Goal: Task Accomplishment & Management: Use online tool/utility

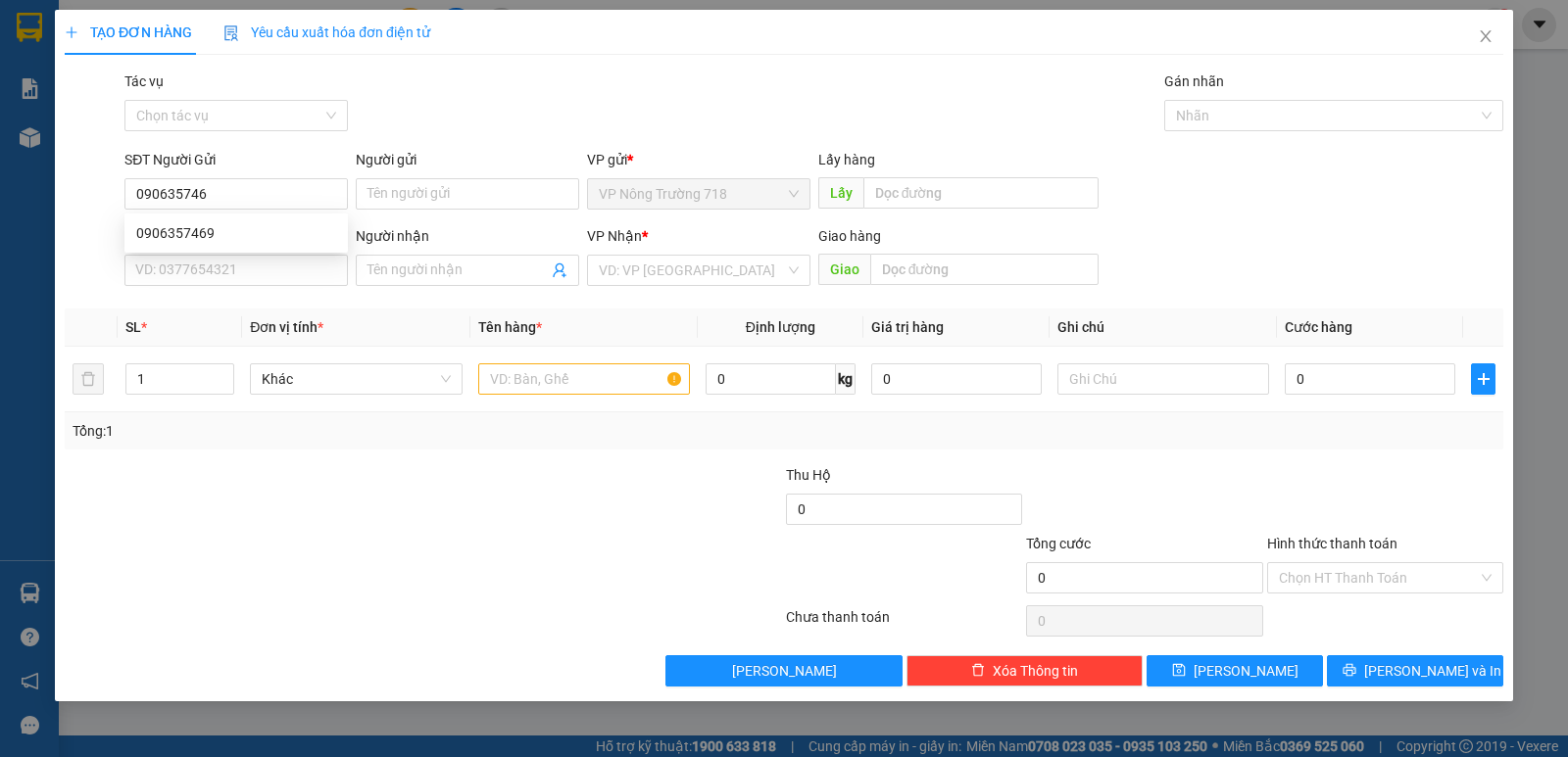
type input "0906357469"
click at [290, 233] on div "0906357469" at bounding box center [236, 233] width 200 height 22
type input "0348333404"
type input "[PERSON_NAME]"
type input "0906357469"
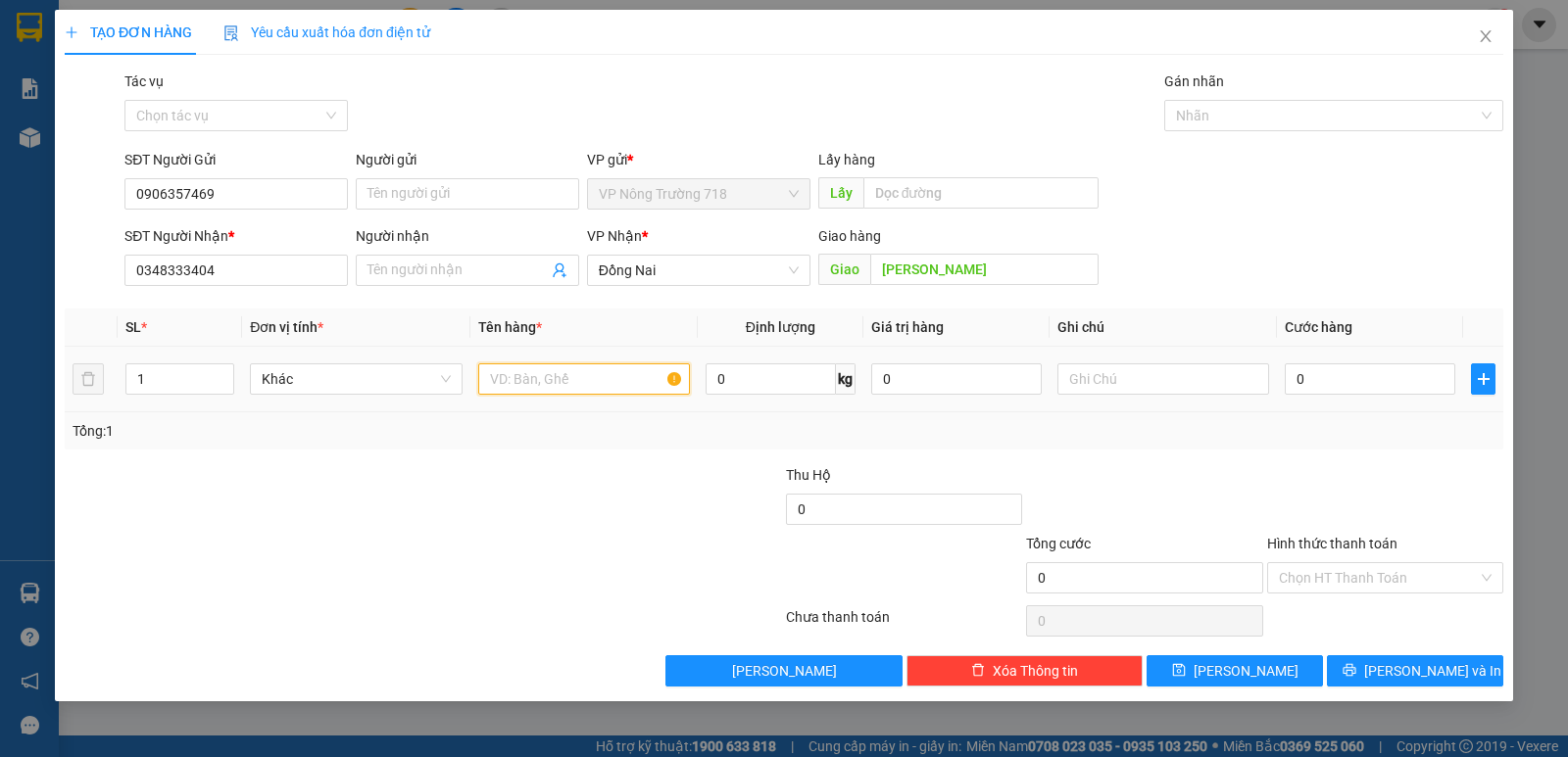
click at [514, 375] on input "text" at bounding box center [584, 378] width 211 height 31
type input "1 THÙNG GIẤY"
click at [1283, 376] on td "0" at bounding box center [1369, 379] width 186 height 66
click at [1294, 374] on input "0" at bounding box center [1369, 378] width 170 height 31
type input "5"
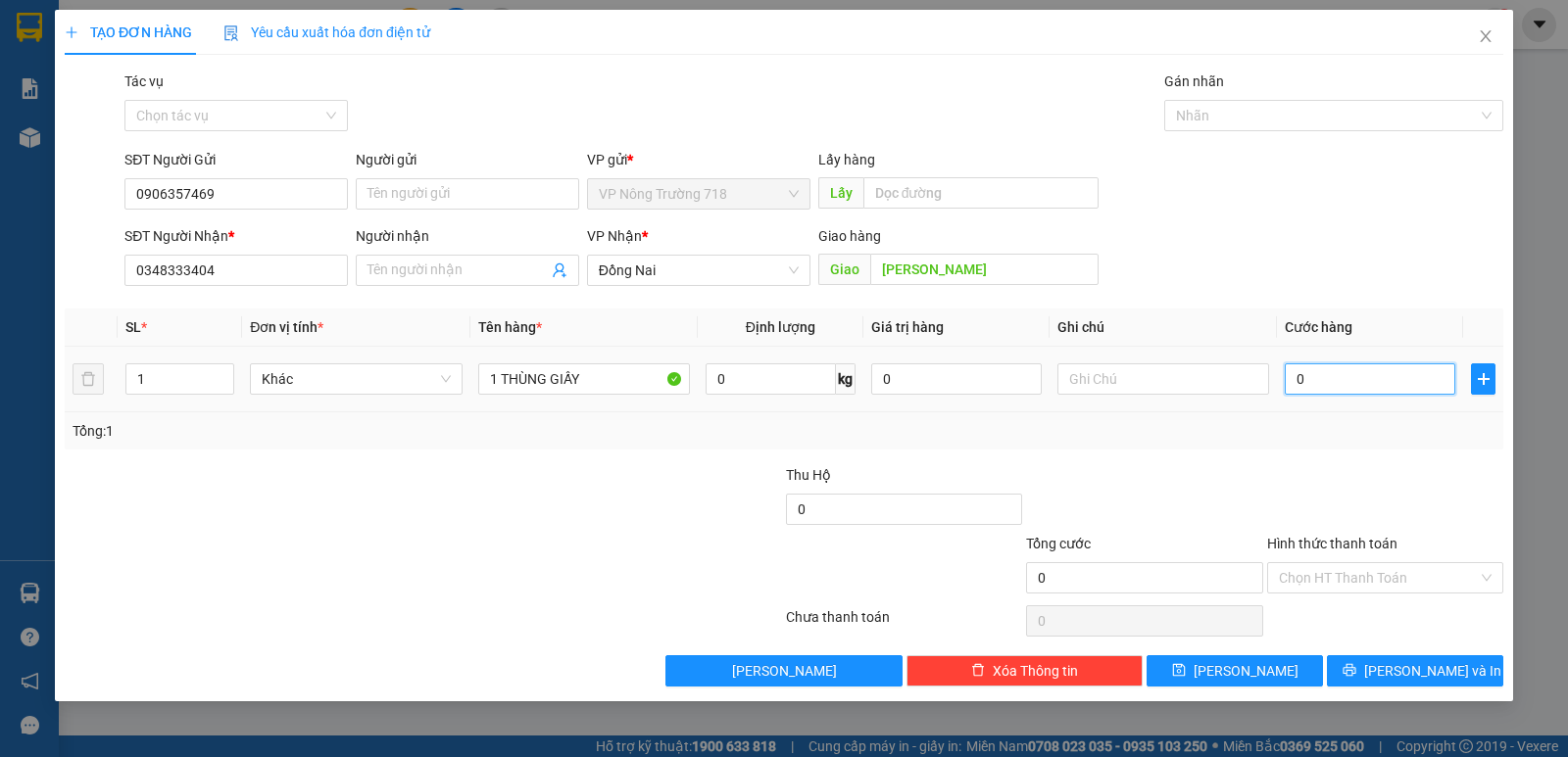
type input "5"
type input "50"
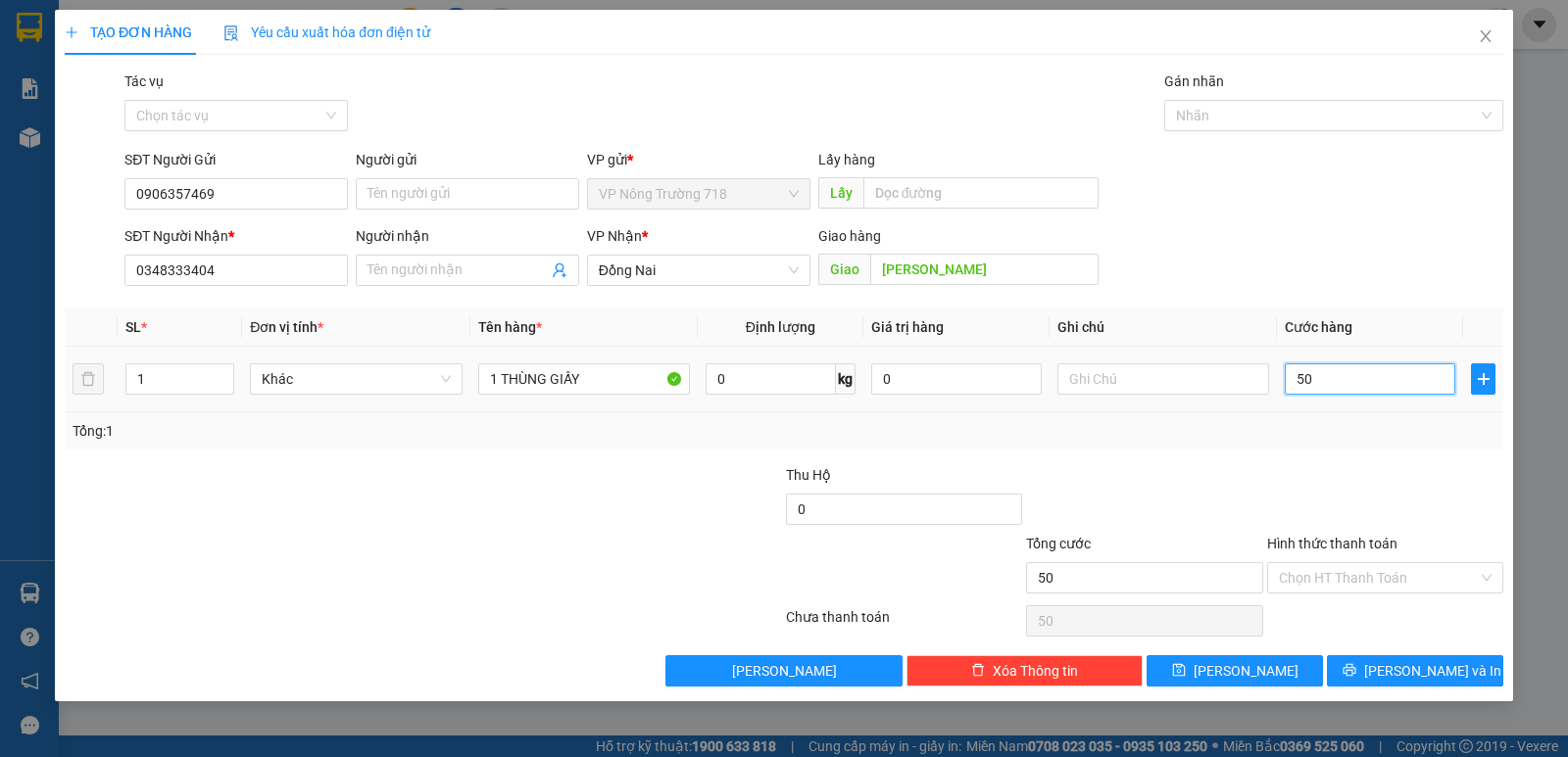
type input "500"
type input "5.000"
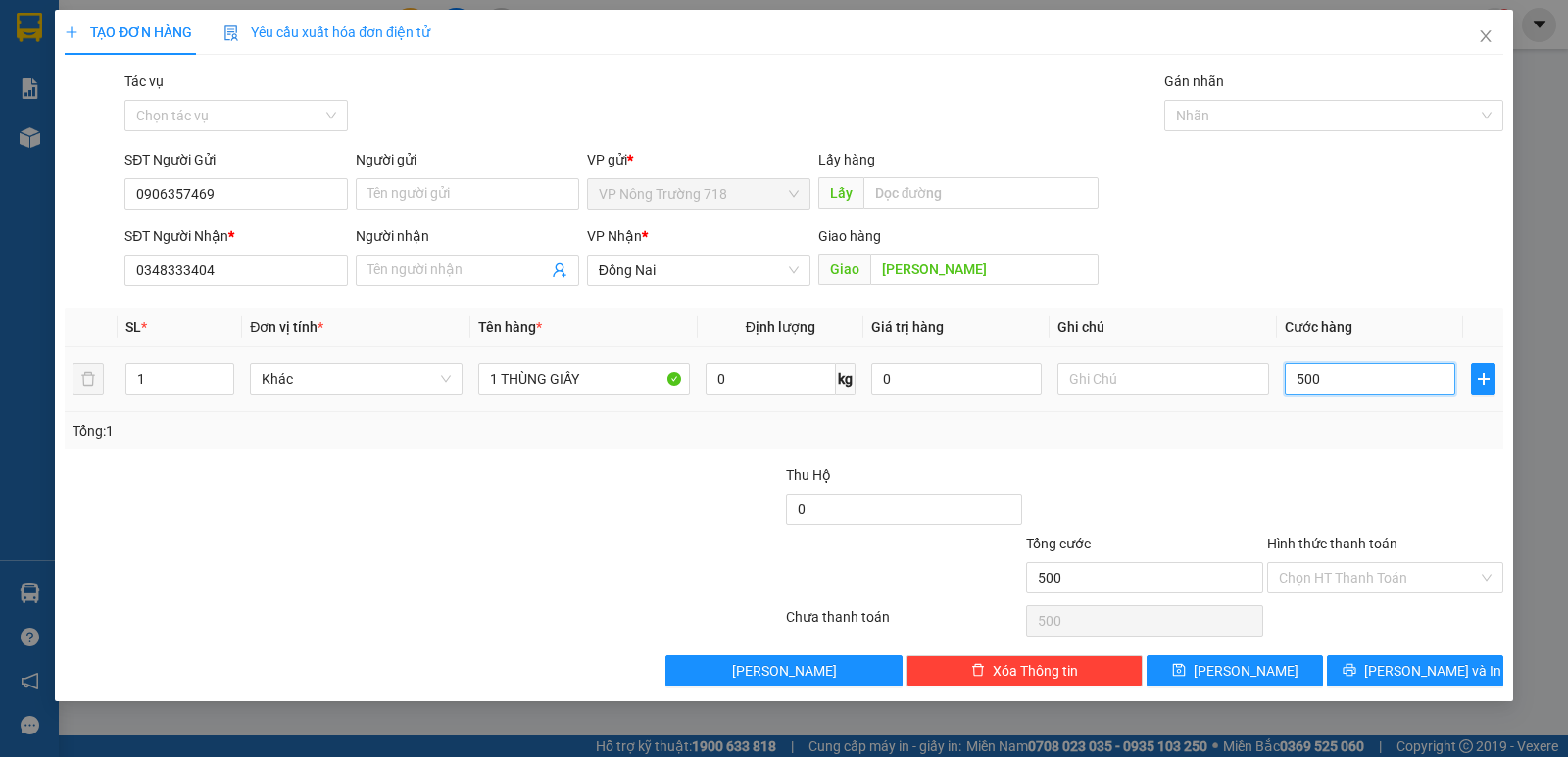
type input "5.000"
type input "50.000"
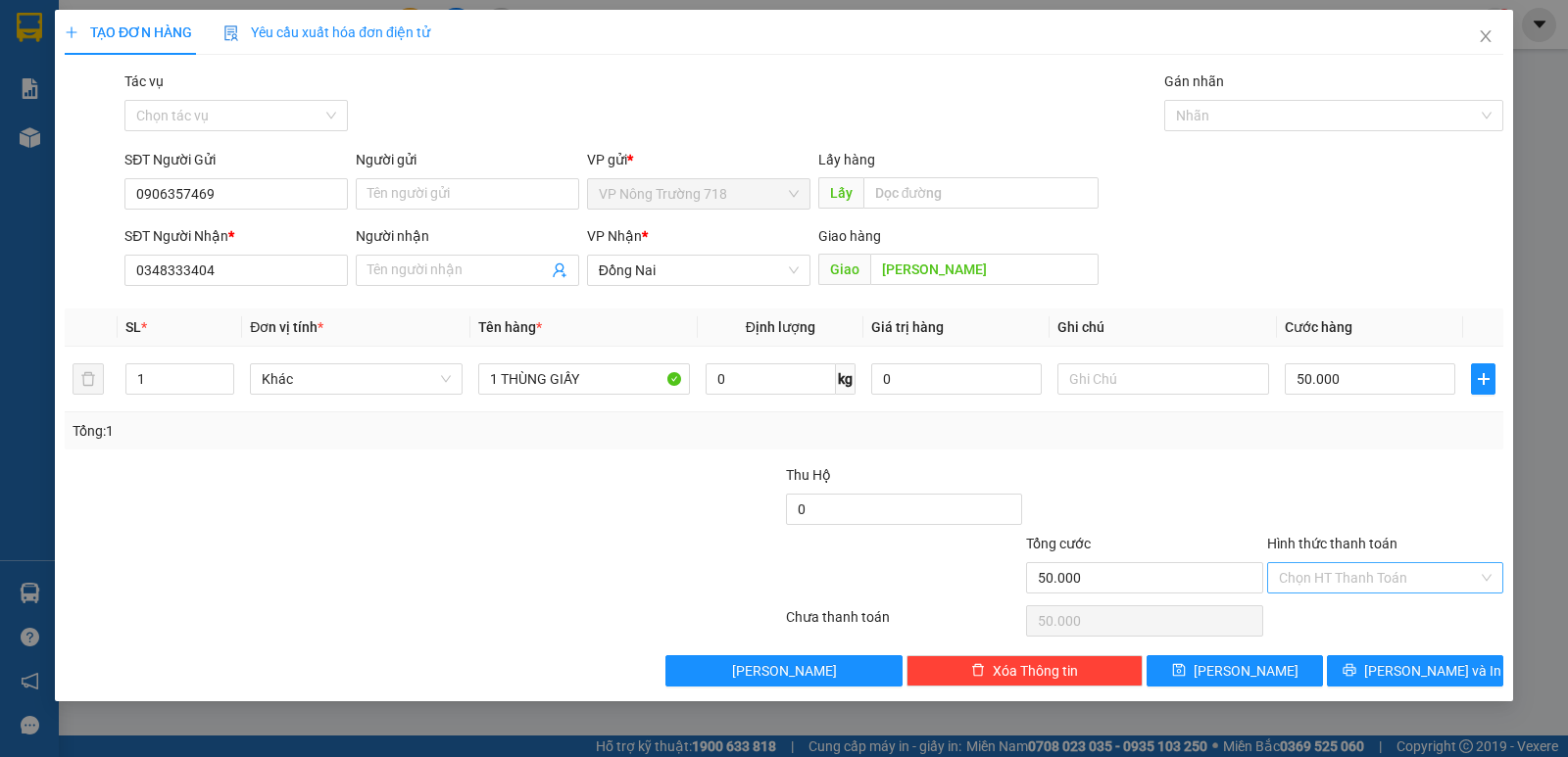
click at [1351, 576] on input "Hình thức thanh toán" at bounding box center [1378, 578] width 199 height 30
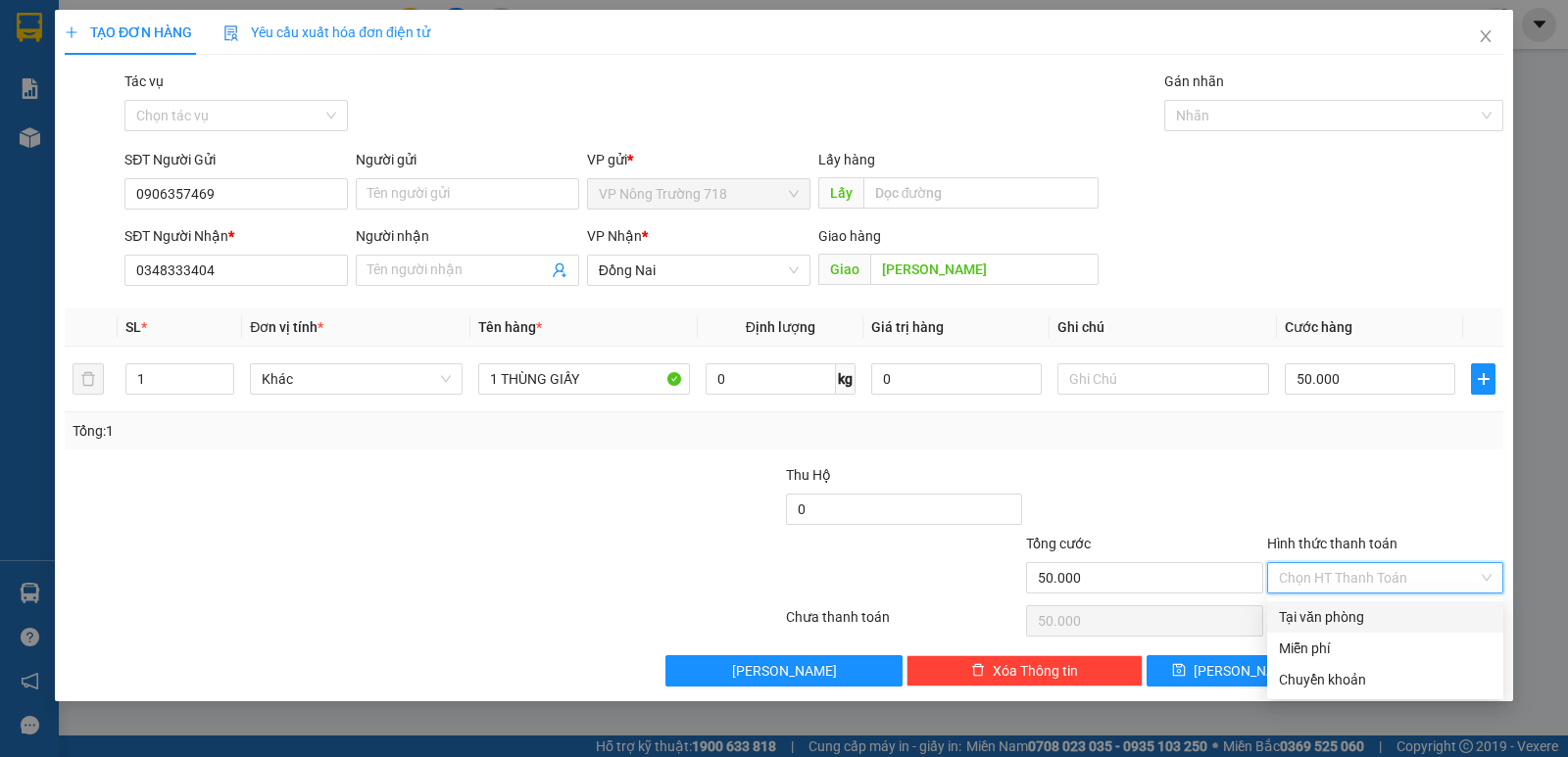
drag, startPoint x: 1341, startPoint y: 613, endPoint x: 1353, endPoint y: 623, distance: 15.6
click at [1343, 612] on div "Tại văn phòng" at bounding box center [1384, 618] width 212 height 22
type input "0"
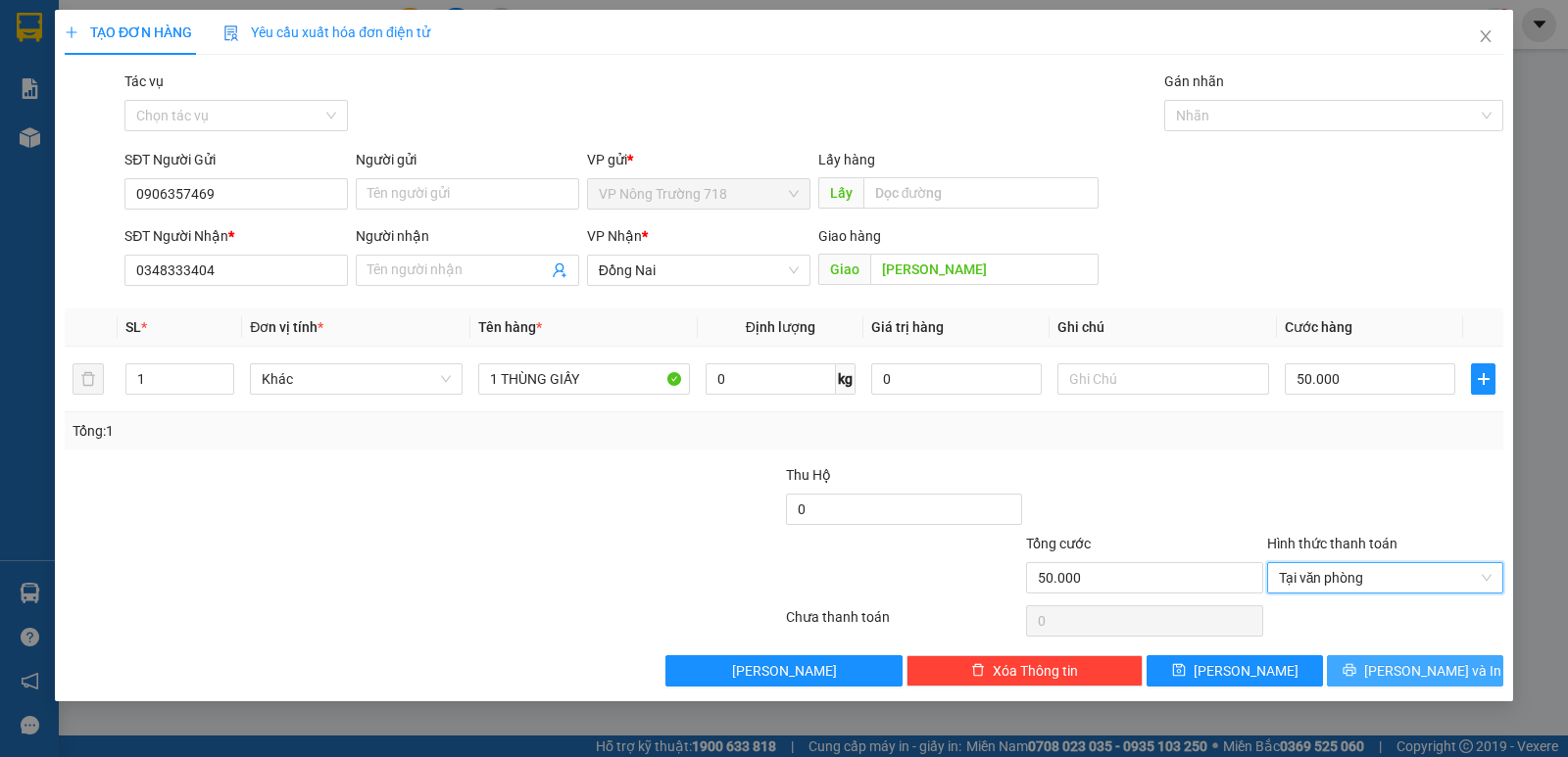
click at [1356, 673] on icon "printer" at bounding box center [1349, 670] width 14 height 14
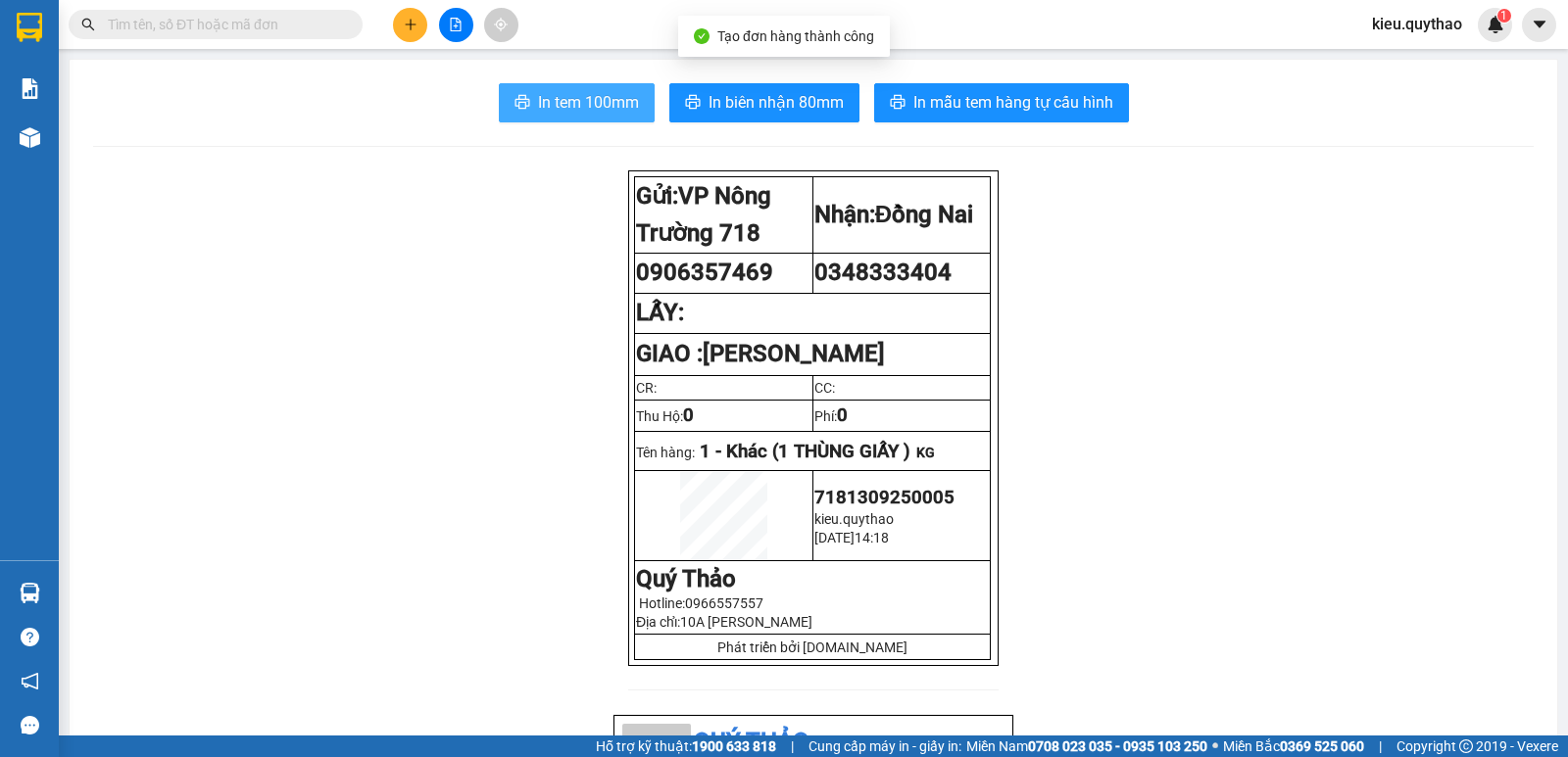
click at [563, 102] on span "In tem 100mm" at bounding box center [588, 102] width 101 height 25
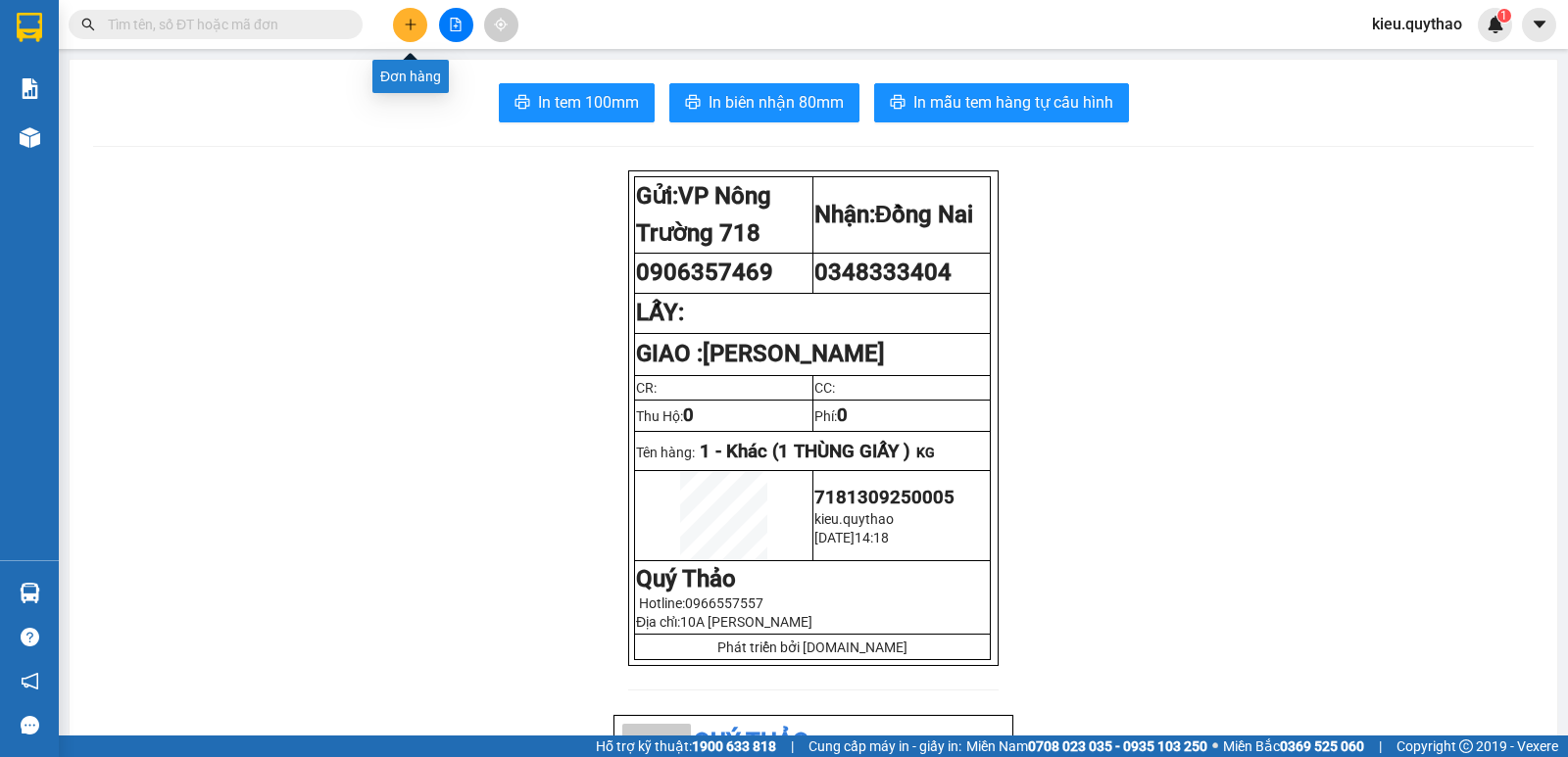
click at [414, 30] on icon "plus" at bounding box center [410, 25] width 14 height 14
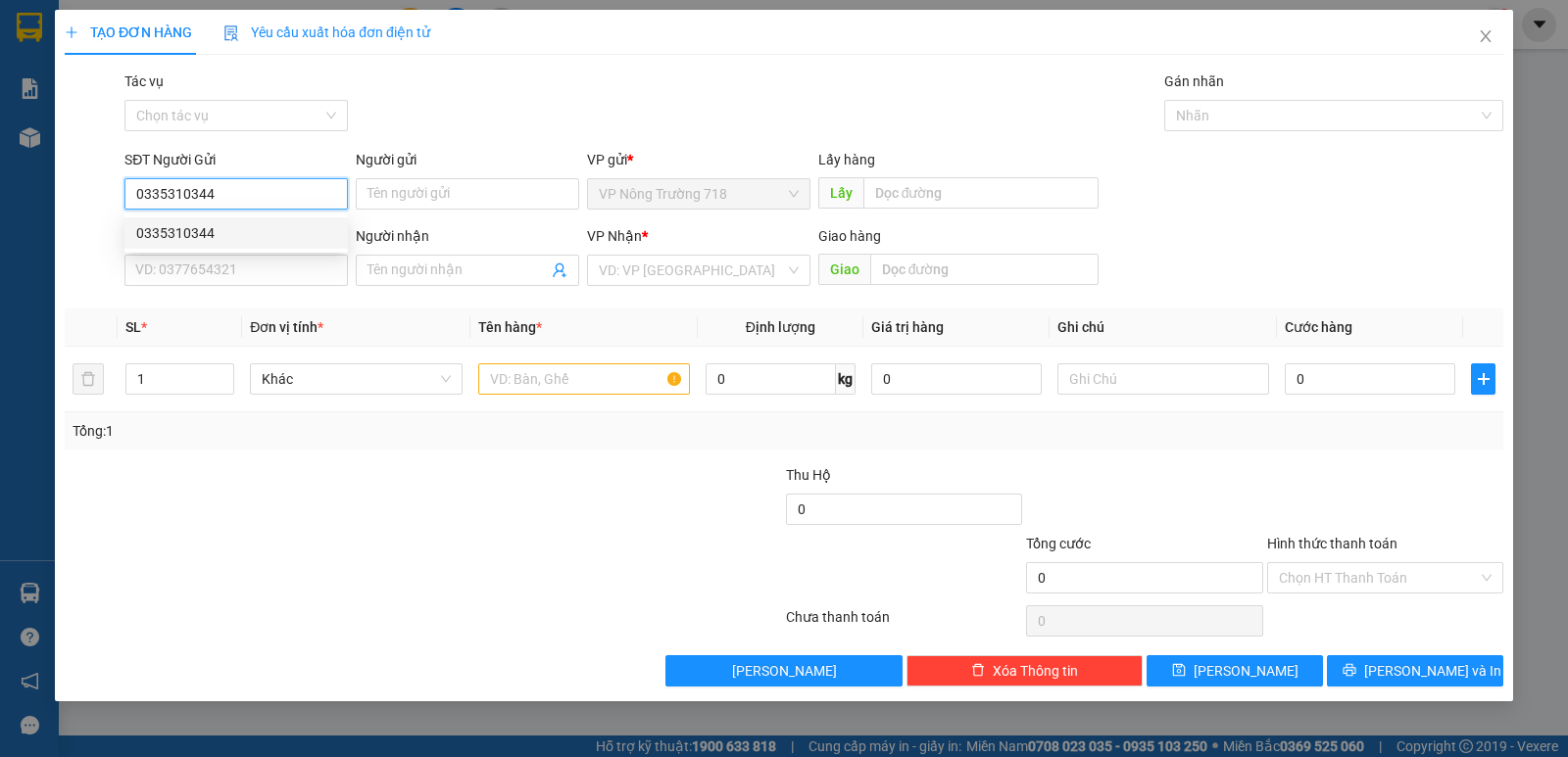
type input "0335310344"
click at [236, 214] on div "0335310344 0335310344" at bounding box center [236, 232] width 223 height 39
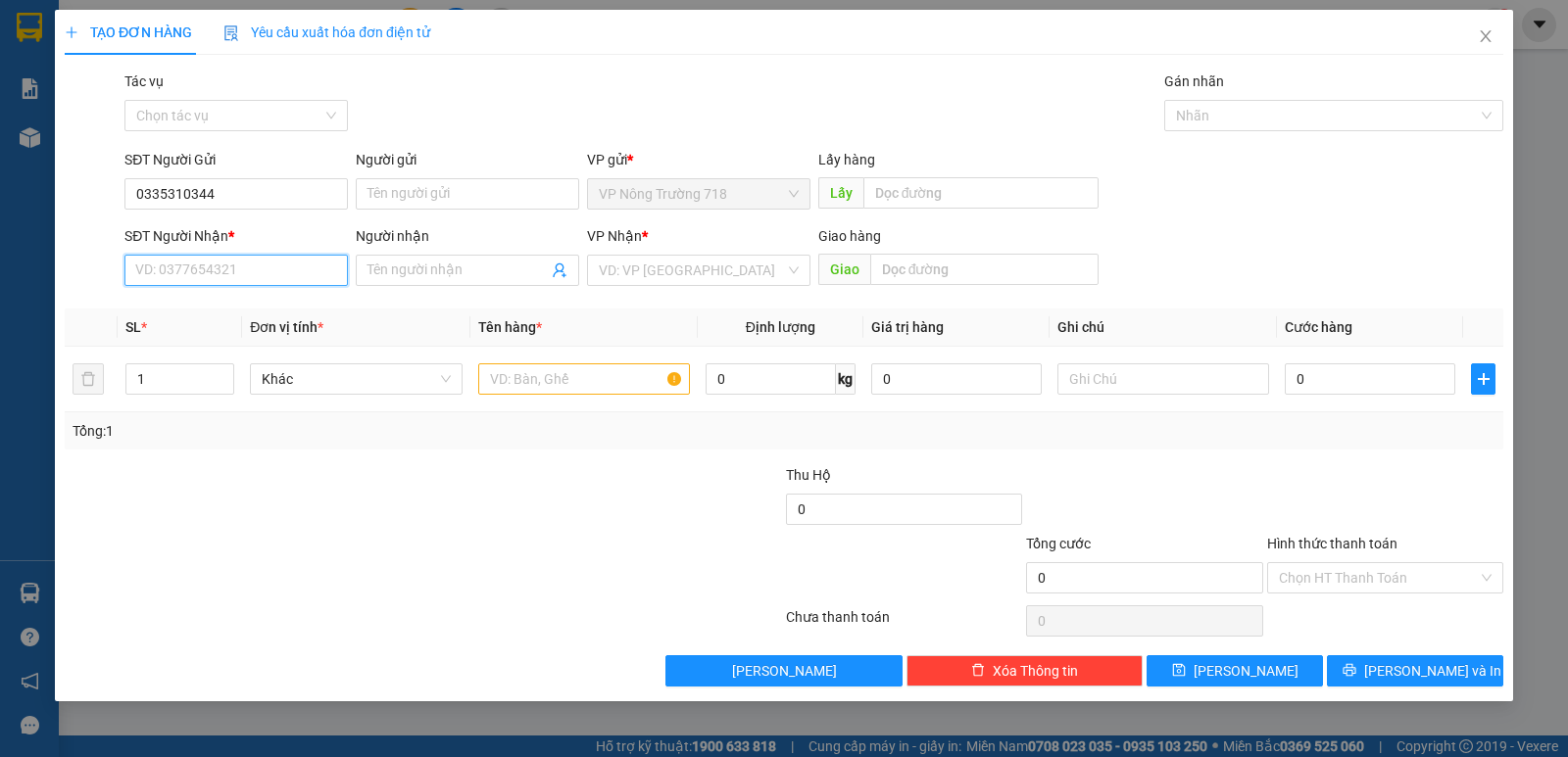
click at [262, 259] on input "SĐT Người Nhận *" at bounding box center [236, 270] width 223 height 31
type input "0972681465"
click at [250, 312] on div "0972681465" at bounding box center [236, 310] width 200 height 22
type input "CV [PERSON_NAME]"
type input "0972681465"
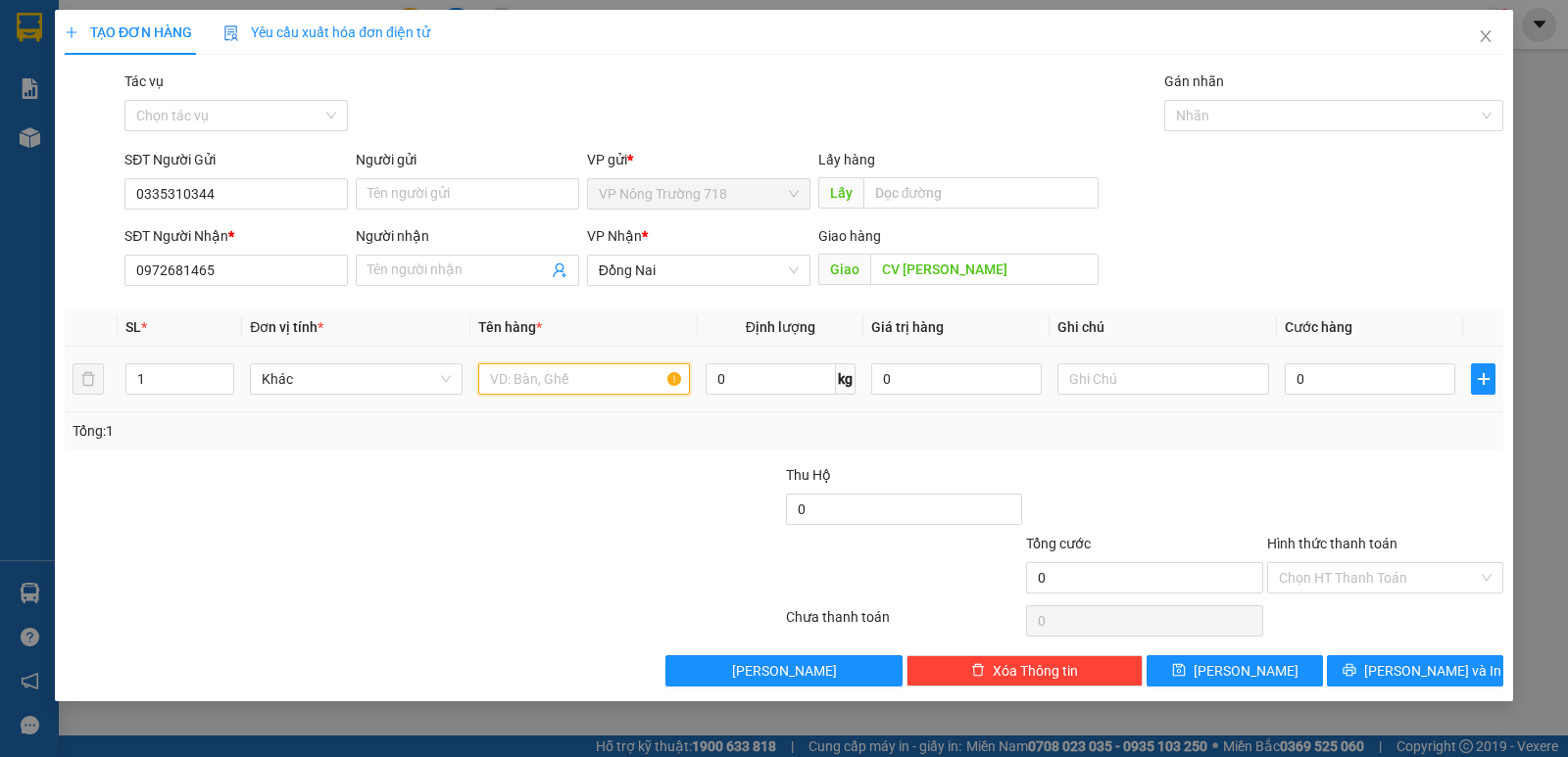
click at [569, 383] on input "text" at bounding box center [584, 378] width 211 height 31
type input "2 THÙNG XỐP- 1 THÙNG GIẤY - 2 BAO GẠO"
click at [1295, 379] on input "0" at bounding box center [1369, 378] width 170 height 31
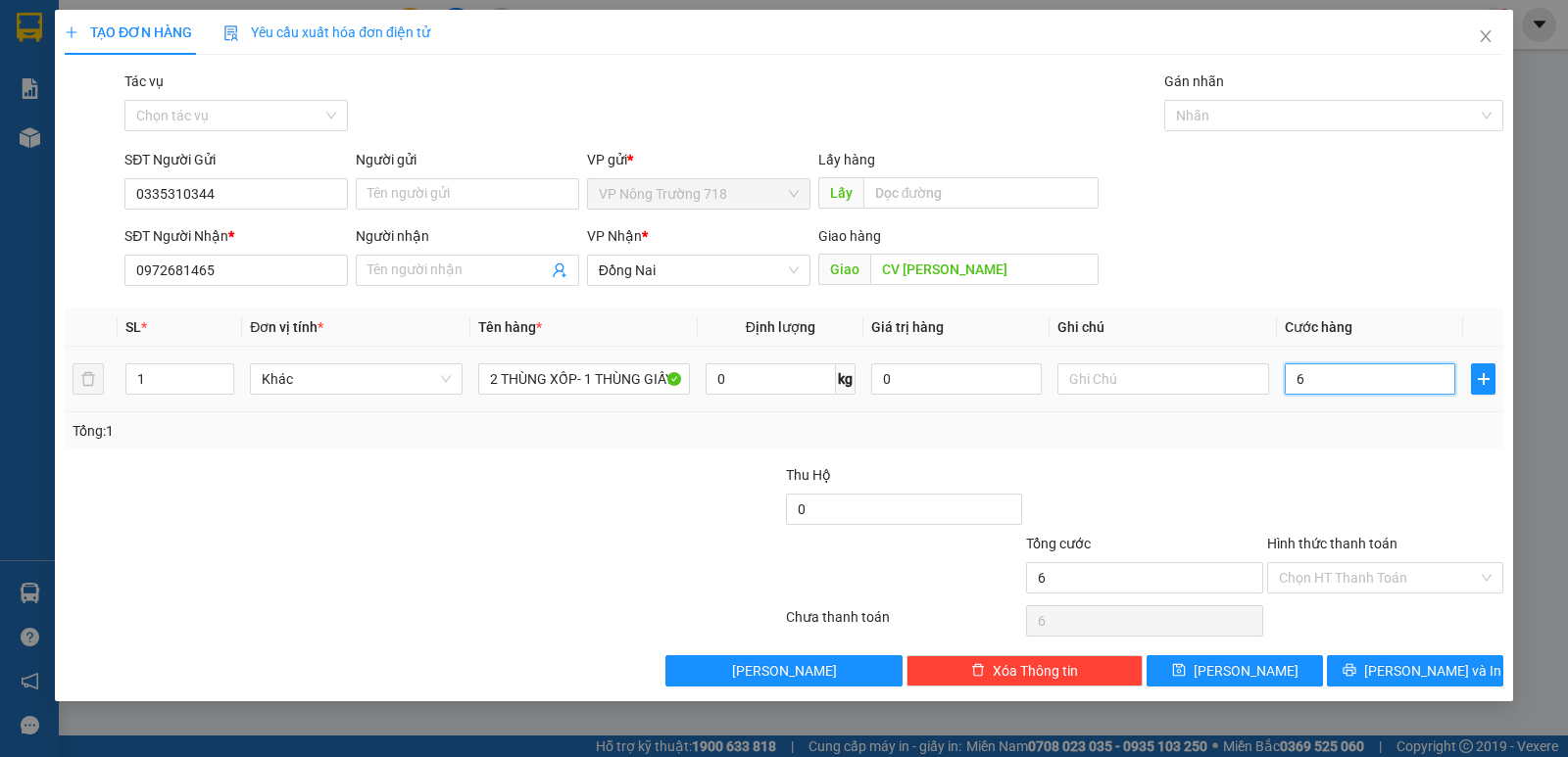
type input "6"
type input "65"
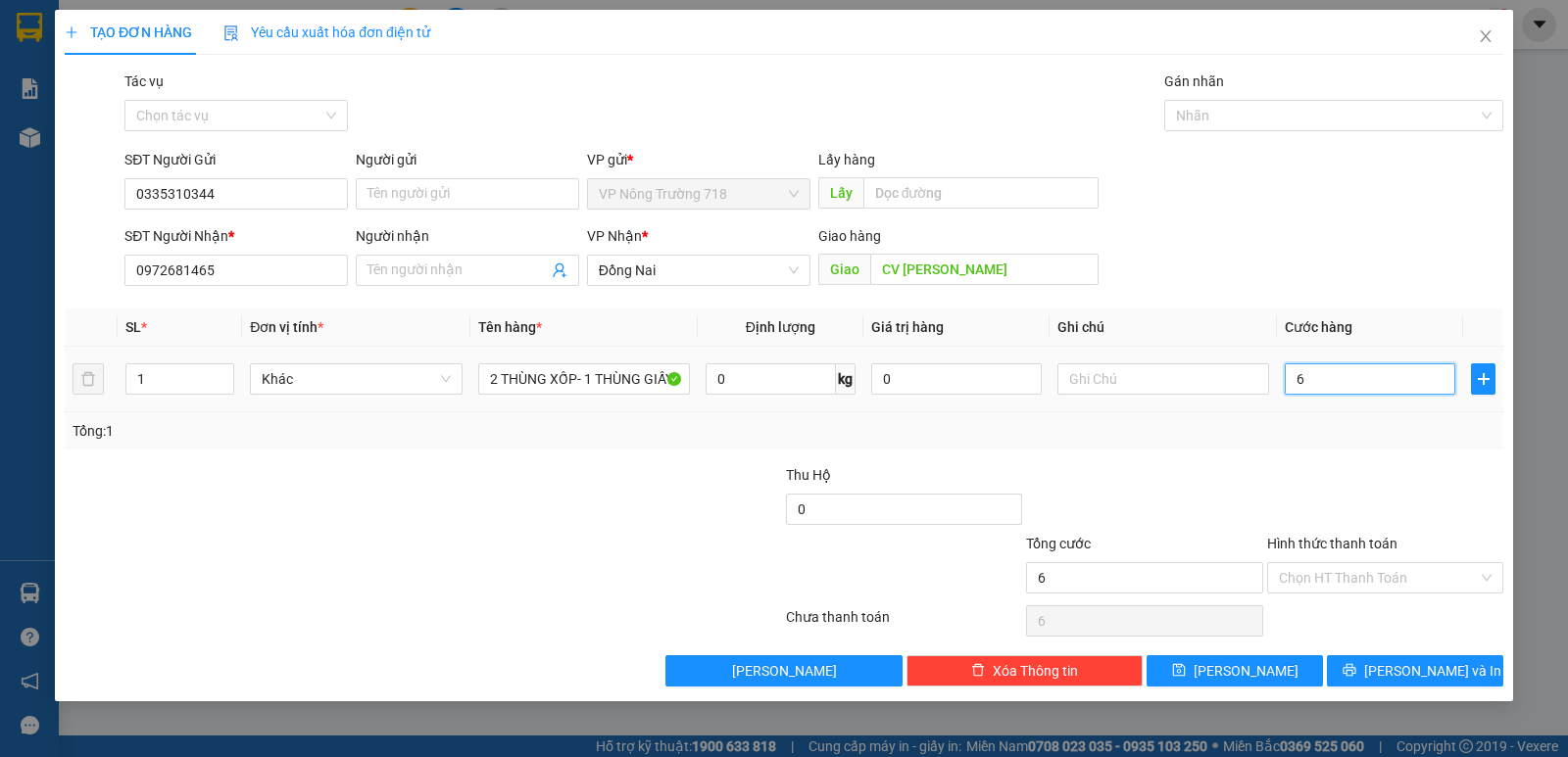
type input "65"
type input "650"
type input "6.500"
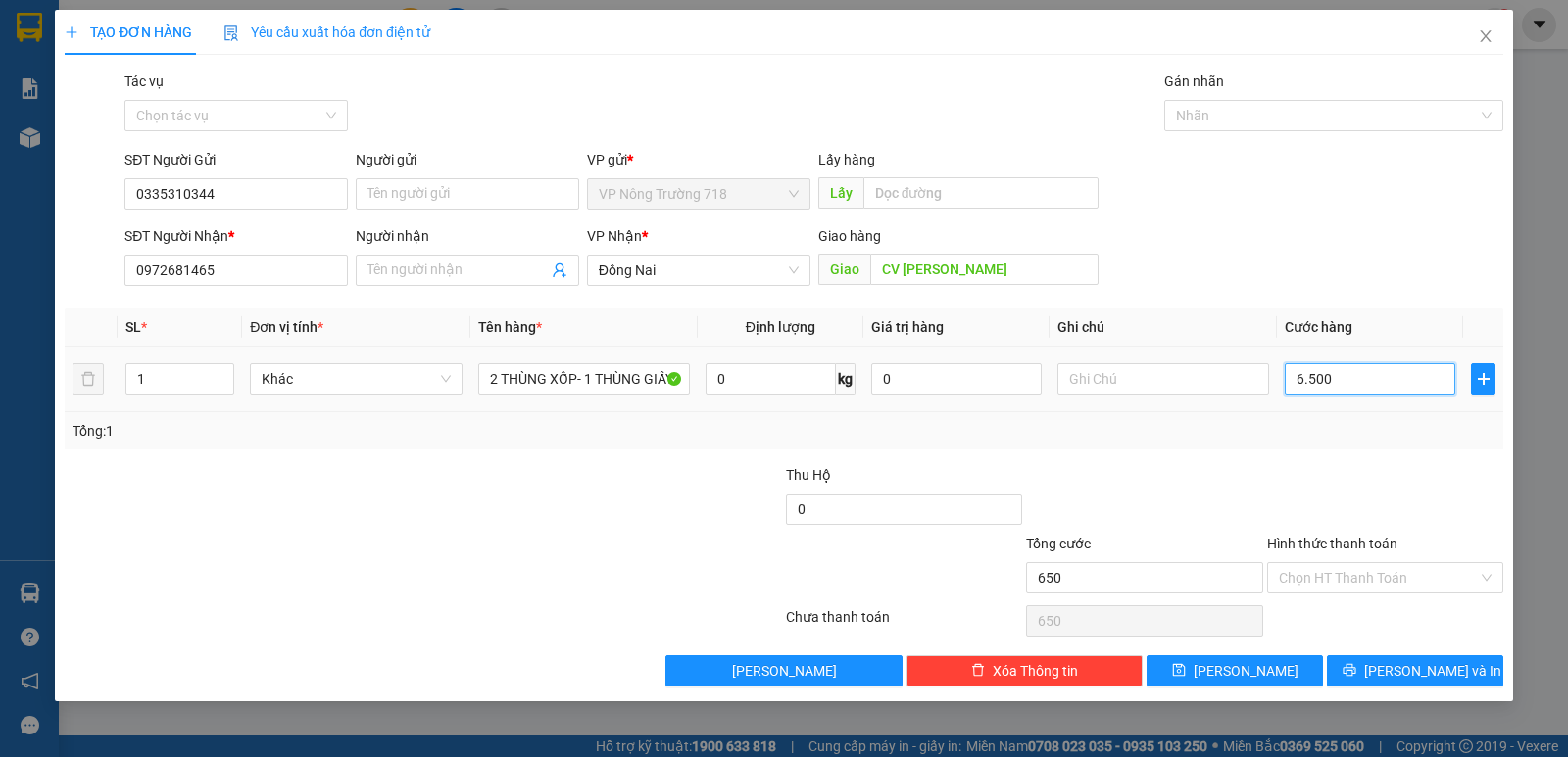
type input "6.500"
type input "65.000"
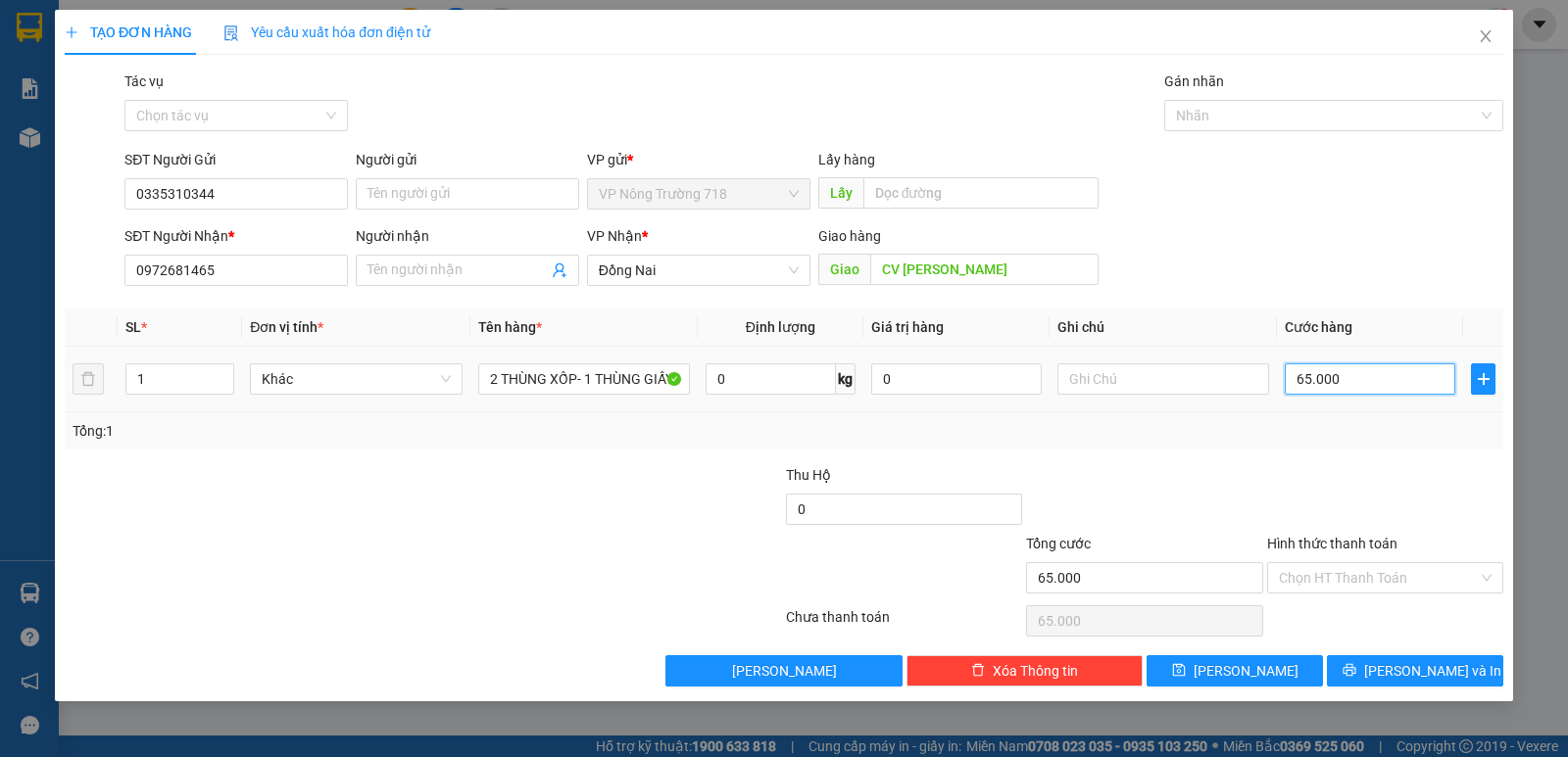
type input "650.000"
click at [1350, 572] on input "Hình thức thanh toán" at bounding box center [1378, 578] width 199 height 30
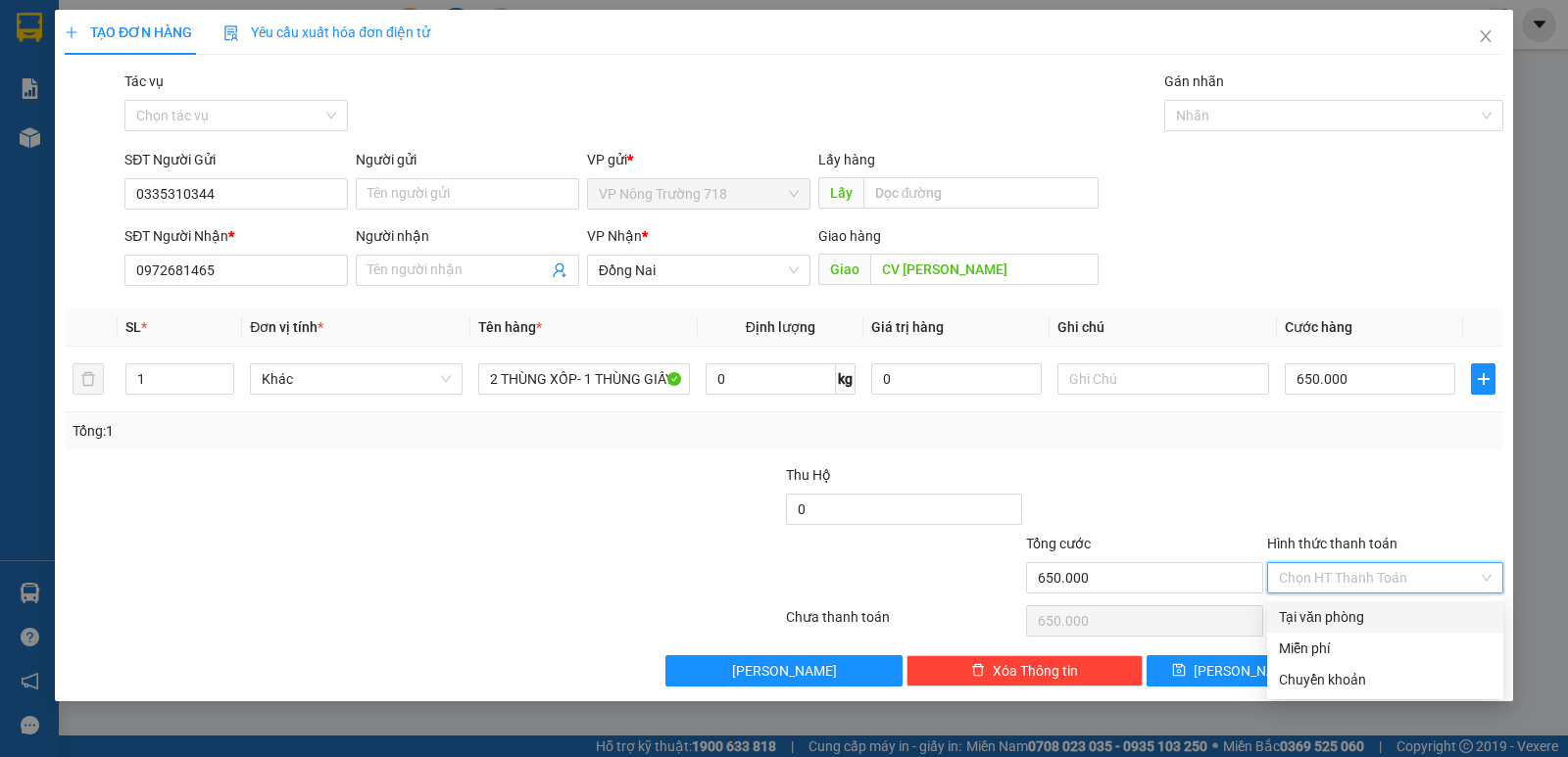
click at [1340, 625] on div "Tại văn phòng" at bounding box center [1384, 618] width 212 height 22
type input "0"
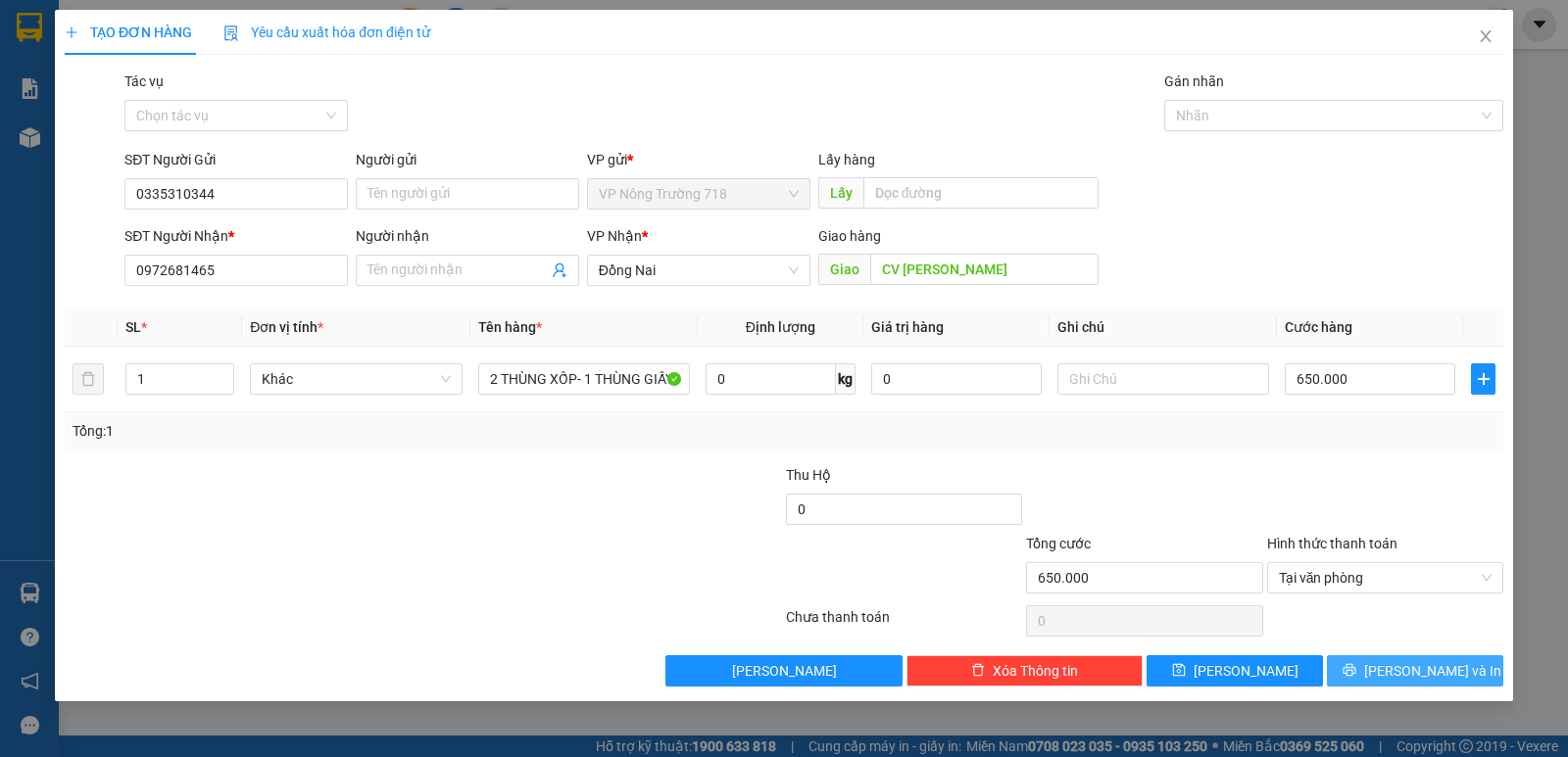
click at [1355, 665] on icon "printer" at bounding box center [1348, 670] width 13 height 13
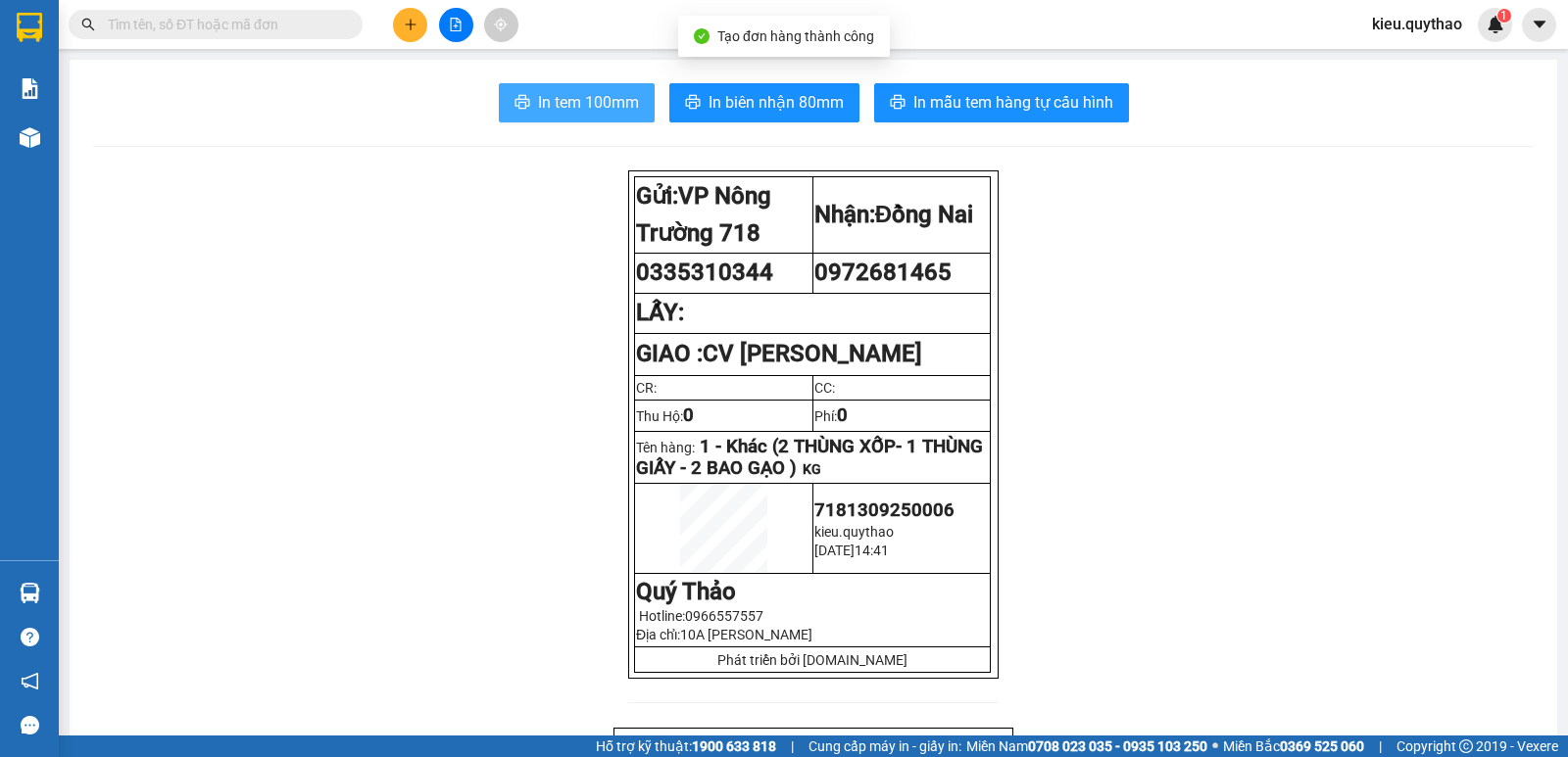
click at [558, 90] on span "In tem 100mm" at bounding box center [588, 102] width 101 height 25
click at [611, 111] on span "In tem 100mm" at bounding box center [588, 102] width 101 height 25
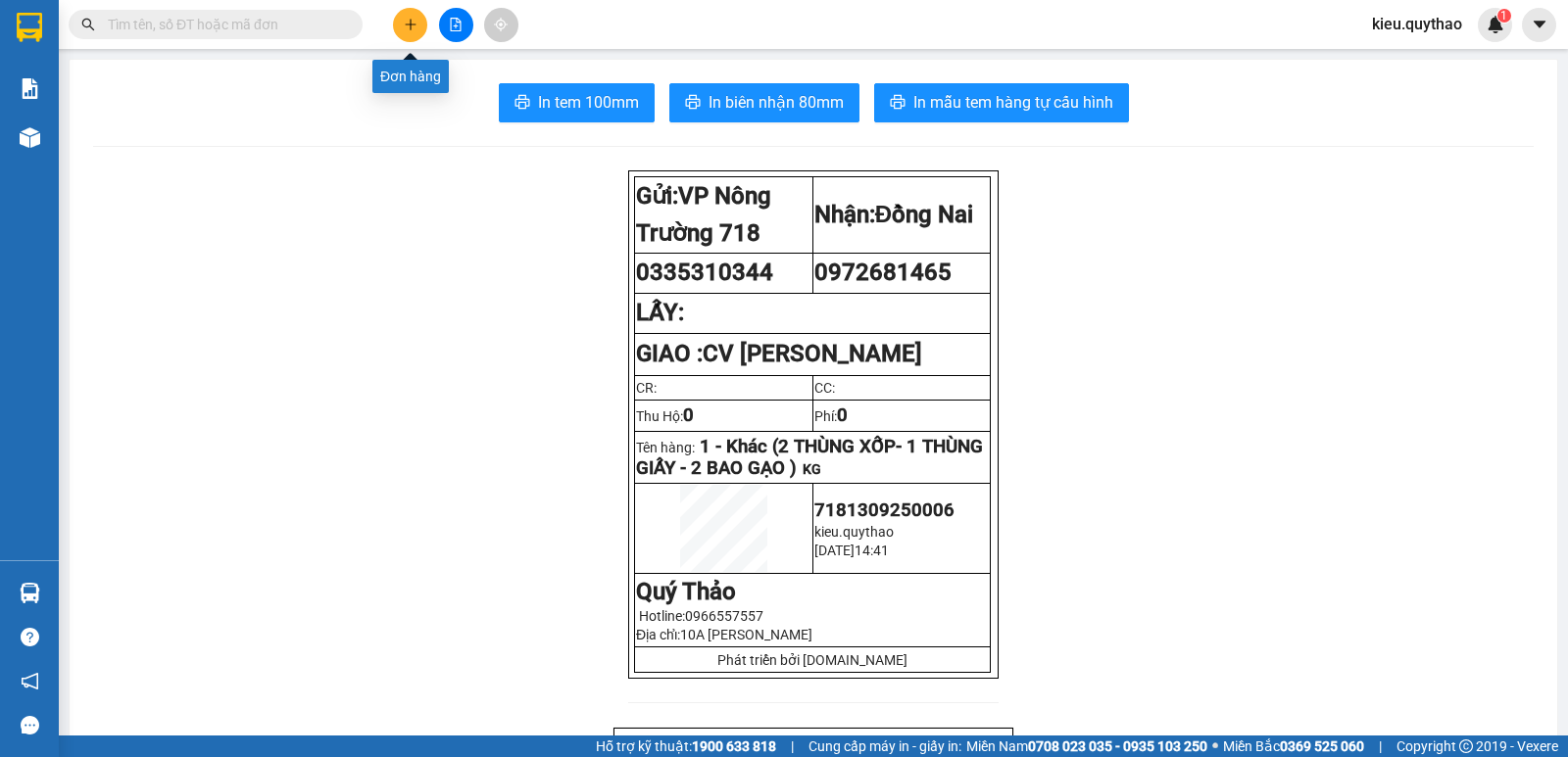
click at [403, 25] on icon "plus" at bounding box center [410, 25] width 14 height 14
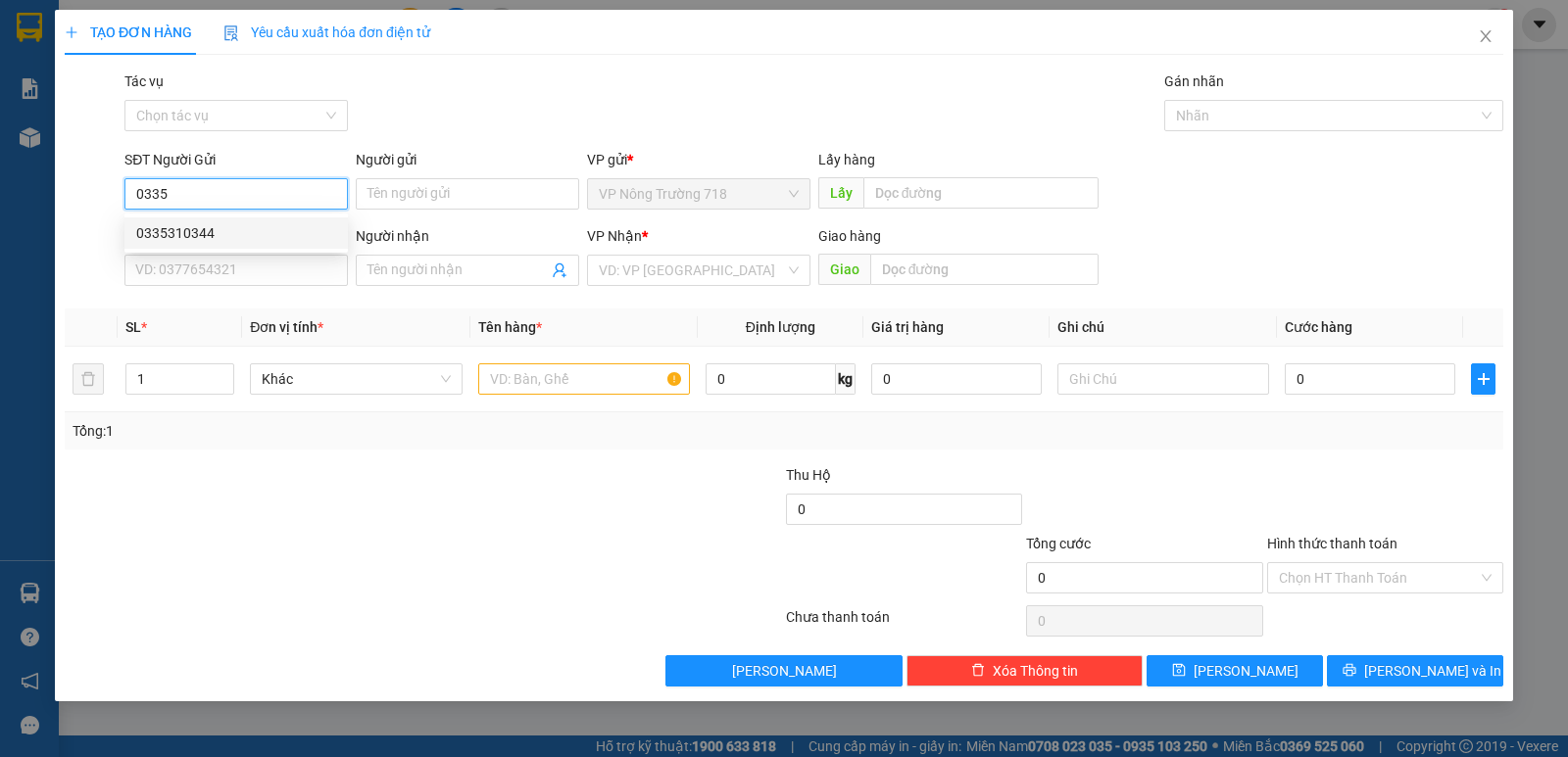
click at [284, 225] on div "0335310344" at bounding box center [236, 233] width 200 height 22
type input "0335310344"
type input "0972681465"
type input "CV [PERSON_NAME]"
type input "0335310344"
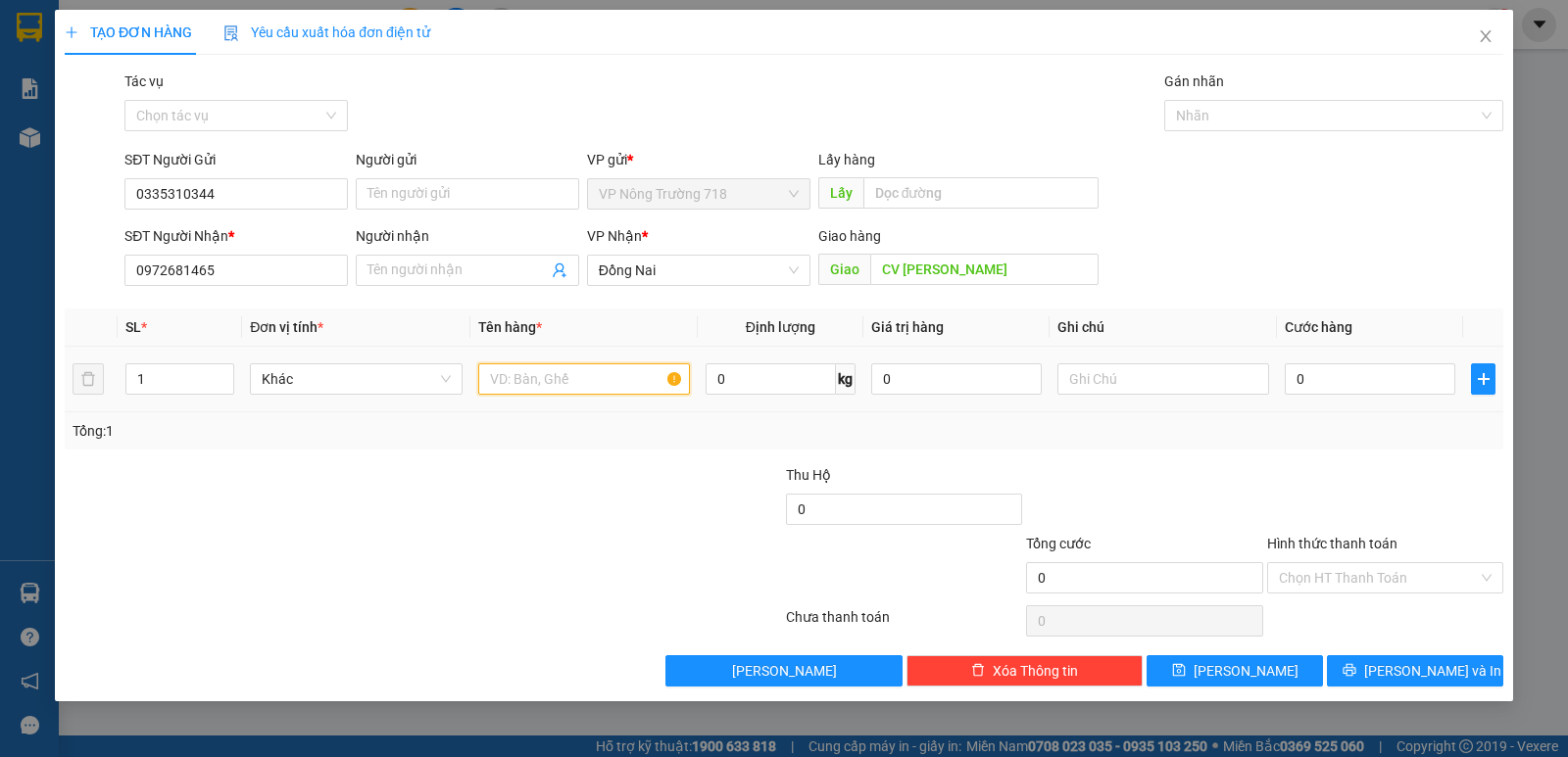
click at [513, 377] on input "text" at bounding box center [584, 378] width 211 height 31
type input "2 THÙNG XỐP 1 THÙNG GIẤY 2 BAO GẠO XANH"
click at [1359, 383] on input "0" at bounding box center [1369, 378] width 170 height 31
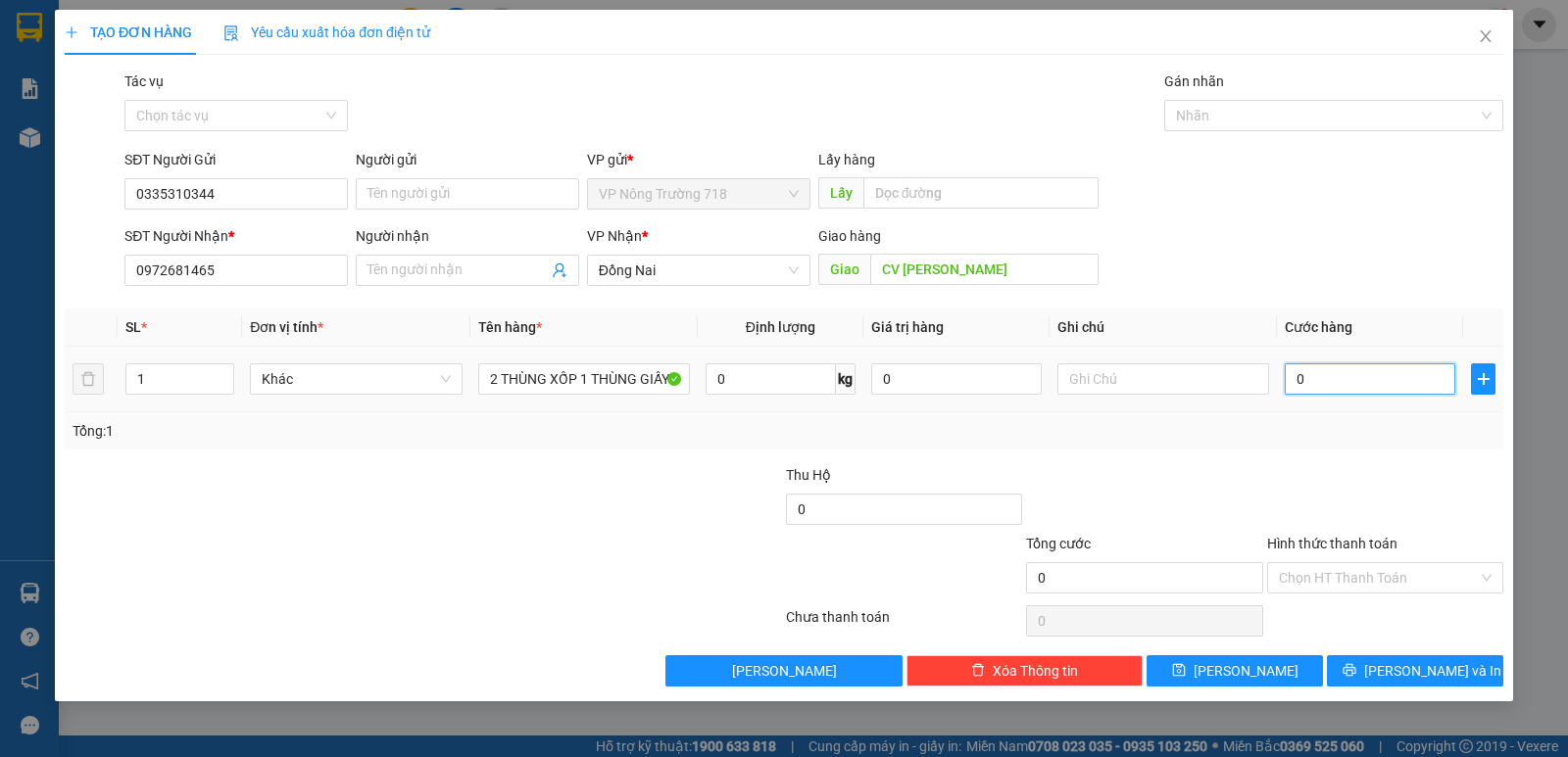
type input "6"
type input "60"
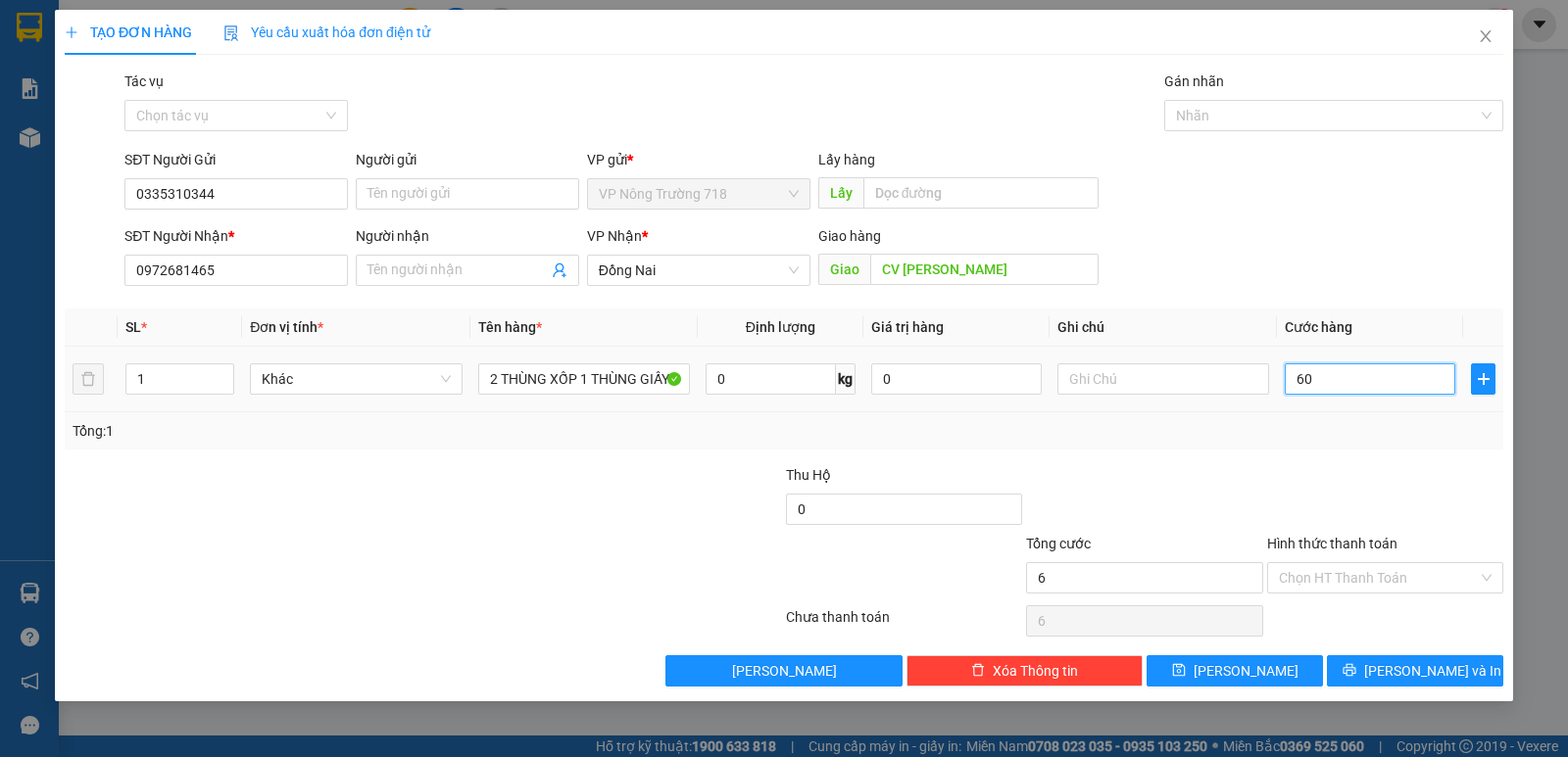
type input "60"
type input "600"
type input "6.000"
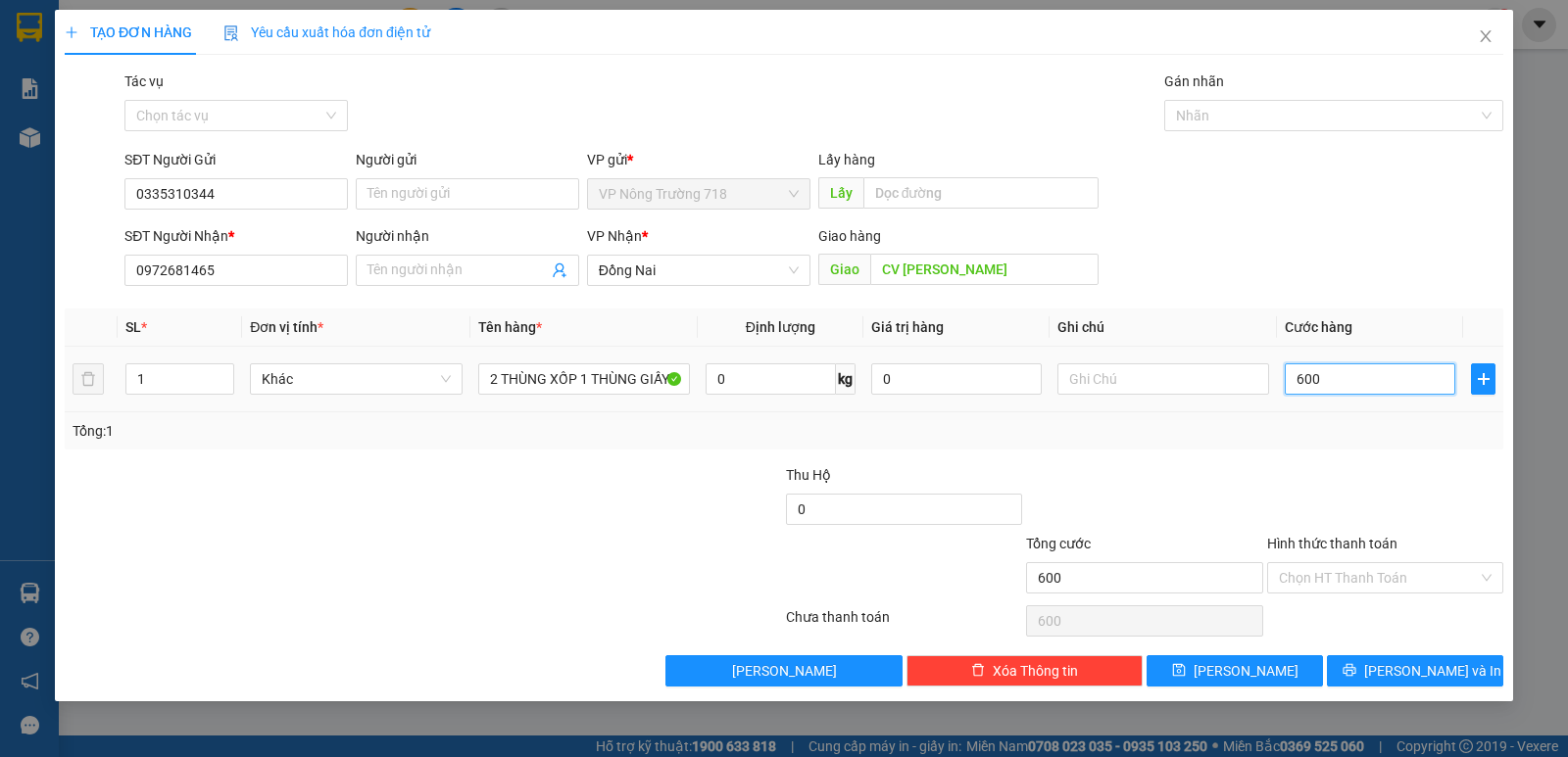
type input "6.000"
type input "60.000"
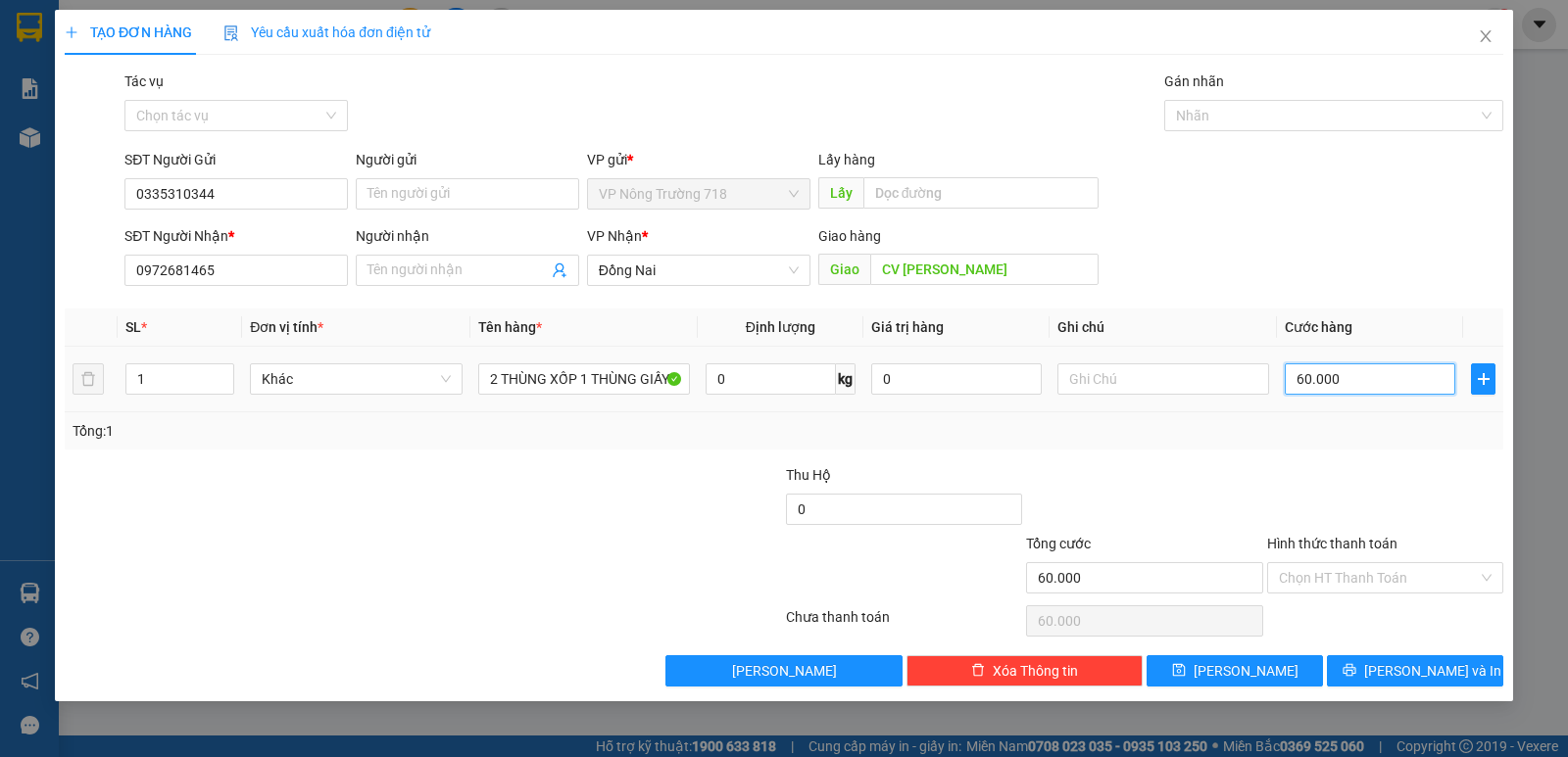
type input "600.000"
click at [1446, 577] on input "Hình thức thanh toán" at bounding box center [1378, 578] width 199 height 30
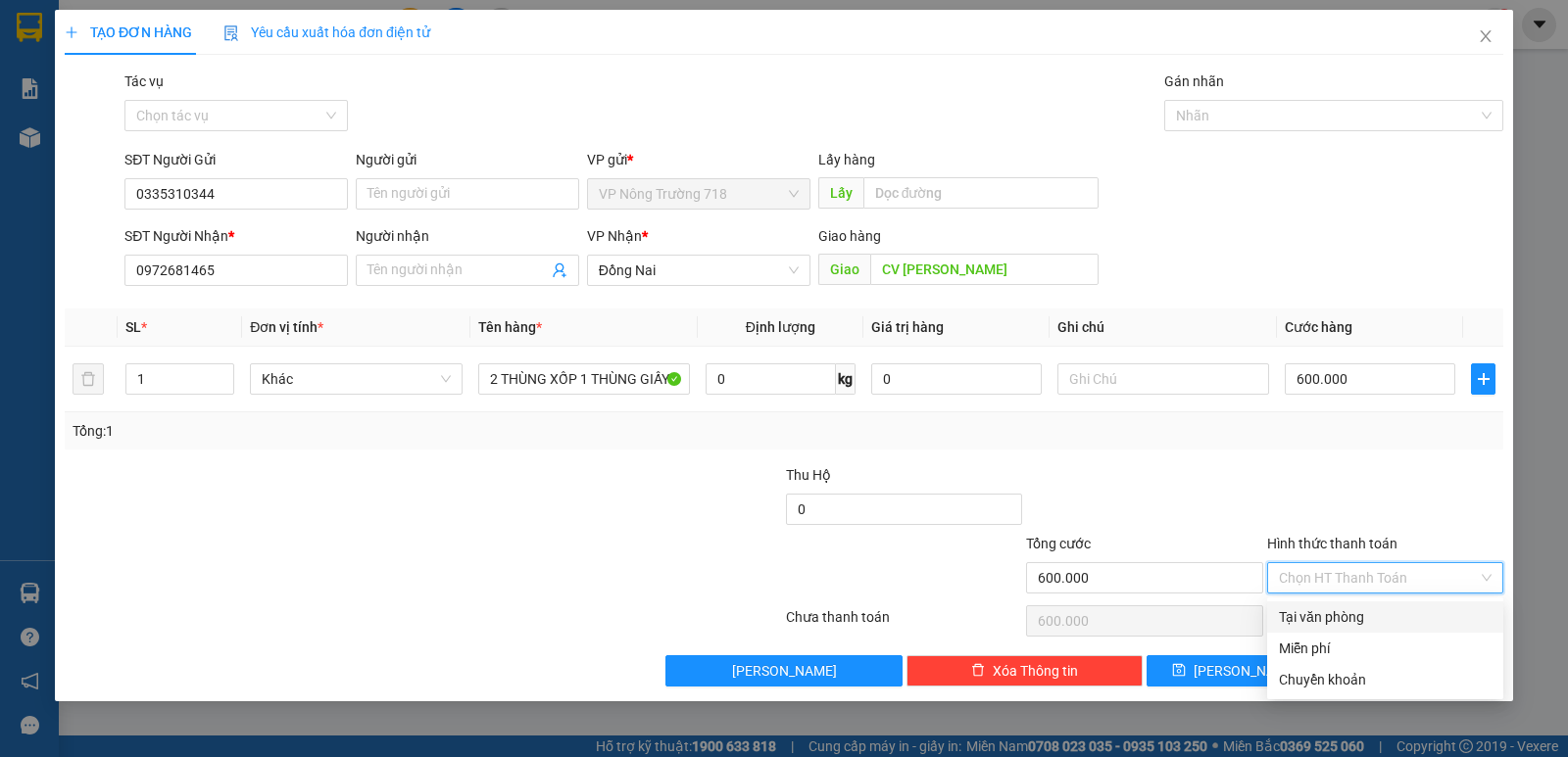
click at [1415, 622] on div "Tại văn phòng" at bounding box center [1384, 618] width 212 height 22
type input "0"
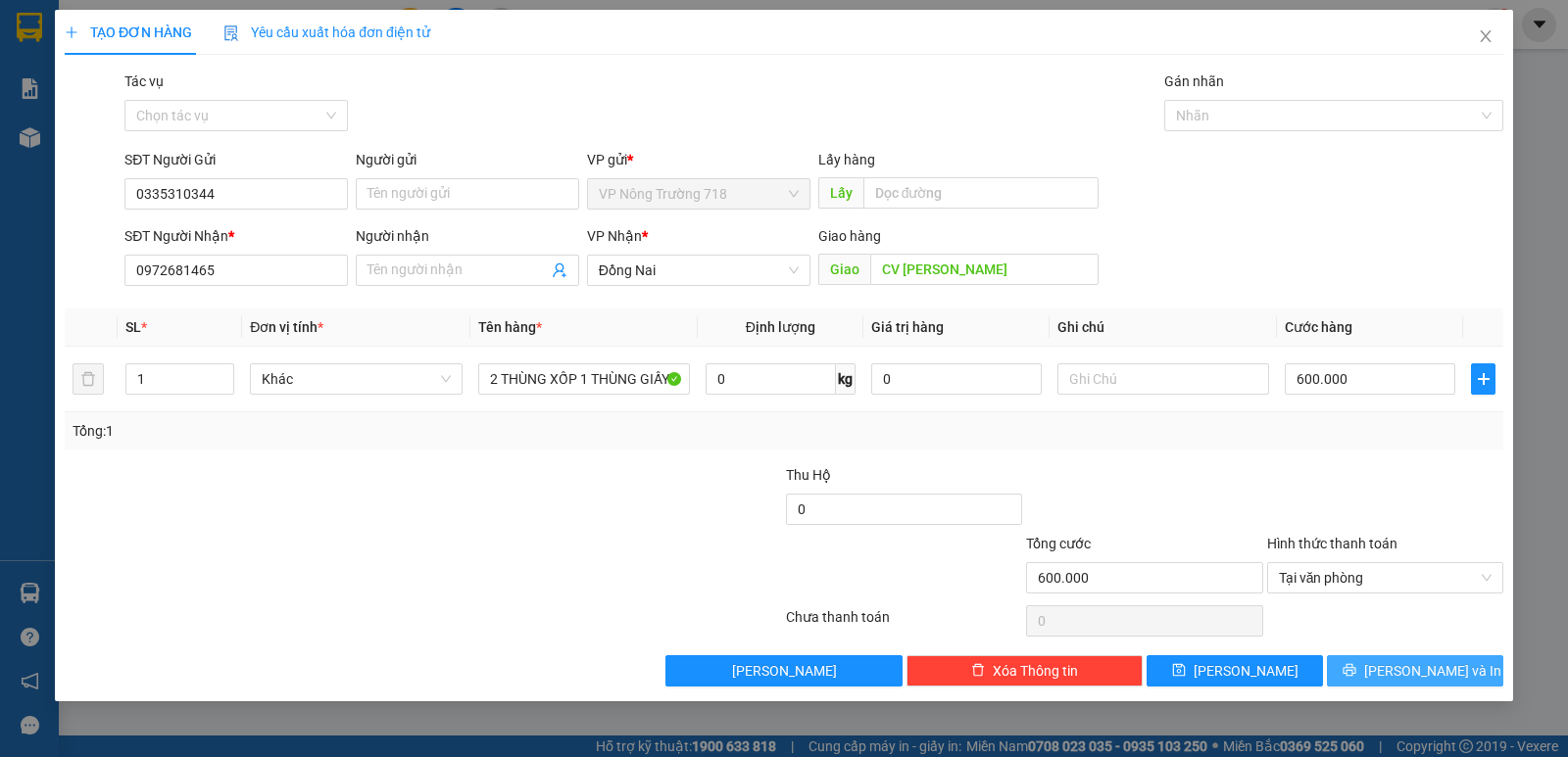
click at [1409, 658] on button "[PERSON_NAME] và In" at bounding box center [1415, 670] width 176 height 31
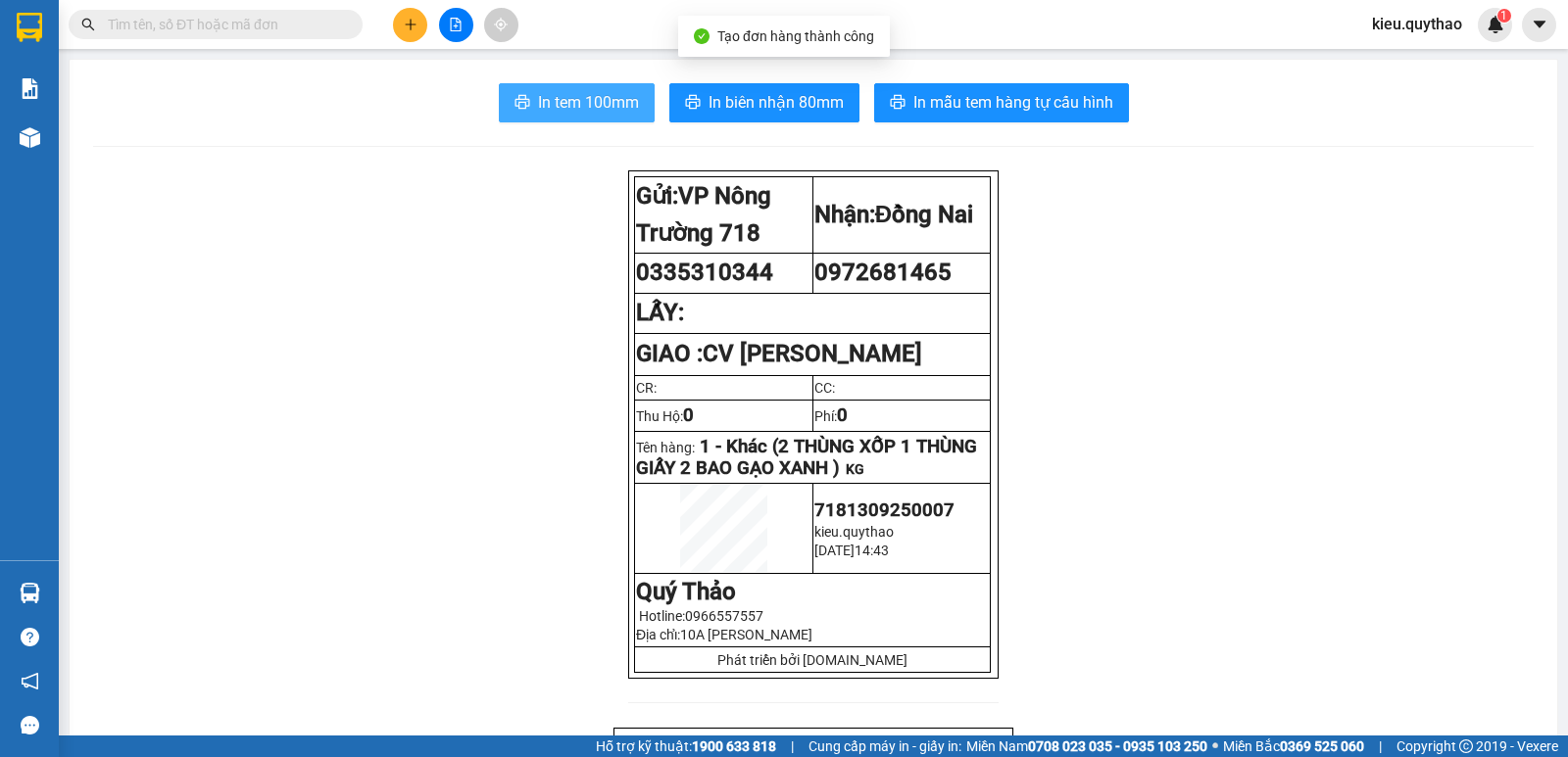
click at [556, 110] on span "In tem 100mm" at bounding box center [588, 102] width 101 height 25
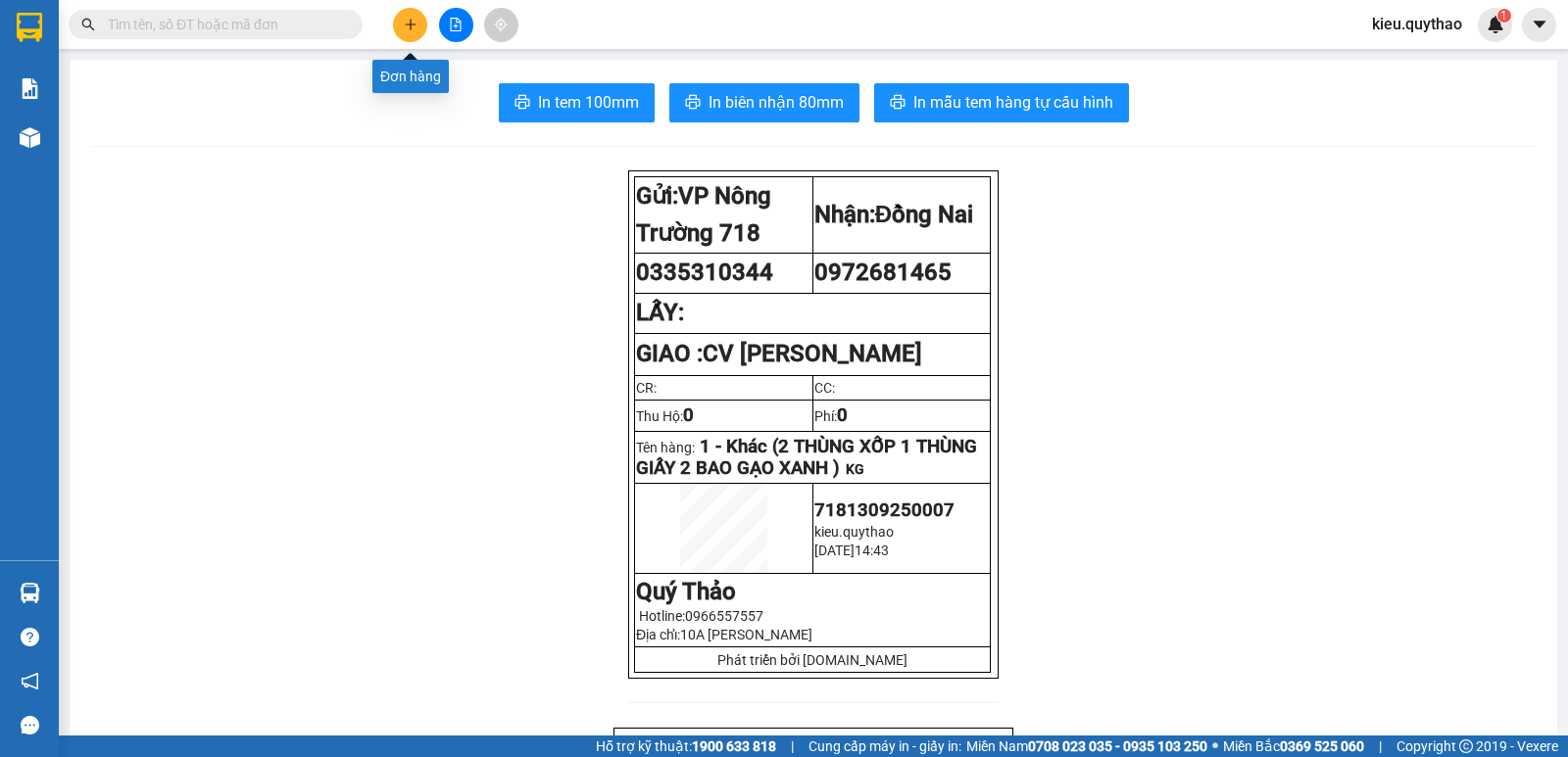
click at [411, 25] on icon "plus" at bounding box center [409, 24] width 11 height 1
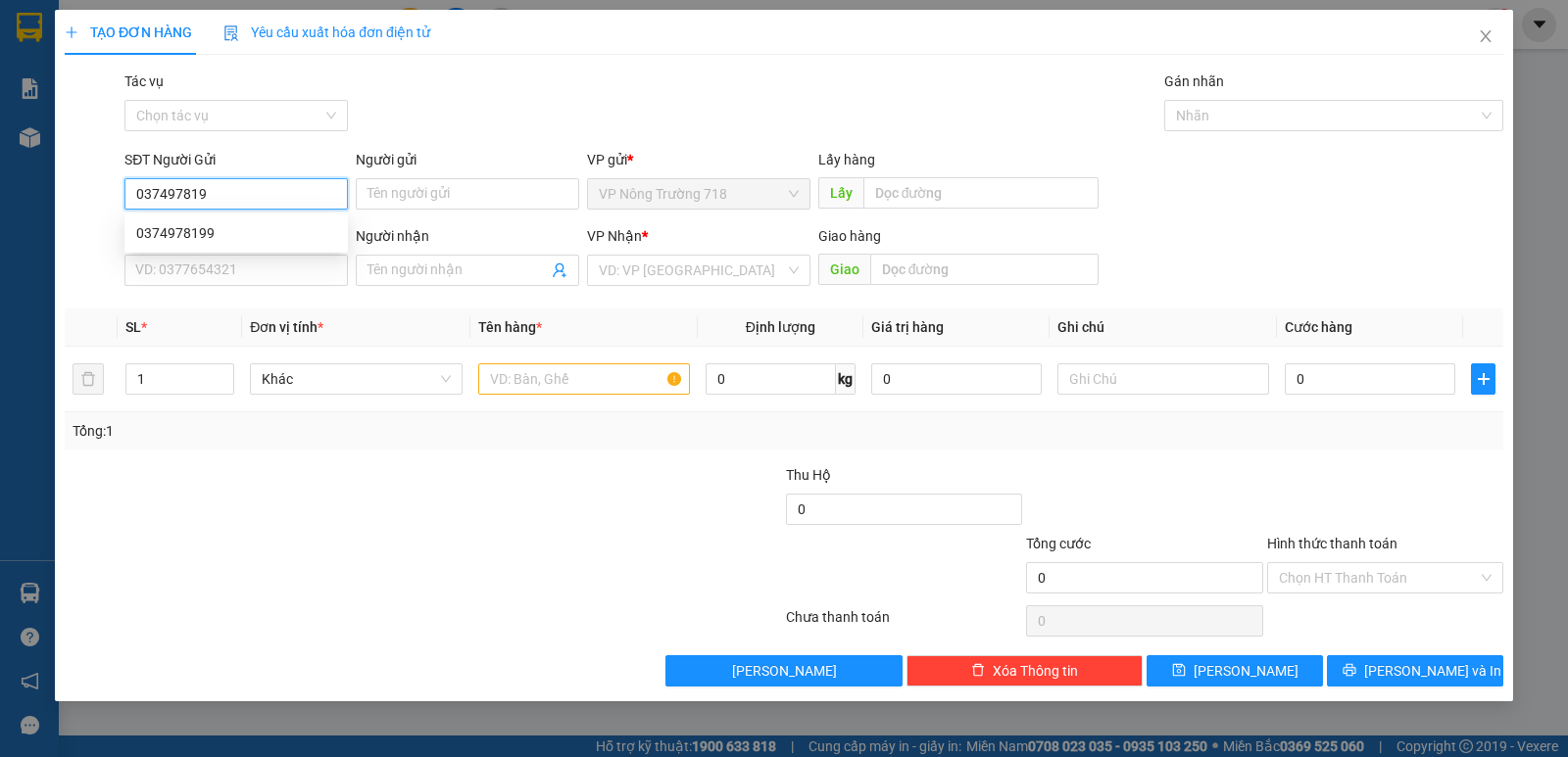
type input "0374978199"
click at [252, 225] on div "0374978199" at bounding box center [236, 233] width 200 height 22
type input "0902608469"
type input "CẦU HOÁ AN"
type input "0374978199"
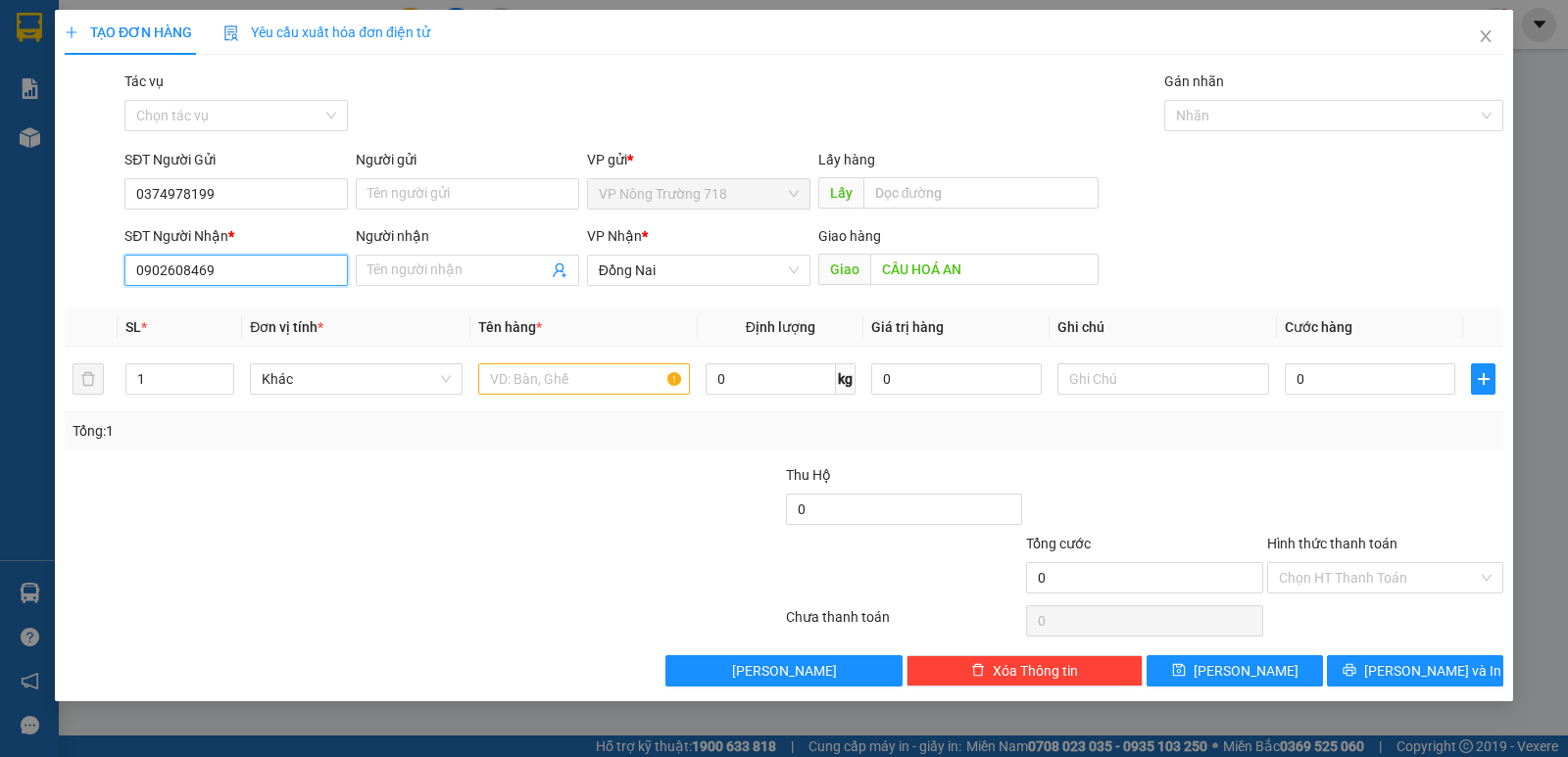
click at [266, 264] on input "0902608469" at bounding box center [236, 270] width 223 height 31
type input "0"
click at [264, 314] on div "0835159718" at bounding box center [236, 310] width 200 height 22
type input "0835159718"
type input "CV TÂN THỚI HIỆP"
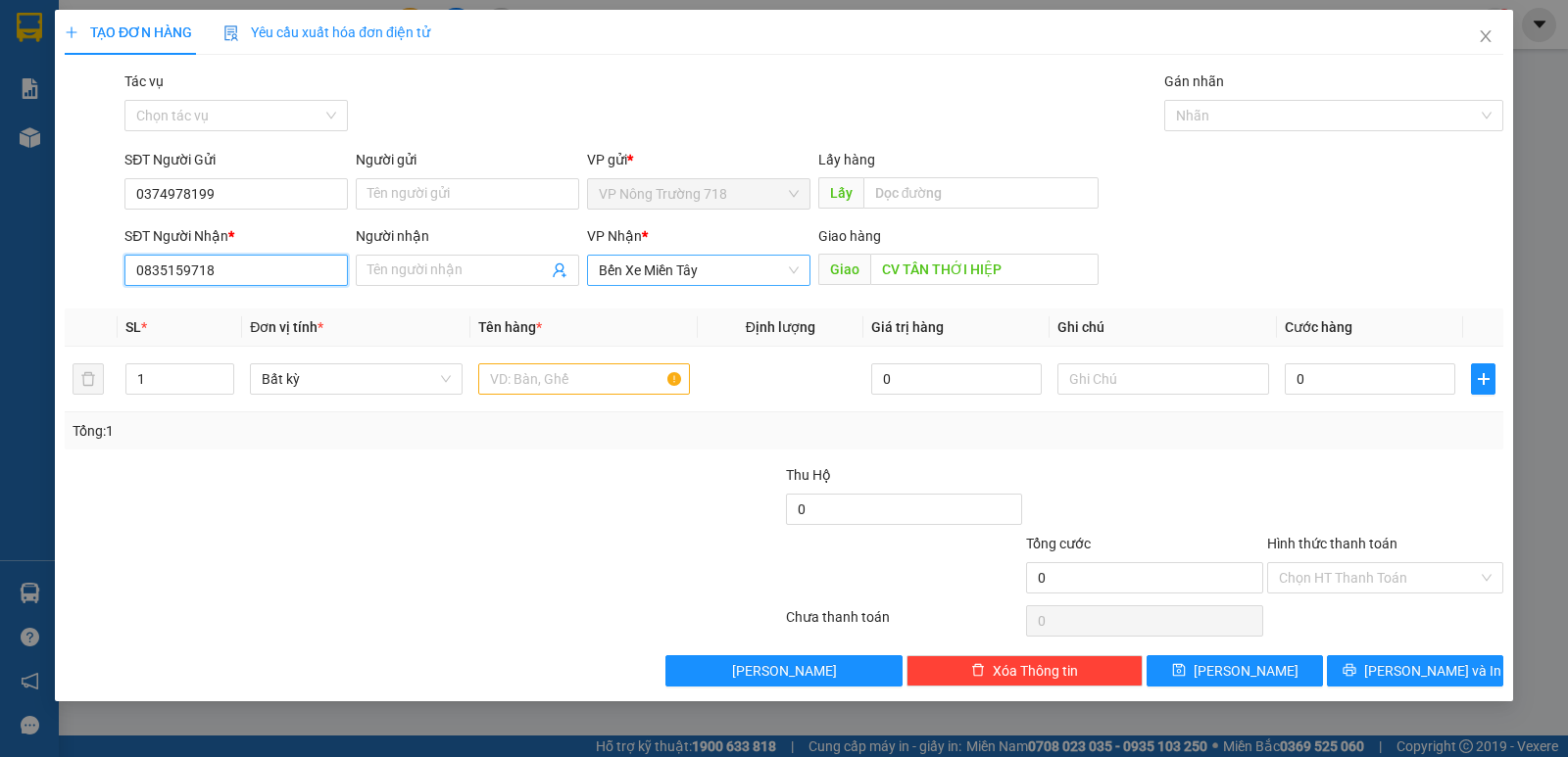
click at [722, 263] on span "Bến Xe Miền Tây" at bounding box center [698, 271] width 200 height 30
type input "0835159718"
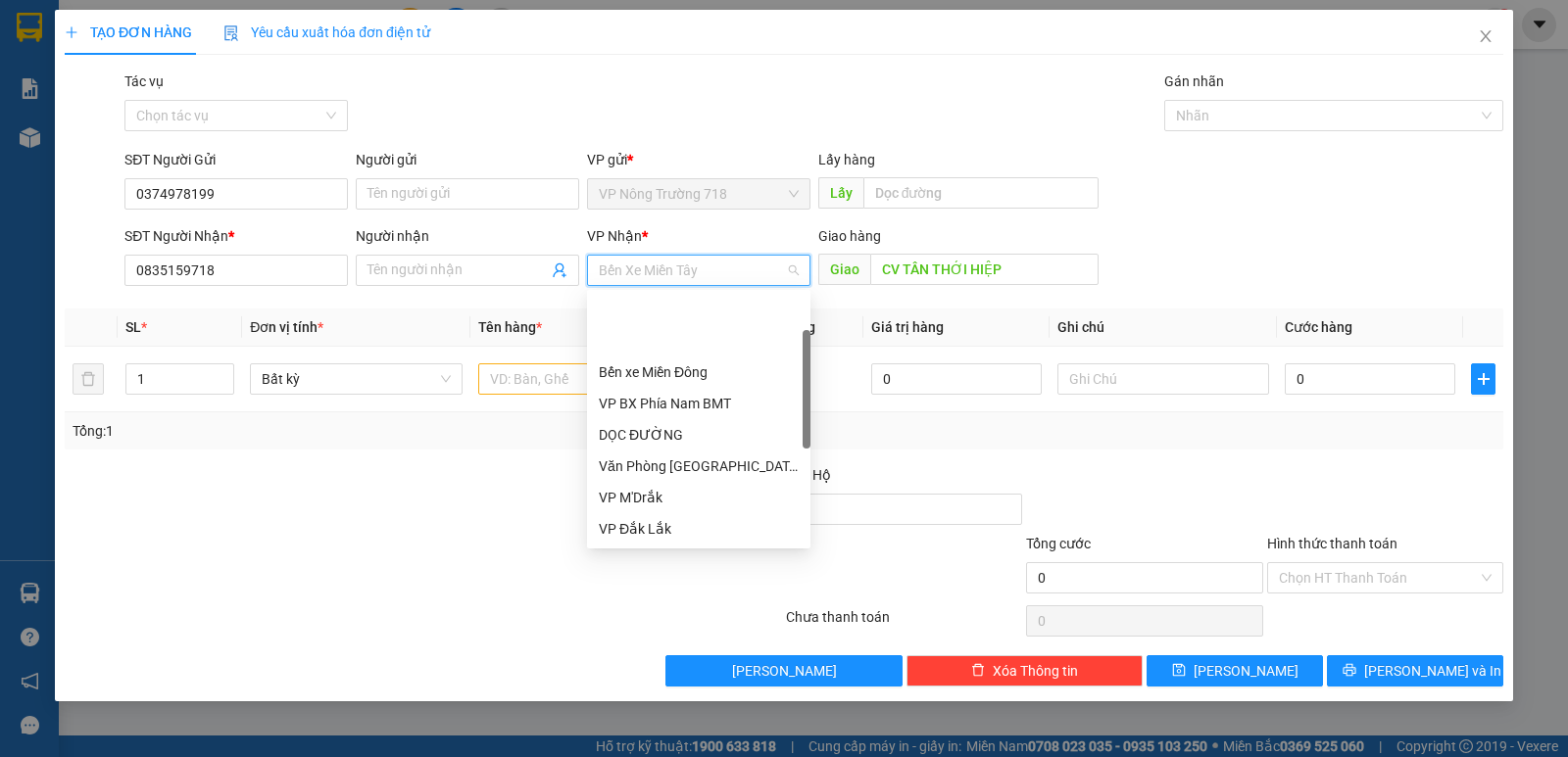
scroll to position [94, 0]
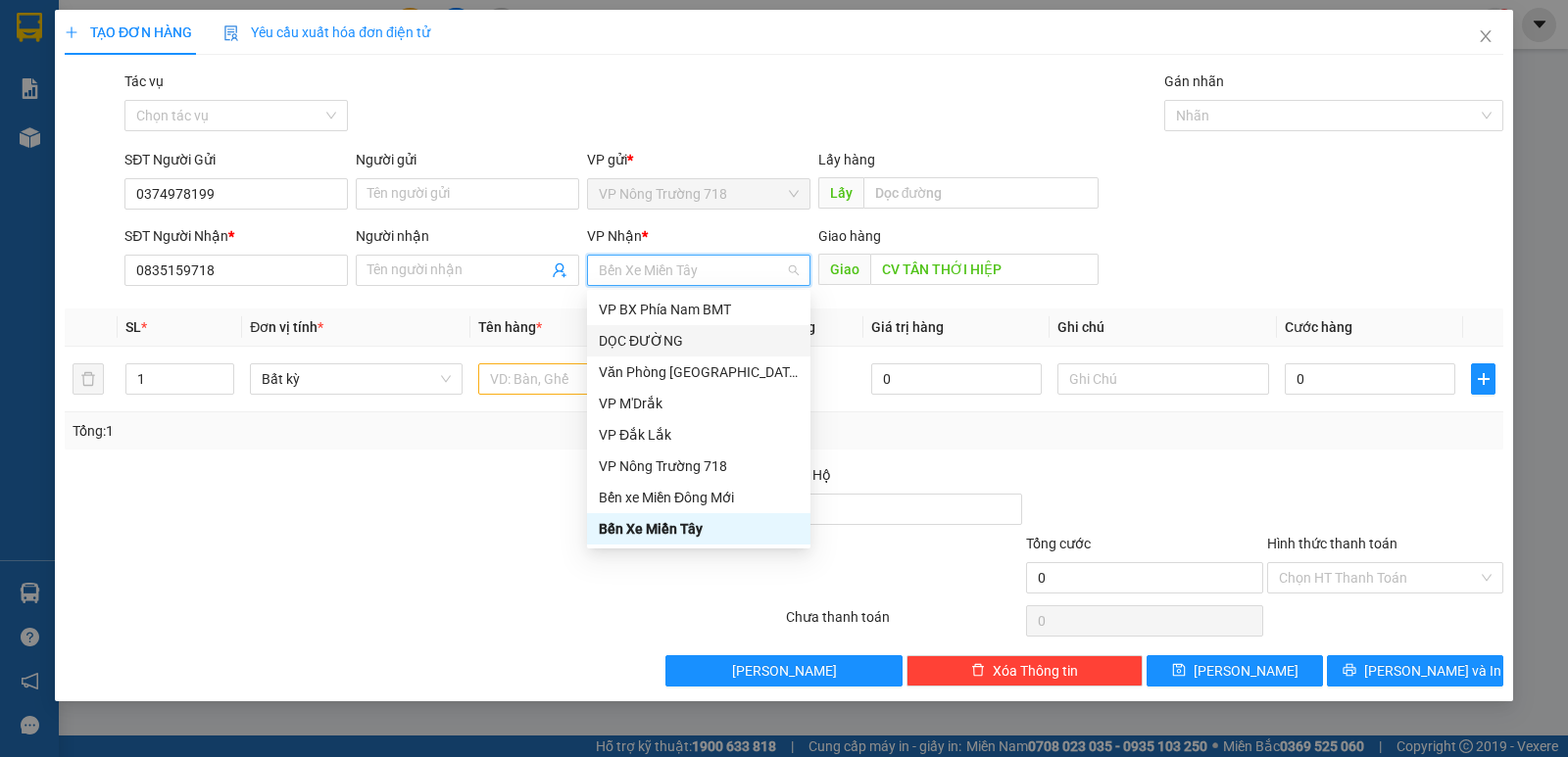
click at [687, 337] on div "DỌC ĐƯỜNG" at bounding box center [698, 341] width 200 height 22
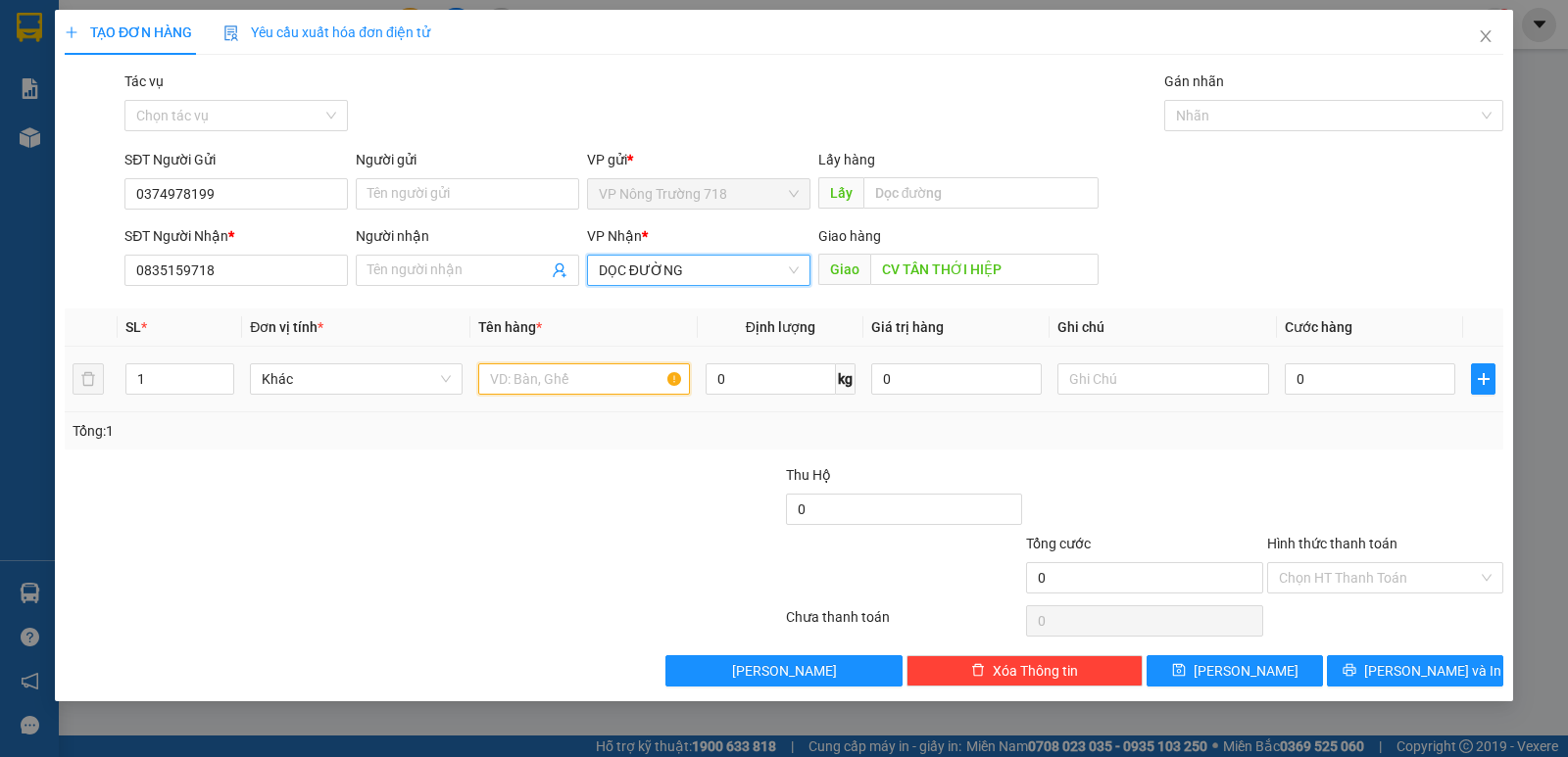
click at [635, 384] on input "text" at bounding box center [584, 378] width 211 height 31
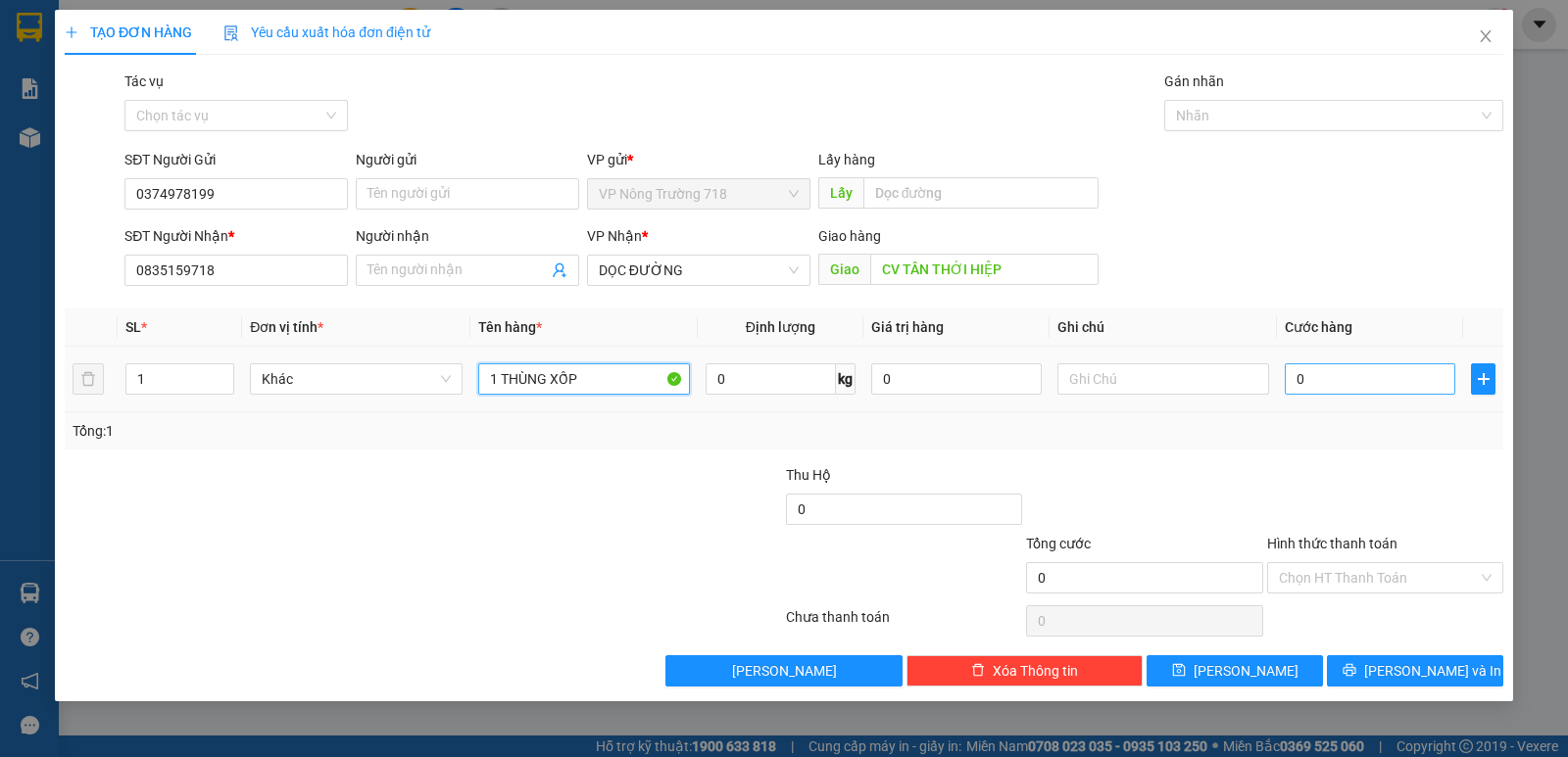
type input "1 THÙNG XỐP"
click at [1282, 374] on td "0" at bounding box center [1369, 379] width 186 height 66
type input "8"
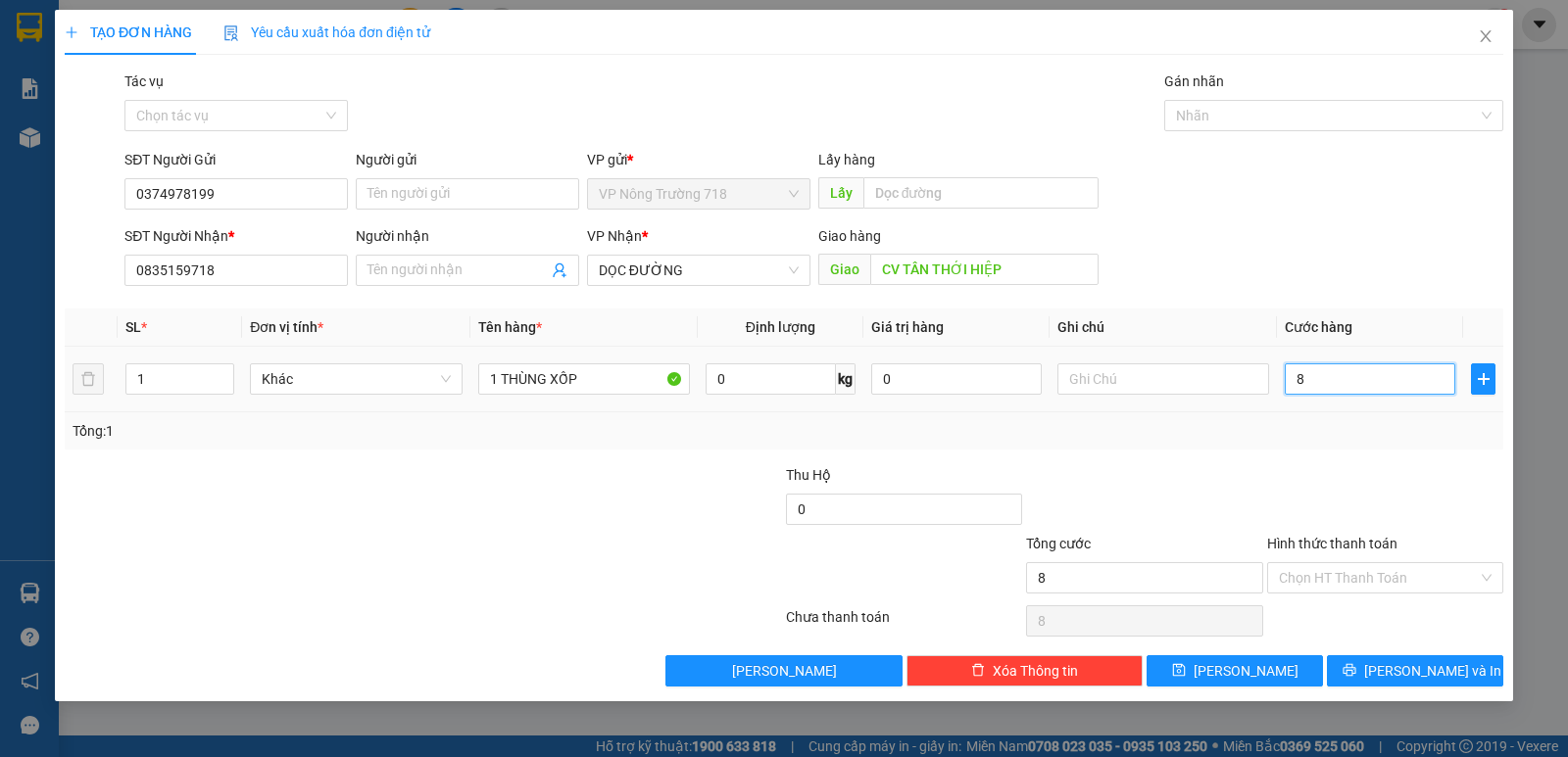
type input "80"
type input "800"
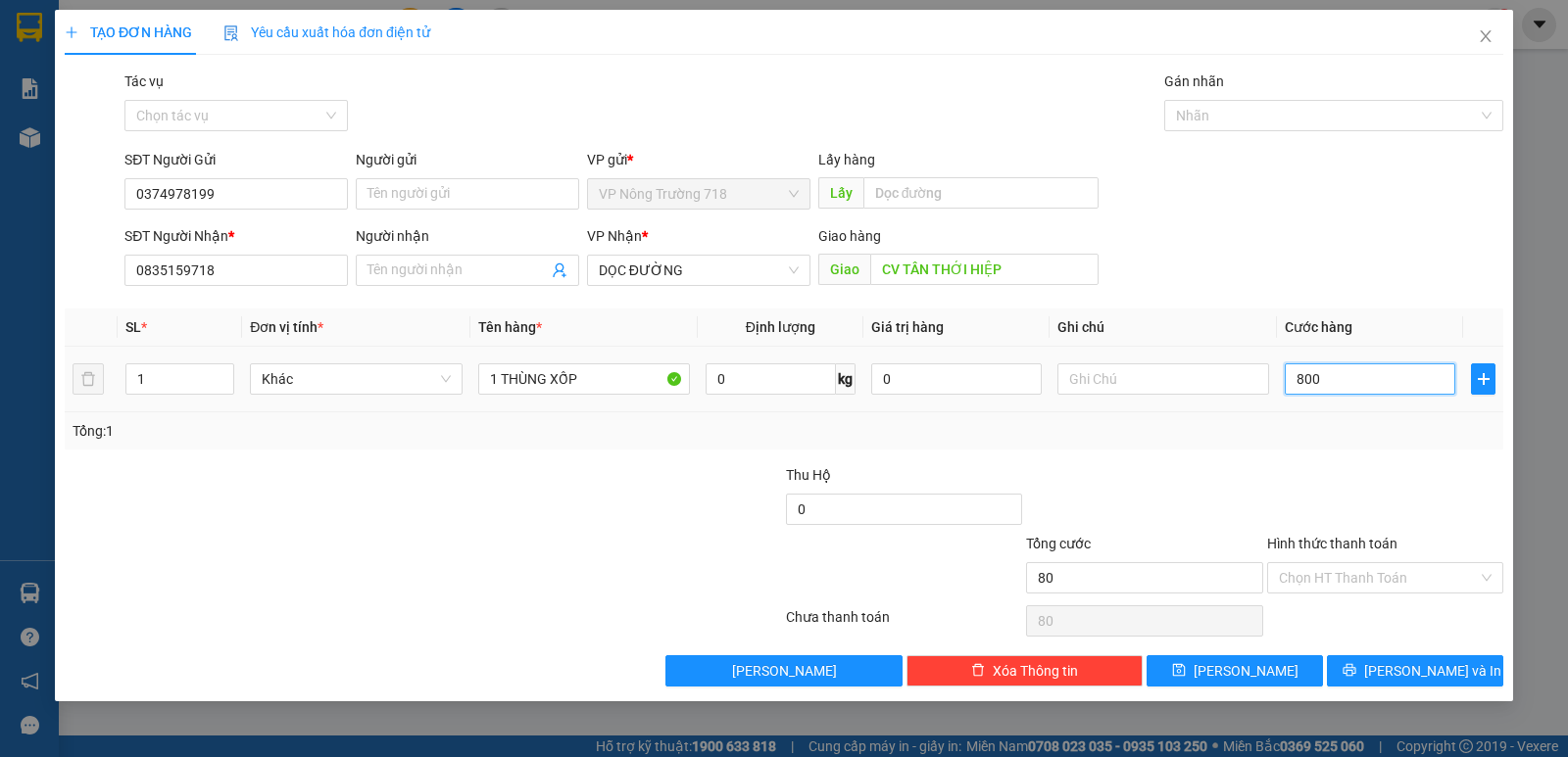
type input "800"
type input "8.000"
type input "80.000"
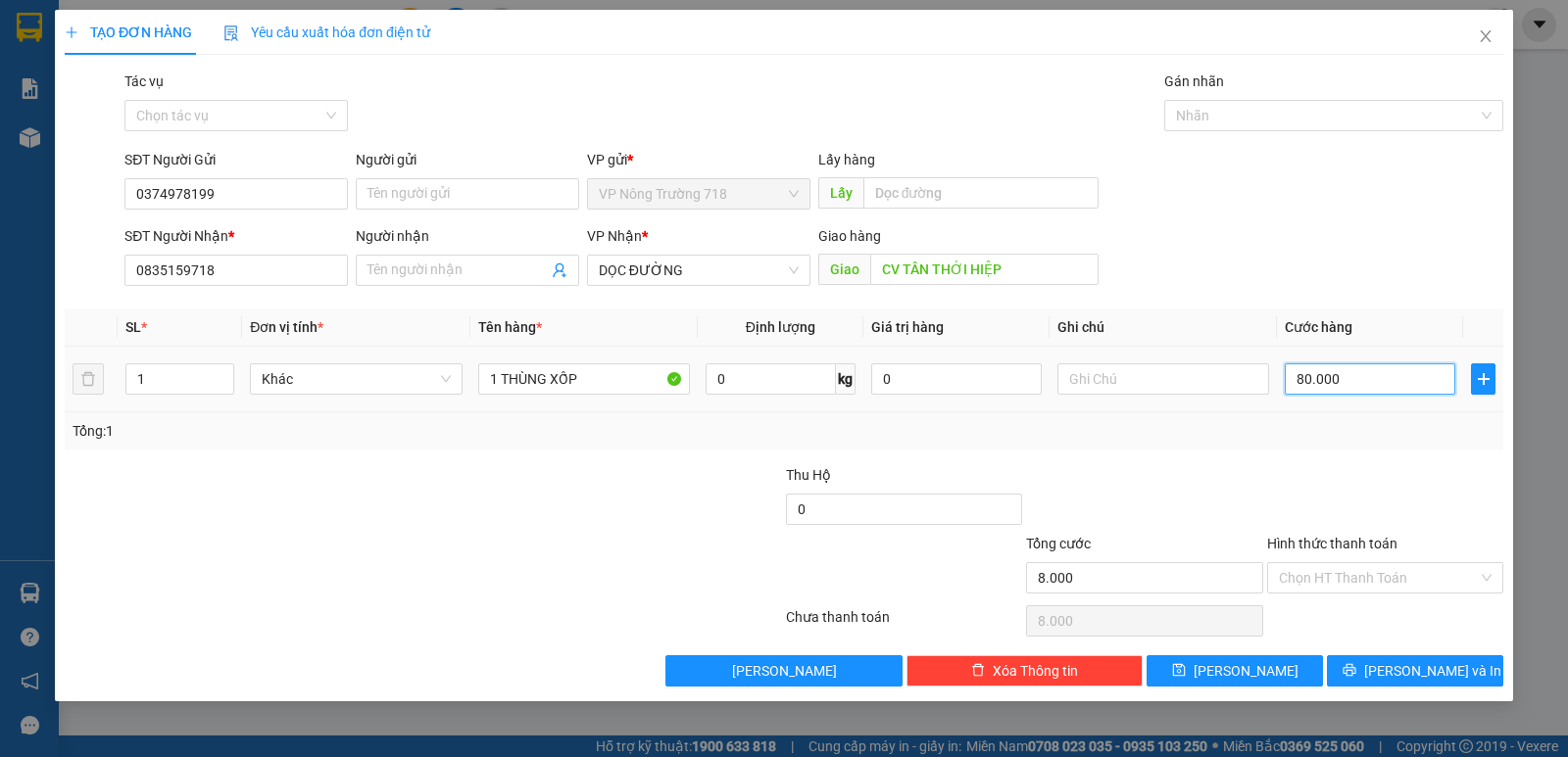
type input "80.000"
click at [1353, 575] on input "Hình thức thanh toán" at bounding box center [1378, 578] width 199 height 30
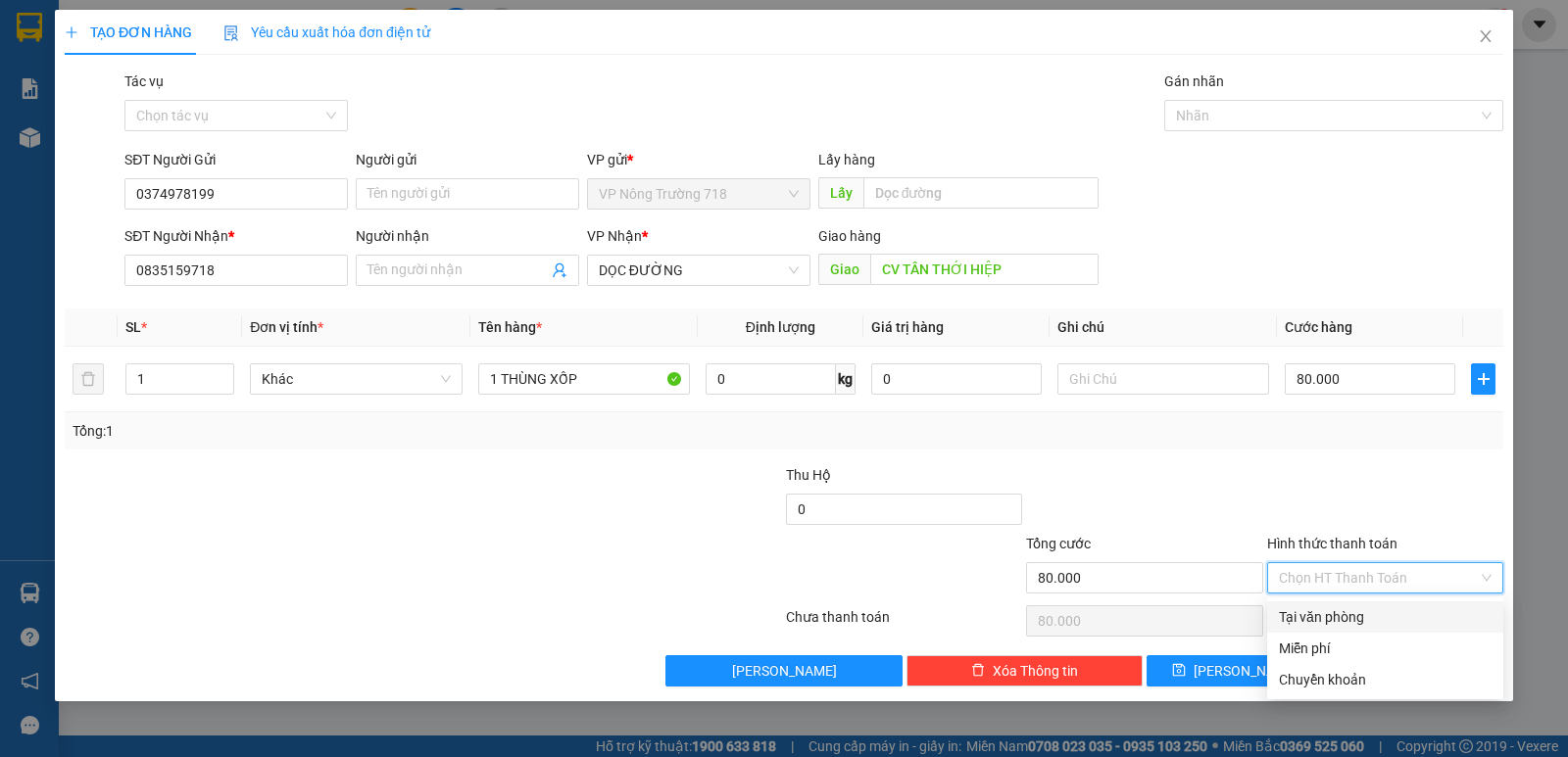
click at [1354, 614] on div "Tại văn phòng" at bounding box center [1384, 618] width 212 height 22
type input "0"
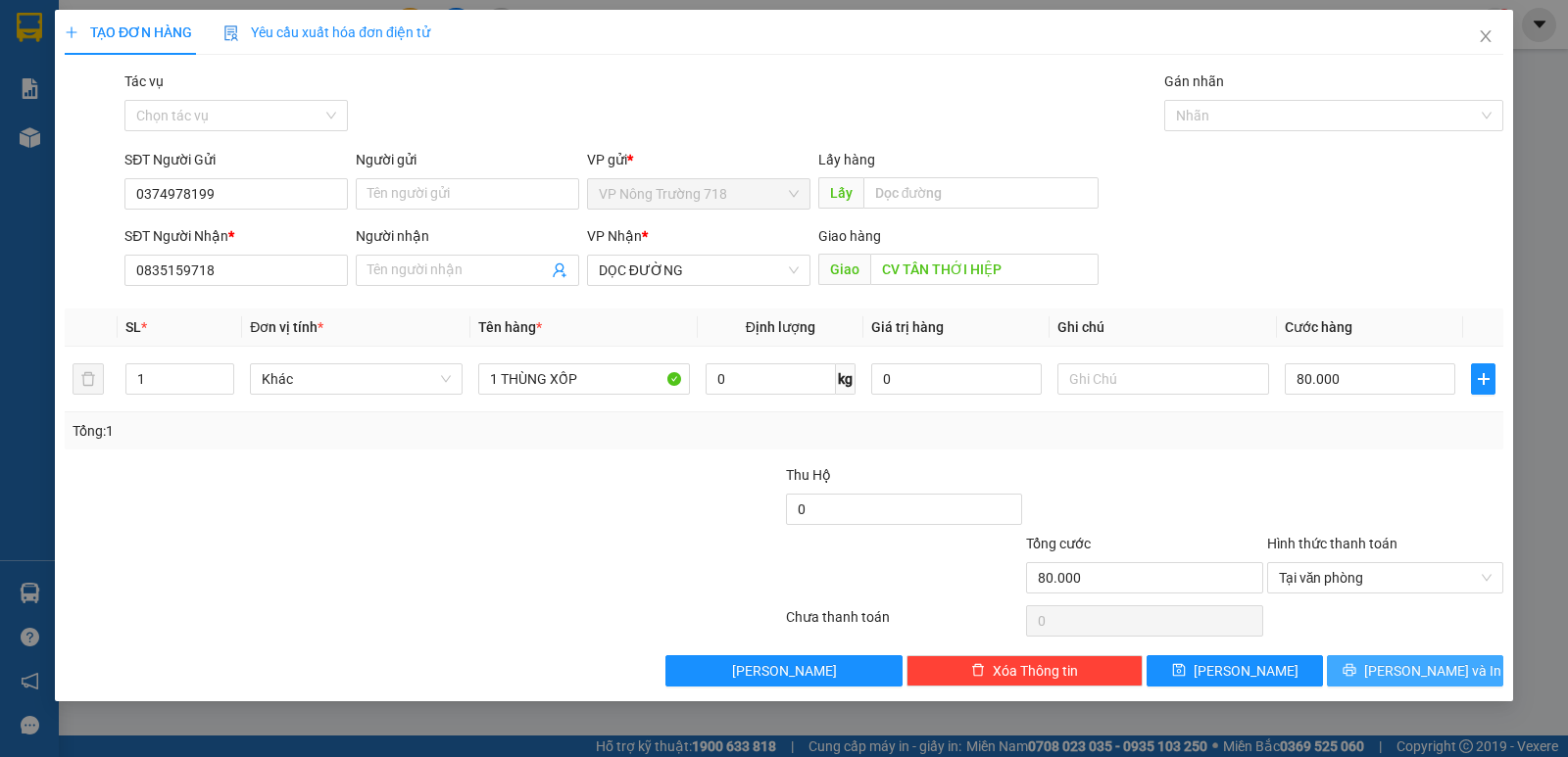
click at [1355, 668] on icon "printer" at bounding box center [1348, 670] width 13 height 13
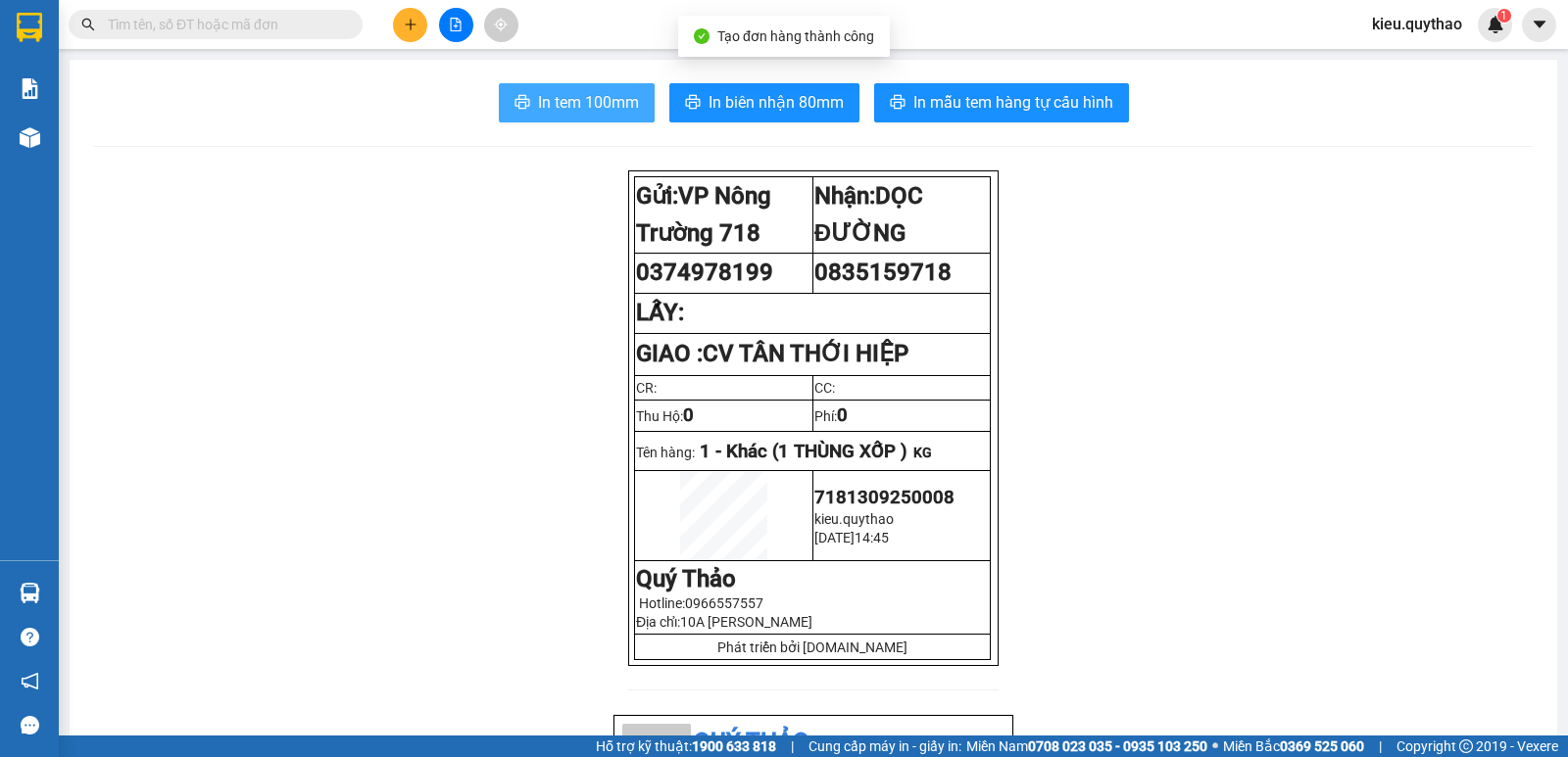
click at [617, 102] on span "In tem 100mm" at bounding box center [588, 102] width 101 height 25
click at [614, 102] on span "In tem 100mm" at bounding box center [588, 102] width 101 height 25
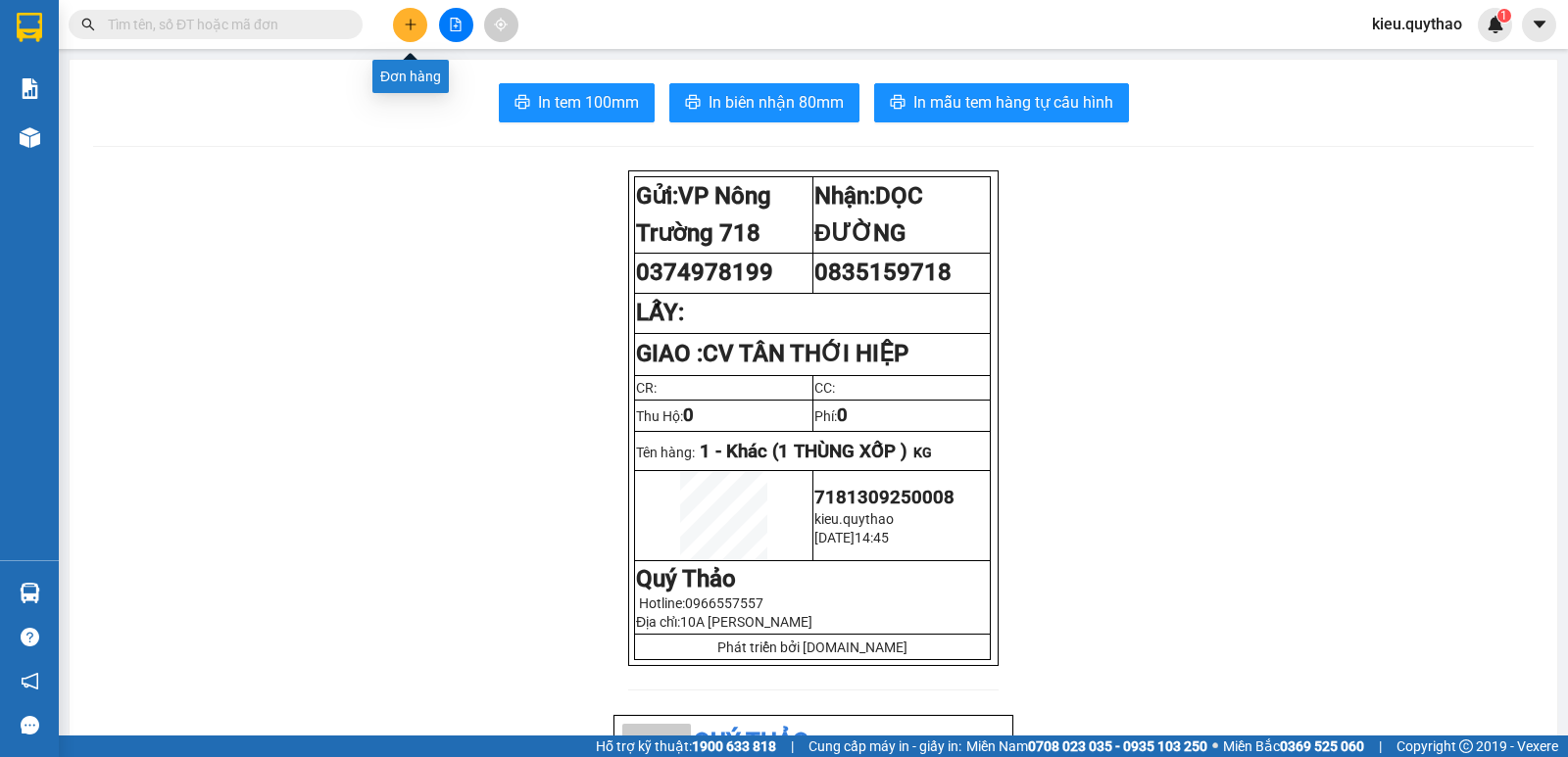
click at [400, 16] on button at bounding box center [409, 25] width 34 height 34
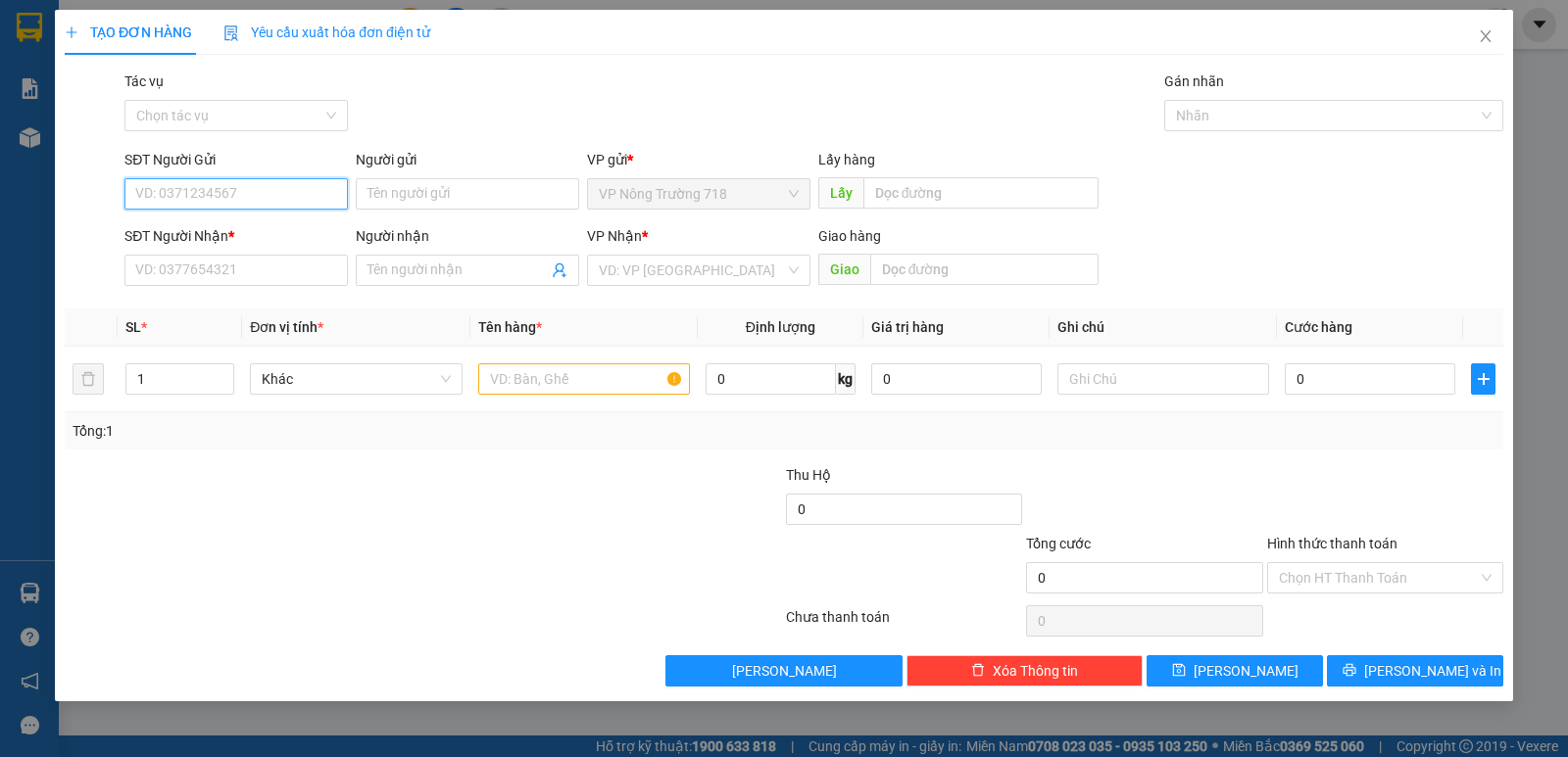
click at [270, 192] on input "SĐT Người Gửi" at bounding box center [236, 193] width 223 height 31
type input "0944641718"
click at [199, 226] on div "0944641718" at bounding box center [236, 233] width 200 height 22
type input "0916005227"
type input "QUYÊN"
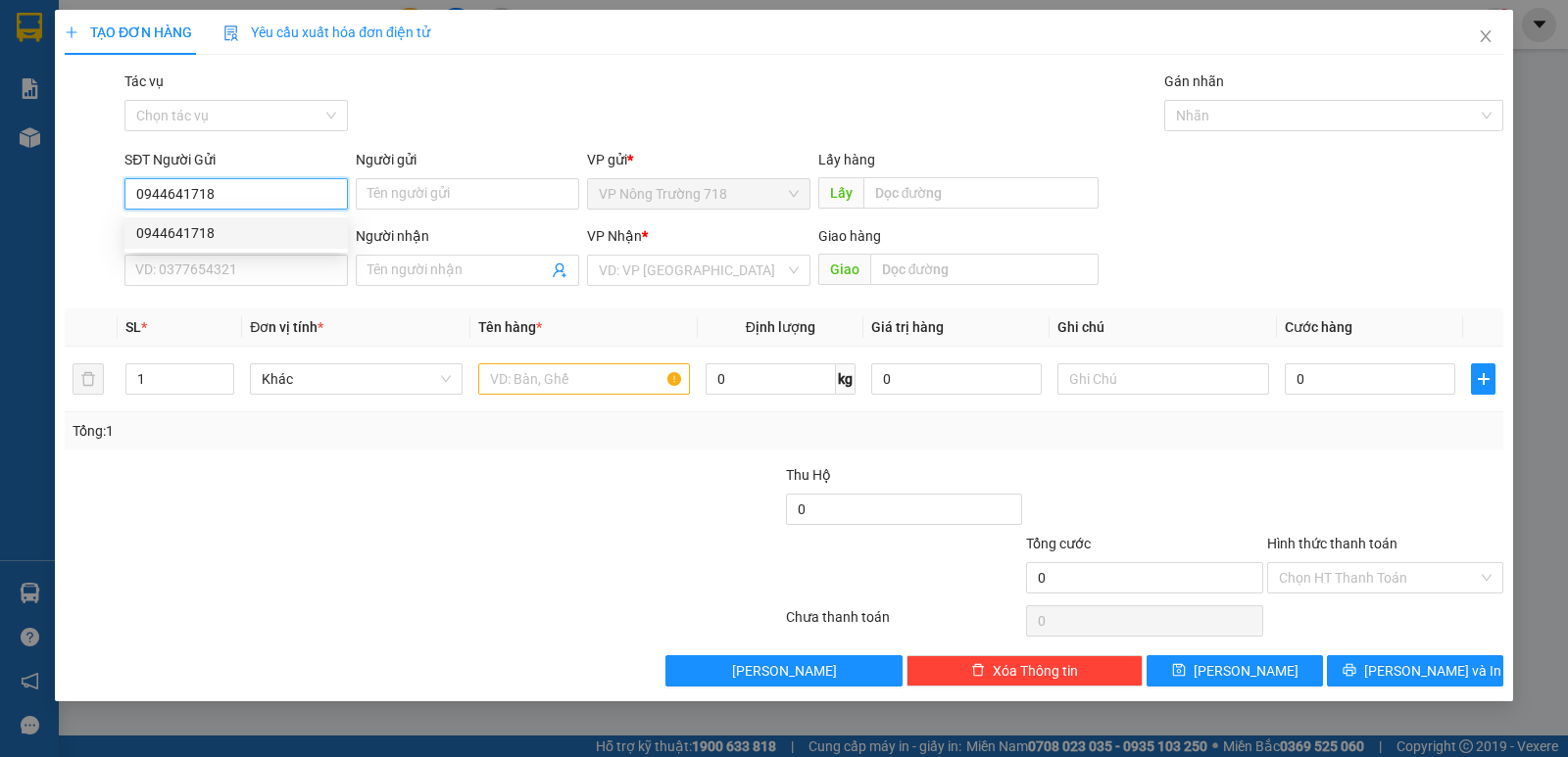
type input "NGÃ TƯ GA"
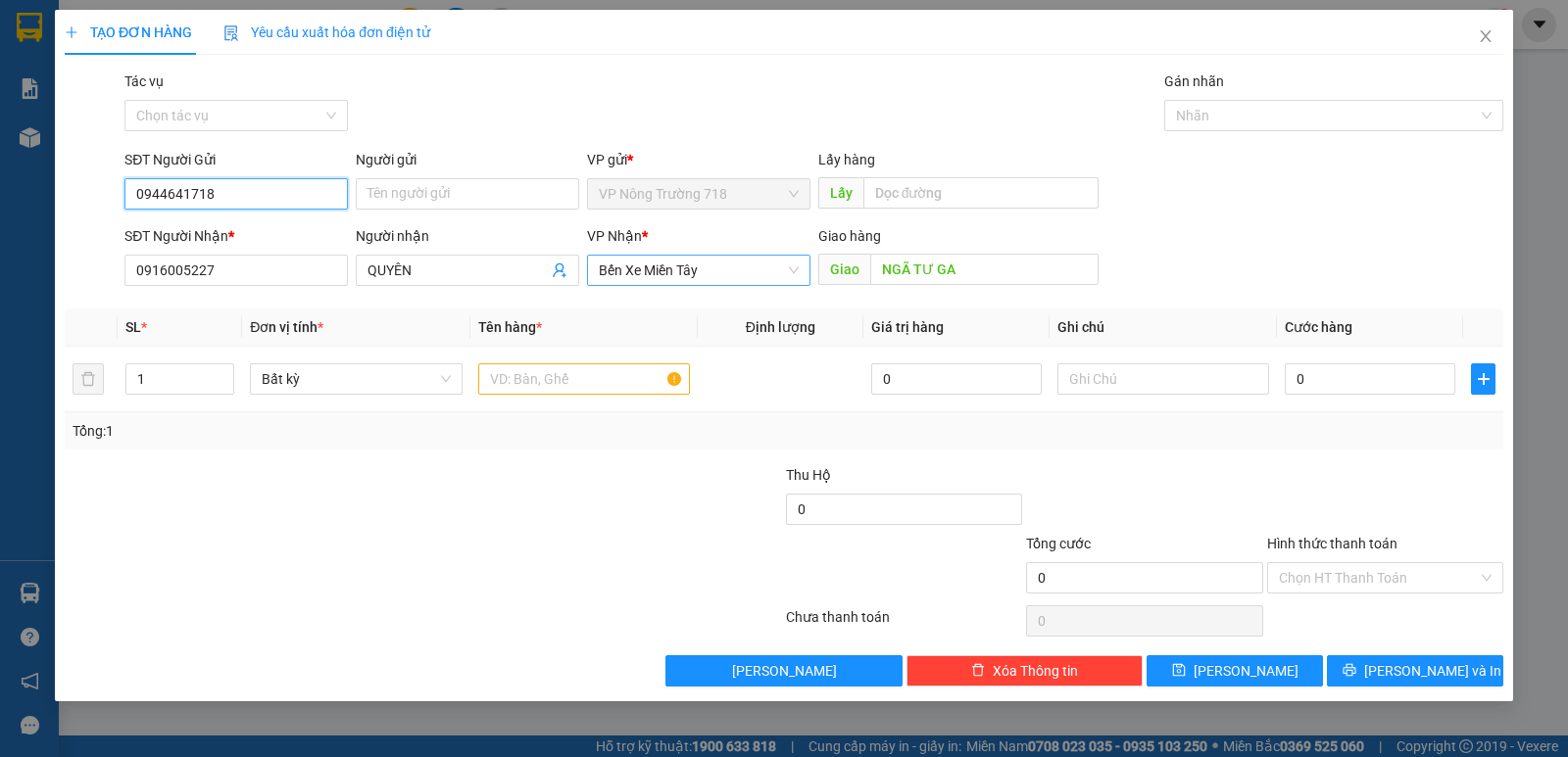
click at [719, 265] on span "Bến Xe Miền Tây" at bounding box center [698, 271] width 200 height 30
type input "0944641718"
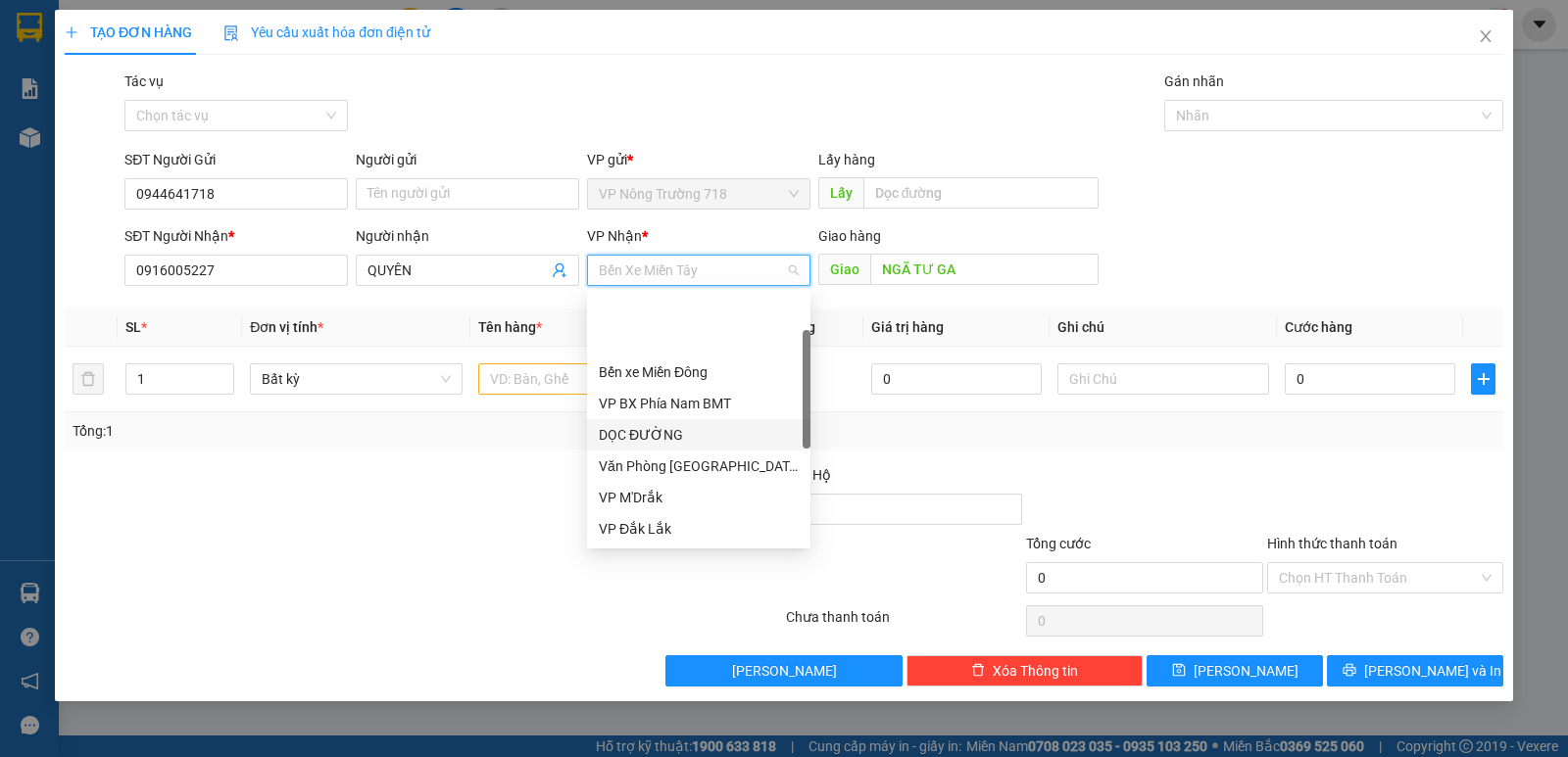
click at [661, 424] on div "DỌC ĐƯỜNG" at bounding box center [698, 435] width 200 height 22
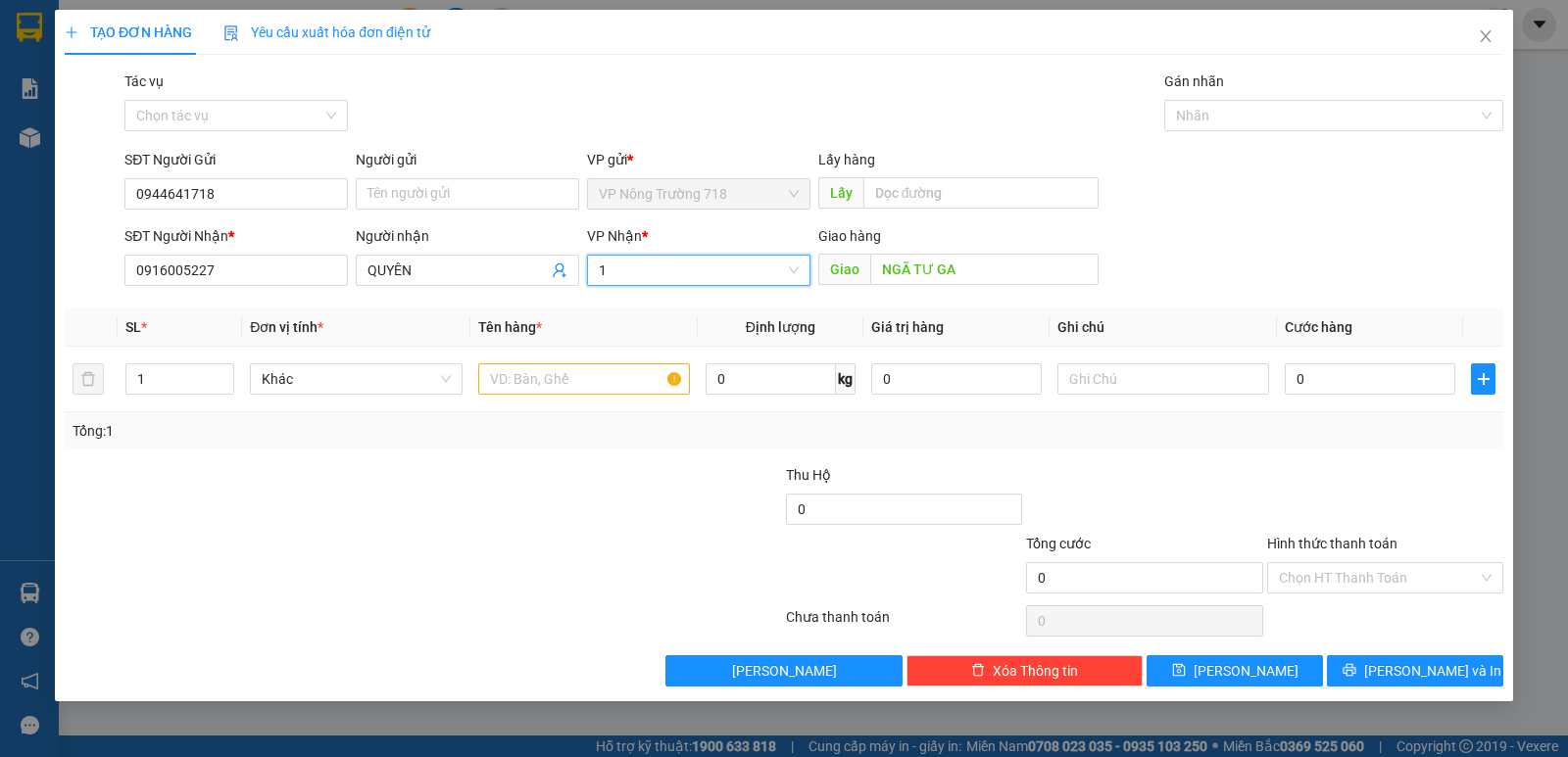
type input "1"
click at [567, 374] on input "text" at bounding box center [584, 378] width 211 height 31
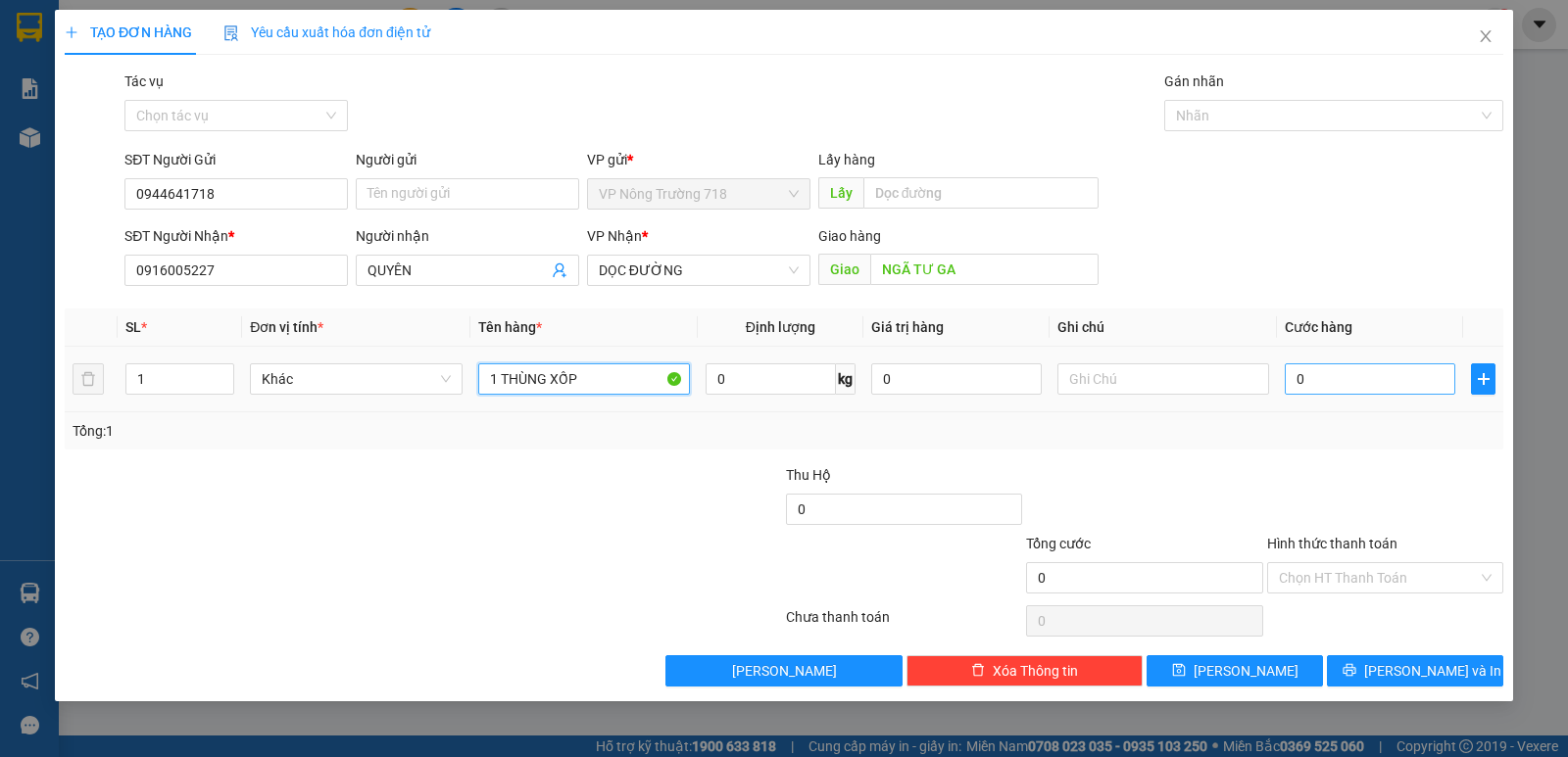
type input "1 THÙNG XỐP"
click at [1300, 378] on input "0" at bounding box center [1369, 378] width 170 height 31
type input "6"
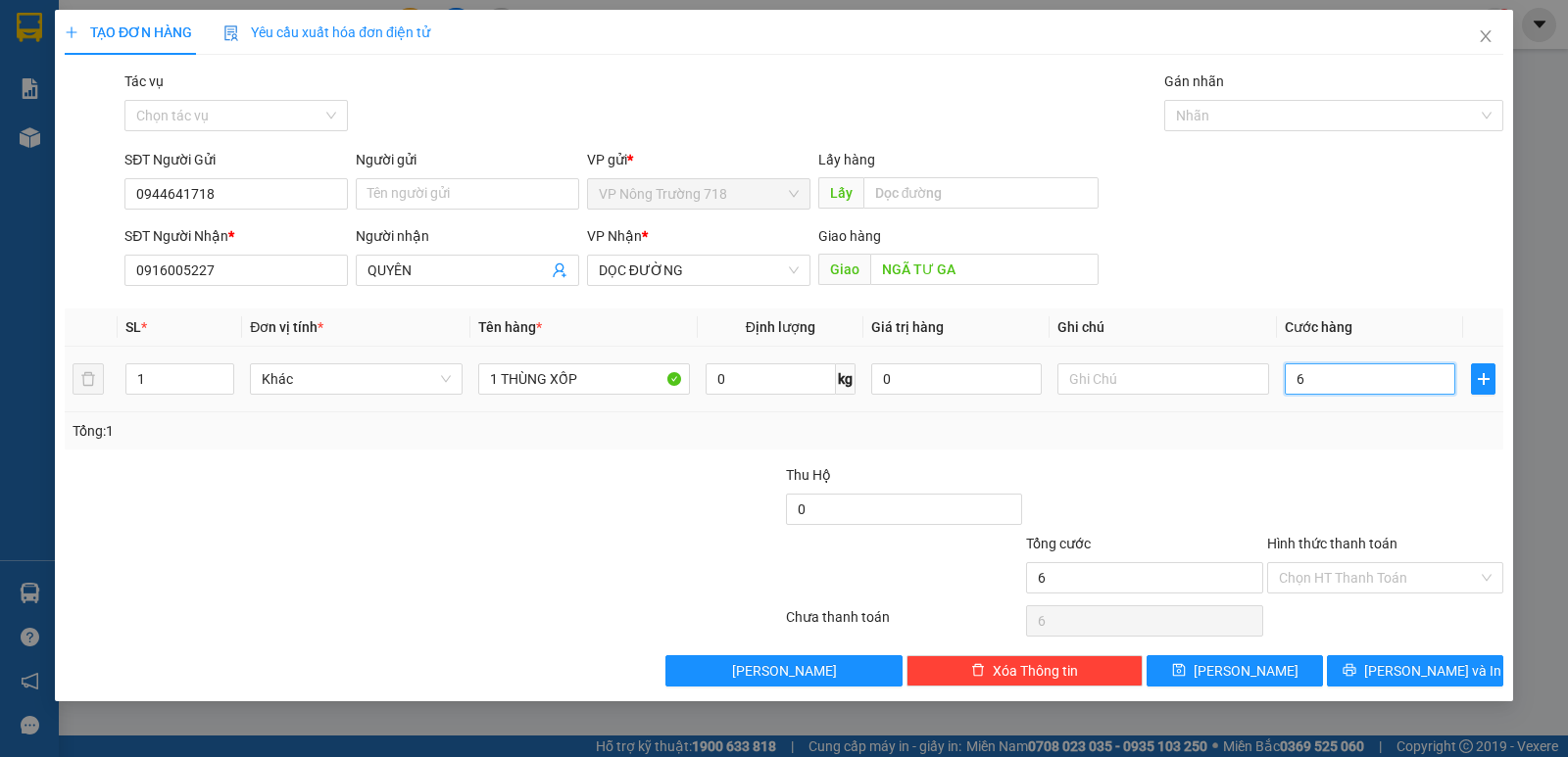
type input "60"
type input "600"
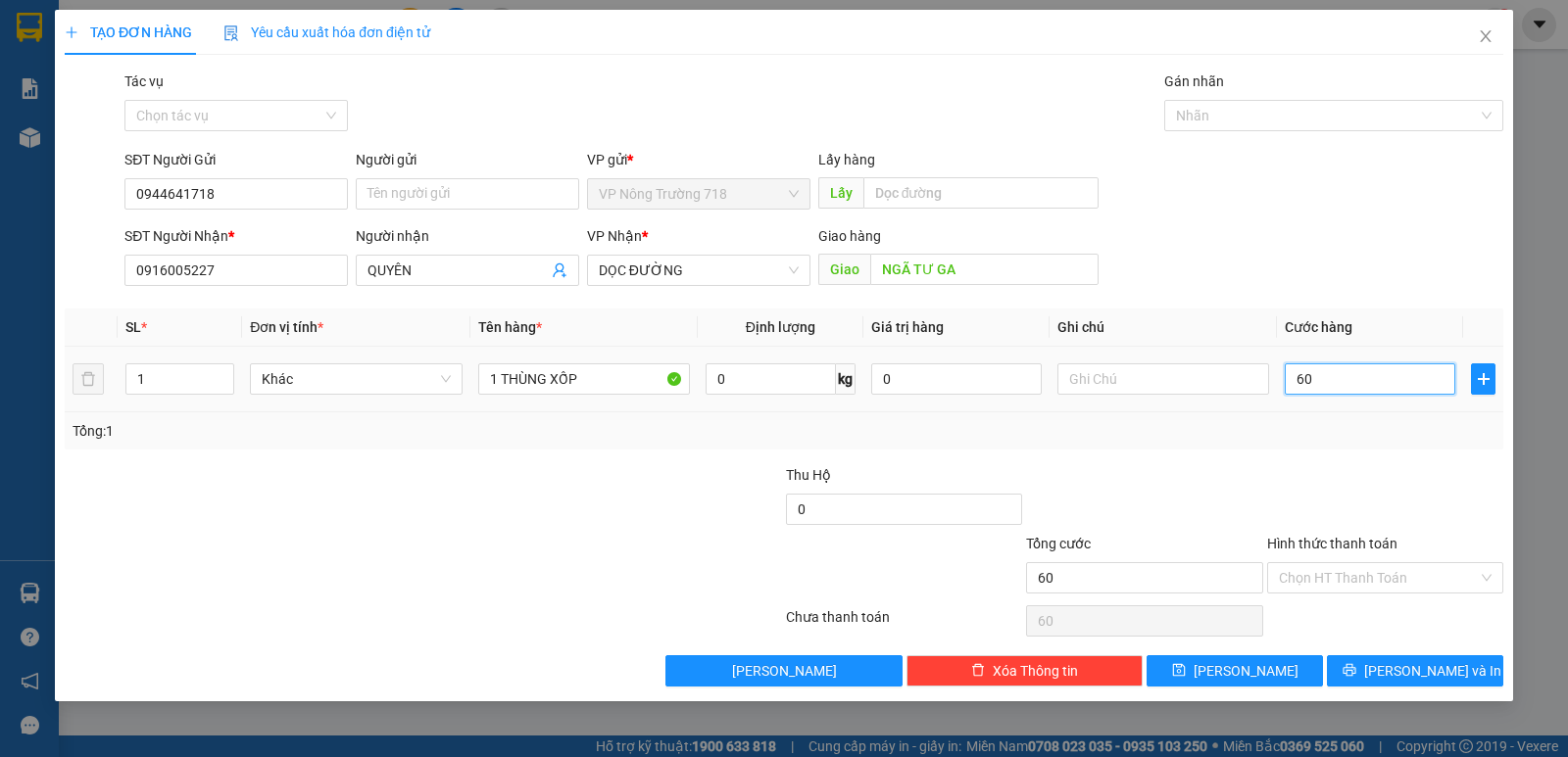
type input "600"
type input "6.000"
type input "60.000"
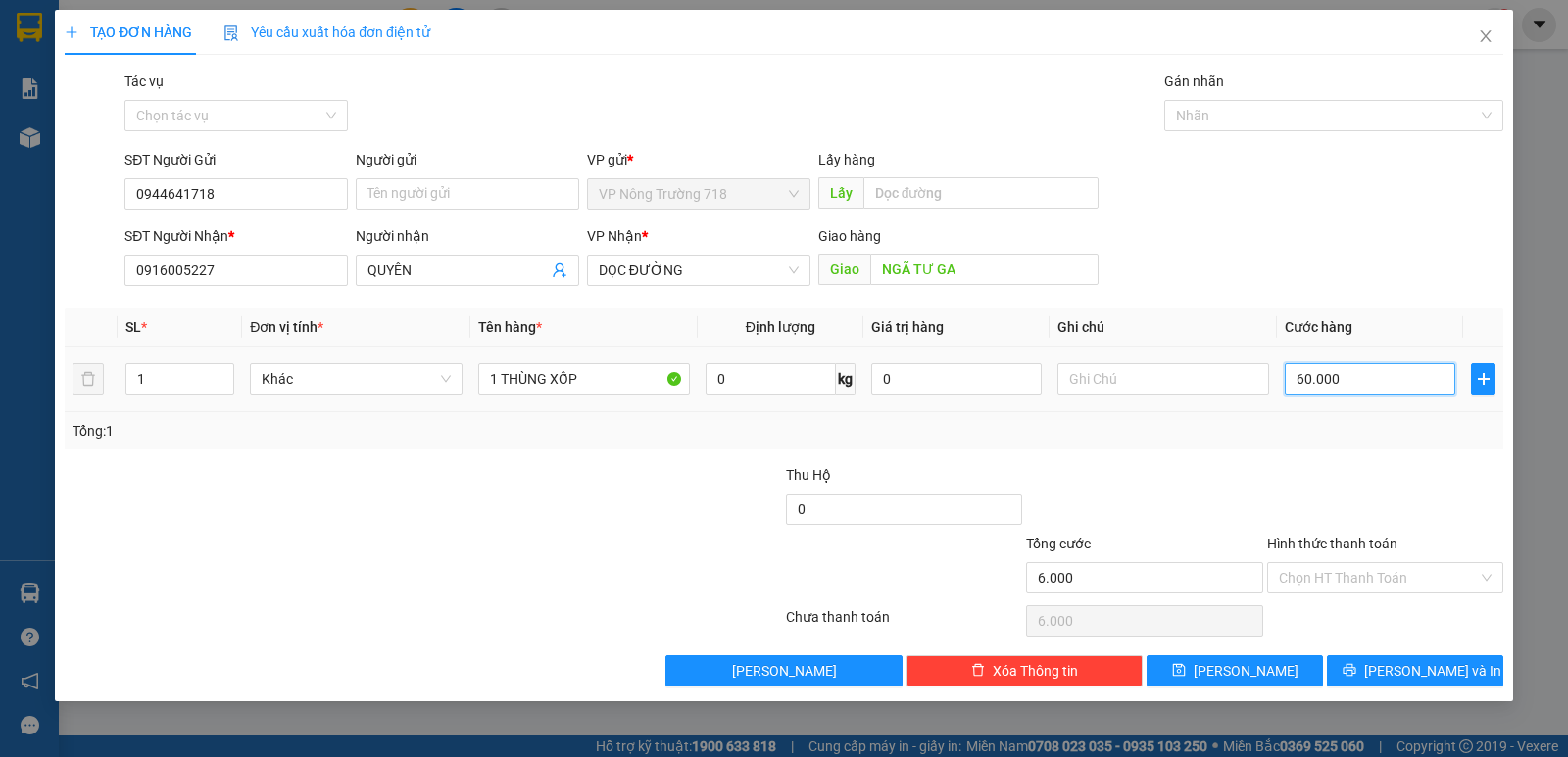
type input "60.000"
click at [1334, 569] on input "Hình thức thanh toán" at bounding box center [1378, 578] width 199 height 30
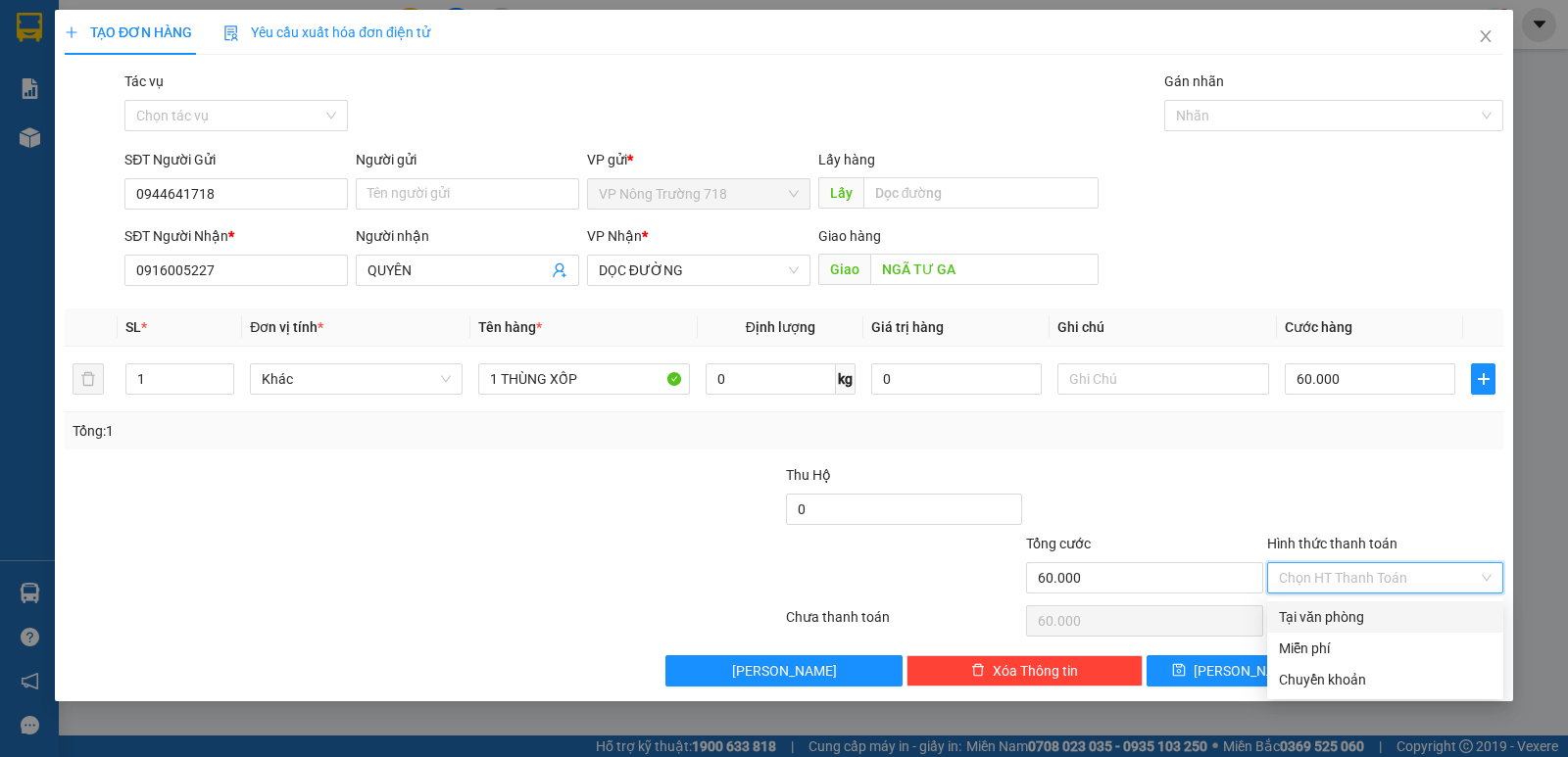
click at [1341, 618] on div "Tại văn phòng" at bounding box center [1384, 618] width 212 height 22
type input "0"
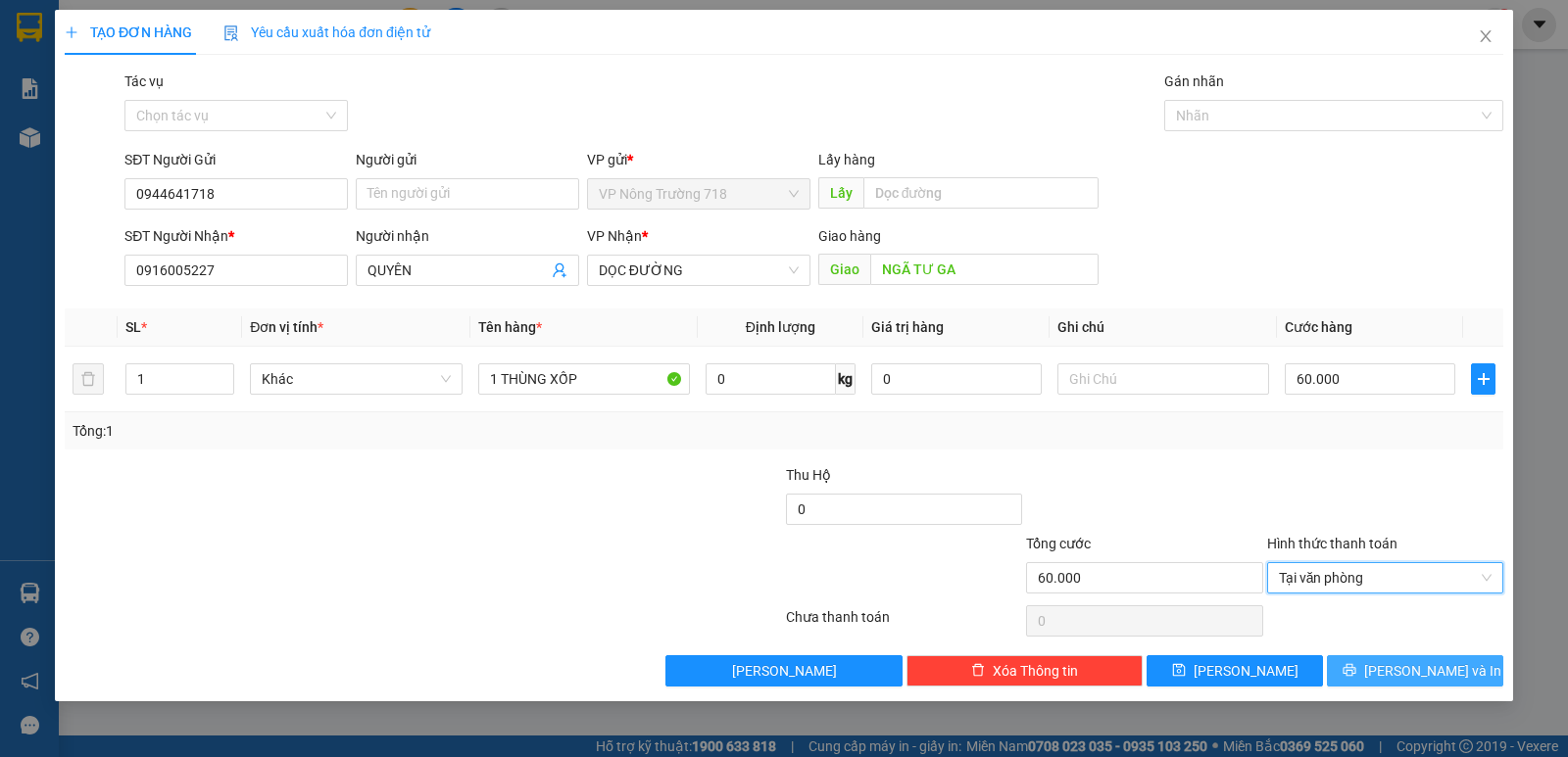
click at [1389, 656] on button "[PERSON_NAME] và In" at bounding box center [1415, 670] width 176 height 31
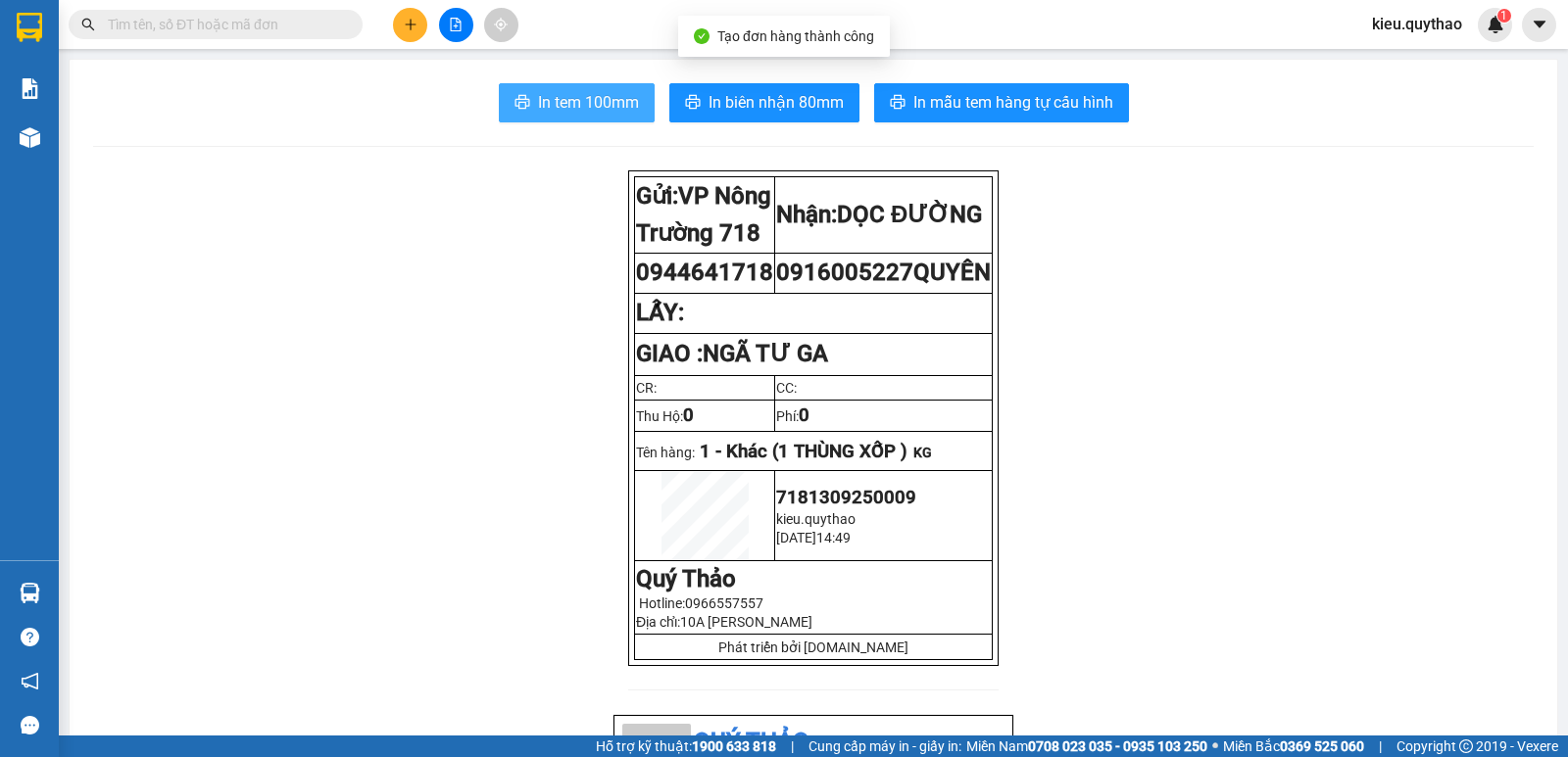
click at [608, 103] on span "In tem 100mm" at bounding box center [588, 102] width 101 height 25
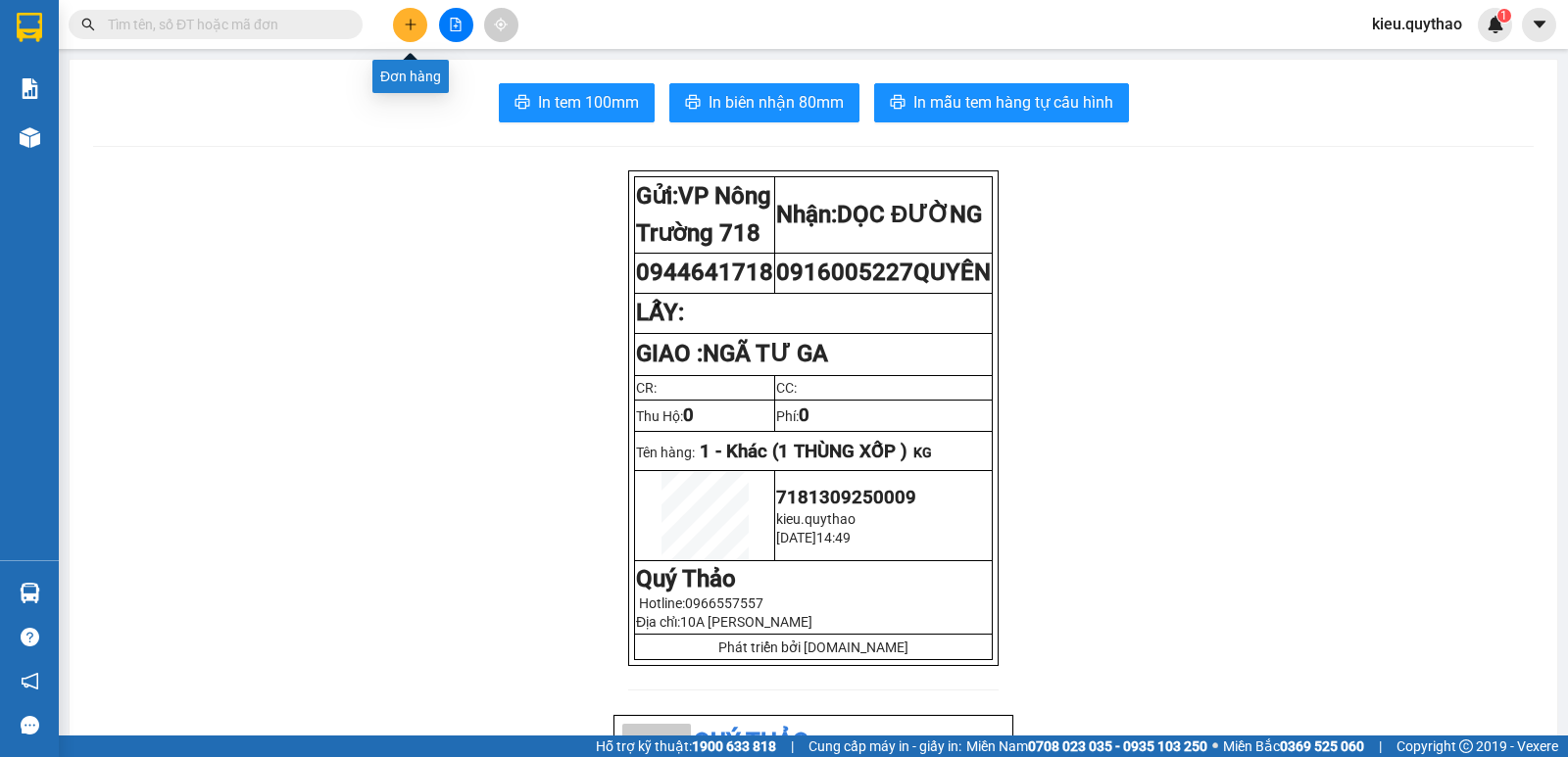
click at [410, 17] on button at bounding box center [409, 25] width 34 height 34
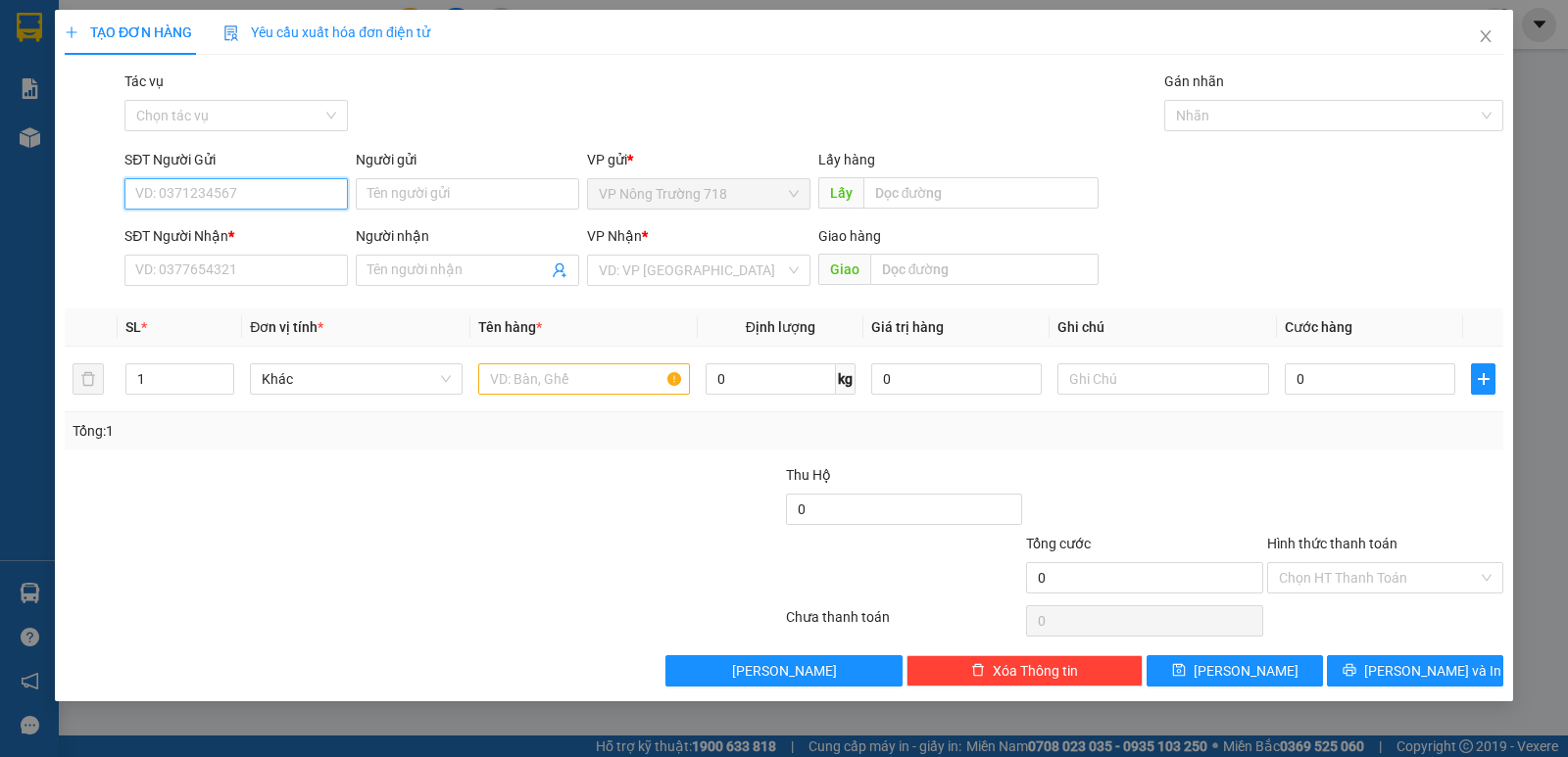
click at [263, 195] on input "SĐT Người Gửi" at bounding box center [236, 193] width 223 height 31
type input "0817008063"
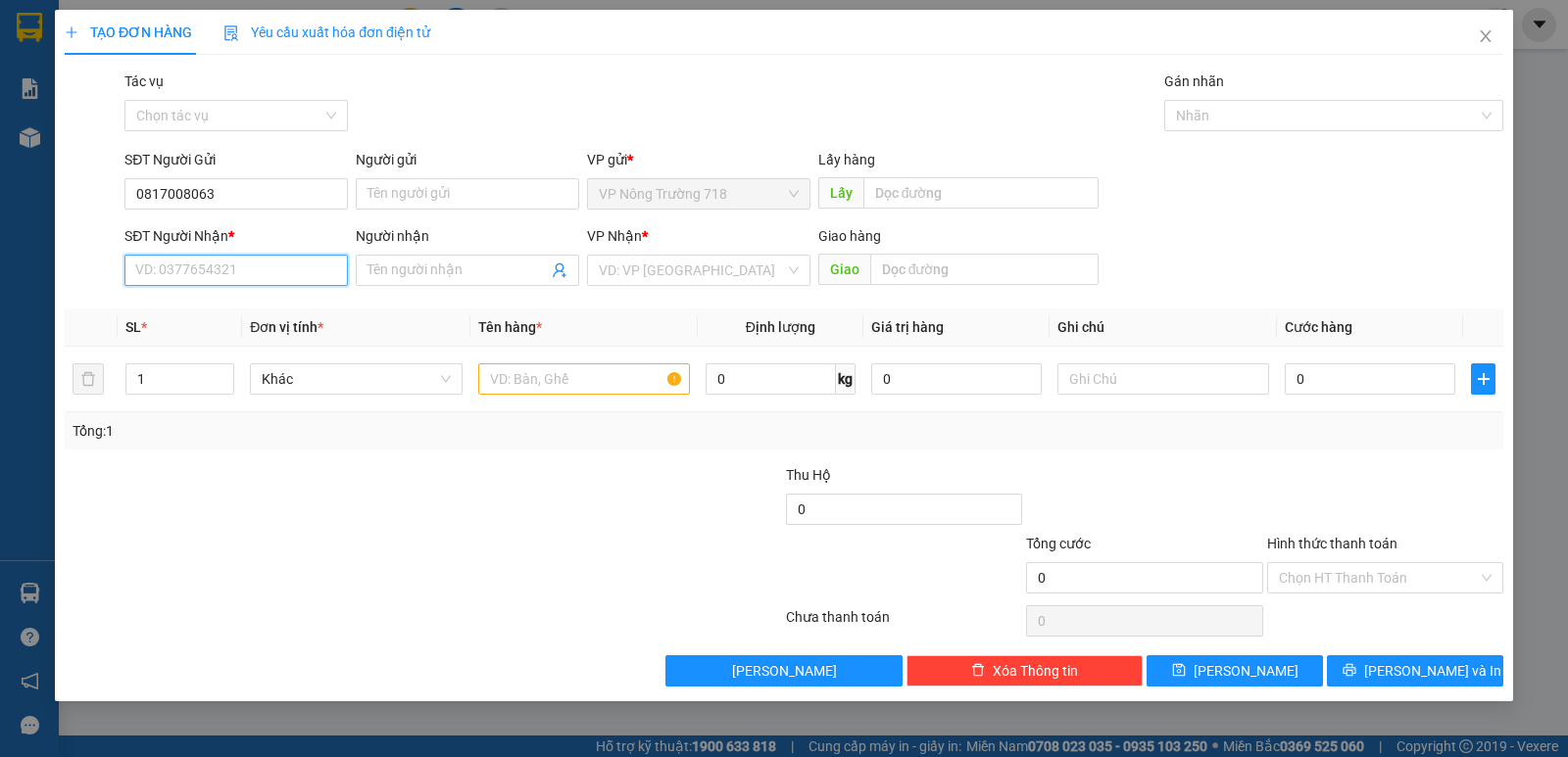
click at [272, 277] on input "SĐT Người Nhận *" at bounding box center [236, 270] width 223 height 31
click at [214, 270] on input "SĐT Người Nhận *" at bounding box center [236, 270] width 223 height 31
type input "0348274931"
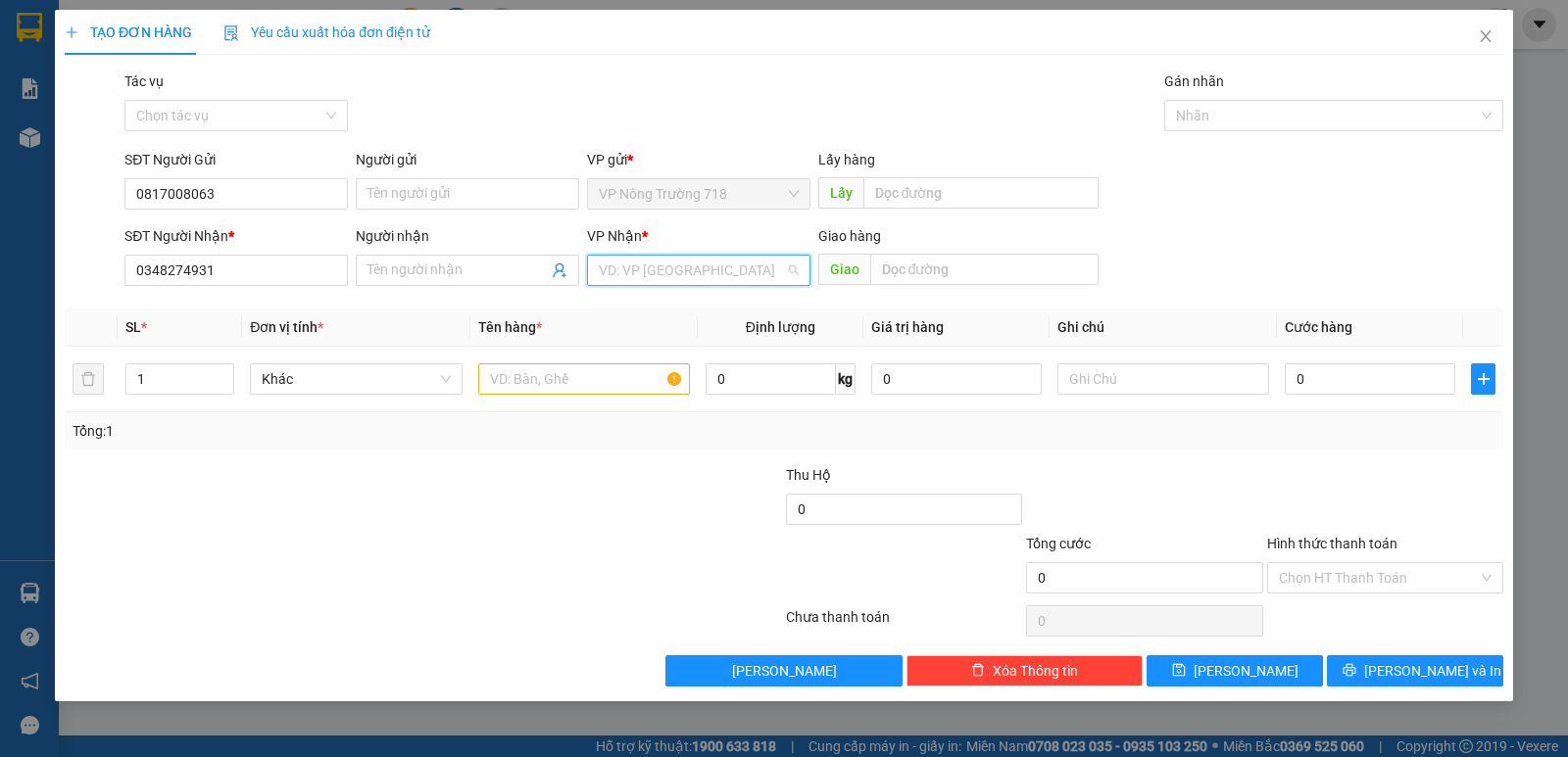
click at [653, 272] on input "search" at bounding box center [691, 271] width 186 height 30
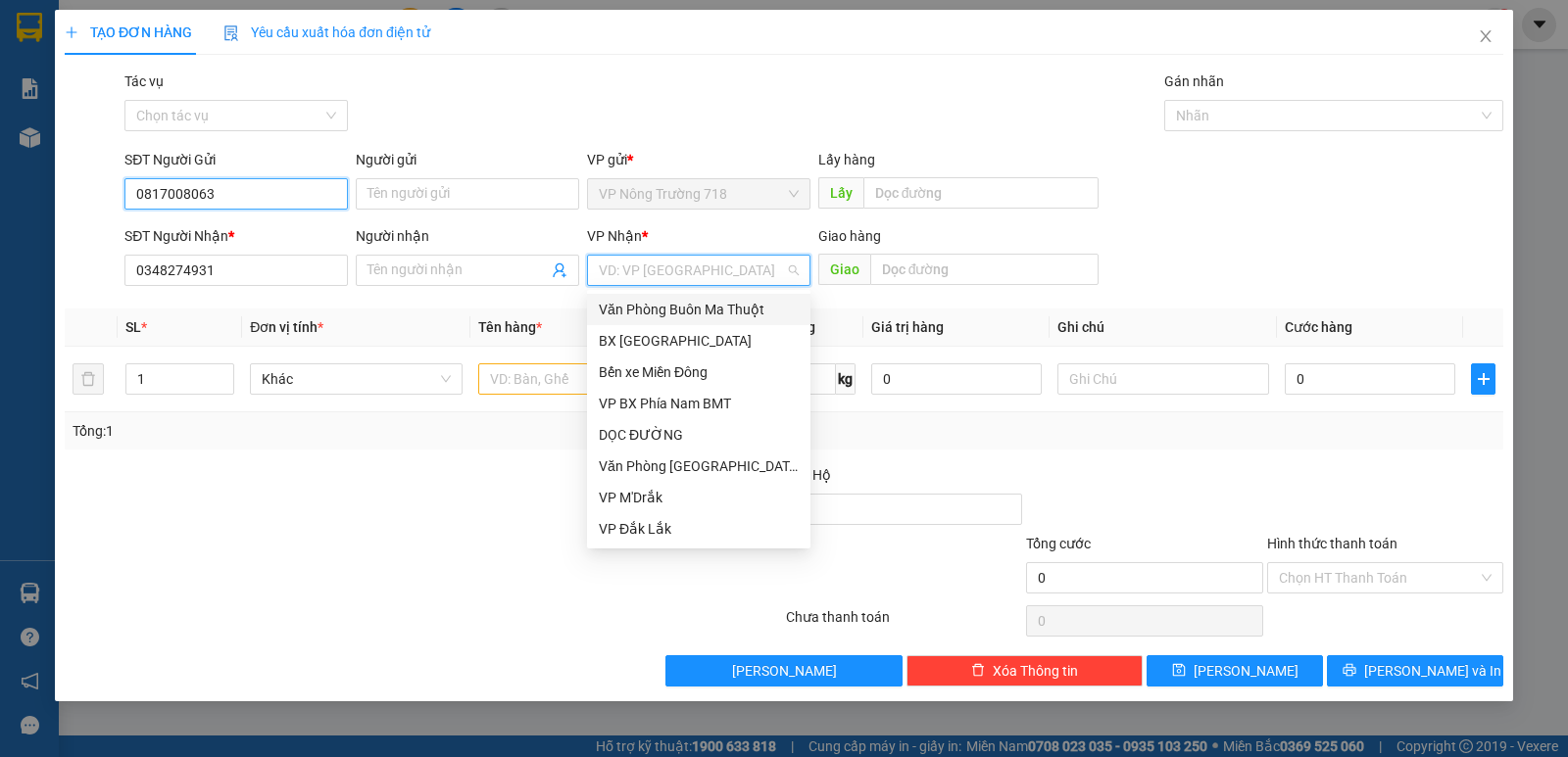
click at [239, 185] on input "0817008063" at bounding box center [236, 193] width 223 height 31
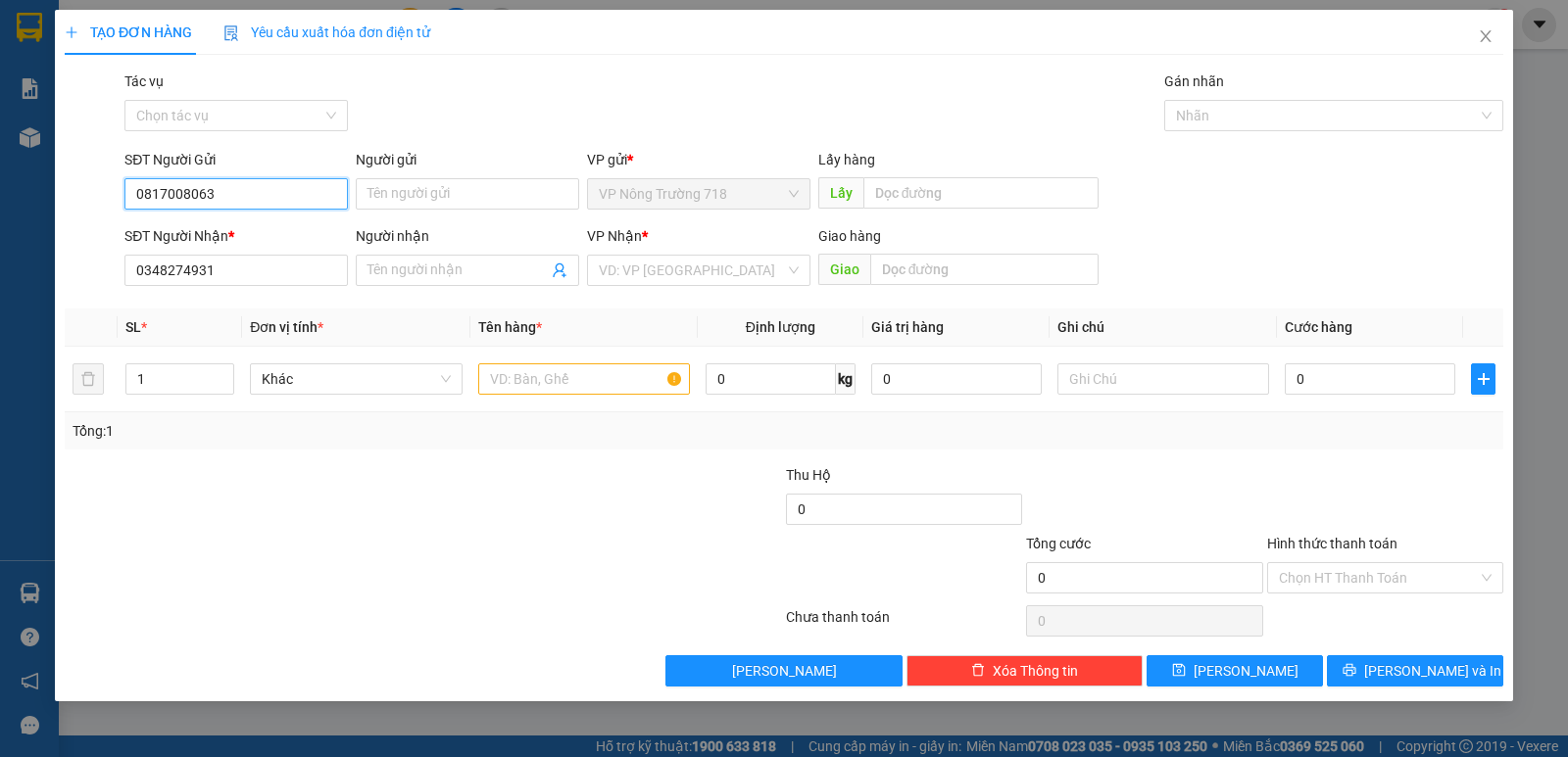
click at [239, 195] on input "0817008063" at bounding box center [236, 193] width 223 height 31
click at [227, 266] on input "0348274931" at bounding box center [236, 270] width 223 height 31
click at [657, 274] on input "search" at bounding box center [691, 271] width 186 height 30
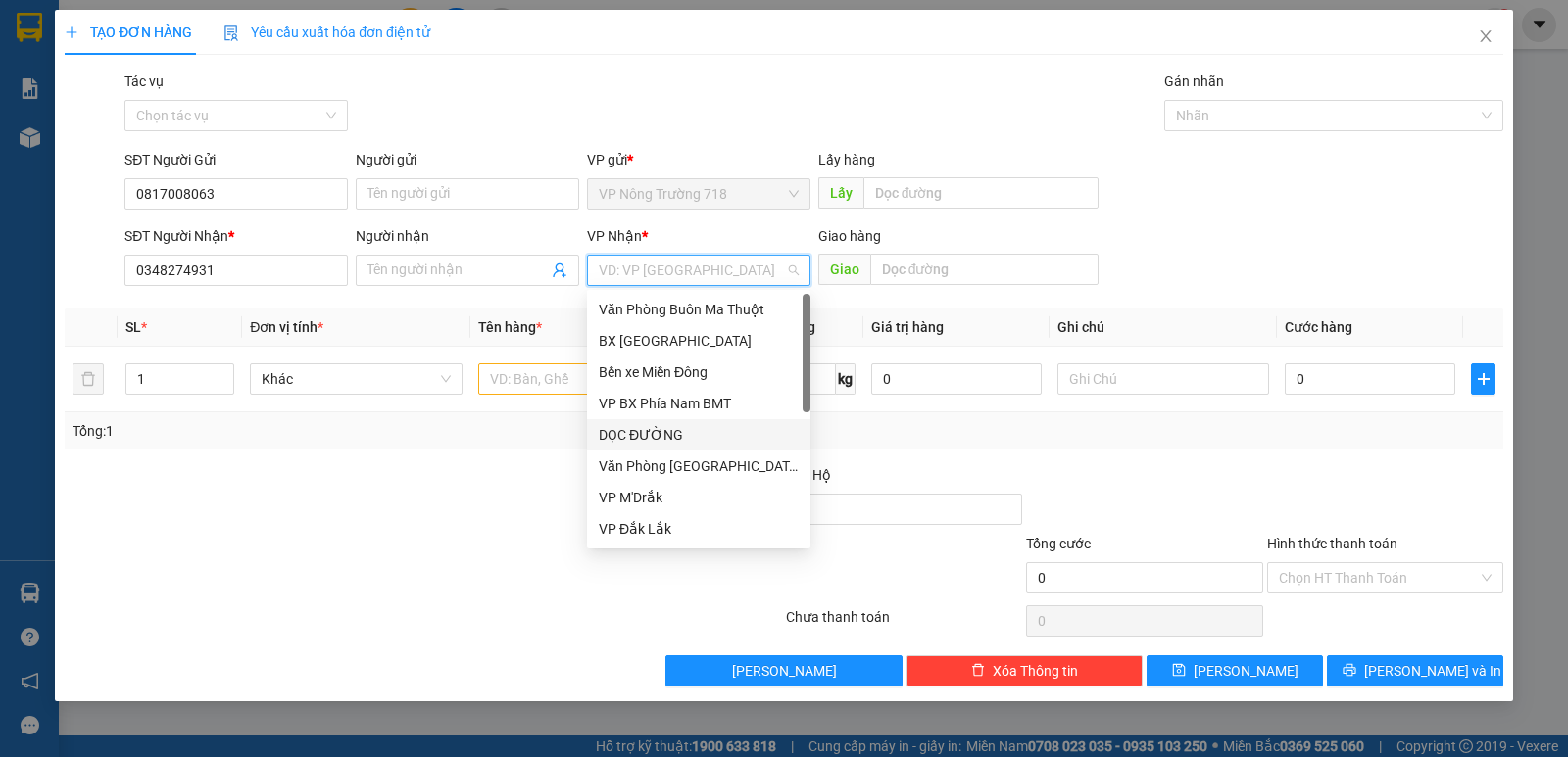
click at [659, 437] on div "DỌC ĐƯỜNG" at bounding box center [698, 435] width 200 height 22
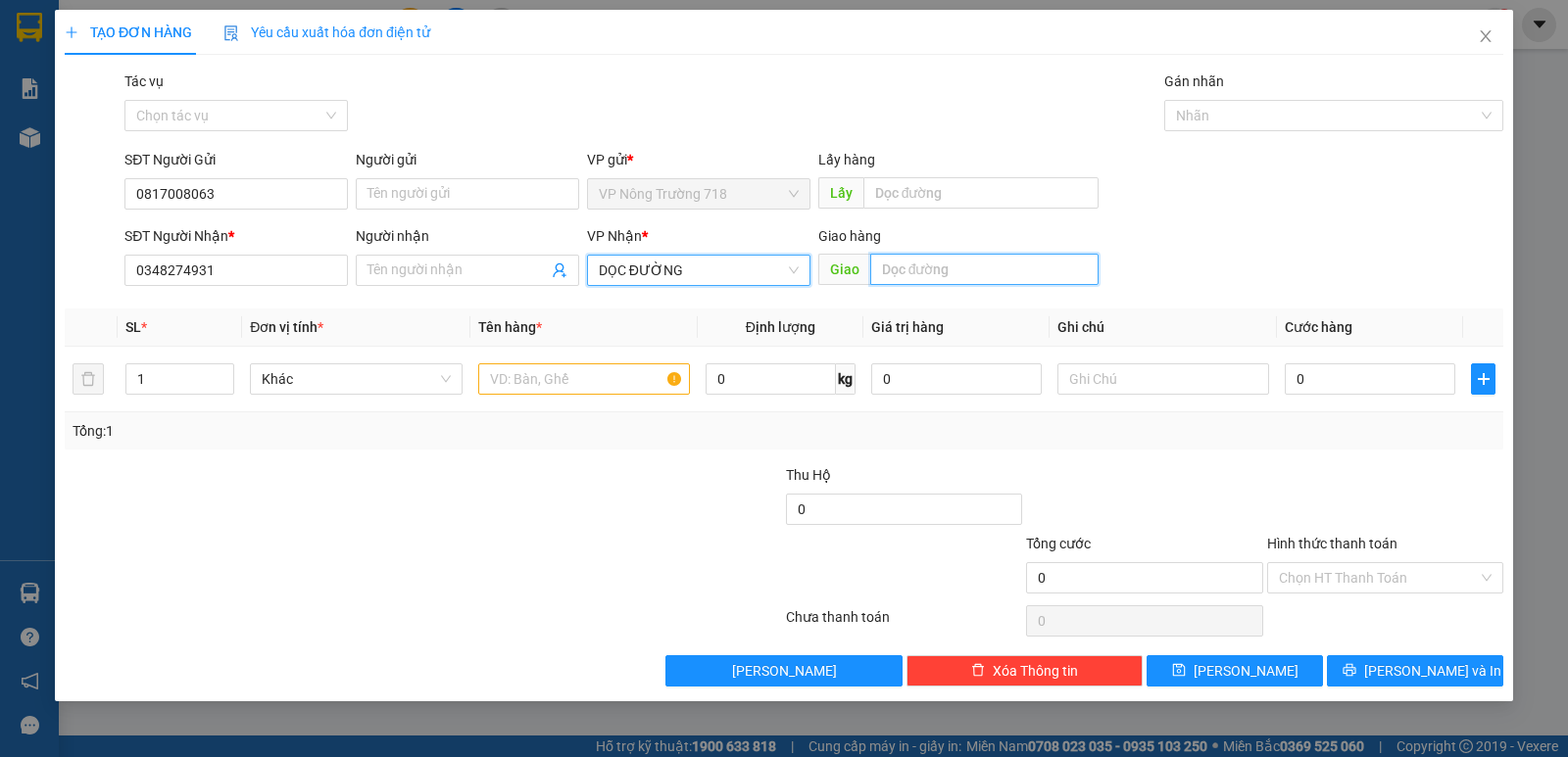
click at [900, 274] on input "text" at bounding box center [984, 269] width 229 height 31
type input "THỊNH GIA"
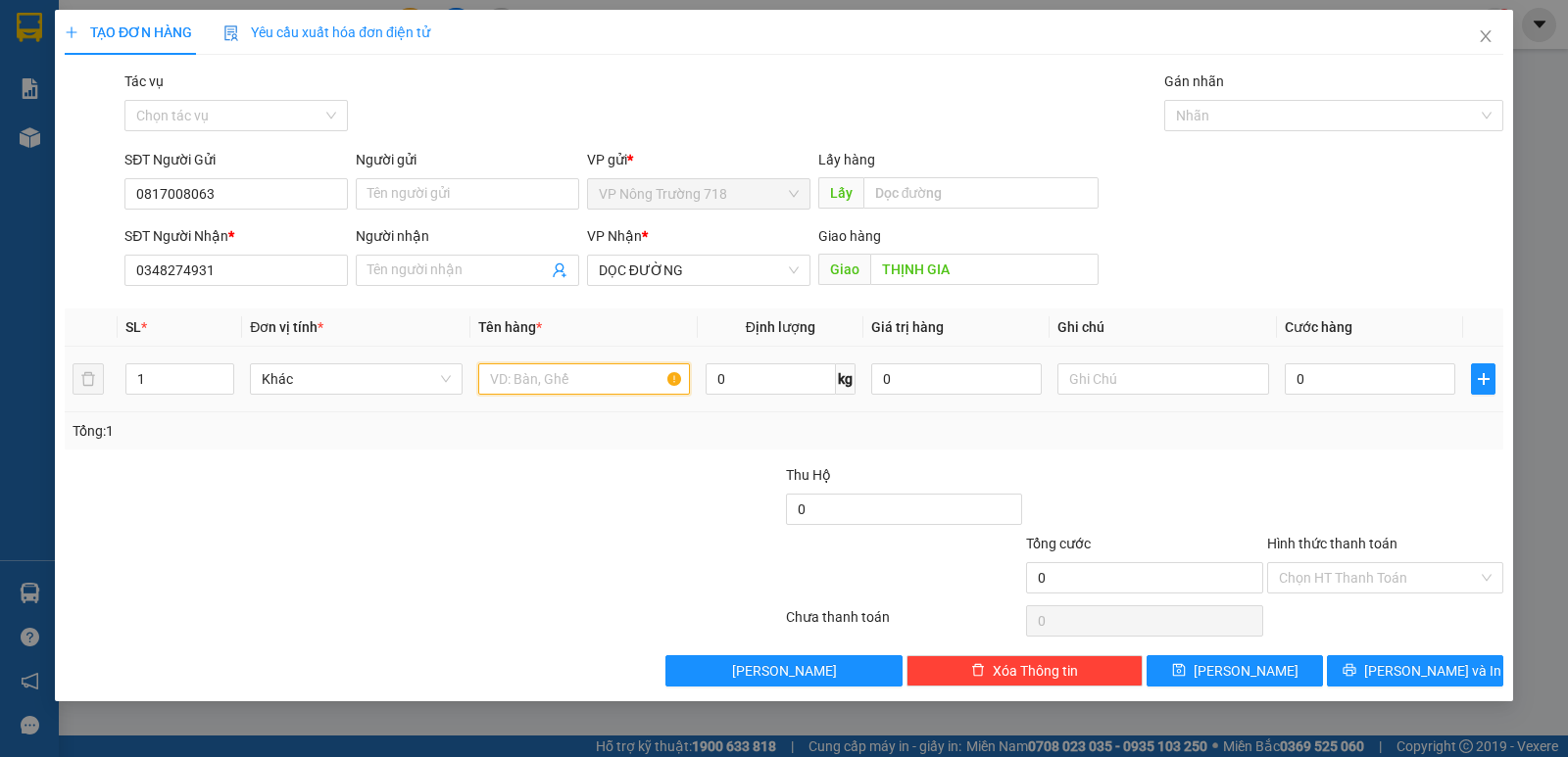
click at [621, 369] on input "text" at bounding box center [584, 378] width 211 height 31
type input "1 THŨNG XỐP- 1 THÙNG GIẤY"
click at [1340, 376] on input "0" at bounding box center [1369, 378] width 170 height 31
click at [1296, 383] on input "0" at bounding box center [1369, 378] width 170 height 31
type input "10"
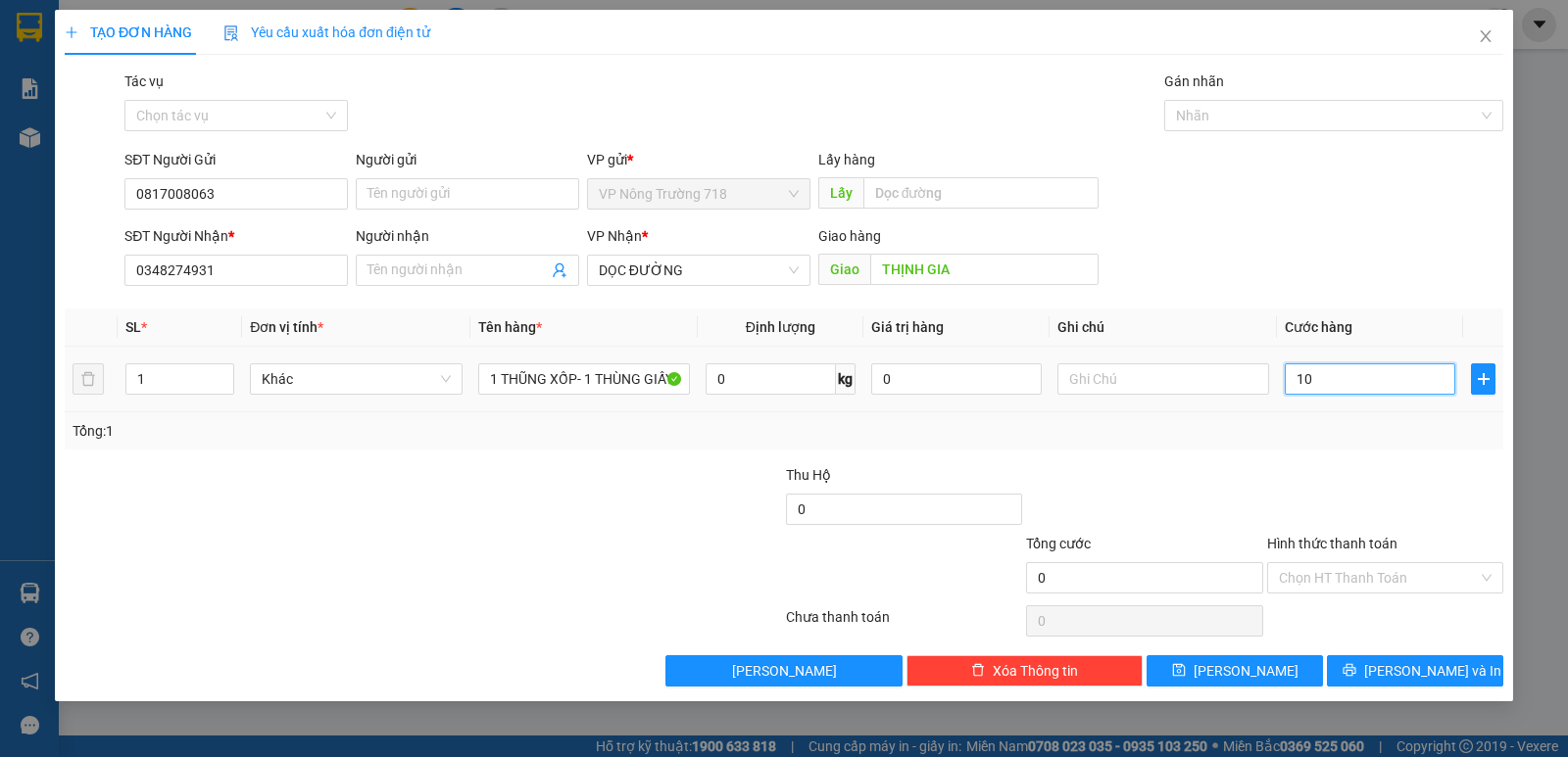
type input "10"
type input "100"
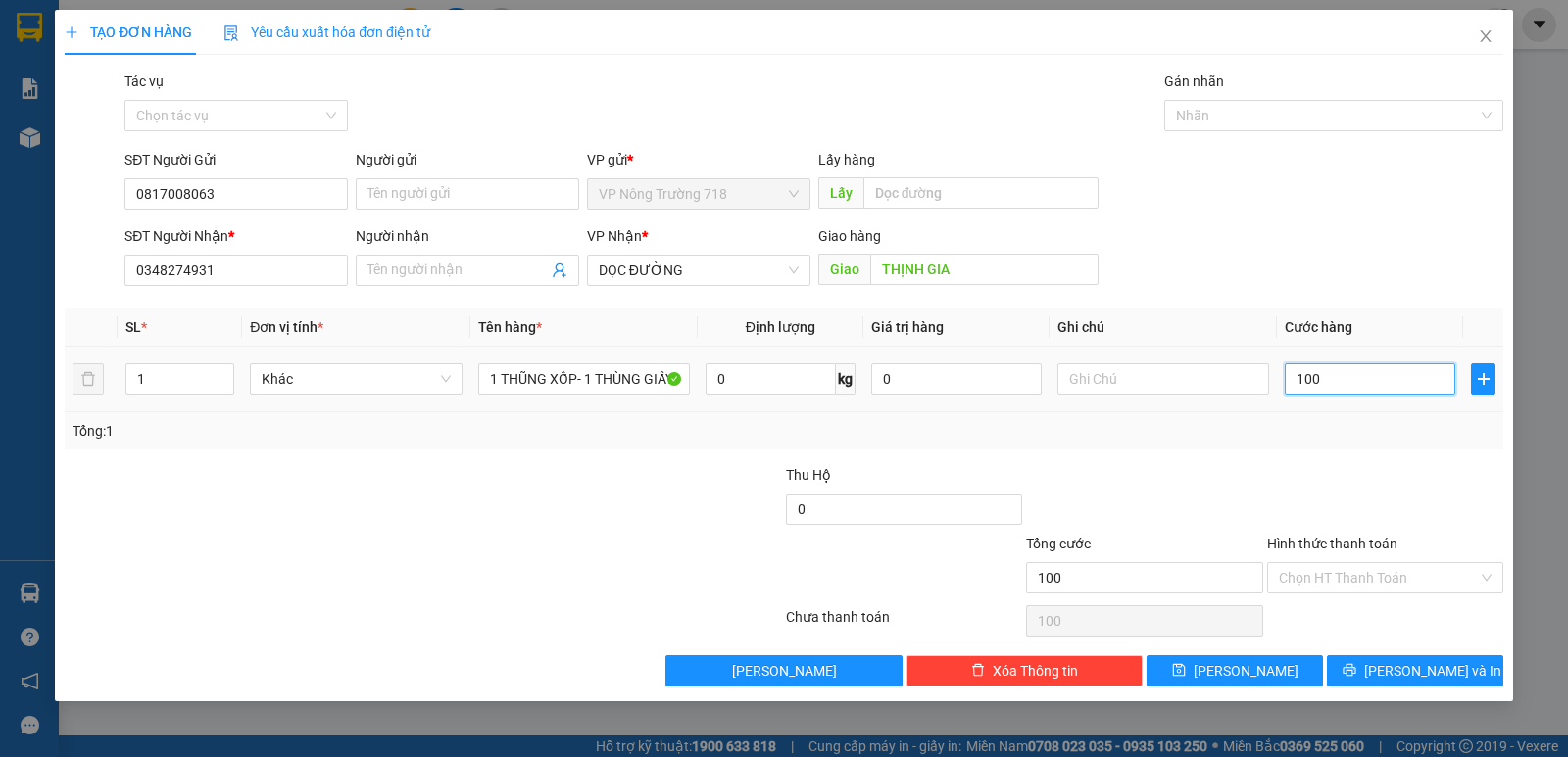
type input "1.000"
type input "10.000"
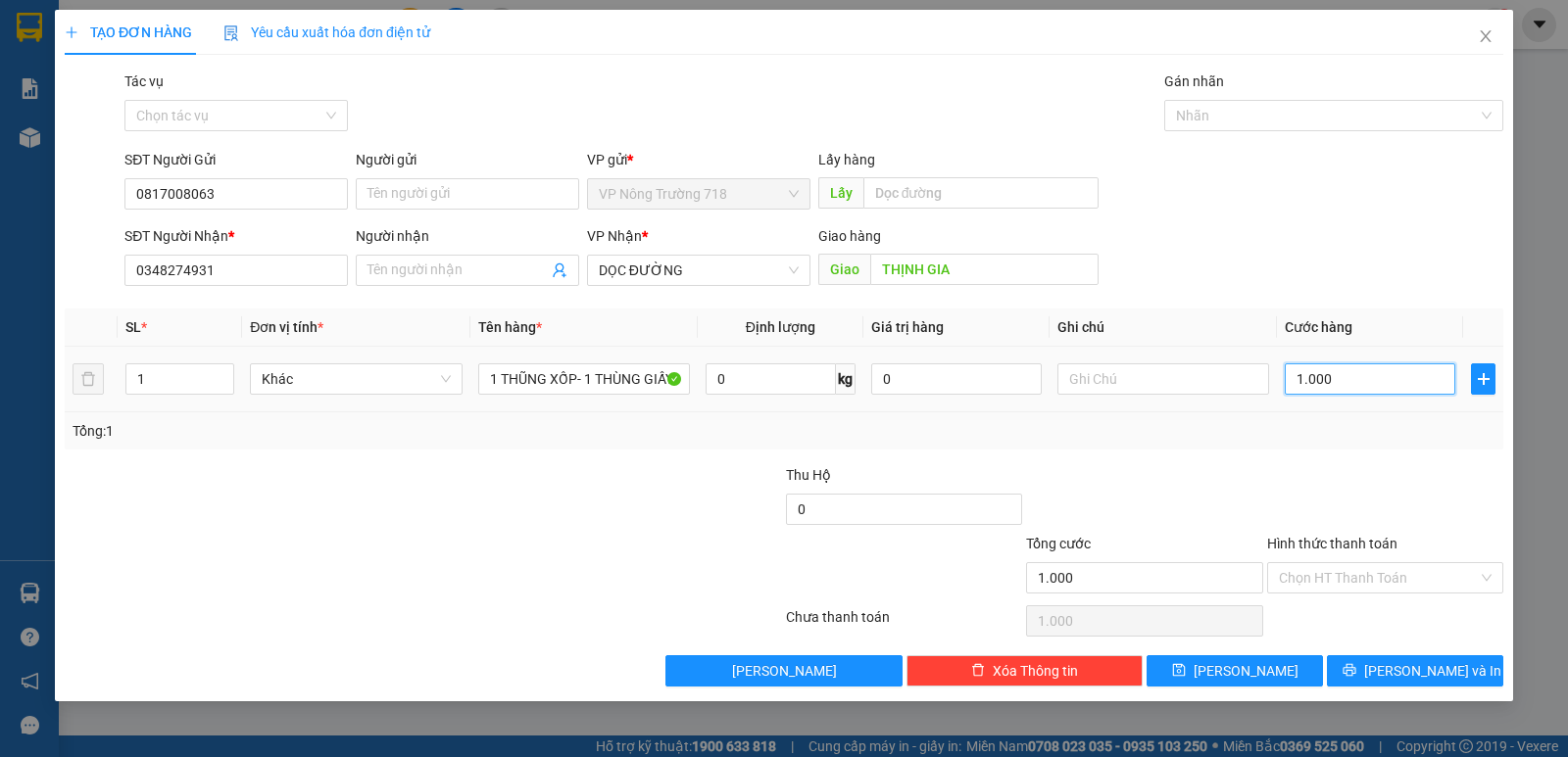
type input "10.000"
type input "100.000"
click at [1395, 576] on input "Hình thức thanh toán" at bounding box center [1378, 578] width 199 height 30
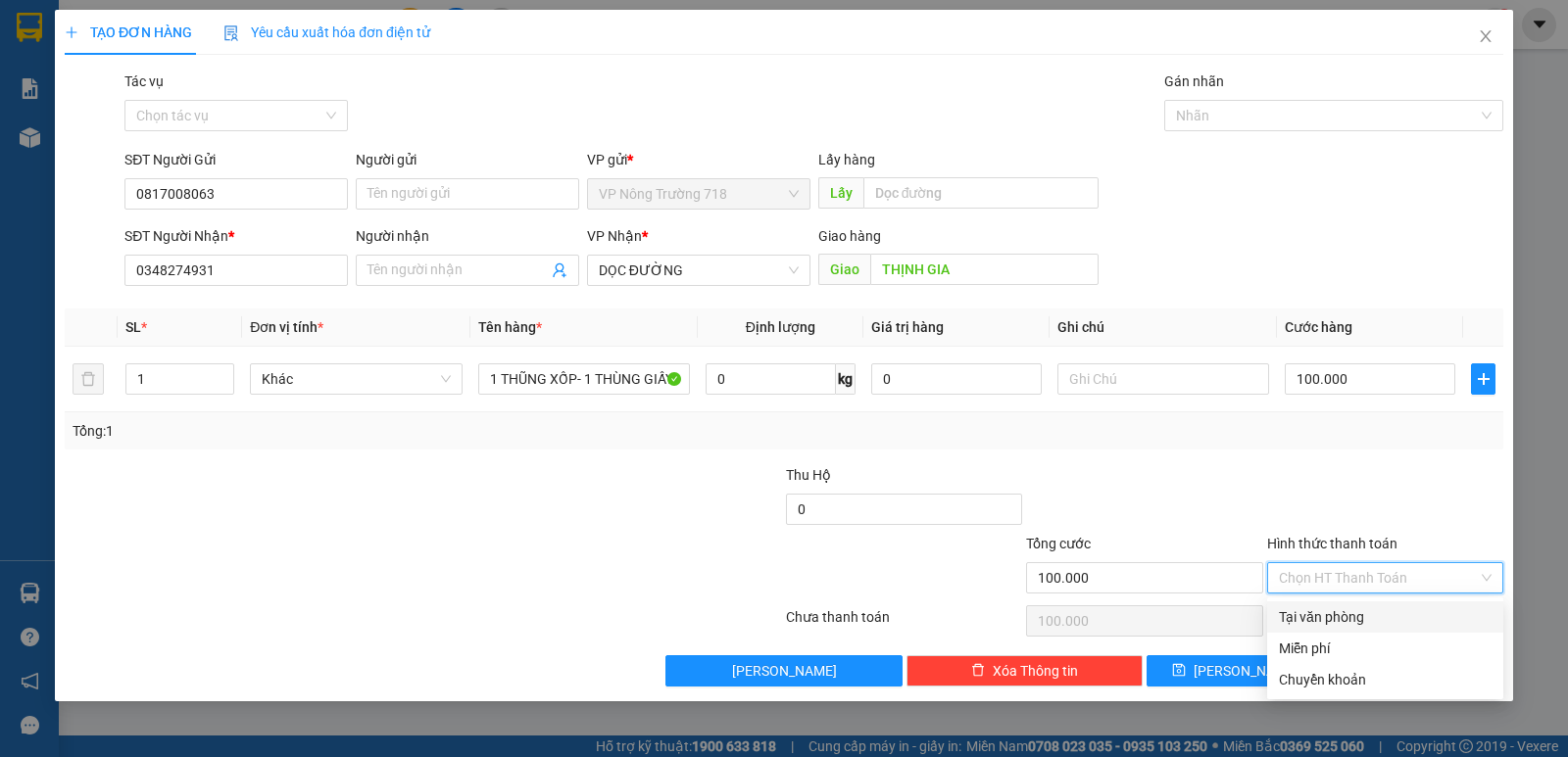
click at [1376, 614] on div "Tại văn phòng" at bounding box center [1384, 618] width 212 height 22
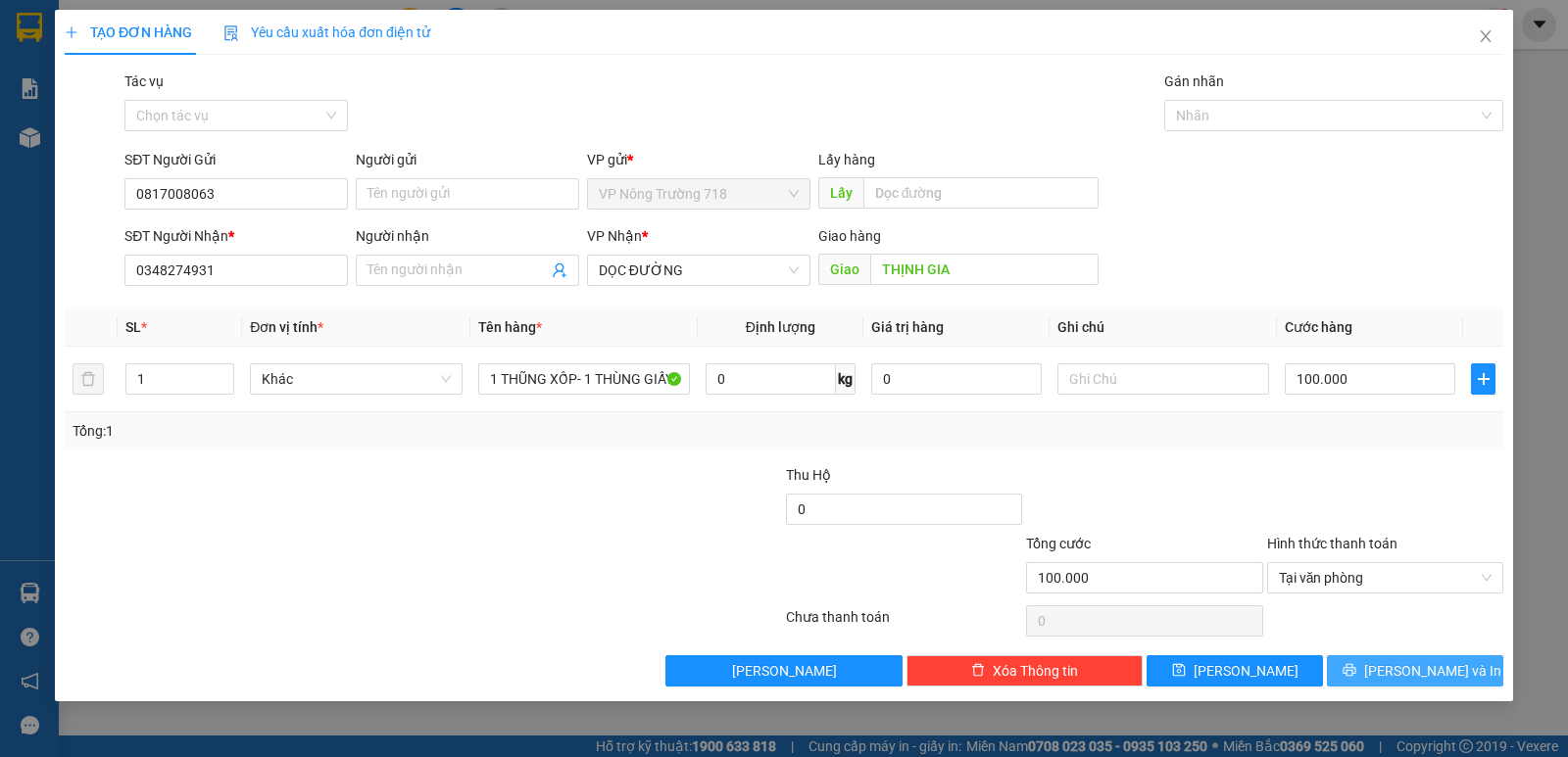
click at [1374, 660] on button "[PERSON_NAME] và In" at bounding box center [1415, 670] width 176 height 31
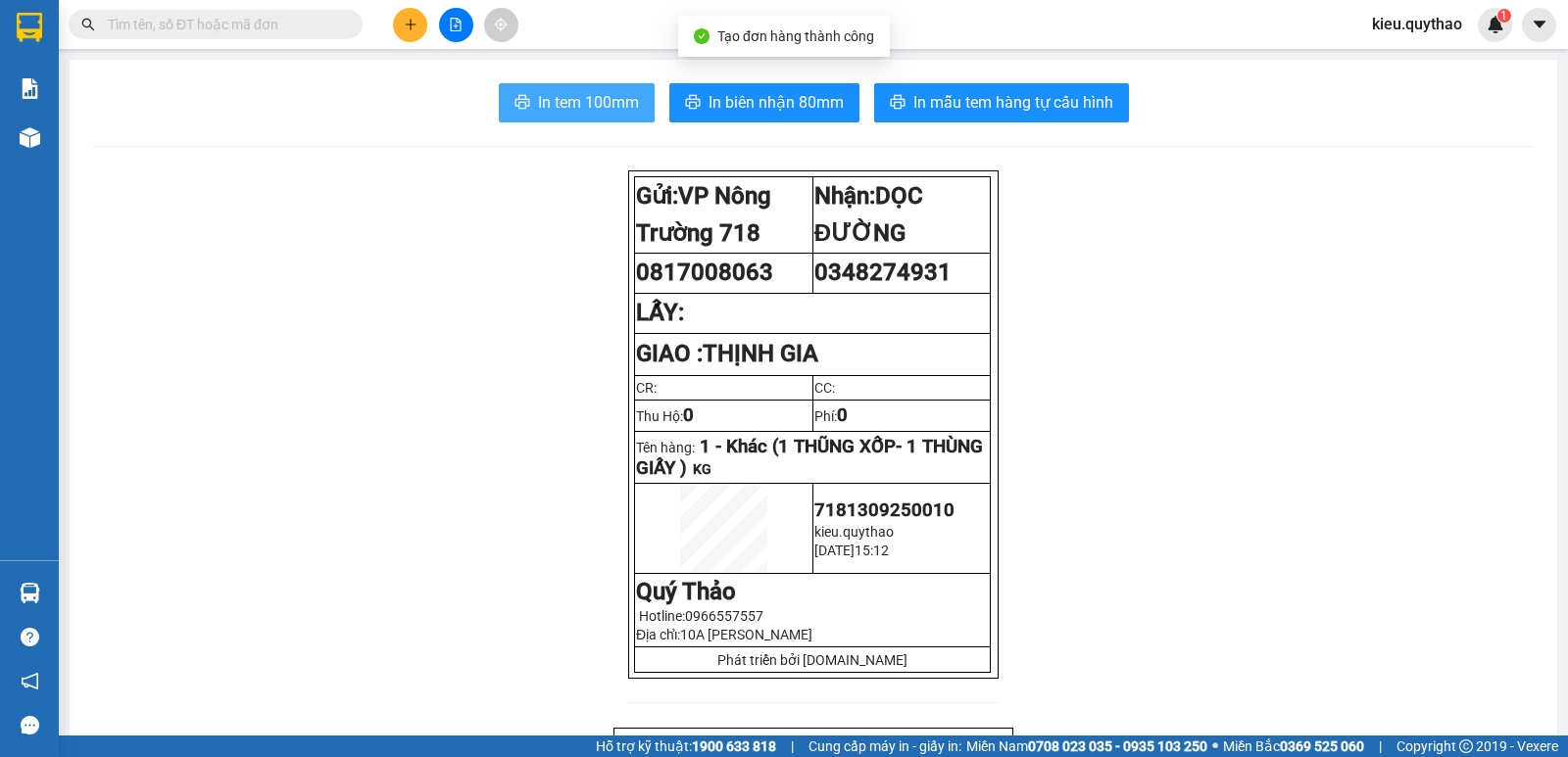
click at [621, 104] on span "In tem 100mm" at bounding box center [588, 102] width 101 height 25
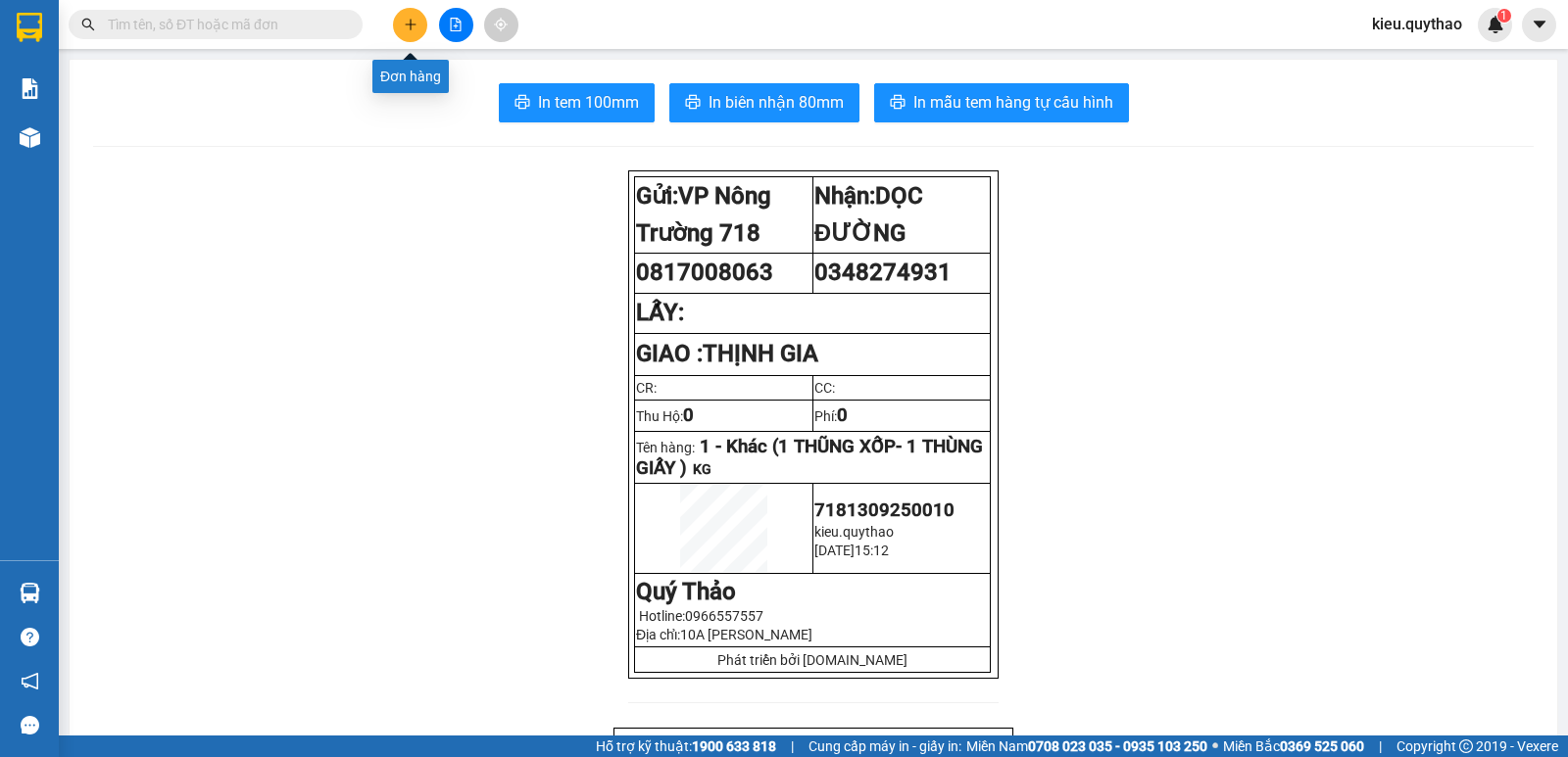
click at [406, 16] on button at bounding box center [409, 25] width 34 height 34
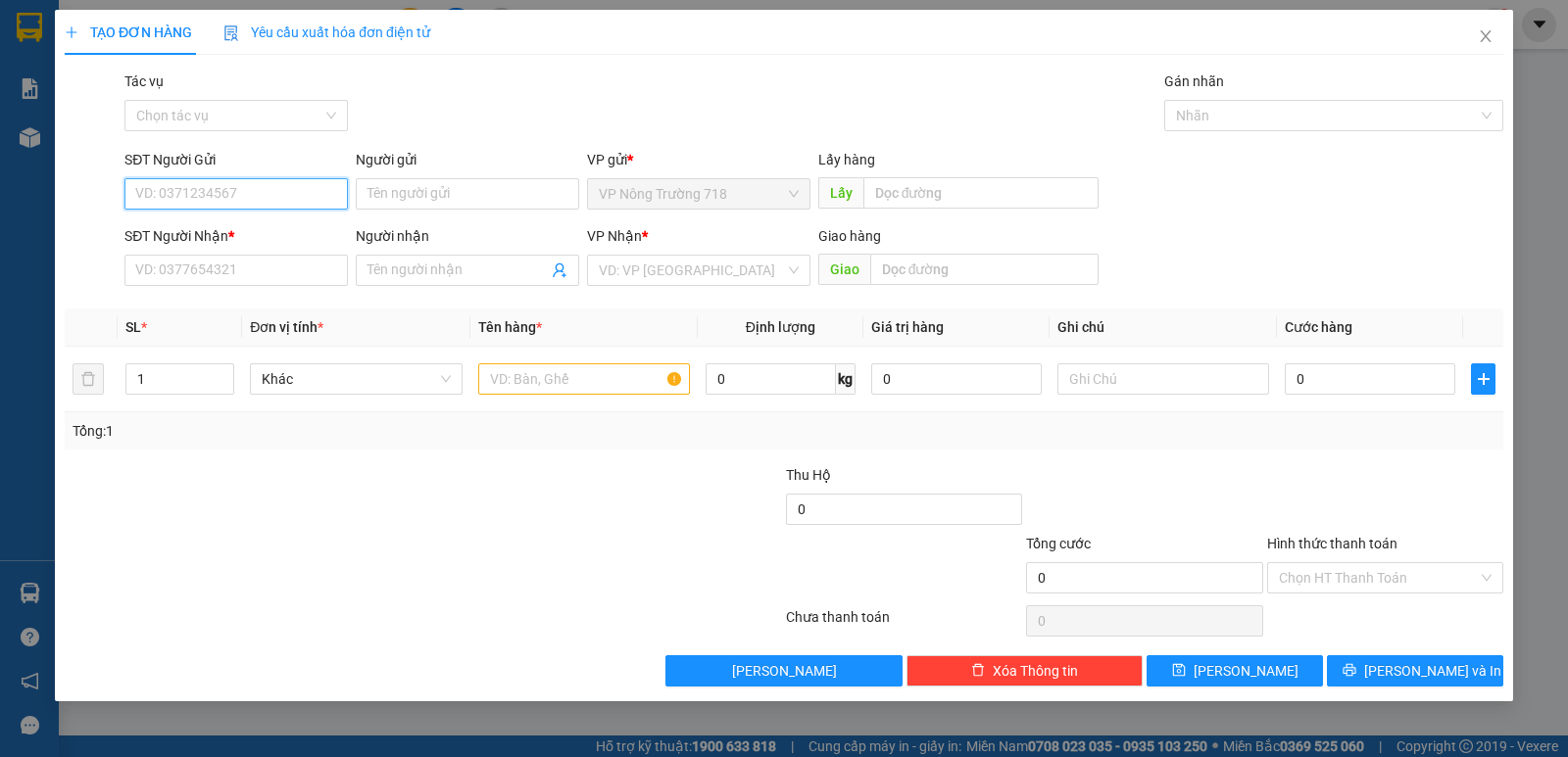
click at [207, 191] on input "SĐT Người Gửi" at bounding box center [236, 193] width 223 height 31
type input "0947229718"
click at [277, 224] on div "0947229718" at bounding box center [236, 233] width 200 height 22
type input "0904995859"
type input "0947229718"
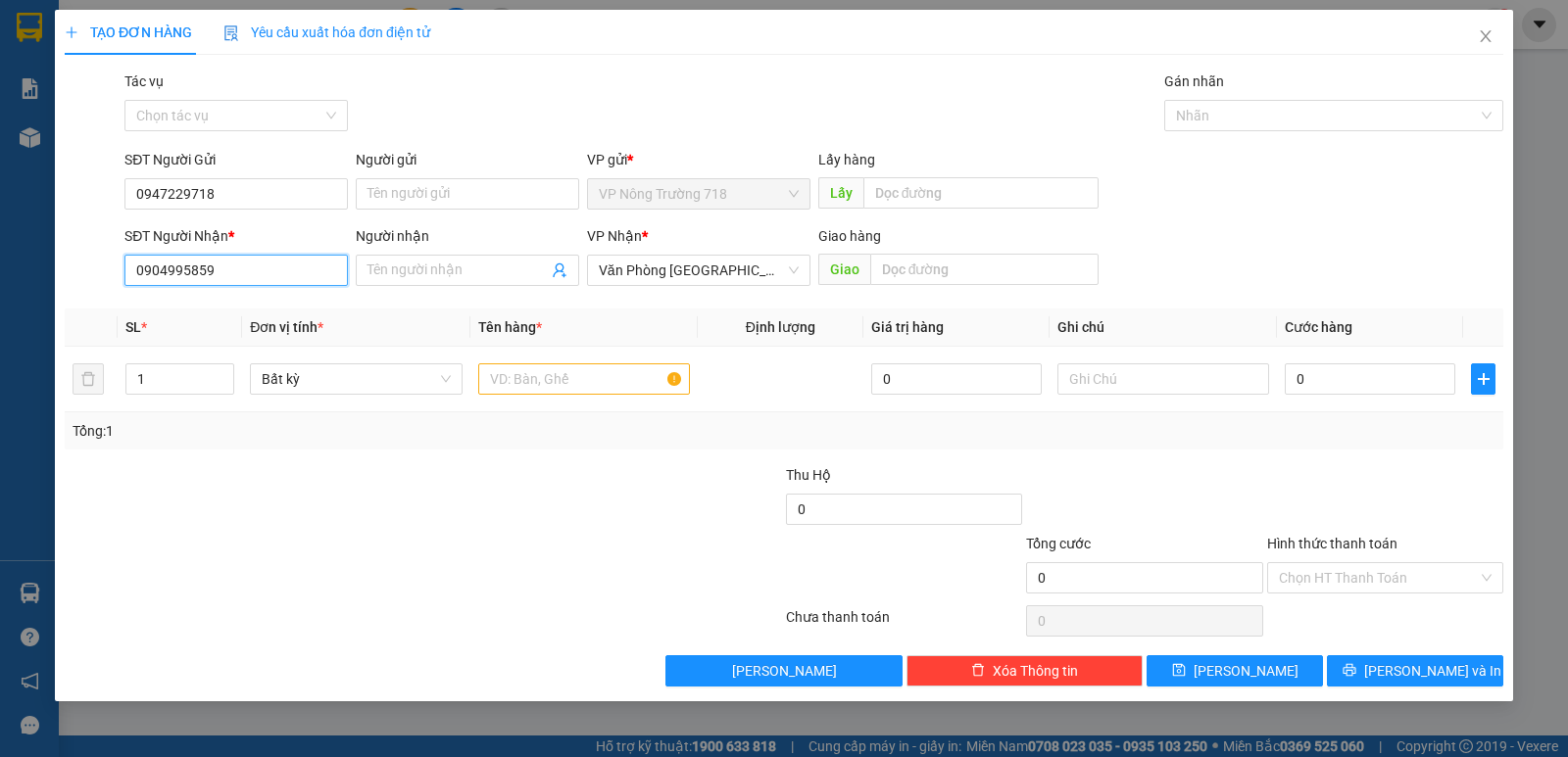
click at [281, 262] on input "0904995859" at bounding box center [236, 270] width 223 height 31
type input "0"
click at [772, 270] on span "Văn Phòng [GEOGRAPHIC_DATA]" at bounding box center [698, 271] width 200 height 30
type input "0966852979"
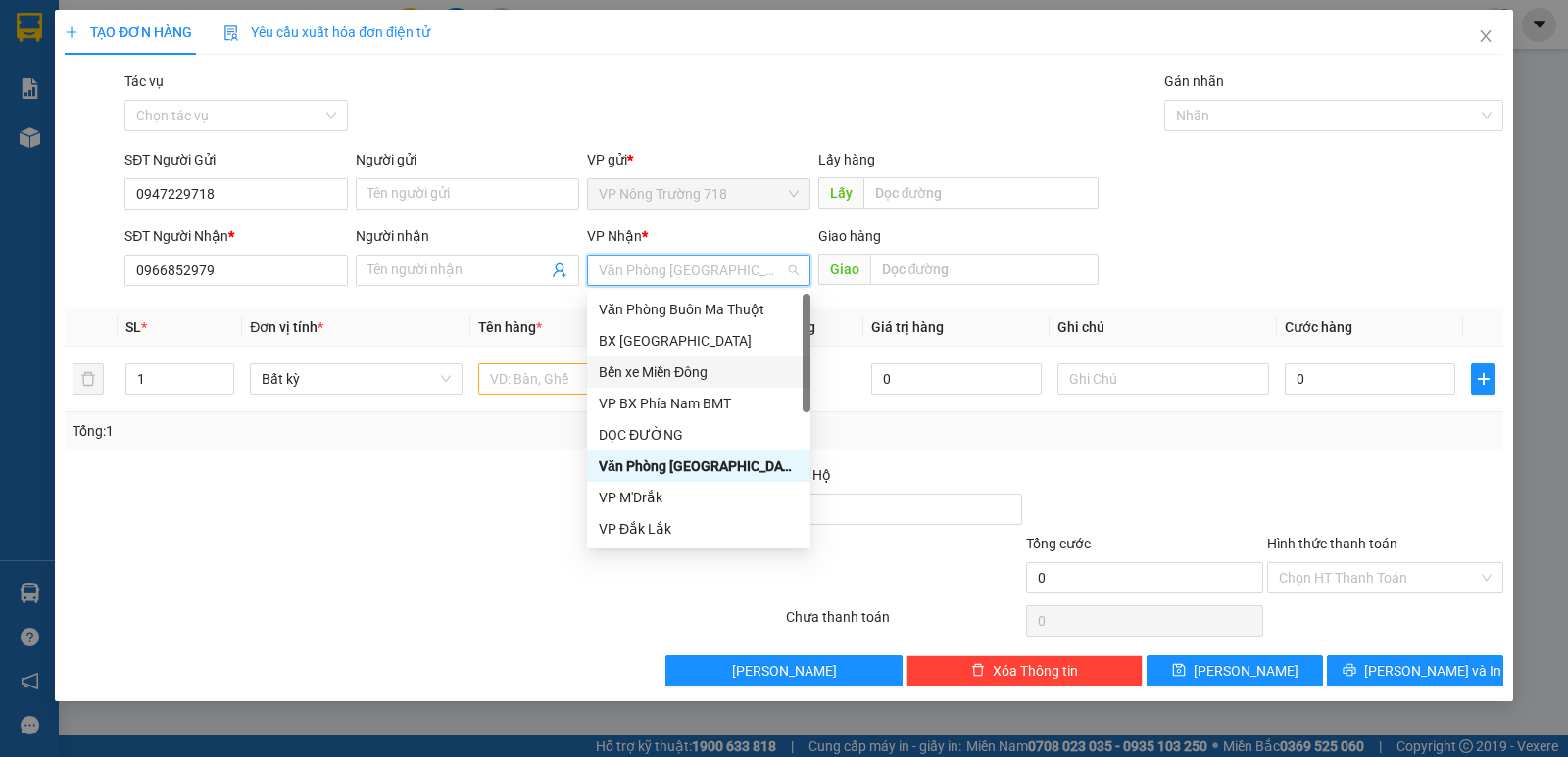
click at [703, 368] on div "Bến xe Miền Đông" at bounding box center [698, 373] width 200 height 22
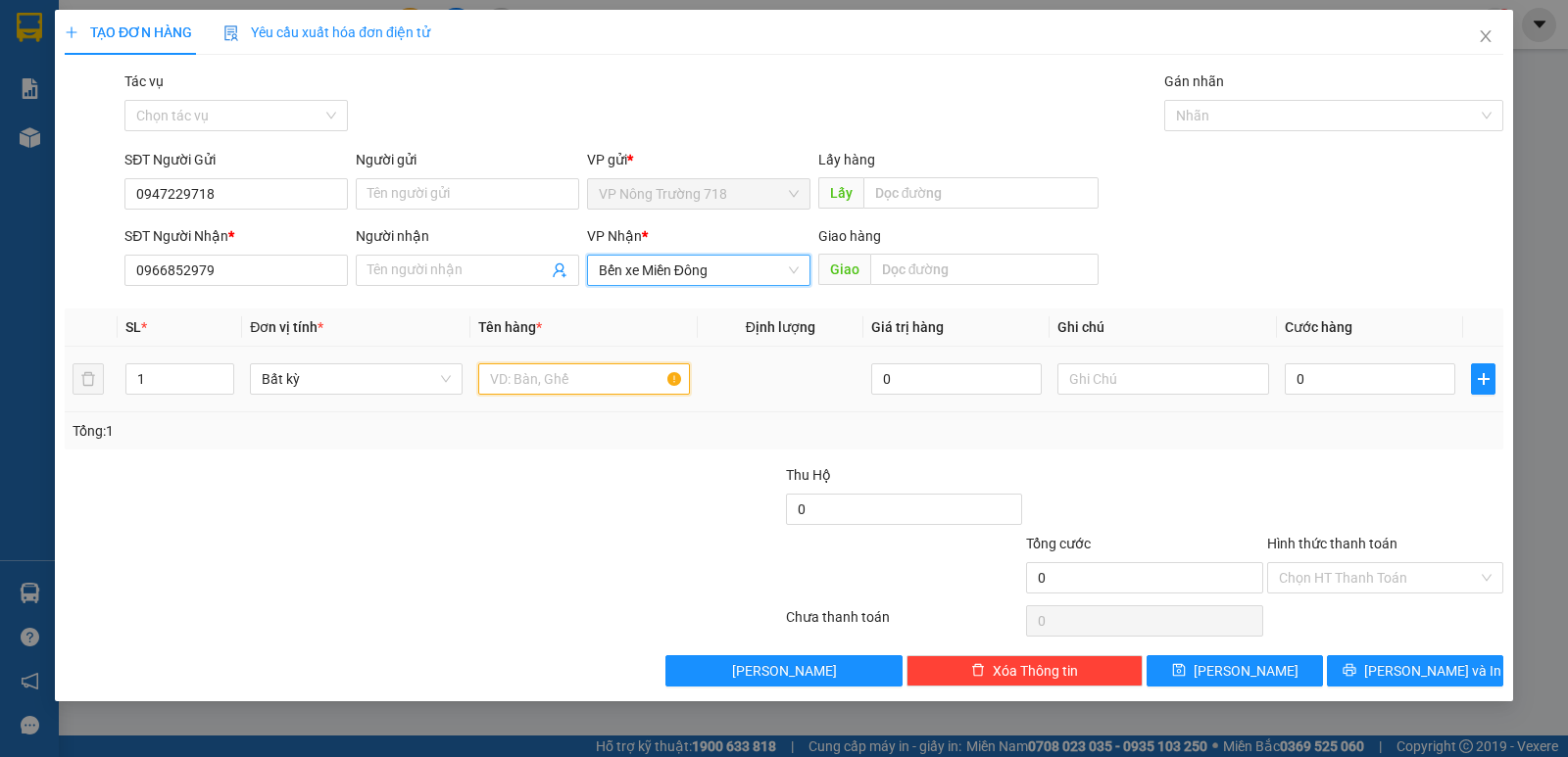
click at [623, 368] on input "text" at bounding box center [584, 378] width 211 height 31
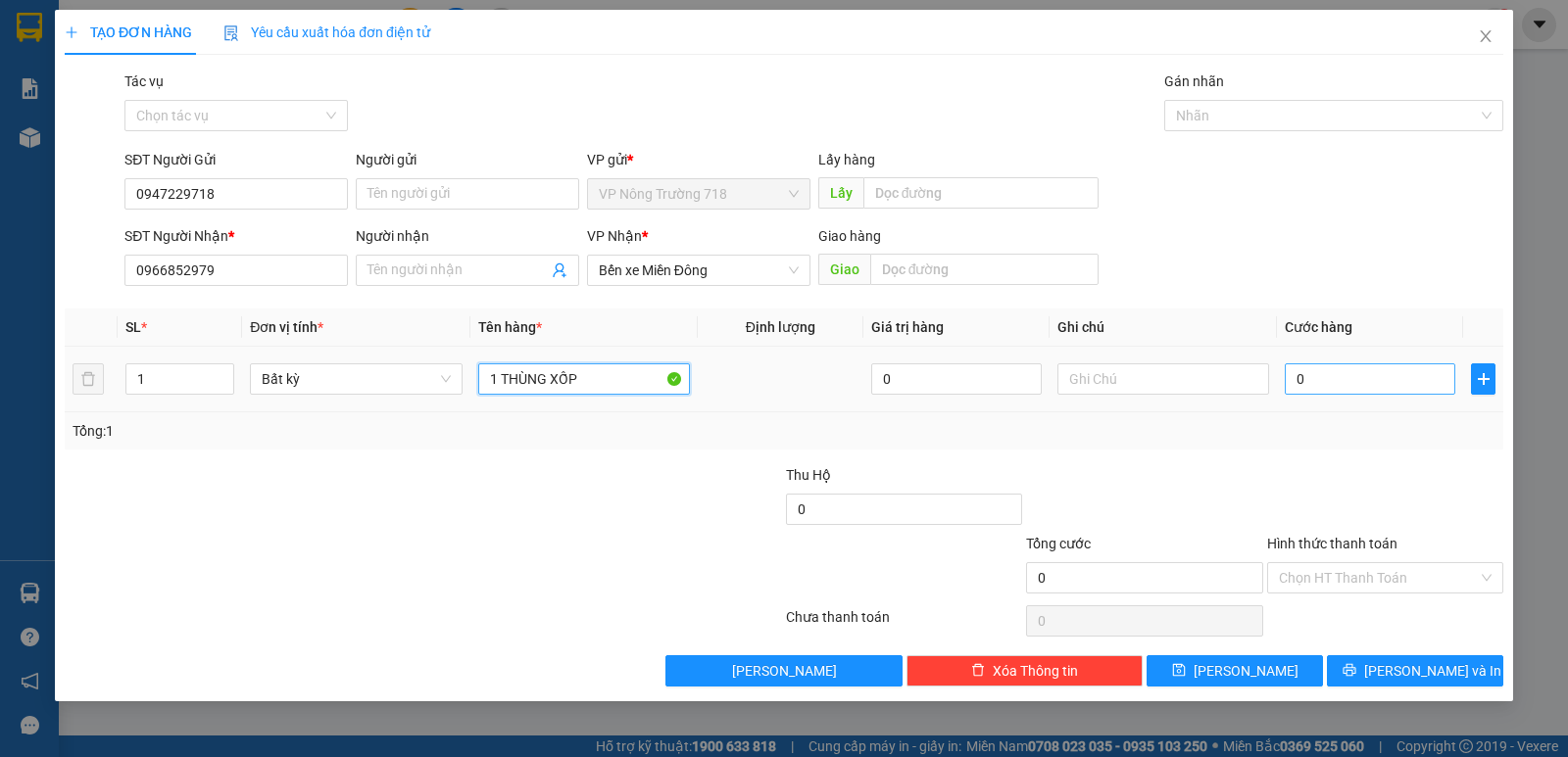
type input "1 THÙNG XỐP"
click at [1294, 381] on input "0" at bounding box center [1369, 378] width 170 height 31
type input "6"
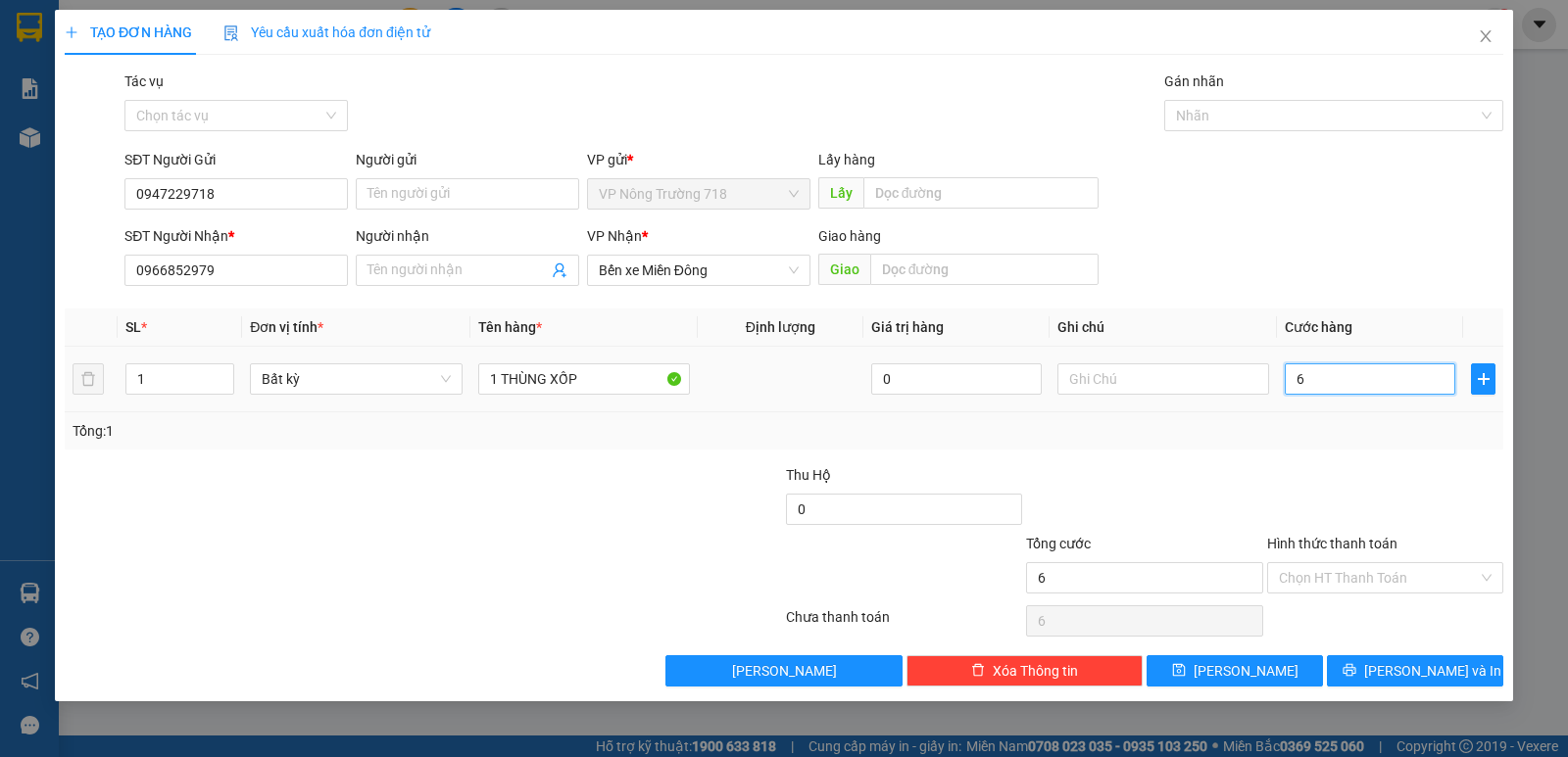
type input "60"
type input "600"
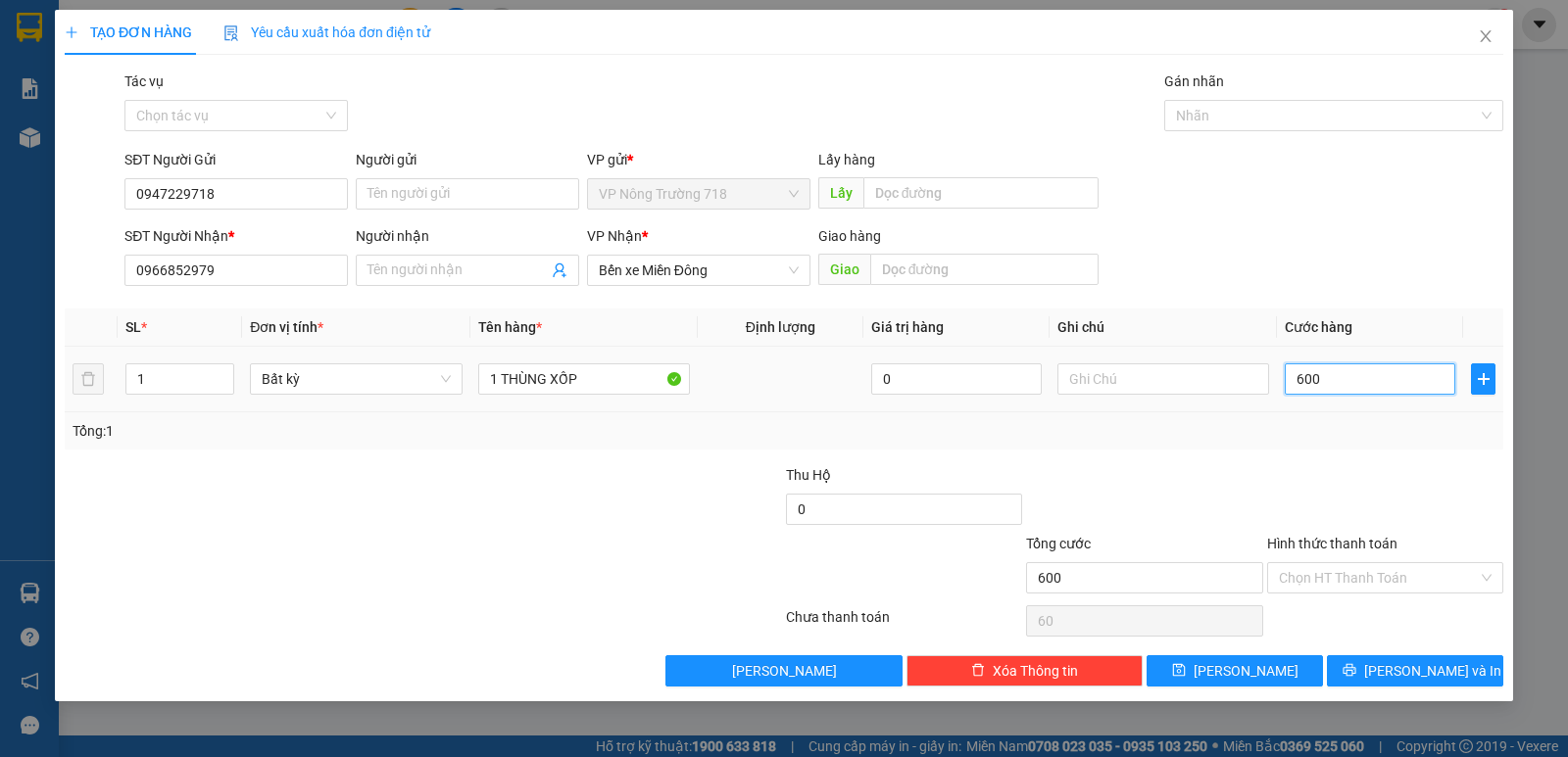
type input "600"
type input "6.000"
type input "60.000"
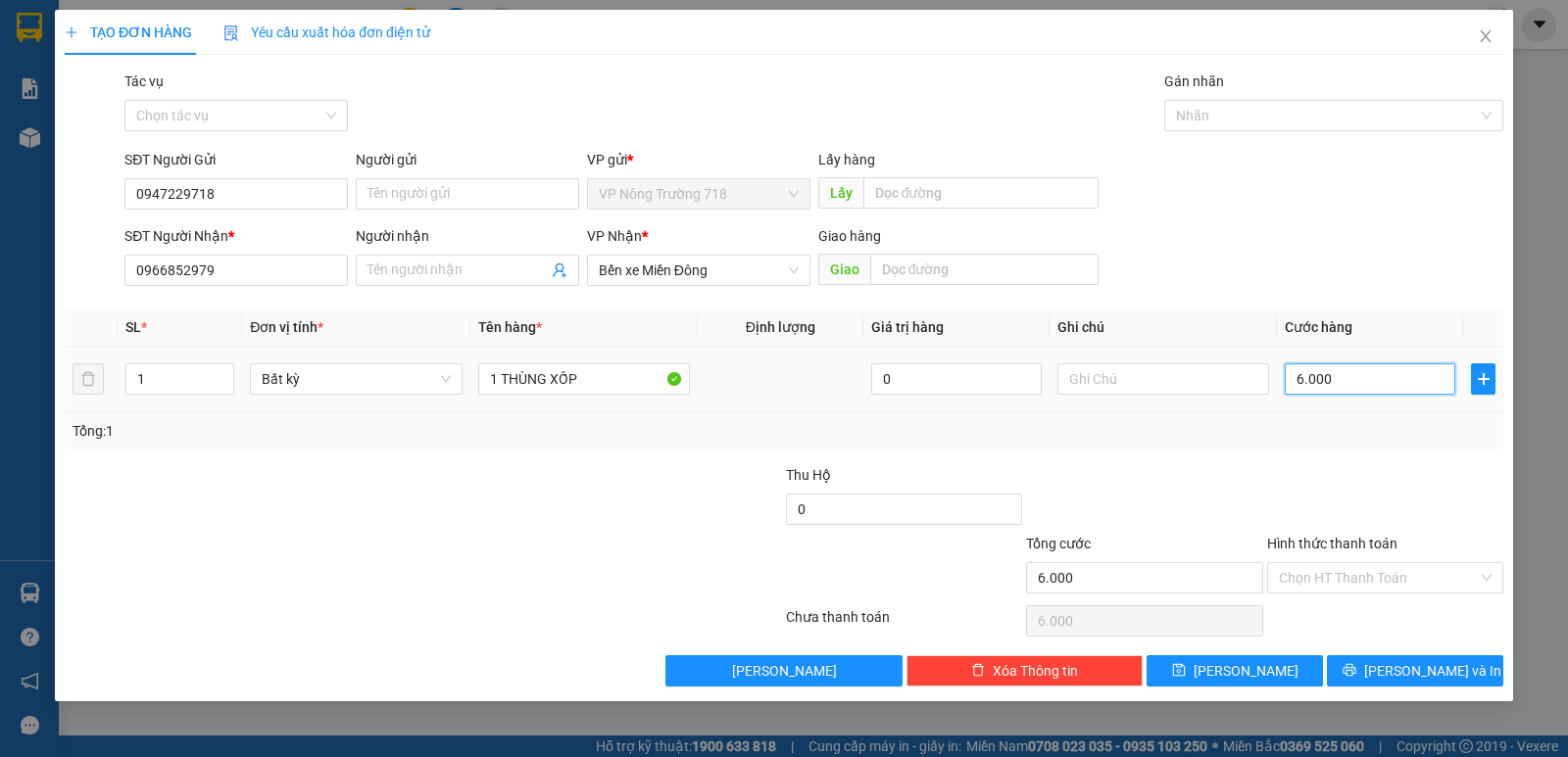
type input "60.000"
click at [1374, 573] on input "Hình thức thanh toán" at bounding box center [1378, 578] width 199 height 30
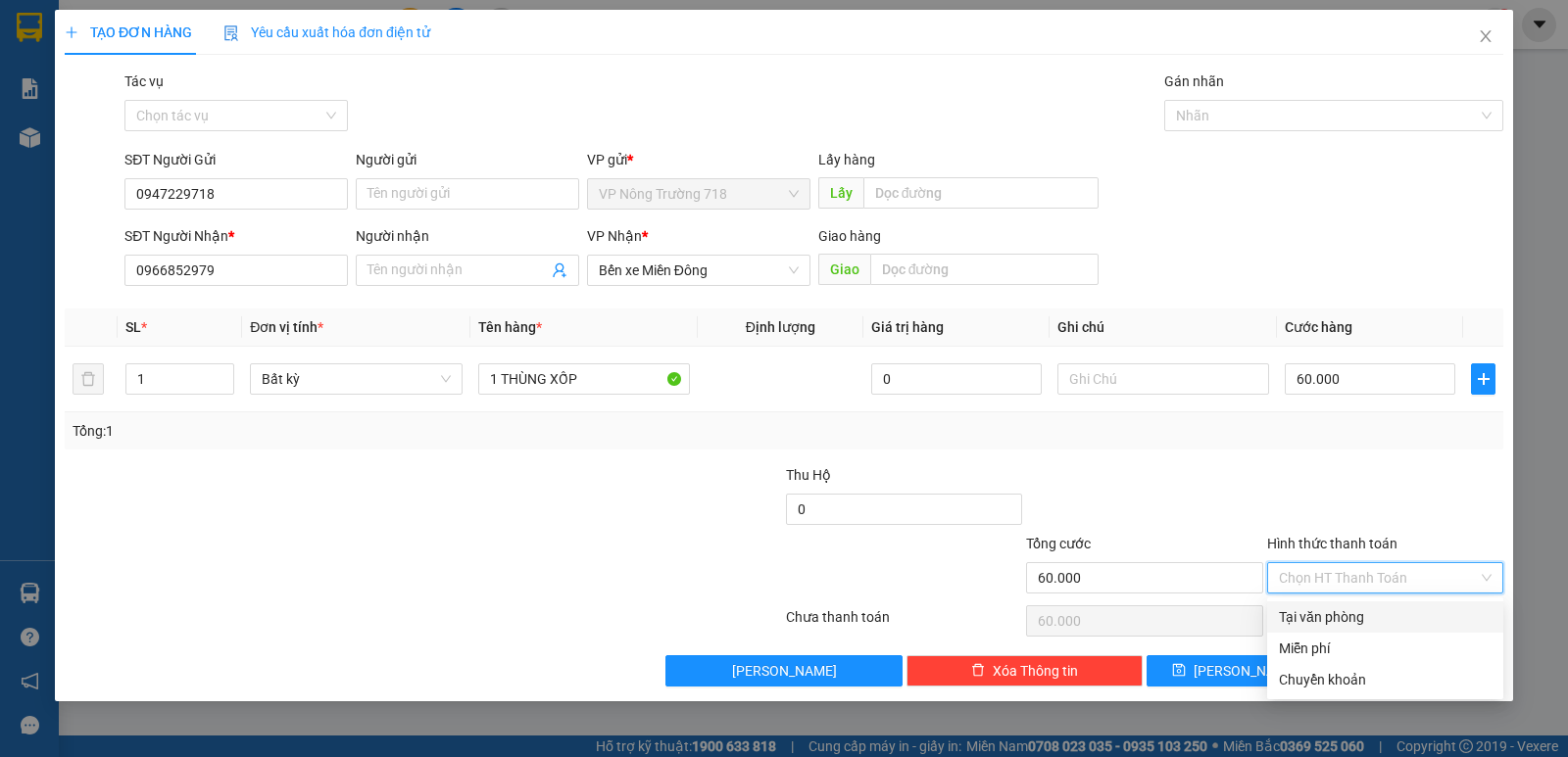
click at [1355, 617] on div "Tại văn phòng" at bounding box center [1384, 618] width 212 height 22
type input "0"
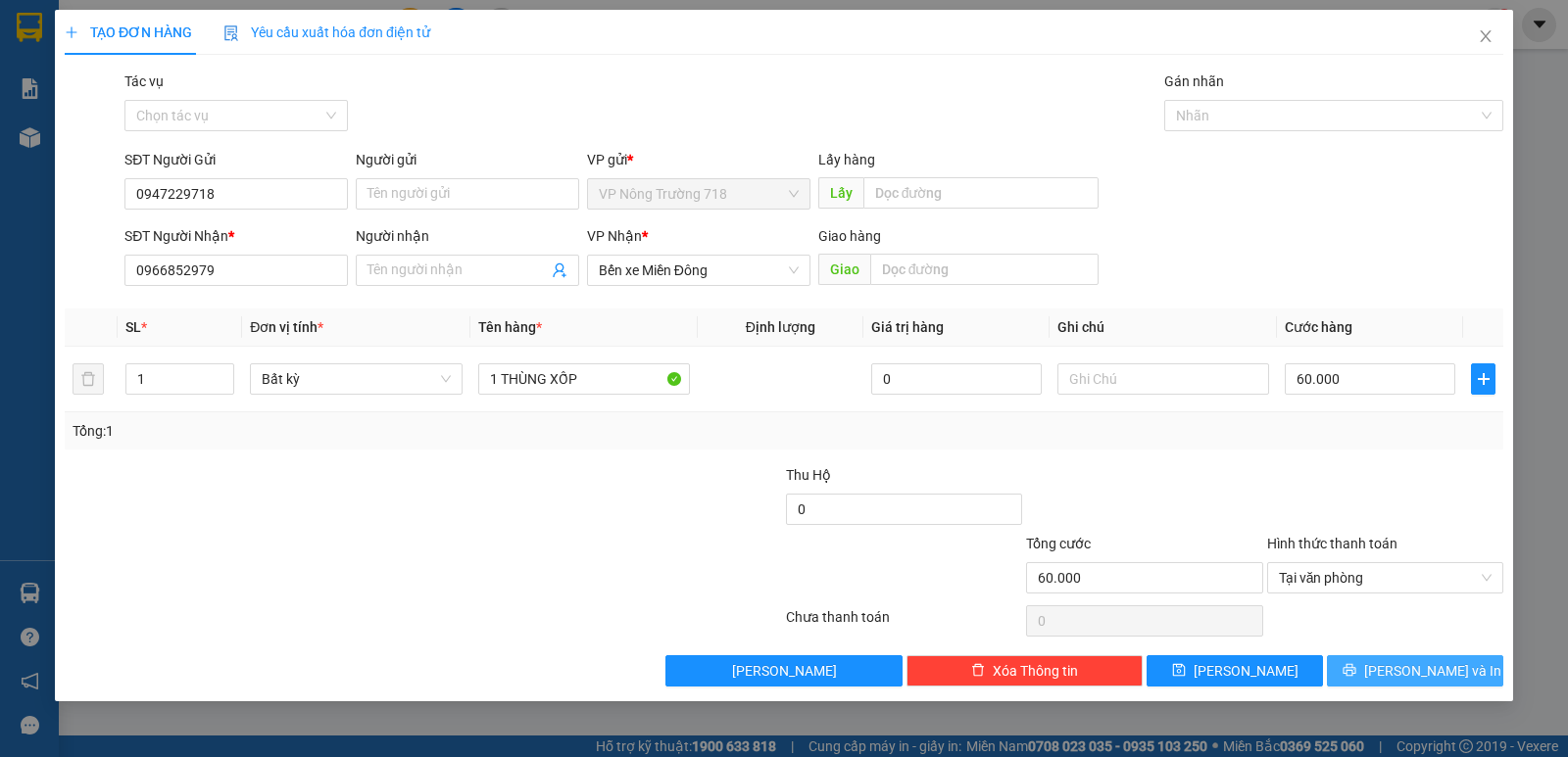
click at [1402, 670] on span "[PERSON_NAME] và In" at bounding box center [1433, 671] width 137 height 22
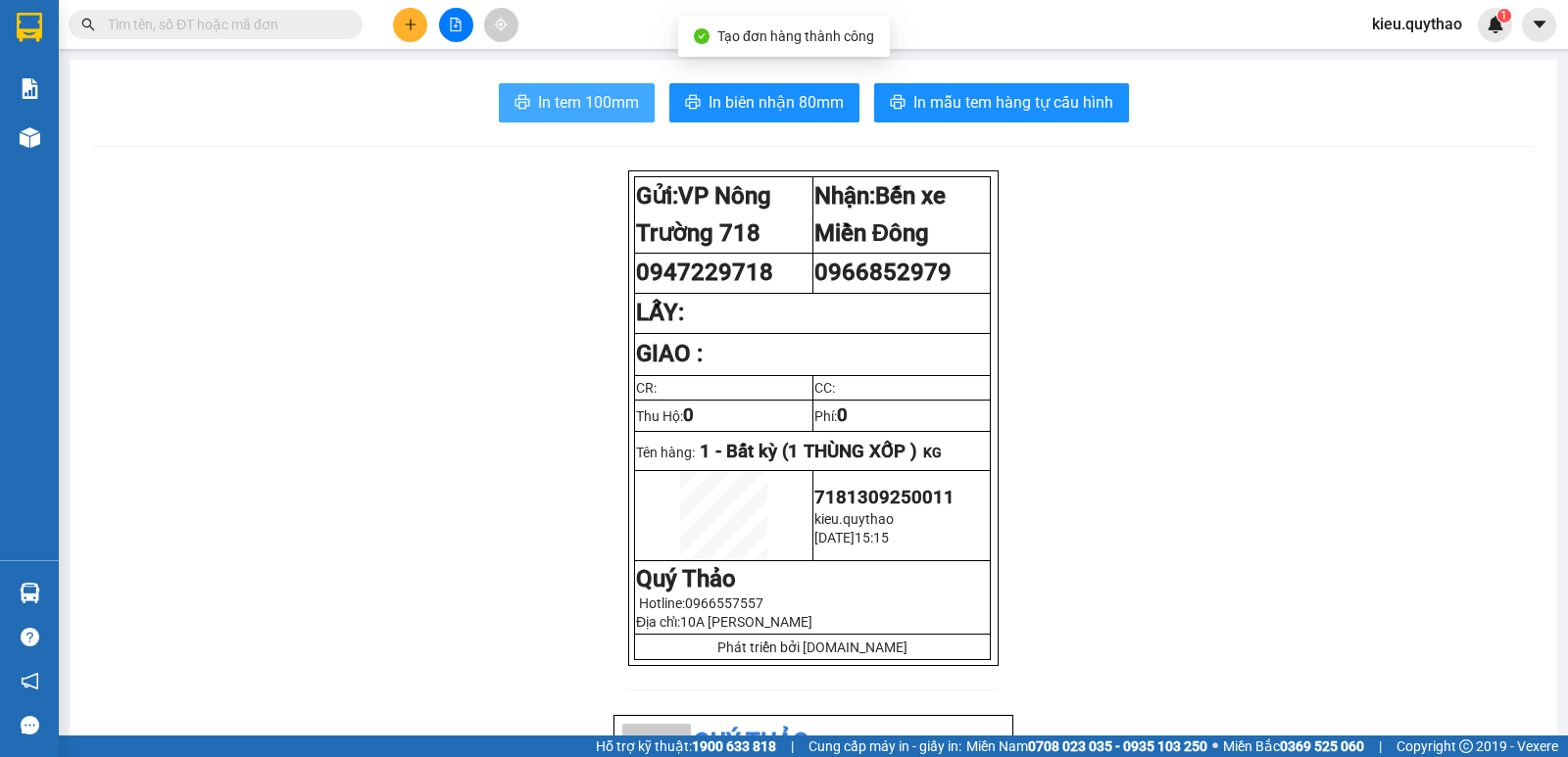
click at [610, 96] on span "In tem 100mm" at bounding box center [588, 102] width 101 height 25
click at [556, 98] on span "In tem 100mm" at bounding box center [588, 102] width 101 height 25
click at [413, 31] on button at bounding box center [409, 25] width 34 height 34
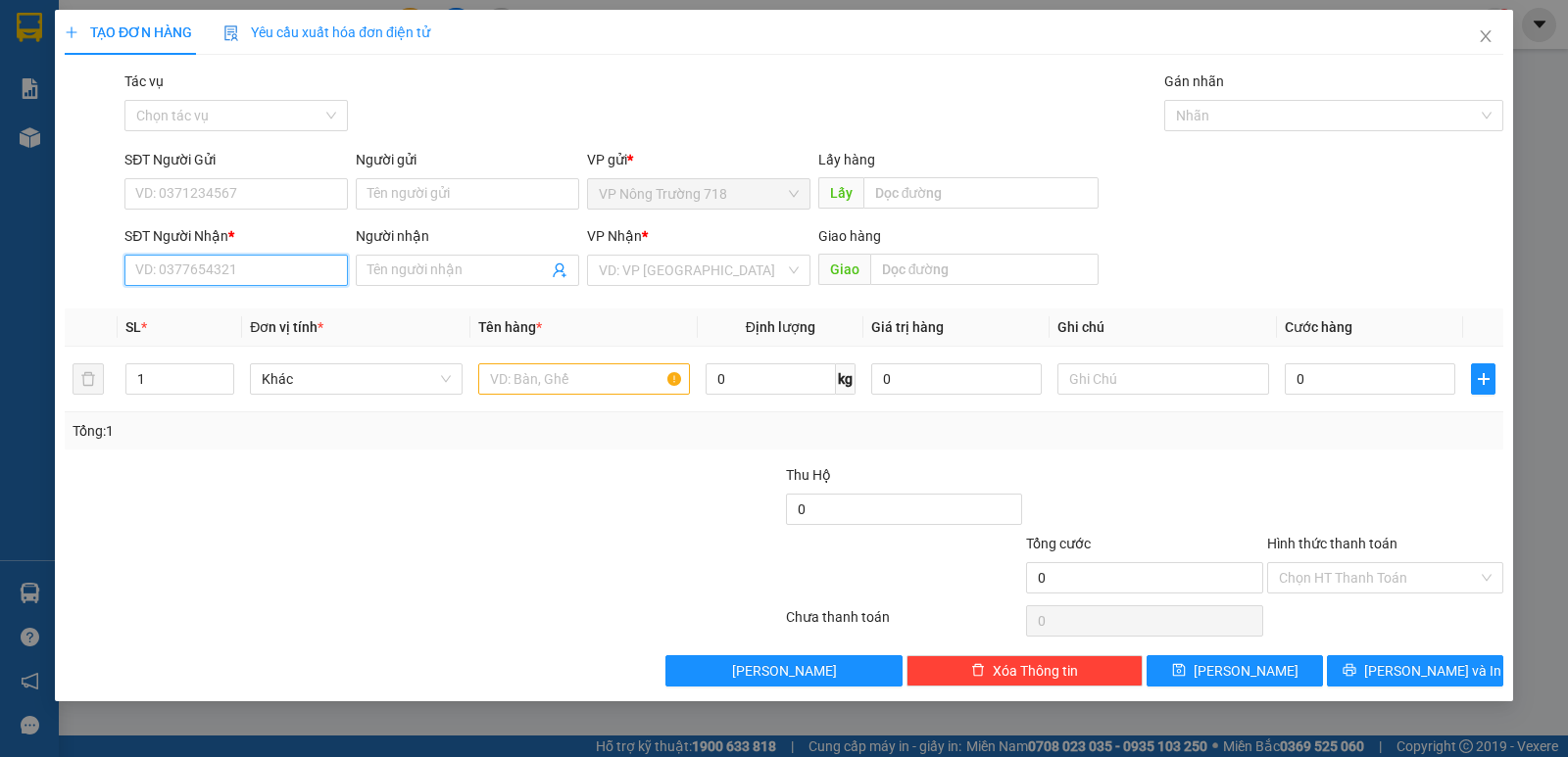
click at [213, 280] on input "SĐT Người Nhận *" at bounding box center [236, 270] width 223 height 31
click at [216, 316] on div "0902811066" at bounding box center [236, 310] width 200 height 22
click at [728, 273] on span "Bến xe Miền Đông" at bounding box center [698, 271] width 200 height 30
type input "0902811066"
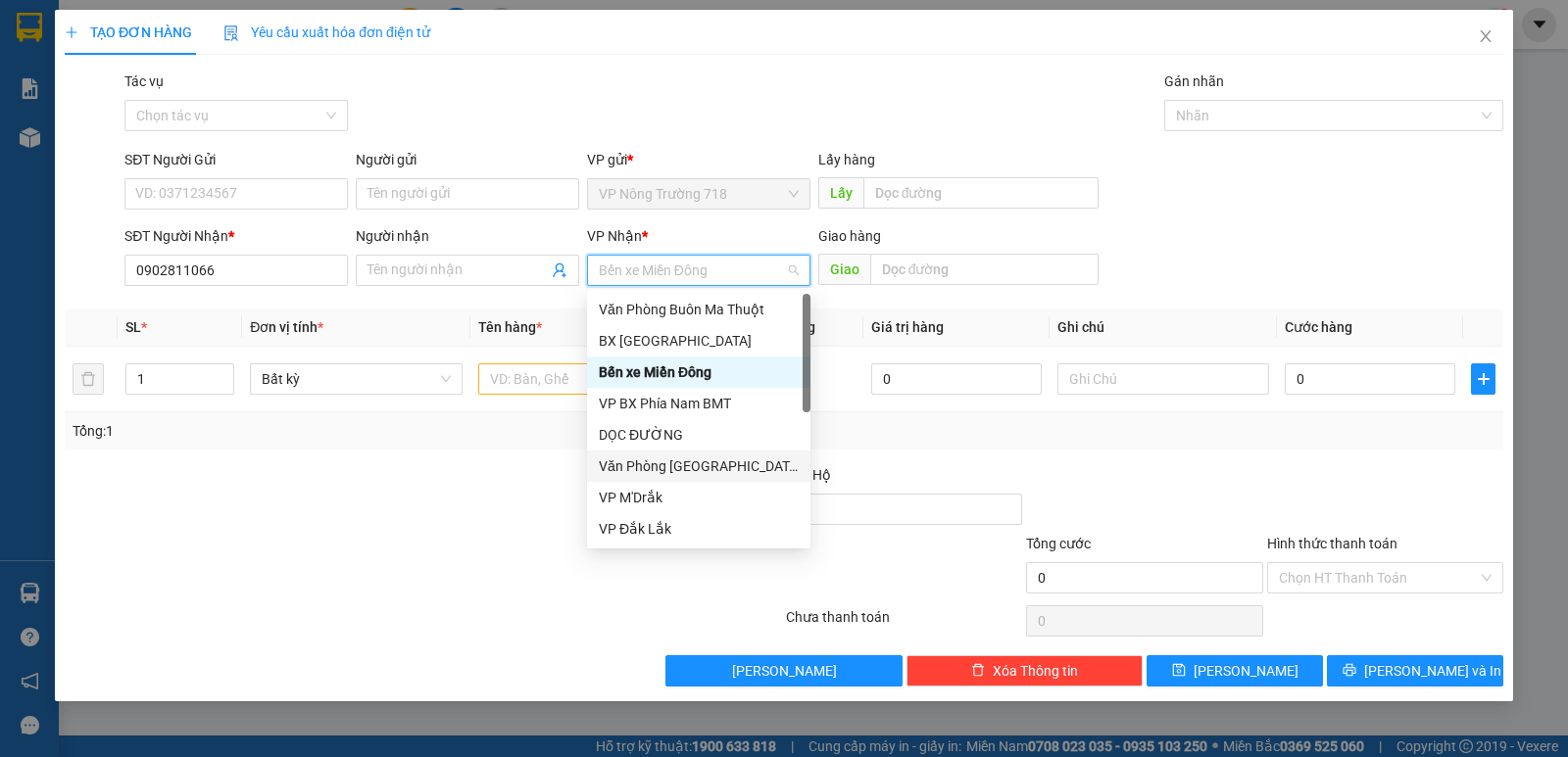
click at [717, 463] on div "Văn Phòng [GEOGRAPHIC_DATA]" at bounding box center [698, 466] width 200 height 22
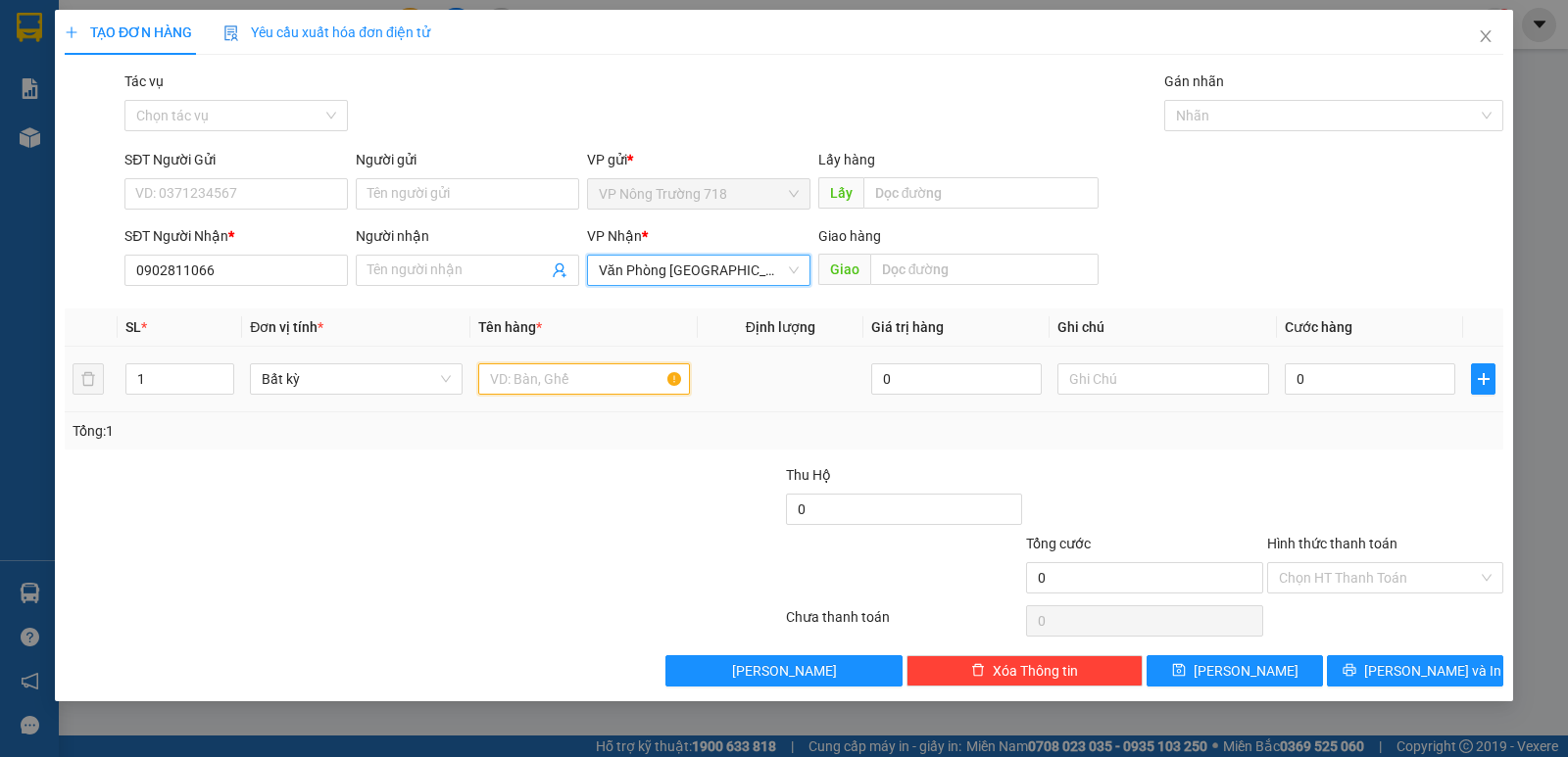
click at [618, 381] on input "text" at bounding box center [584, 378] width 211 height 31
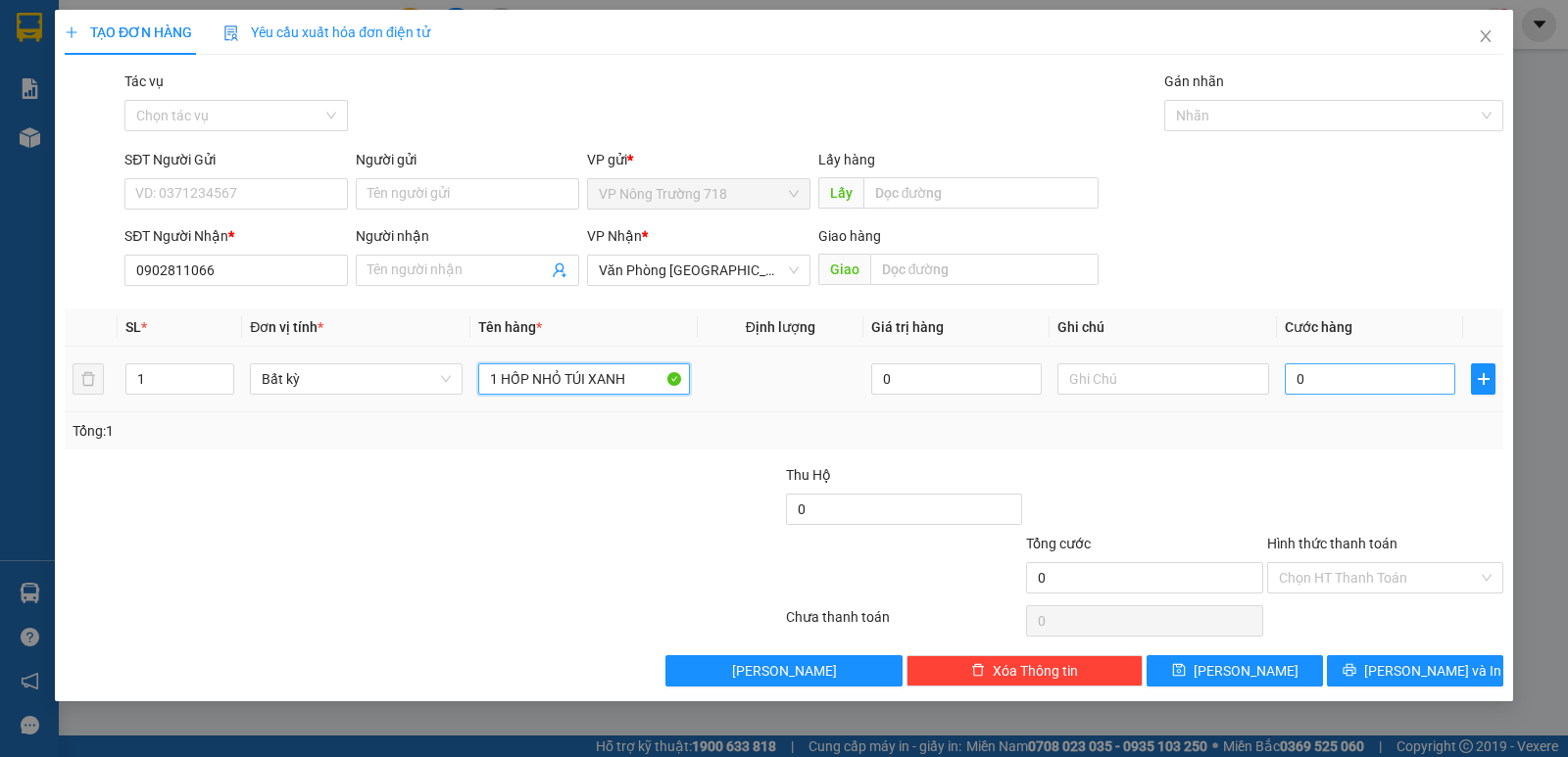
type input "1 HỐP NHỎ TÚI XANH"
type input "5"
type input "50"
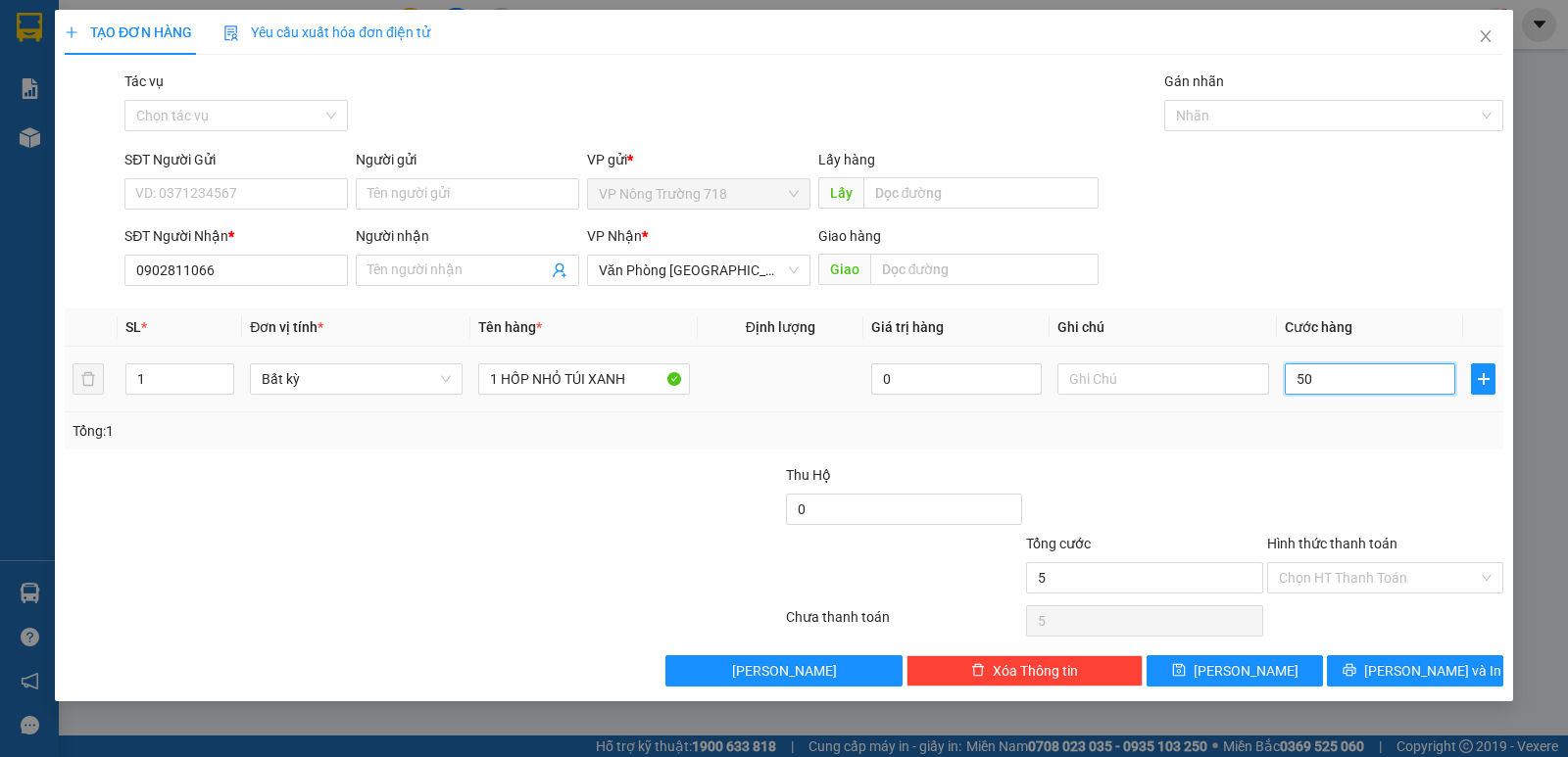
type input "50"
type input "500"
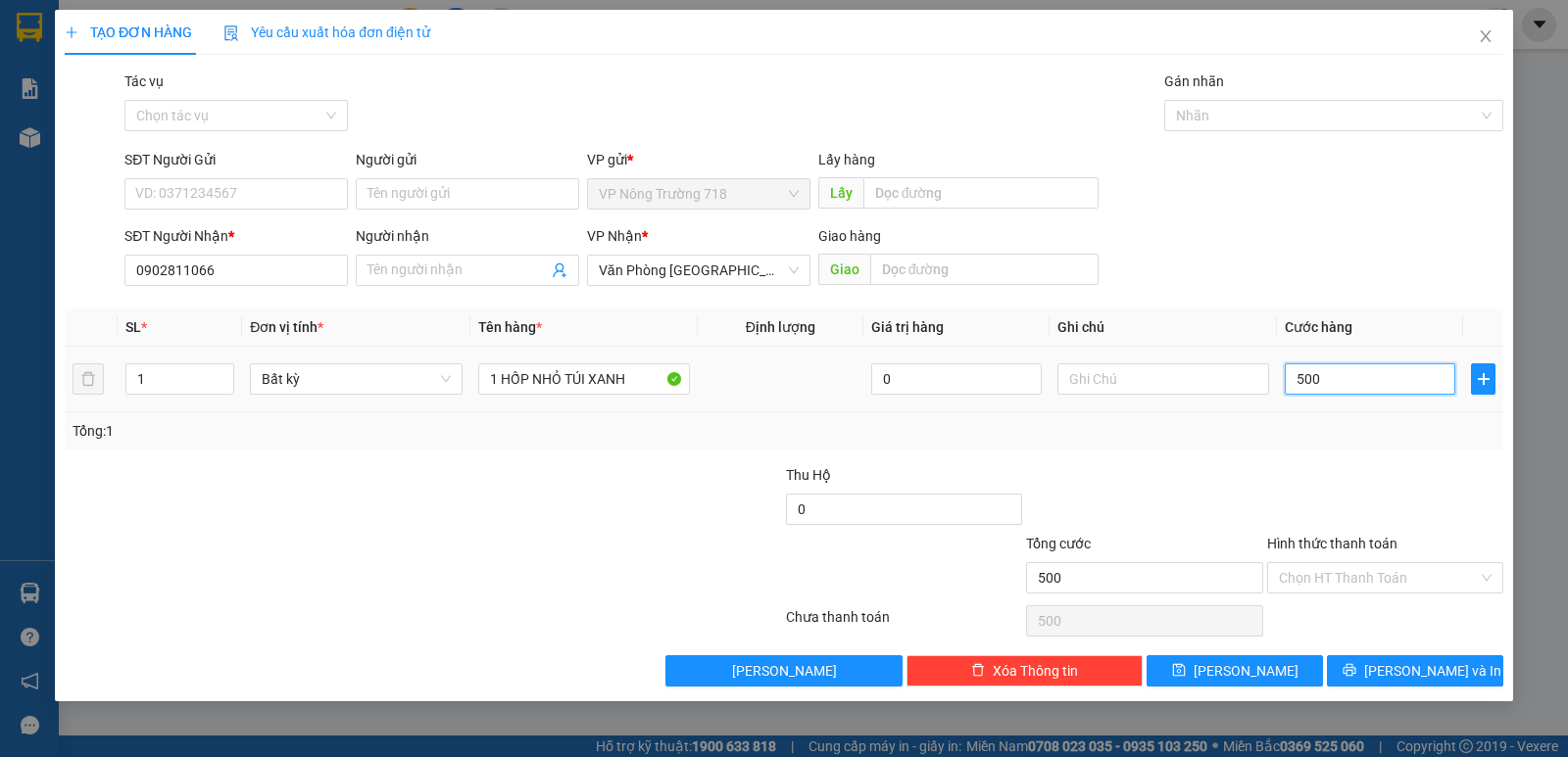
type input "5.000"
click at [1450, 576] on input "Hình thức thanh toán" at bounding box center [1378, 578] width 199 height 30
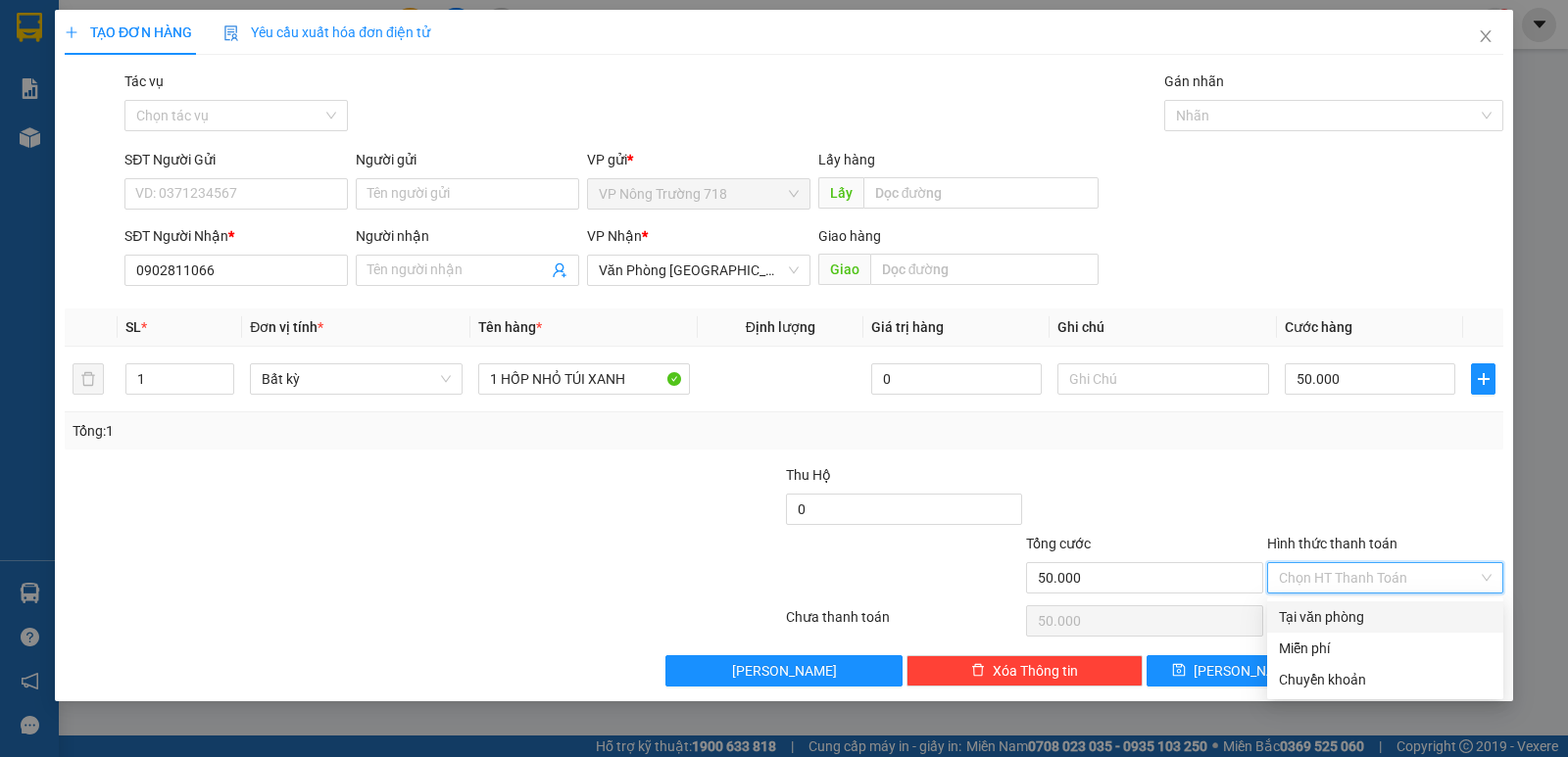
click at [1411, 612] on div "Tại văn phòng" at bounding box center [1384, 618] width 212 height 22
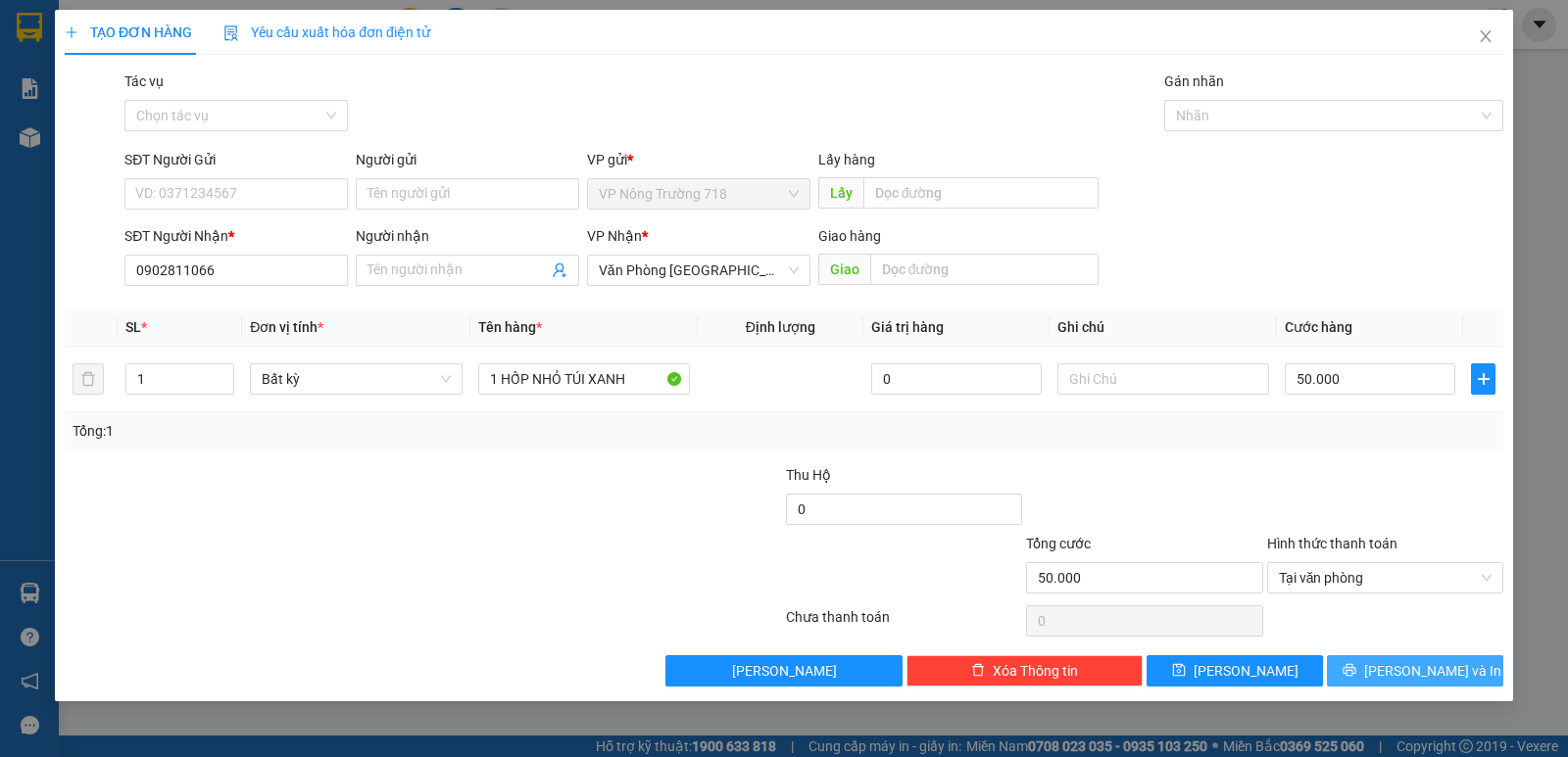
click at [1356, 676] on icon "printer" at bounding box center [1349, 670] width 14 height 14
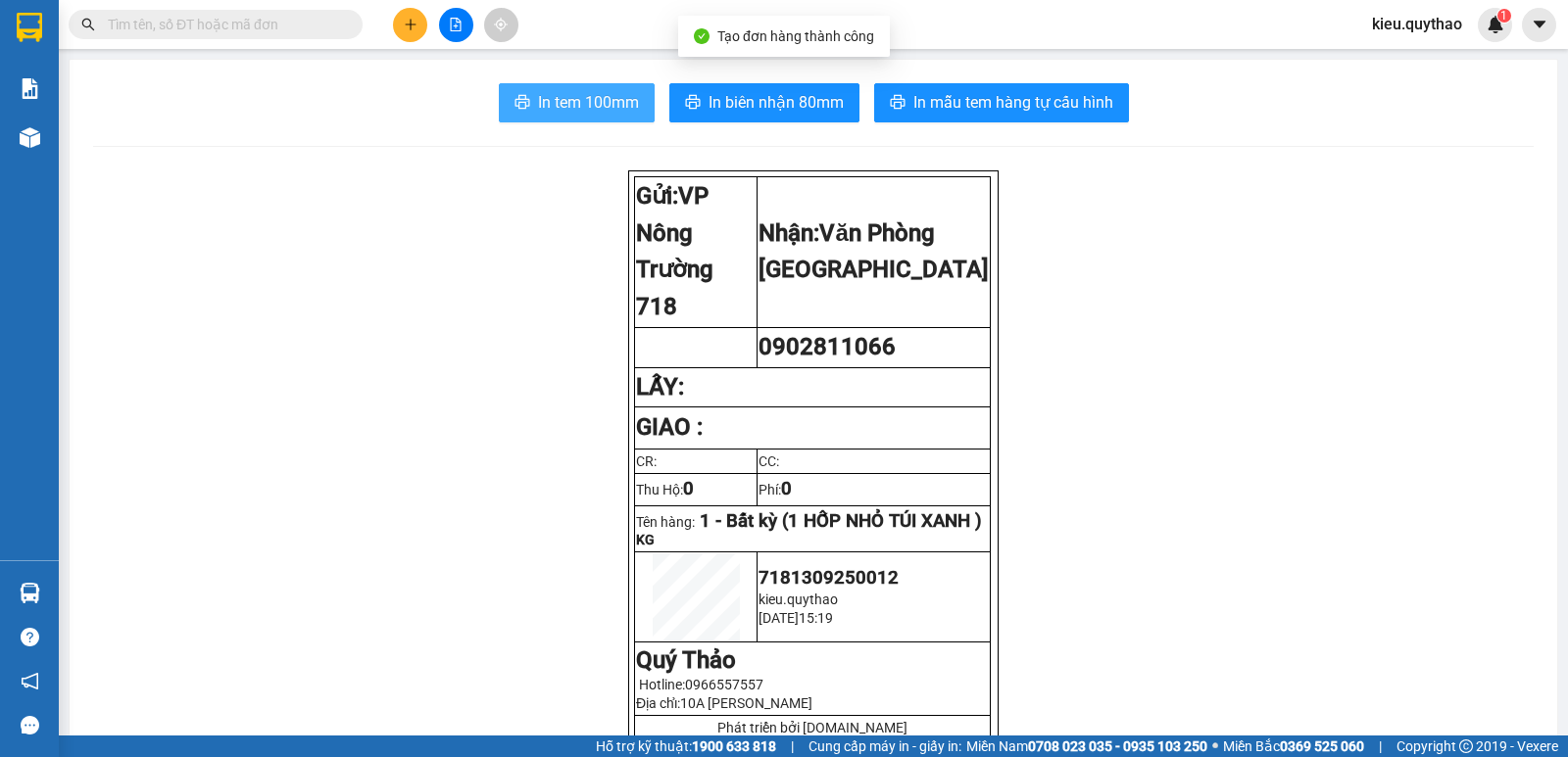
click at [542, 102] on span "In tem 100mm" at bounding box center [588, 102] width 101 height 25
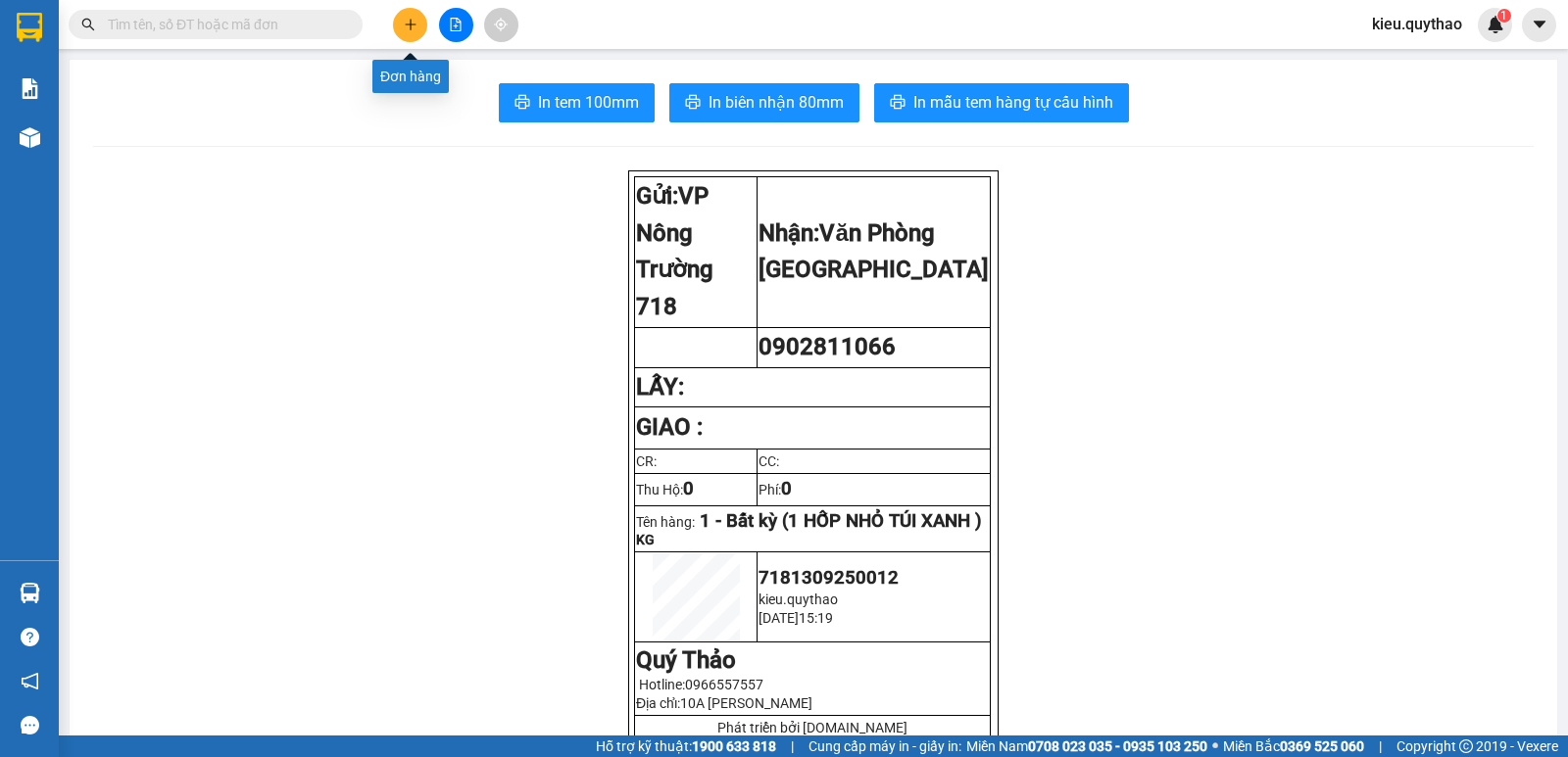
click at [409, 20] on icon "plus" at bounding box center [410, 25] width 14 height 14
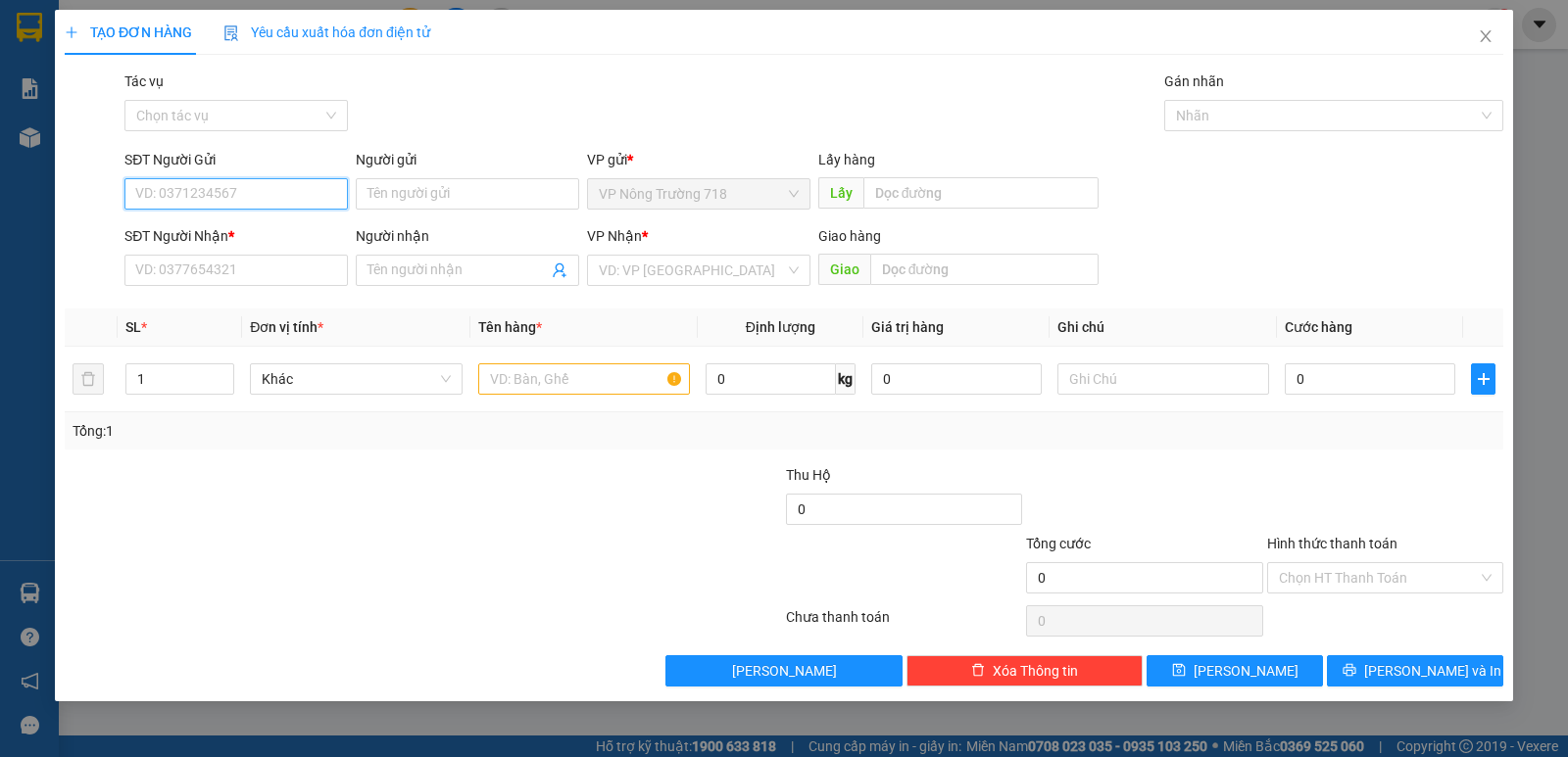
click at [273, 193] on input "SĐT Người Gửi" at bounding box center [236, 193] width 223 height 31
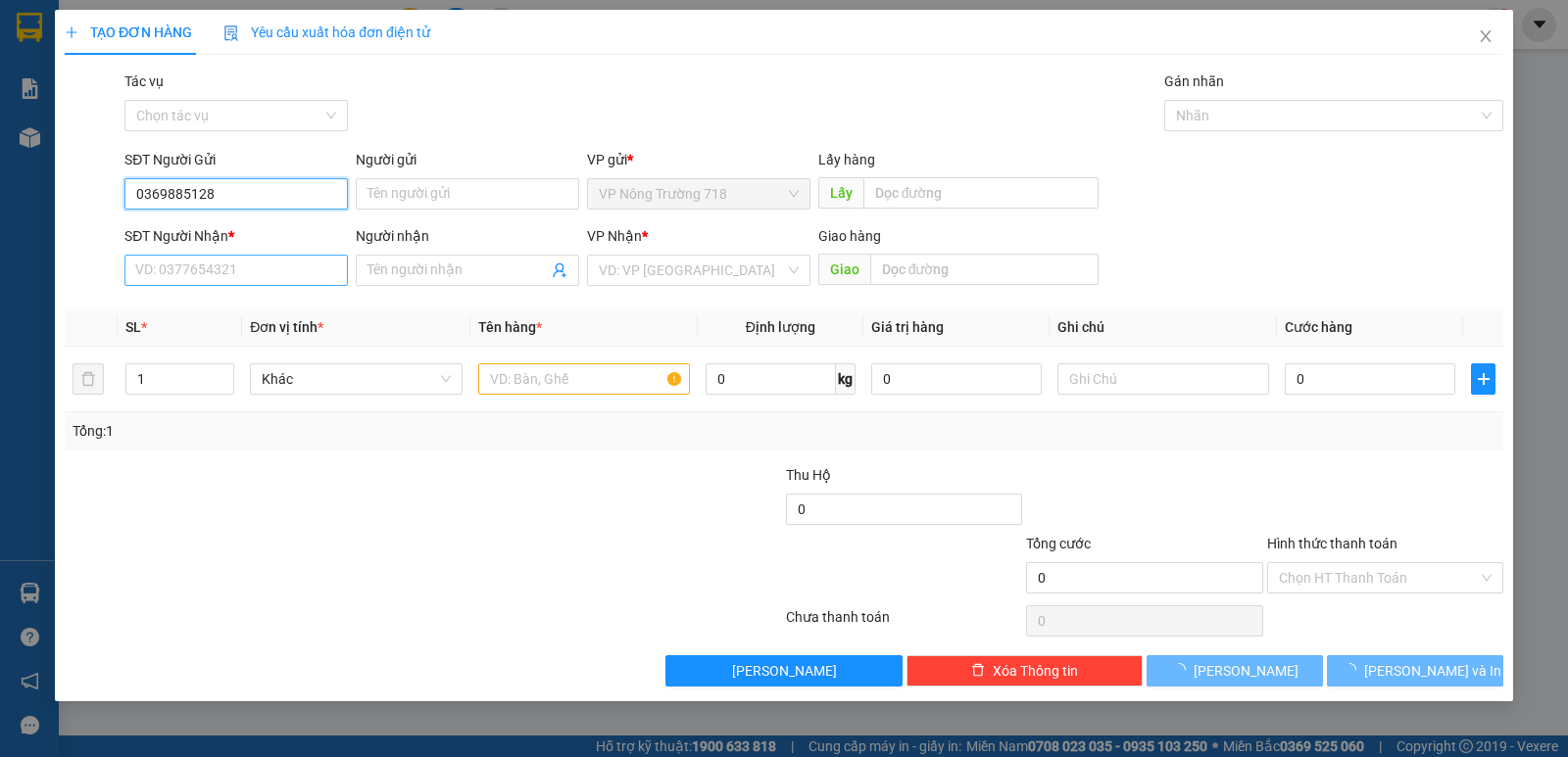
type input "0369885128"
click at [149, 272] on input "SĐT Người Nhận *" at bounding box center [236, 270] width 223 height 31
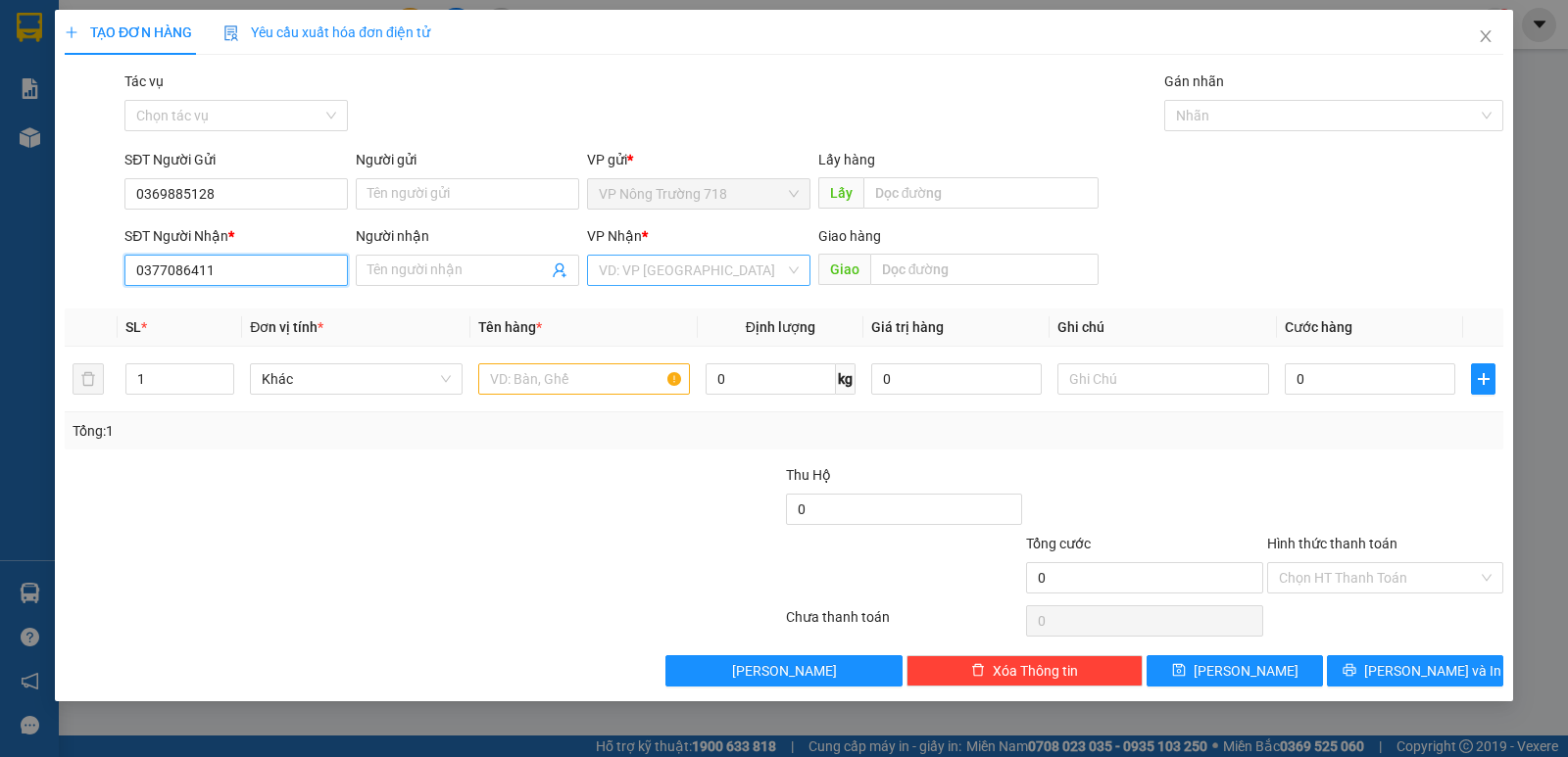
type input "0377086411"
click at [629, 272] on input "search" at bounding box center [691, 271] width 186 height 30
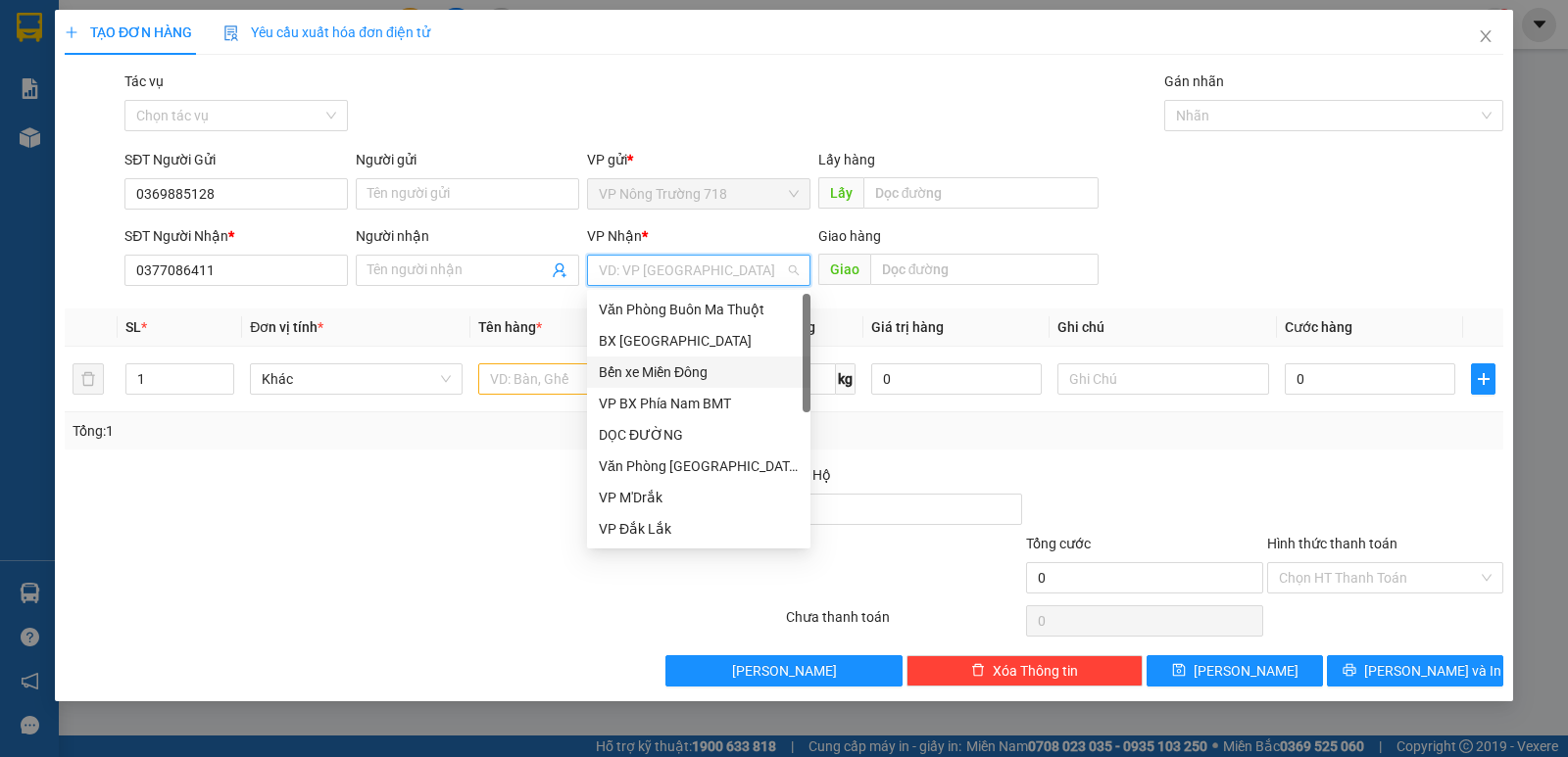
click at [659, 371] on div "Bến xe Miền Đông" at bounding box center [698, 373] width 200 height 22
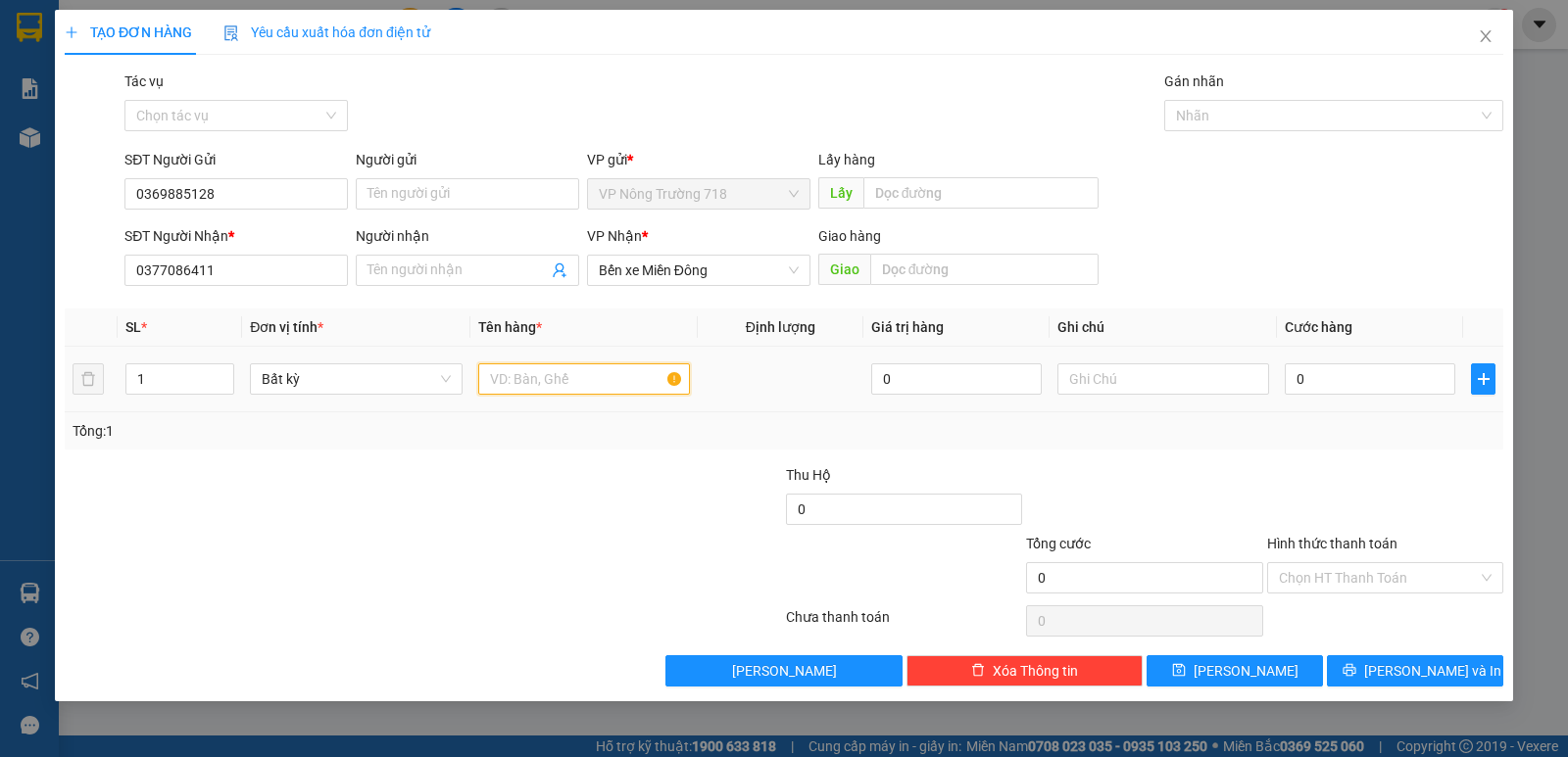
click at [589, 374] on input "text" at bounding box center [584, 378] width 211 height 31
type input "1 THŨNG XỐP 1 BAO TRẮNG BẤT GRÁP GIÚP"
click at [1301, 379] on input "0" at bounding box center [1369, 378] width 170 height 31
type input "1"
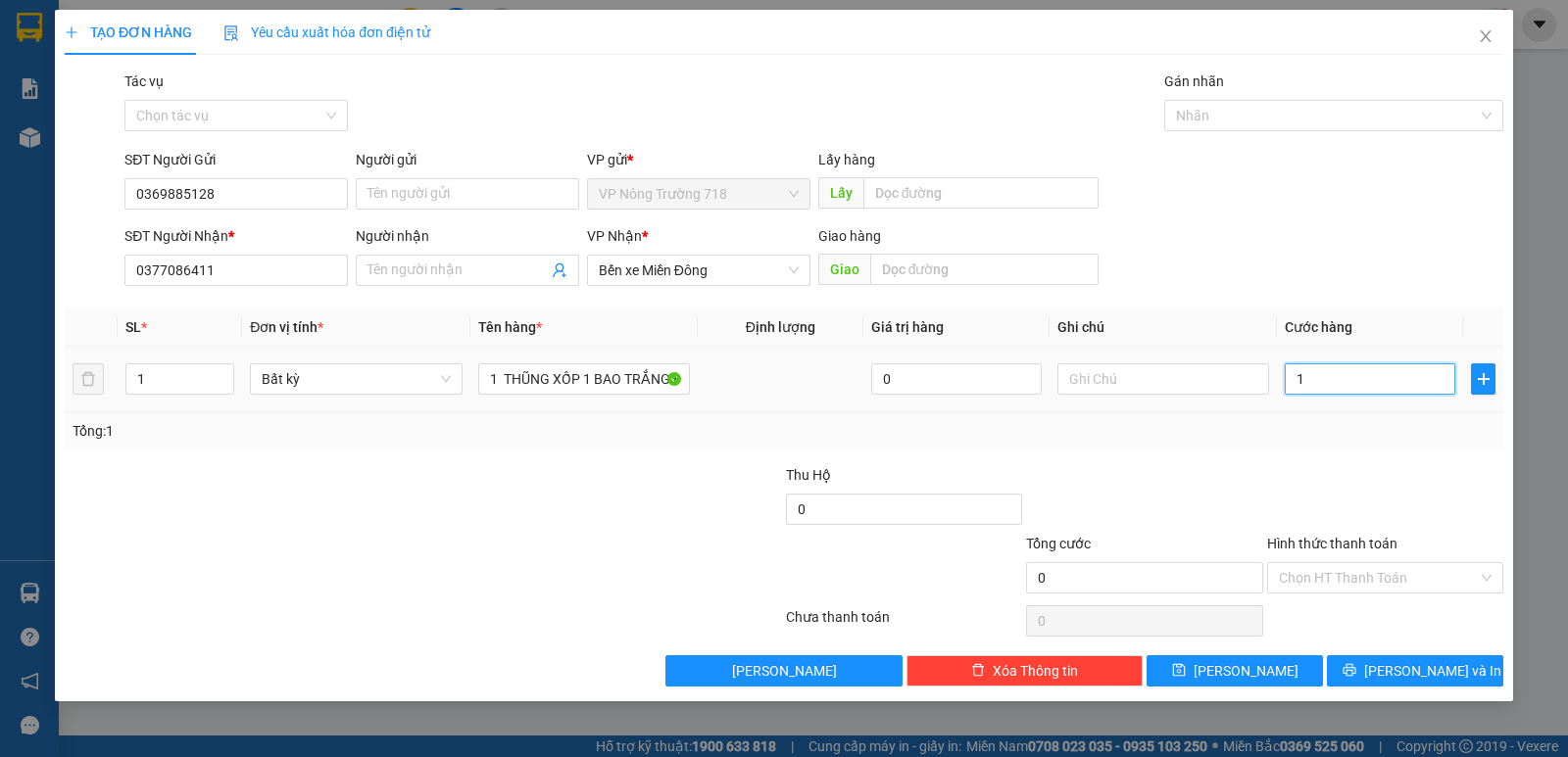
type input "1"
type input "10"
type input "100"
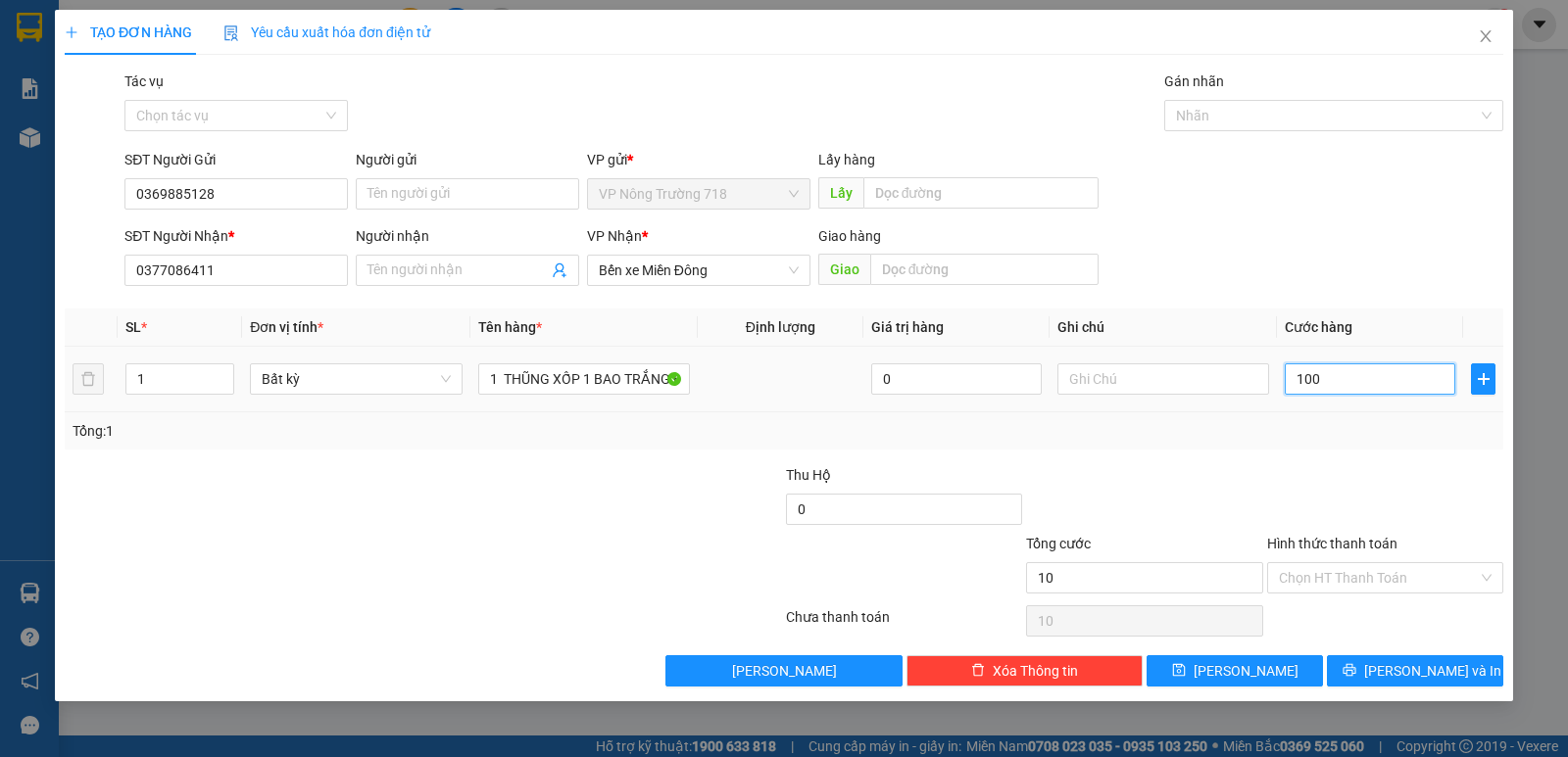
type input "100"
type input "1.000"
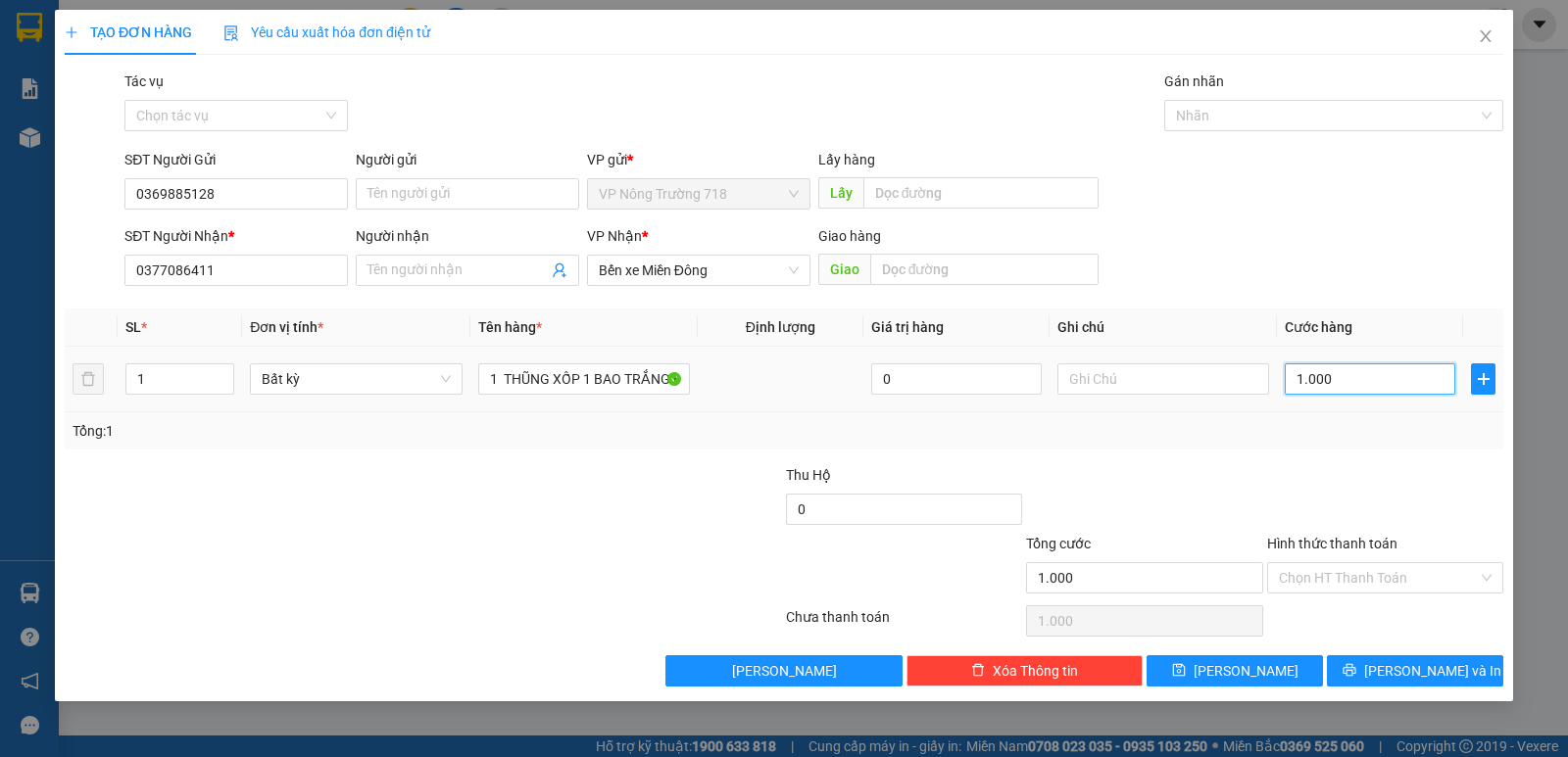
type input "10.000"
type input "100.000"
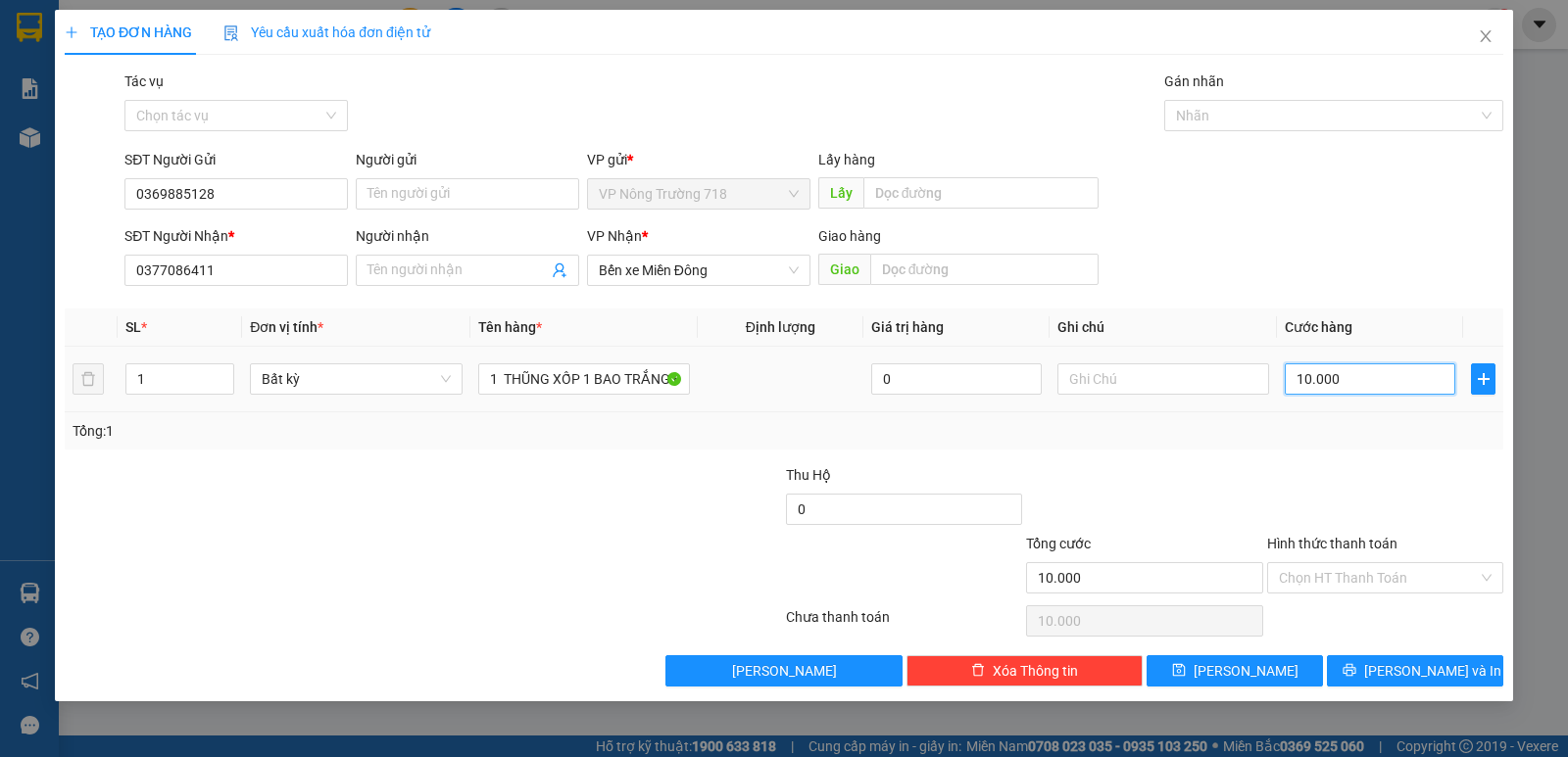
type input "100.000"
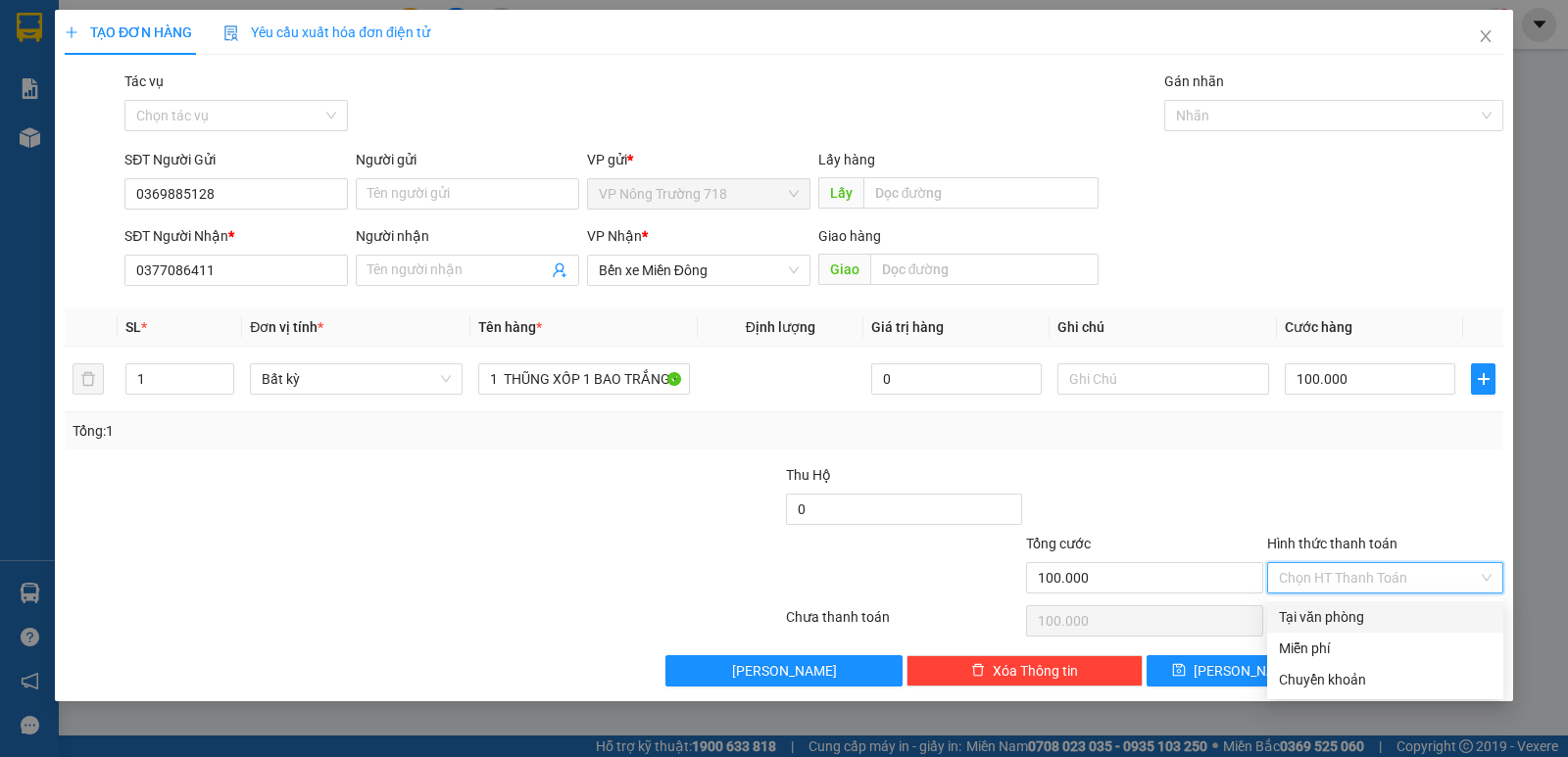
click at [1332, 565] on input "Hình thức thanh toán" at bounding box center [1378, 578] width 199 height 30
click at [1331, 606] on div "Tại văn phòng" at bounding box center [1385, 617] width 236 height 31
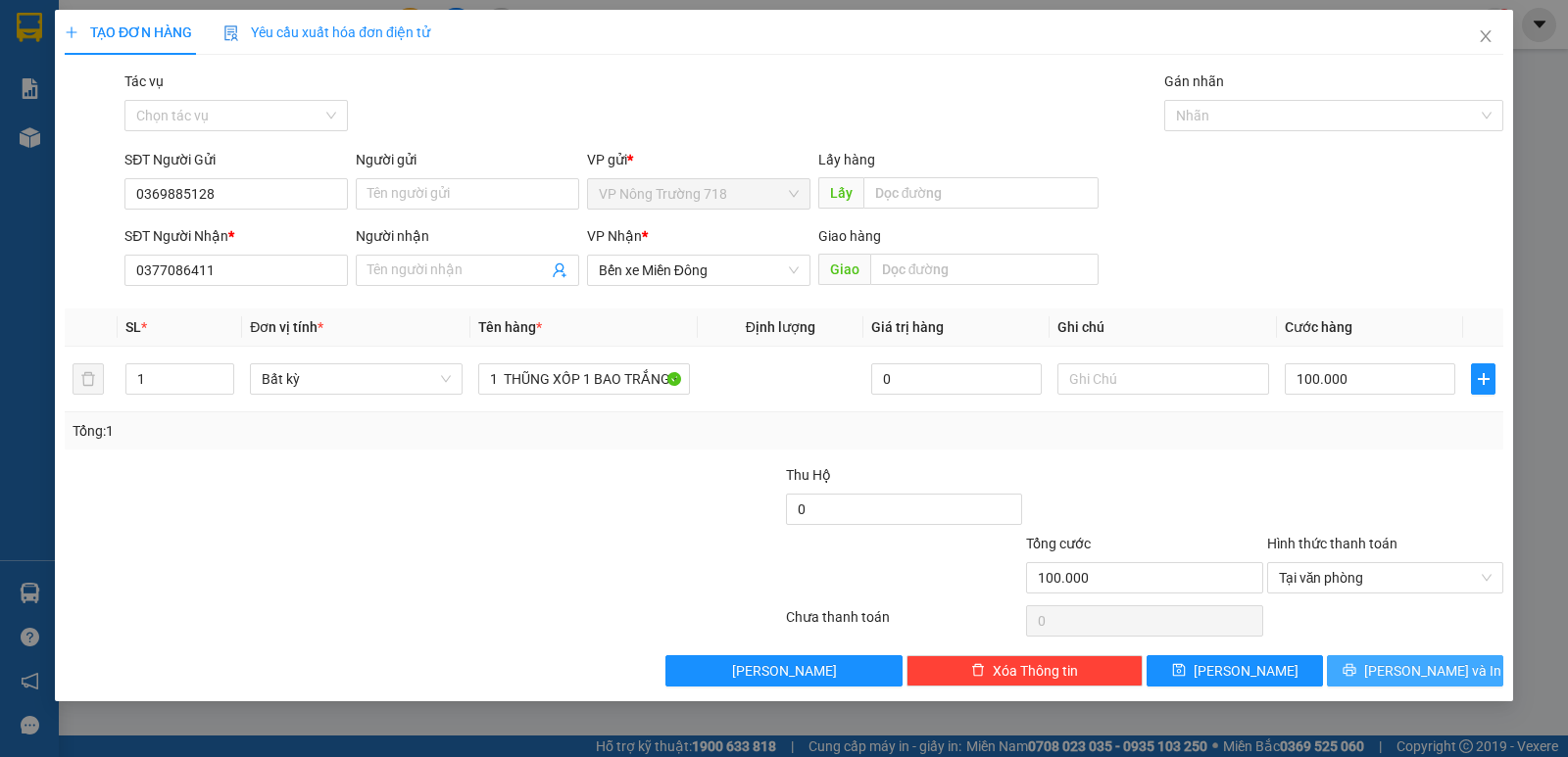
click at [1370, 676] on button "[PERSON_NAME] và In" at bounding box center [1415, 670] width 176 height 31
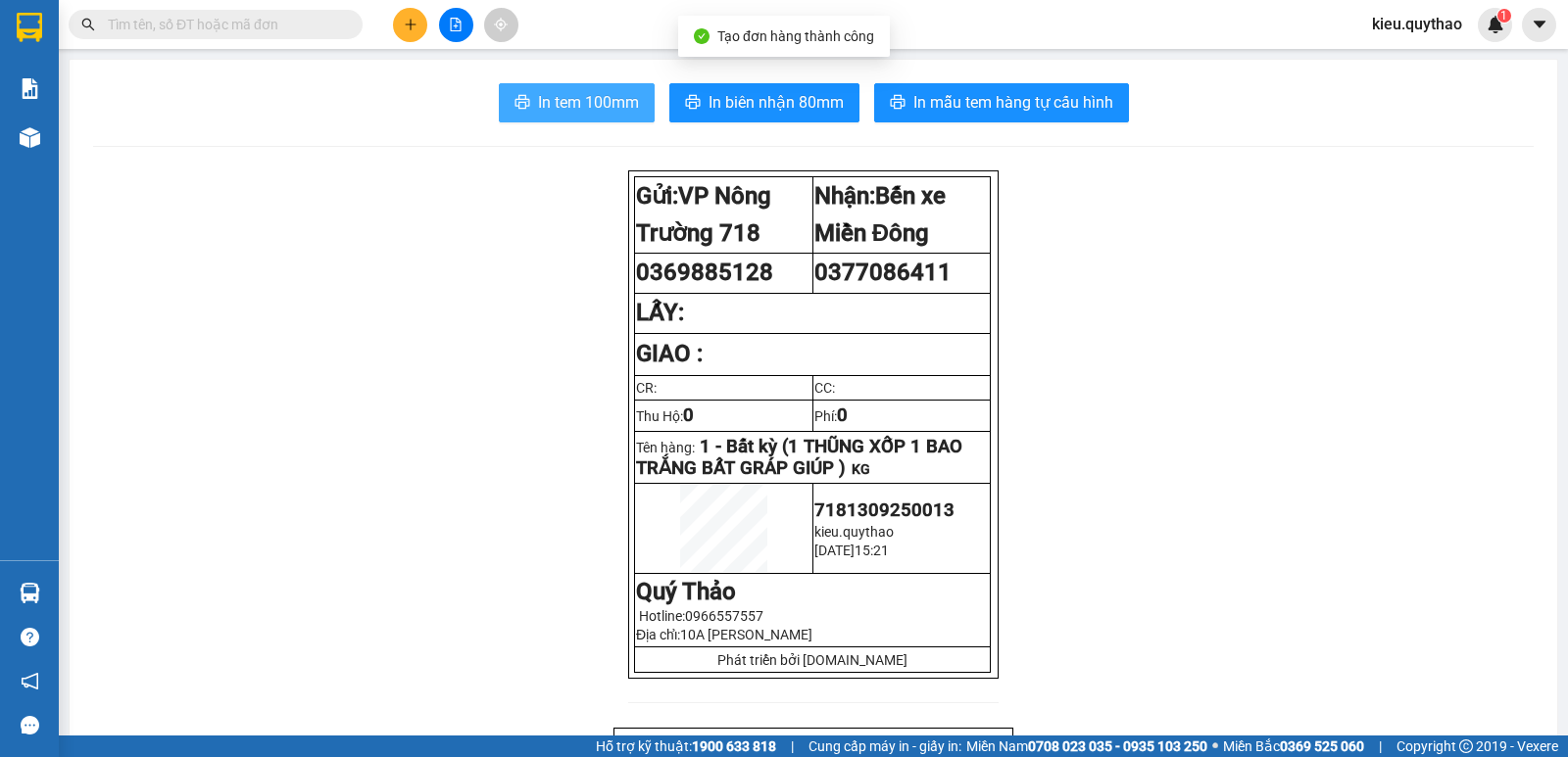
click at [585, 106] on span "In tem 100mm" at bounding box center [588, 102] width 101 height 25
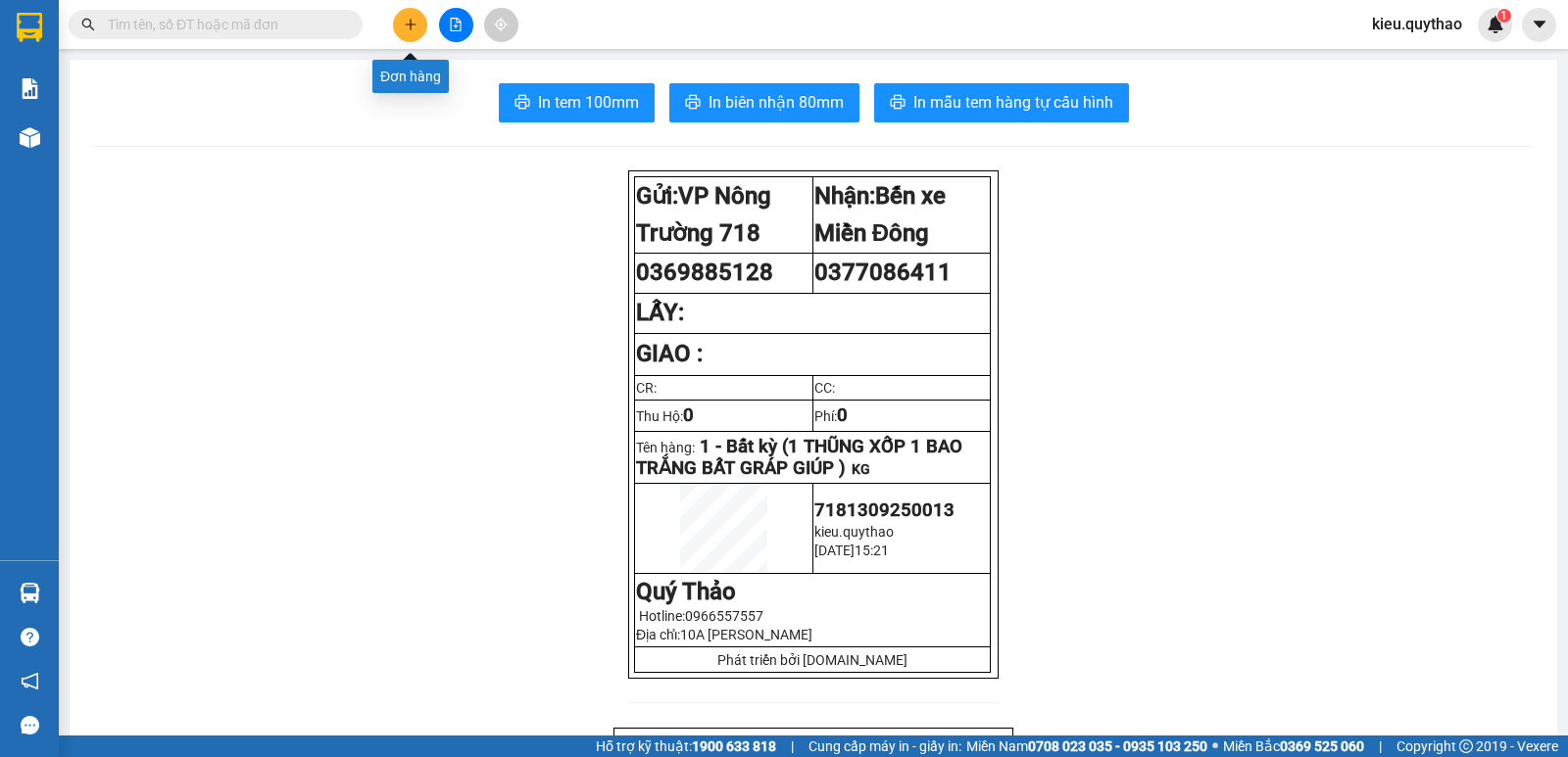
click at [415, 30] on icon "plus" at bounding box center [410, 25] width 14 height 14
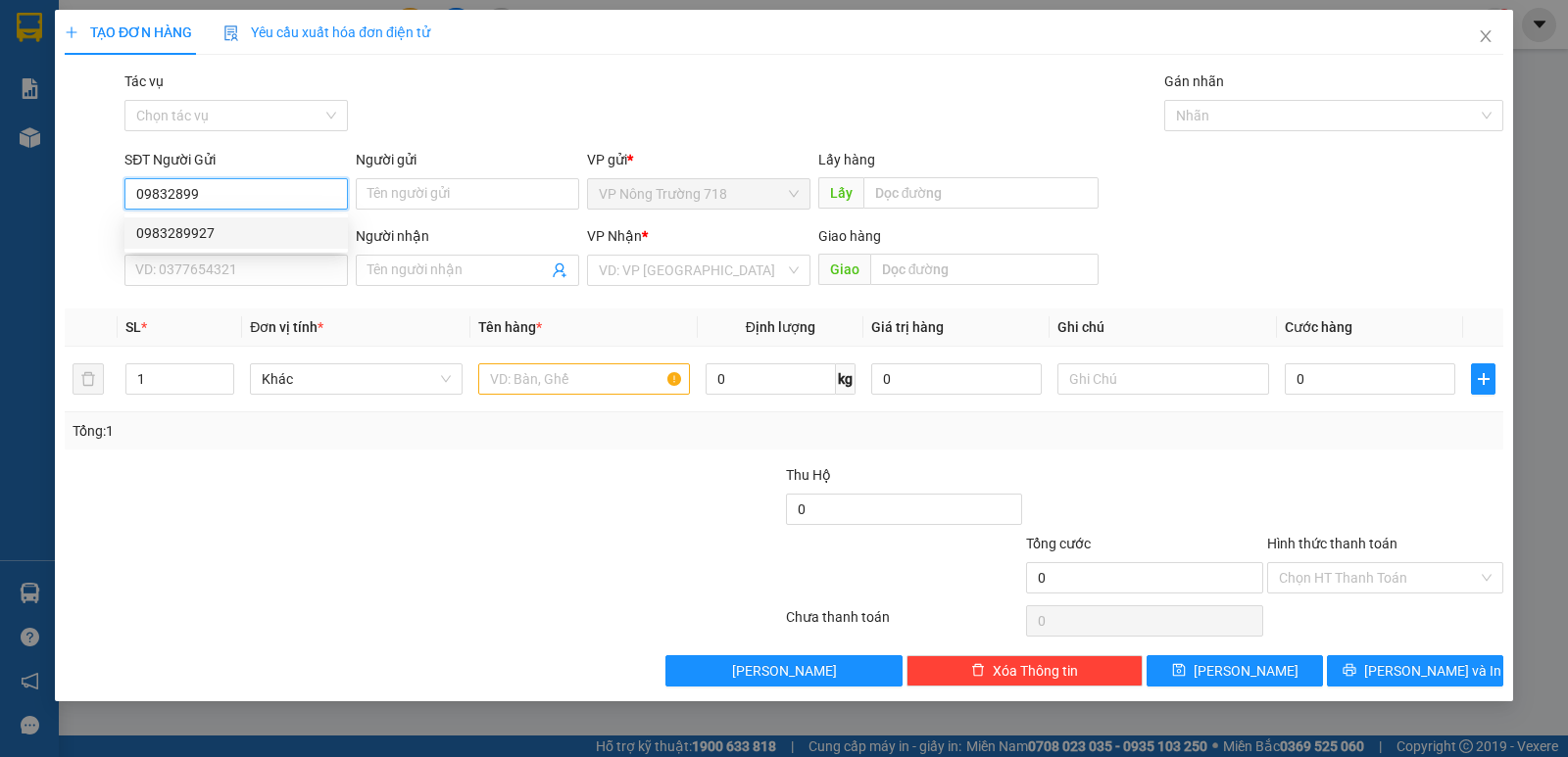
click at [235, 232] on div "0983289927" at bounding box center [236, 233] width 200 height 22
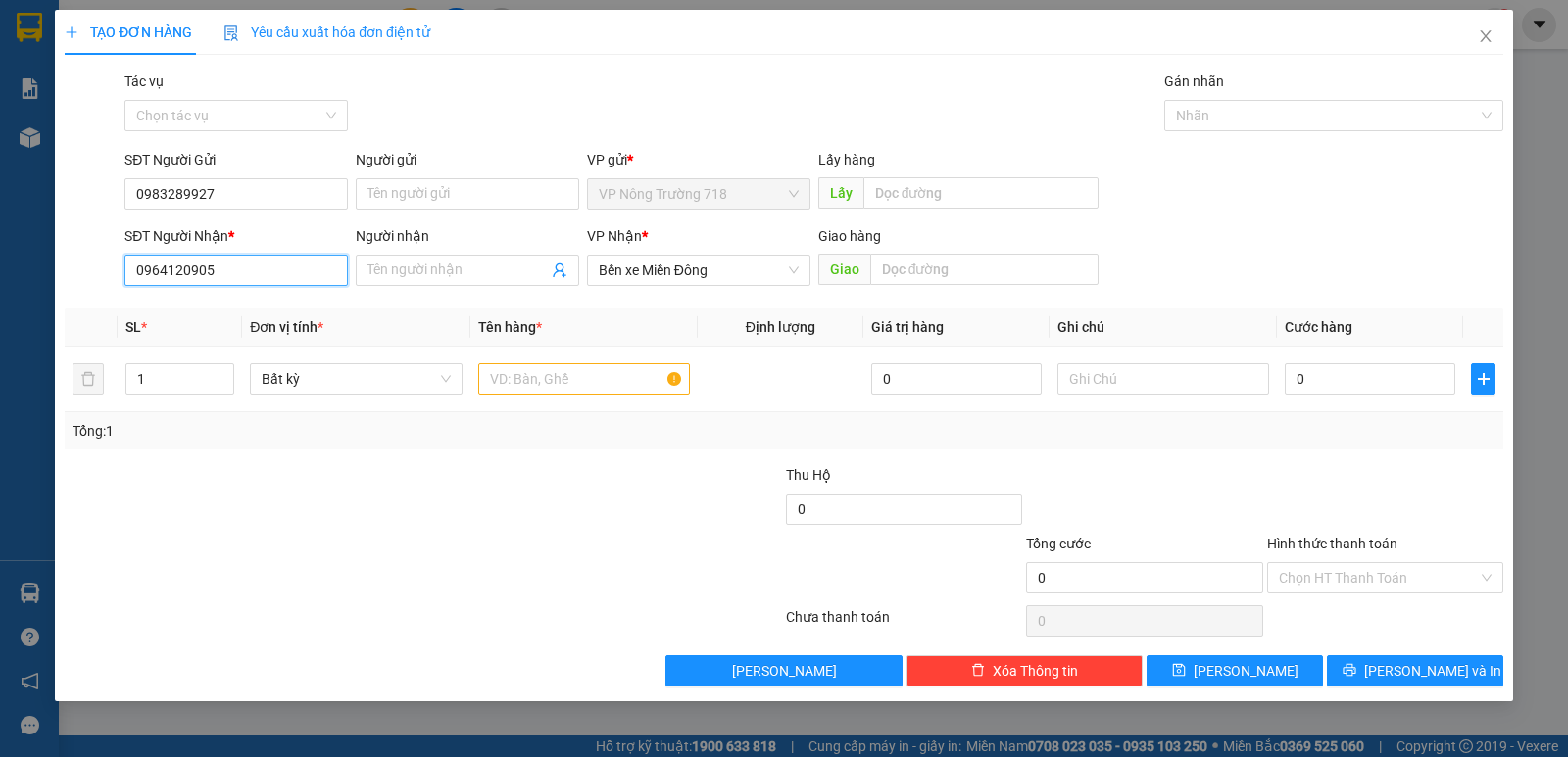
click at [246, 279] on input "0964120905" at bounding box center [236, 270] width 223 height 31
click at [555, 368] on input "text" at bounding box center [584, 378] width 211 height 31
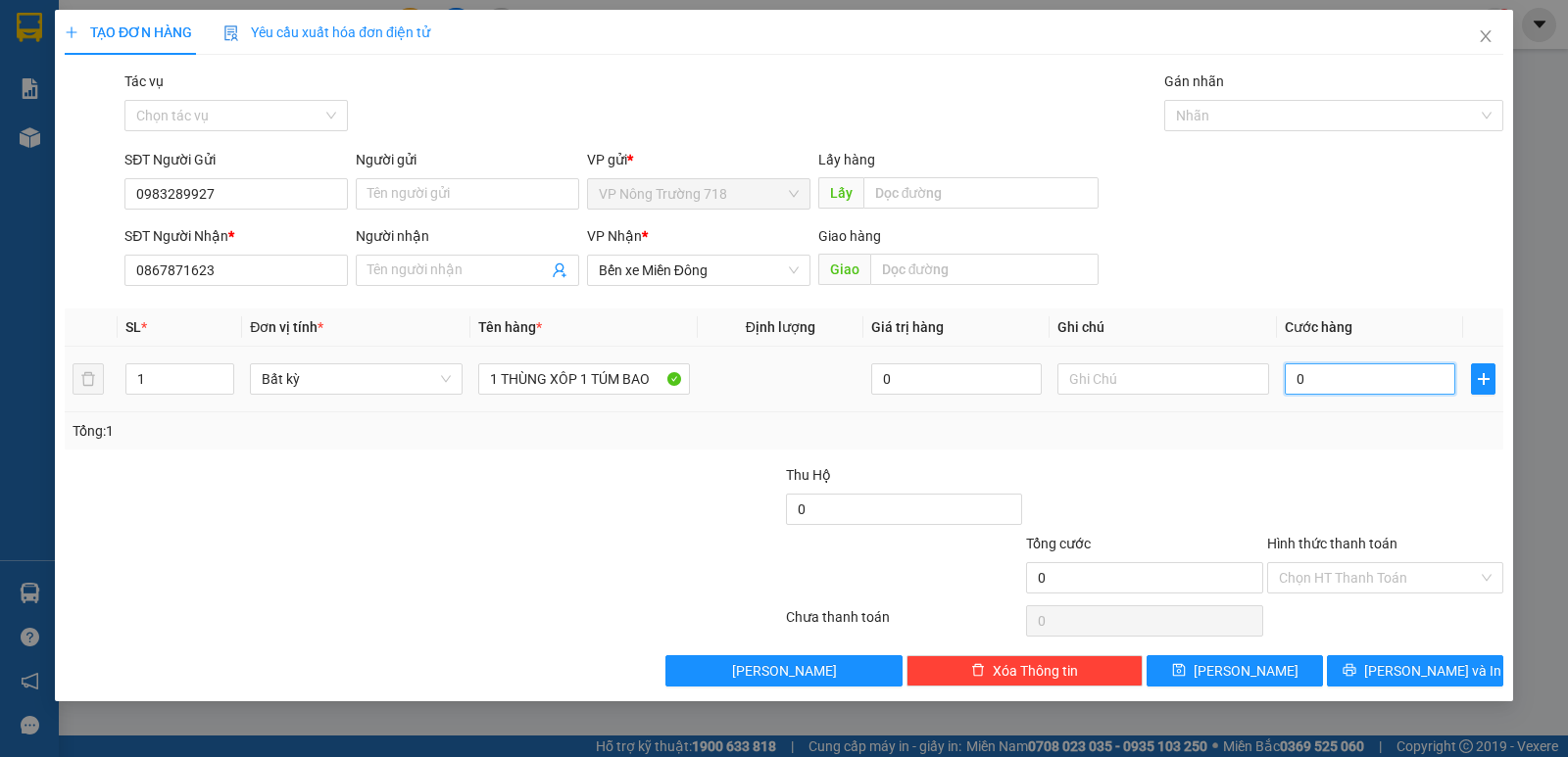
click at [1296, 384] on input "0" at bounding box center [1369, 378] width 170 height 31
click at [1403, 571] on input "Hình thức thanh toán" at bounding box center [1378, 578] width 199 height 30
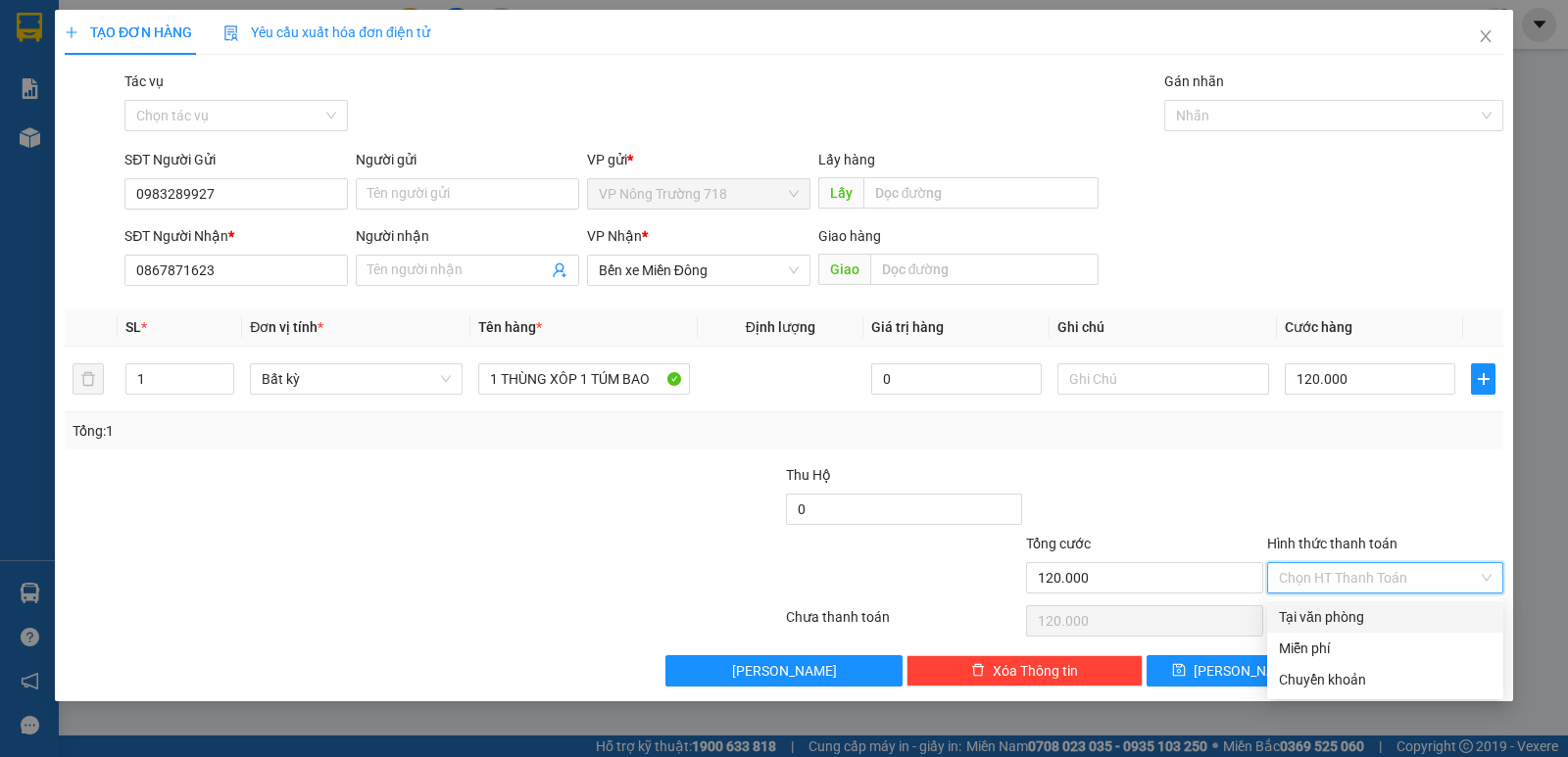
click at [1363, 621] on div "Tại văn phòng" at bounding box center [1384, 618] width 212 height 22
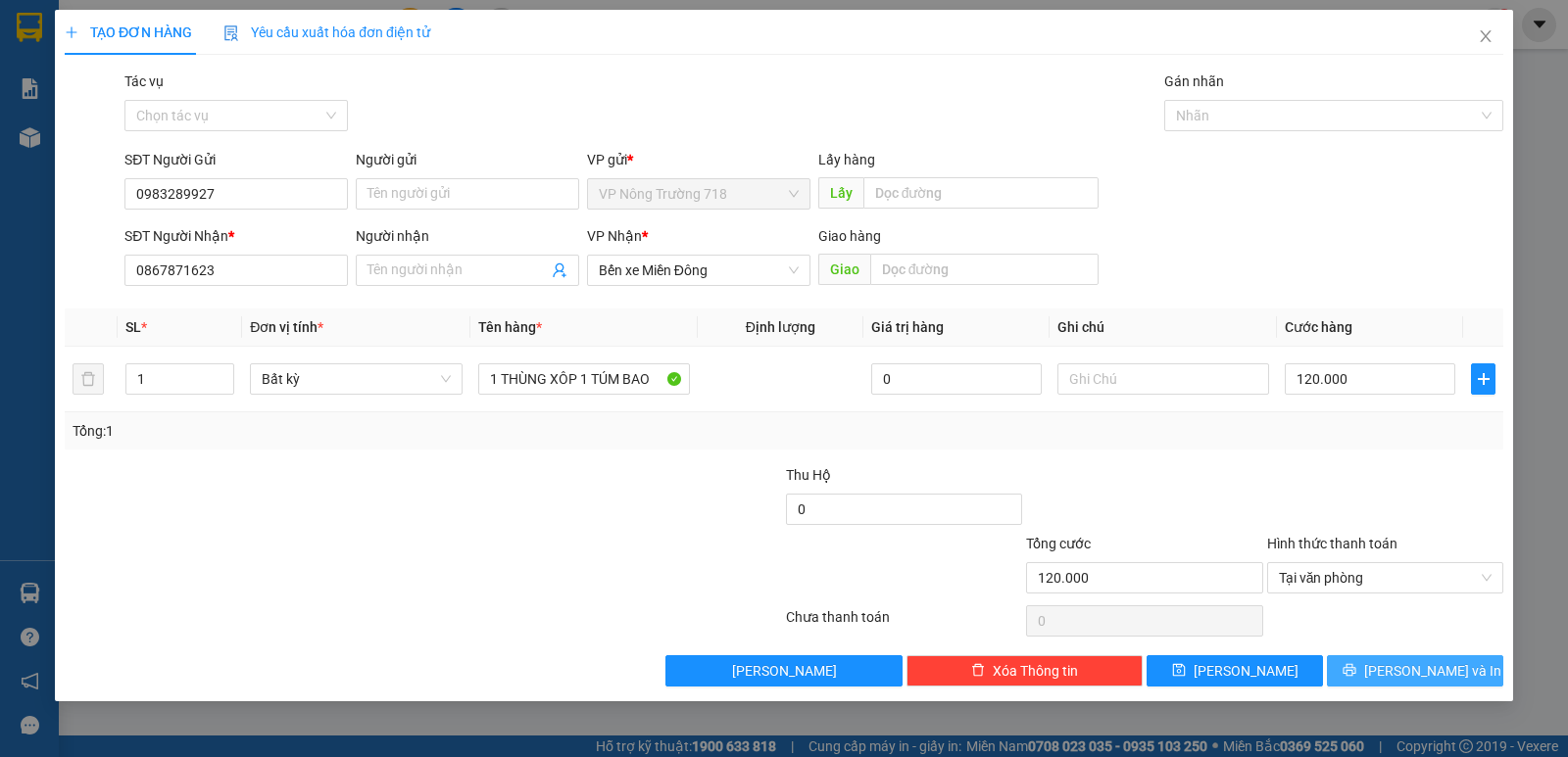
click at [1383, 659] on button "[PERSON_NAME] và In" at bounding box center [1415, 670] width 176 height 31
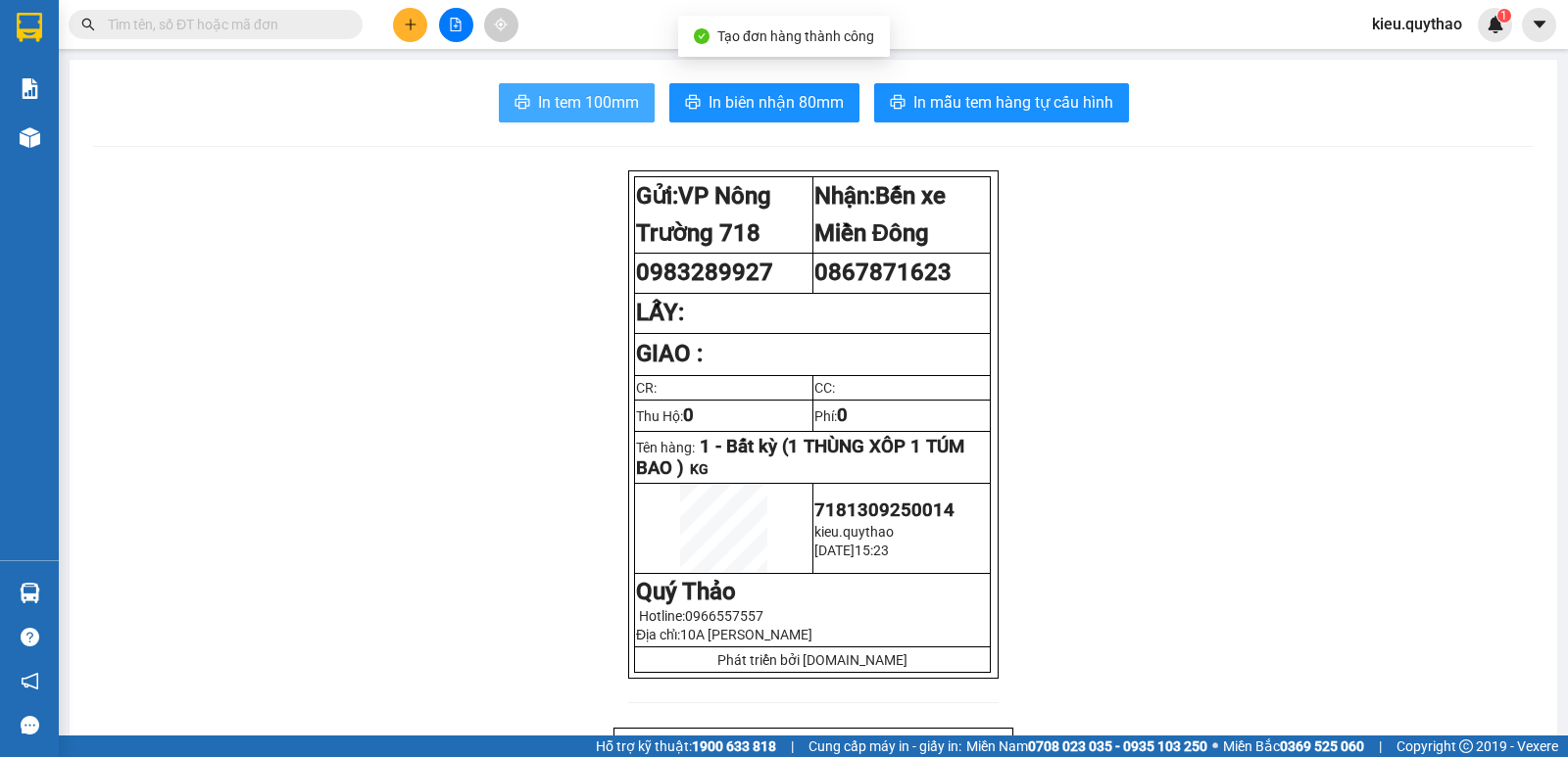
click at [571, 88] on button "In tem 100mm" at bounding box center [577, 103] width 155 height 39
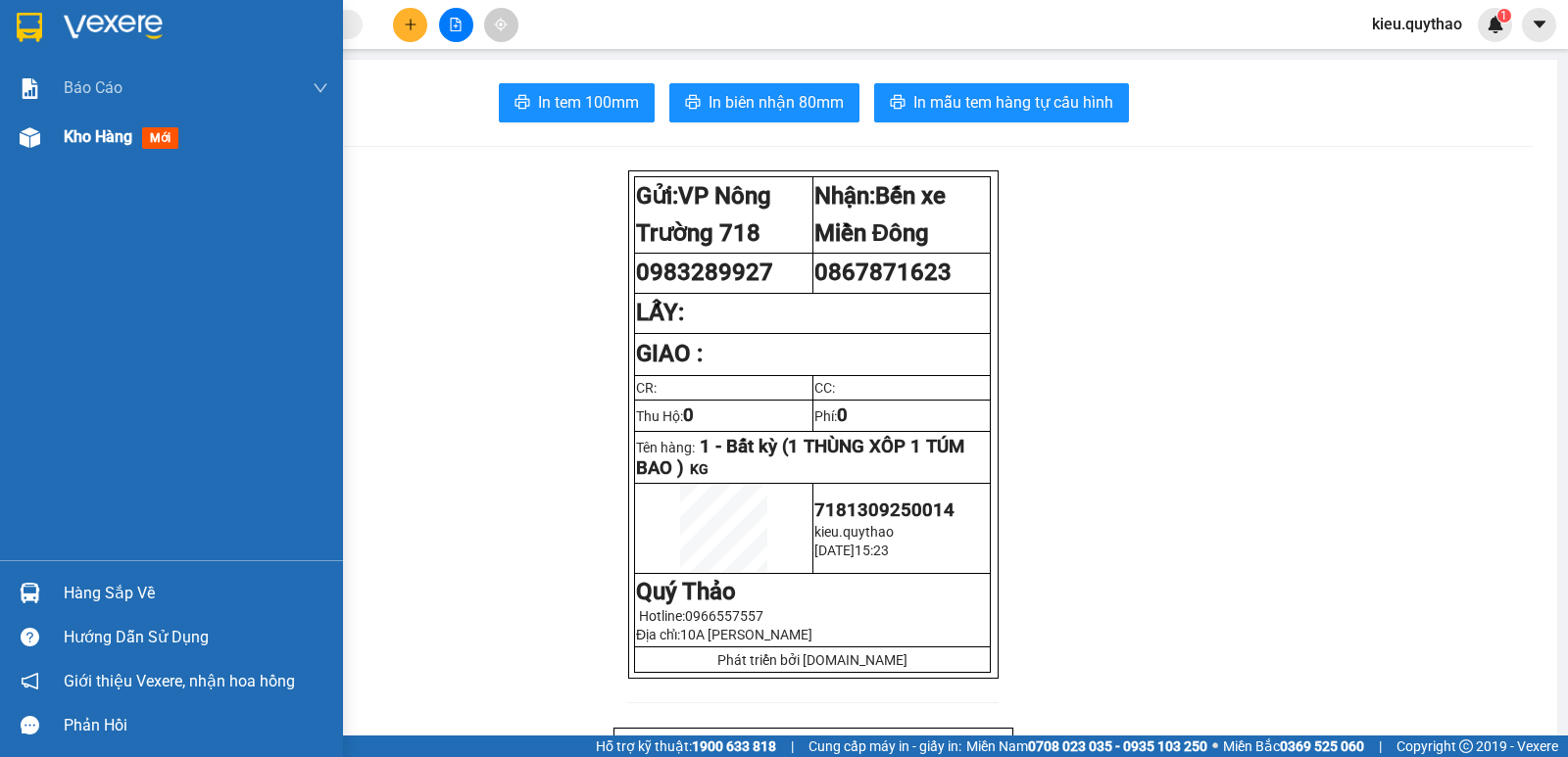
click at [128, 148] on div "Kho hàng mới" at bounding box center [125, 136] width 123 height 25
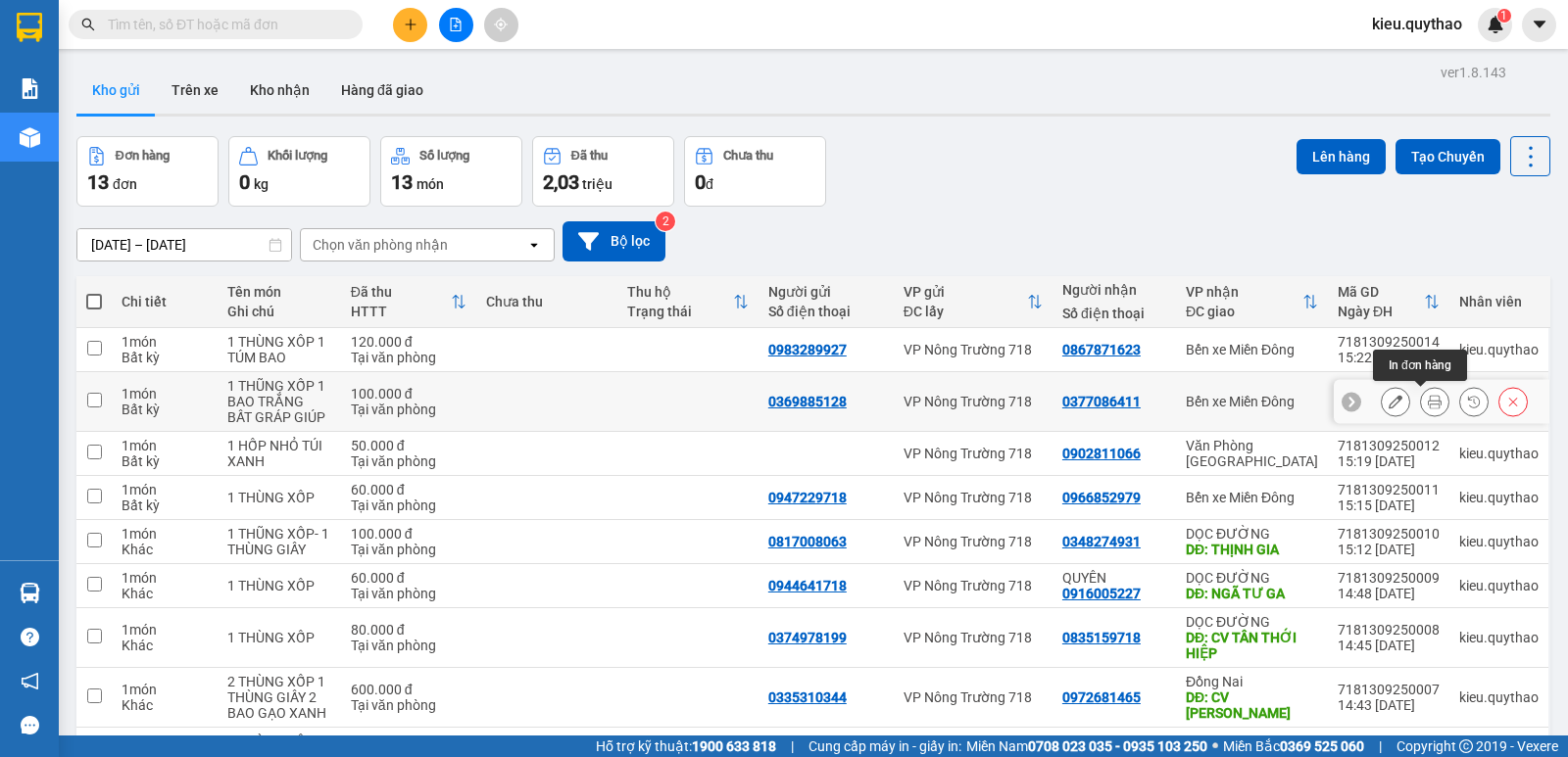
click at [1428, 401] on icon at bounding box center [1435, 401] width 14 height 14
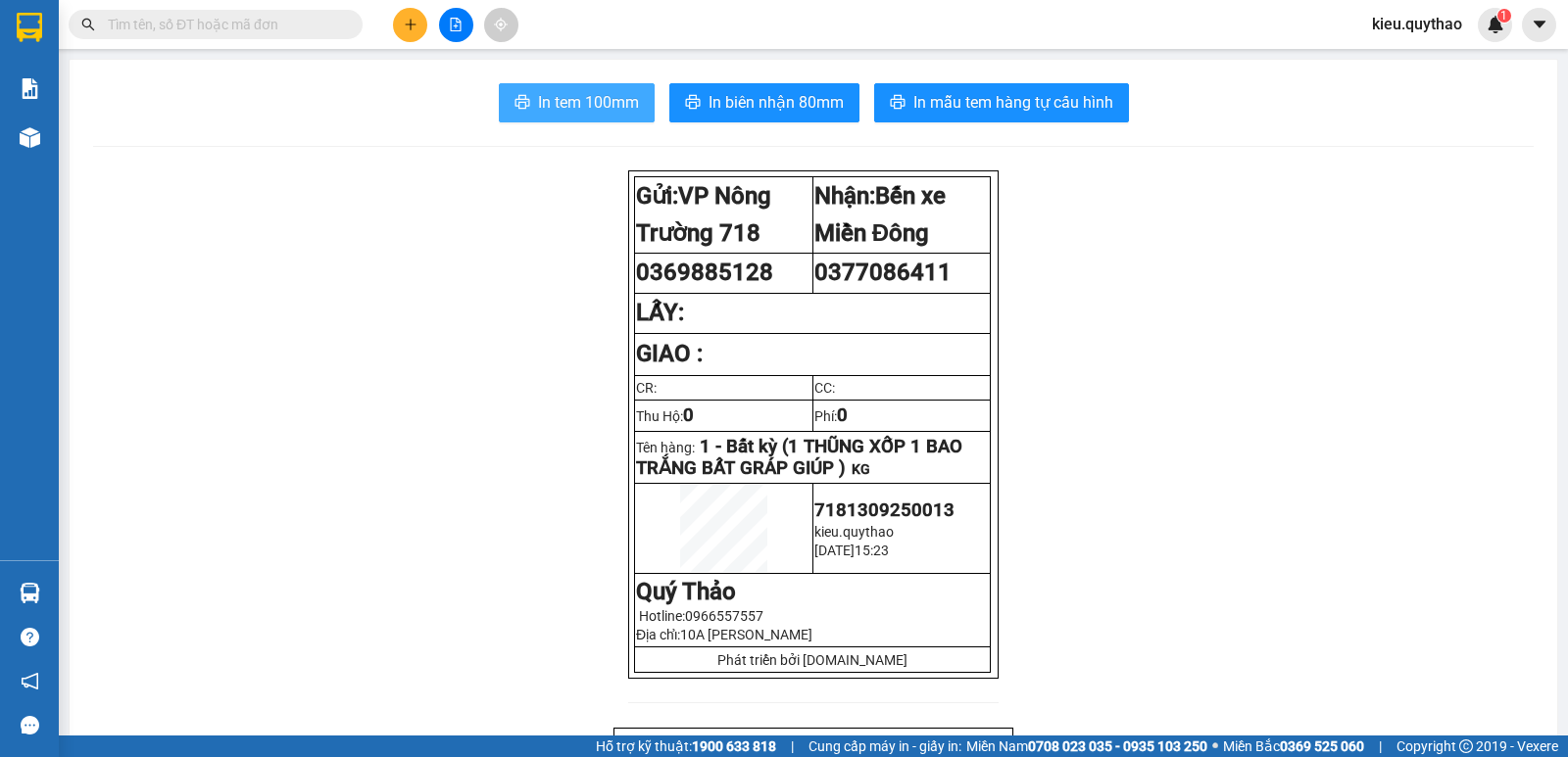
click at [561, 112] on span "In tem 100mm" at bounding box center [588, 102] width 101 height 25
click at [416, 29] on icon "plus" at bounding box center [410, 25] width 14 height 14
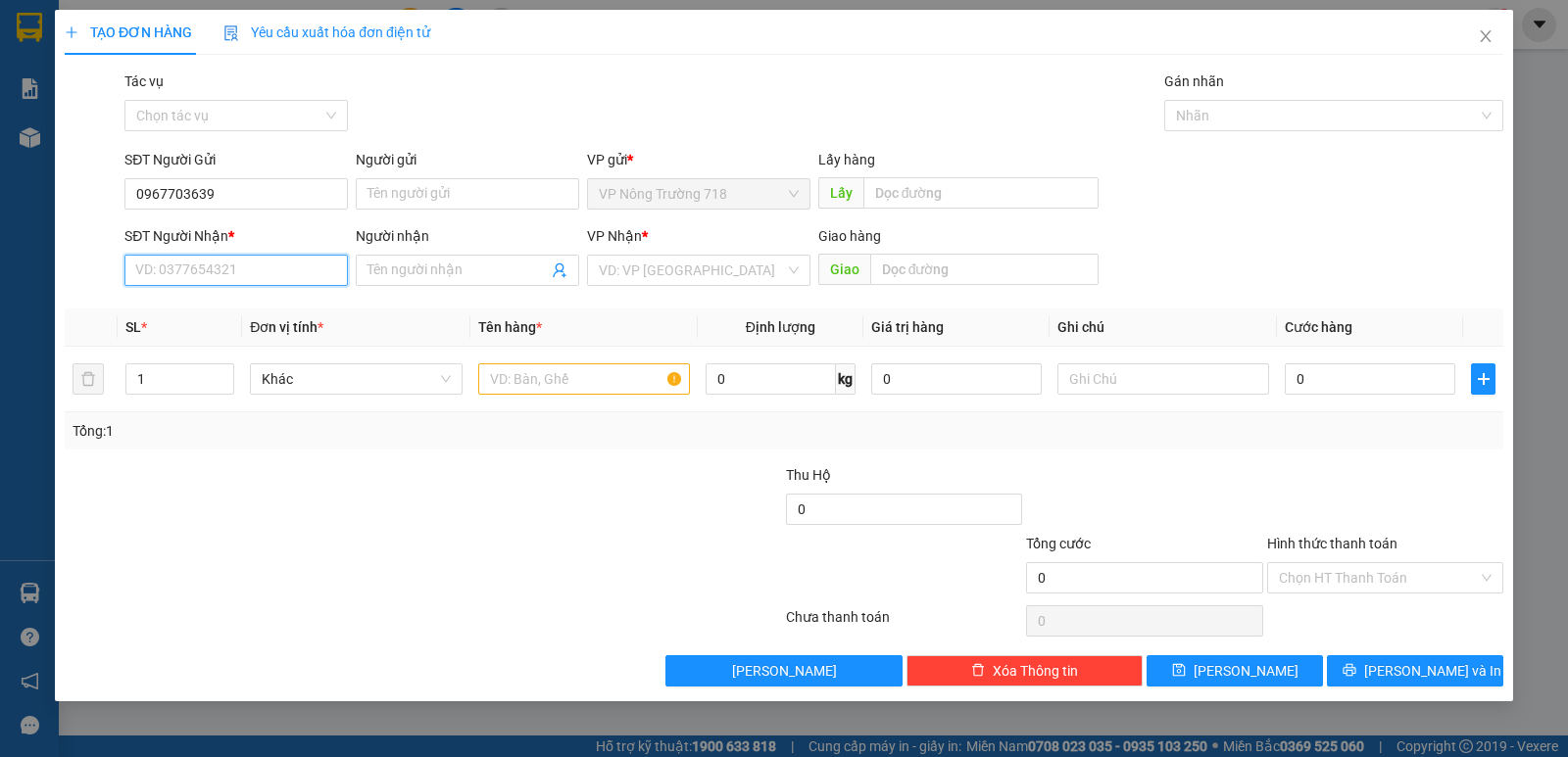
click at [265, 267] on input "SĐT Người Nhận *" at bounding box center [236, 270] width 223 height 31
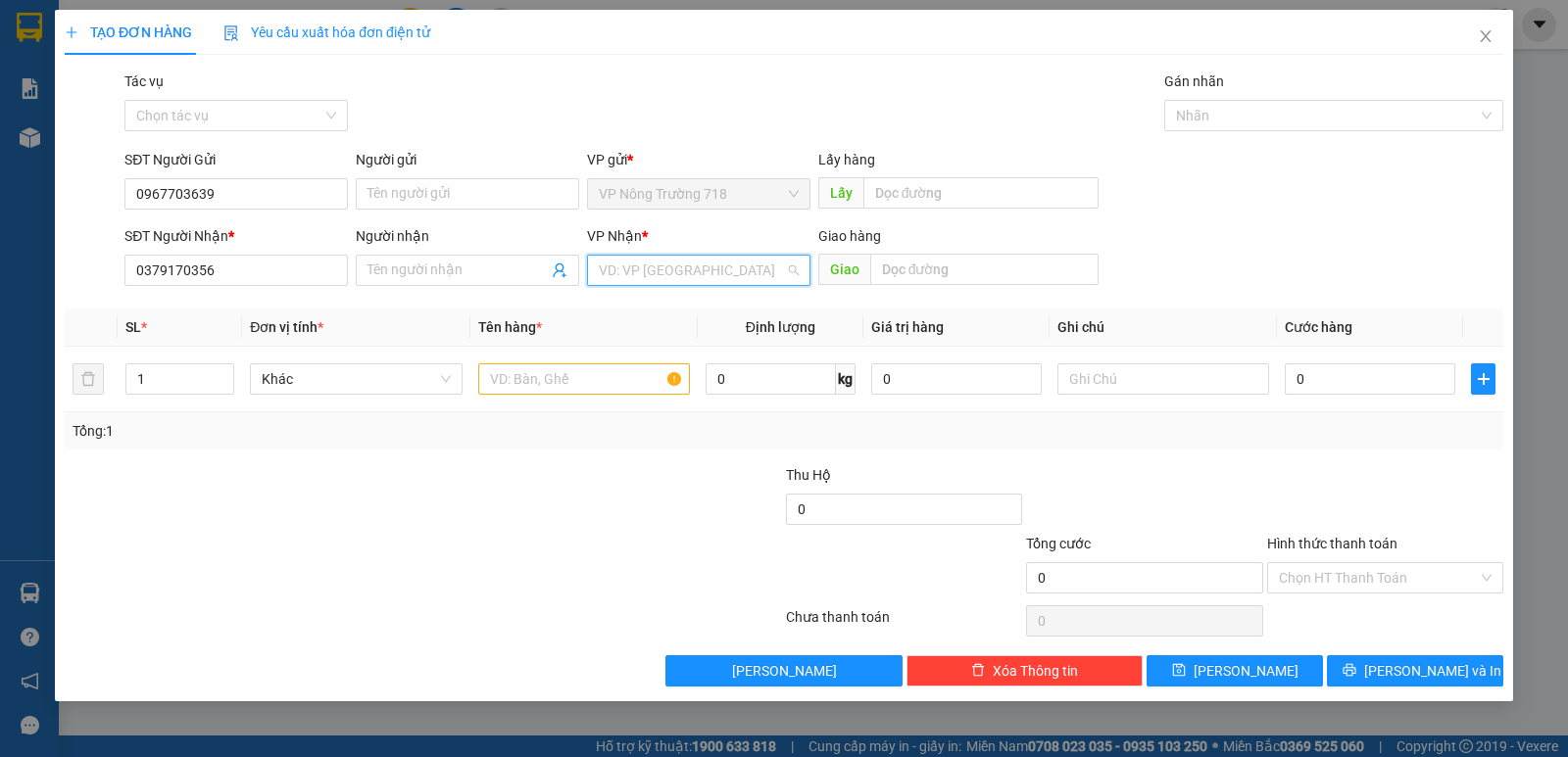
click at [688, 276] on input "search" at bounding box center [691, 271] width 186 height 30
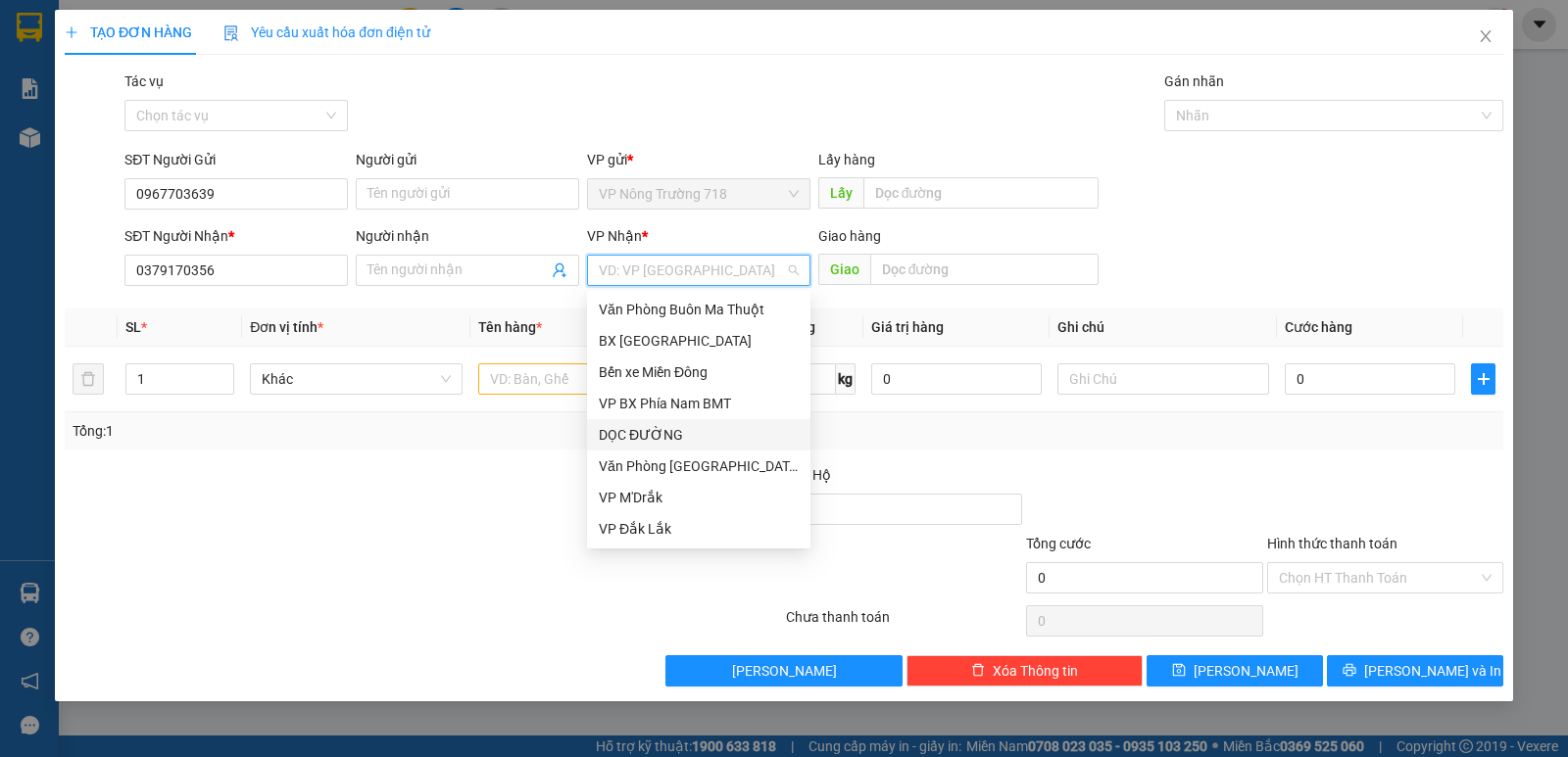
click at [693, 429] on div "DỌC ĐƯỜNG" at bounding box center [698, 435] width 200 height 22
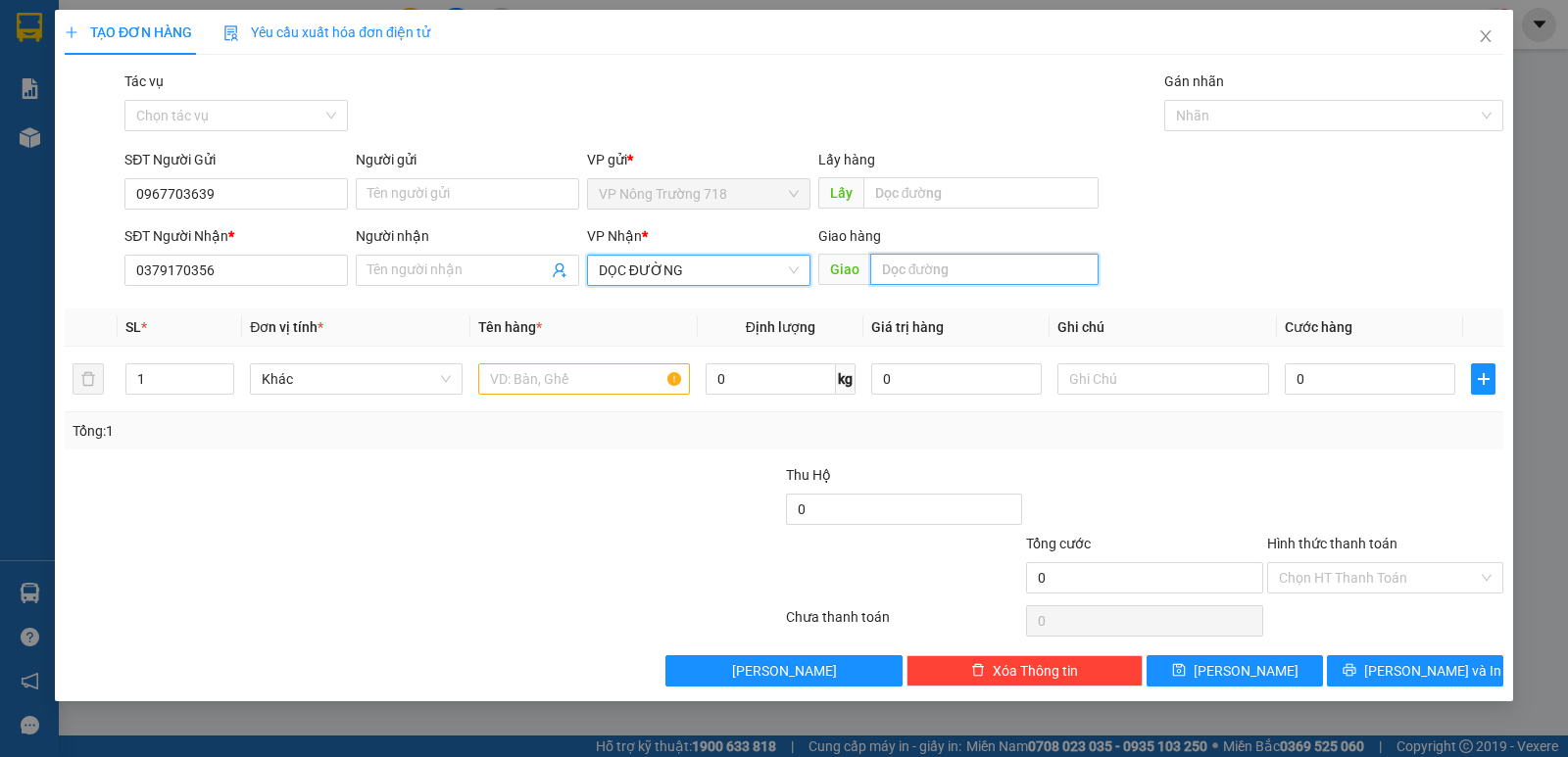
click at [920, 263] on input "text" at bounding box center [984, 269] width 229 height 31
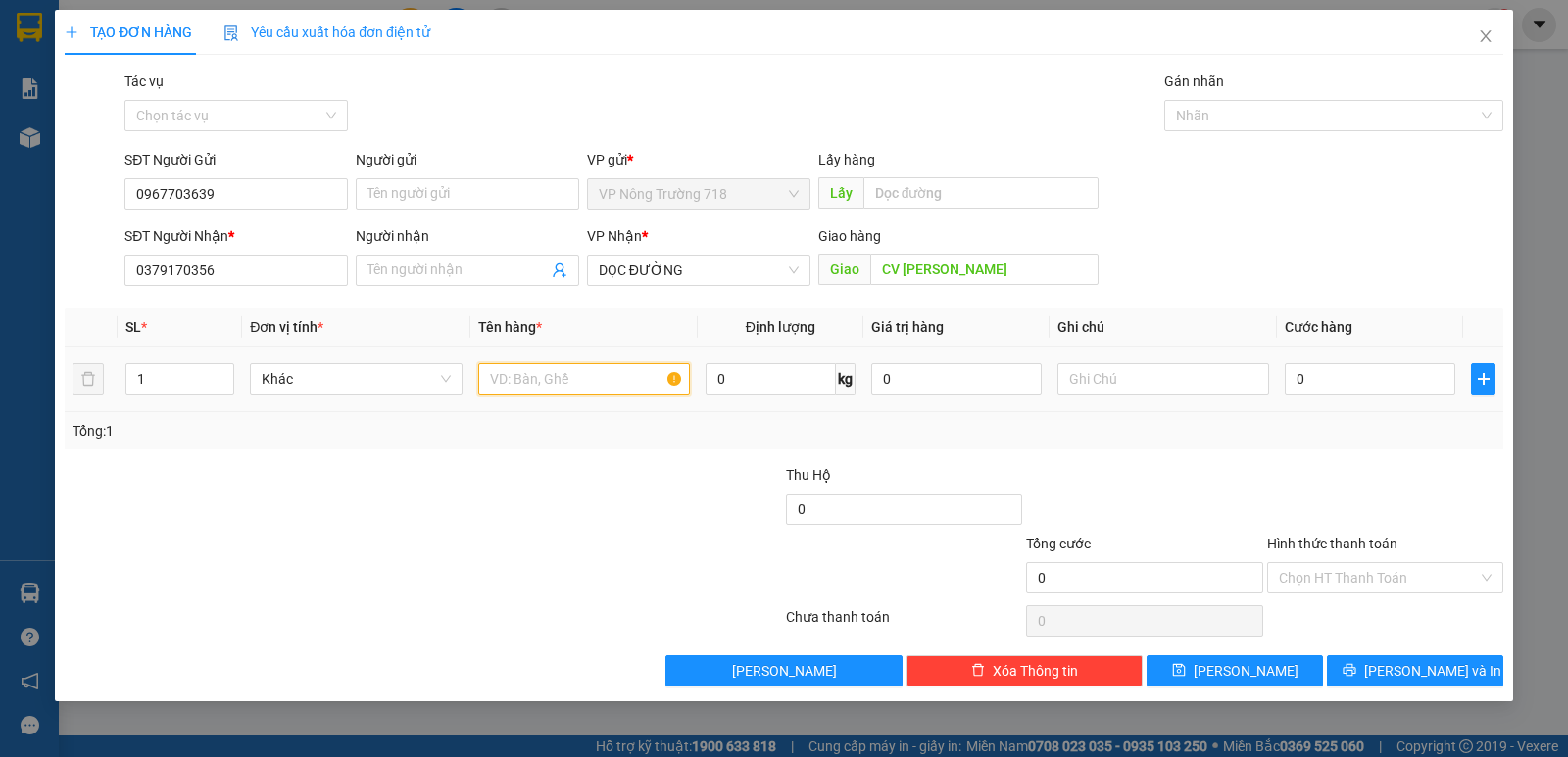
click at [623, 368] on input "text" at bounding box center [584, 378] width 211 height 31
click at [1298, 387] on input "0" at bounding box center [1369, 378] width 170 height 31
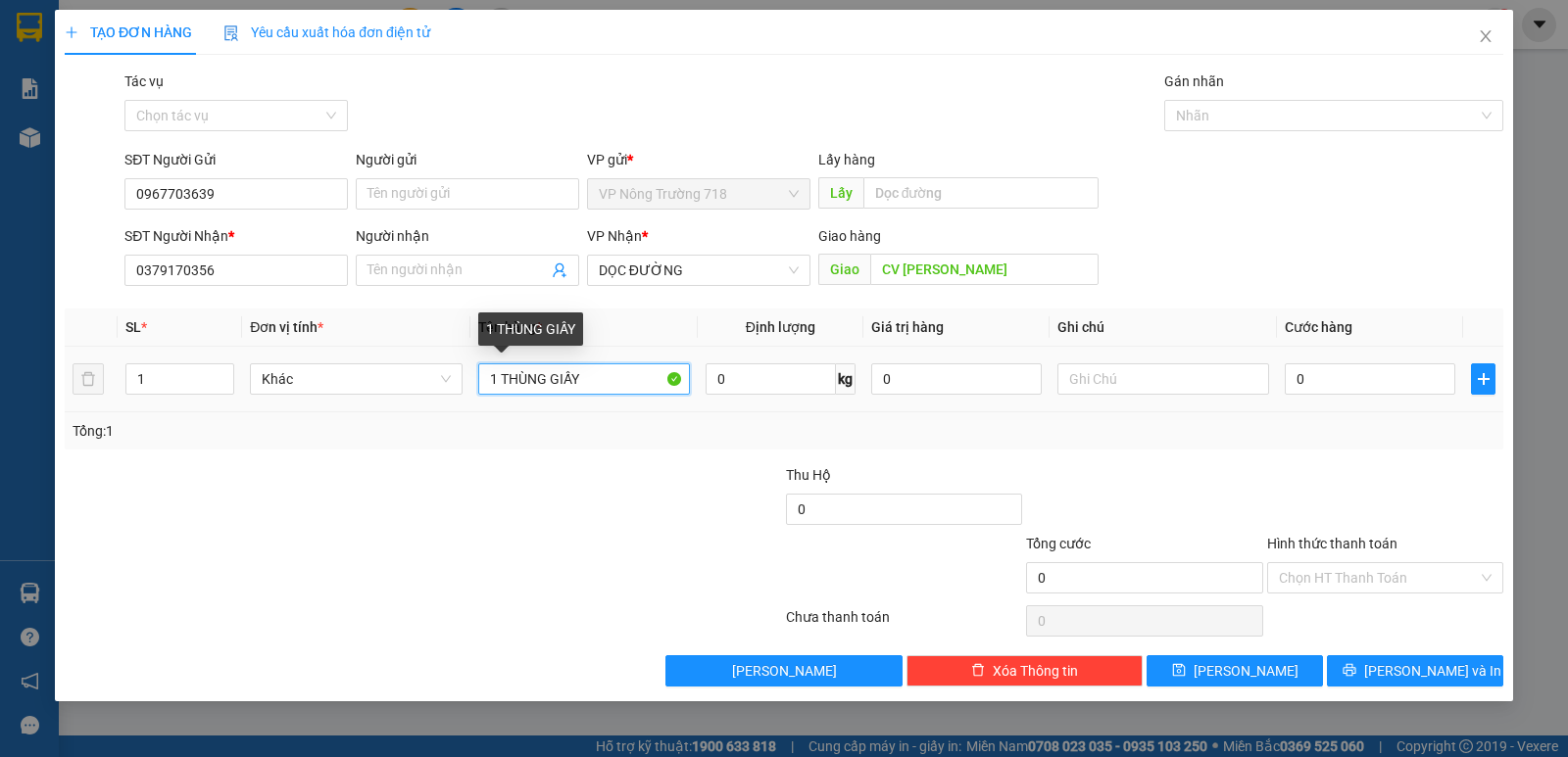
drag, startPoint x: 571, startPoint y: 378, endPoint x: 613, endPoint y: 365, distance: 44.0
click at [571, 377] on input "1 THÙNG GIẤY" at bounding box center [584, 378] width 211 height 31
click at [591, 381] on input "1 THÙNG GIẤY" at bounding box center [584, 378] width 211 height 31
click at [1307, 382] on input "0" at bounding box center [1369, 378] width 170 height 31
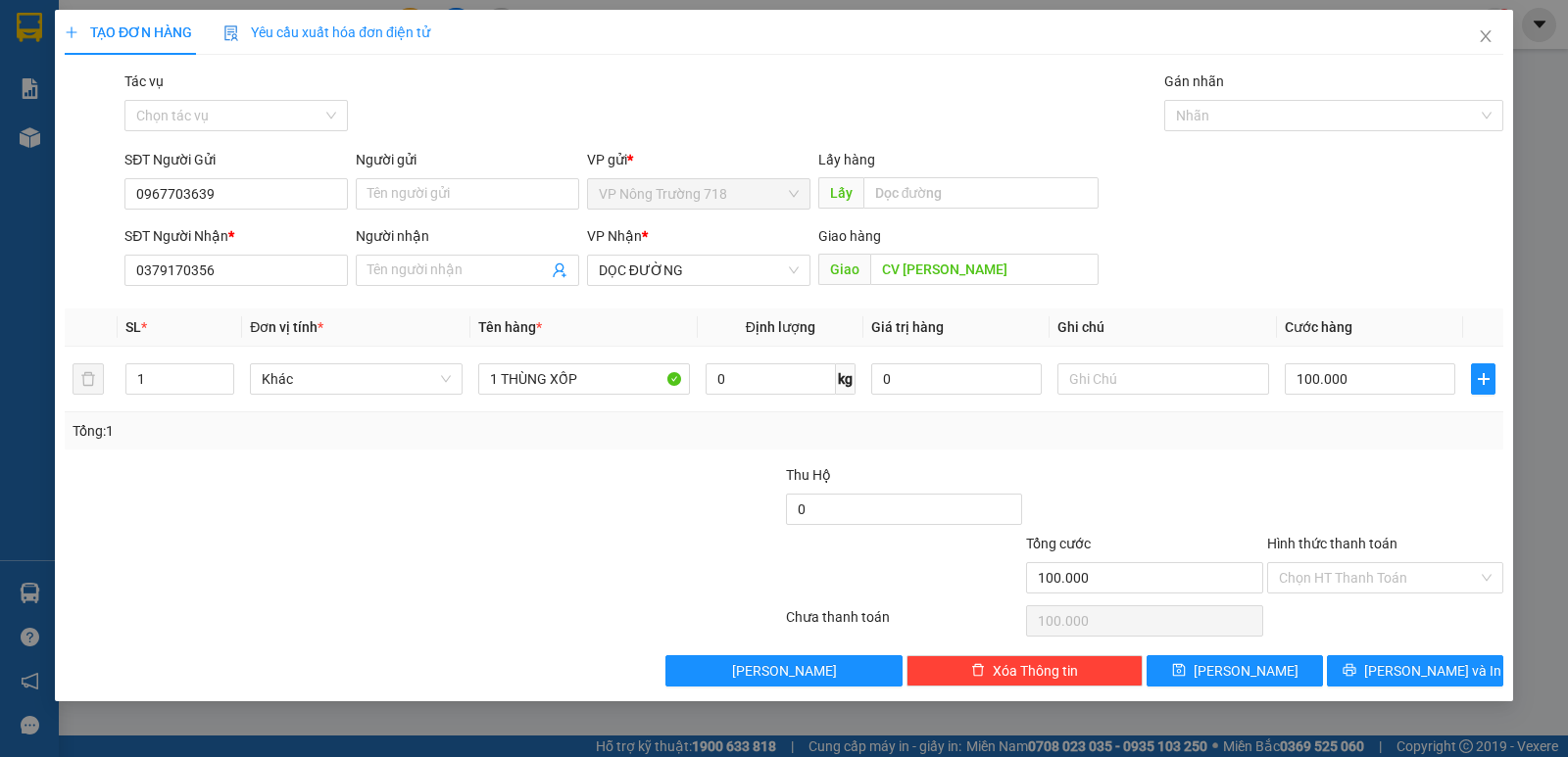
drag, startPoint x: 1418, startPoint y: 577, endPoint x: 1420, endPoint y: 560, distance: 17.1
click at [1419, 564] on input "Hình thức thanh toán" at bounding box center [1378, 578] width 199 height 30
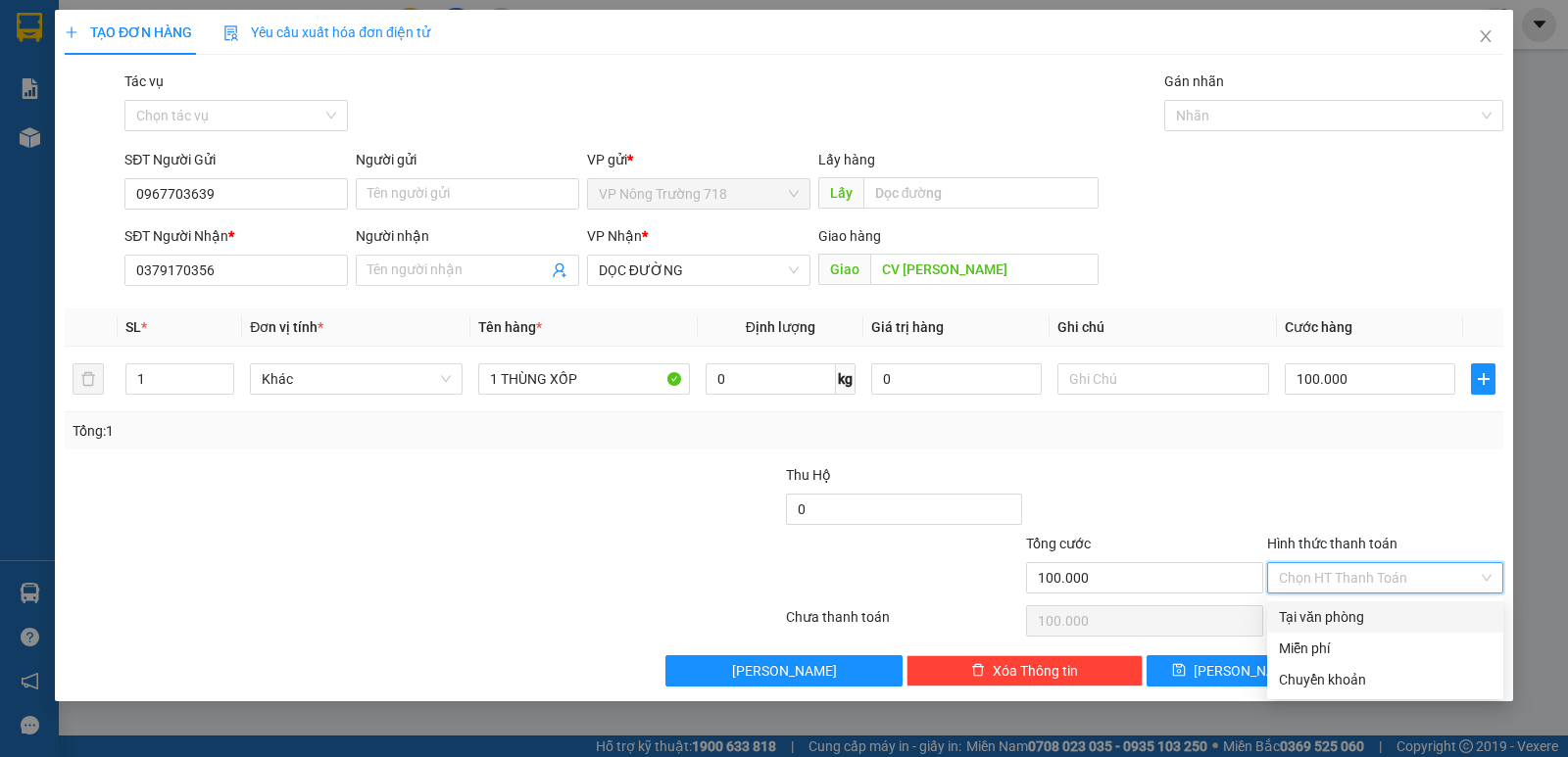
click at [1372, 614] on div "Tại văn phòng" at bounding box center [1384, 618] width 212 height 22
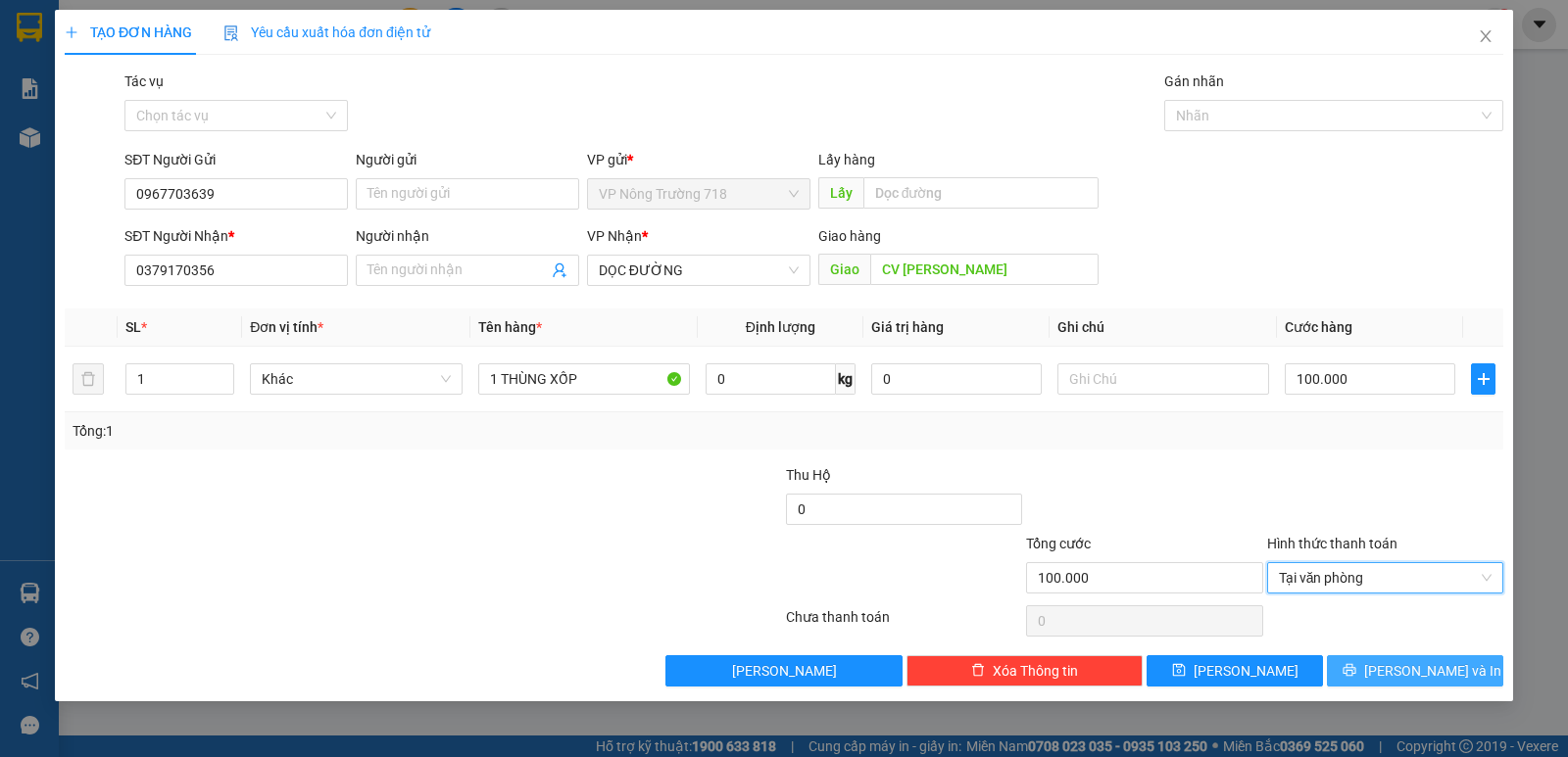
click at [1381, 660] on button "[PERSON_NAME] và In" at bounding box center [1415, 670] width 176 height 31
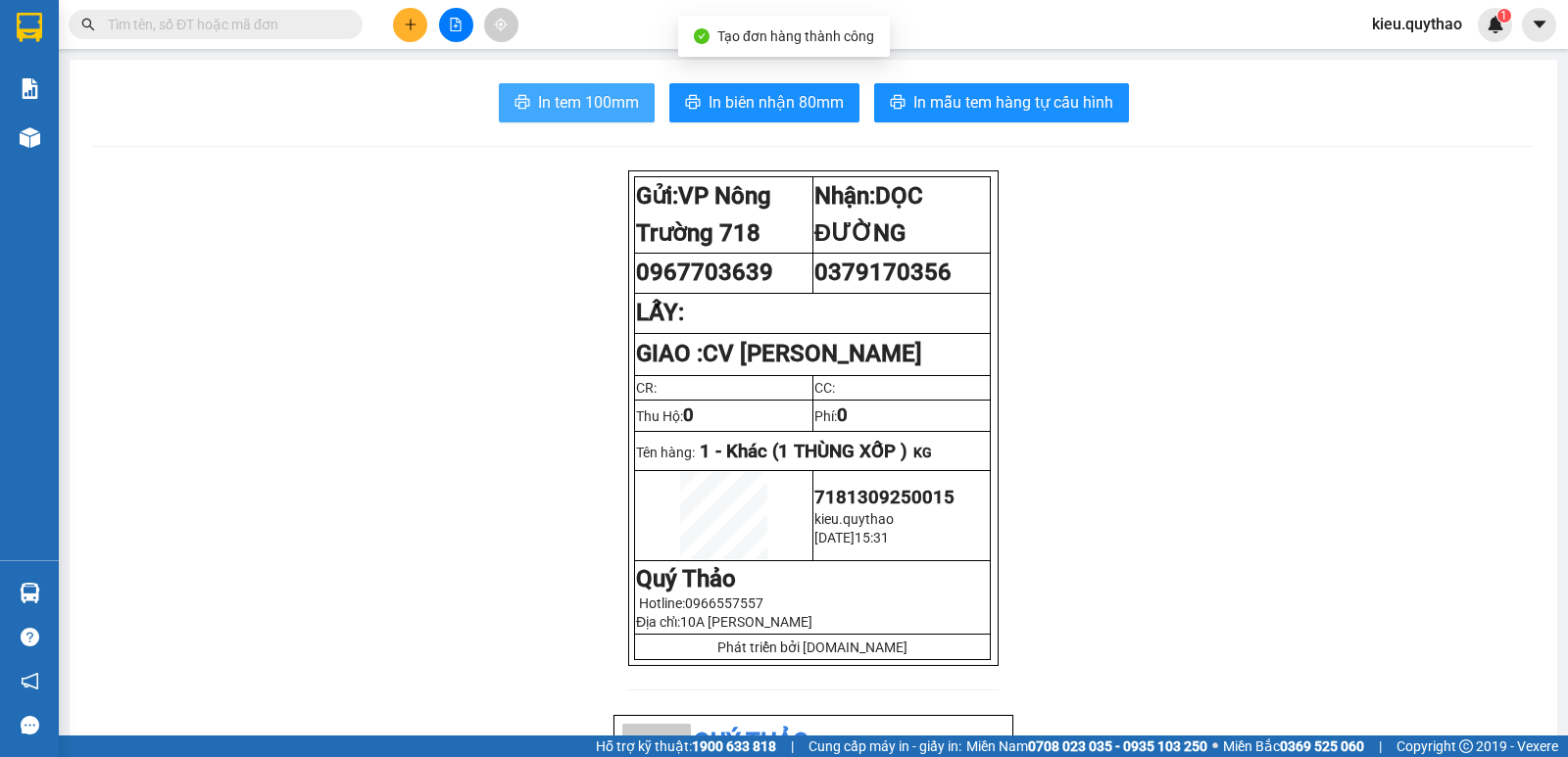
click at [583, 102] on span "In tem 100mm" at bounding box center [588, 102] width 101 height 25
click at [619, 93] on span "In tem 100mm" at bounding box center [588, 102] width 101 height 25
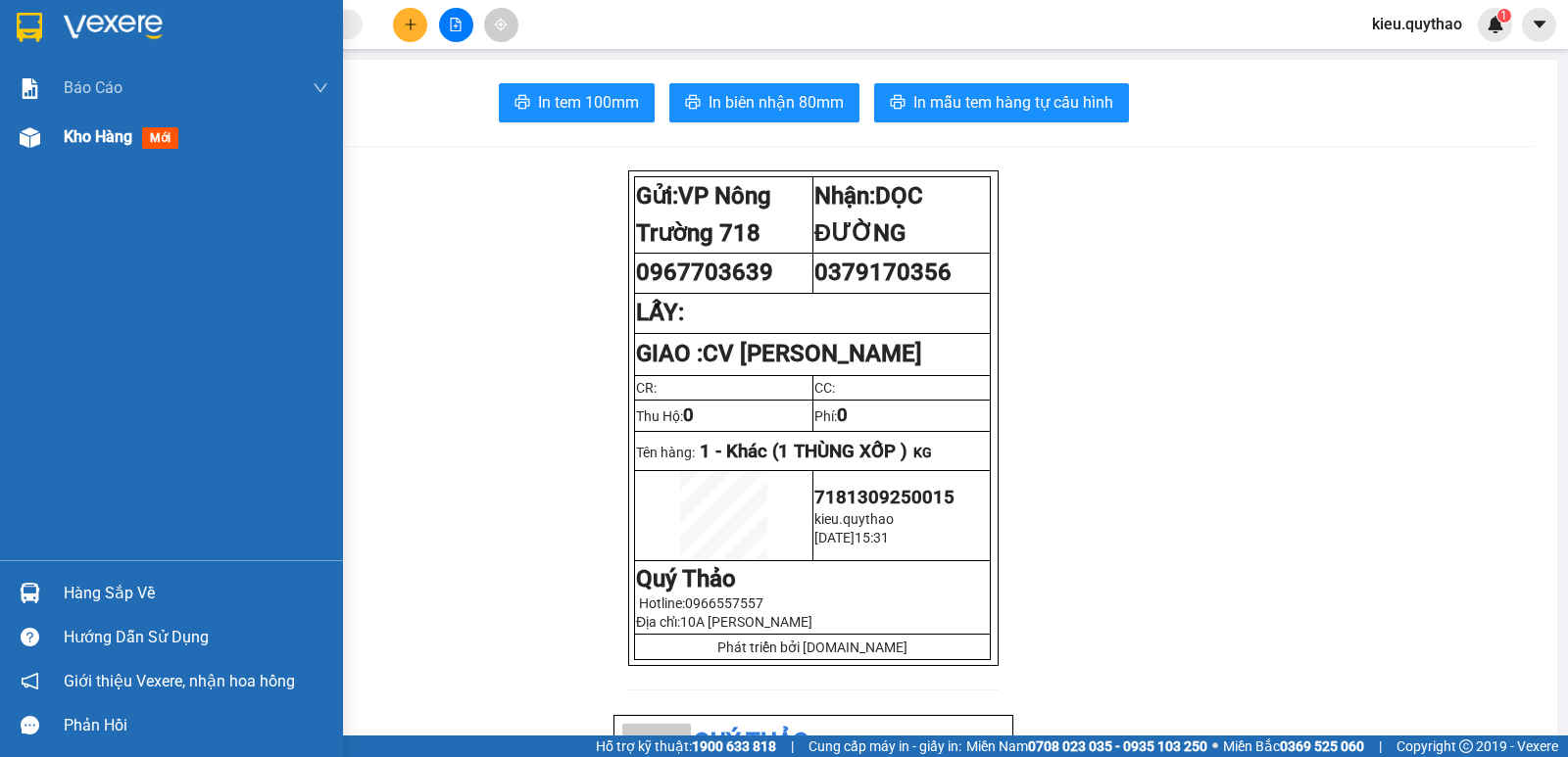
drag, startPoint x: 70, startPoint y: 135, endPoint x: 264, endPoint y: 129, distance: 194.1
click at [73, 131] on span "Kho hàng" at bounding box center [98, 136] width 69 height 19
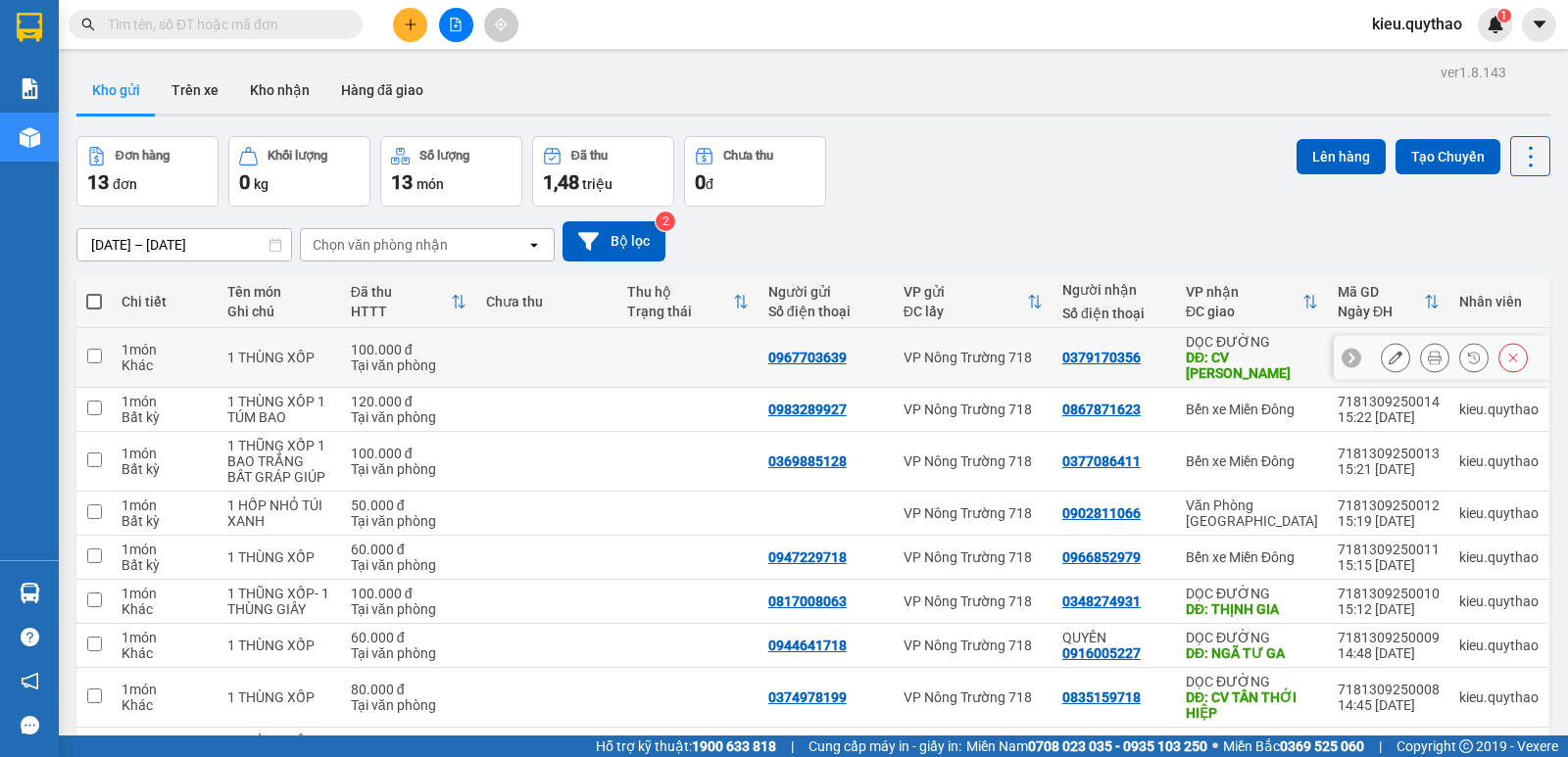
click at [92, 349] on input "checkbox" at bounding box center [95, 356] width 15 height 15
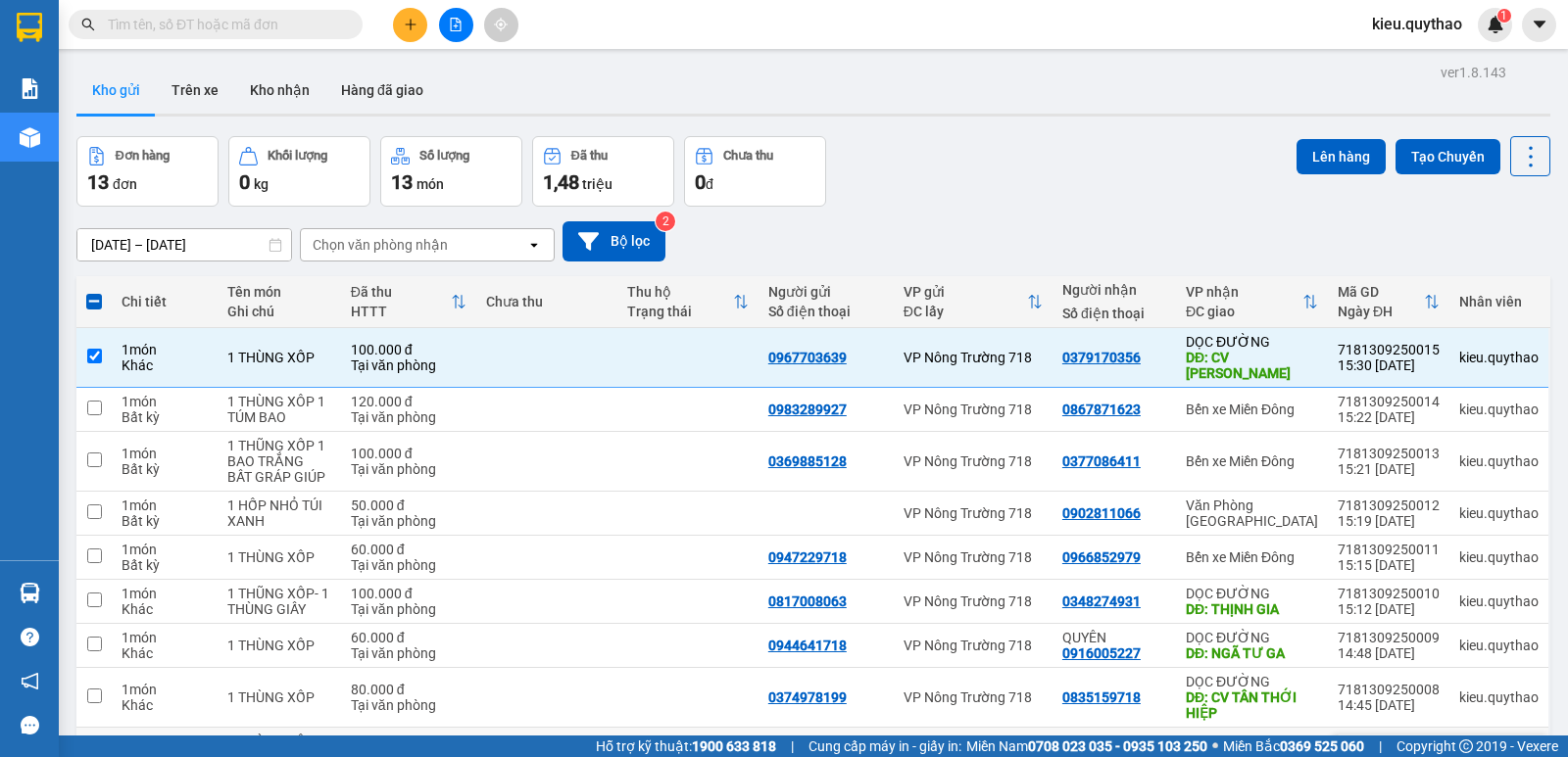
click at [93, 748] on input "checkbox" at bounding box center [95, 755] width 15 height 15
click at [1343, 143] on button "Lên hàng" at bounding box center [1340, 156] width 89 height 35
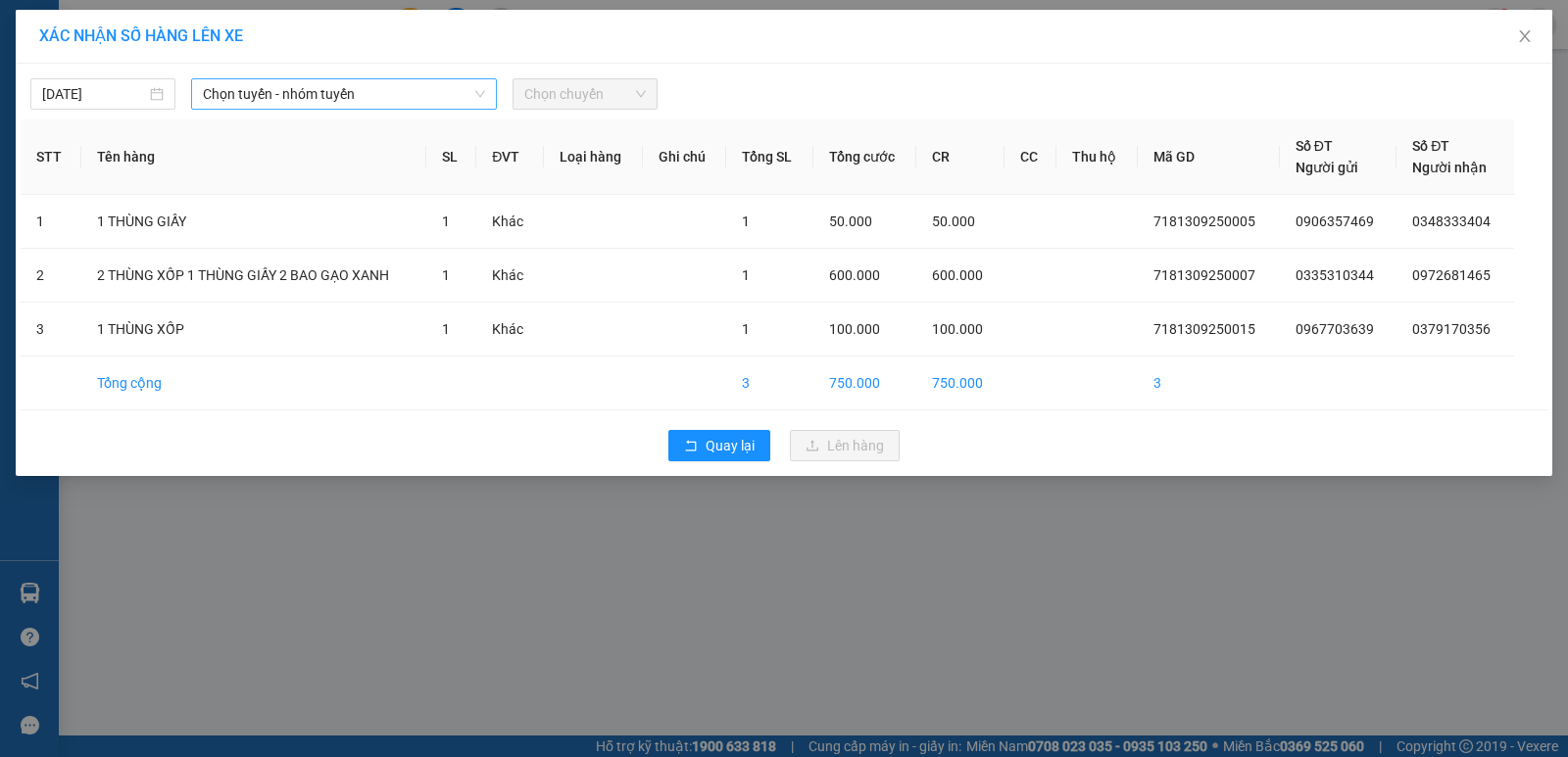
click at [428, 97] on span "Chọn tuyến - nhóm tuyến" at bounding box center [344, 95] width 282 height 30
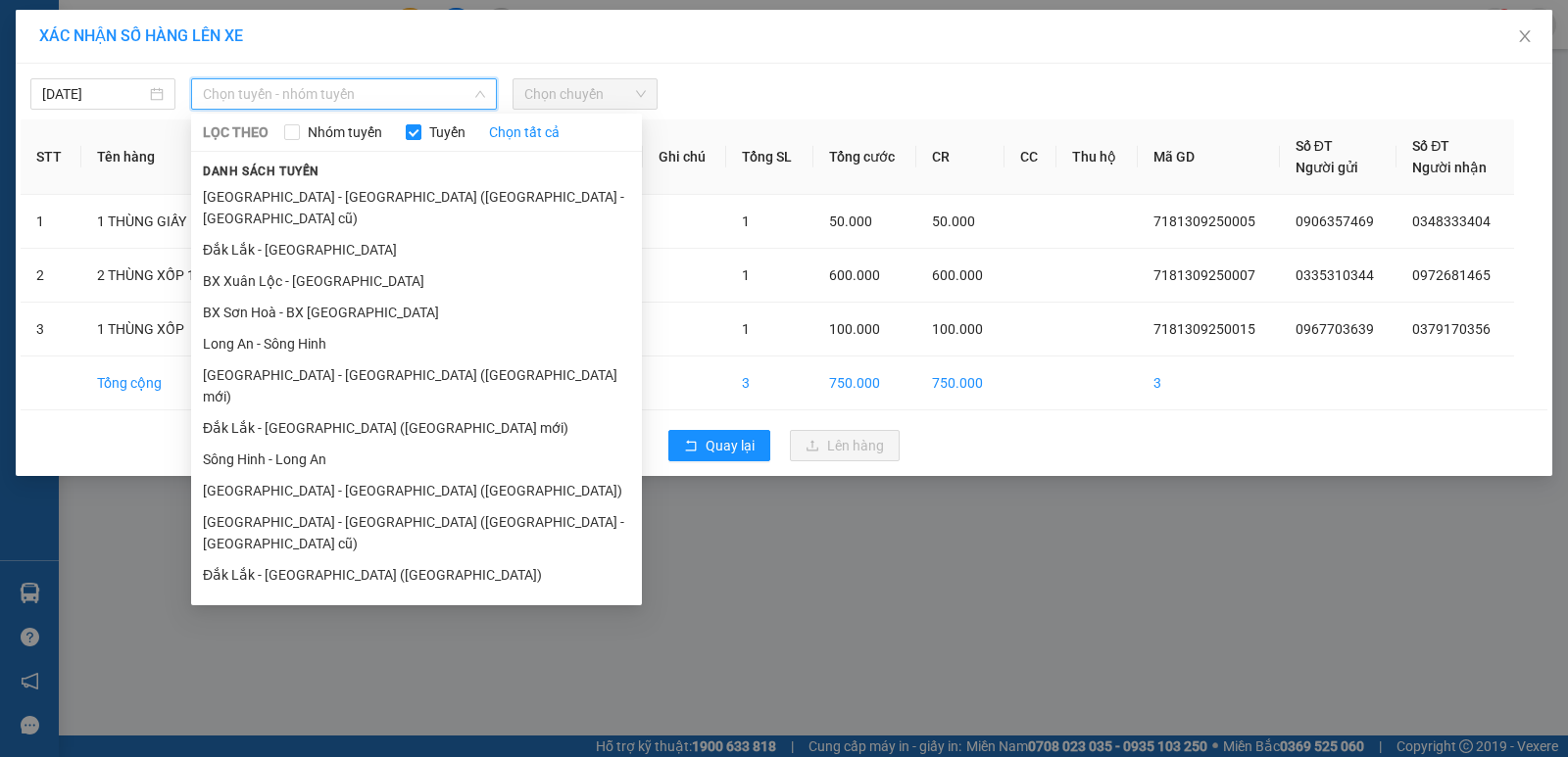
click at [319, 716] on li "Đắk Lắk - [GEOGRAPHIC_DATA]" at bounding box center [416, 731] width 450 height 31
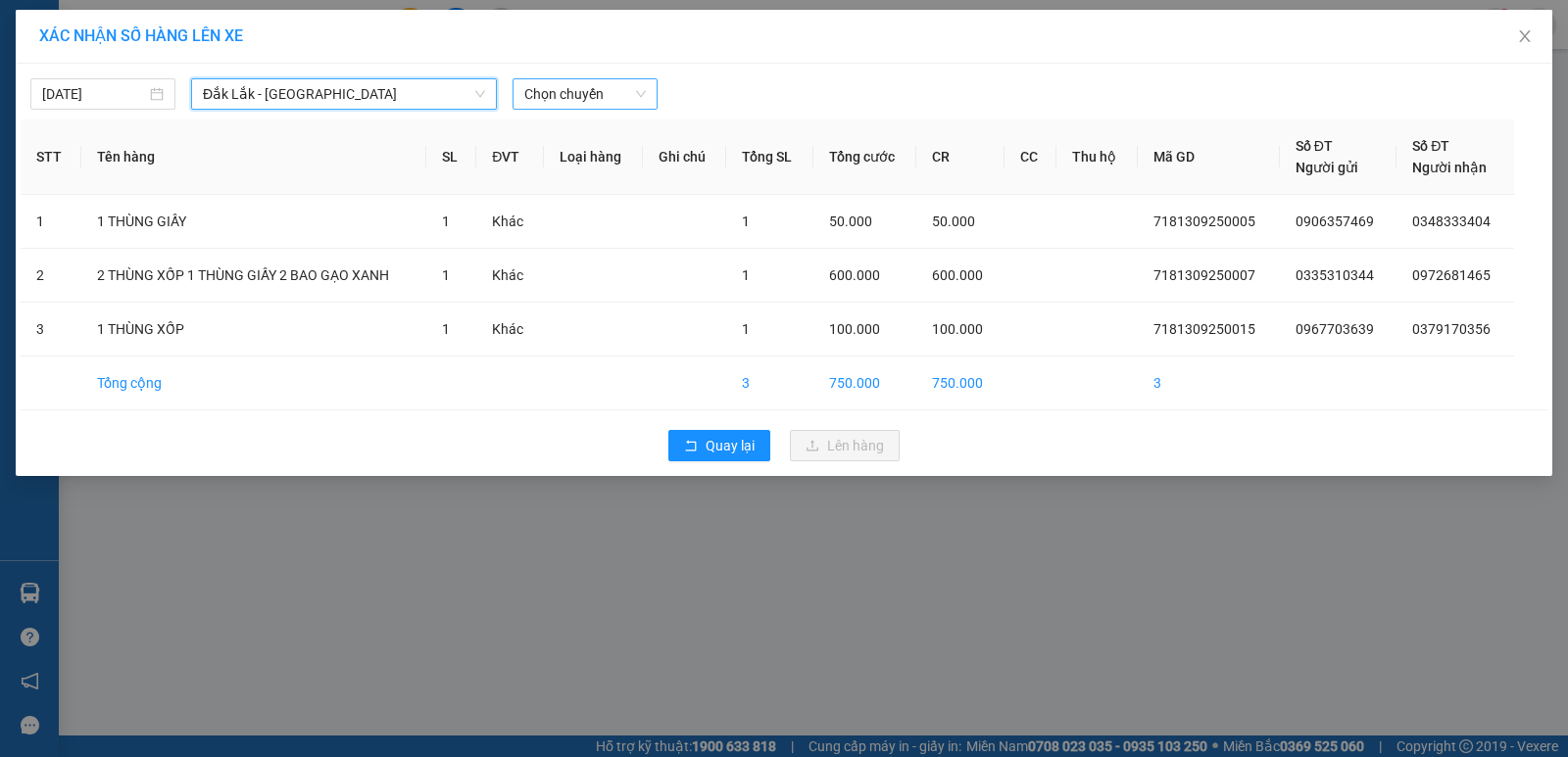
click at [593, 93] on span "Chọn chuyến" at bounding box center [585, 95] width 122 height 30
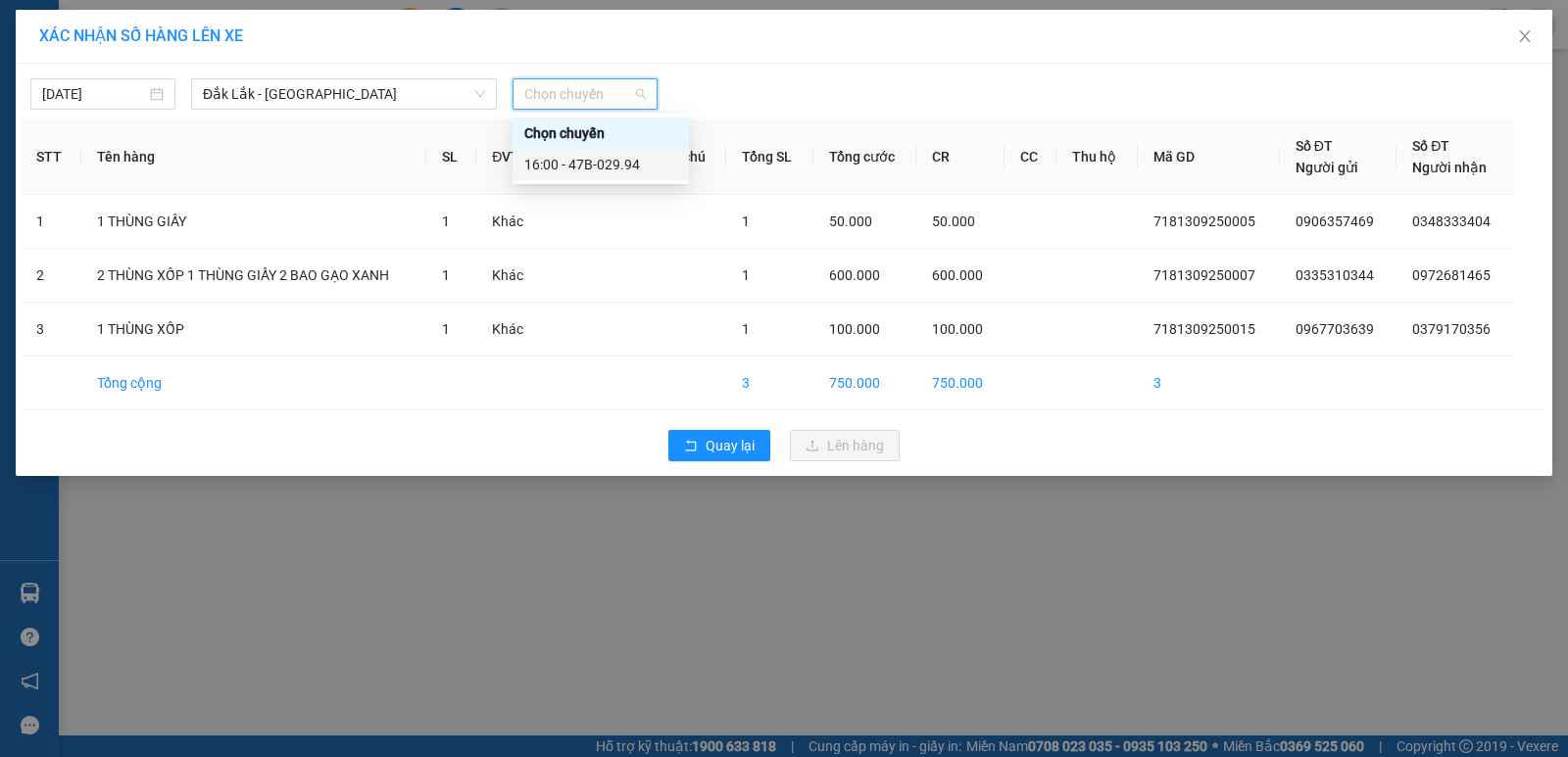
click at [595, 164] on div "16:00 - 47B-029.94" at bounding box center [600, 164] width 152 height 22
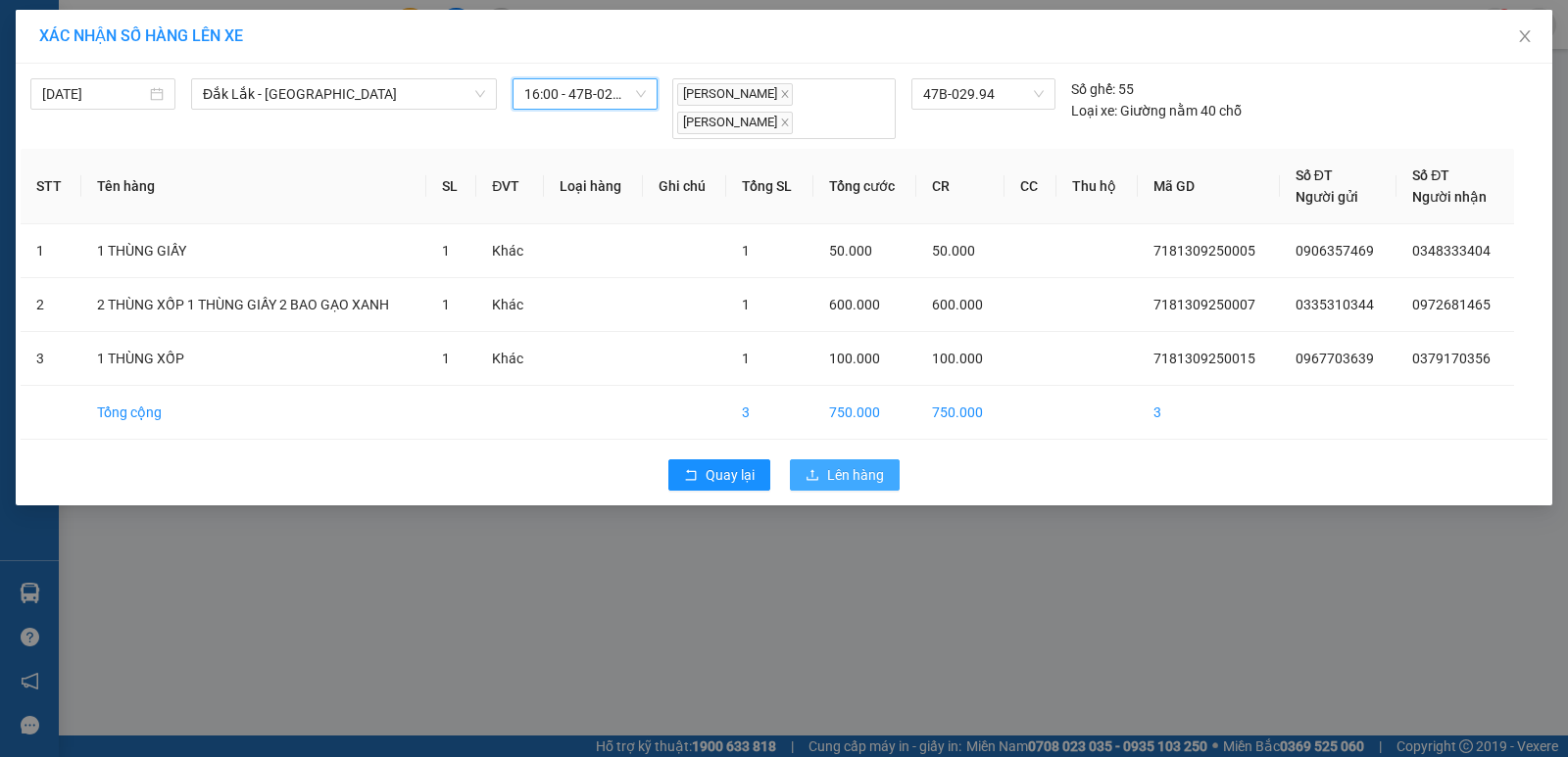
click at [838, 473] on span "Lên hàng" at bounding box center [855, 475] width 57 height 22
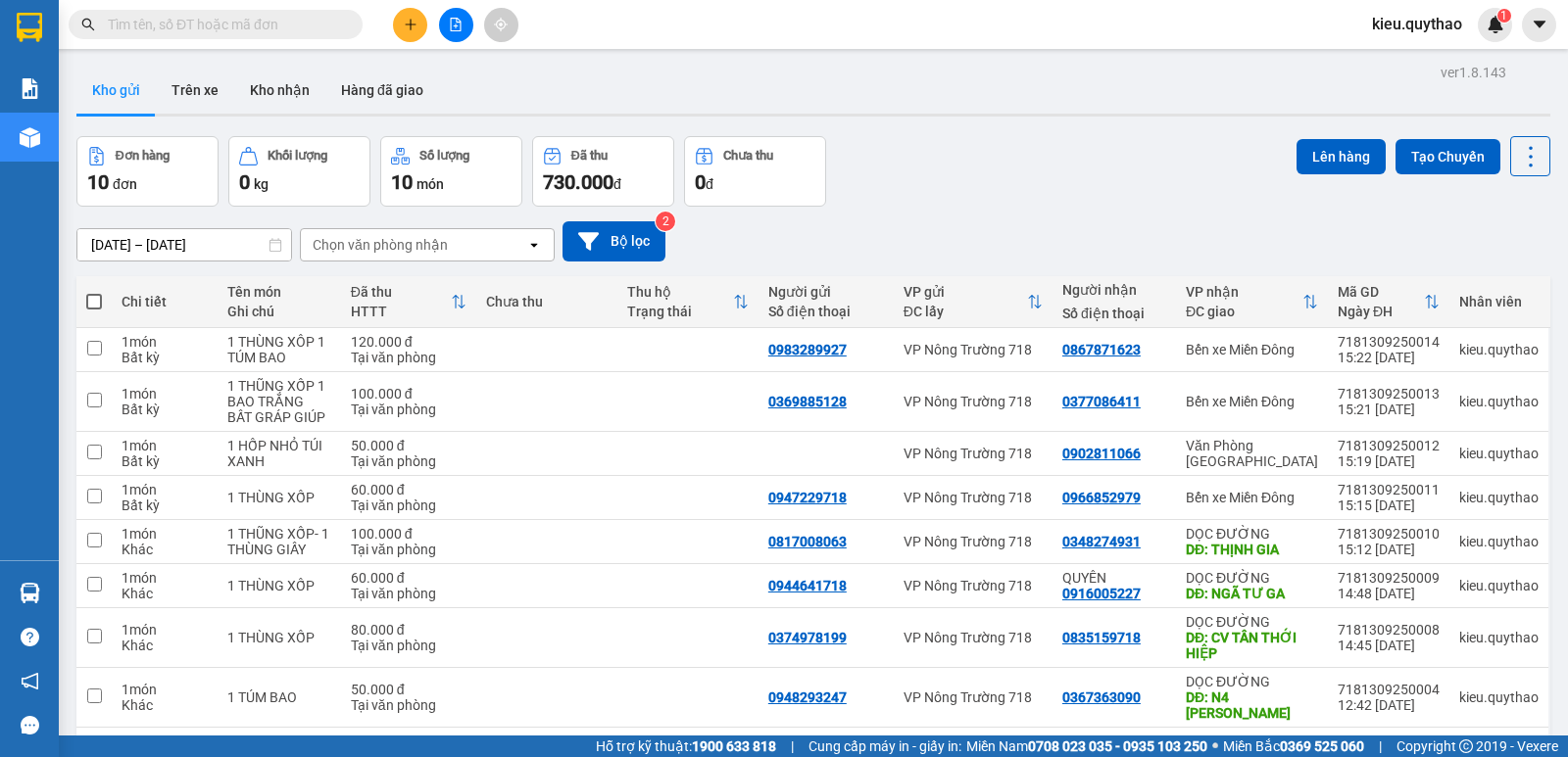
click at [1316, 156] on button "Lên hàng" at bounding box center [1340, 156] width 89 height 35
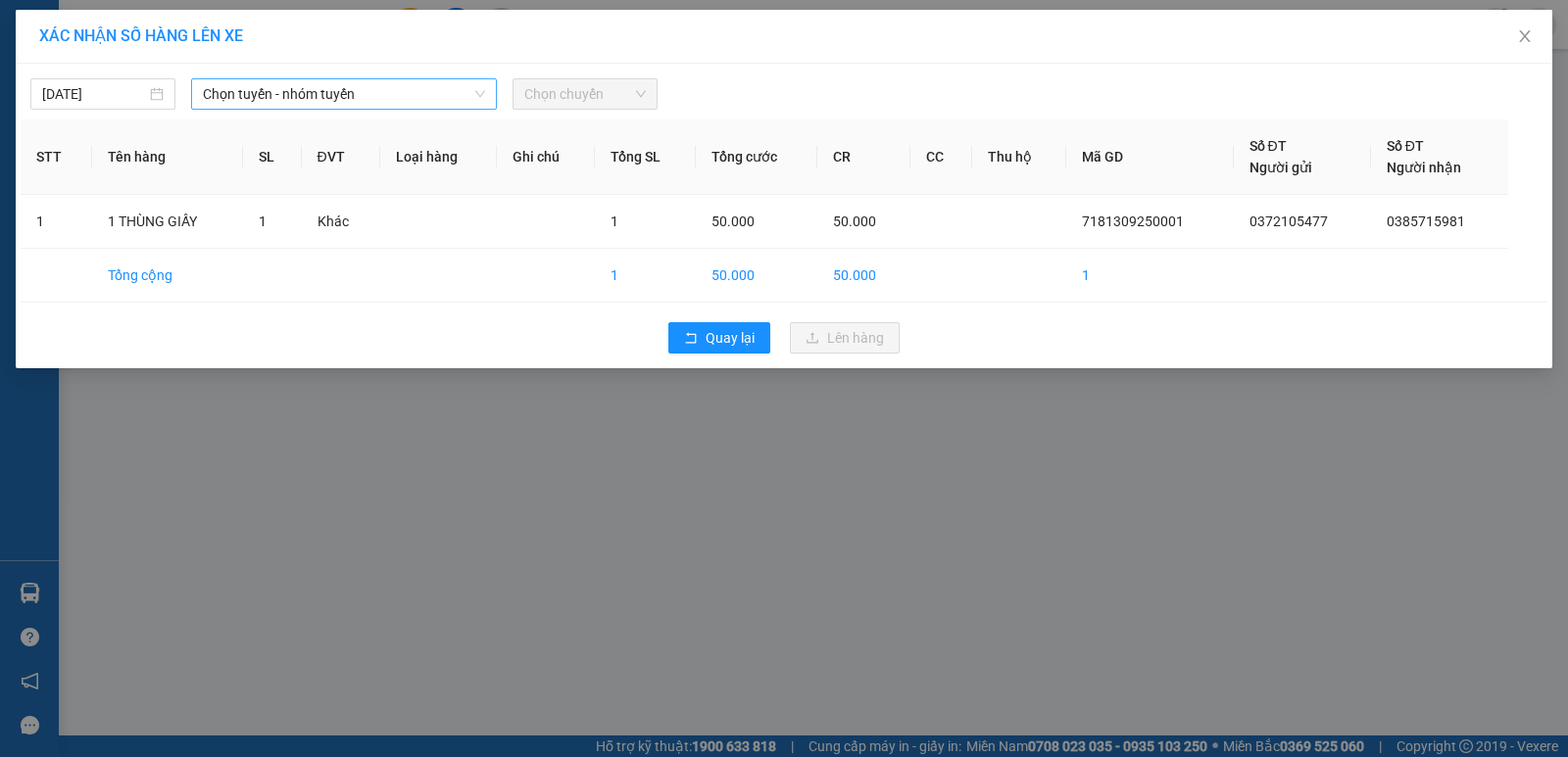
click at [365, 101] on span "Chọn tuyến - nhóm tuyến" at bounding box center [344, 95] width 282 height 30
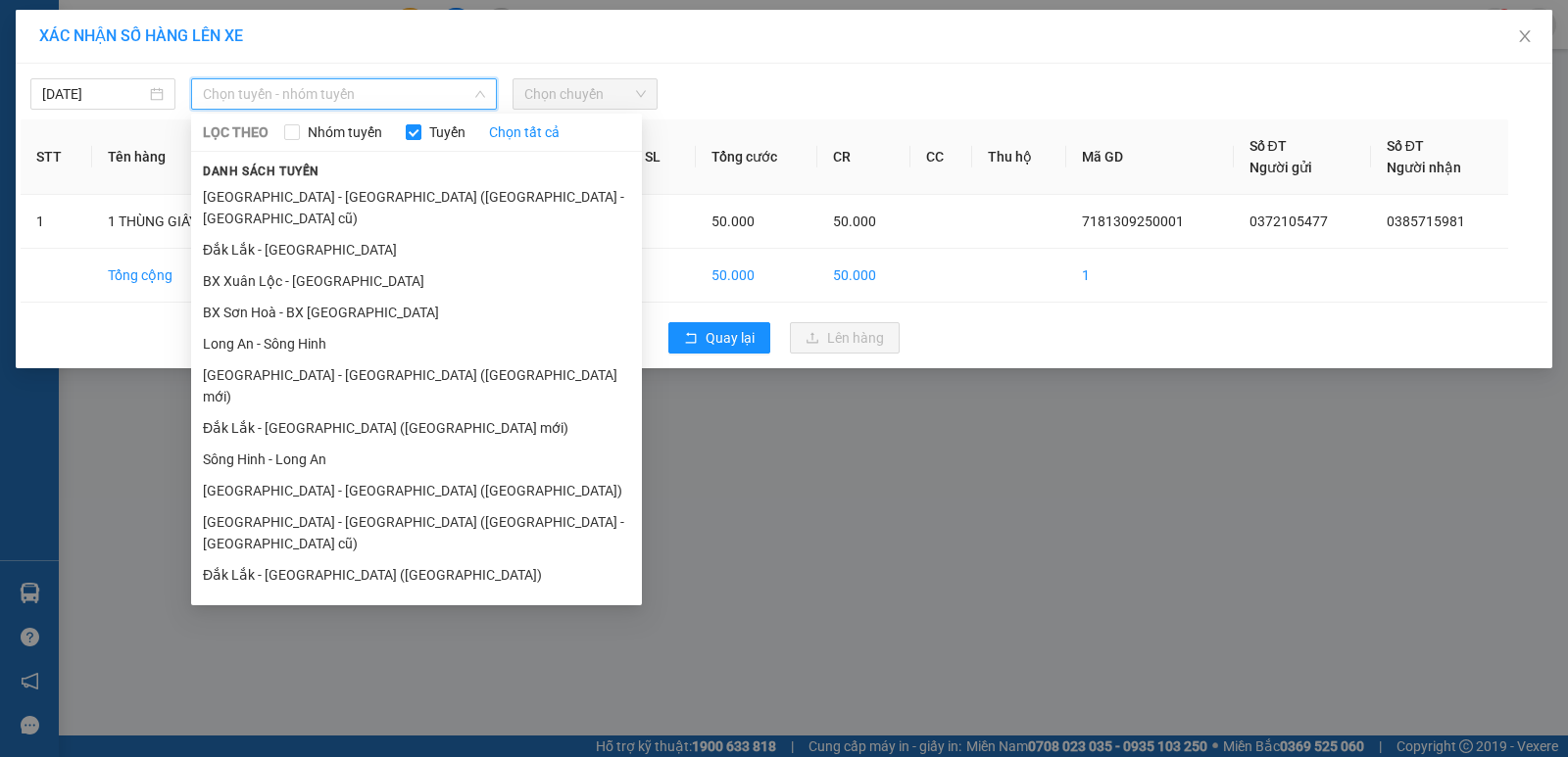
click at [310, 716] on li "Đắk Lắk - [GEOGRAPHIC_DATA]" at bounding box center [416, 731] width 450 height 31
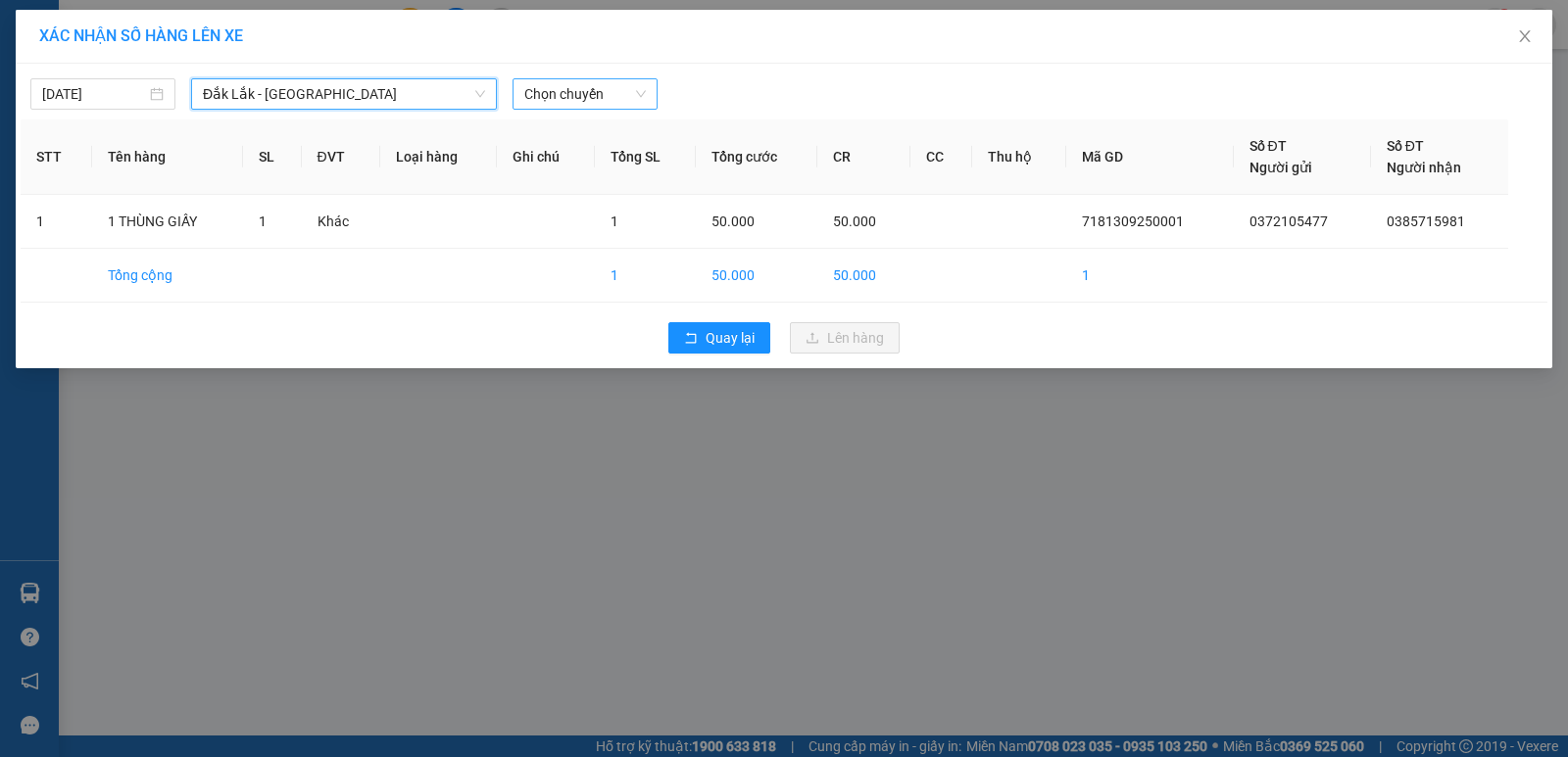
click at [593, 92] on span "Chọn chuyến" at bounding box center [585, 95] width 122 height 30
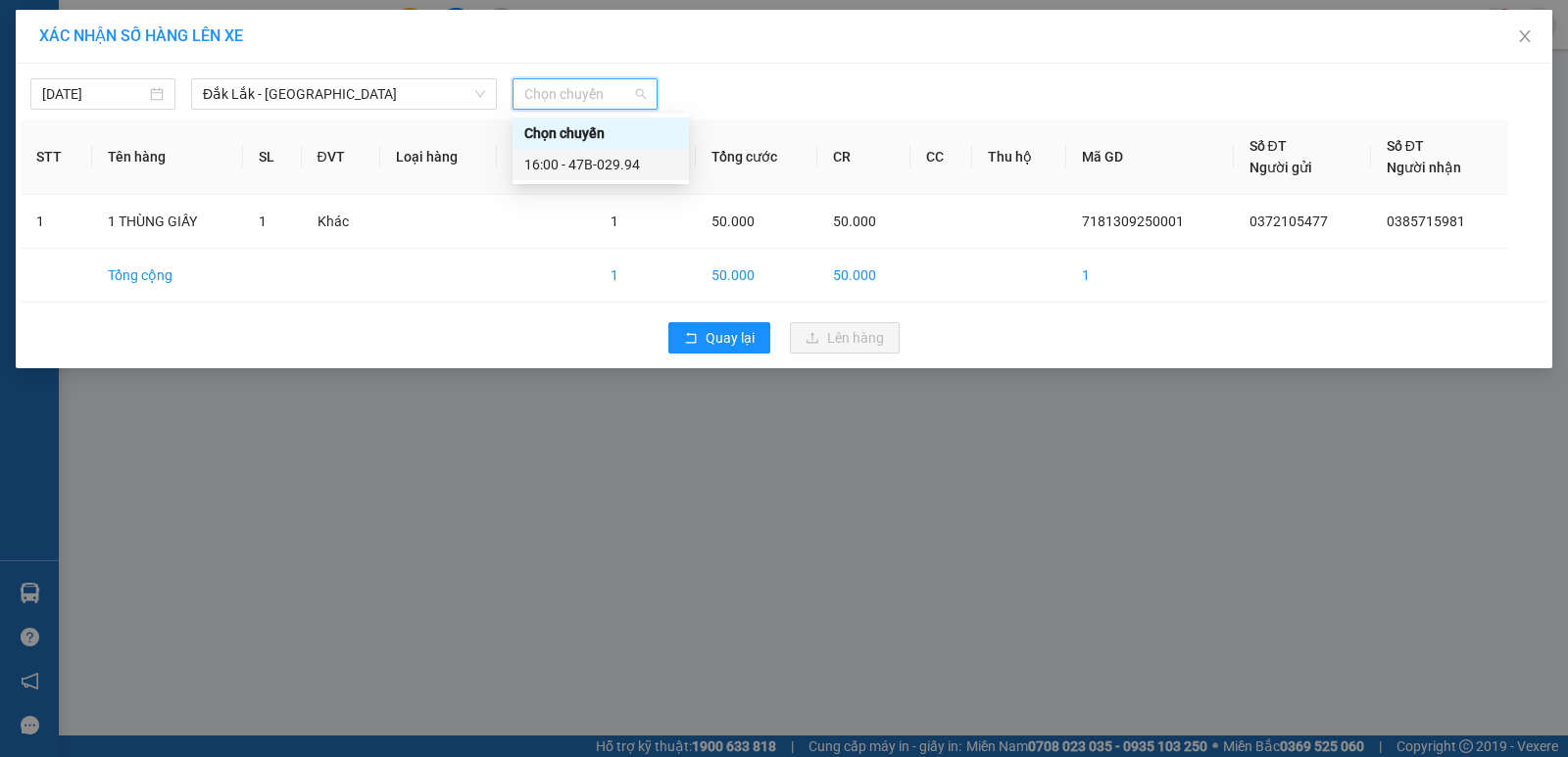
click at [600, 167] on div "16:00 - 47B-029.94" at bounding box center [600, 164] width 152 height 22
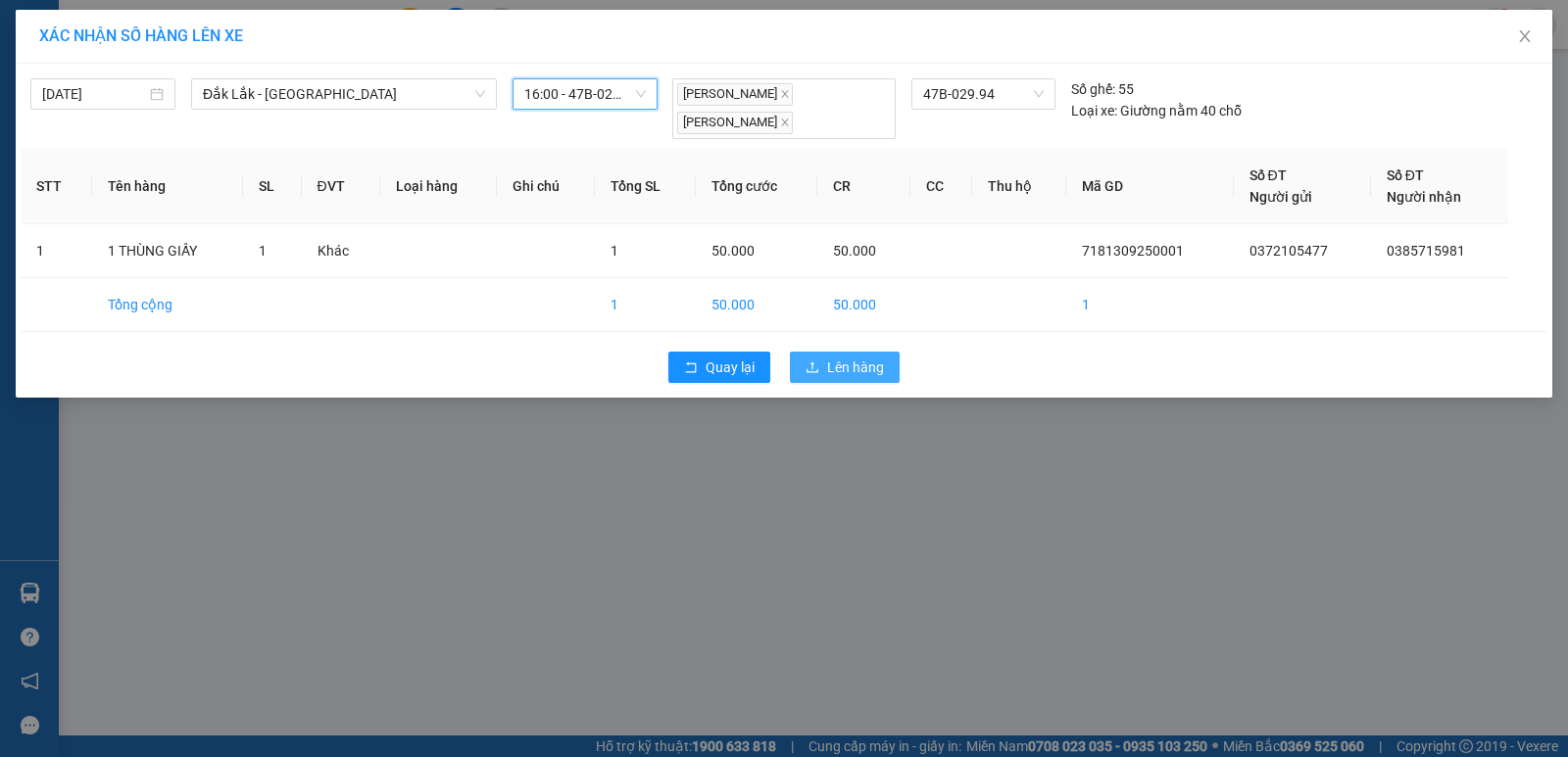
click at [858, 379] on button "Lên hàng" at bounding box center [845, 367] width 110 height 31
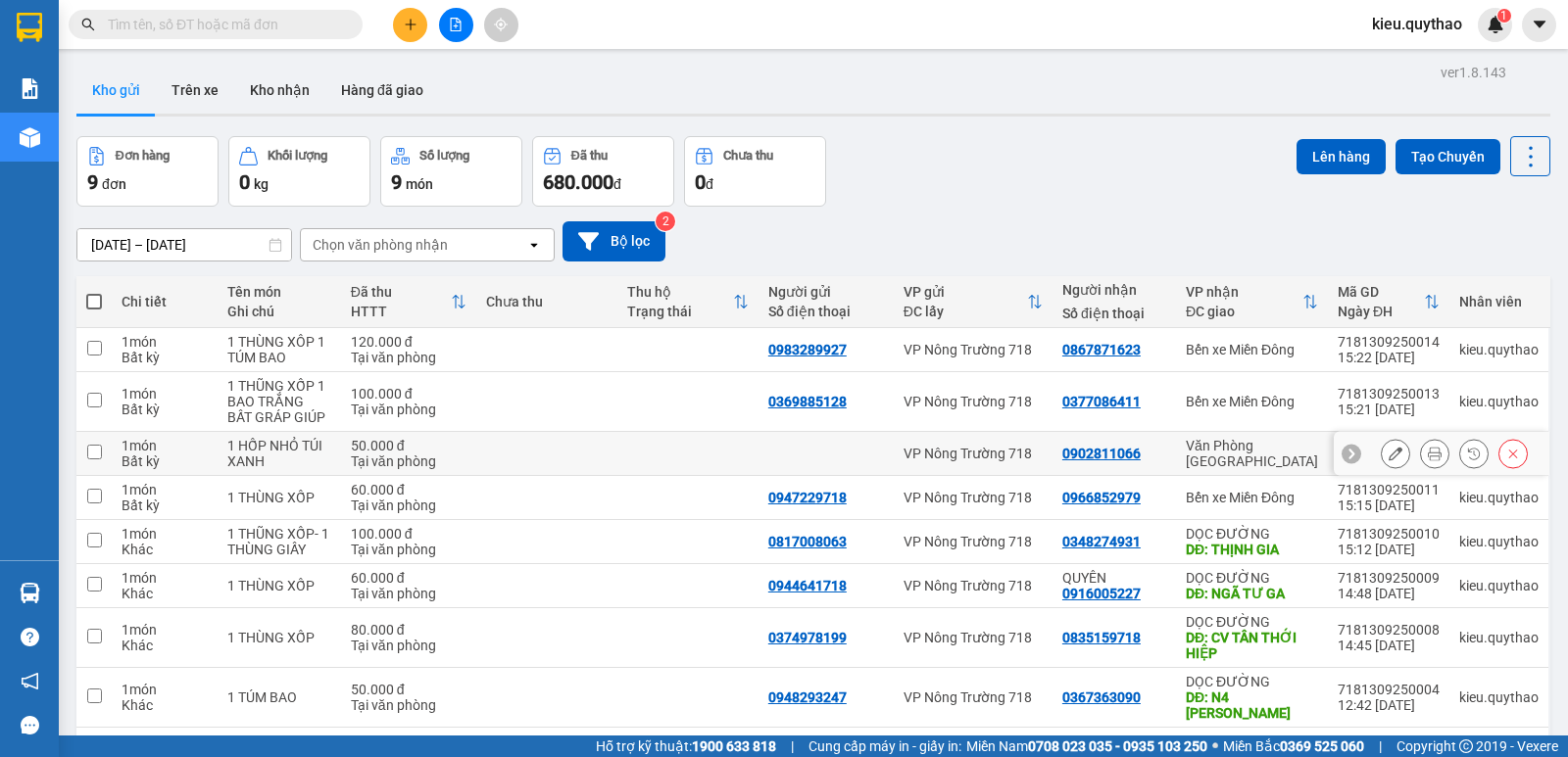
click at [90, 444] on input "checkbox" at bounding box center [95, 451] width 15 height 15
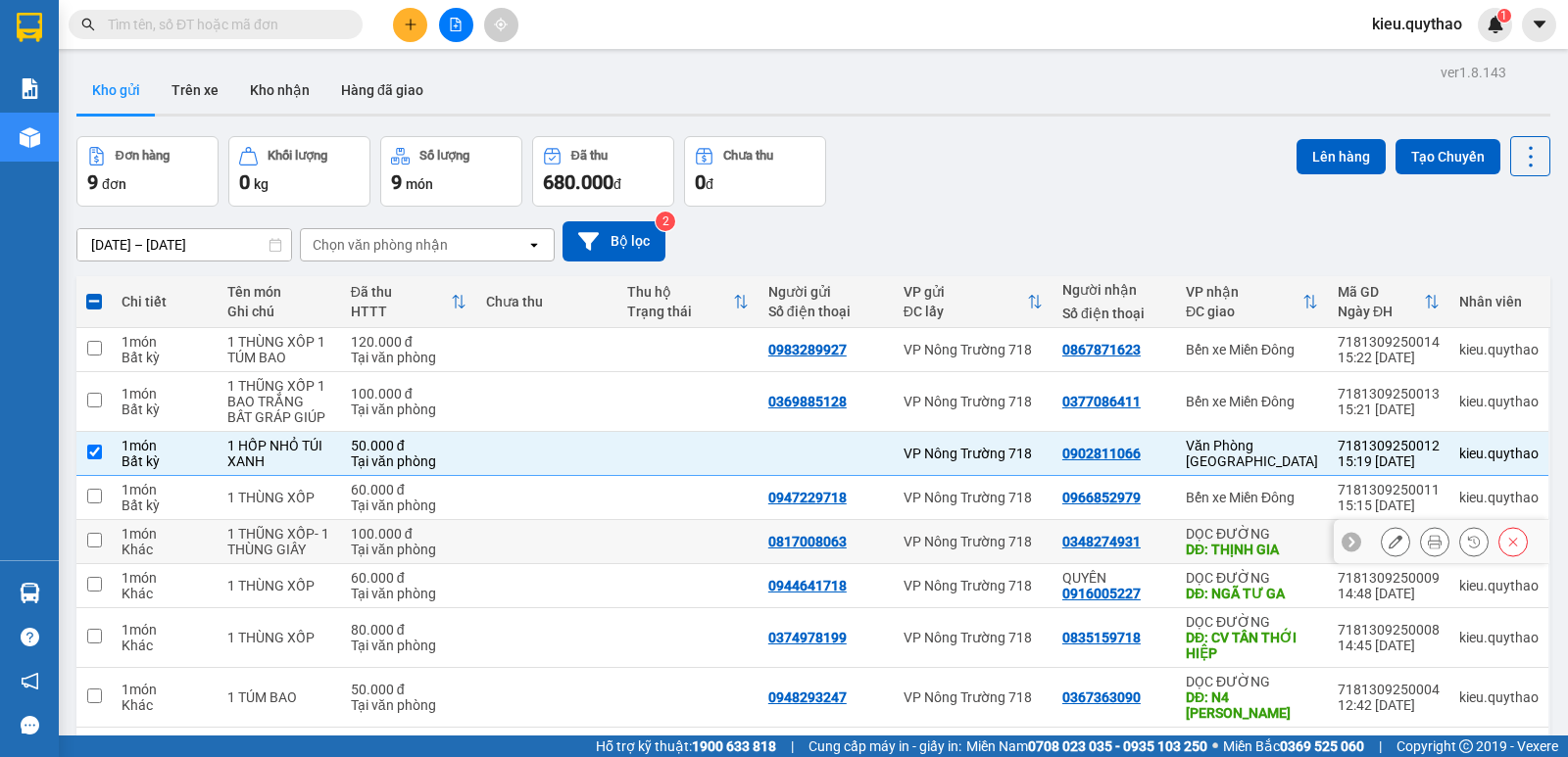
click at [94, 533] on input "checkbox" at bounding box center [95, 540] width 15 height 15
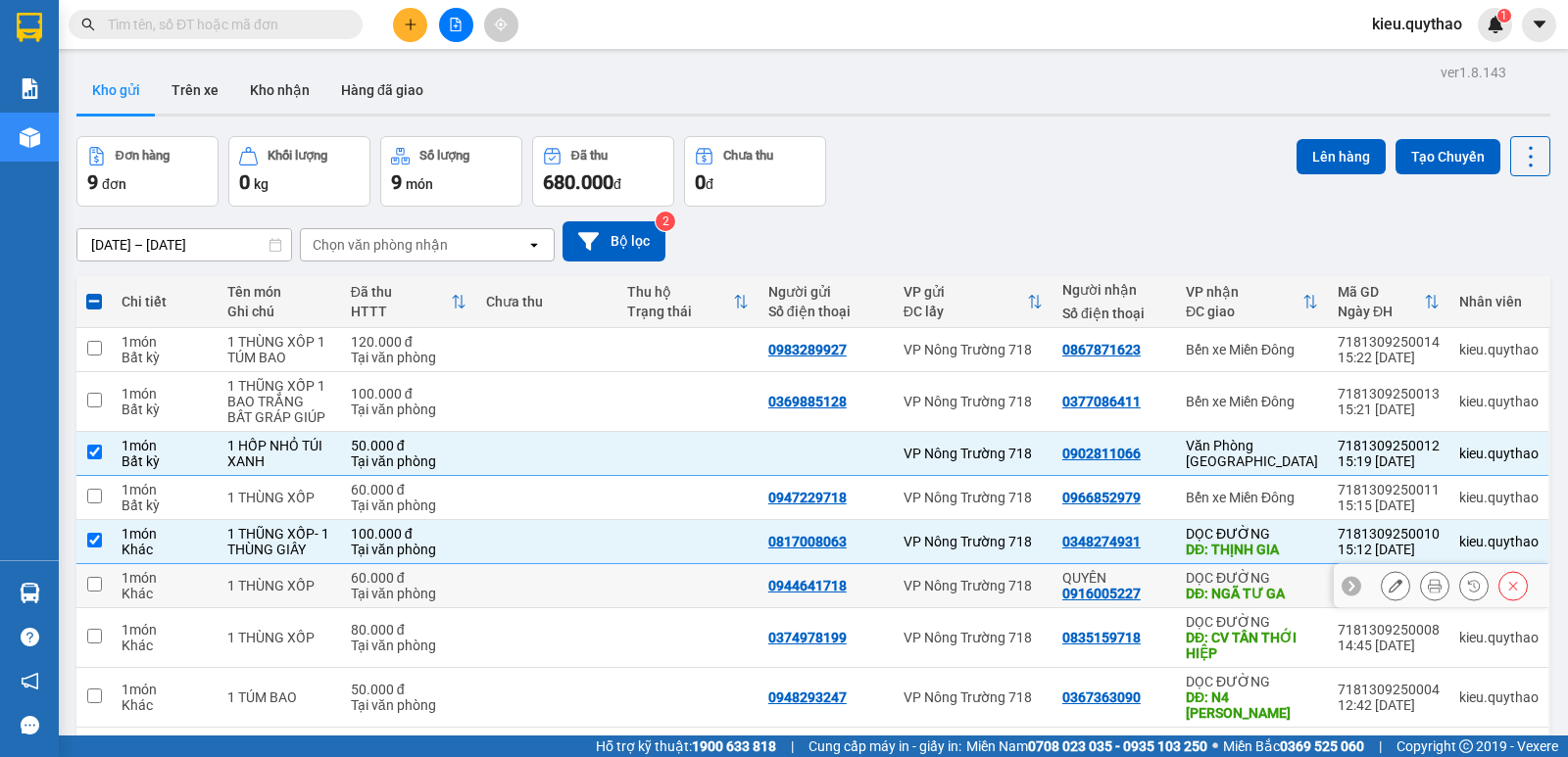
click at [96, 577] on input "checkbox" at bounding box center [95, 584] width 15 height 15
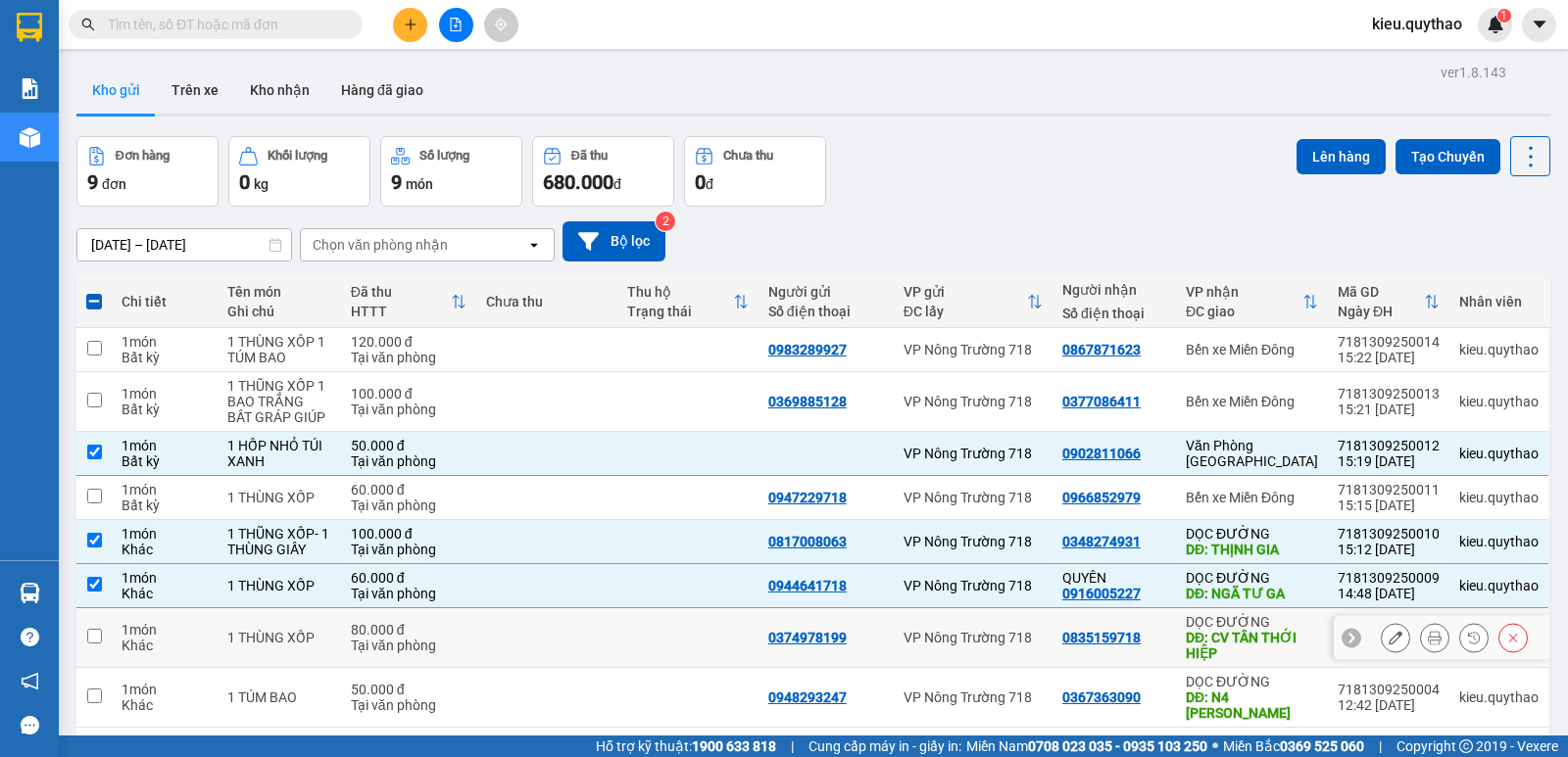
click at [97, 629] on input "checkbox" at bounding box center [95, 635] width 15 height 15
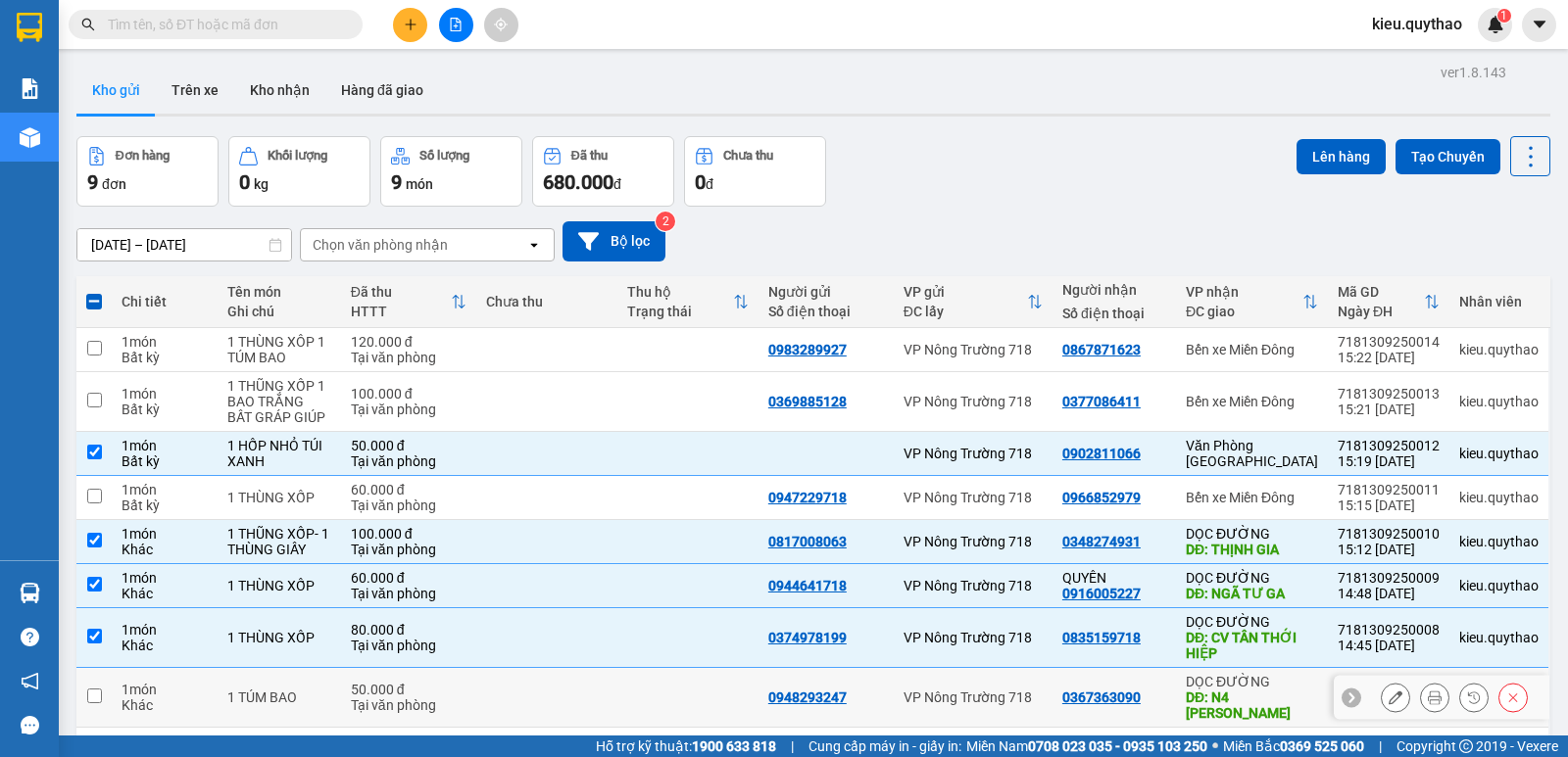
click at [94, 688] on input "checkbox" at bounding box center [95, 695] width 15 height 15
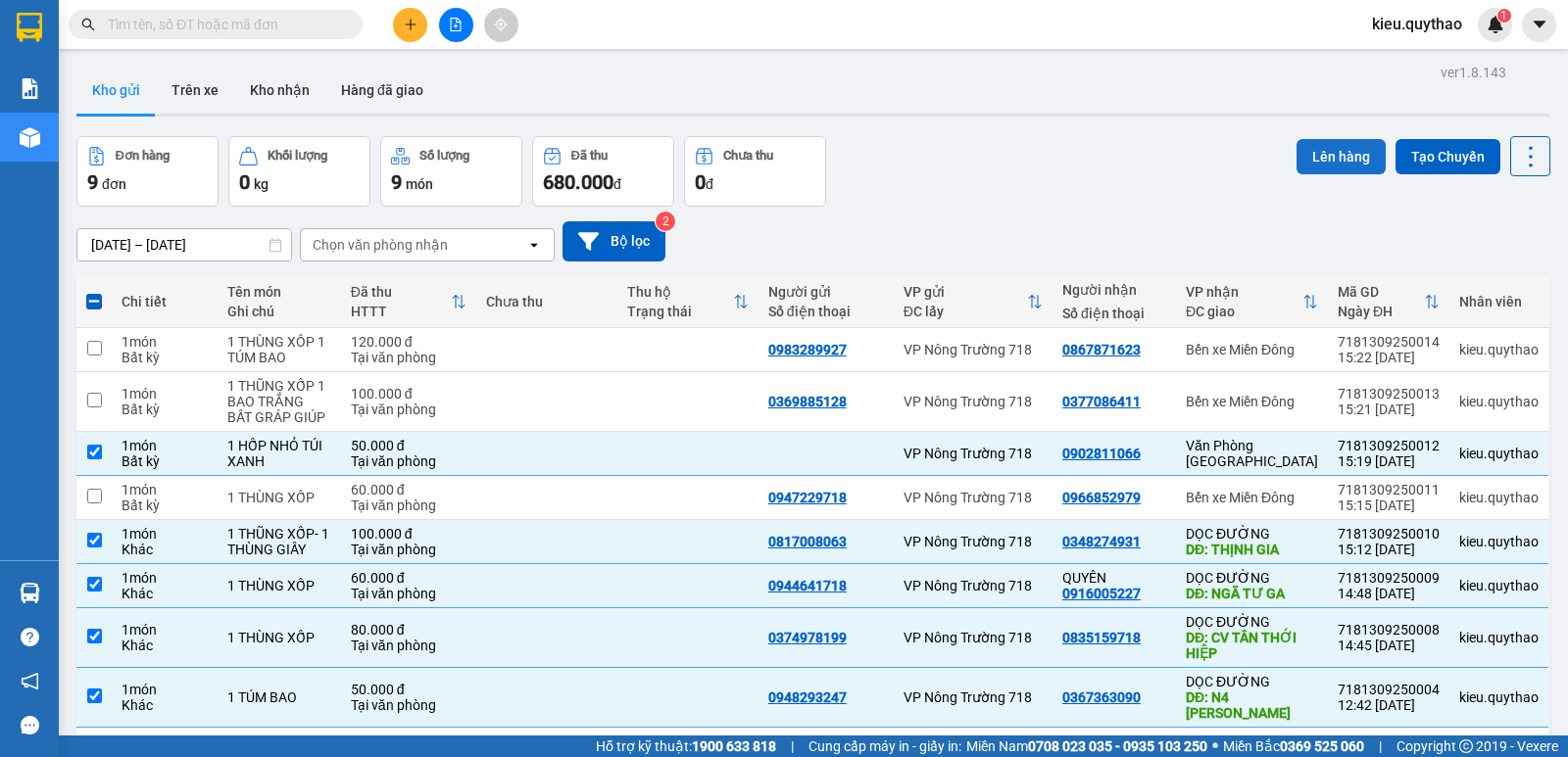
click at [1313, 152] on button "Lên hàng" at bounding box center [1340, 156] width 89 height 35
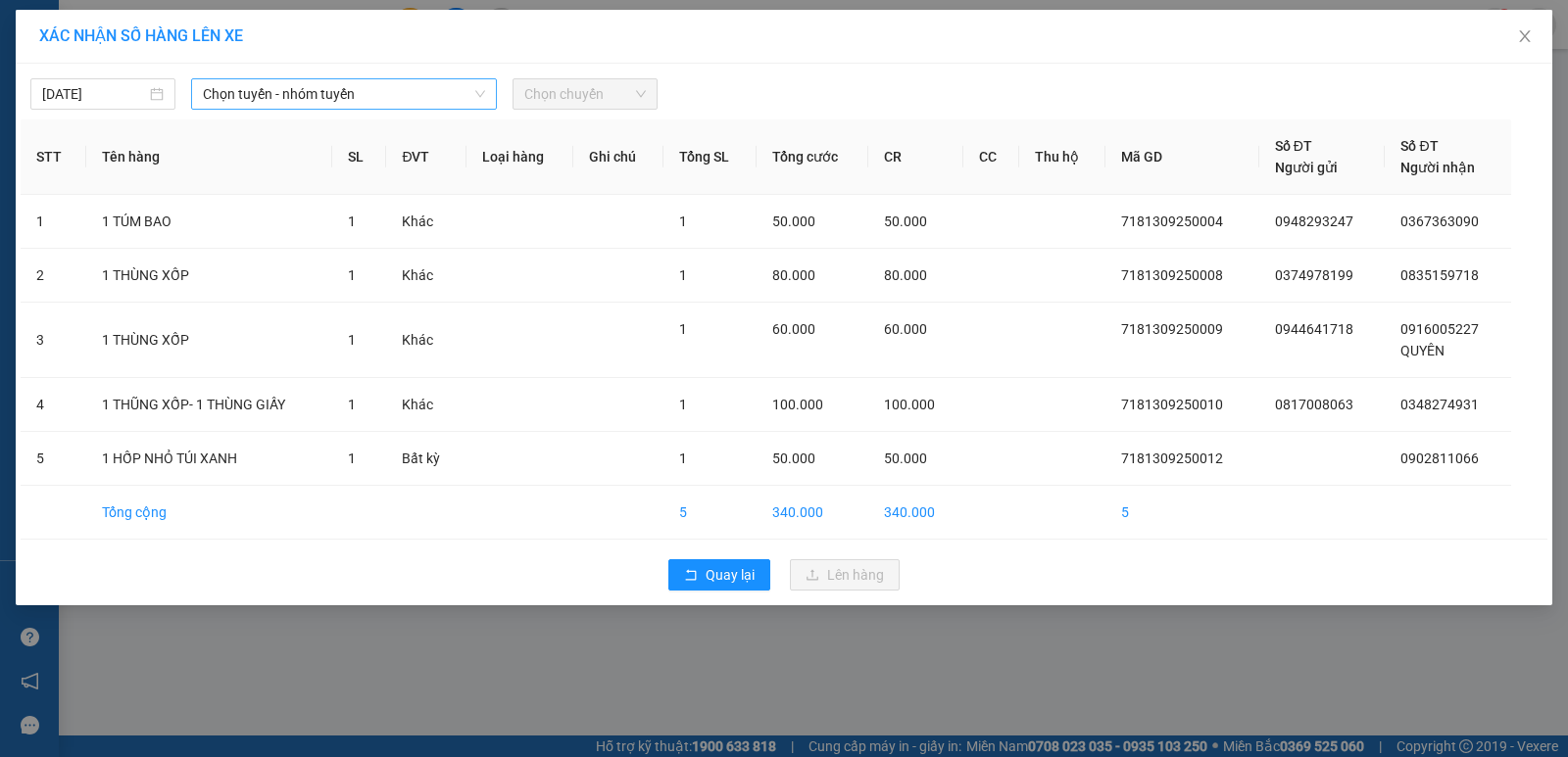
click at [365, 93] on span "Chọn tuyến - nhóm tuyến" at bounding box center [344, 95] width 282 height 30
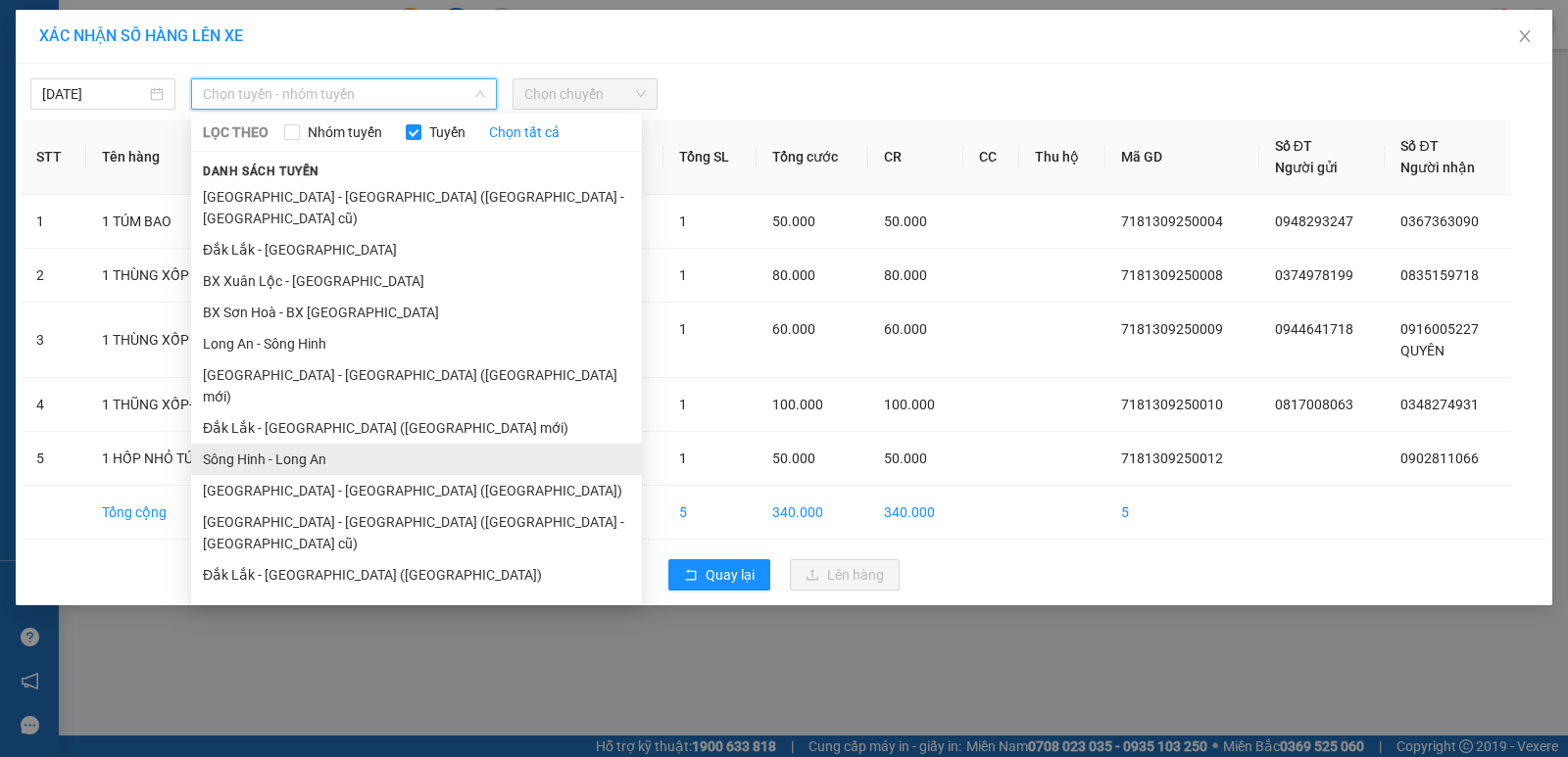
click at [321, 444] on li "Sông Hinh - Long An" at bounding box center [416, 459] width 450 height 31
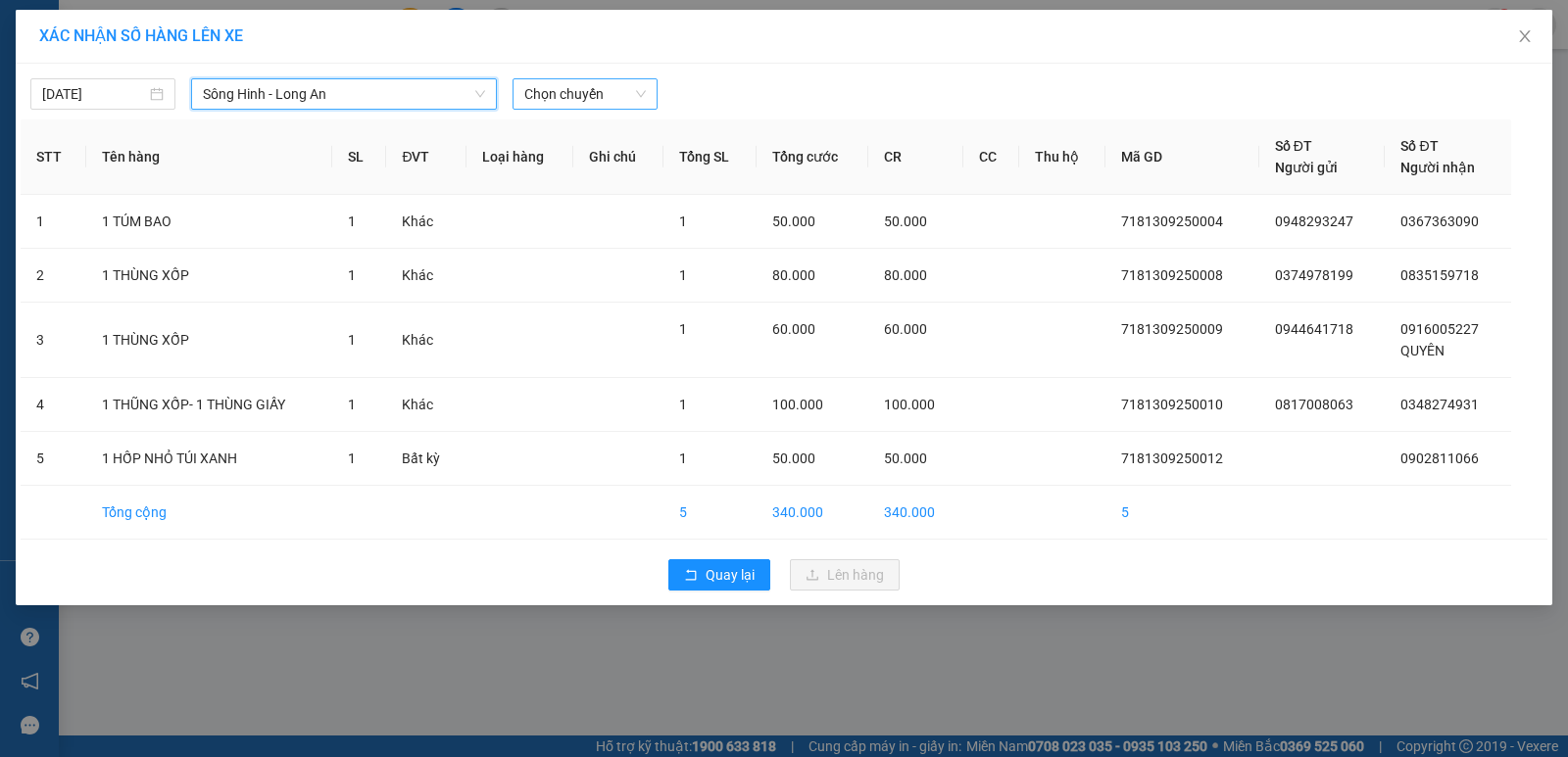
click at [596, 105] on span "Chọn chuyến" at bounding box center [585, 95] width 122 height 30
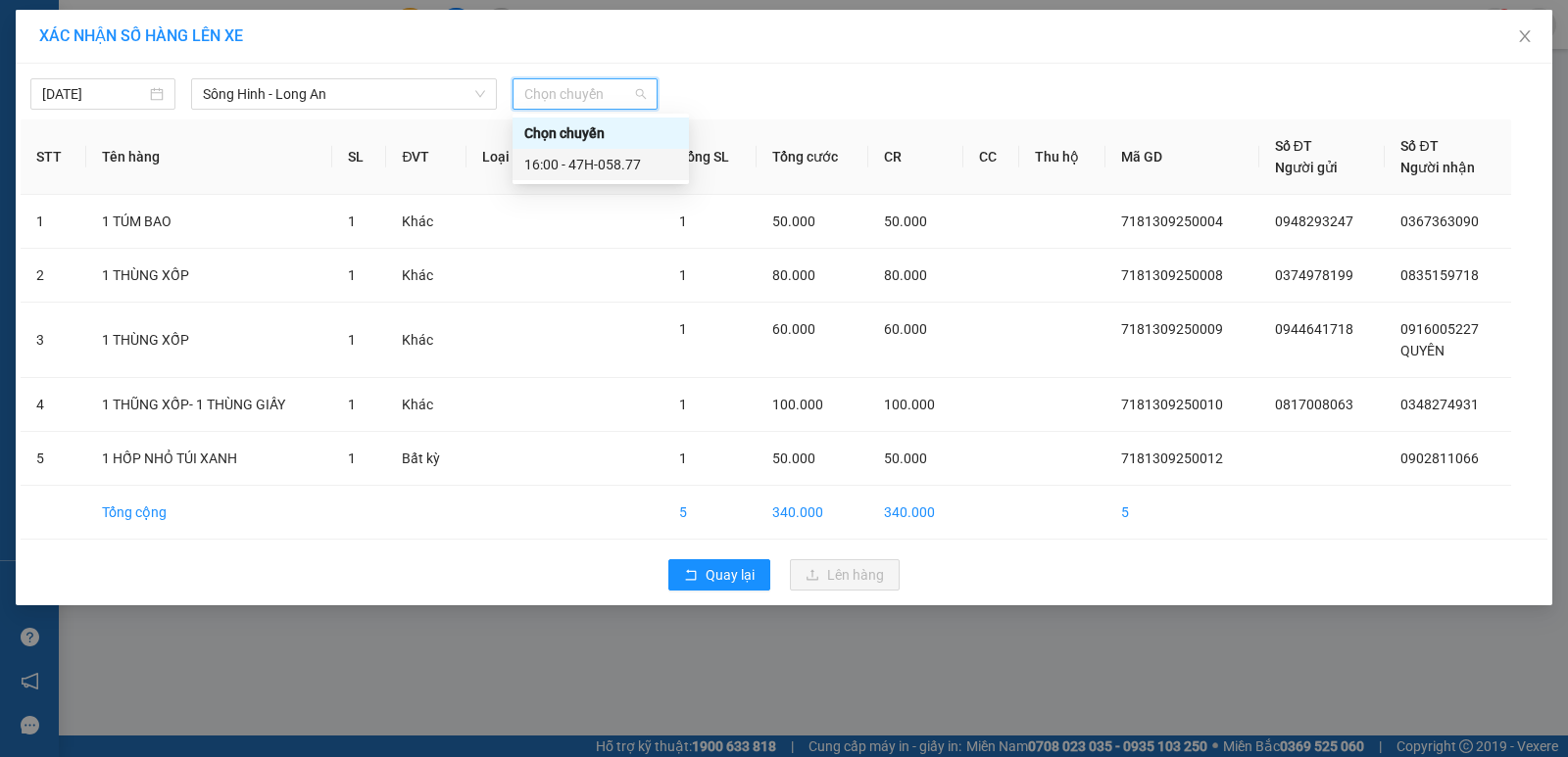
click at [597, 155] on div "16:00 - 47H-058.77" at bounding box center [600, 164] width 152 height 22
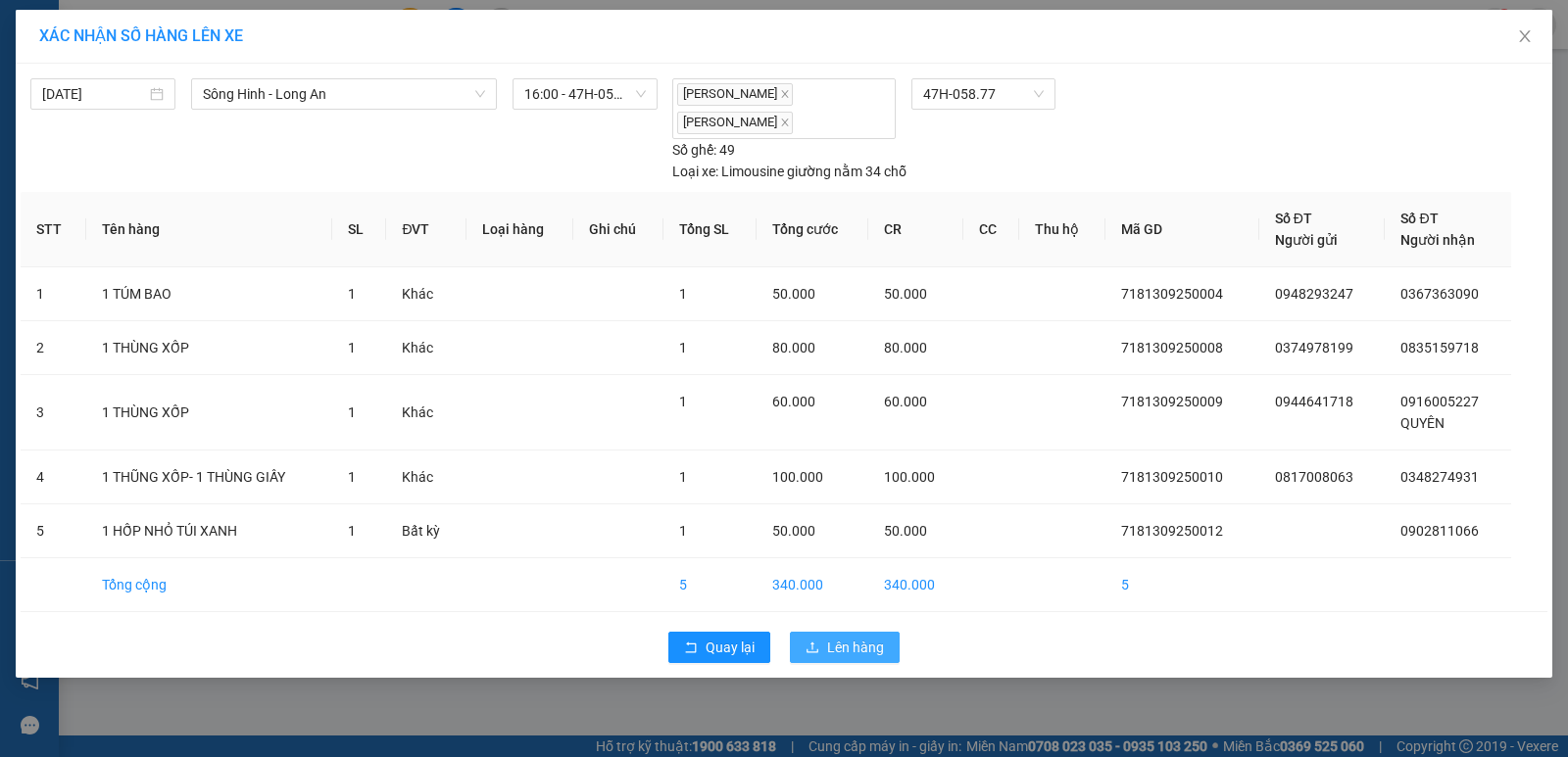
click at [870, 647] on span "Lên hàng" at bounding box center [855, 647] width 57 height 22
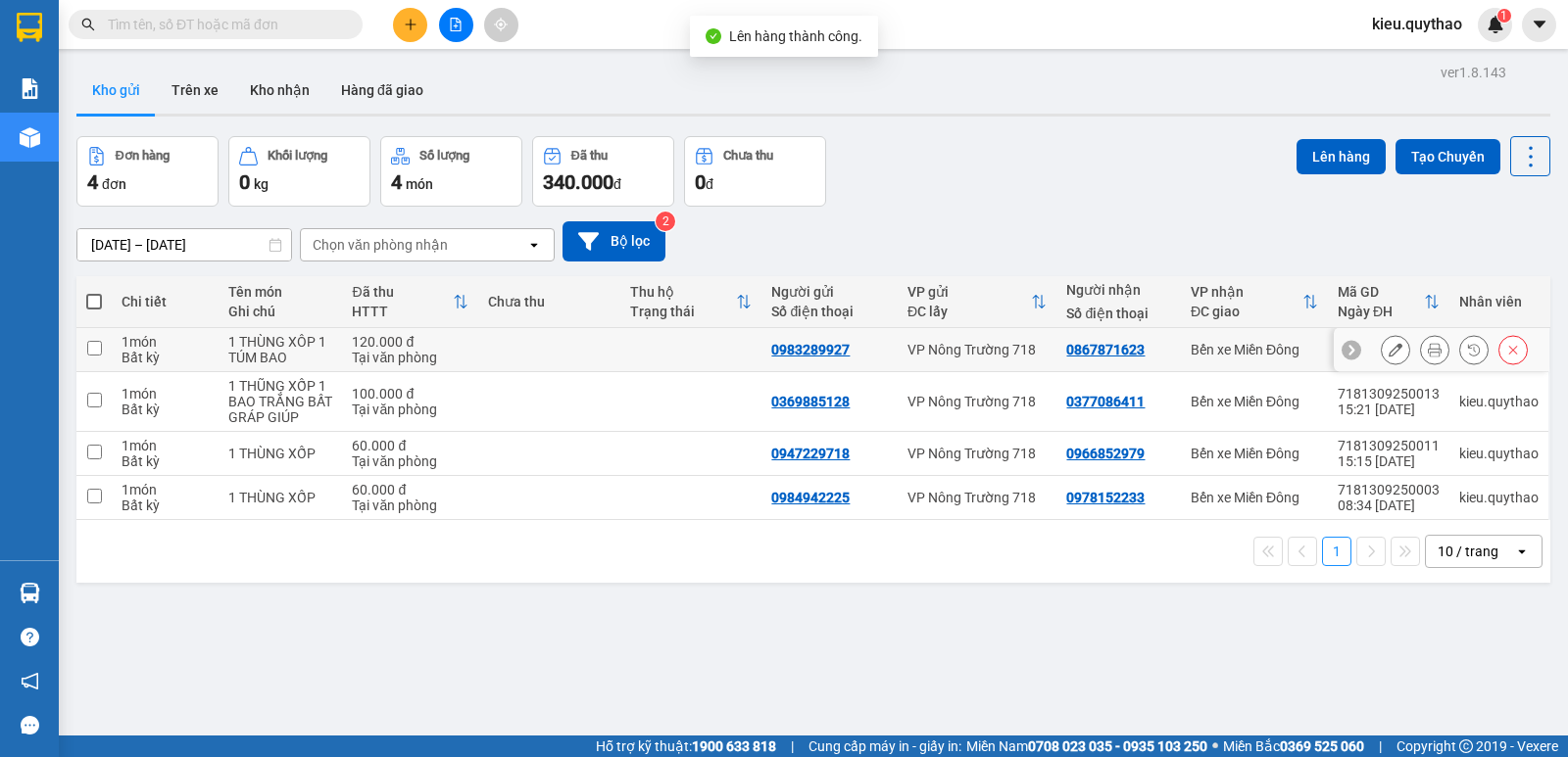
click at [97, 351] on input "checkbox" at bounding box center [95, 348] width 15 height 15
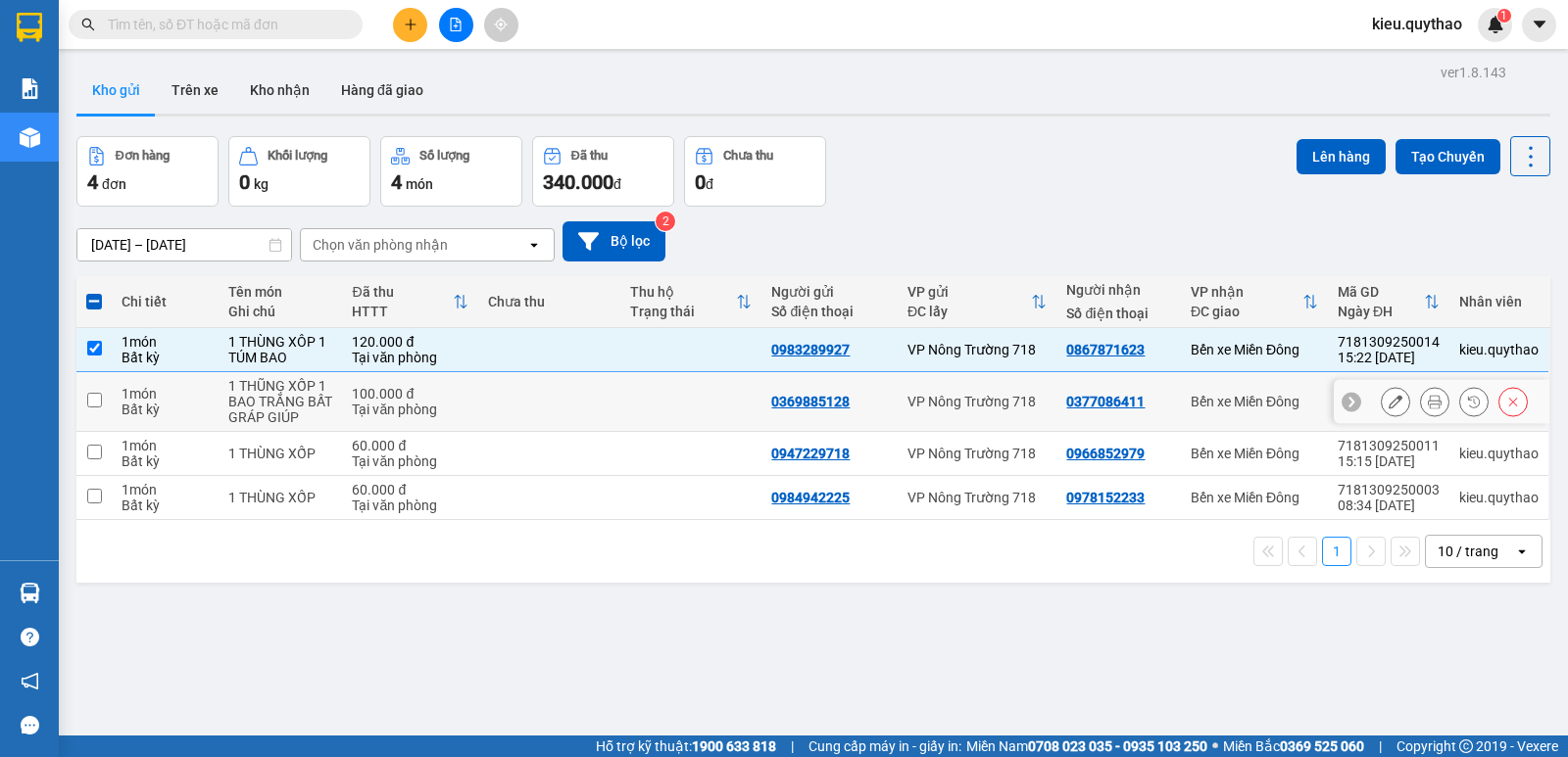
click at [98, 402] on input "checkbox" at bounding box center [95, 399] width 15 height 15
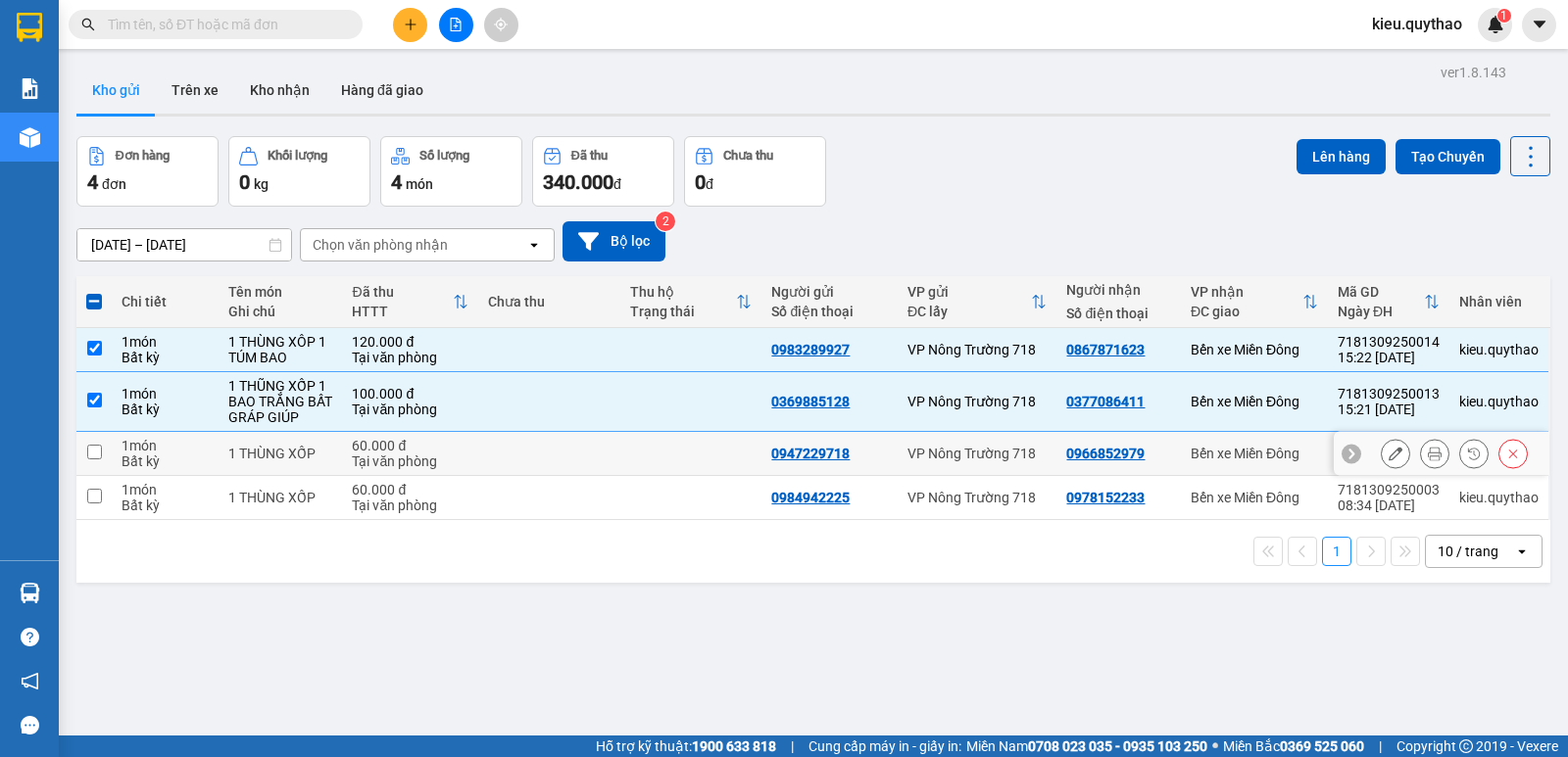
click at [92, 441] on td at bounding box center [94, 454] width 35 height 44
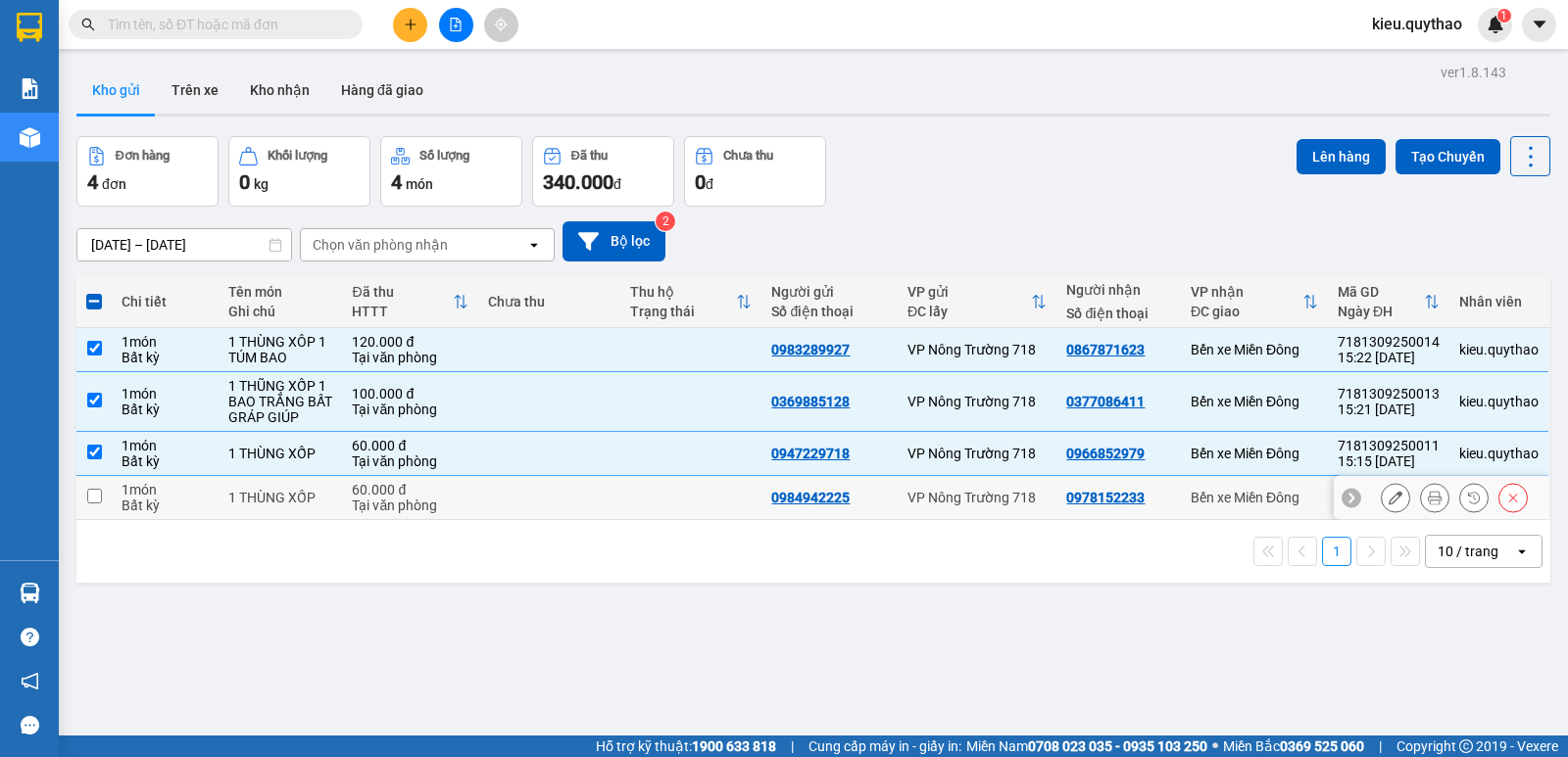
click at [95, 503] on input "checkbox" at bounding box center [95, 496] width 15 height 15
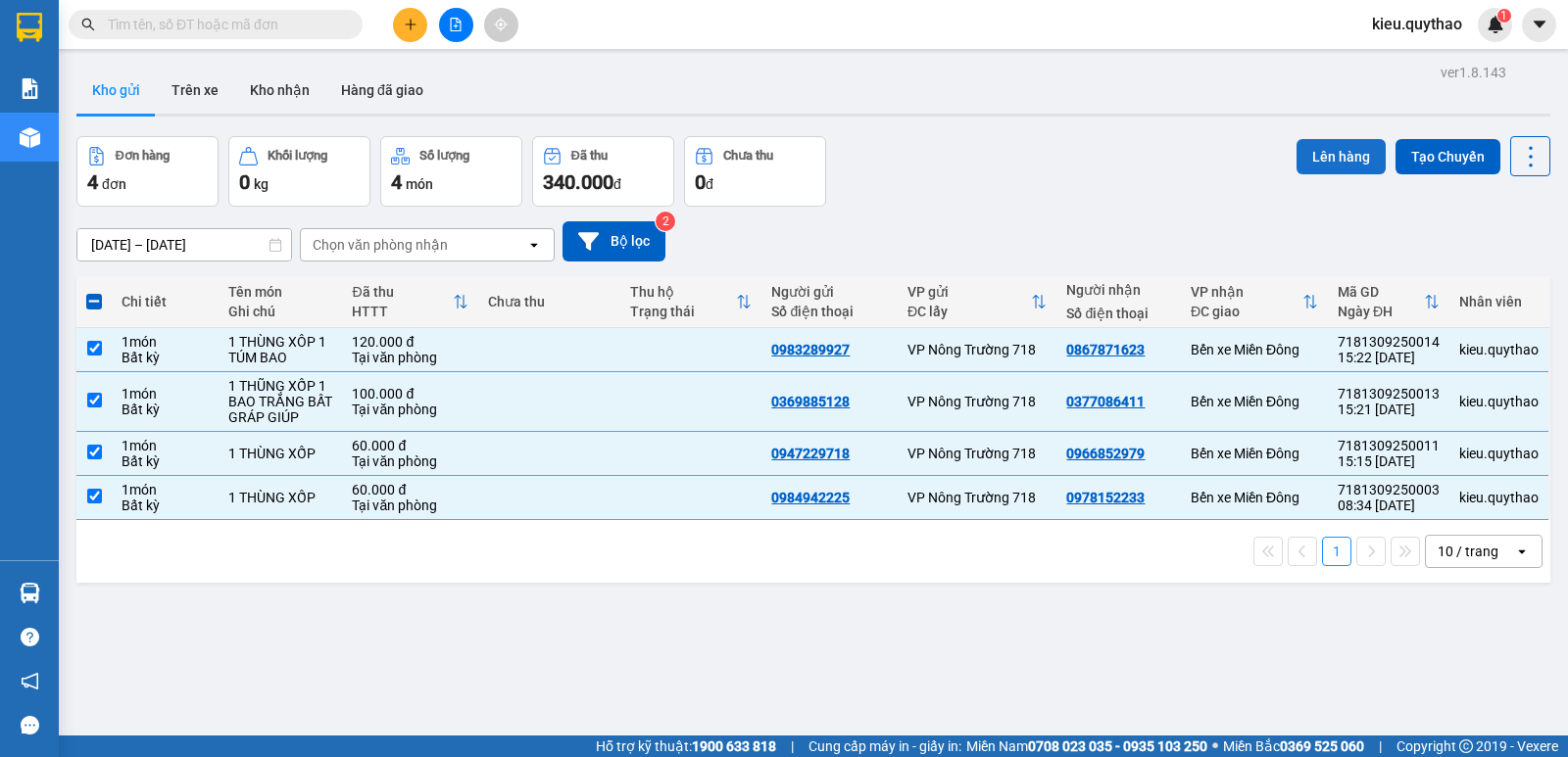
click at [1310, 152] on button "Lên hàng" at bounding box center [1340, 156] width 89 height 35
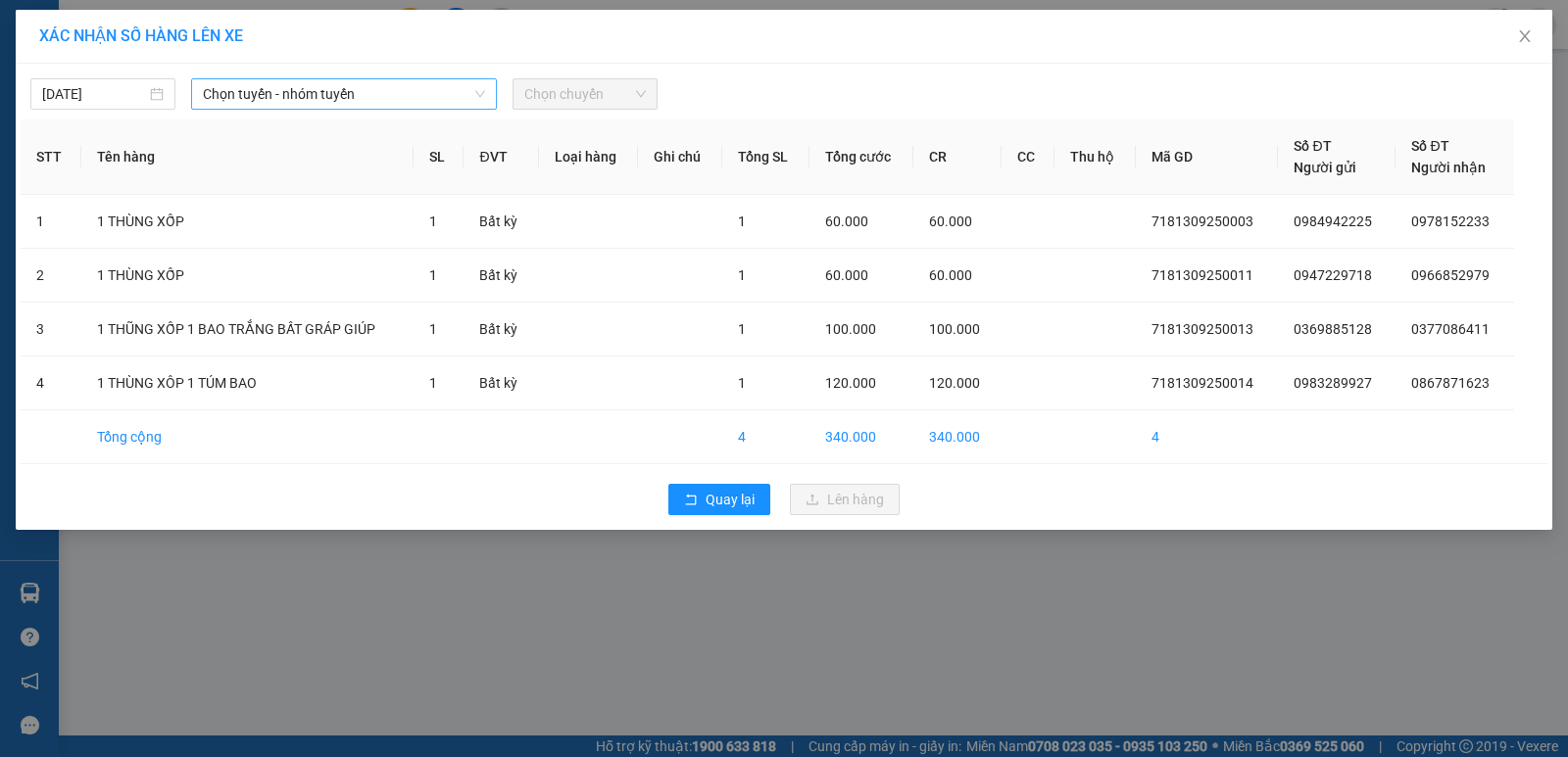
click at [433, 103] on span "Chọn tuyến - nhóm tuyến" at bounding box center [344, 95] width 282 height 30
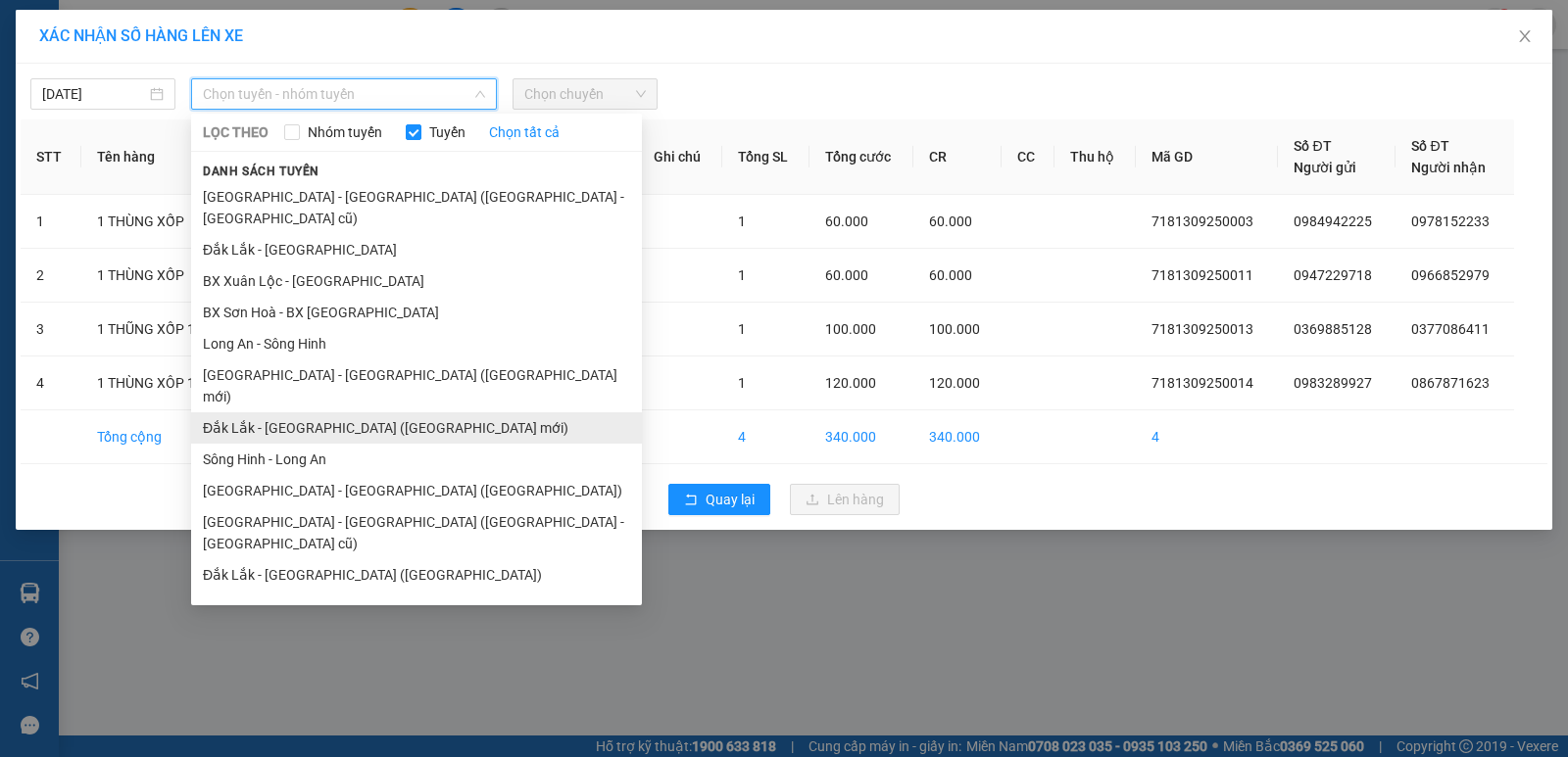
click at [392, 412] on li "Đắk Lắk - [GEOGRAPHIC_DATA] ([GEOGRAPHIC_DATA] mới)" at bounding box center [416, 427] width 450 height 31
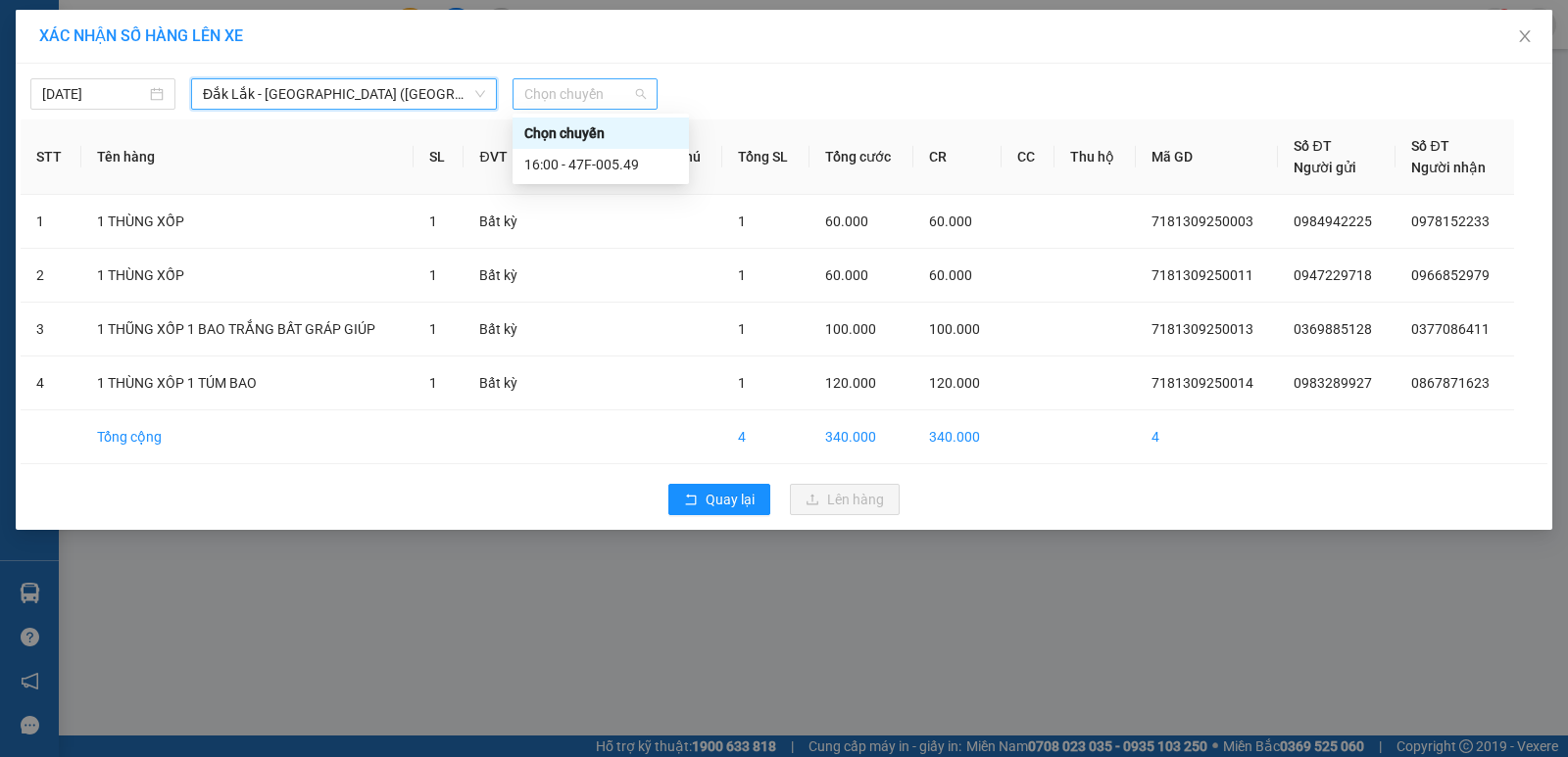
click at [619, 94] on span "Chọn chuyến" at bounding box center [585, 95] width 122 height 30
click at [626, 160] on div "16:00 - 47F-005.49" at bounding box center [600, 164] width 152 height 22
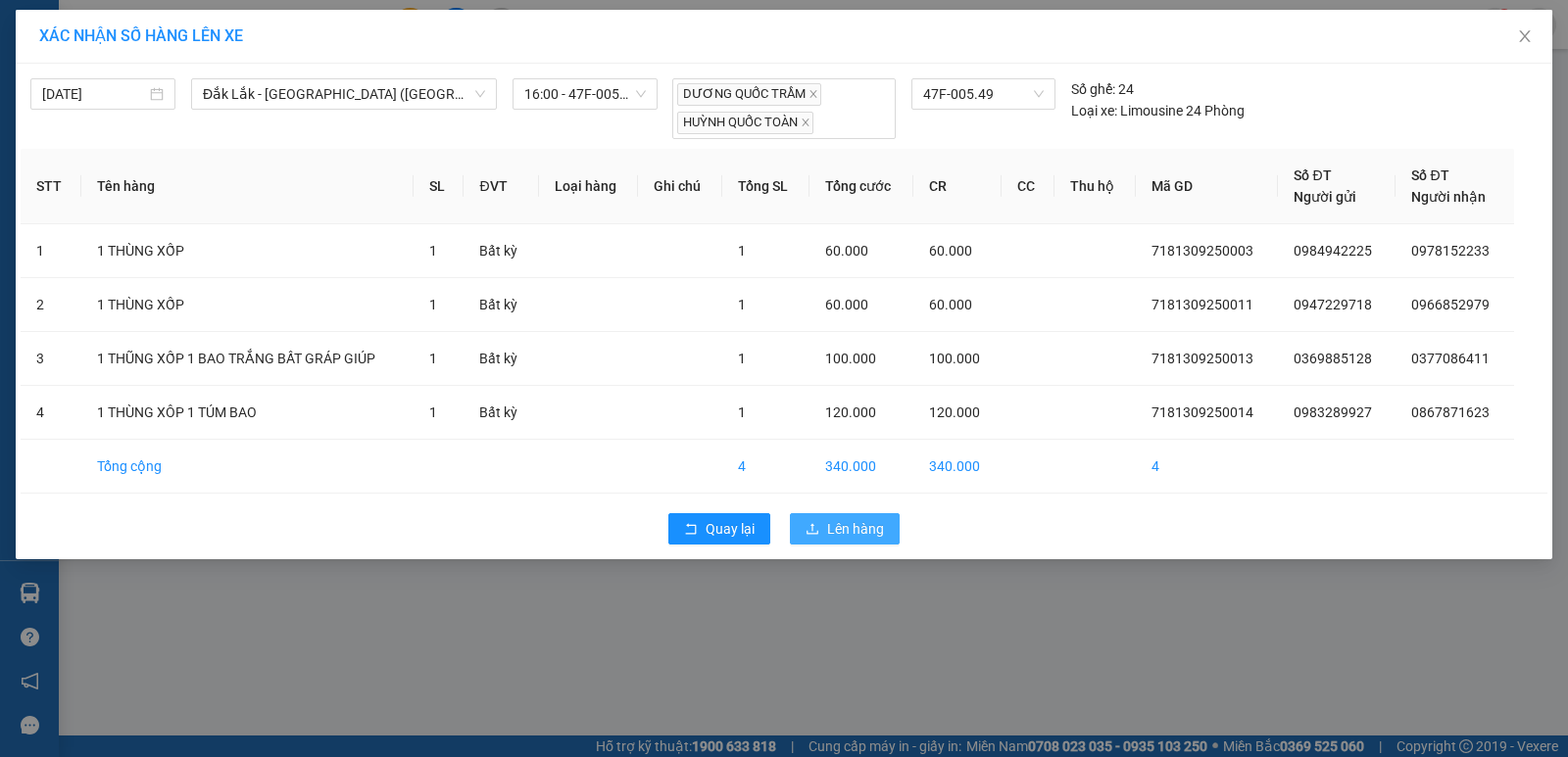
click at [882, 526] on span "Lên hàng" at bounding box center [855, 529] width 57 height 22
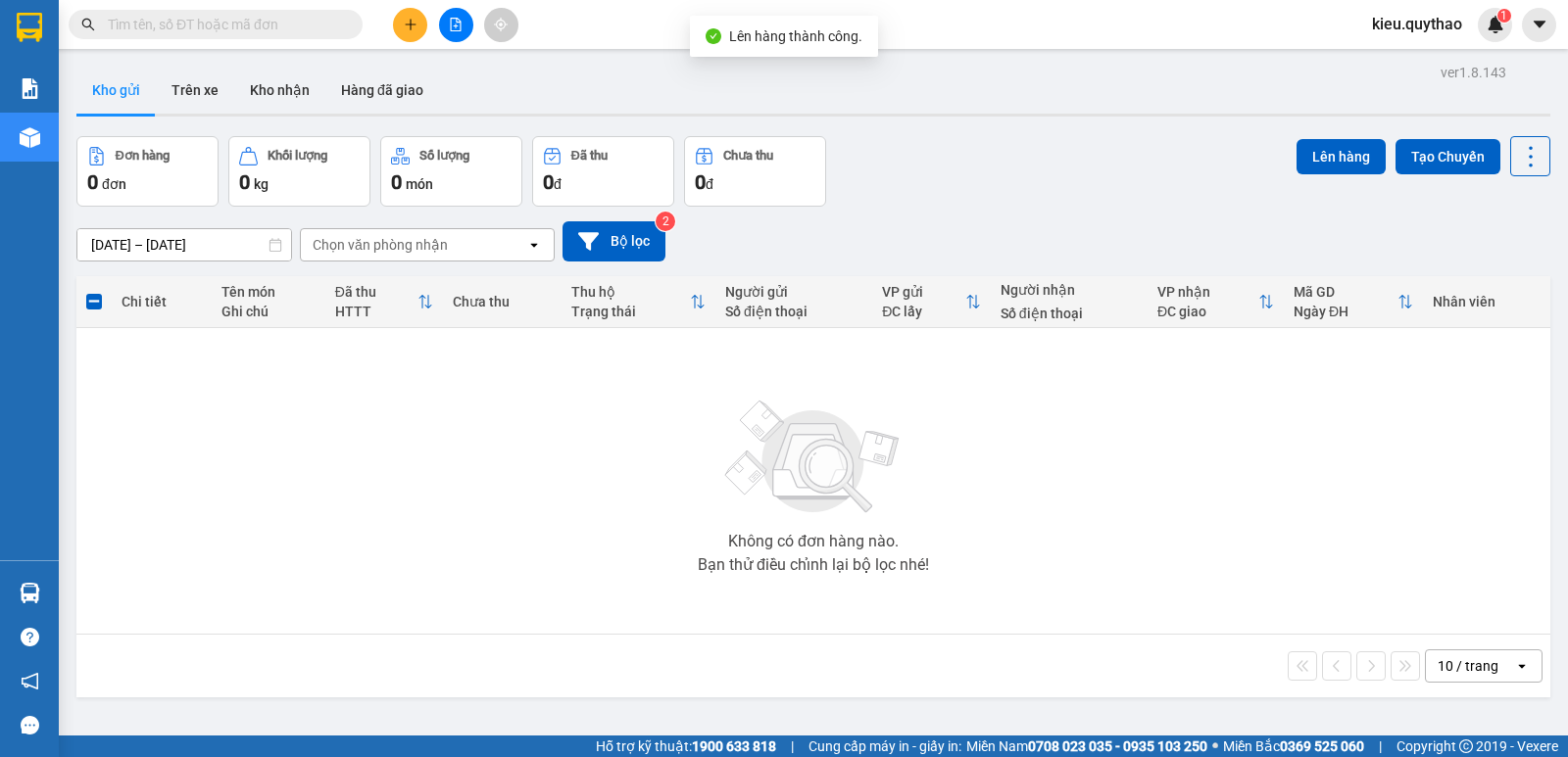
click at [460, 30] on icon "file-add" at bounding box center [455, 25] width 11 height 14
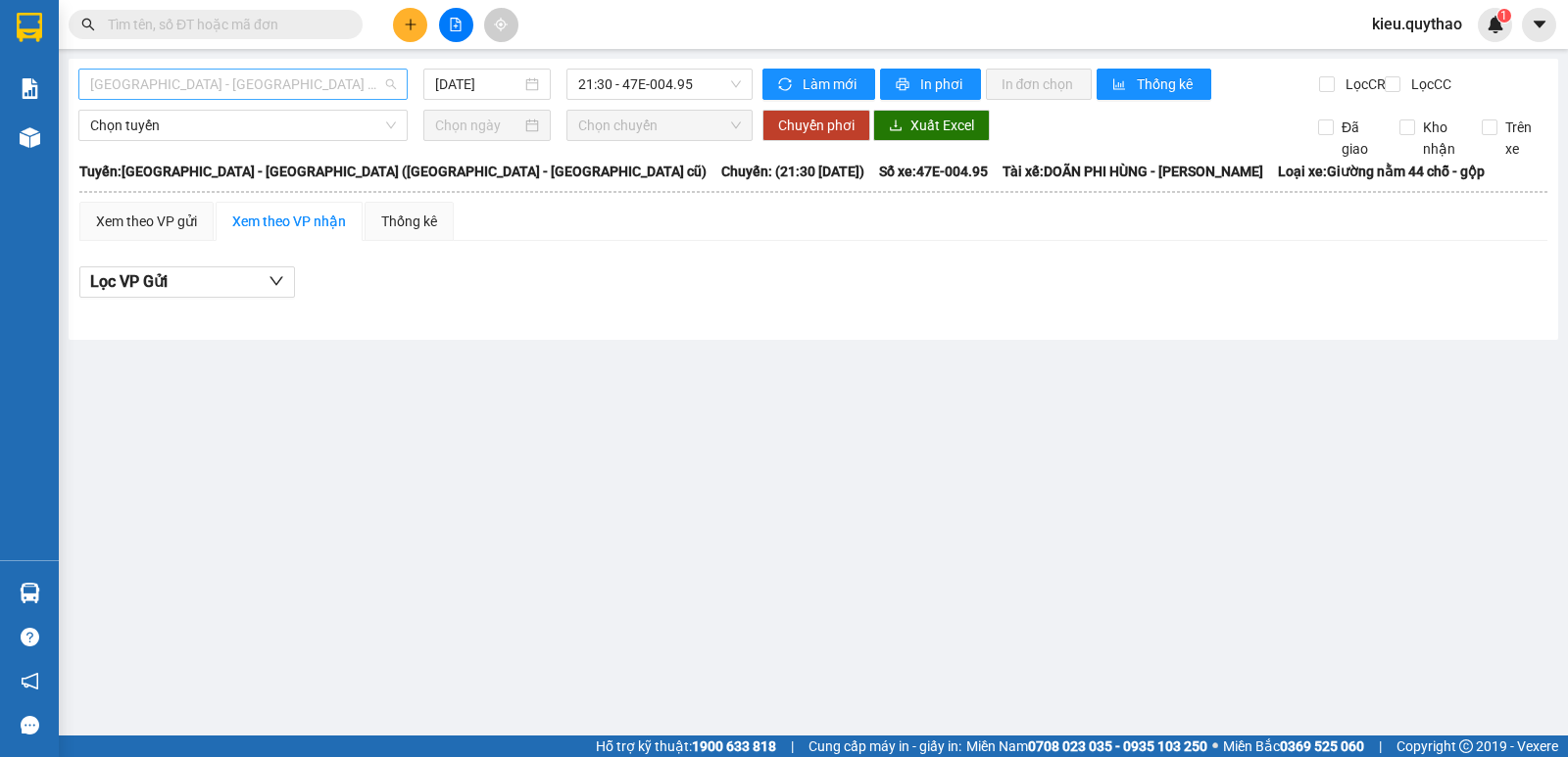
click at [319, 85] on span "[GEOGRAPHIC_DATA] - [GEOGRAPHIC_DATA] ([GEOGRAPHIC_DATA] - [GEOGRAPHIC_DATA] cũ)" at bounding box center [242, 85] width 306 height 30
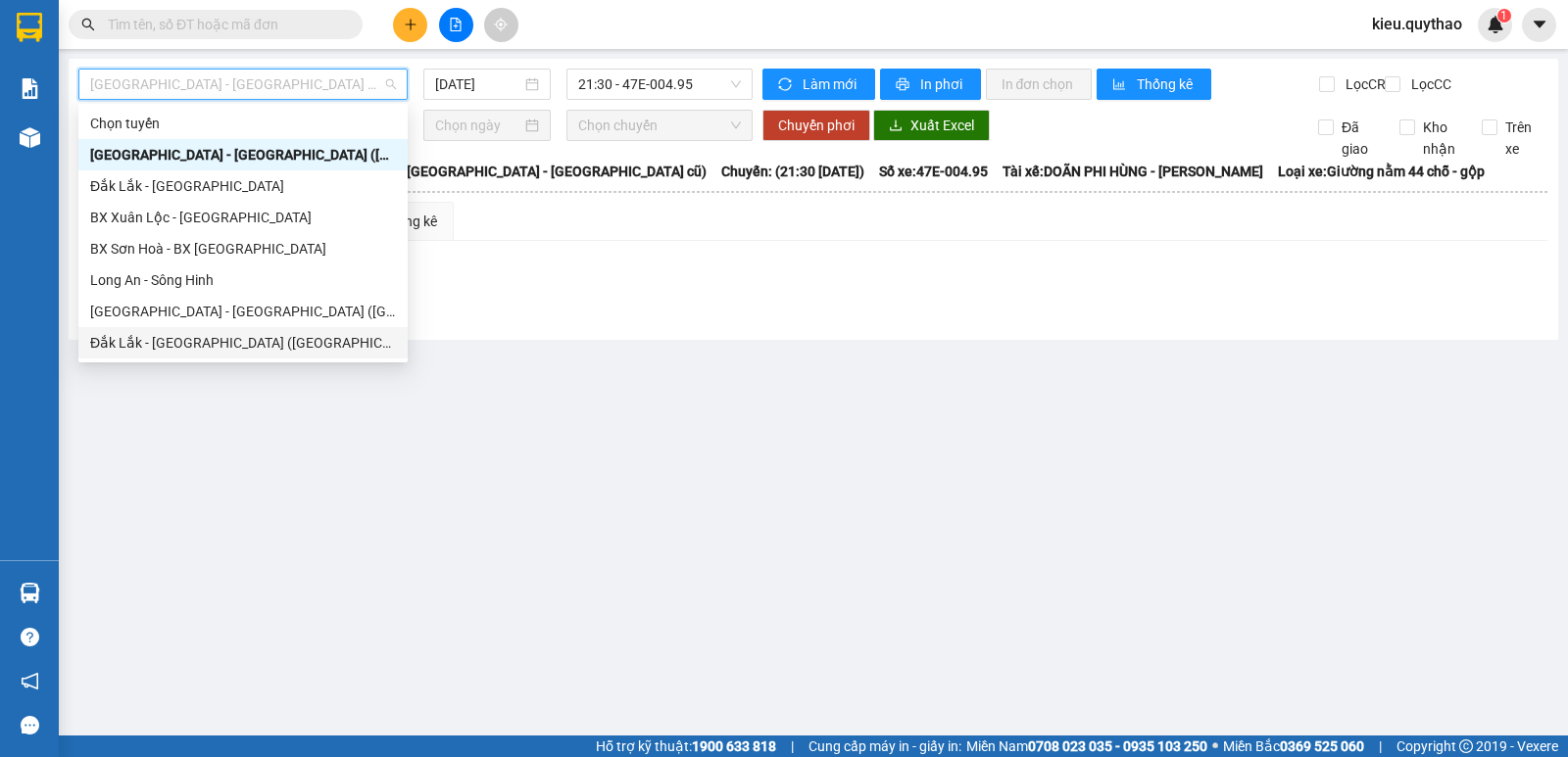
click at [245, 340] on div "Đắk Lắk - [GEOGRAPHIC_DATA] ([GEOGRAPHIC_DATA] mới)" at bounding box center [242, 343] width 306 height 22
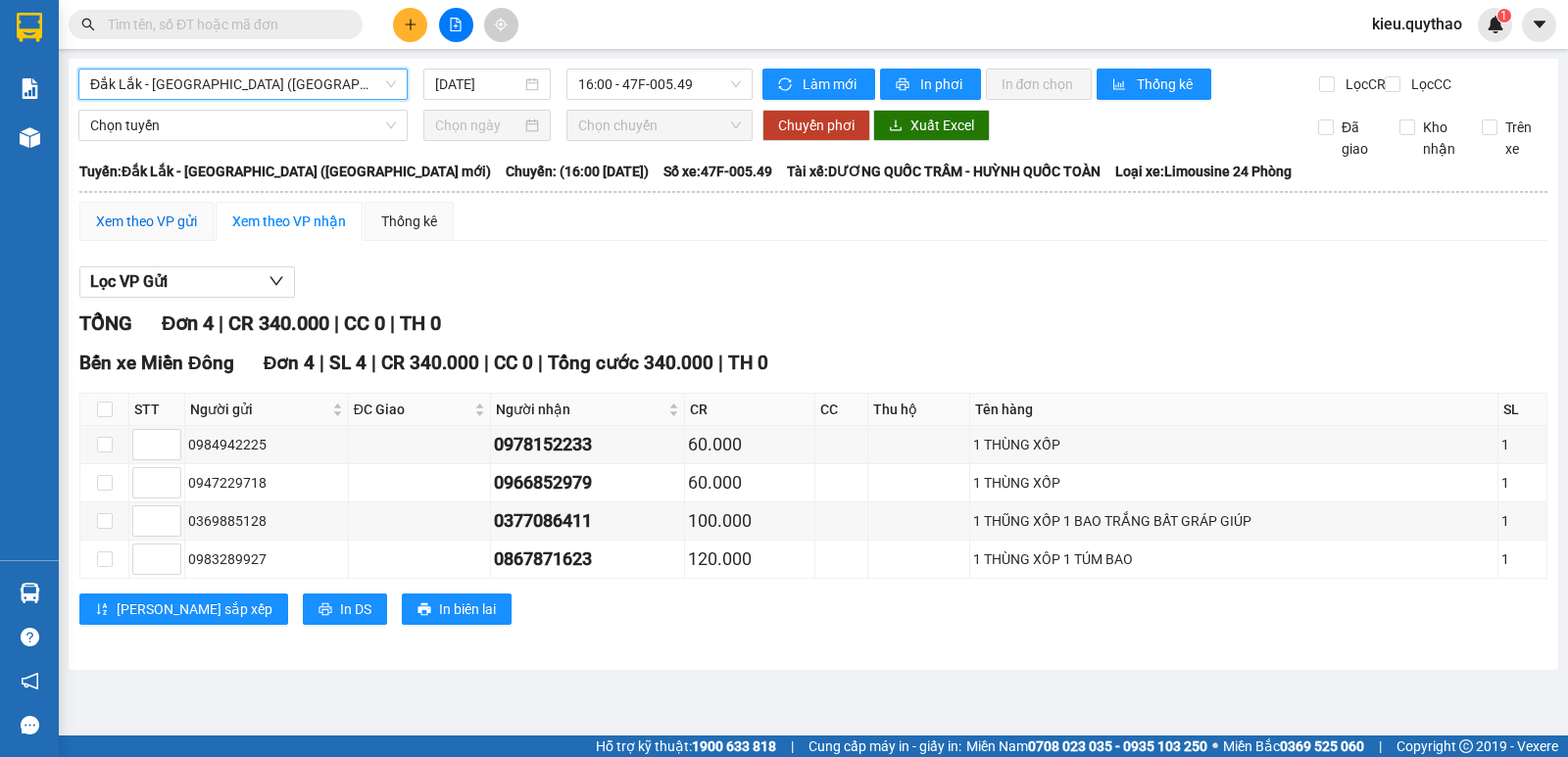
click at [149, 232] on div "Xem theo VP gửi" at bounding box center [145, 221] width 101 height 22
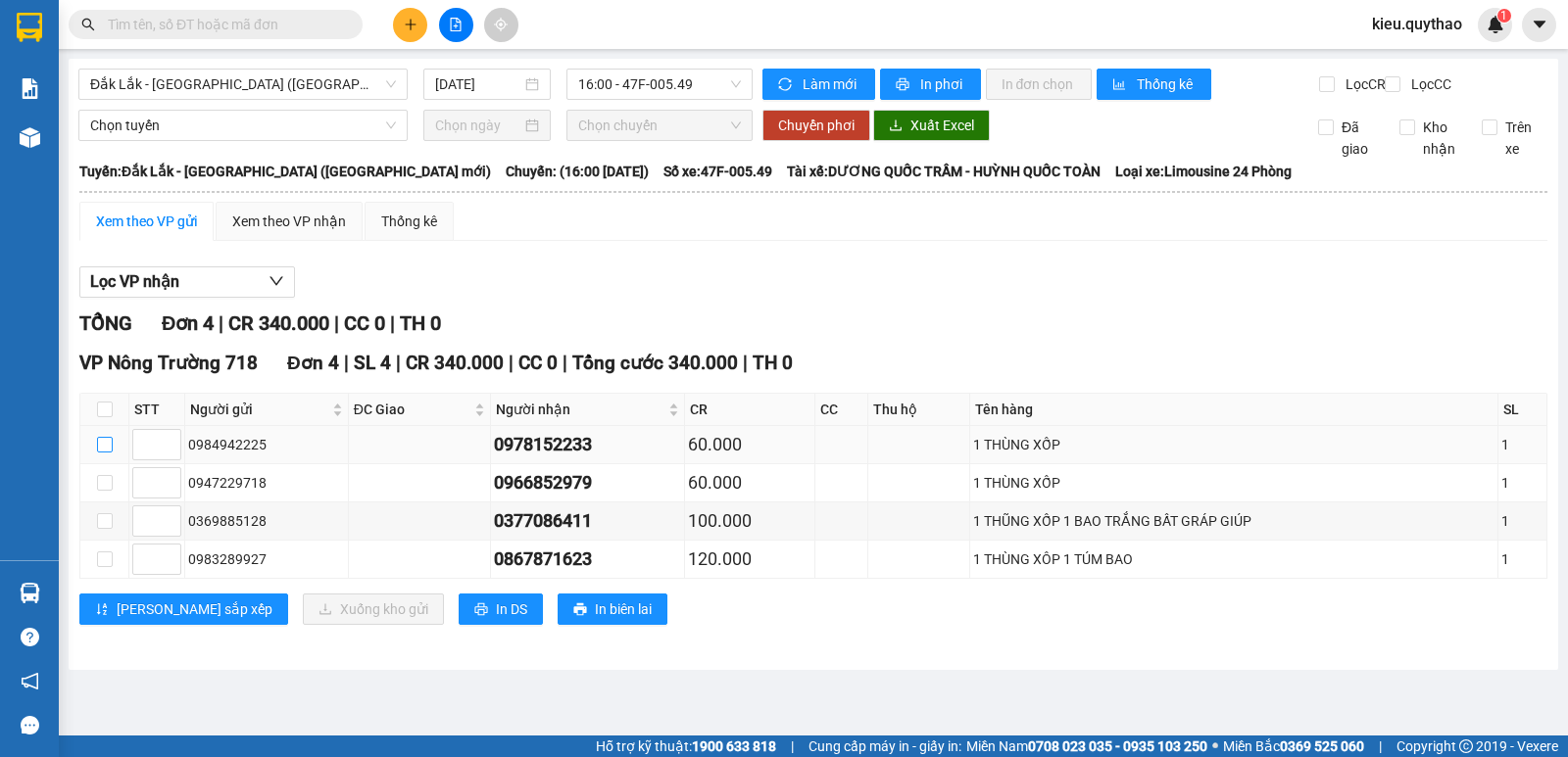
drag, startPoint x: 111, startPoint y: 457, endPoint x: 124, endPoint y: 491, distance: 36.4
click at [111, 452] on input "checkbox" at bounding box center [105, 445] width 16 height 16
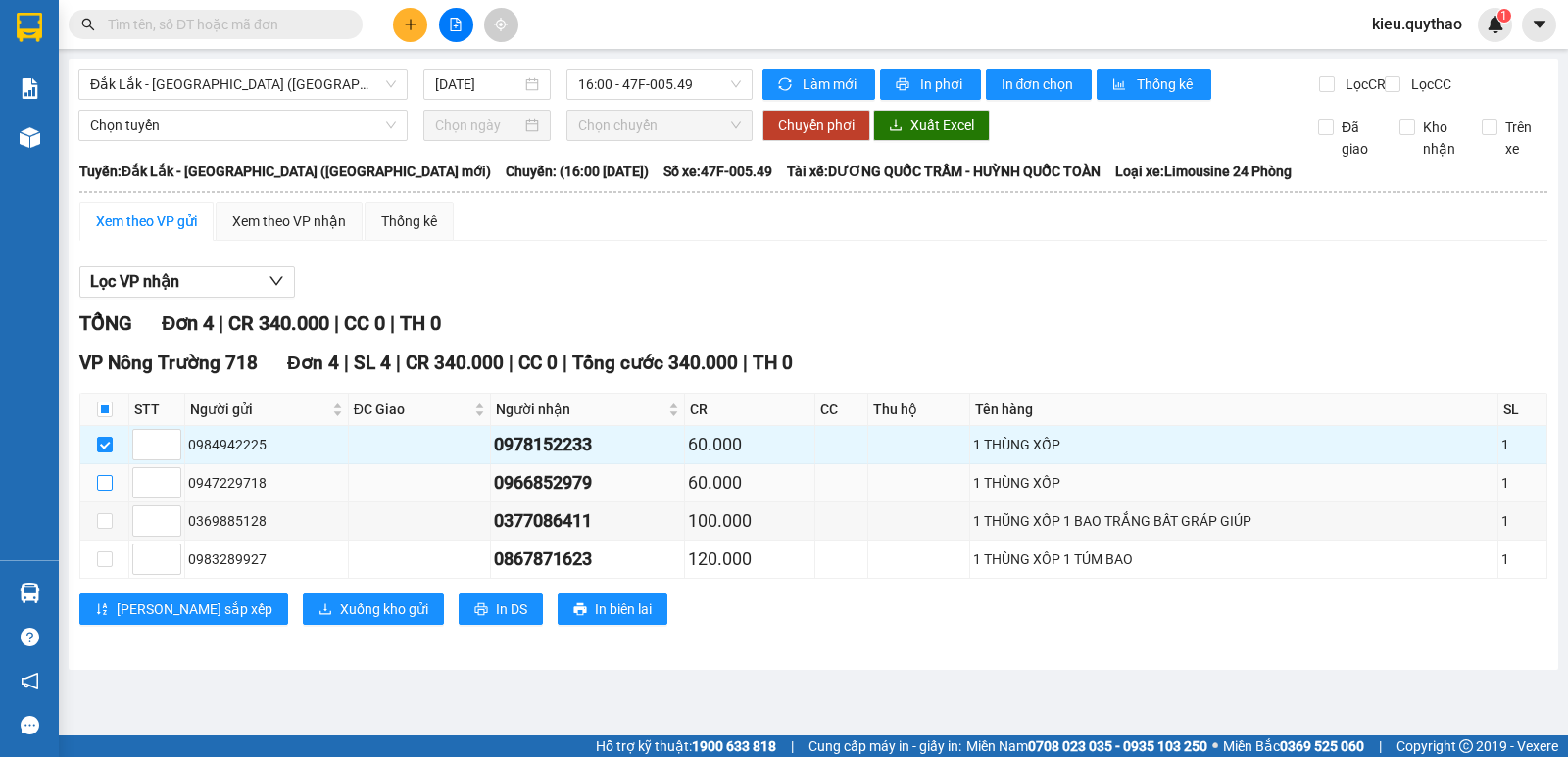
click at [100, 491] on input "checkbox" at bounding box center [105, 483] width 16 height 16
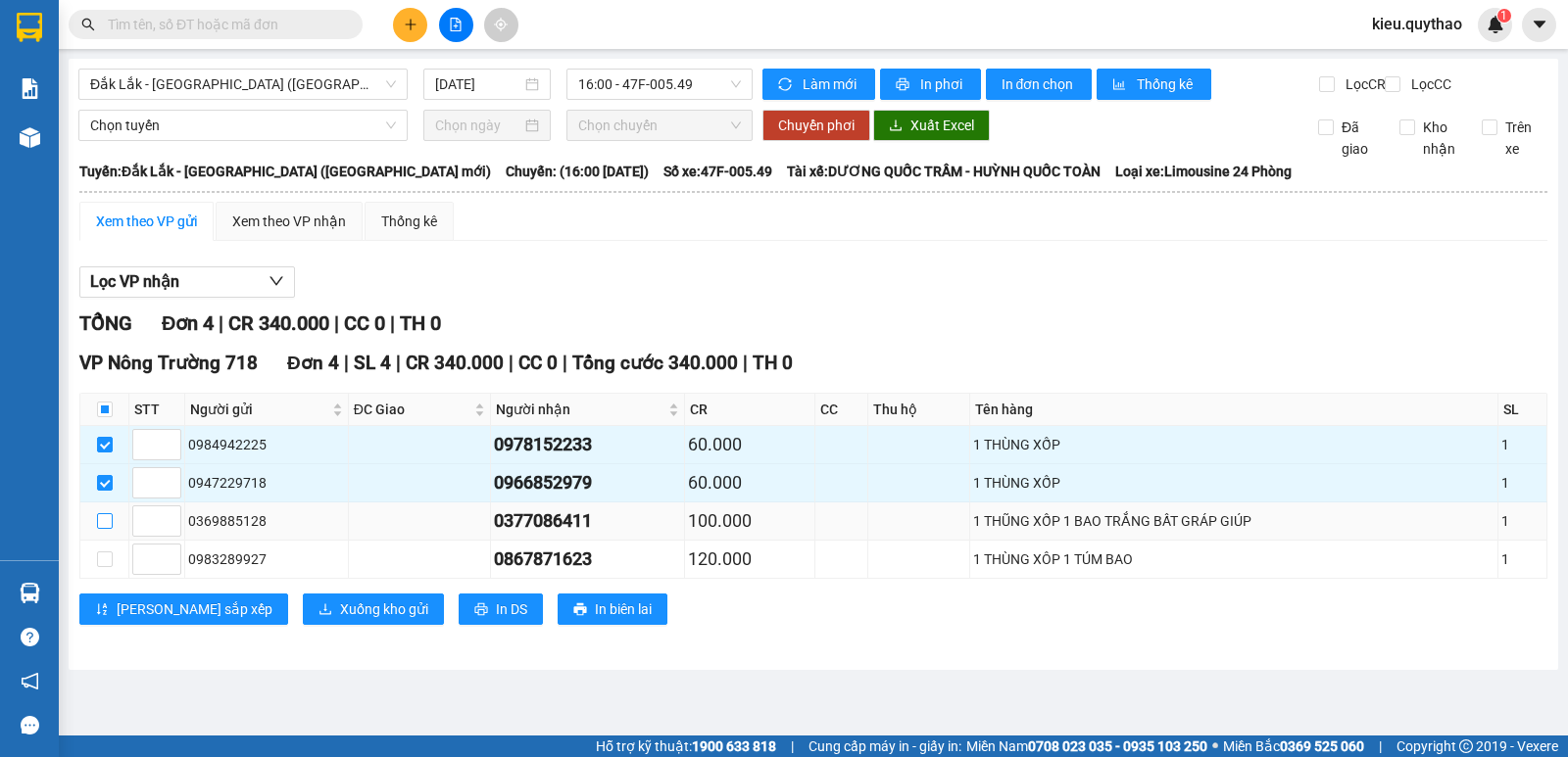
click at [109, 529] on input "checkbox" at bounding box center [105, 521] width 16 height 16
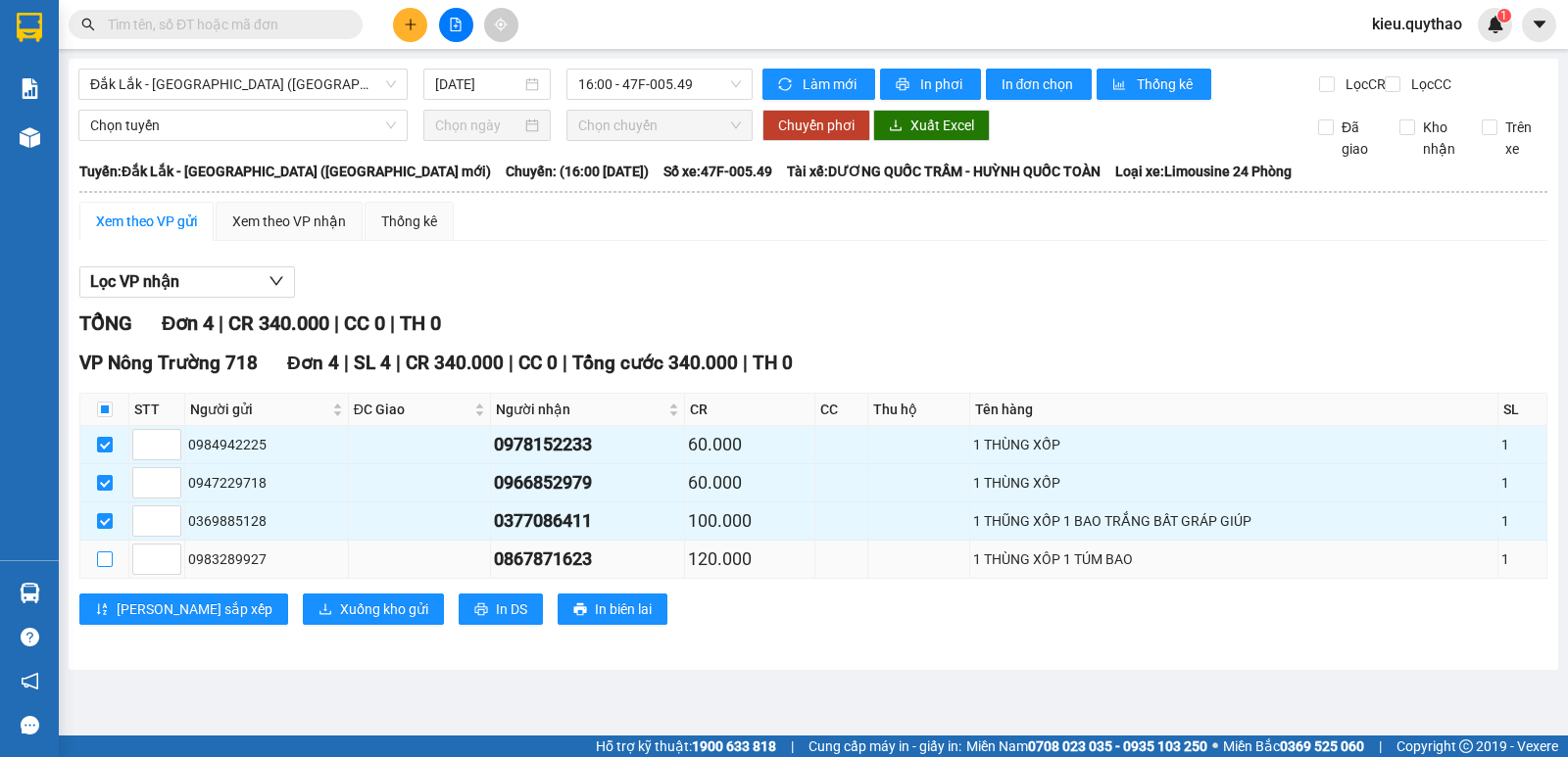
drag, startPoint x: 103, startPoint y: 577, endPoint x: 118, endPoint y: 576, distance: 15.0
click at [103, 567] on input "checkbox" at bounding box center [105, 560] width 16 height 16
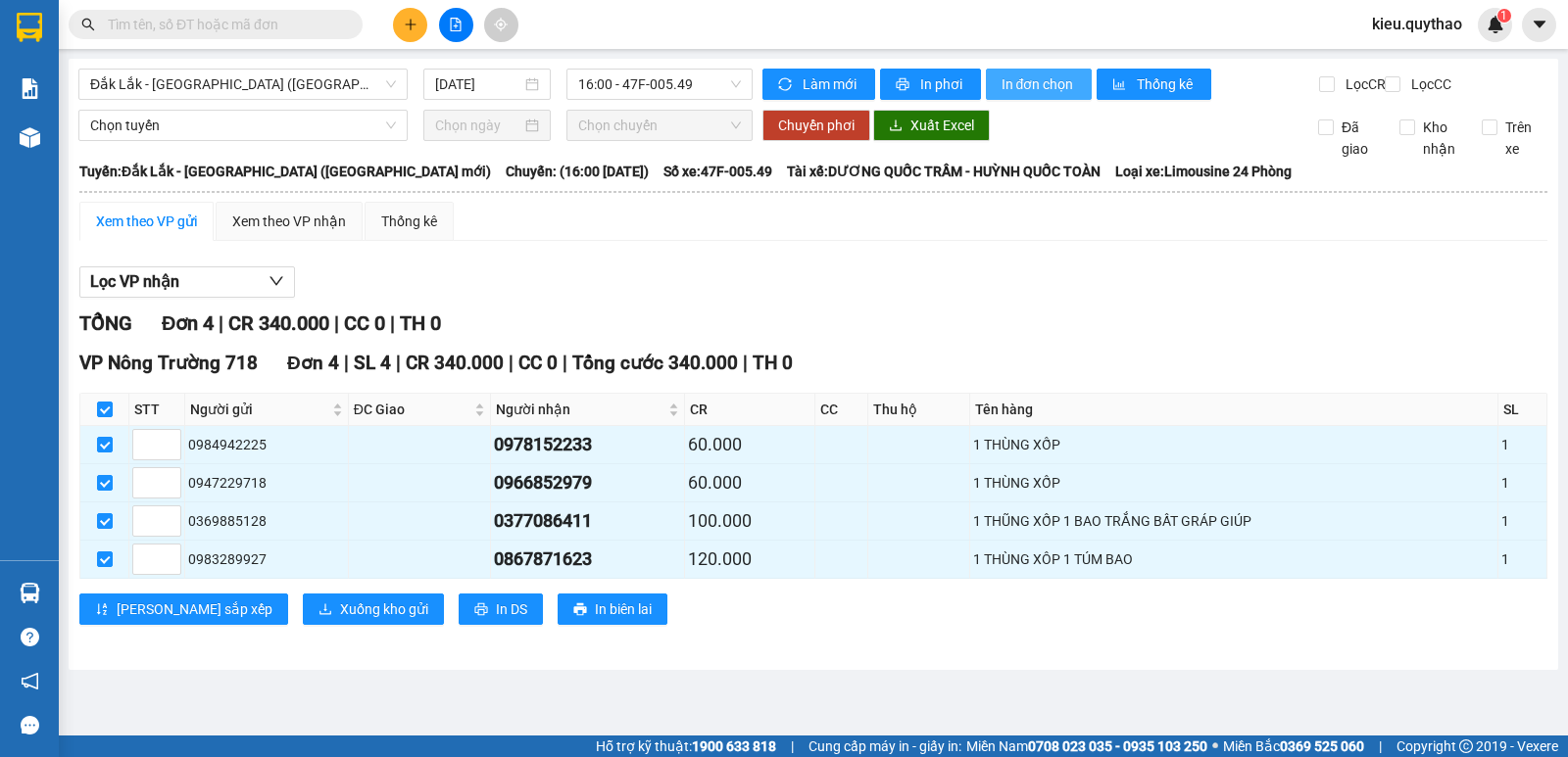
click at [1055, 70] on button "In đơn chọn" at bounding box center [1038, 84] width 107 height 31
click at [300, 83] on span "Đắk Lắk - [GEOGRAPHIC_DATA] ([GEOGRAPHIC_DATA] mới)" at bounding box center [242, 85] width 306 height 30
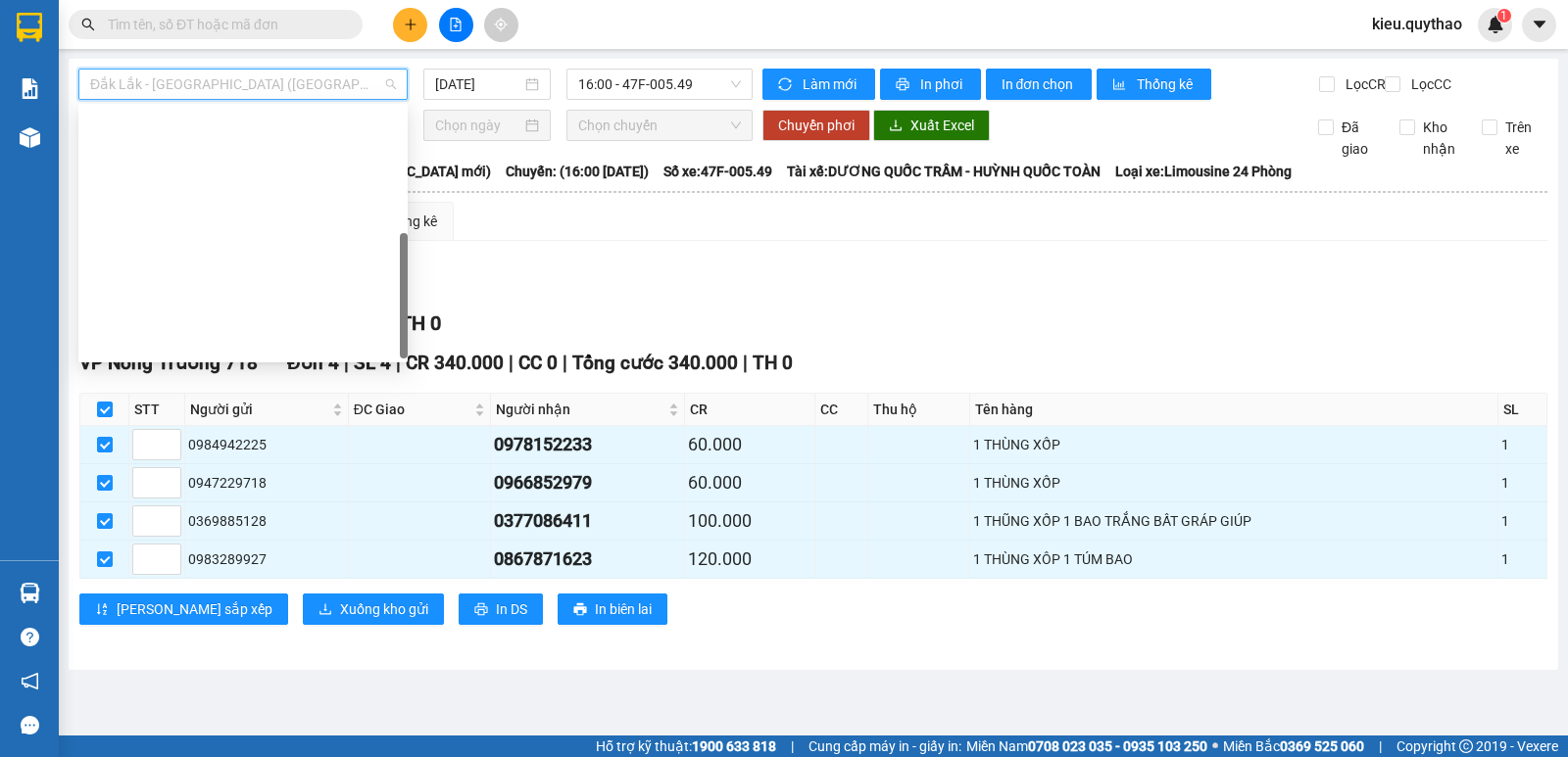
click at [227, 615] on div "Đắk Lắk - [GEOGRAPHIC_DATA]" at bounding box center [242, 626] width 306 height 22
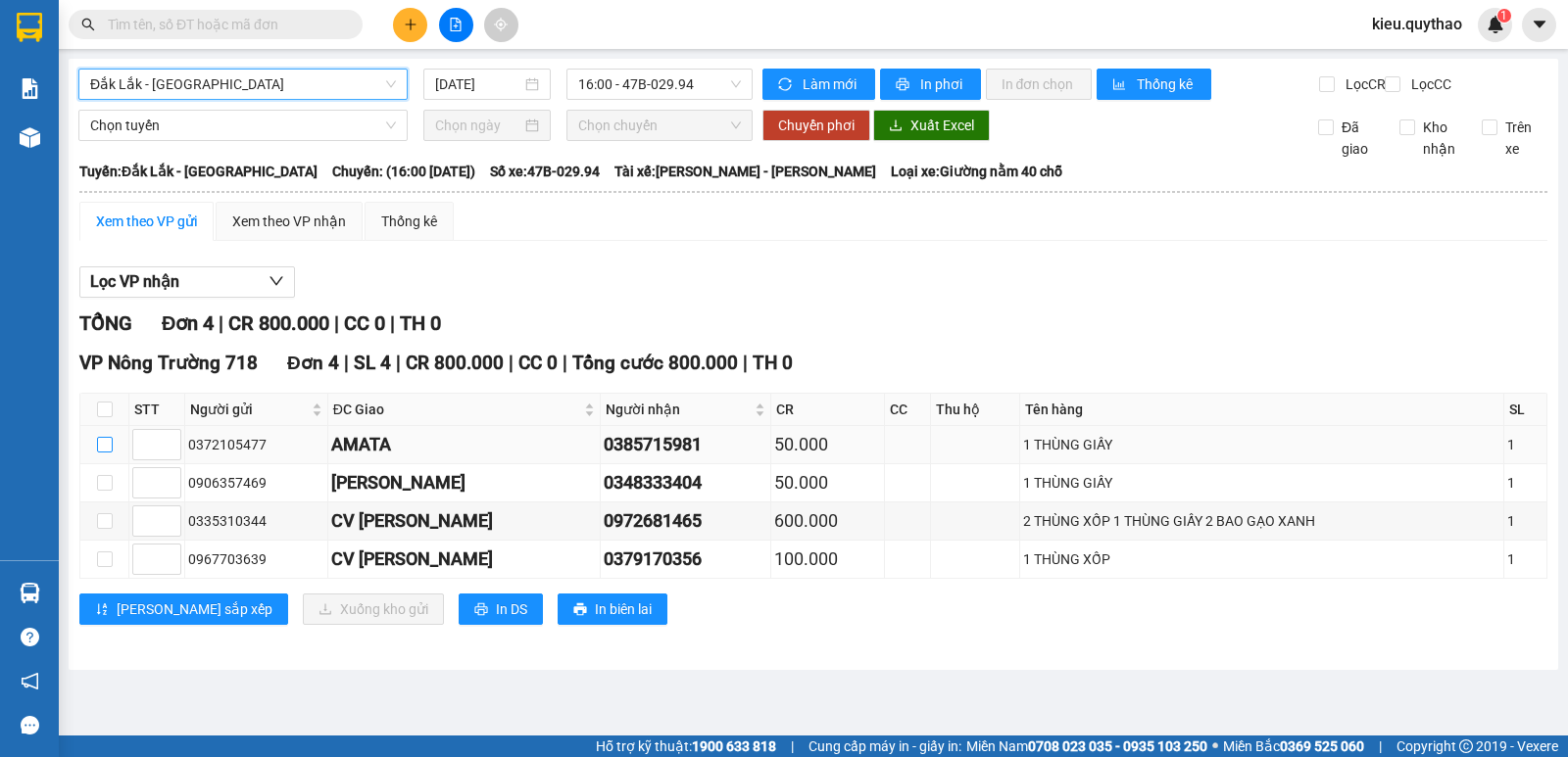
click at [106, 452] on input "checkbox" at bounding box center [105, 445] width 16 height 16
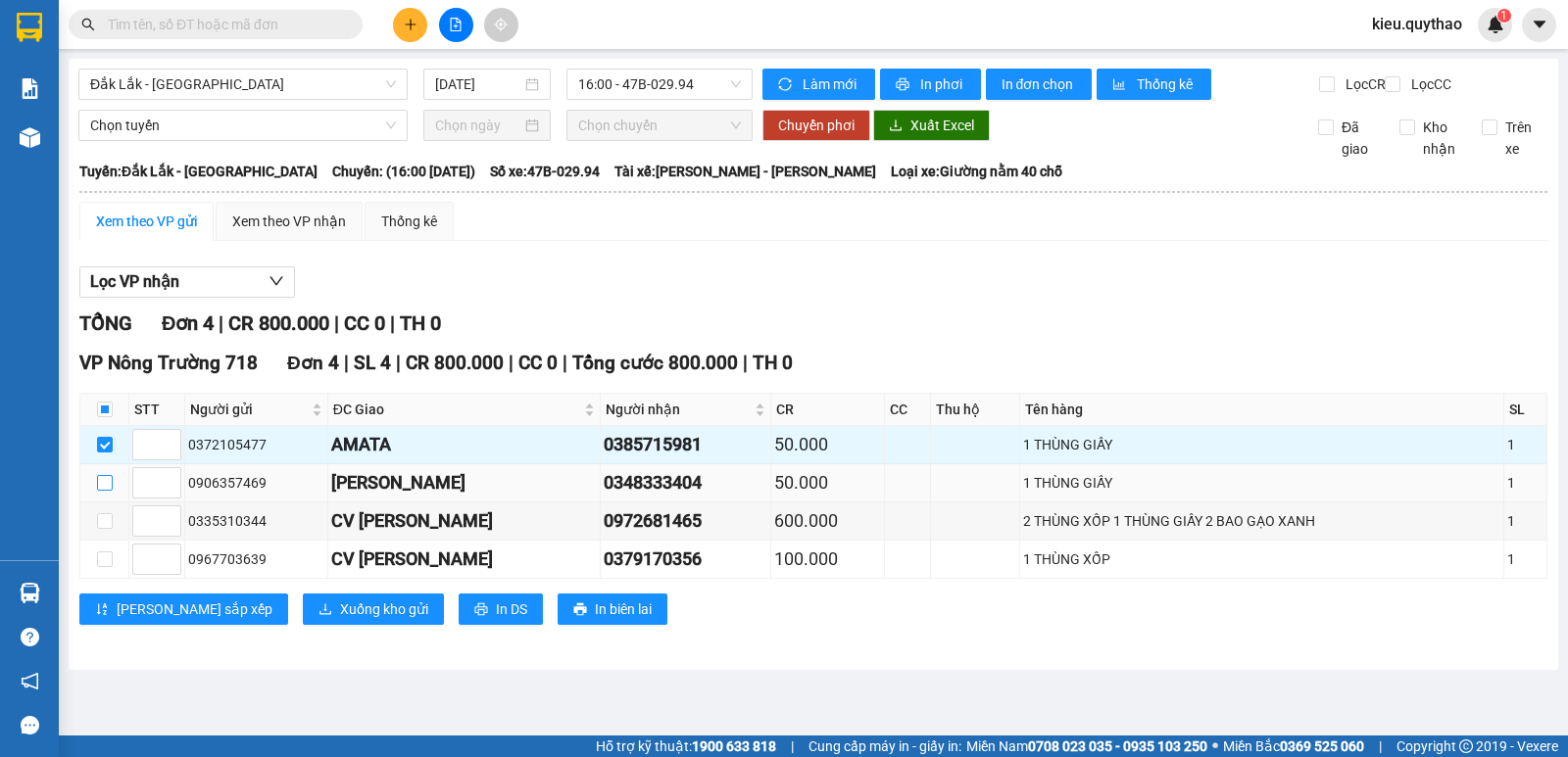
click at [105, 491] on input "checkbox" at bounding box center [105, 483] width 16 height 16
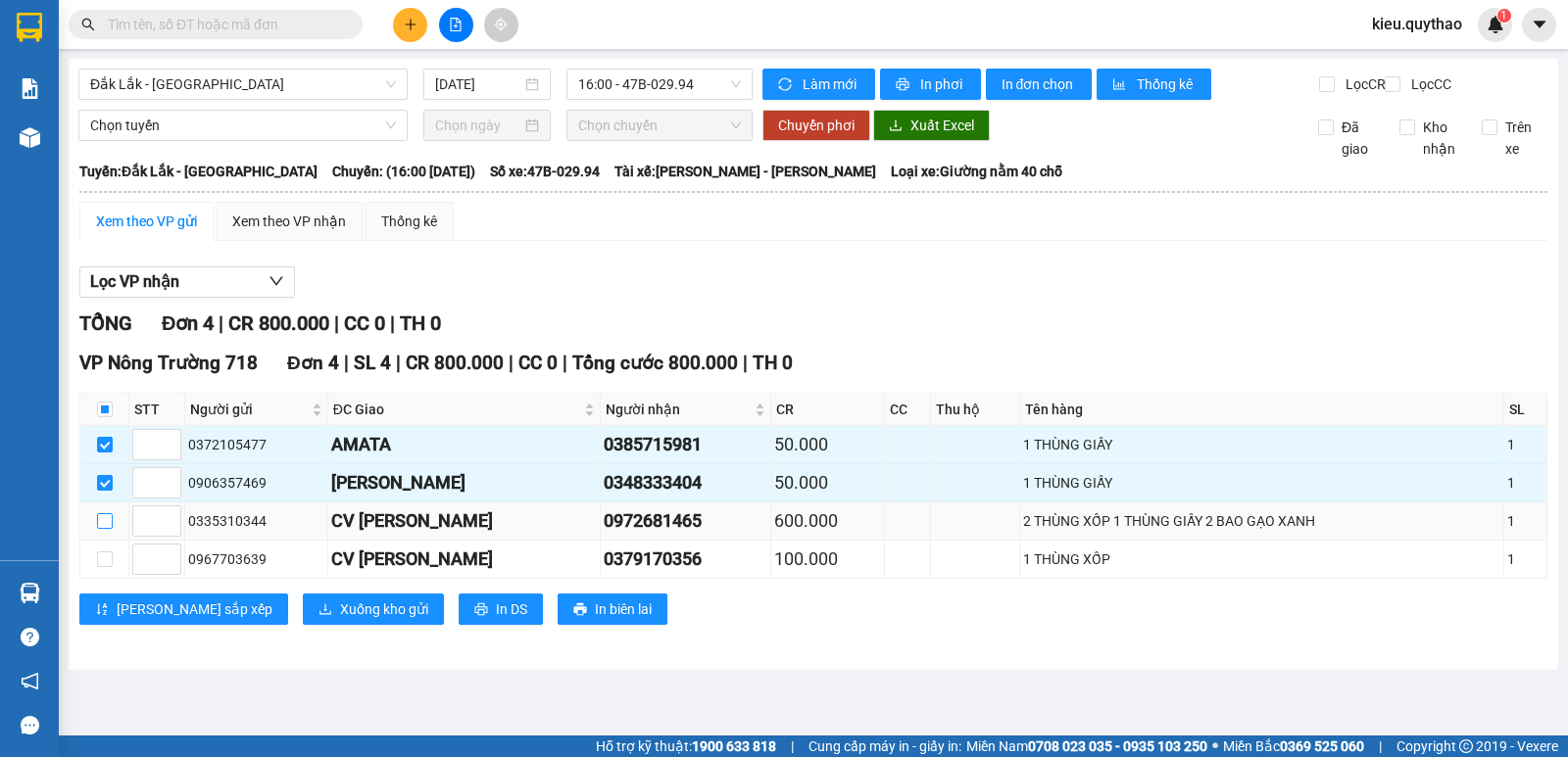
click at [101, 529] on input "checkbox" at bounding box center [105, 521] width 16 height 16
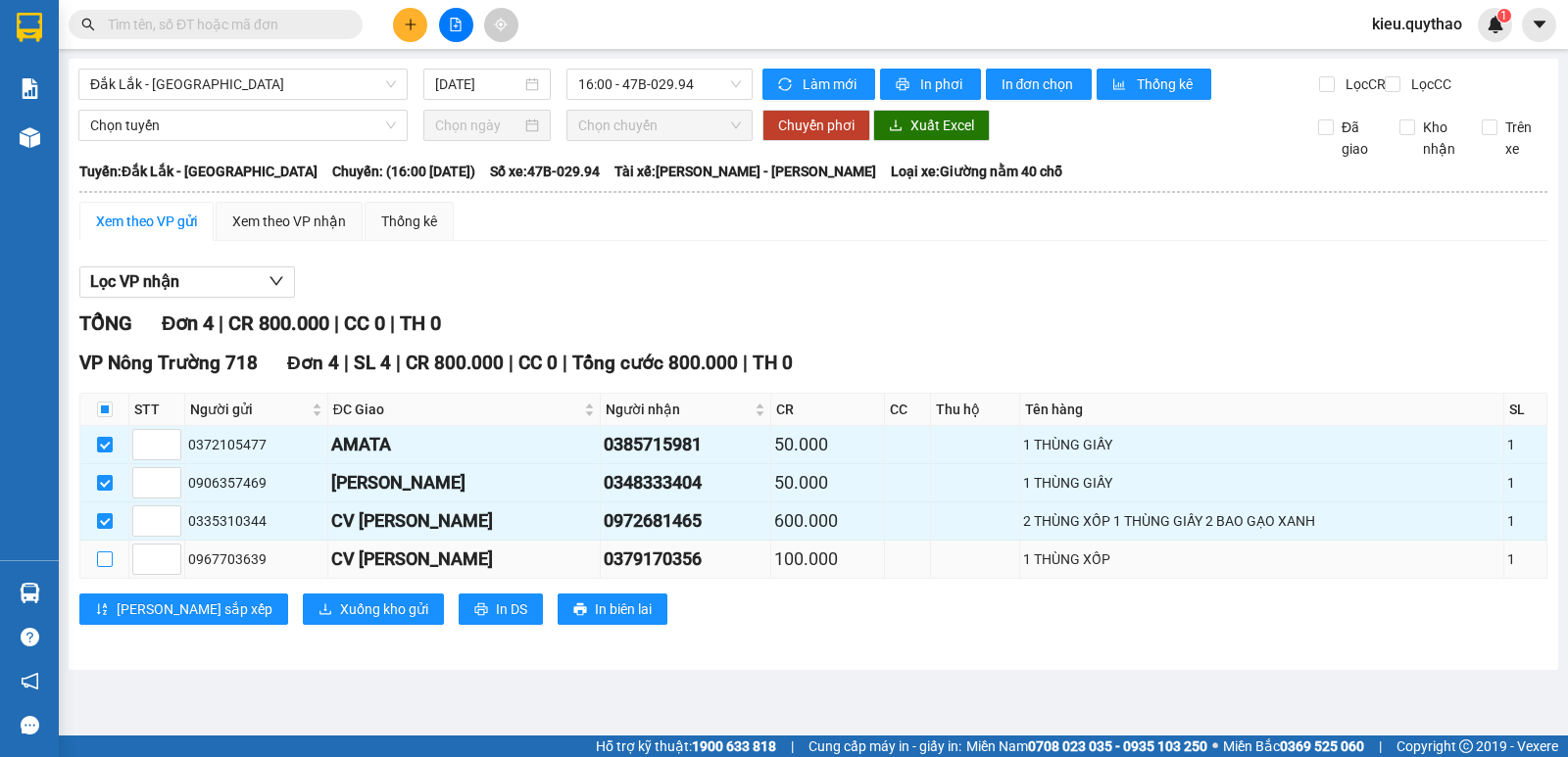
click at [98, 567] on input "checkbox" at bounding box center [105, 560] width 16 height 16
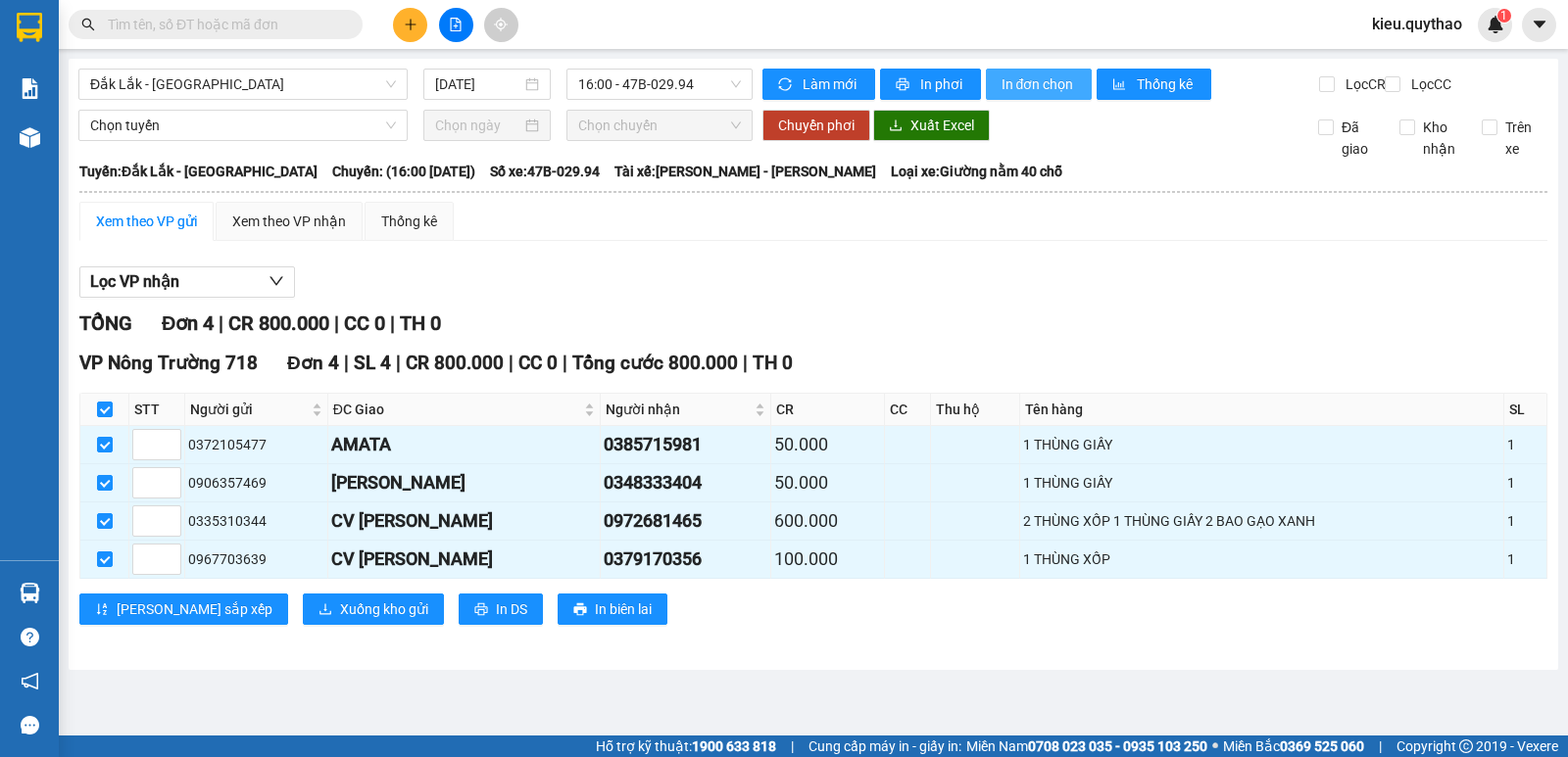
click at [1017, 90] on span "In đơn chọn" at bounding box center [1039, 85] width 76 height 22
click at [314, 76] on span "Đắk Lắk - [GEOGRAPHIC_DATA]" at bounding box center [242, 85] width 306 height 30
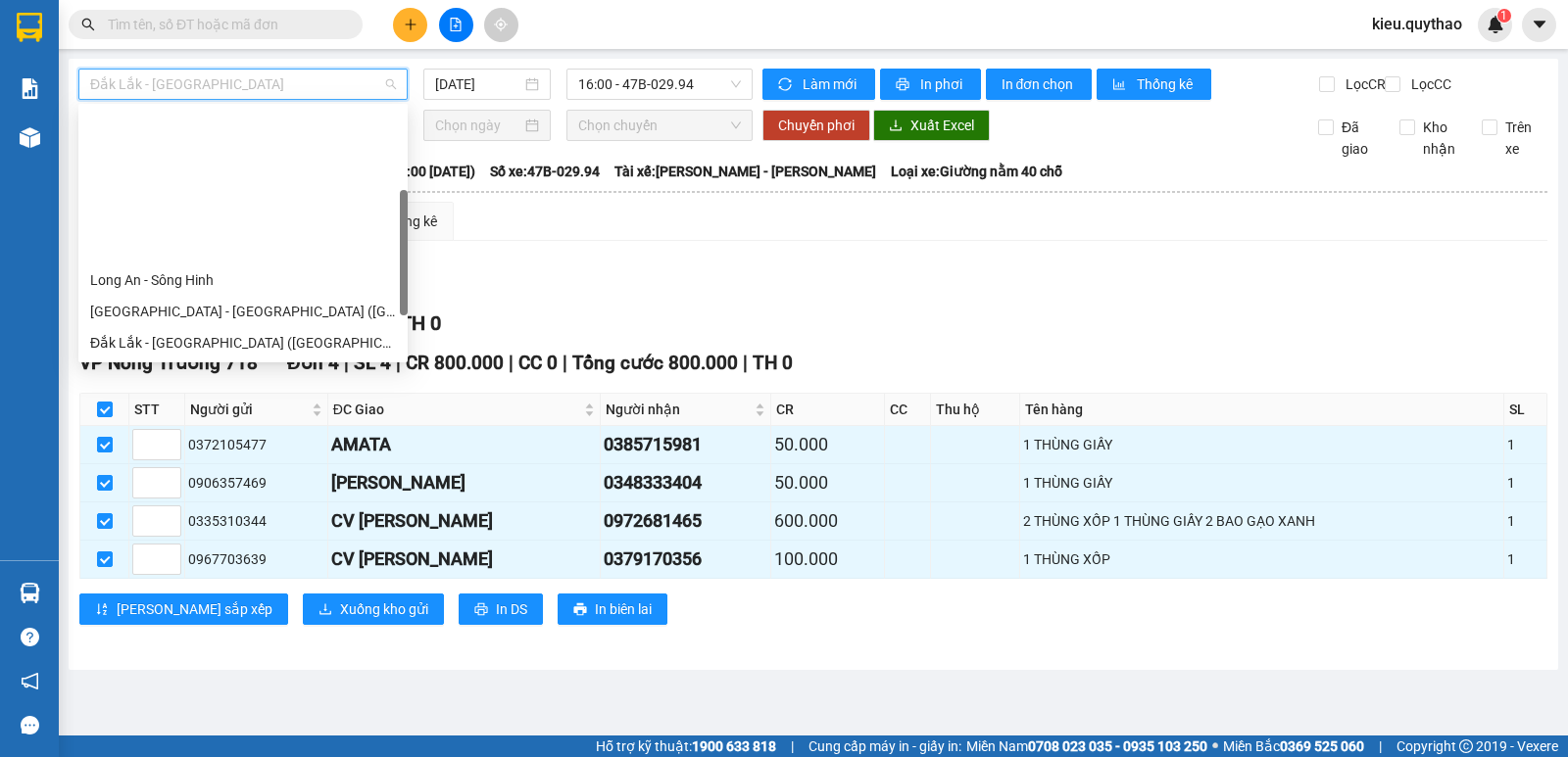
click at [218, 364] on div "Sông Hinh - Long An" at bounding box center [242, 375] width 306 height 22
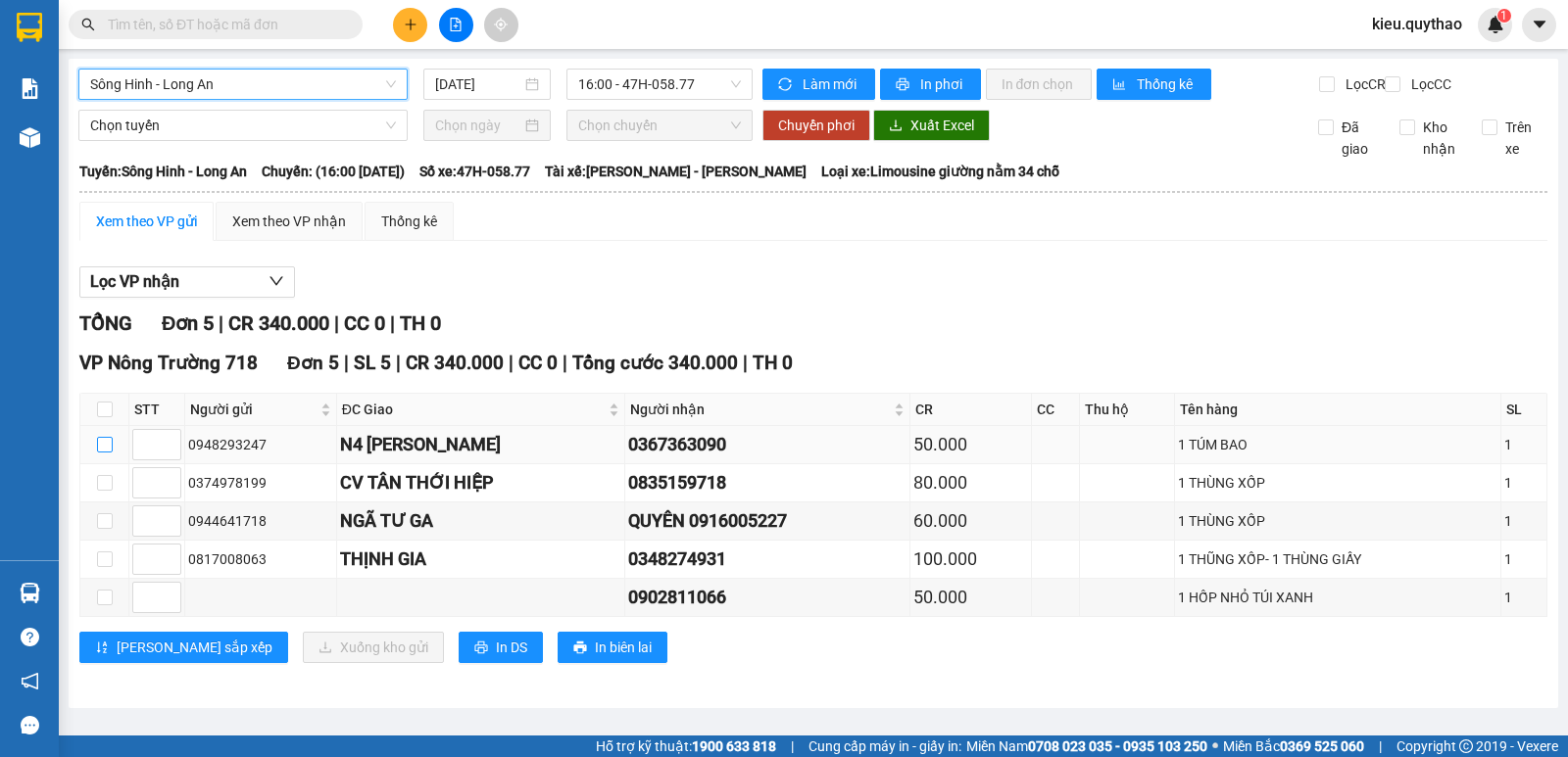
click at [101, 452] on input "checkbox" at bounding box center [105, 445] width 16 height 16
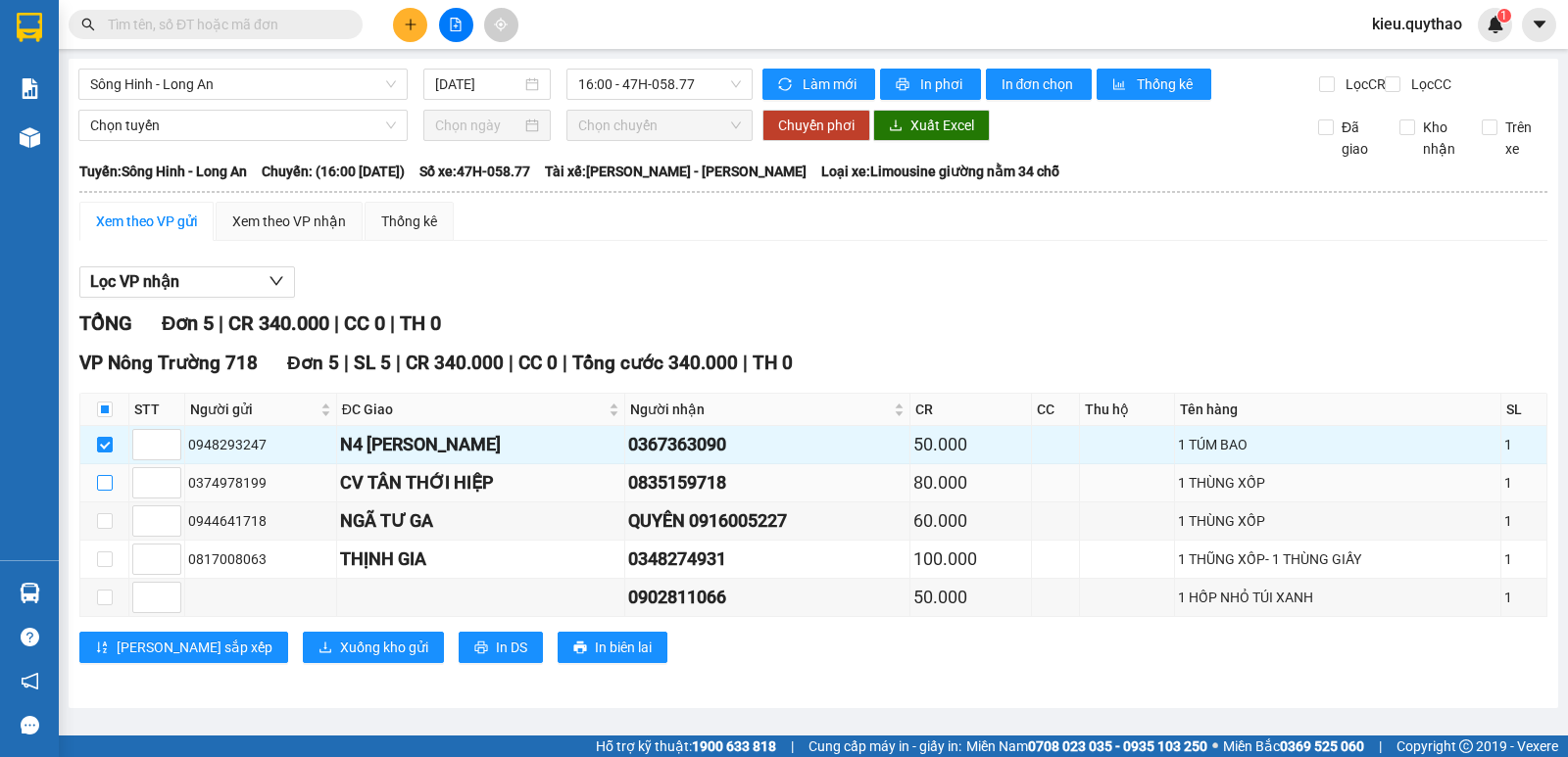
click at [99, 491] on input "checkbox" at bounding box center [105, 483] width 16 height 16
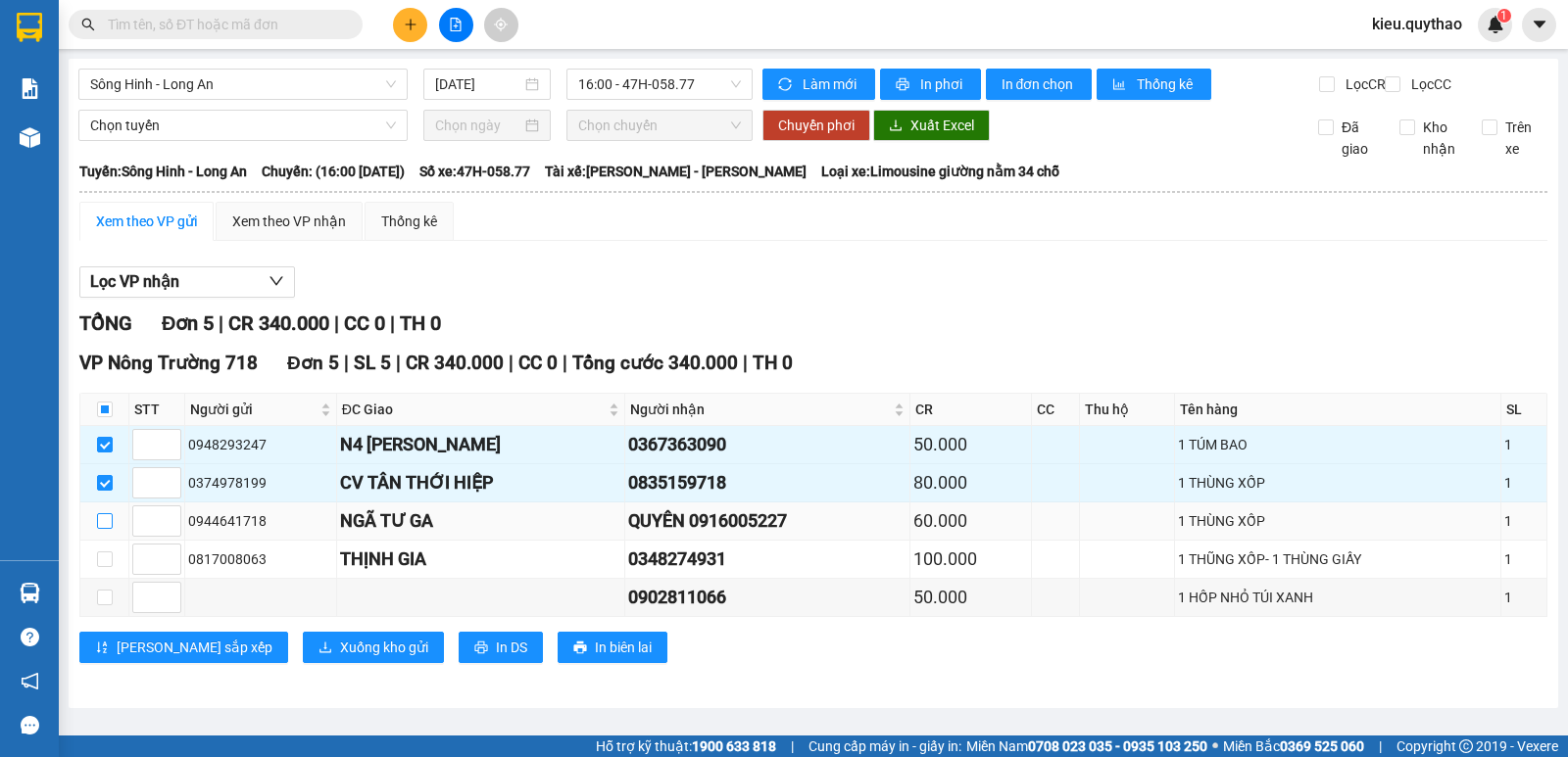
click at [104, 529] on input "checkbox" at bounding box center [105, 521] width 16 height 16
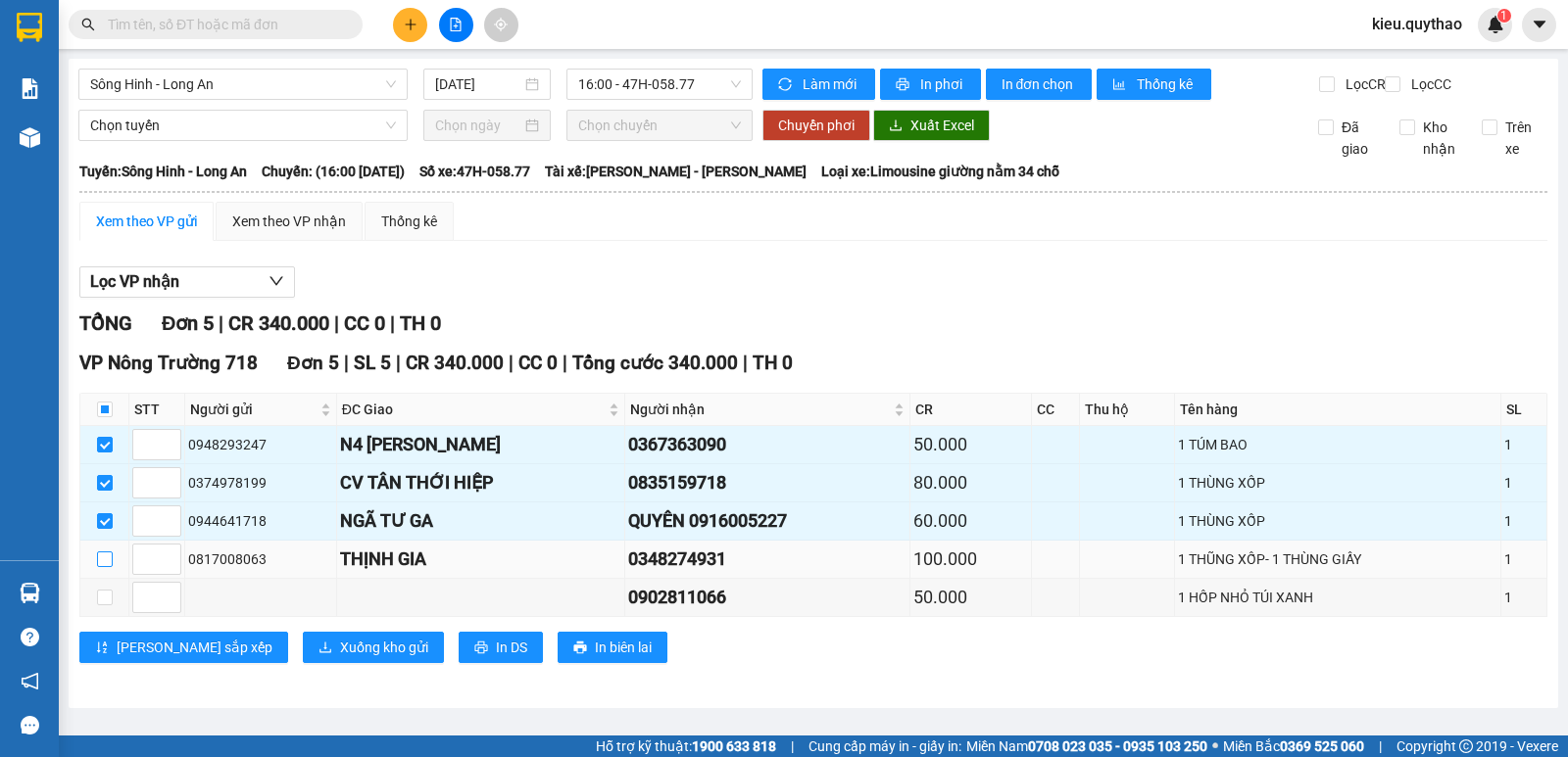
click at [97, 570] on label at bounding box center [105, 560] width 16 height 22
click at [97, 567] on input "checkbox" at bounding box center [105, 560] width 16 height 16
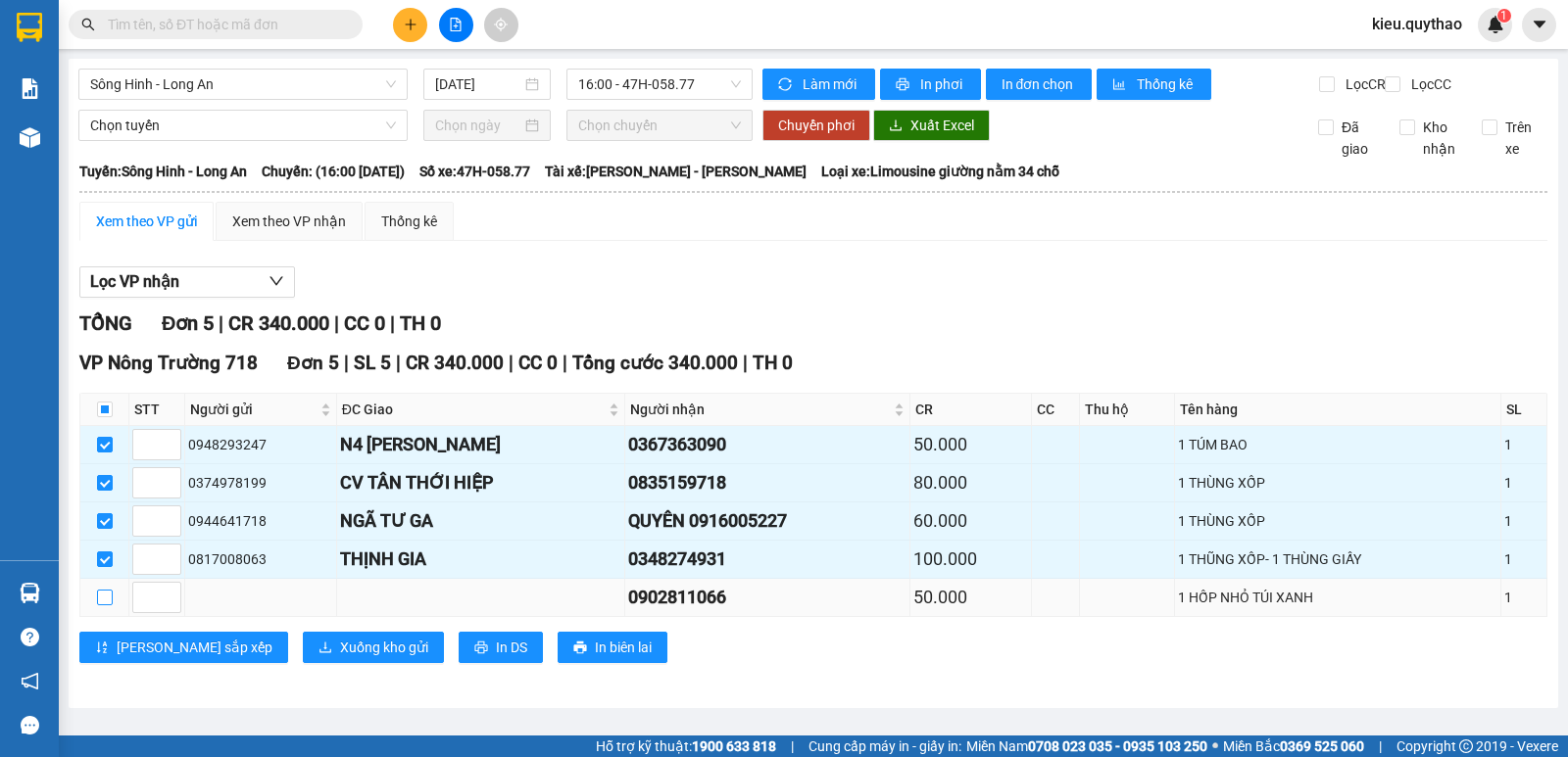
click at [106, 606] on input "checkbox" at bounding box center [105, 598] width 16 height 16
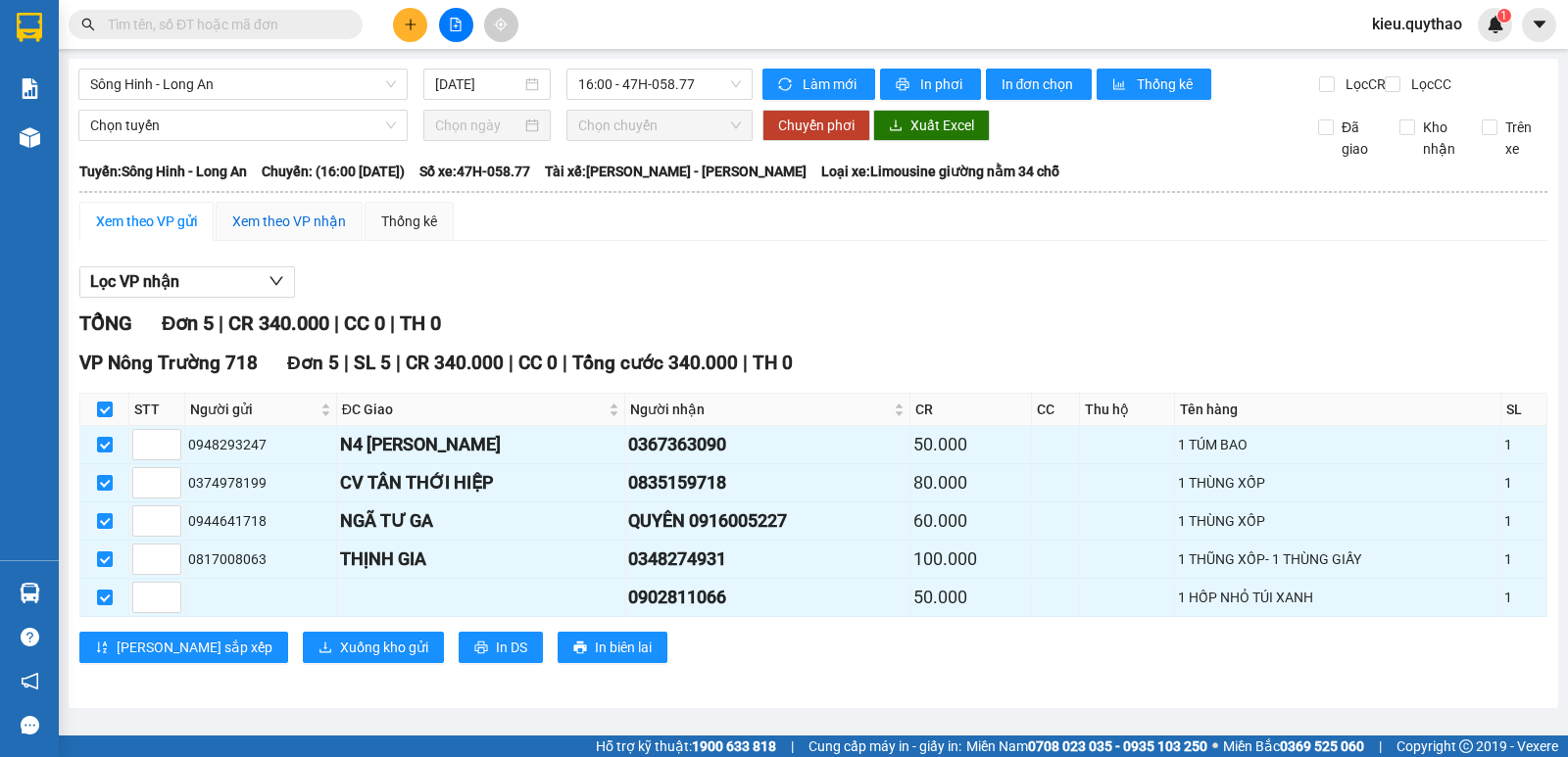
click at [278, 229] on div "Xem theo VP nhận" at bounding box center [289, 221] width 114 height 22
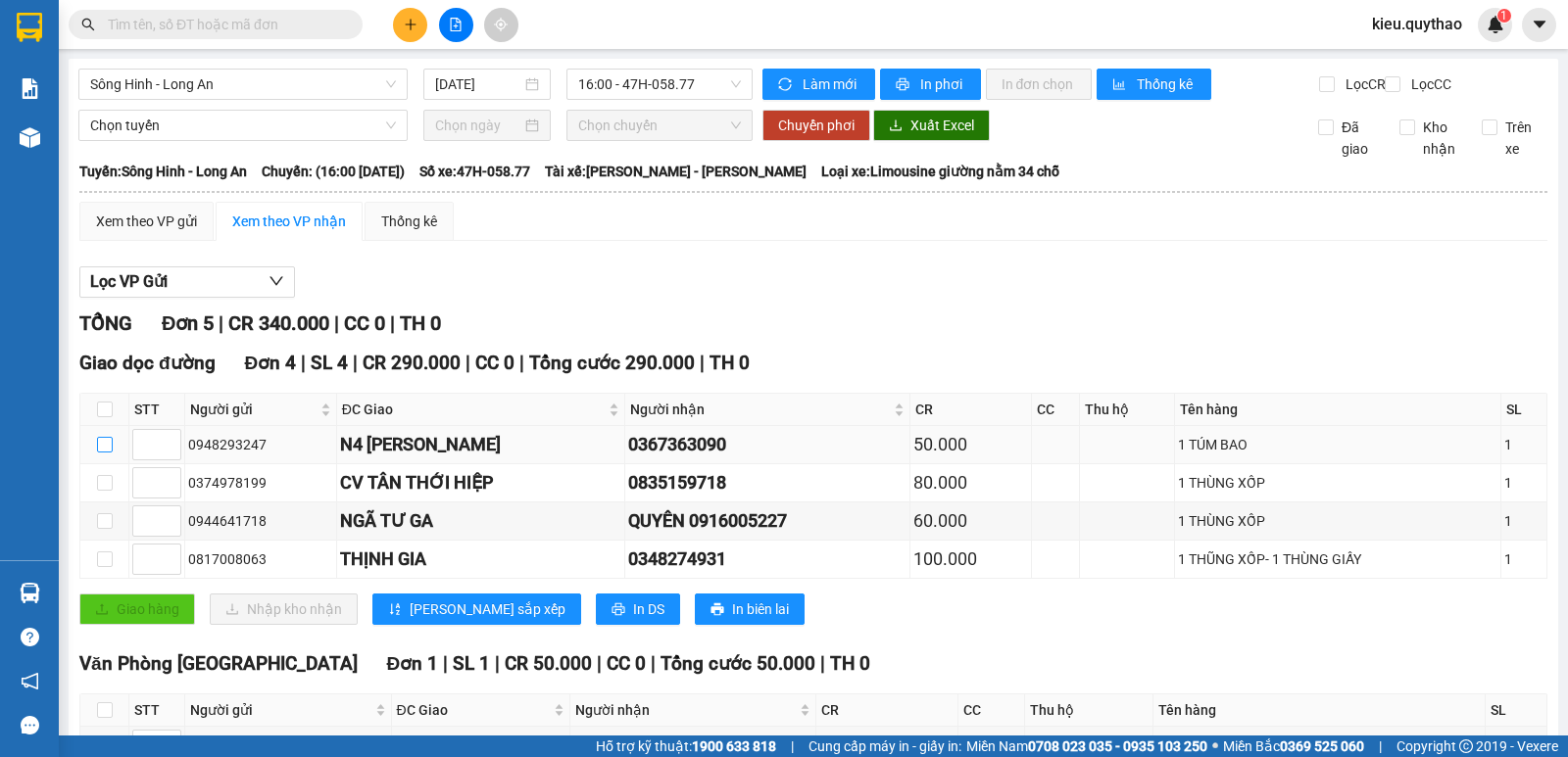
click at [104, 434] on label at bounding box center [105, 445] width 16 height 22
click at [104, 437] on input "checkbox" at bounding box center [105, 445] width 16 height 16
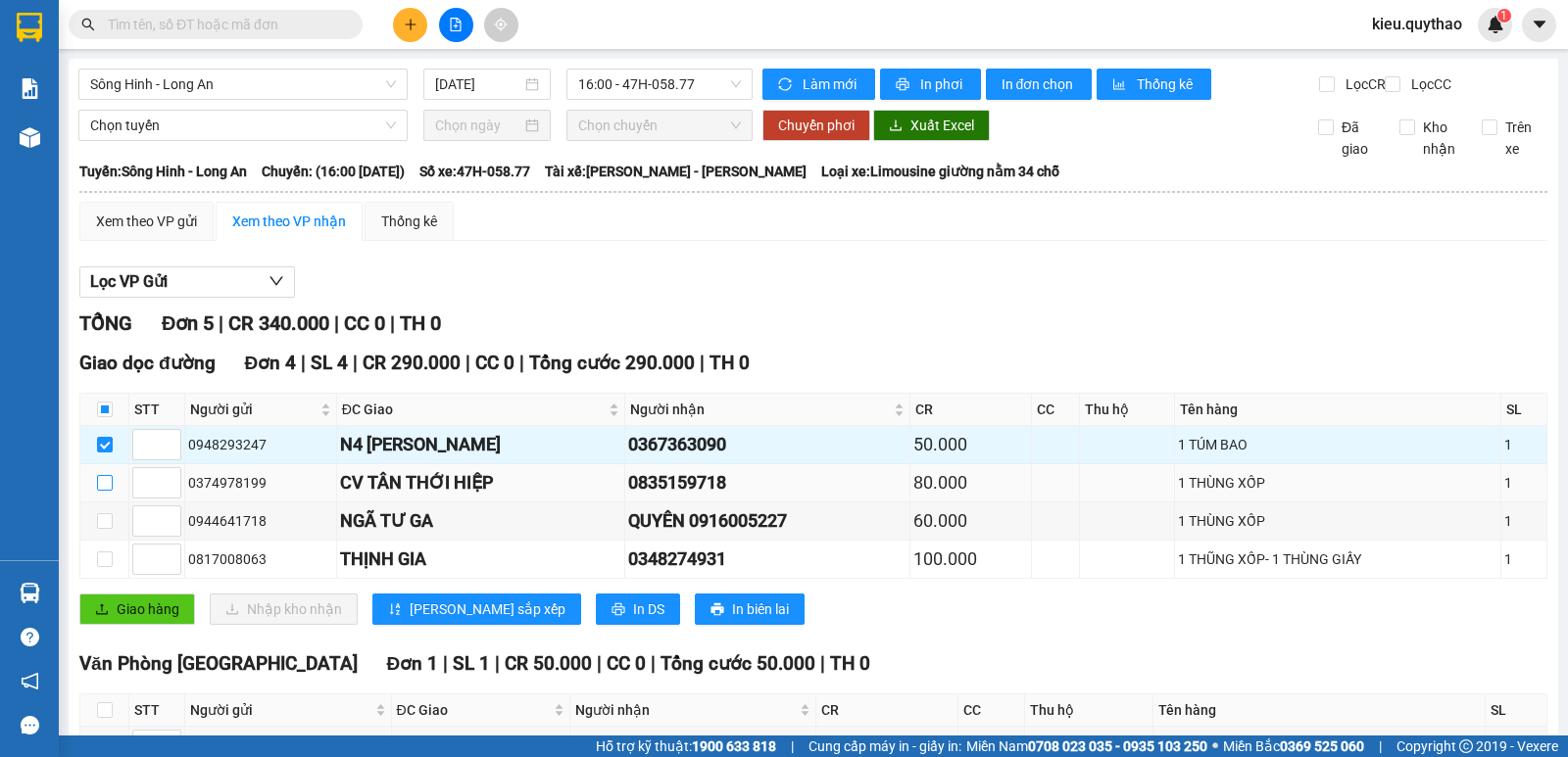
click at [105, 475] on input "checkbox" at bounding box center [105, 483] width 16 height 16
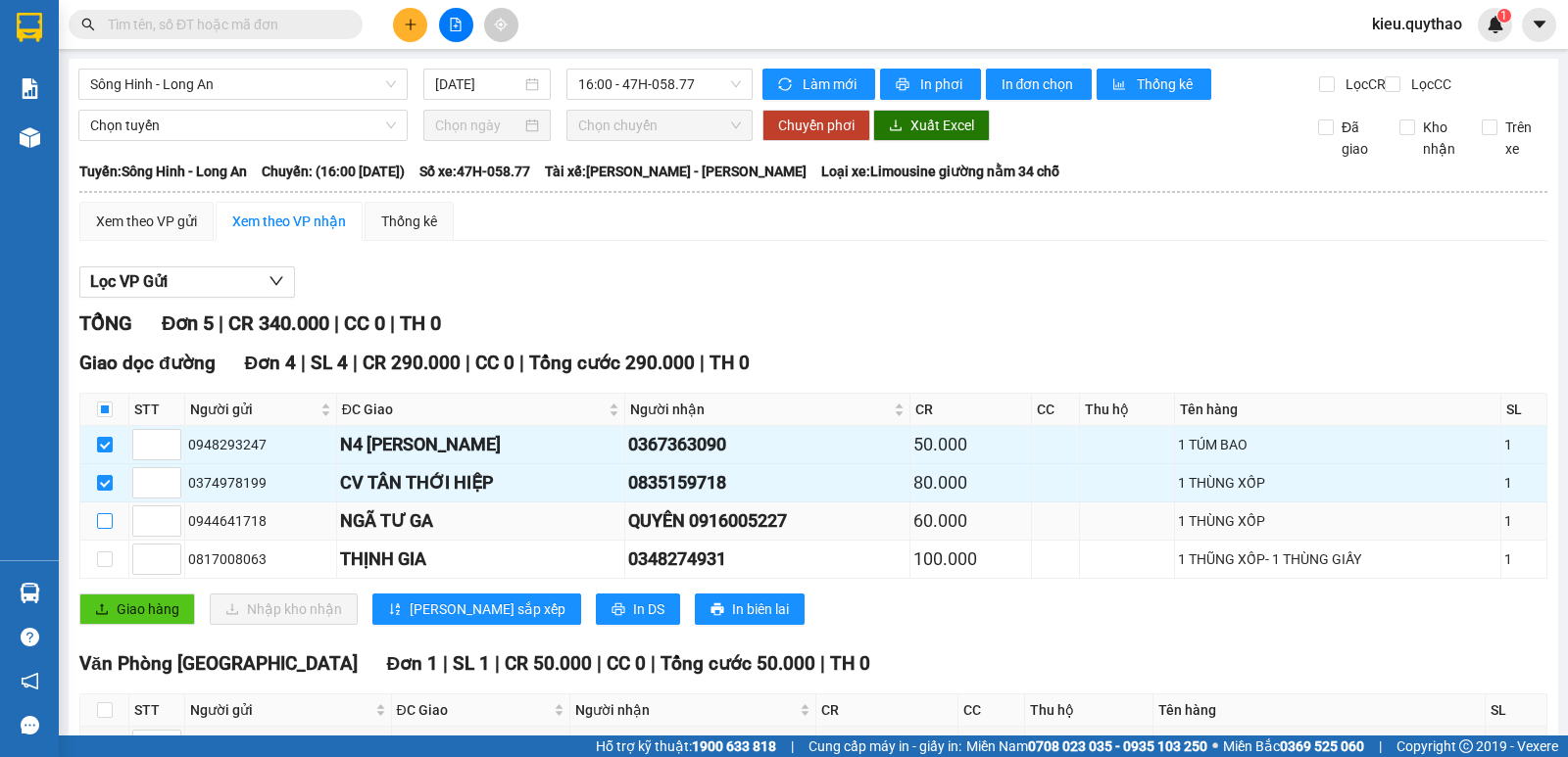
click at [109, 513] on input "checkbox" at bounding box center [105, 521] width 16 height 16
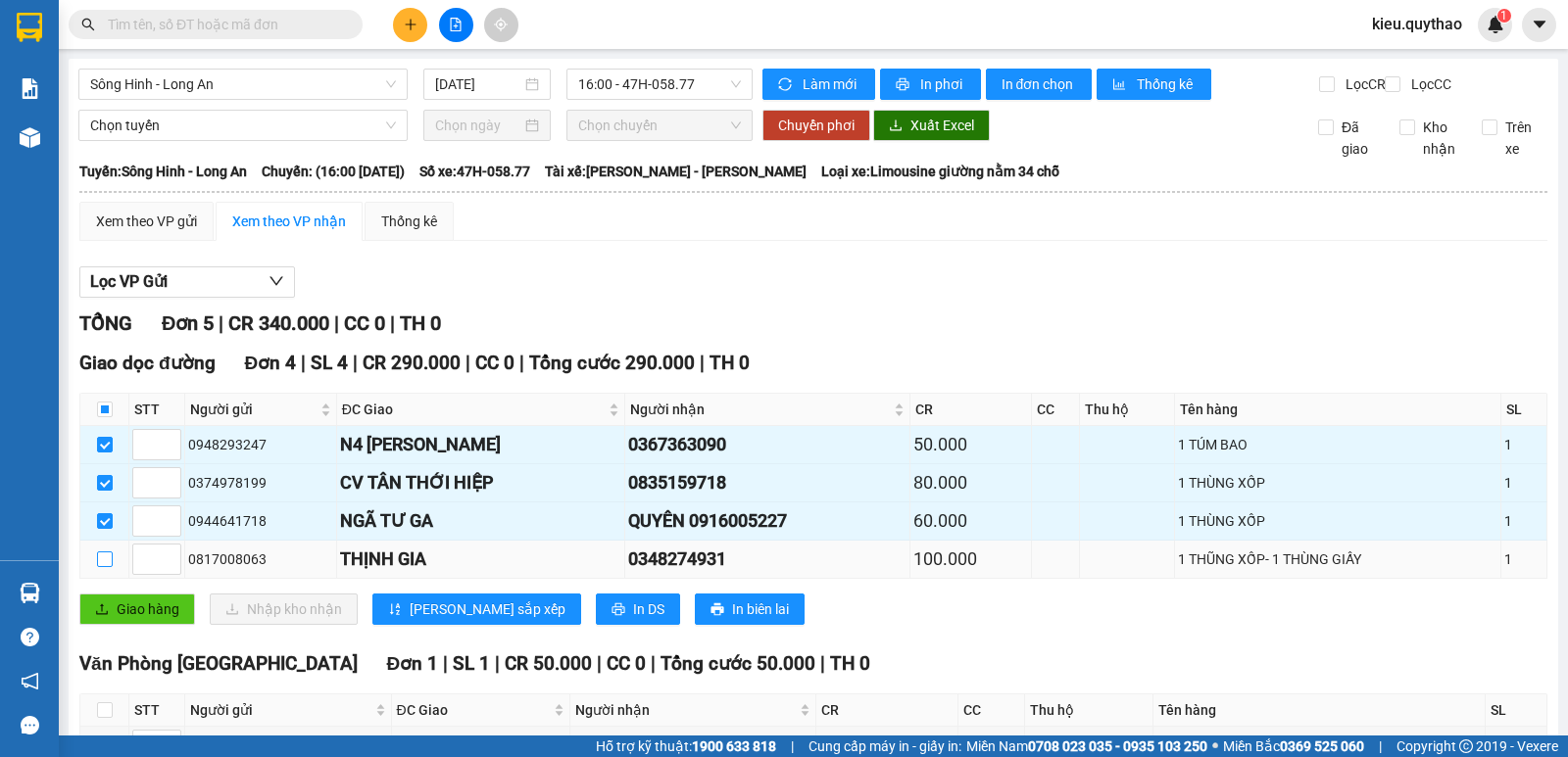
click at [100, 549] on label at bounding box center [105, 560] width 16 height 22
click at [104, 552] on input "checkbox" at bounding box center [105, 560] width 16 height 16
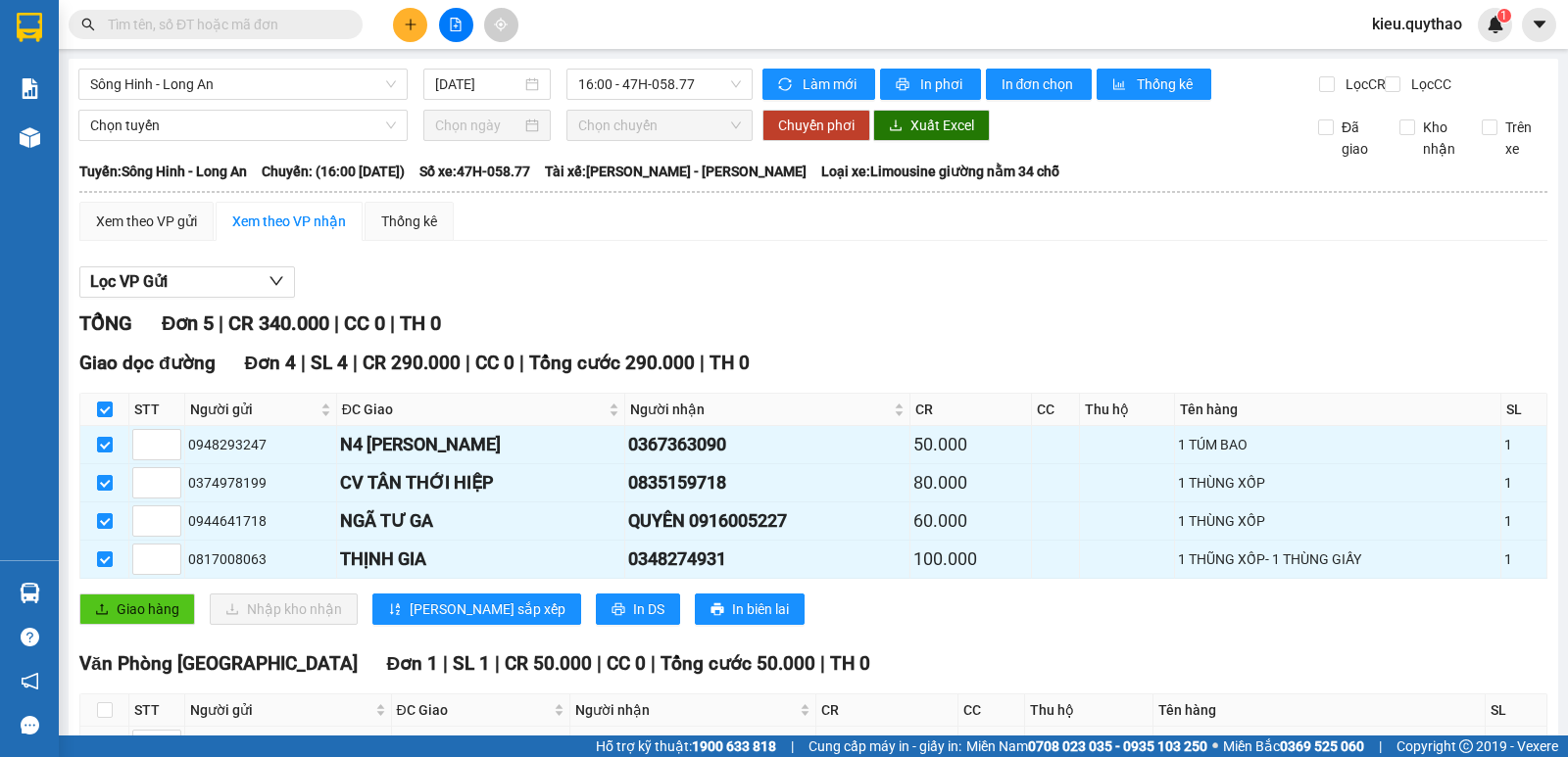
click at [109, 738] on input "checkbox" at bounding box center [105, 746] width 16 height 16
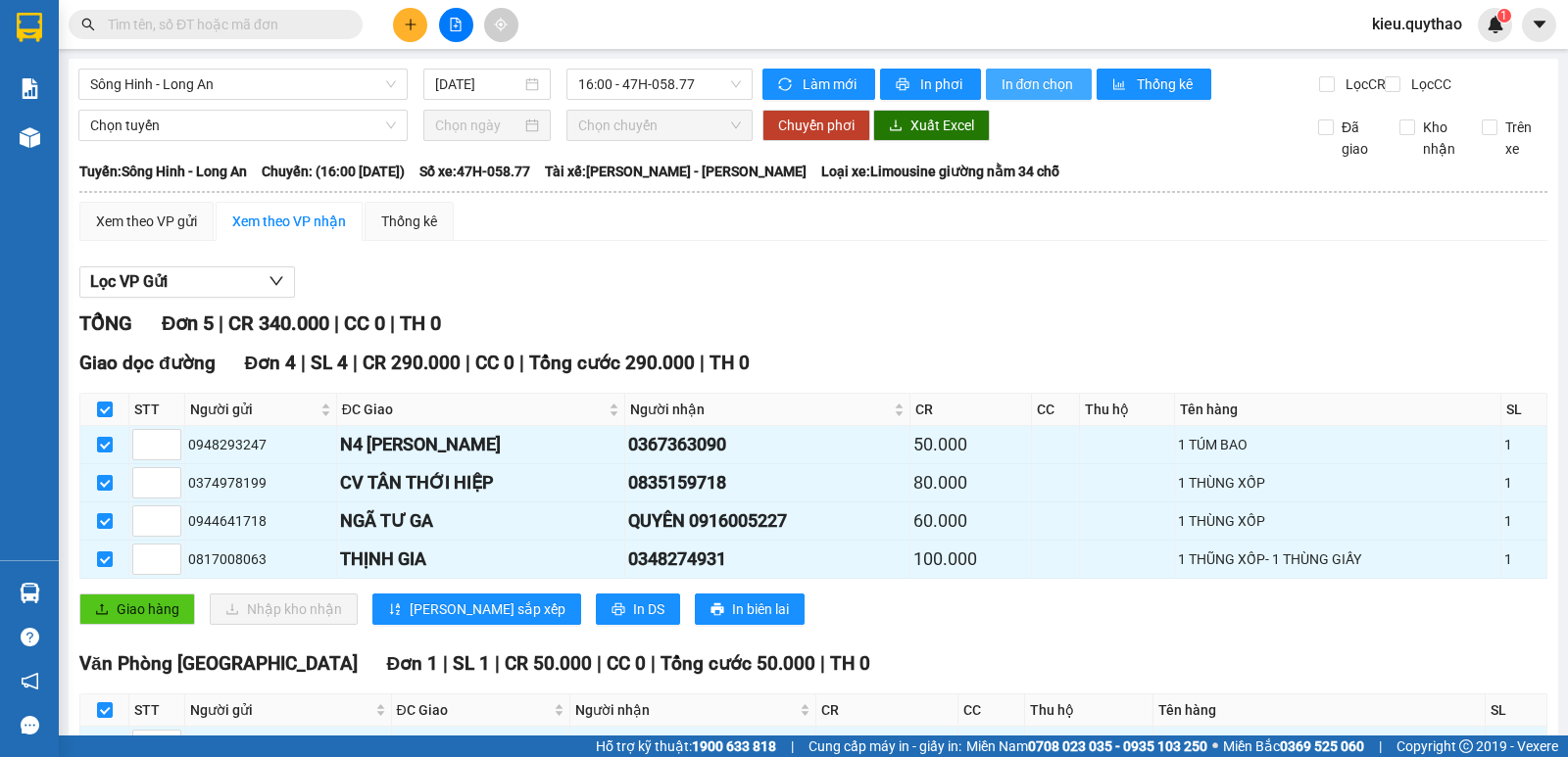
click at [1004, 85] on span "In đơn chọn" at bounding box center [1039, 85] width 76 height 22
click at [416, 35] on button at bounding box center [409, 25] width 34 height 34
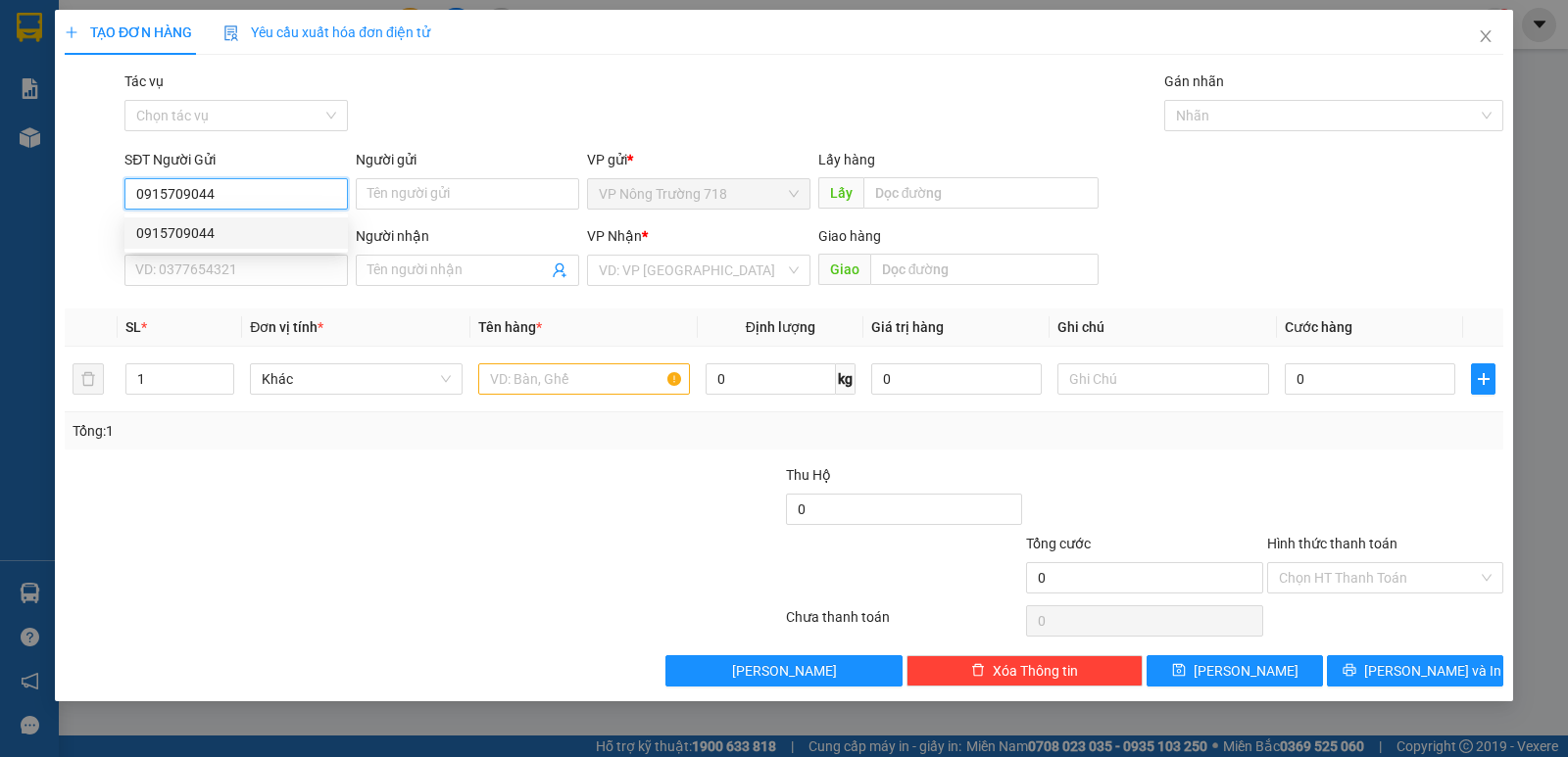
click at [278, 223] on div "0915709044" at bounding box center [236, 233] width 200 height 22
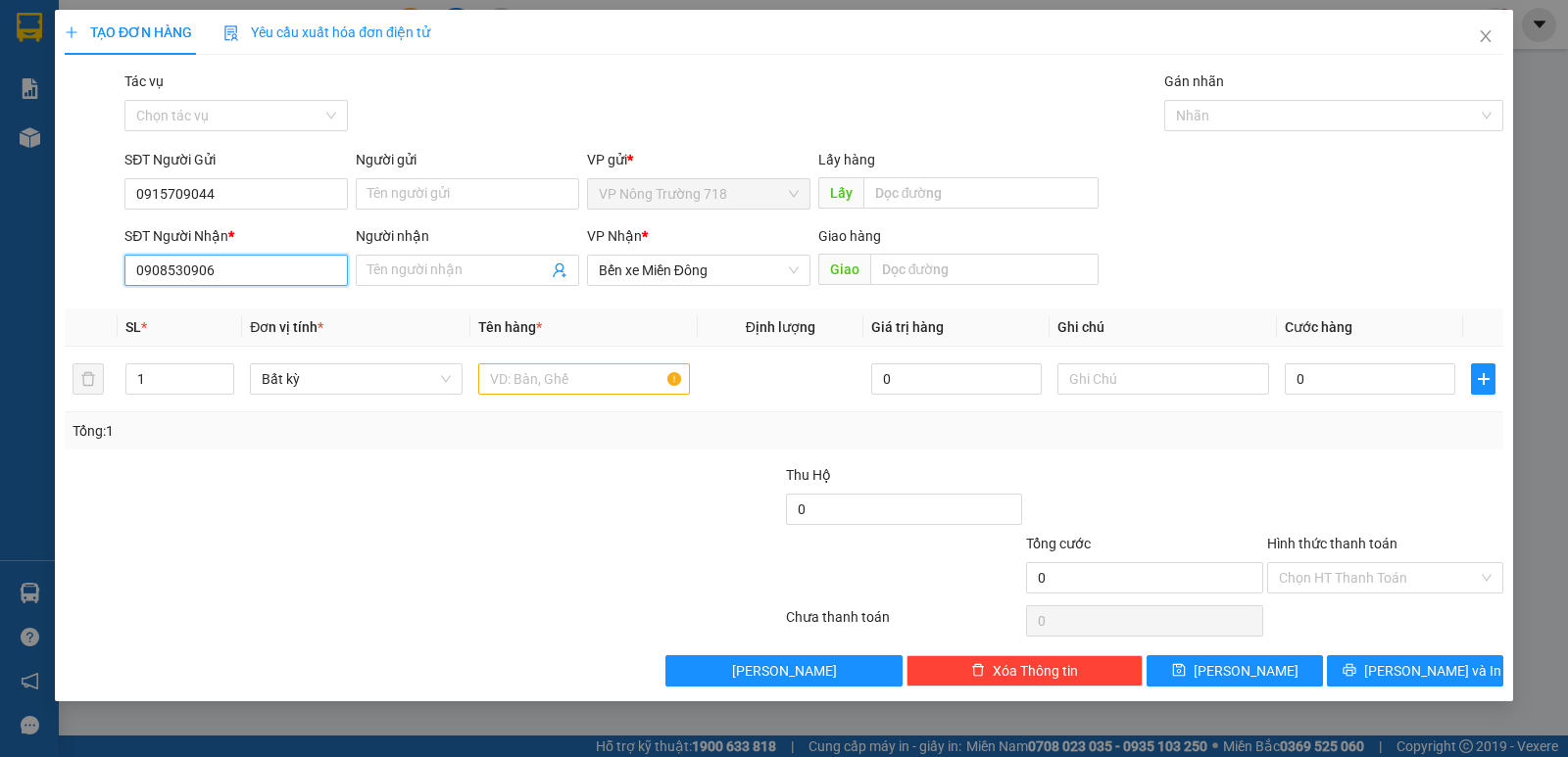
click at [278, 270] on input "0908530906" at bounding box center [236, 270] width 223 height 31
click at [747, 267] on span "Bến xe Miền Đông" at bounding box center [698, 271] width 200 height 30
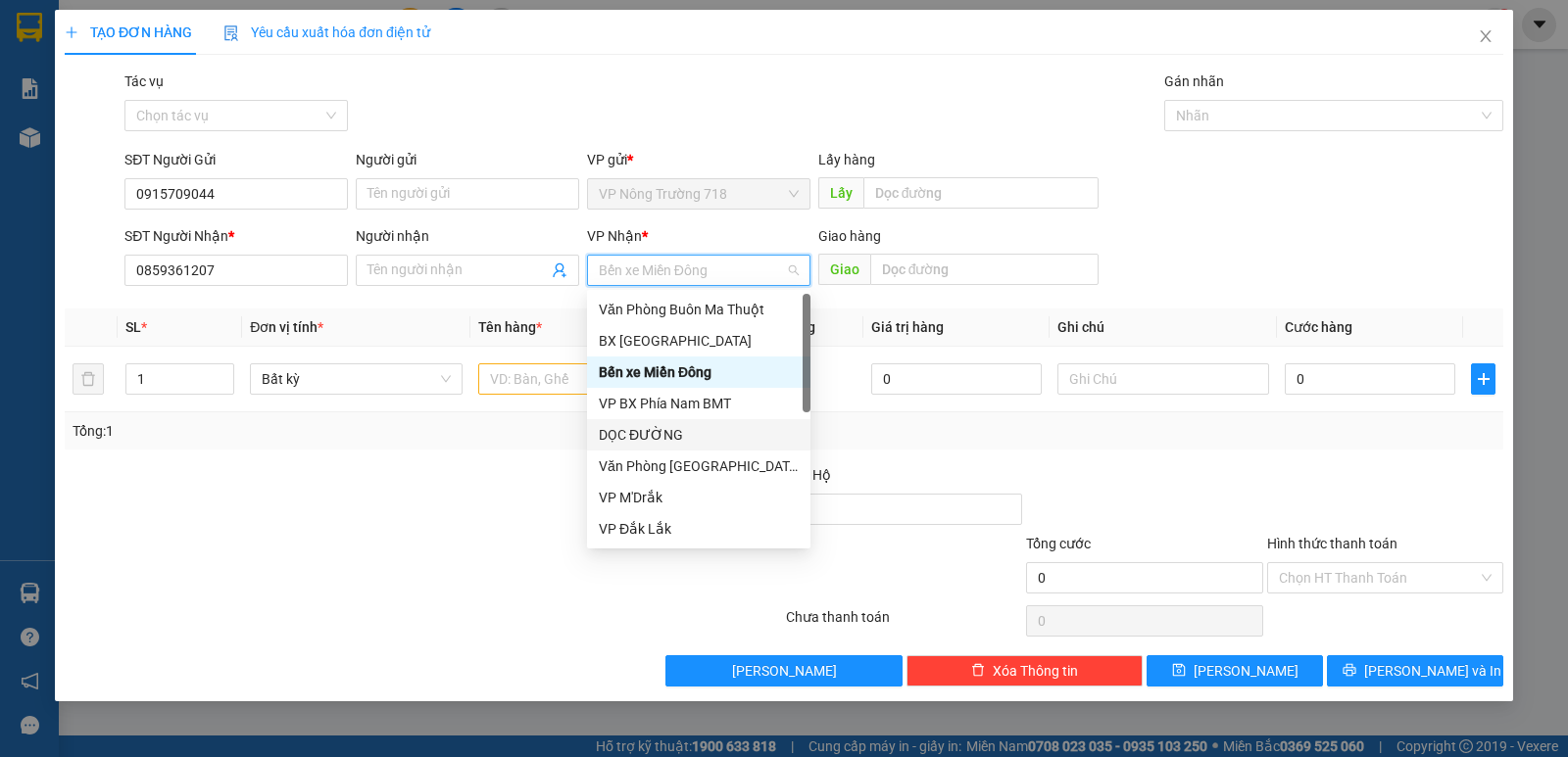
click at [715, 433] on div "DỌC ĐƯỜNG" at bounding box center [698, 435] width 200 height 22
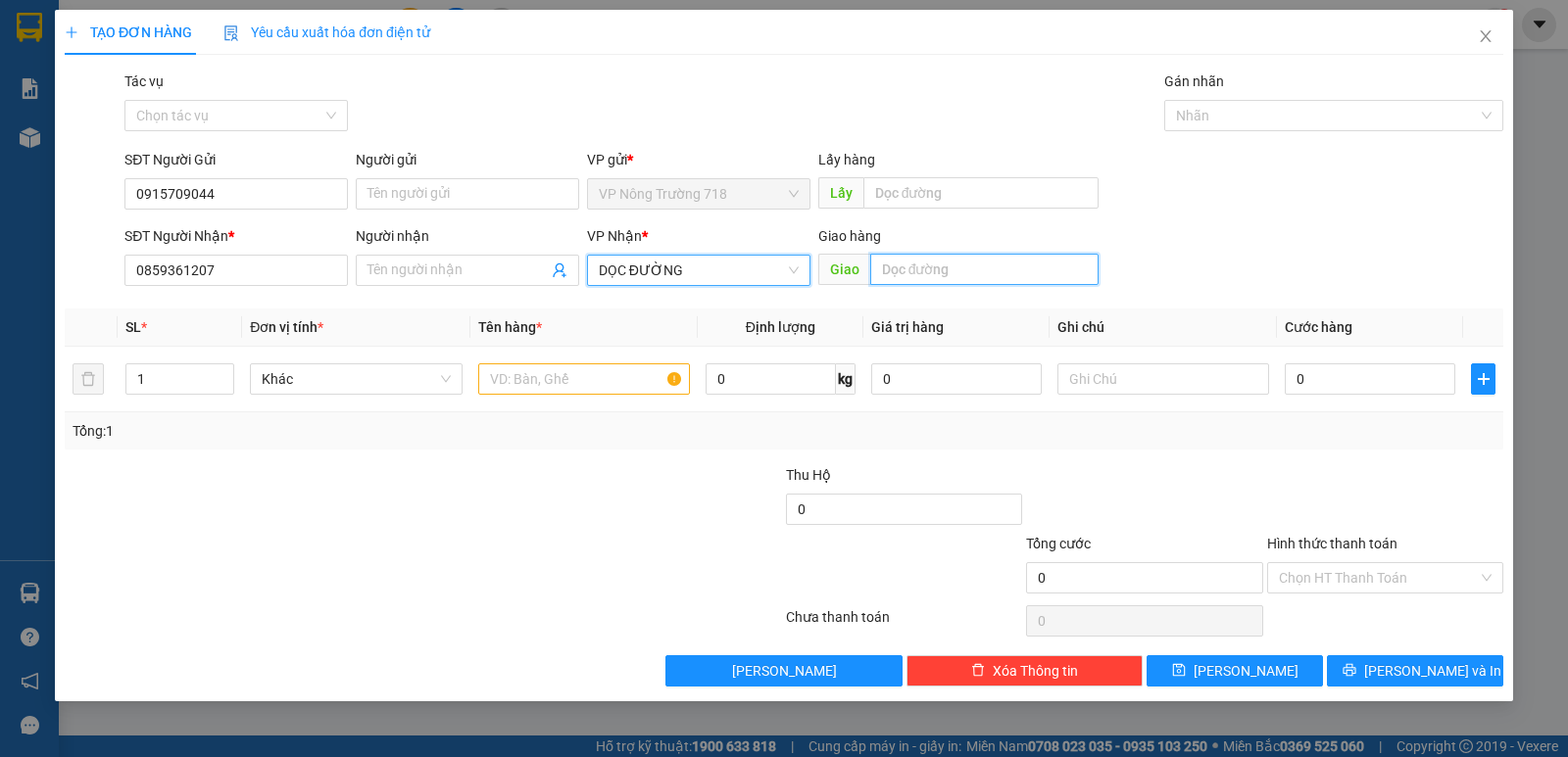
click at [935, 274] on input "text" at bounding box center [984, 269] width 229 height 31
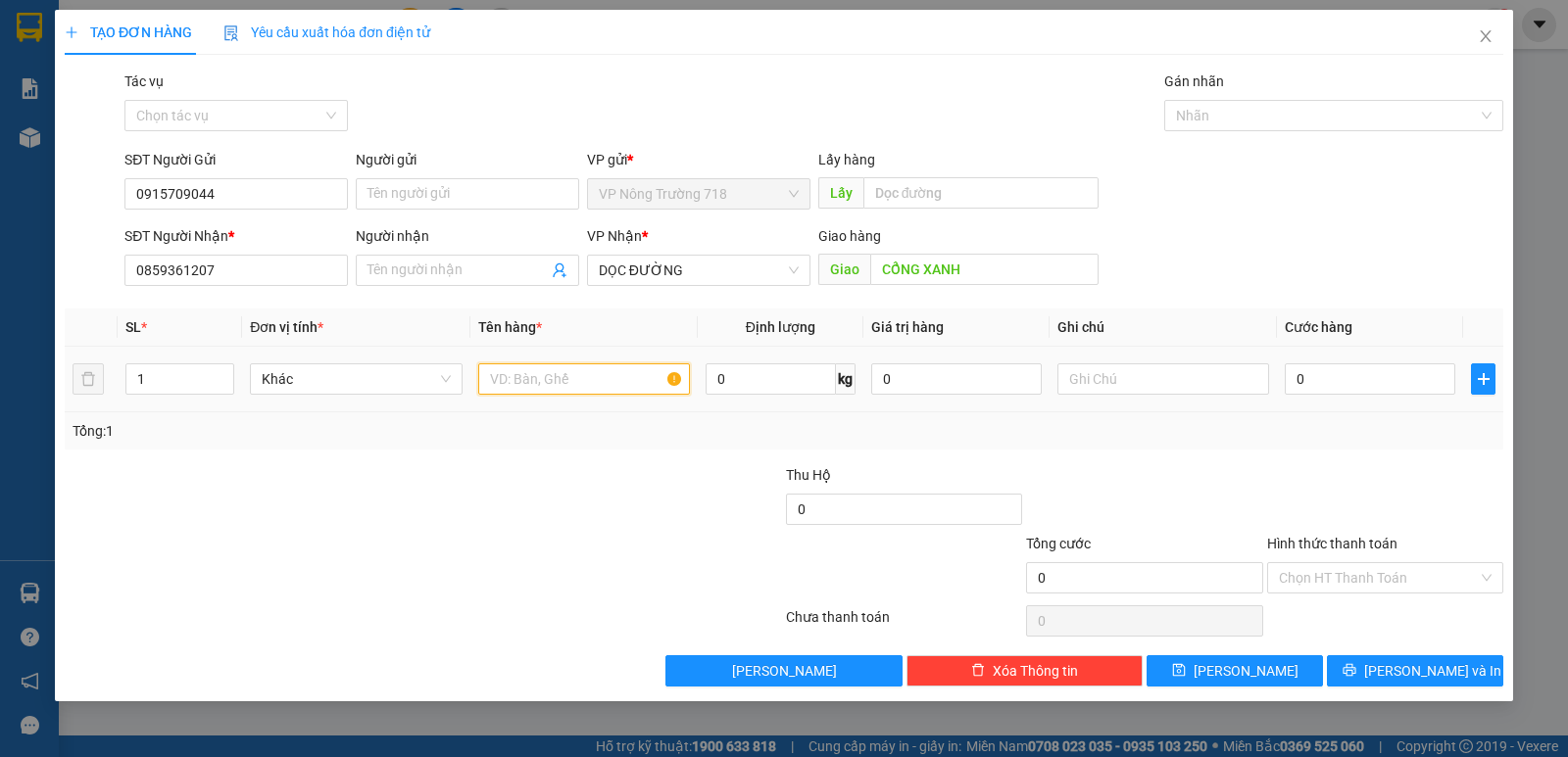
click at [599, 378] on input "text" at bounding box center [584, 378] width 211 height 31
drag, startPoint x: 1301, startPoint y: 348, endPoint x: 1300, endPoint y: 358, distance: 10.0
click at [1300, 355] on td "0" at bounding box center [1369, 379] width 186 height 66
click at [1303, 373] on input "0" at bounding box center [1369, 378] width 170 height 31
click at [1334, 566] on input "Hình thức thanh toán" at bounding box center [1378, 578] width 199 height 30
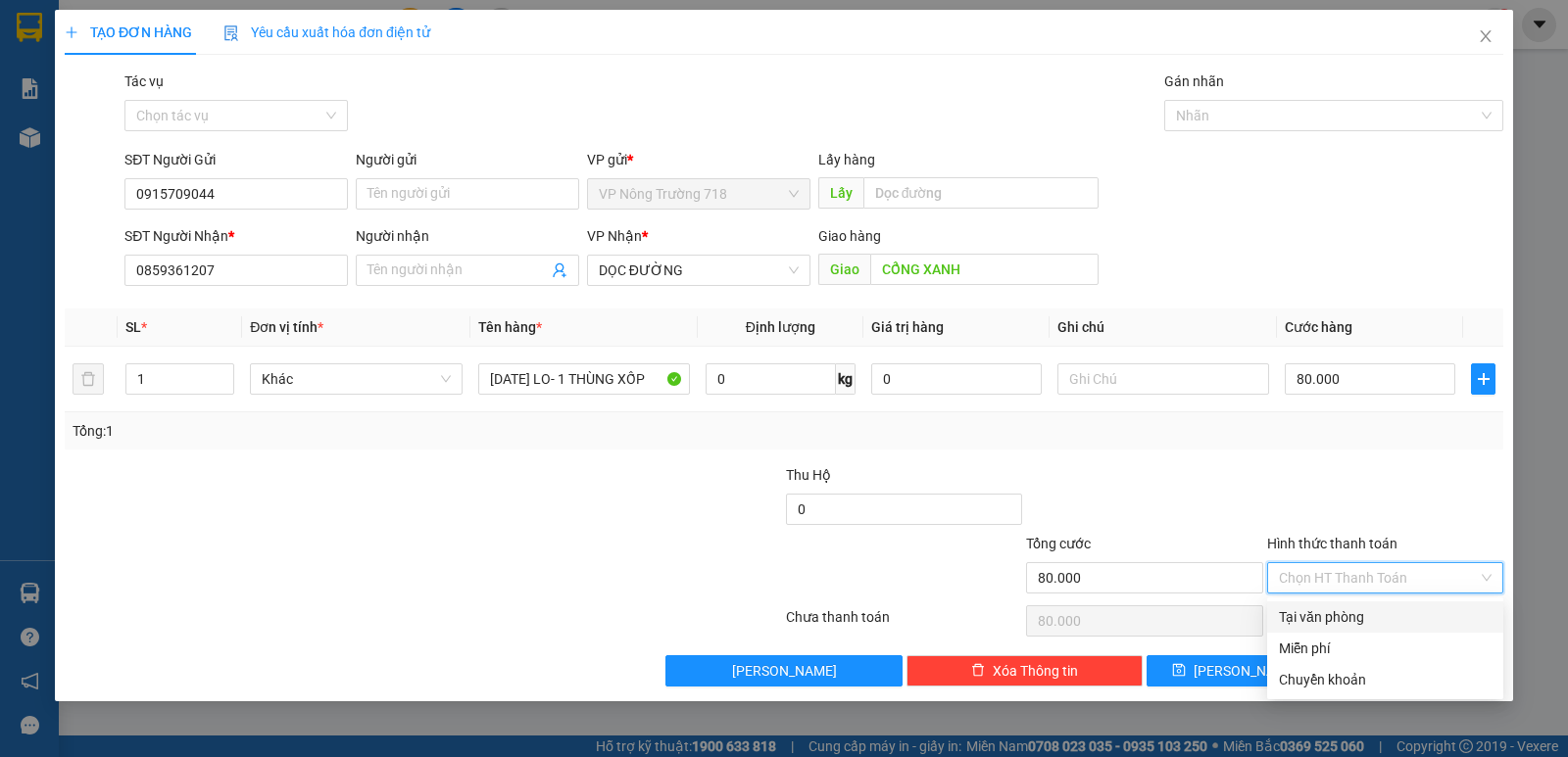
click at [1337, 616] on div "Tại văn phòng" at bounding box center [1384, 618] width 212 height 22
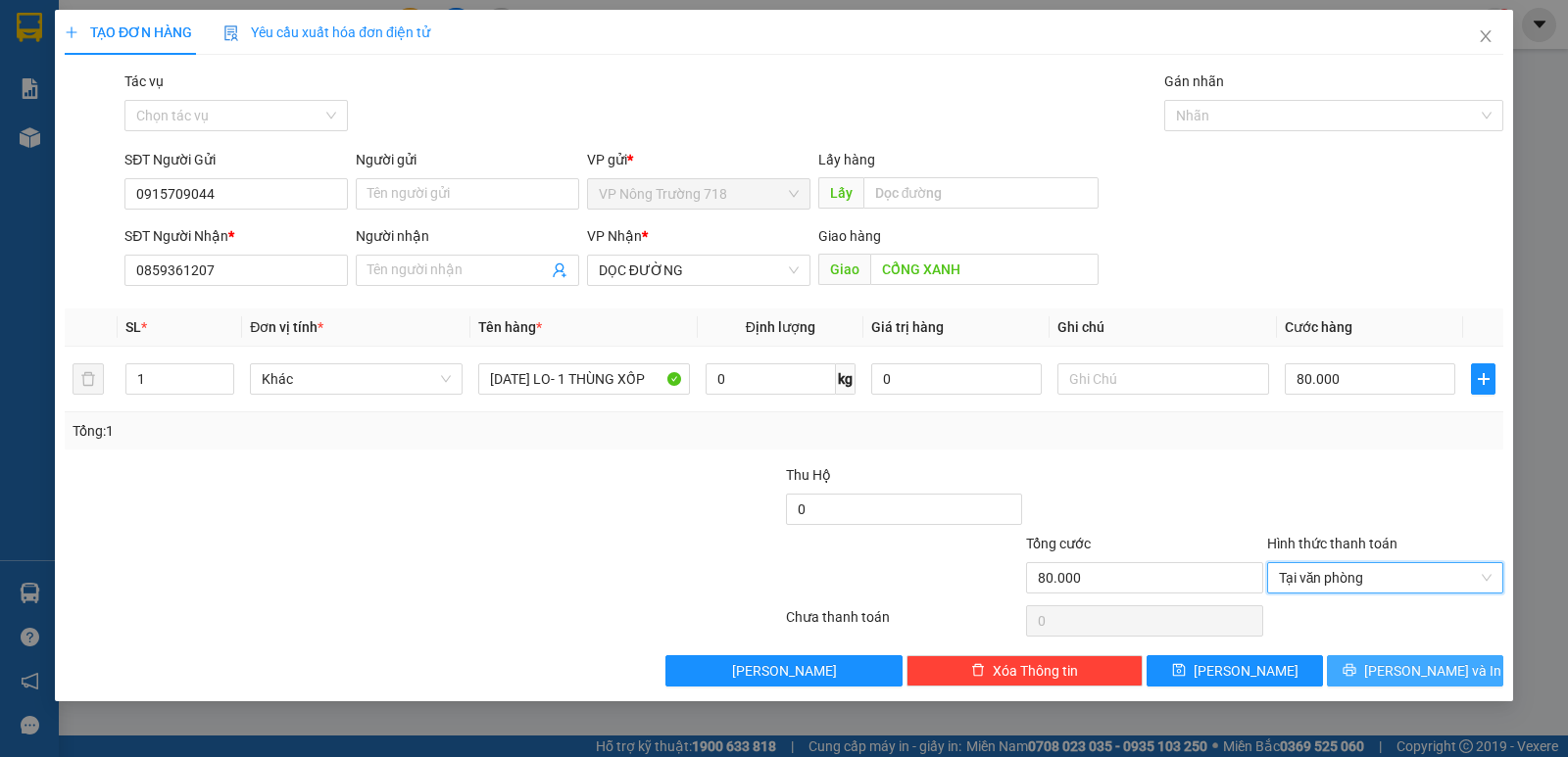
click at [1384, 659] on button "[PERSON_NAME] và In" at bounding box center [1415, 670] width 176 height 31
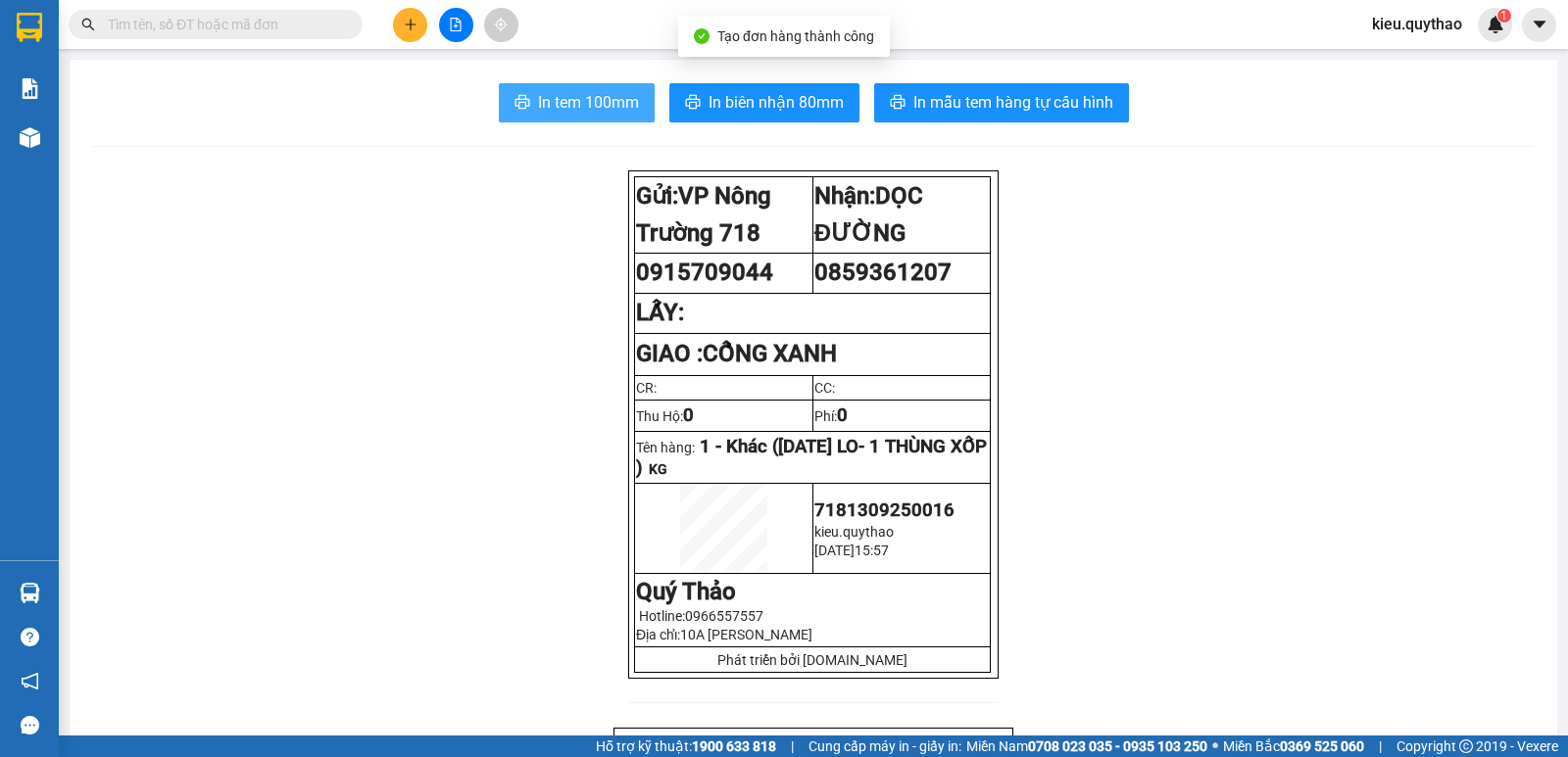
click at [574, 108] on span "In tem 100mm" at bounding box center [588, 102] width 101 height 25
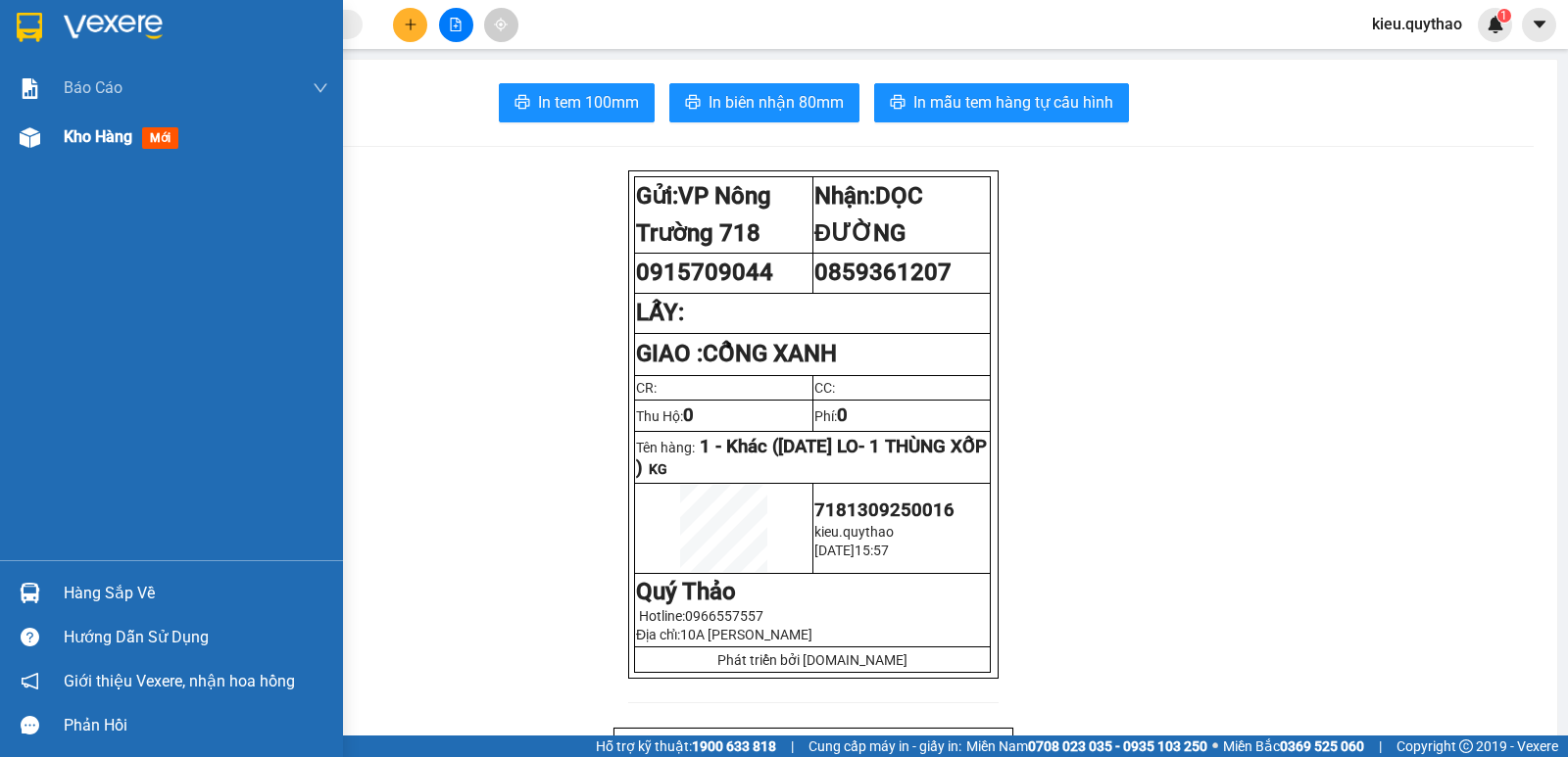
click at [20, 139] on img at bounding box center [30, 137] width 21 height 21
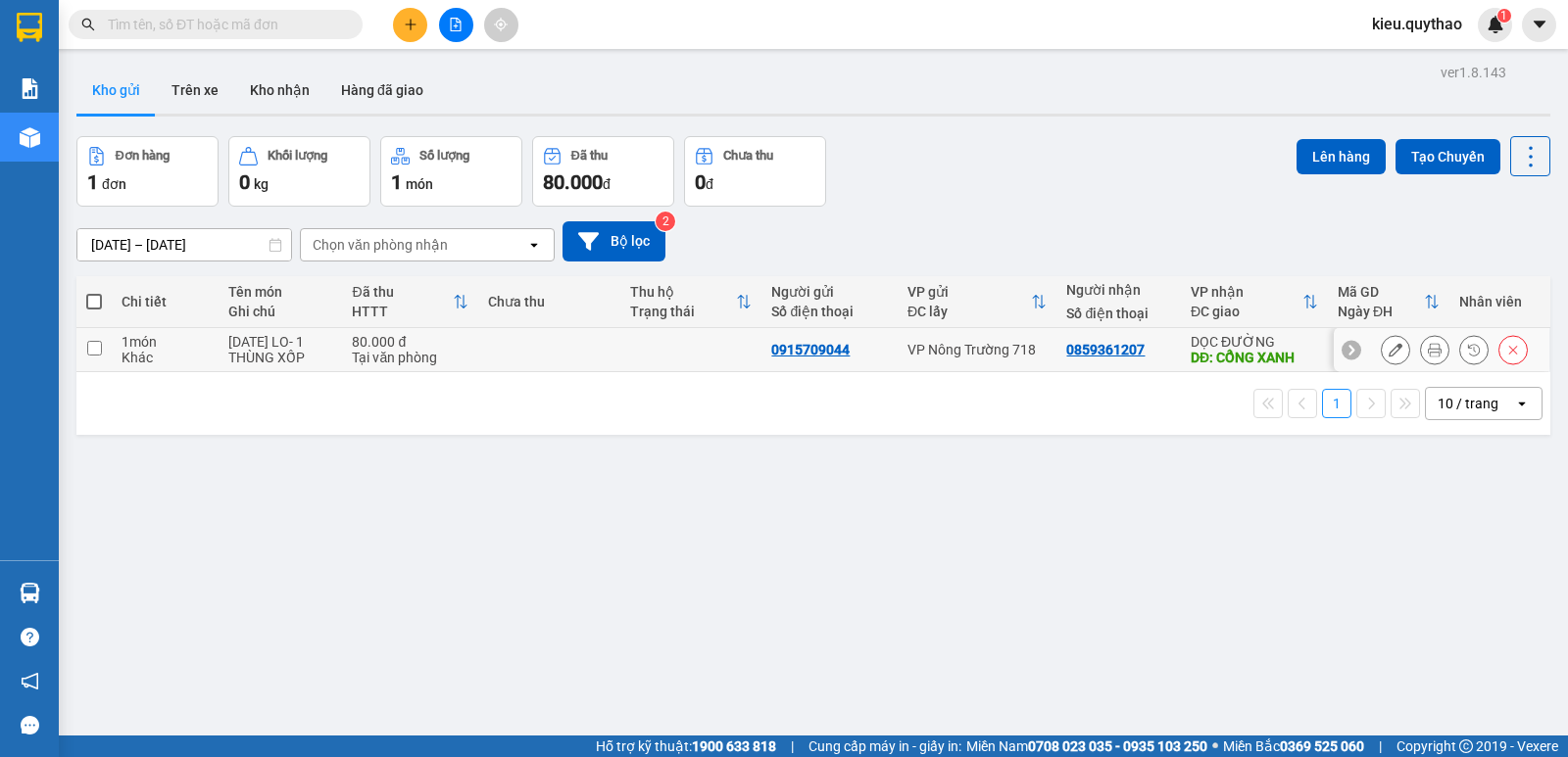
click at [99, 346] on input "checkbox" at bounding box center [95, 348] width 15 height 15
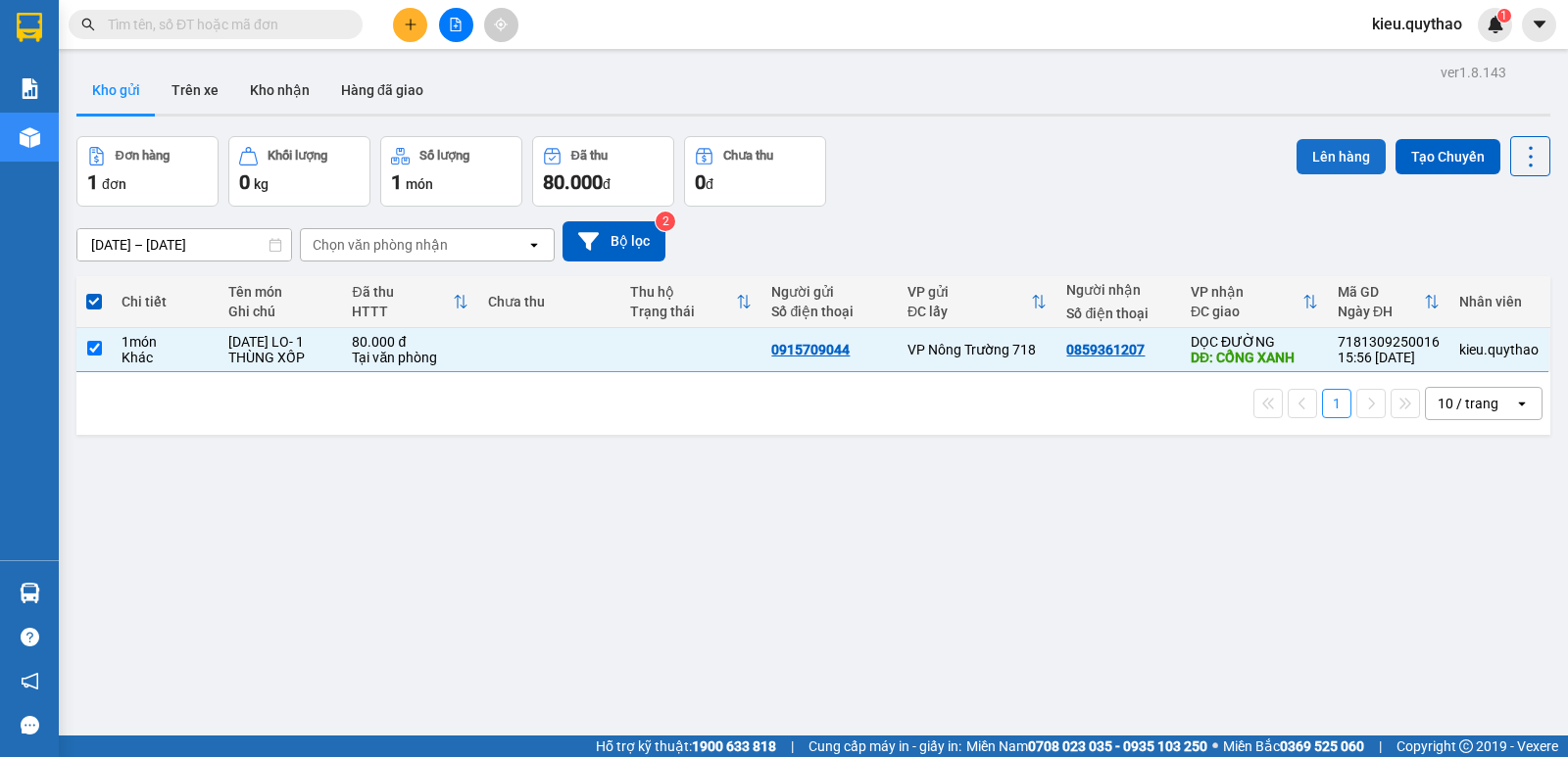
click at [1354, 149] on button "Lên hàng" at bounding box center [1340, 156] width 89 height 35
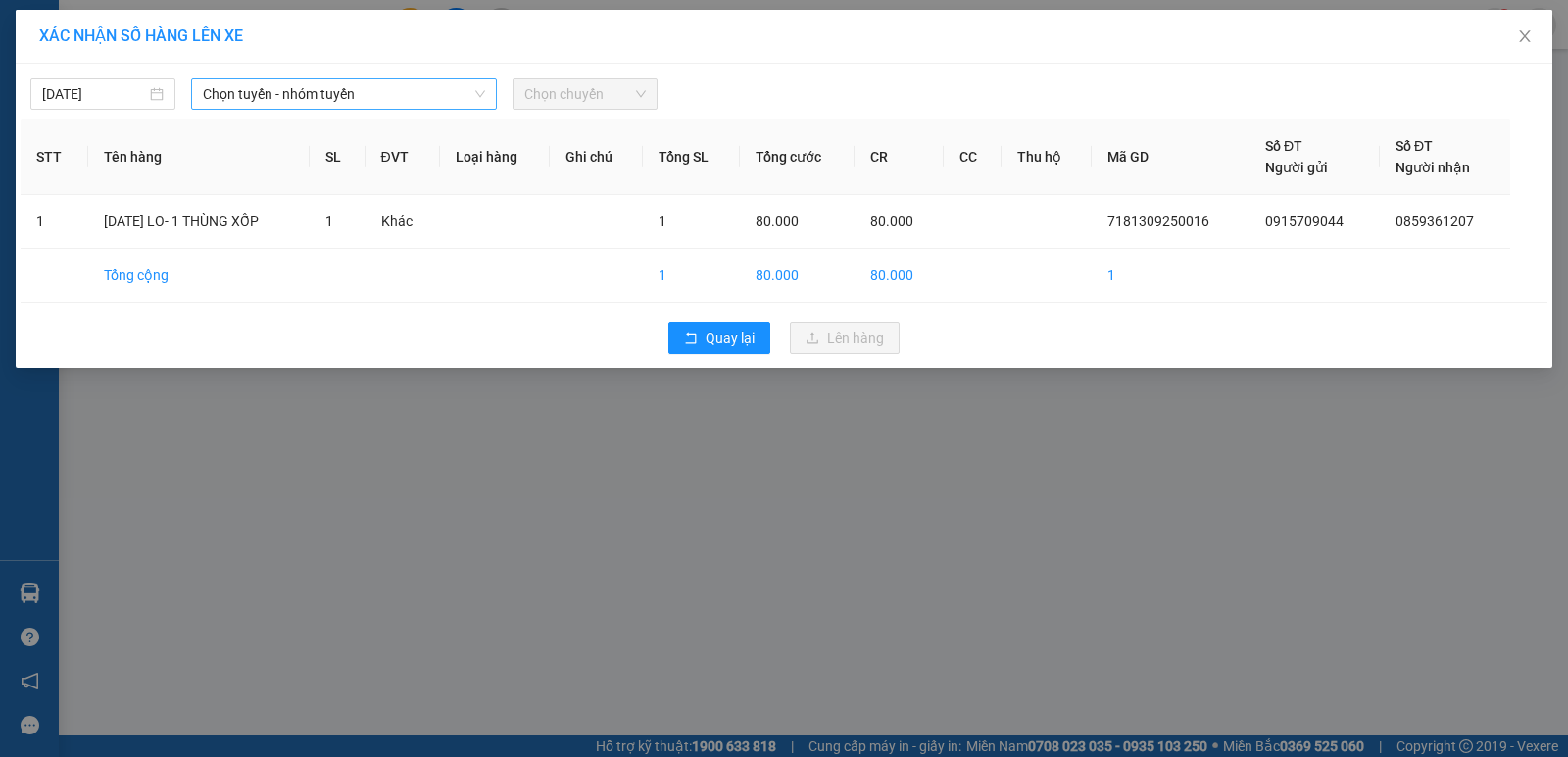
click at [448, 88] on span "Chọn tuyến - nhóm tuyến" at bounding box center [344, 95] width 282 height 30
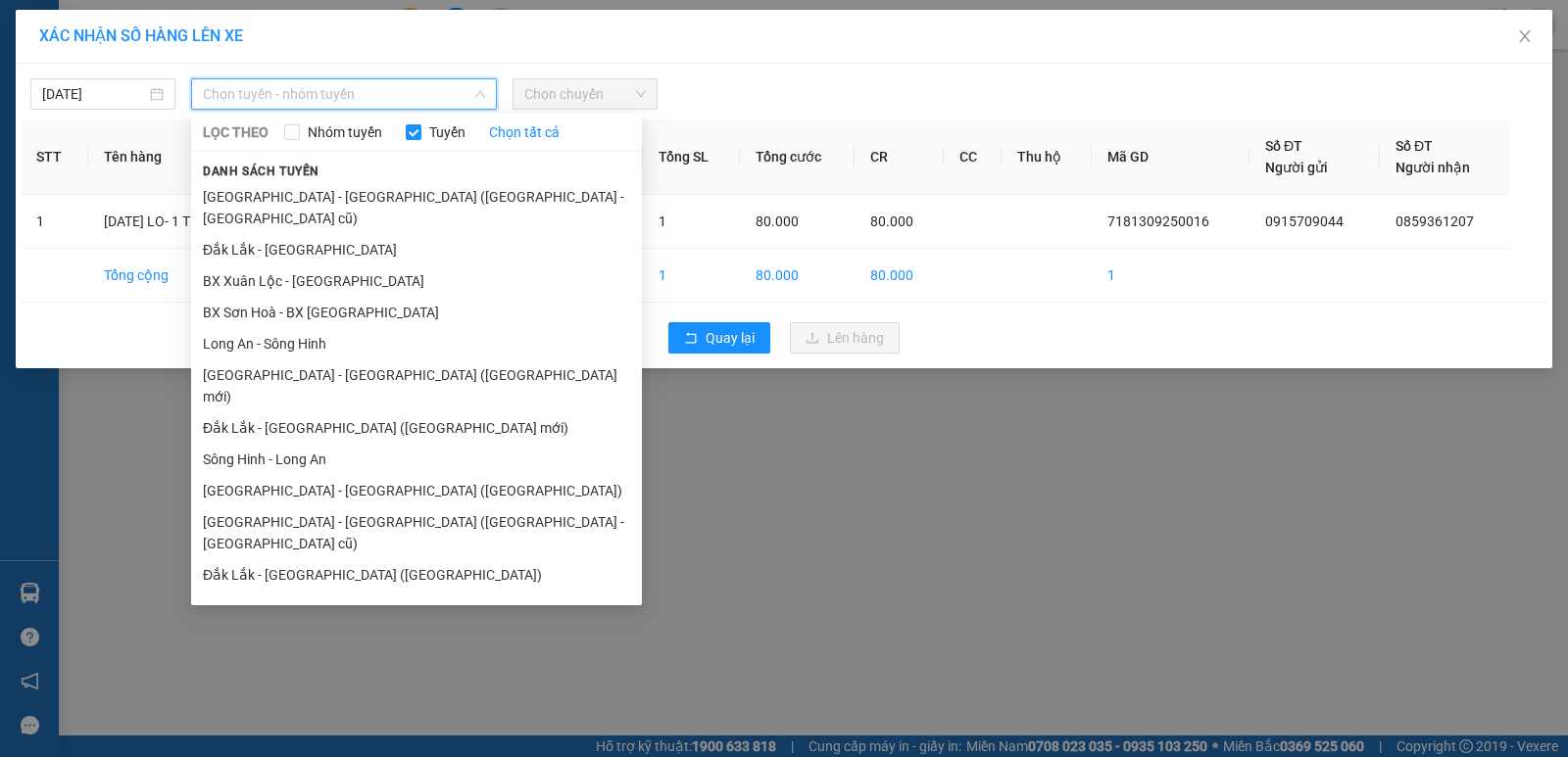
click at [306, 622] on li "[GEOGRAPHIC_DATA] - [GEOGRAPHIC_DATA]" at bounding box center [416, 636] width 450 height 31
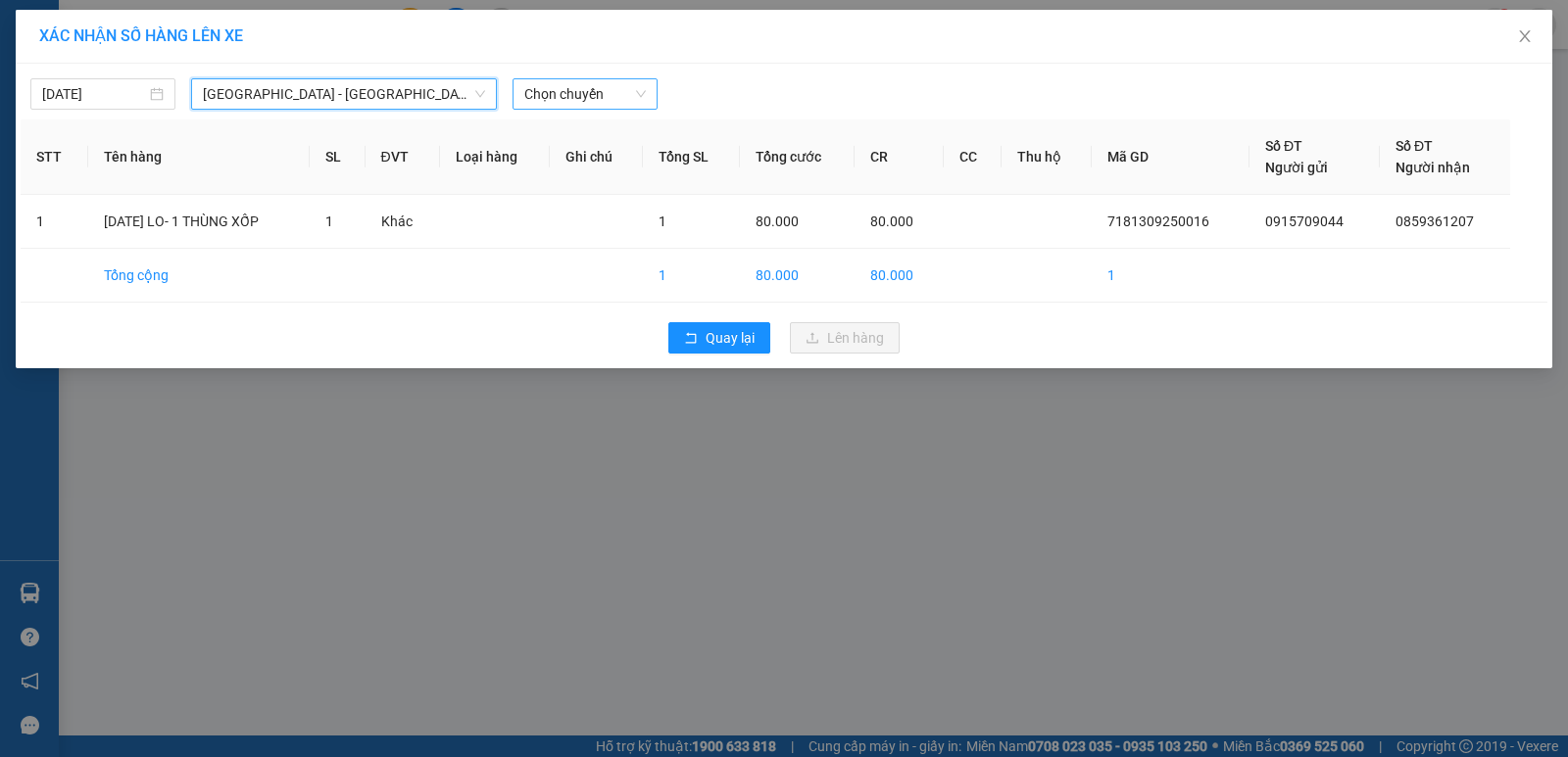
click at [586, 96] on span "Chọn chuyến" at bounding box center [585, 95] width 122 height 30
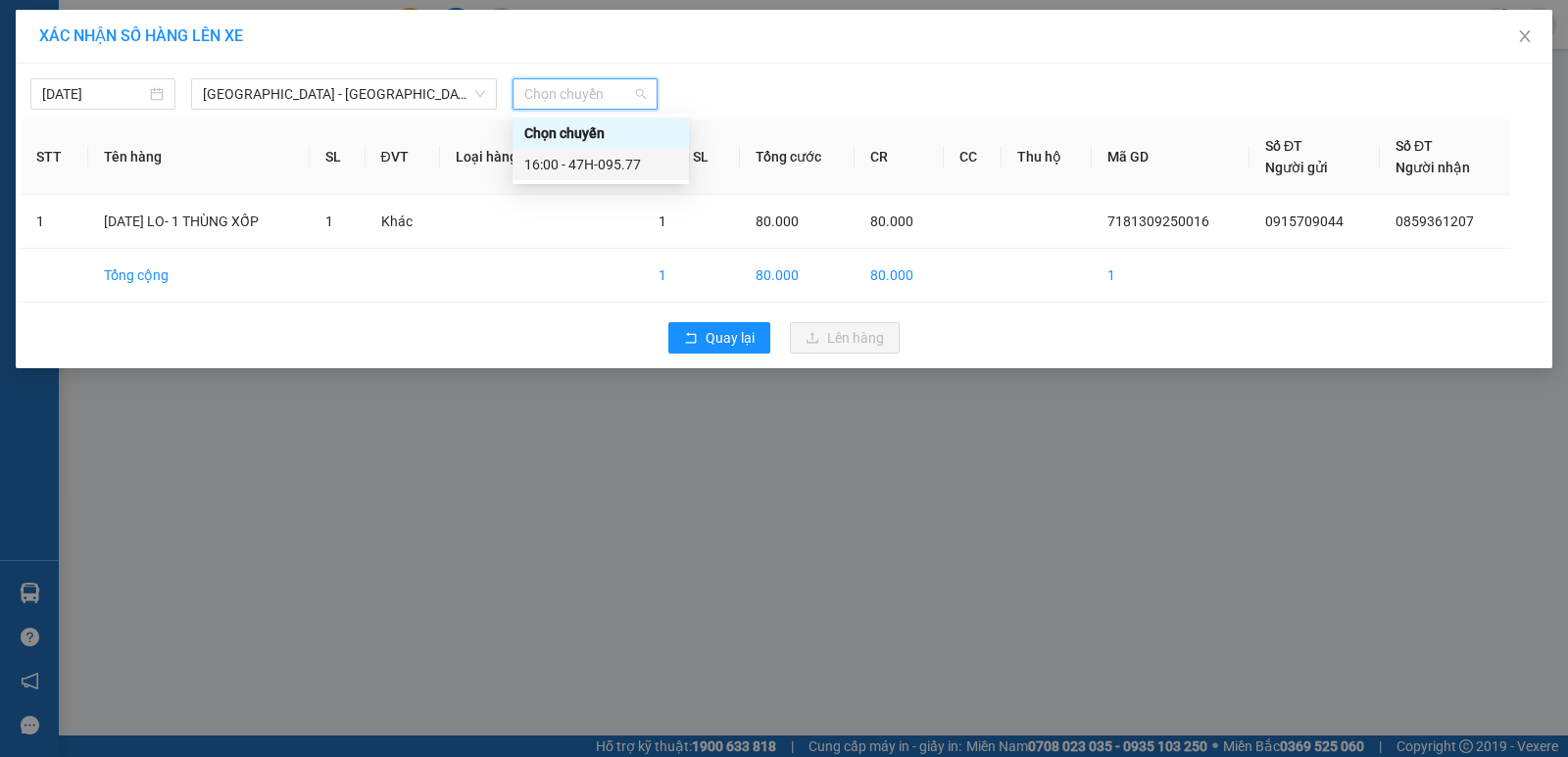
click at [601, 169] on div "16:00 - 47H-095.77" at bounding box center [600, 164] width 152 height 22
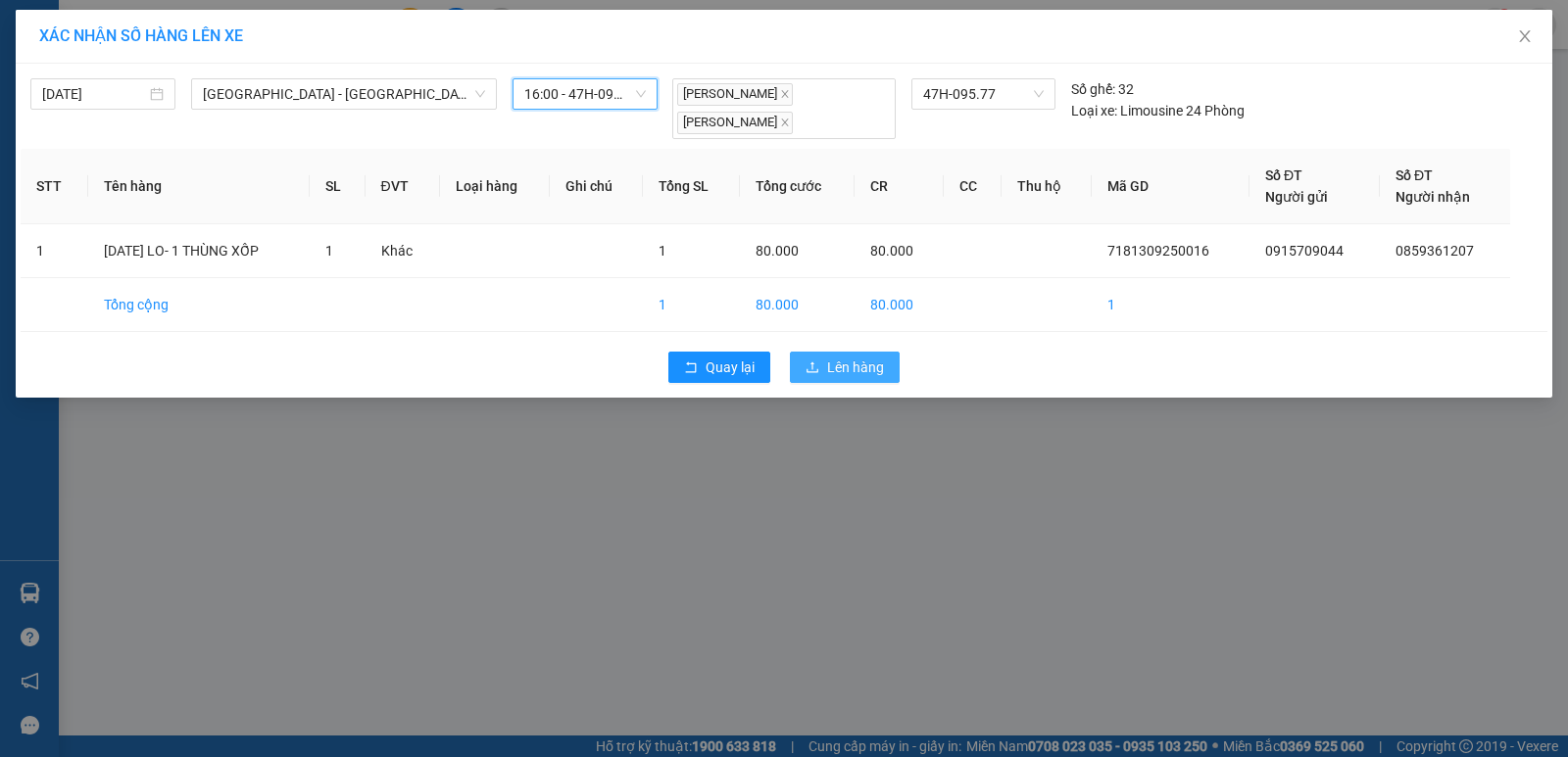
click at [854, 362] on span "Lên hàng" at bounding box center [855, 368] width 57 height 22
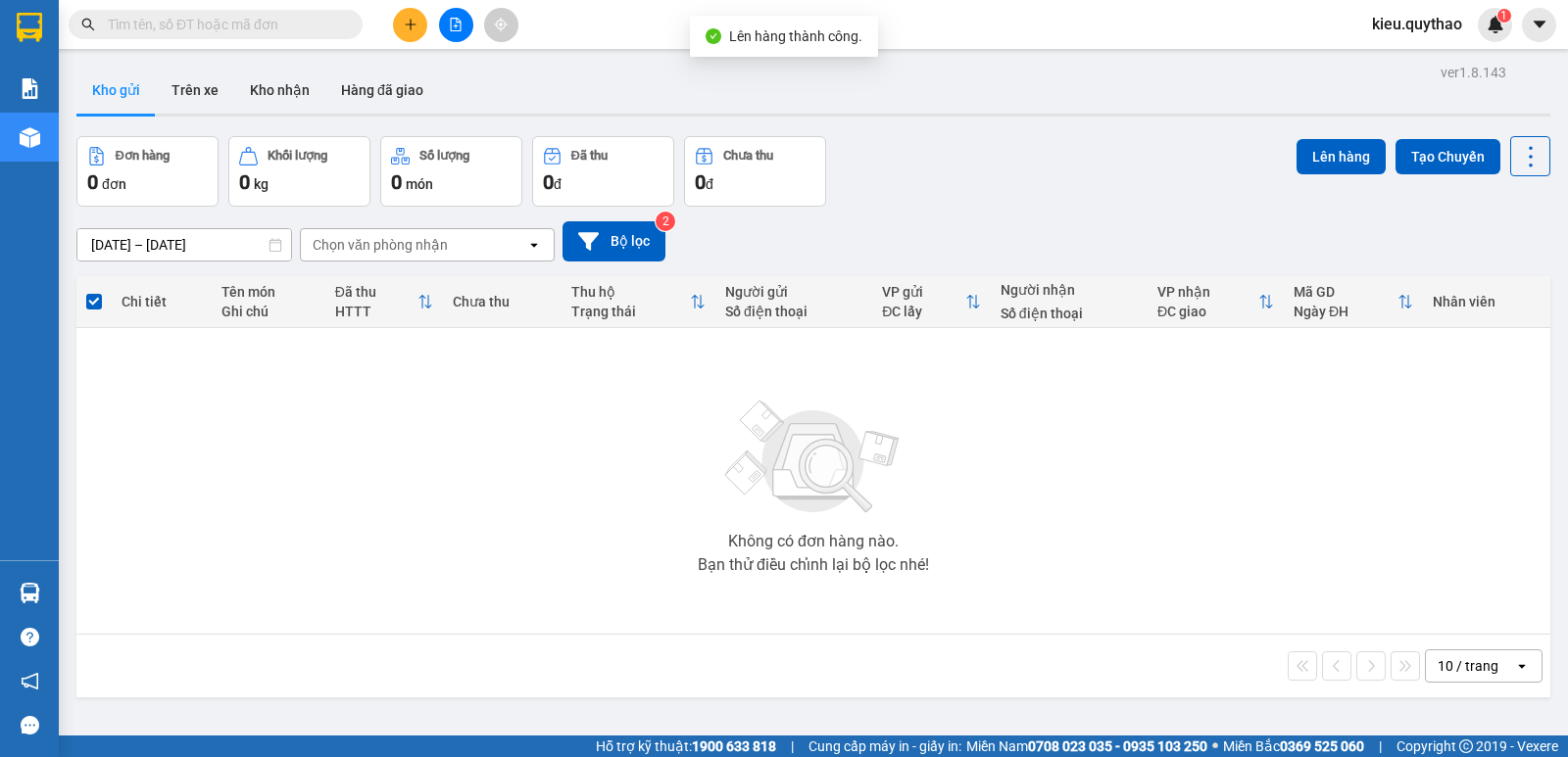
click at [457, 29] on icon "file-add" at bounding box center [455, 25] width 14 height 14
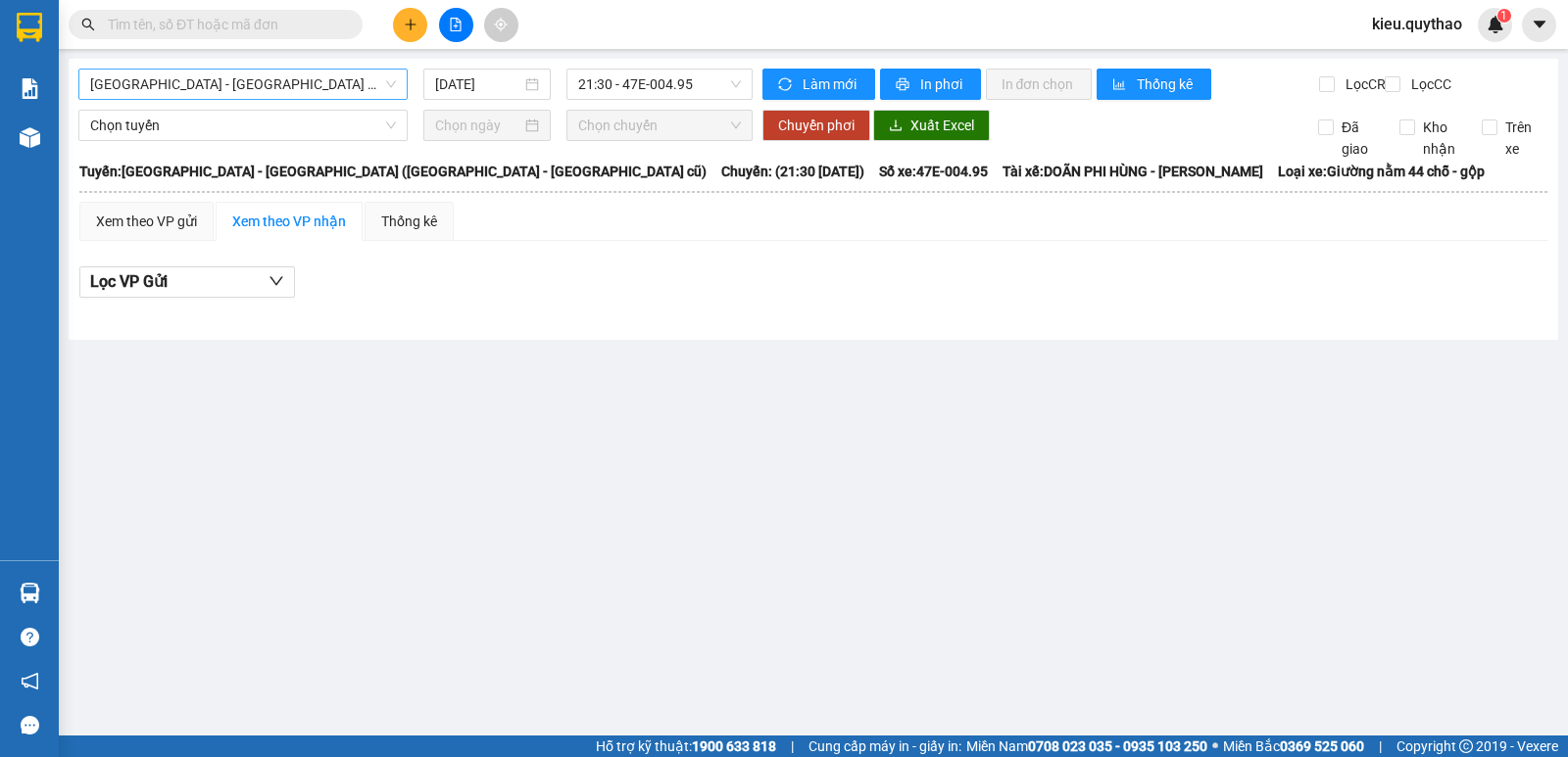
click at [300, 85] on span "[GEOGRAPHIC_DATA] - [GEOGRAPHIC_DATA] ([GEOGRAPHIC_DATA] - [GEOGRAPHIC_DATA] cũ)" at bounding box center [242, 85] width 306 height 30
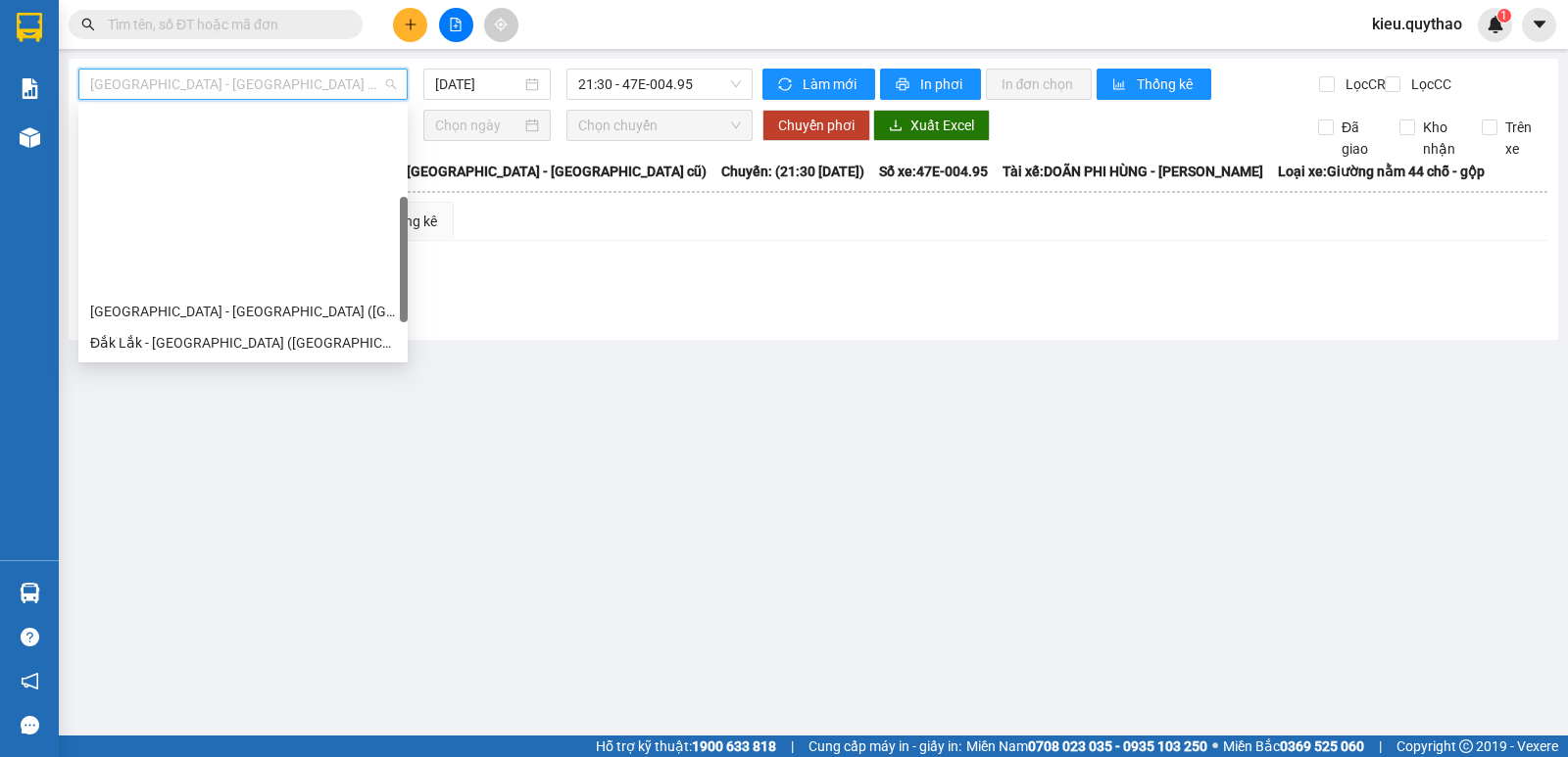
click at [222, 520] on div "[GEOGRAPHIC_DATA] - [GEOGRAPHIC_DATA]" at bounding box center [242, 531] width 306 height 22
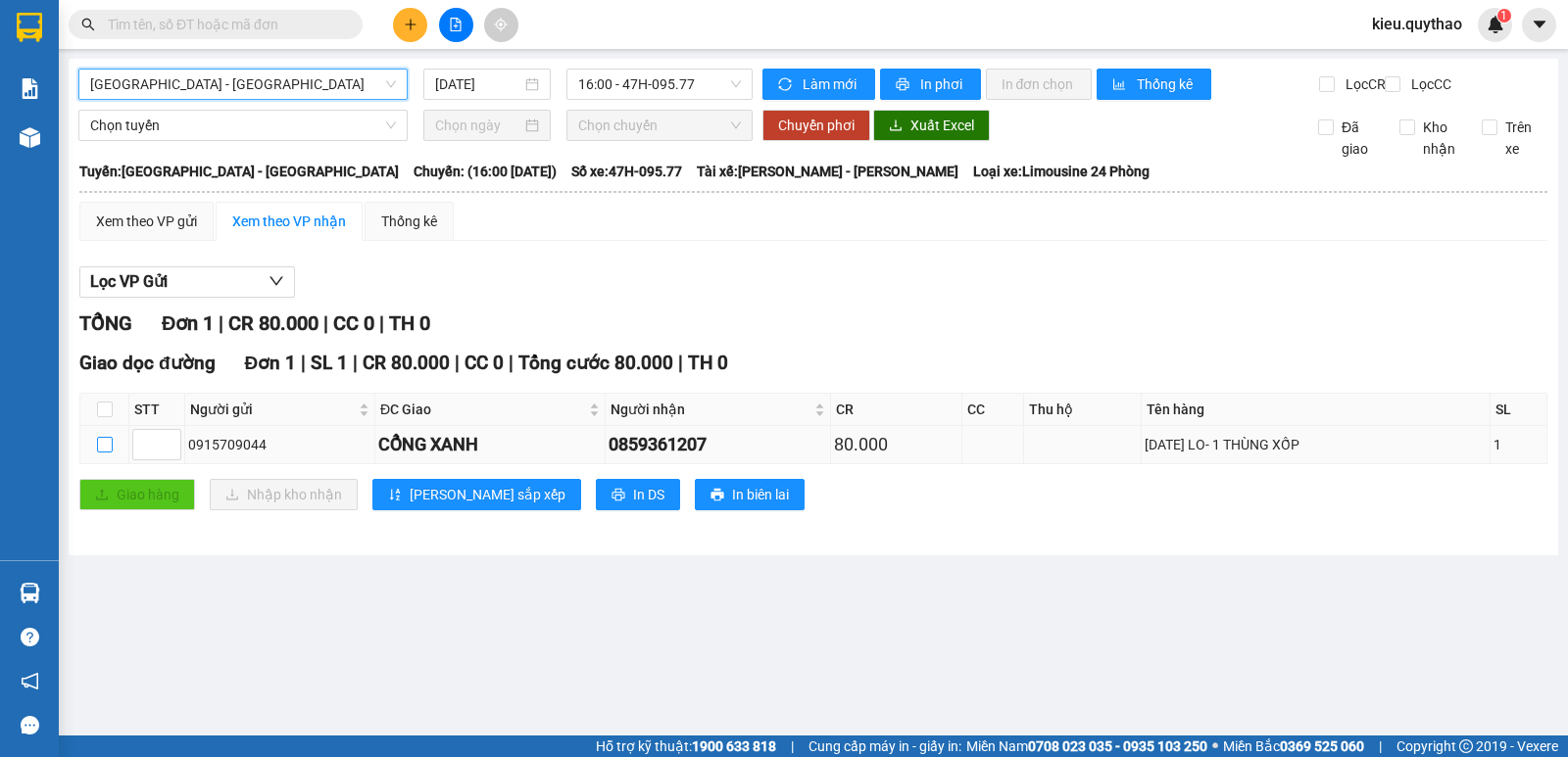
click at [103, 452] on input "checkbox" at bounding box center [105, 445] width 16 height 16
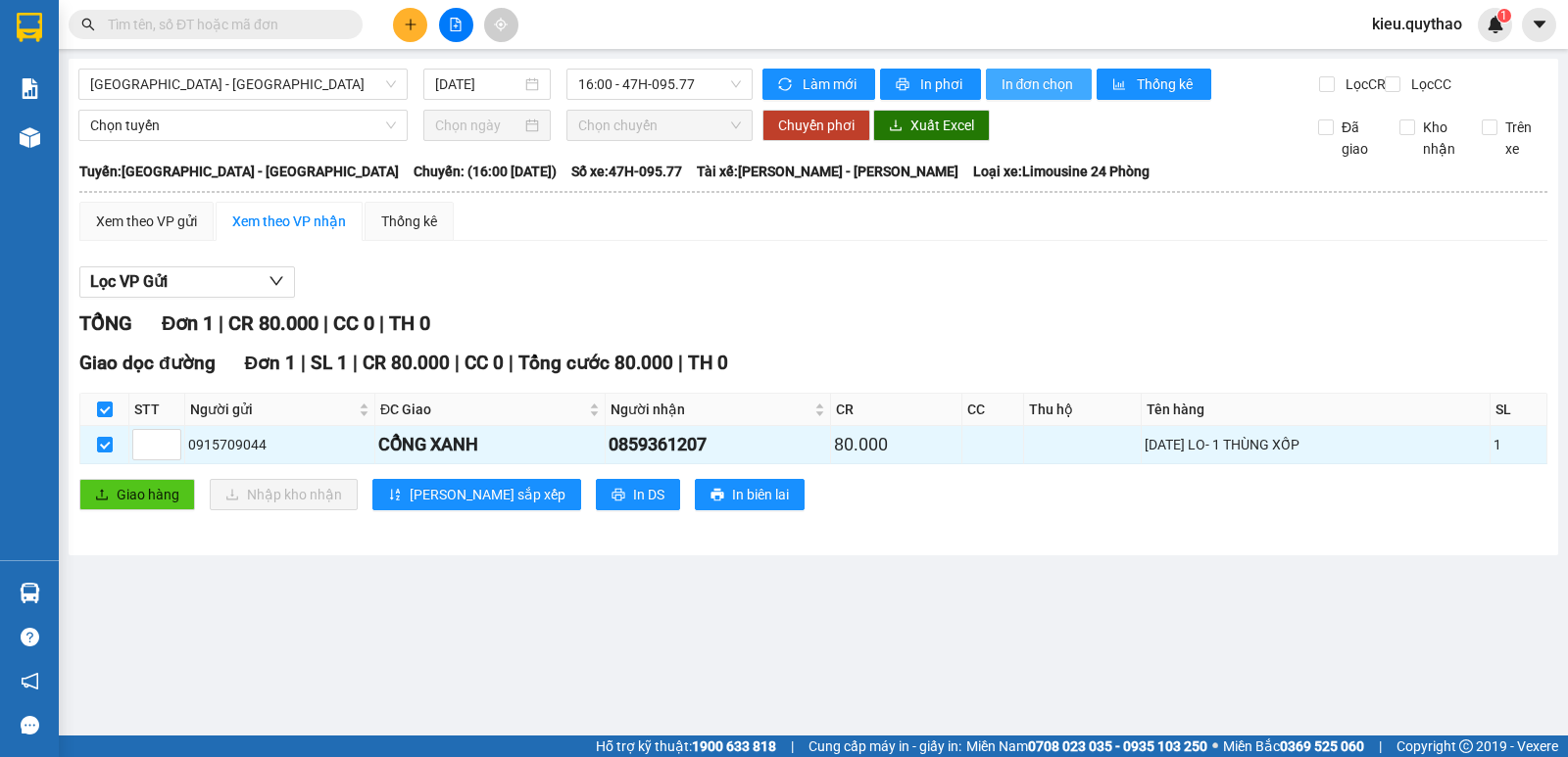
click at [1053, 89] on span "In đơn chọn" at bounding box center [1039, 85] width 76 height 22
click at [314, 21] on input "text" at bounding box center [223, 25] width 231 height 22
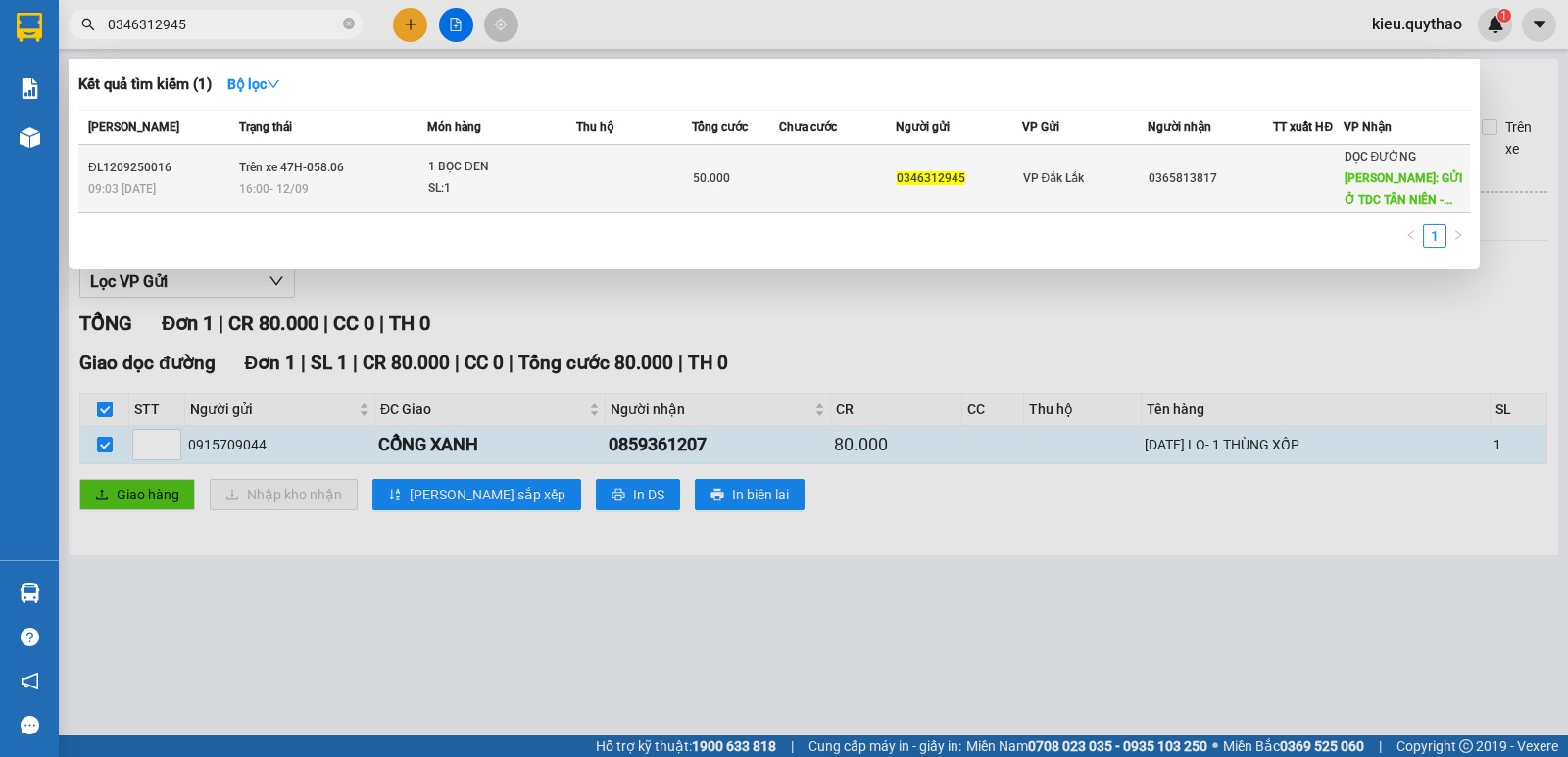
click at [345, 177] on td "Trên xe 47H-058.06 16:00 [DATE]" at bounding box center [331, 179] width 193 height 68
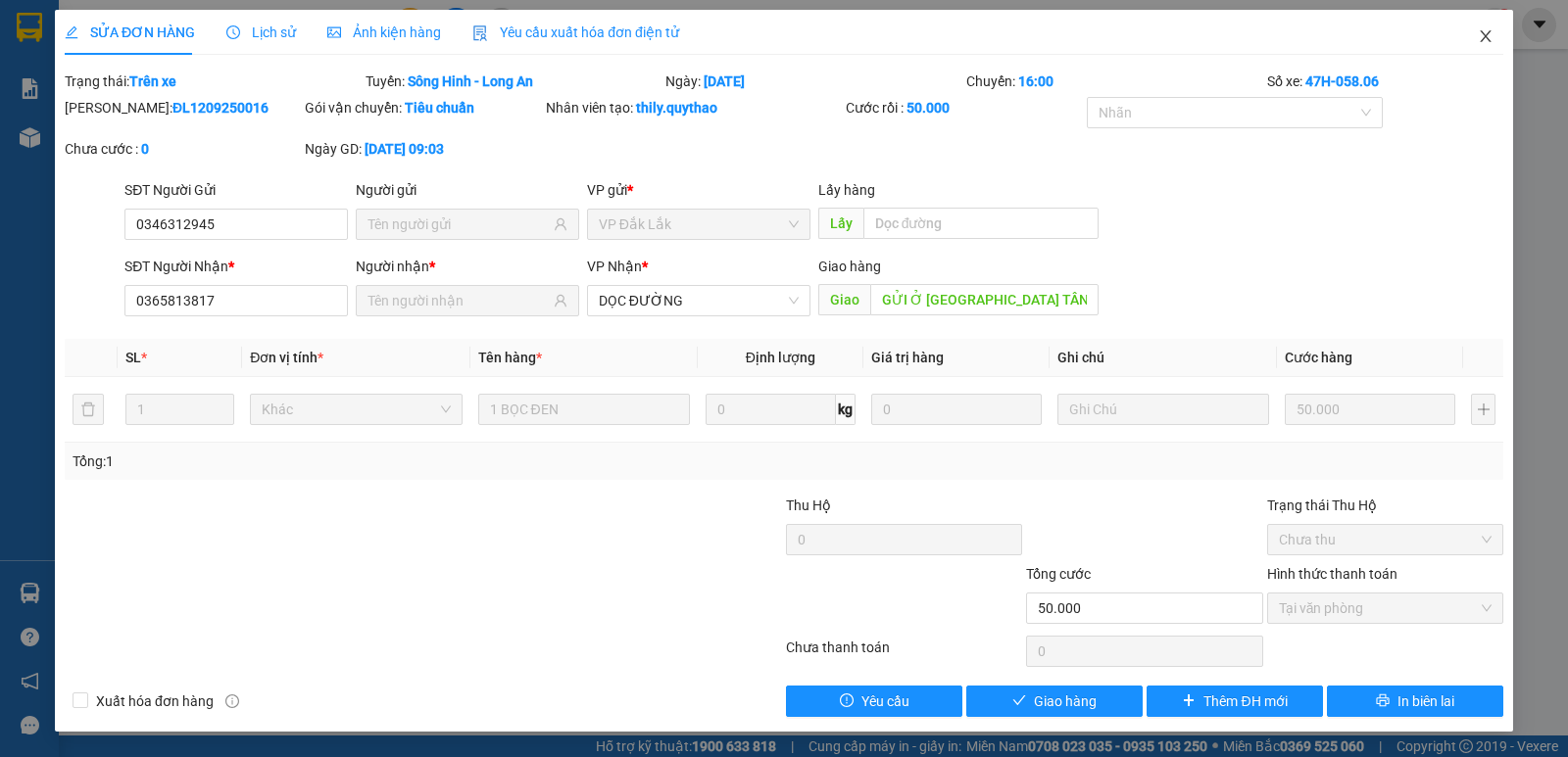
click at [1471, 29] on span "Close" at bounding box center [1484, 37] width 55 height 55
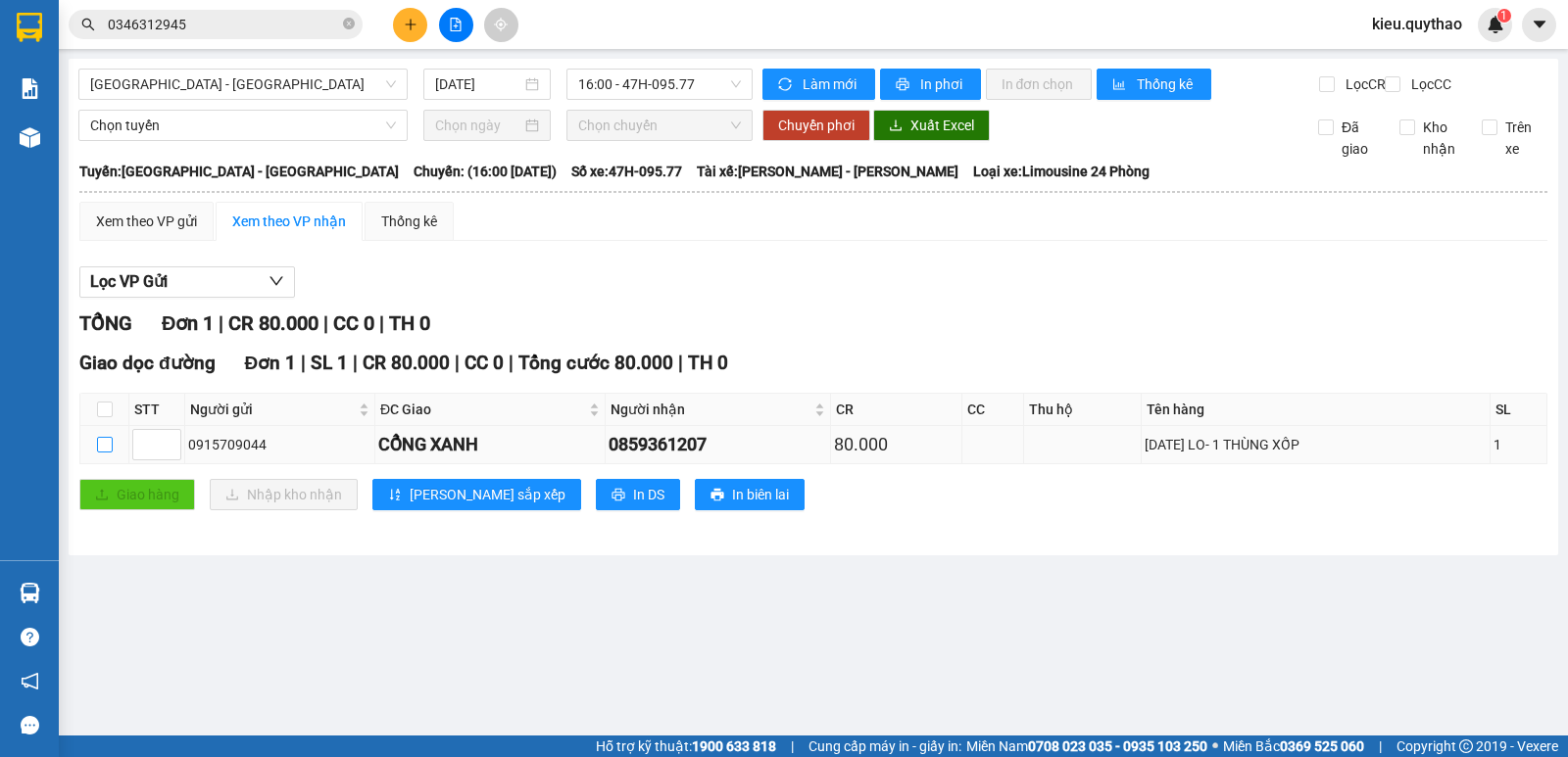
click at [109, 452] on input "checkbox" at bounding box center [105, 445] width 16 height 16
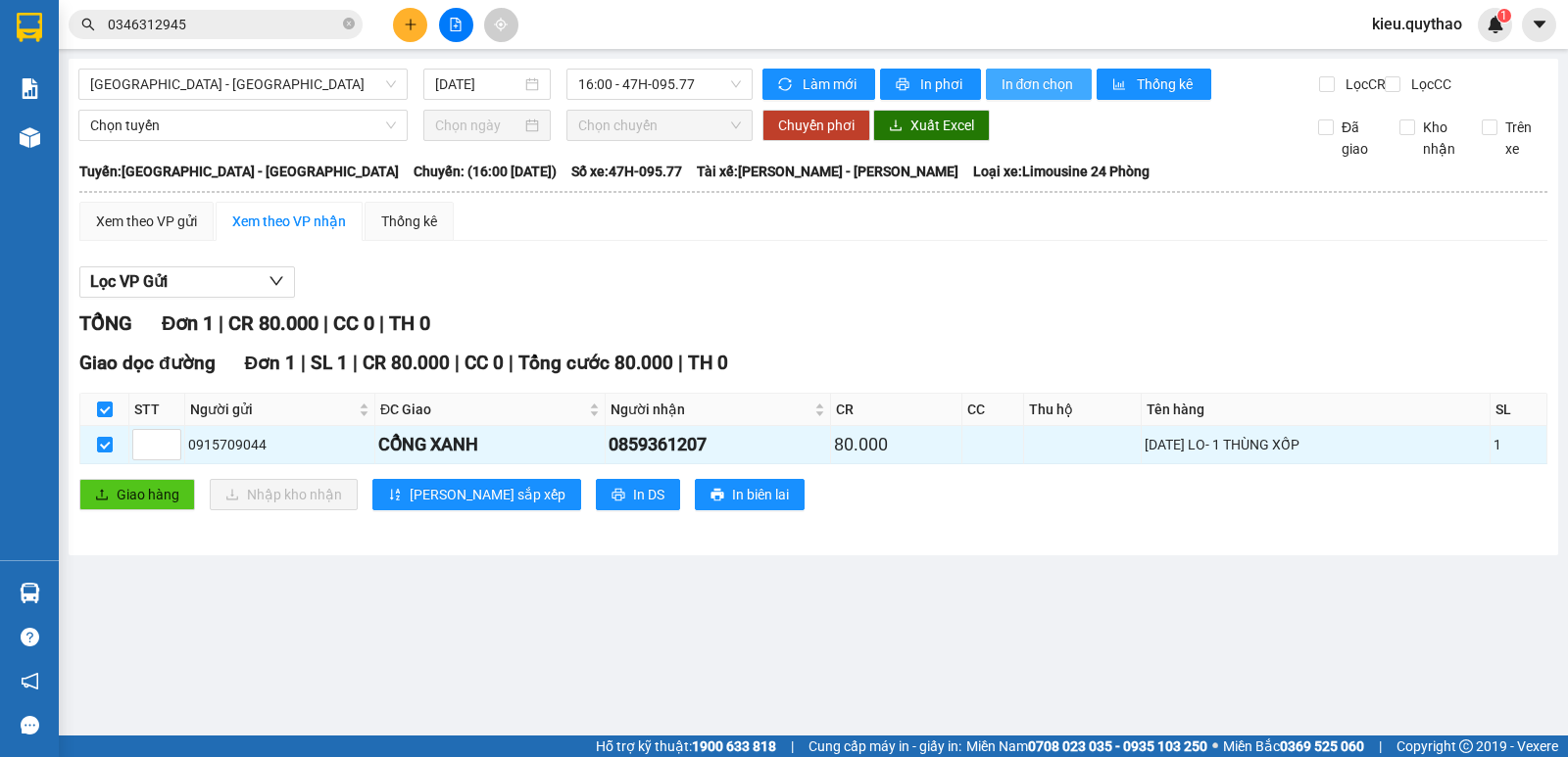
click at [1011, 89] on span "In đơn chọn" at bounding box center [1039, 85] width 76 height 22
click at [335, 76] on span "[GEOGRAPHIC_DATA] - [GEOGRAPHIC_DATA]" at bounding box center [242, 85] width 306 height 30
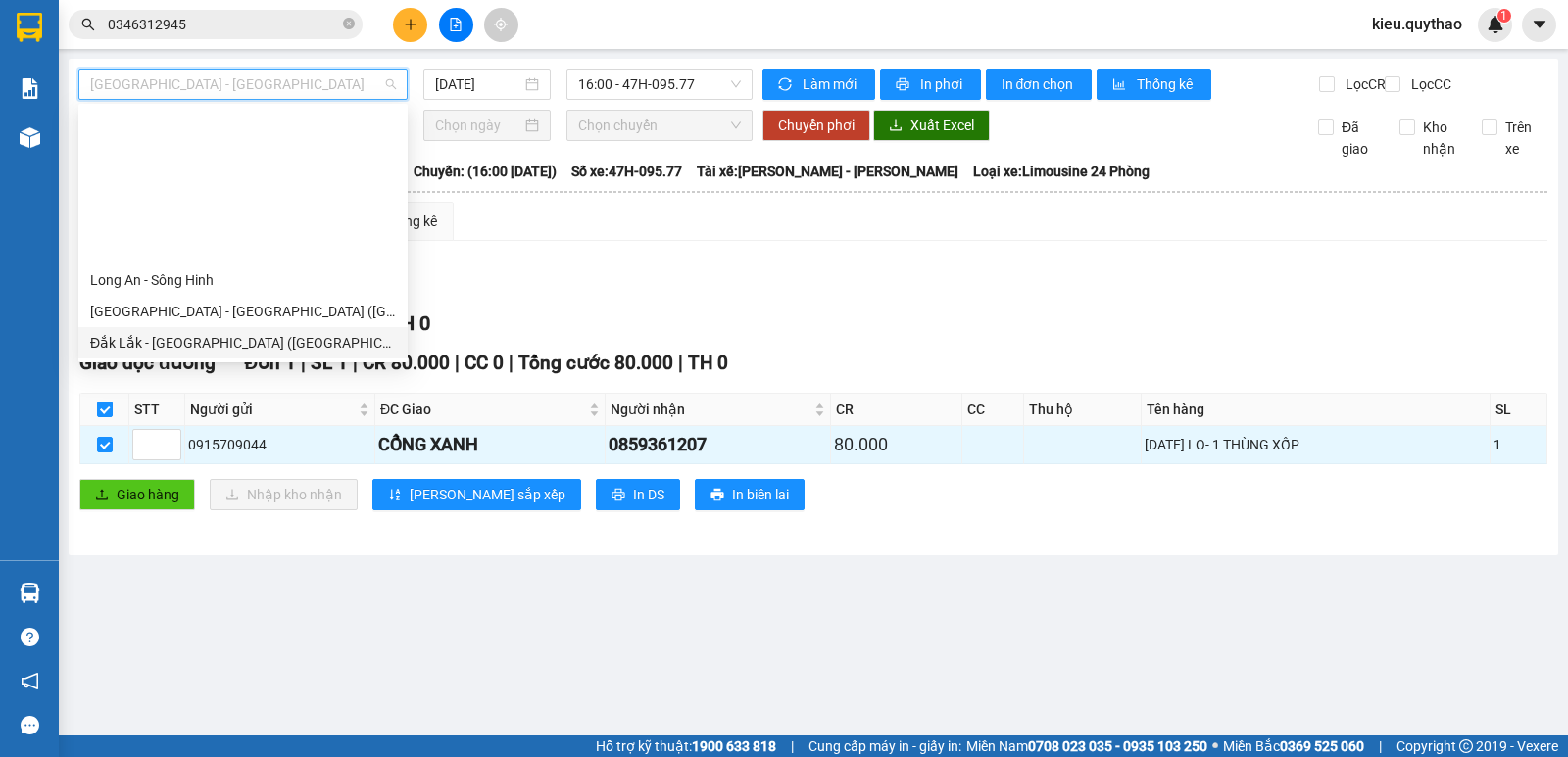
click at [280, 332] on div "Đắk Lắk - [GEOGRAPHIC_DATA] ([GEOGRAPHIC_DATA] mới)" at bounding box center [242, 343] width 306 height 22
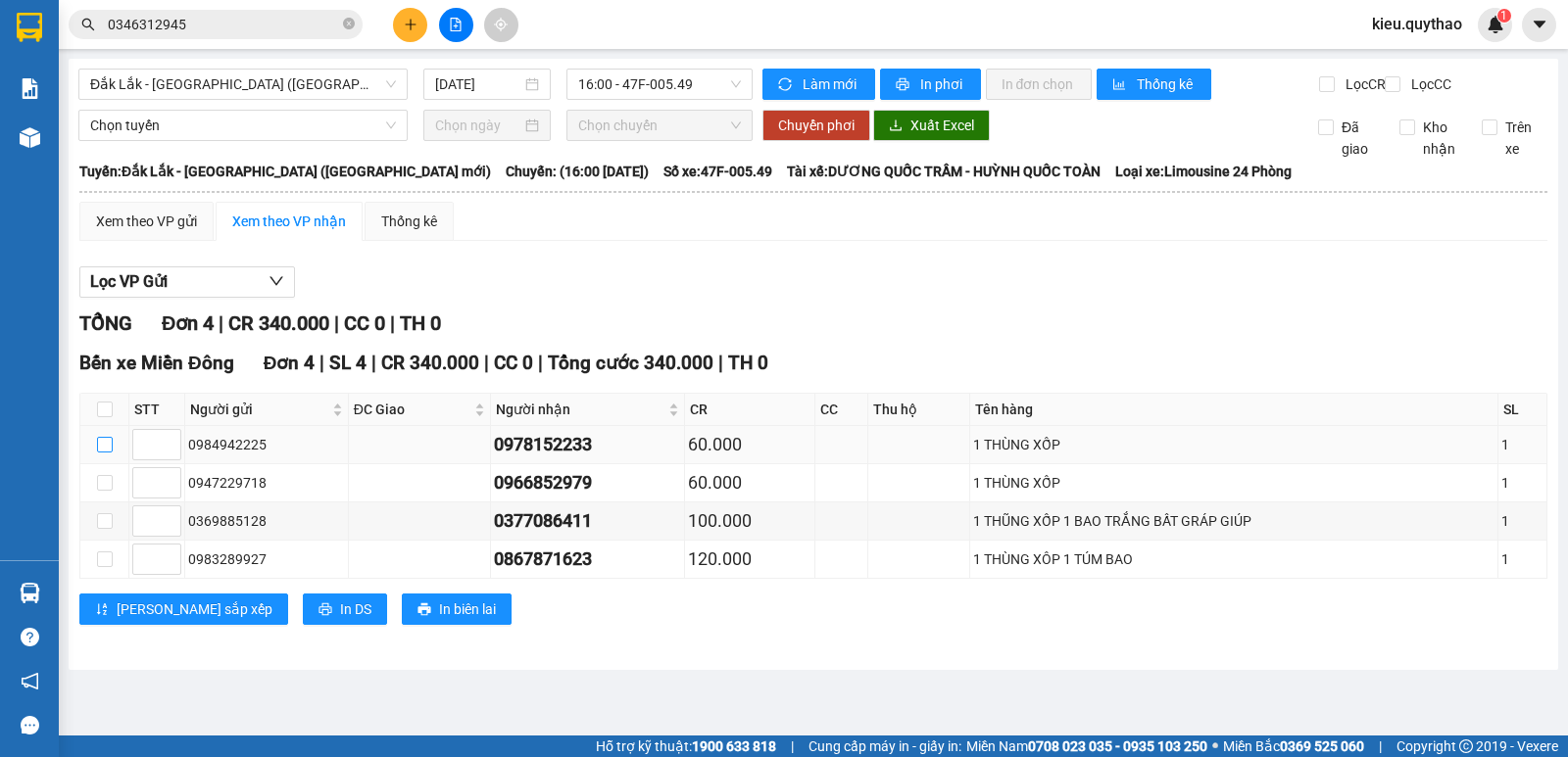
click at [101, 452] on input "checkbox" at bounding box center [105, 445] width 16 height 16
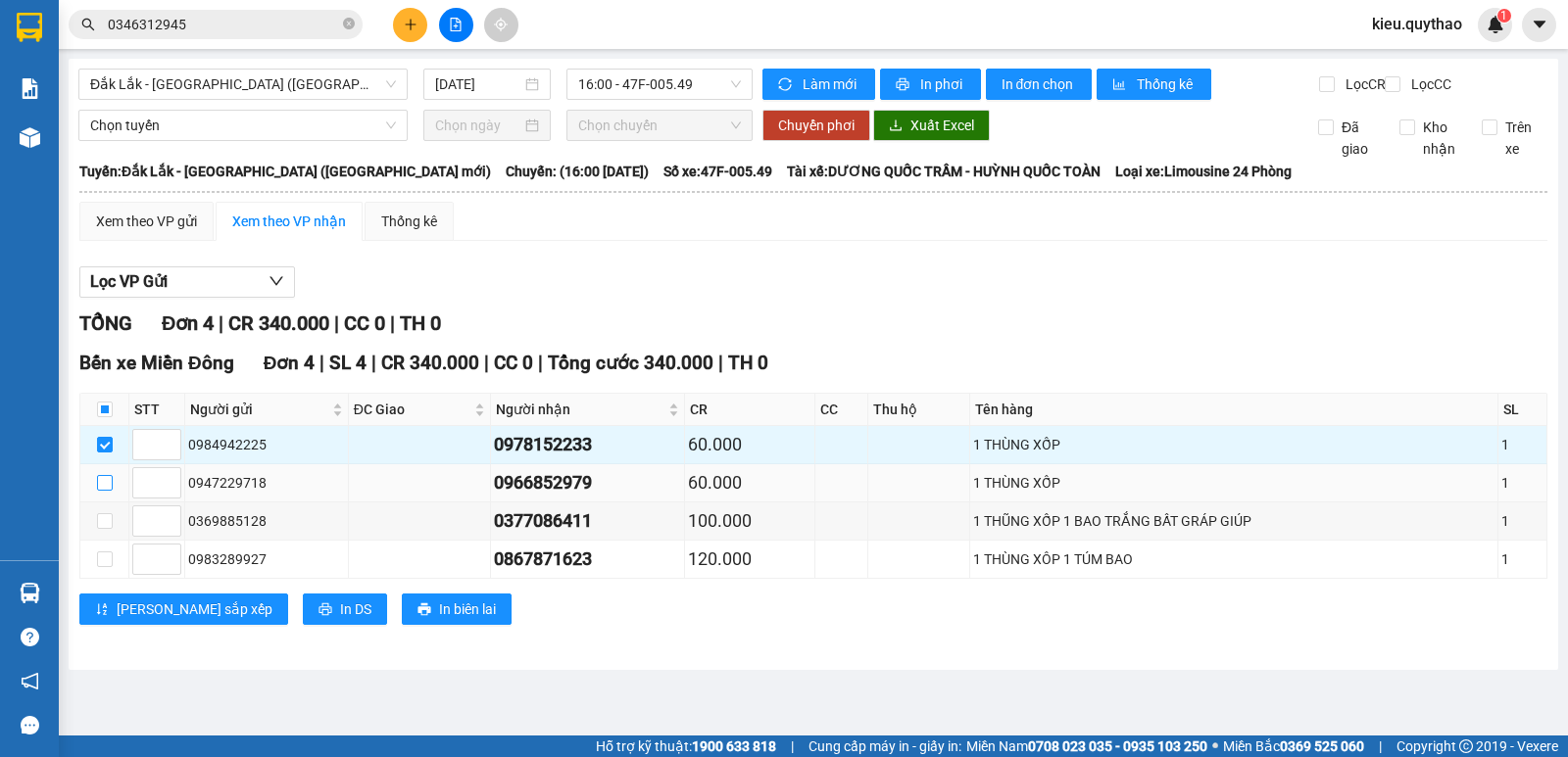
click at [110, 491] on input "checkbox" at bounding box center [105, 483] width 16 height 16
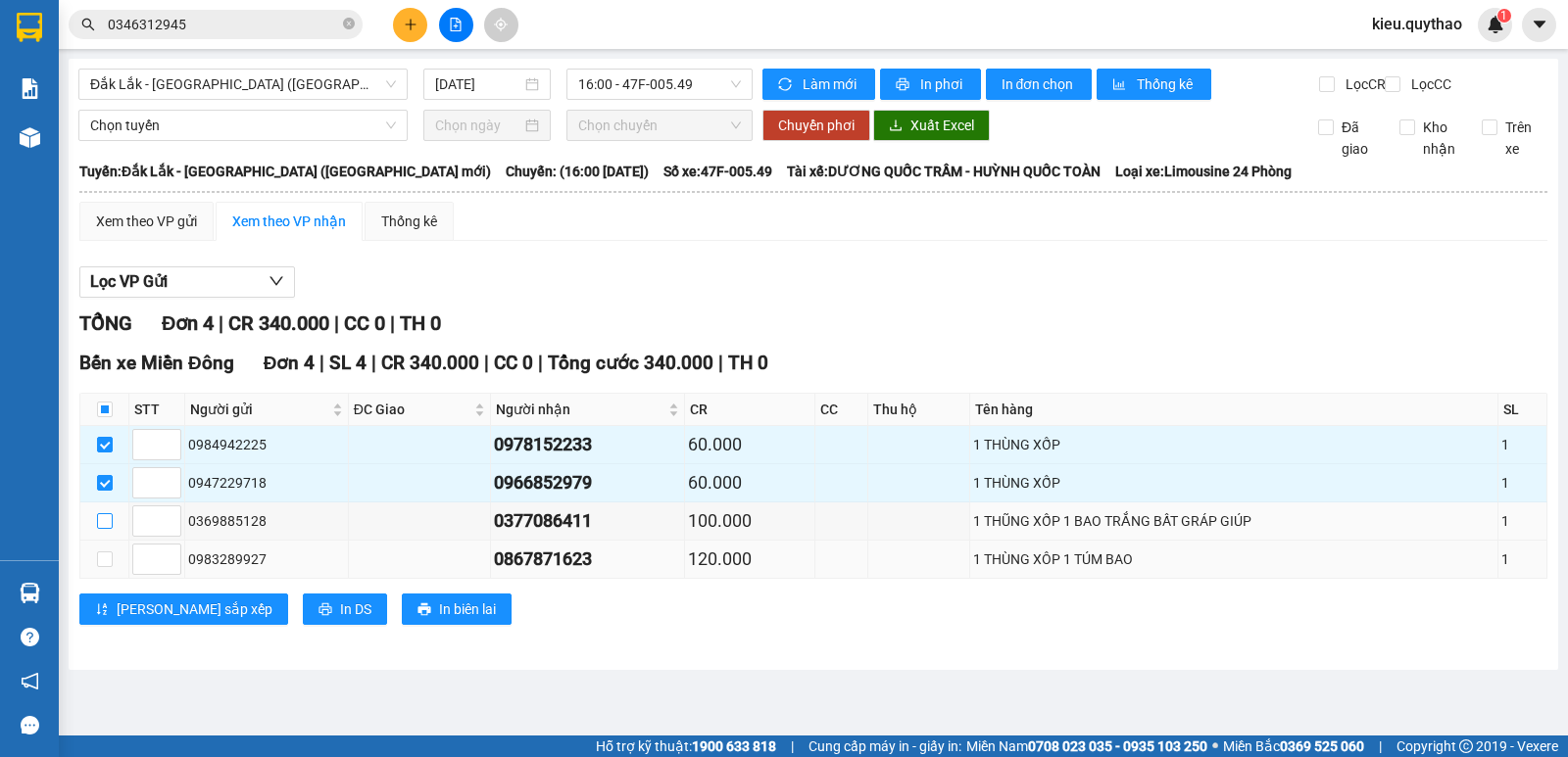
drag, startPoint x: 105, startPoint y: 539, endPoint x: 115, endPoint y: 565, distance: 27.9
click at [107, 529] on input "checkbox" at bounding box center [105, 521] width 16 height 16
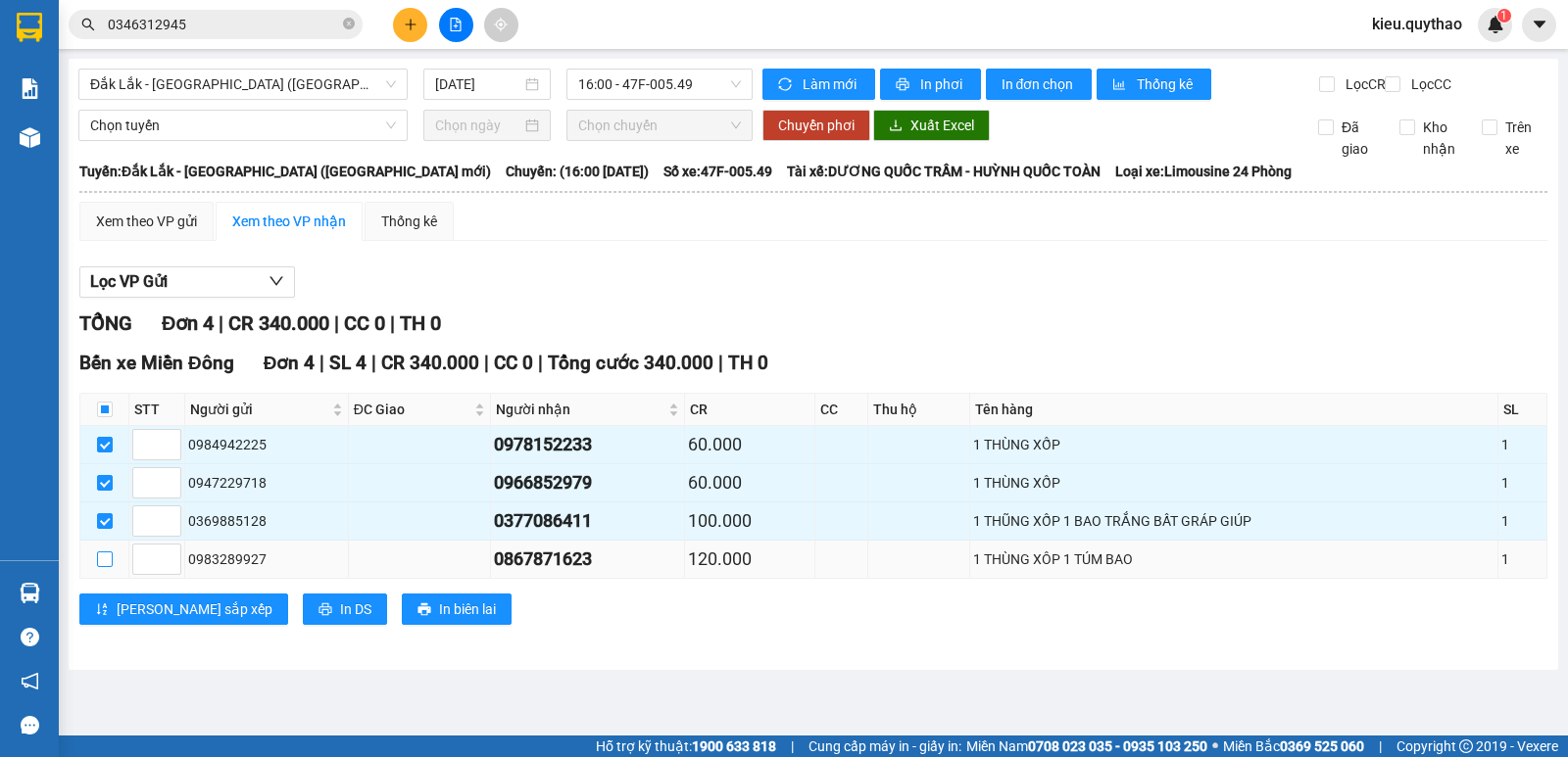
click at [98, 567] on input "checkbox" at bounding box center [105, 560] width 16 height 16
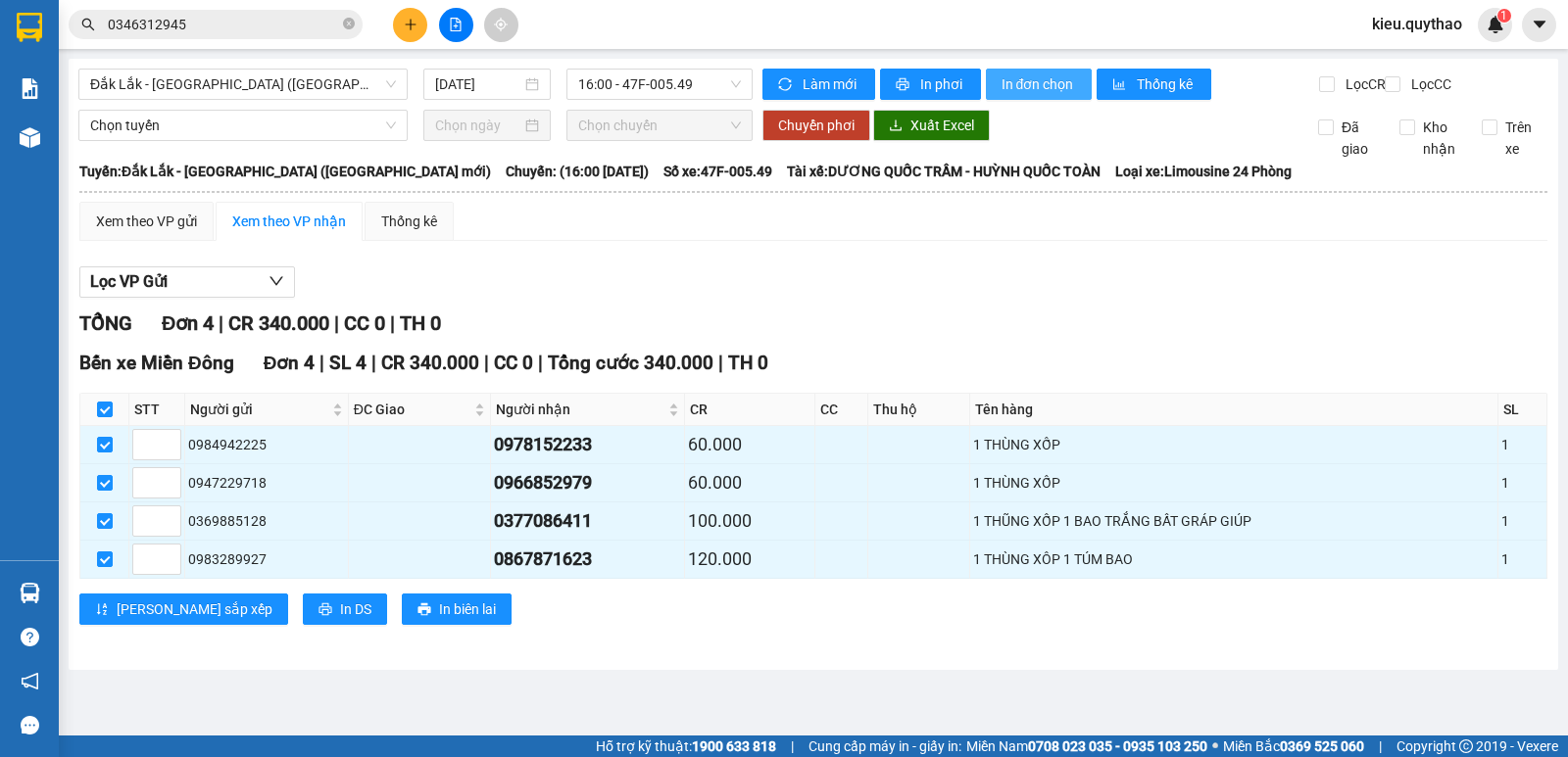
click at [1012, 82] on span "In đơn chọn" at bounding box center [1039, 85] width 76 height 22
click at [374, 84] on span "Đắk Lắk - [GEOGRAPHIC_DATA] ([GEOGRAPHIC_DATA] mới)" at bounding box center [242, 85] width 306 height 30
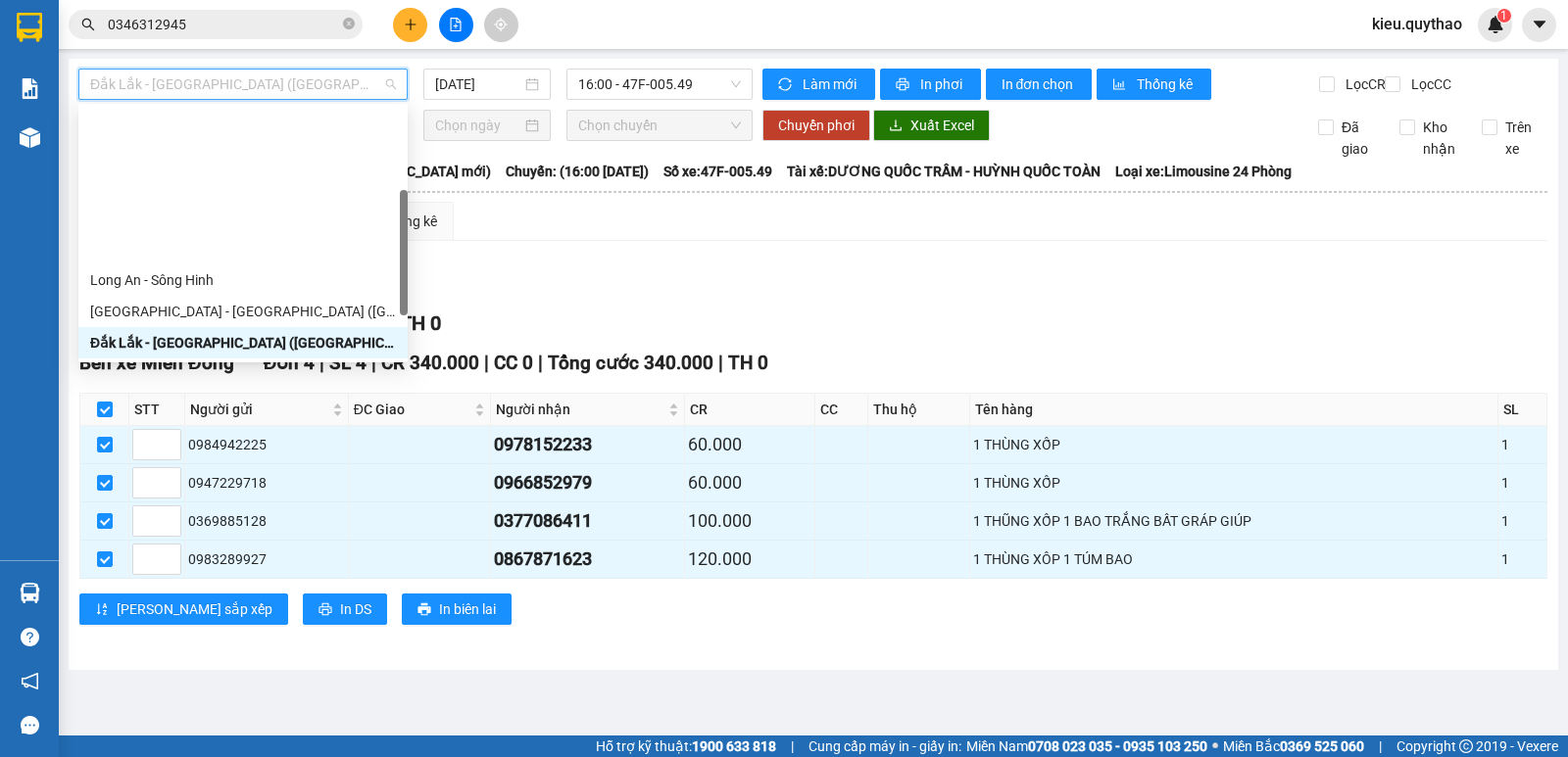
click at [250, 364] on div "Sông Hinh - Long An" at bounding box center [242, 375] width 306 height 22
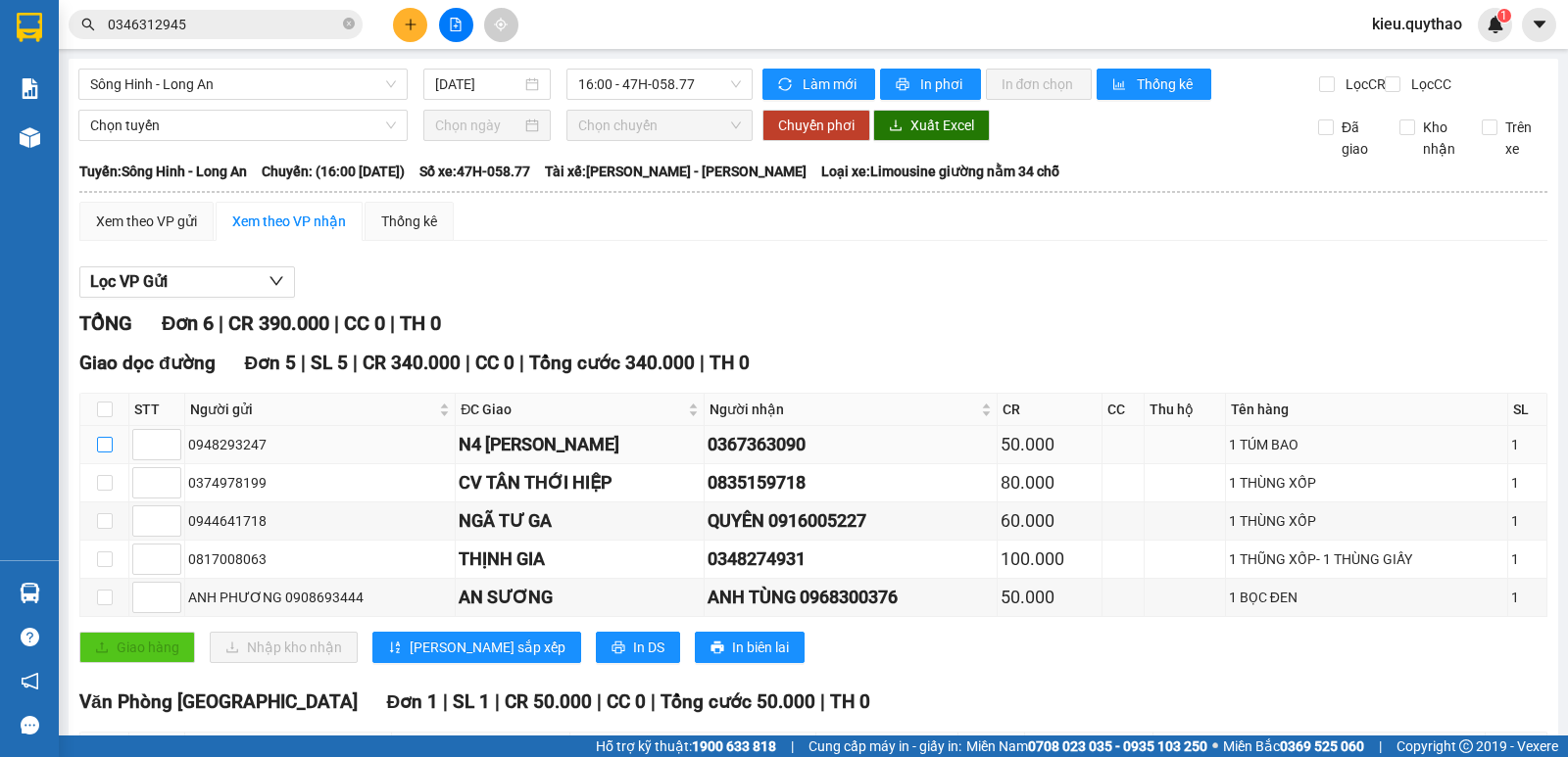
click at [109, 437] on input "checkbox" at bounding box center [105, 445] width 16 height 16
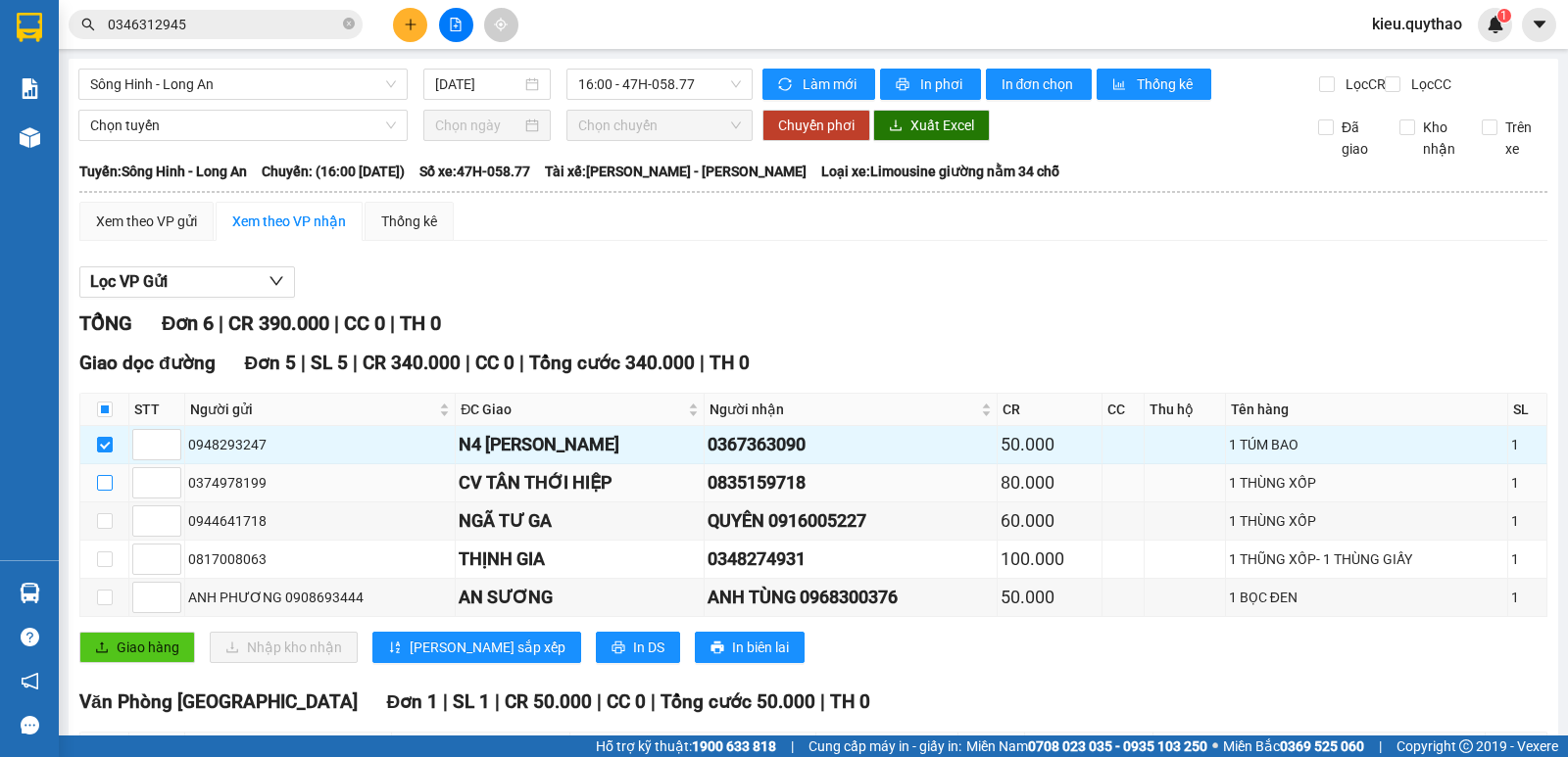
click at [109, 475] on input "checkbox" at bounding box center [105, 483] width 16 height 16
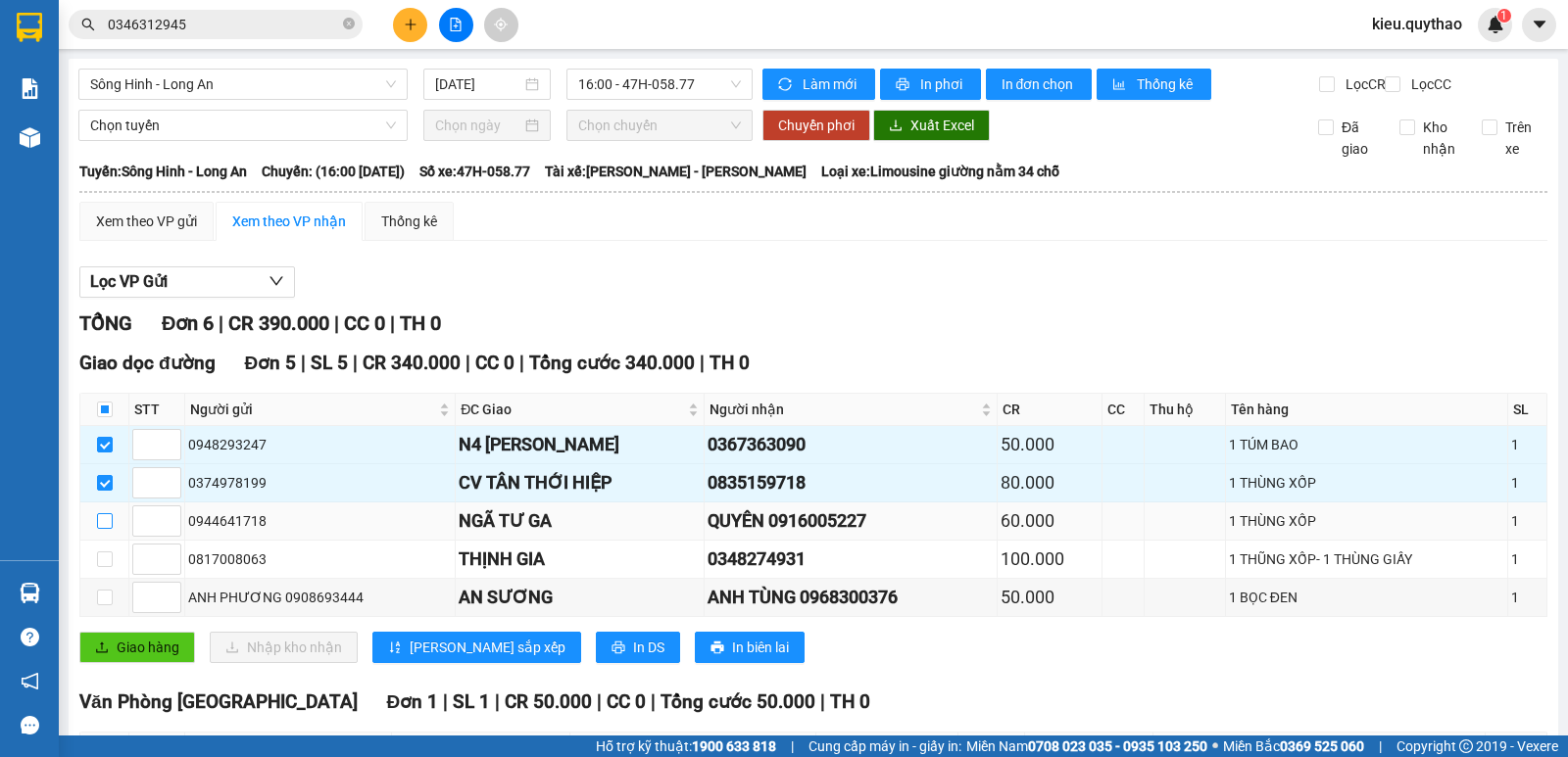
click at [109, 510] on label at bounding box center [105, 521] width 16 height 22
click at [109, 513] on input "checkbox" at bounding box center [105, 521] width 16 height 16
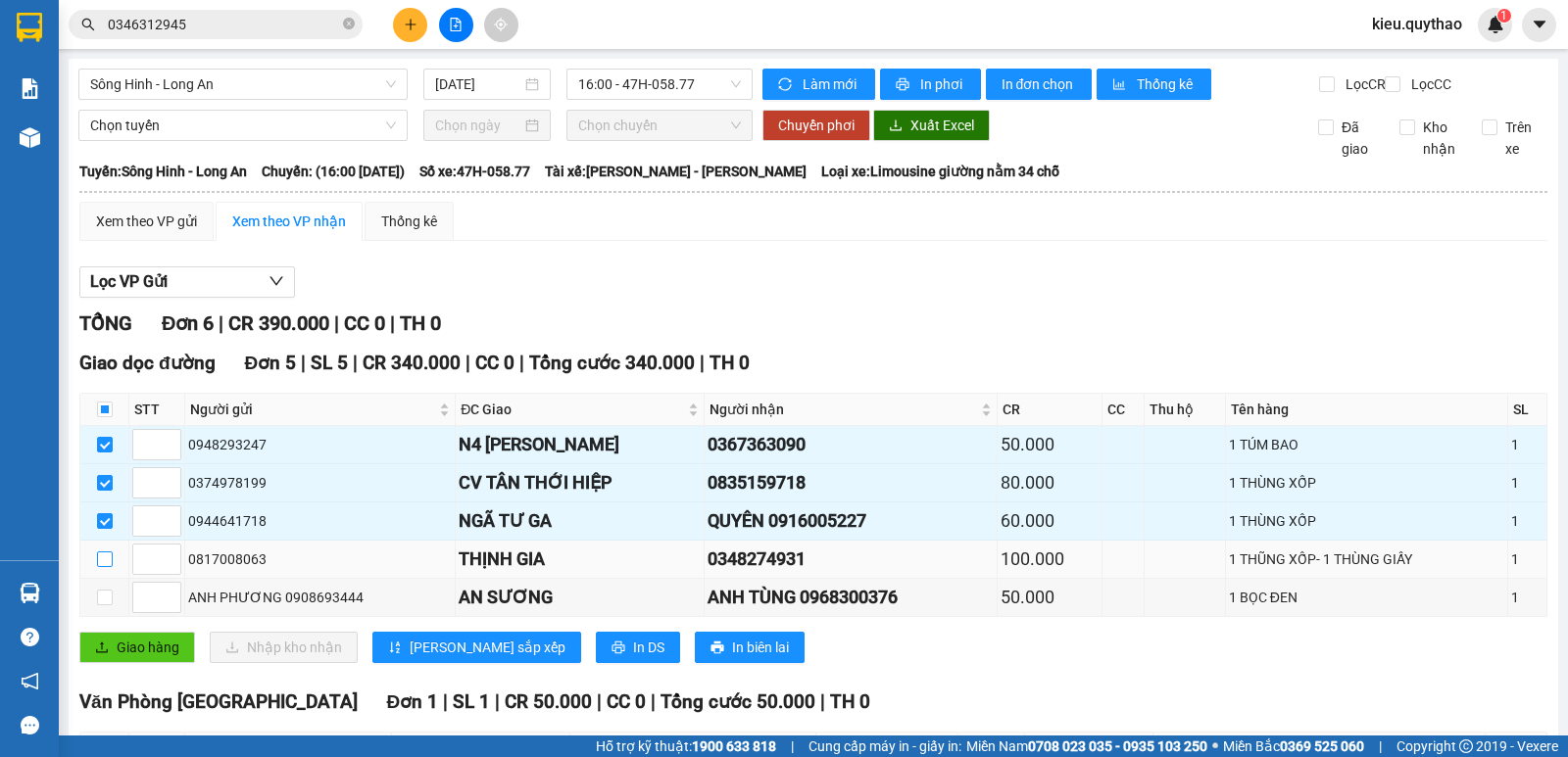
drag, startPoint x: 103, startPoint y: 382, endPoint x: 106, endPoint y: 397, distance: 15.3
click at [104, 549] on label at bounding box center [105, 560] width 16 height 22
click at [107, 590] on input "checkbox" at bounding box center [105, 598] width 16 height 16
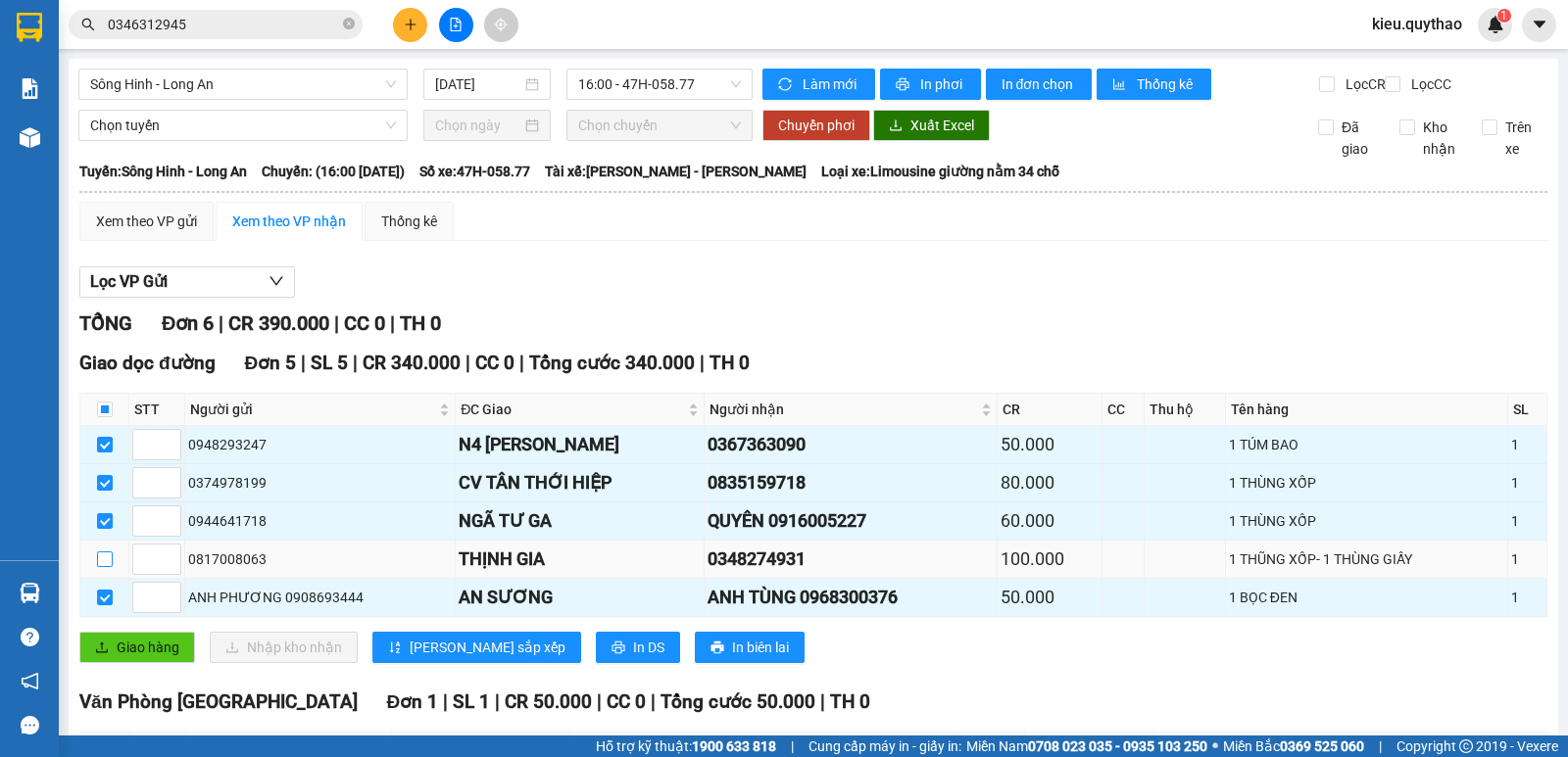
click at [109, 552] on input "checkbox" at bounding box center [105, 560] width 16 height 16
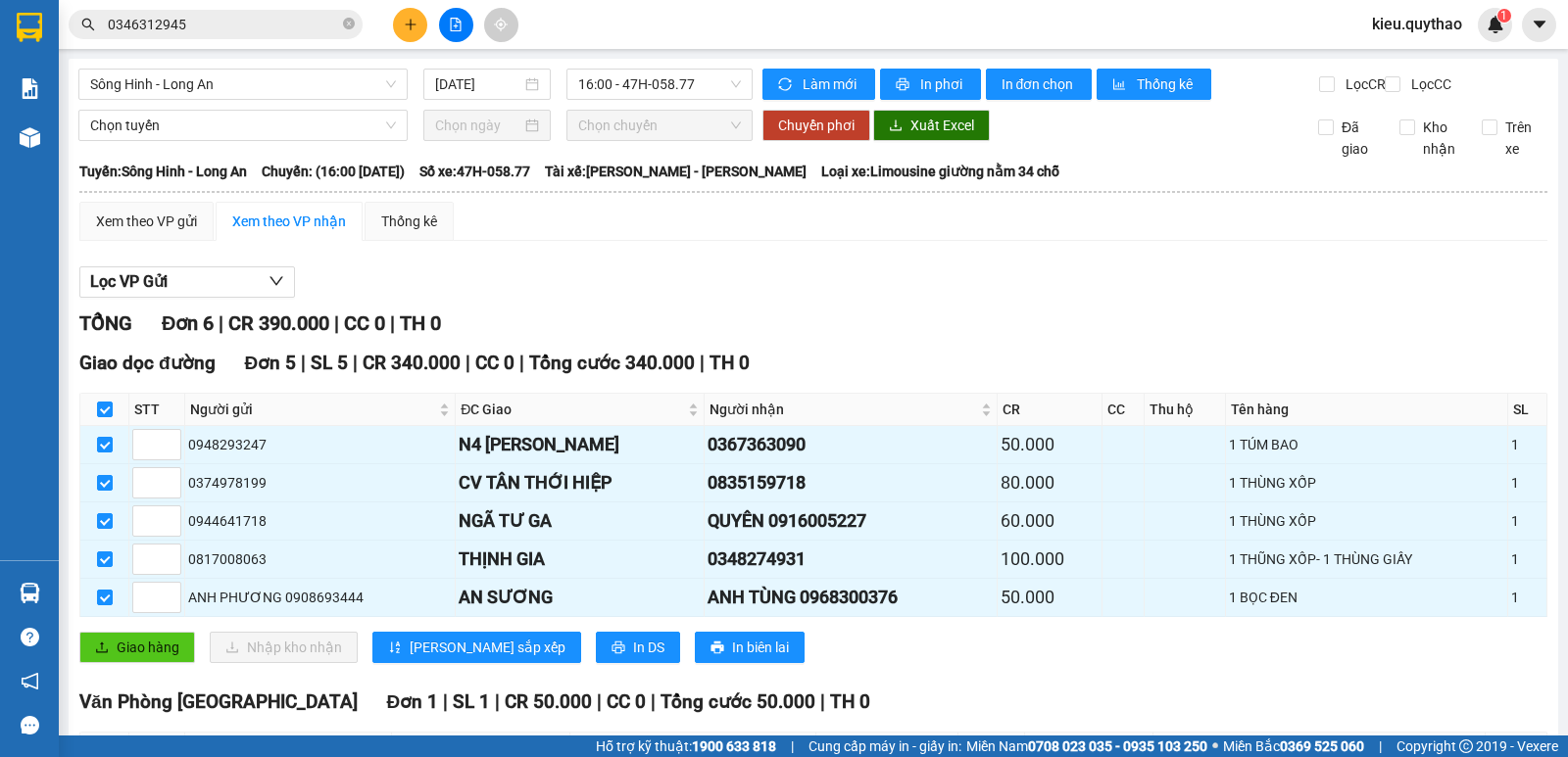
click at [1001, 92] on span "In đơn chọn" at bounding box center [1039, 85] width 76 height 22
click at [253, 67] on div "Sông Hinh - Long An [DATE] 16:00 - 47H-058.77 Làm mới In phơi In đơn chọn Thống…" at bounding box center [813, 476] width 1489 height 836
click at [252, 93] on span "Sông Hinh - Long An" at bounding box center [242, 85] width 306 height 30
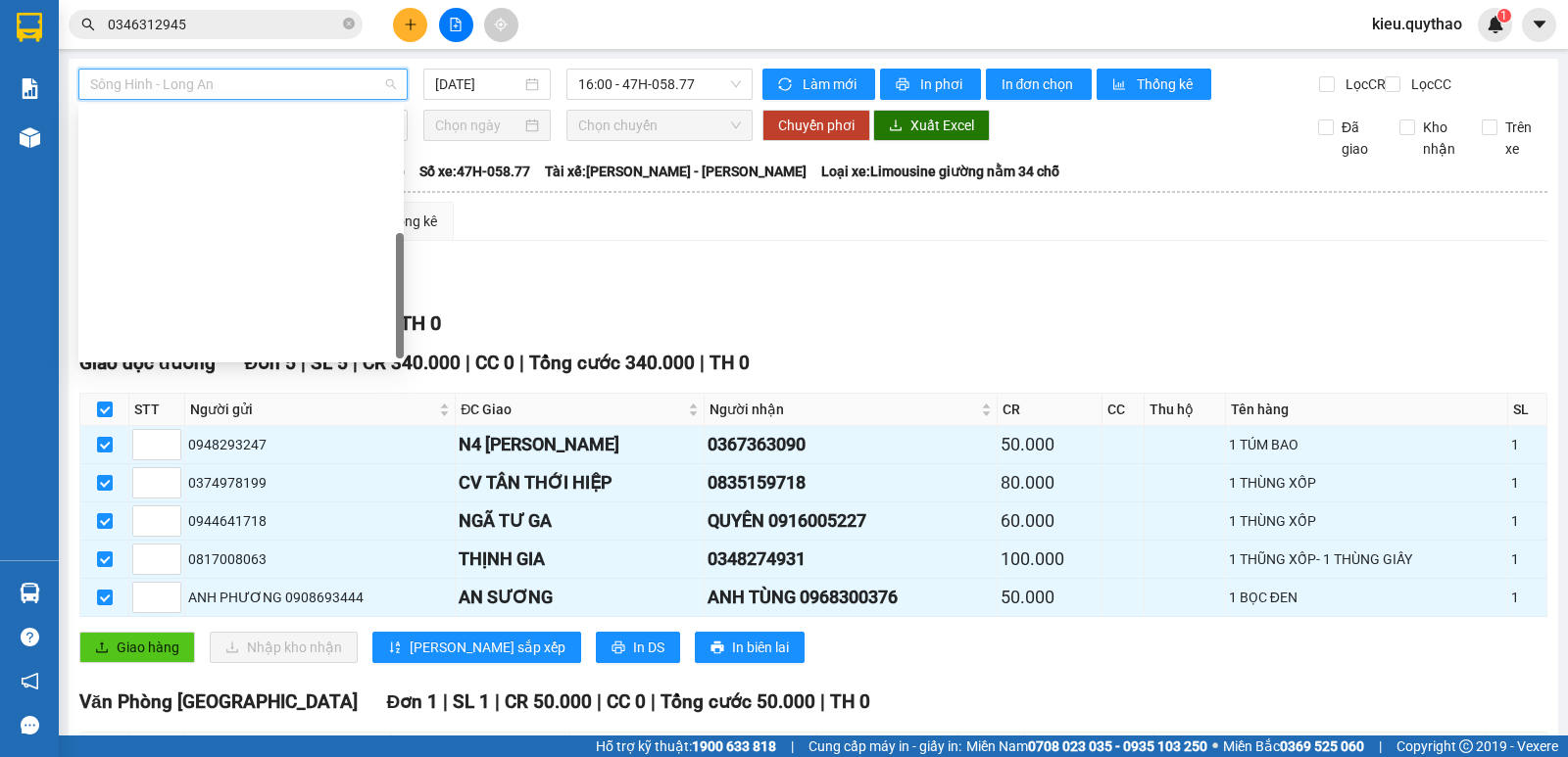
click at [230, 615] on div "Đắk Lắk - [GEOGRAPHIC_DATA]" at bounding box center [240, 626] width 302 height 22
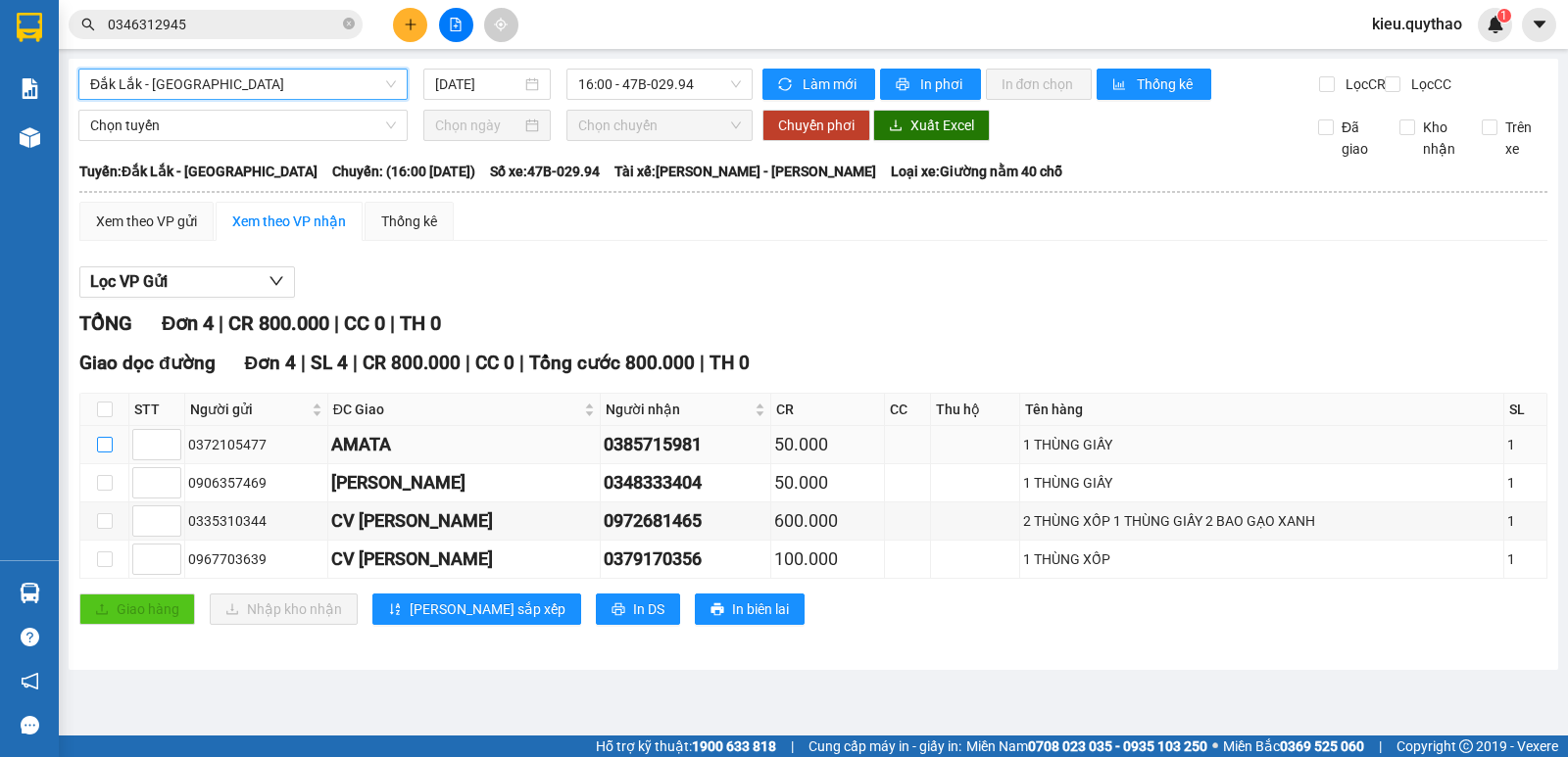
drag, startPoint x: 97, startPoint y: 462, endPoint x: 125, endPoint y: 473, distance: 30.1
click at [105, 452] on input "checkbox" at bounding box center [105, 445] width 16 height 16
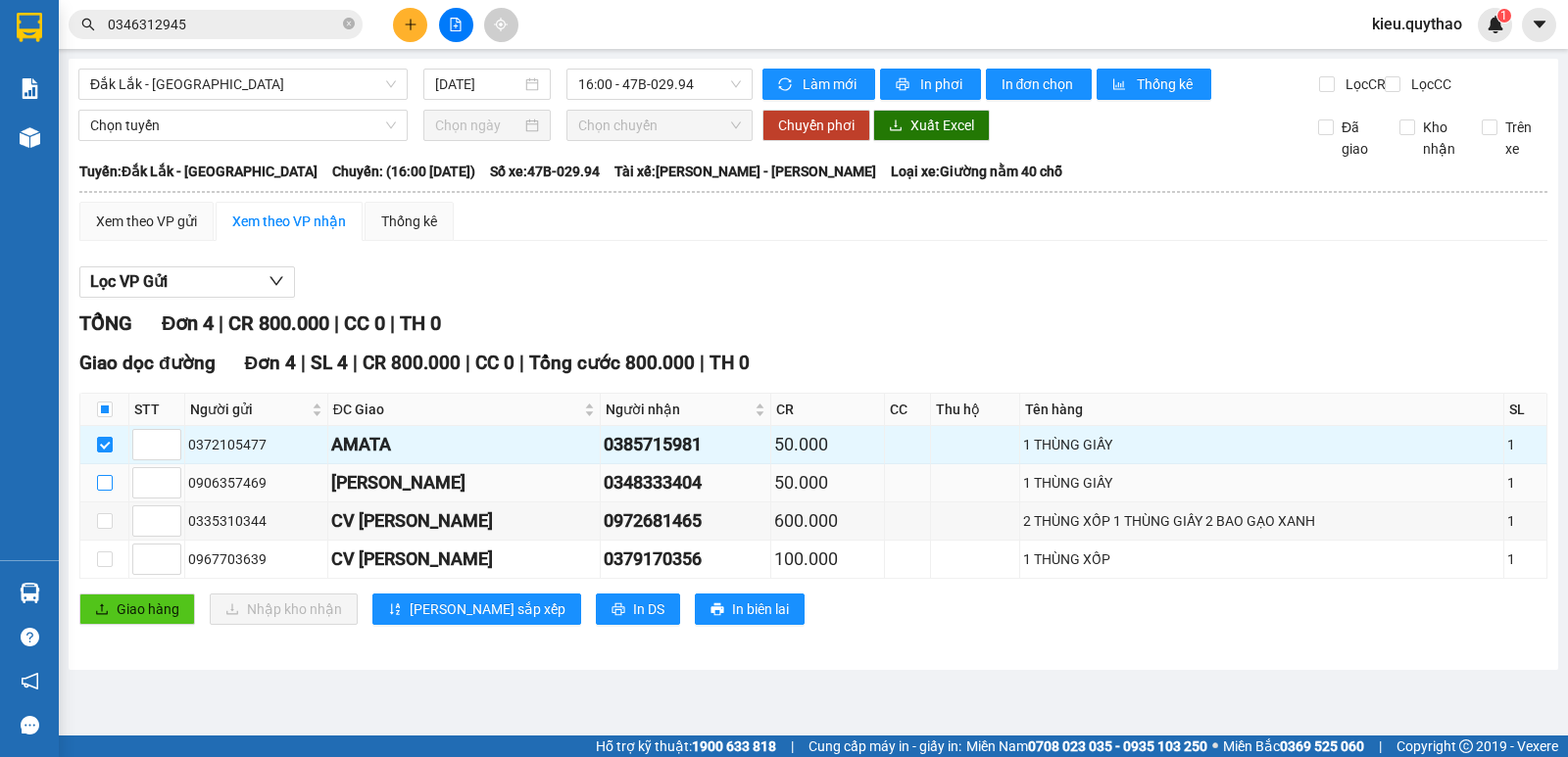
drag, startPoint x: 99, startPoint y: 503, endPoint x: 111, endPoint y: 504, distance: 12.0
click at [100, 491] on input "checkbox" at bounding box center [105, 483] width 16 height 16
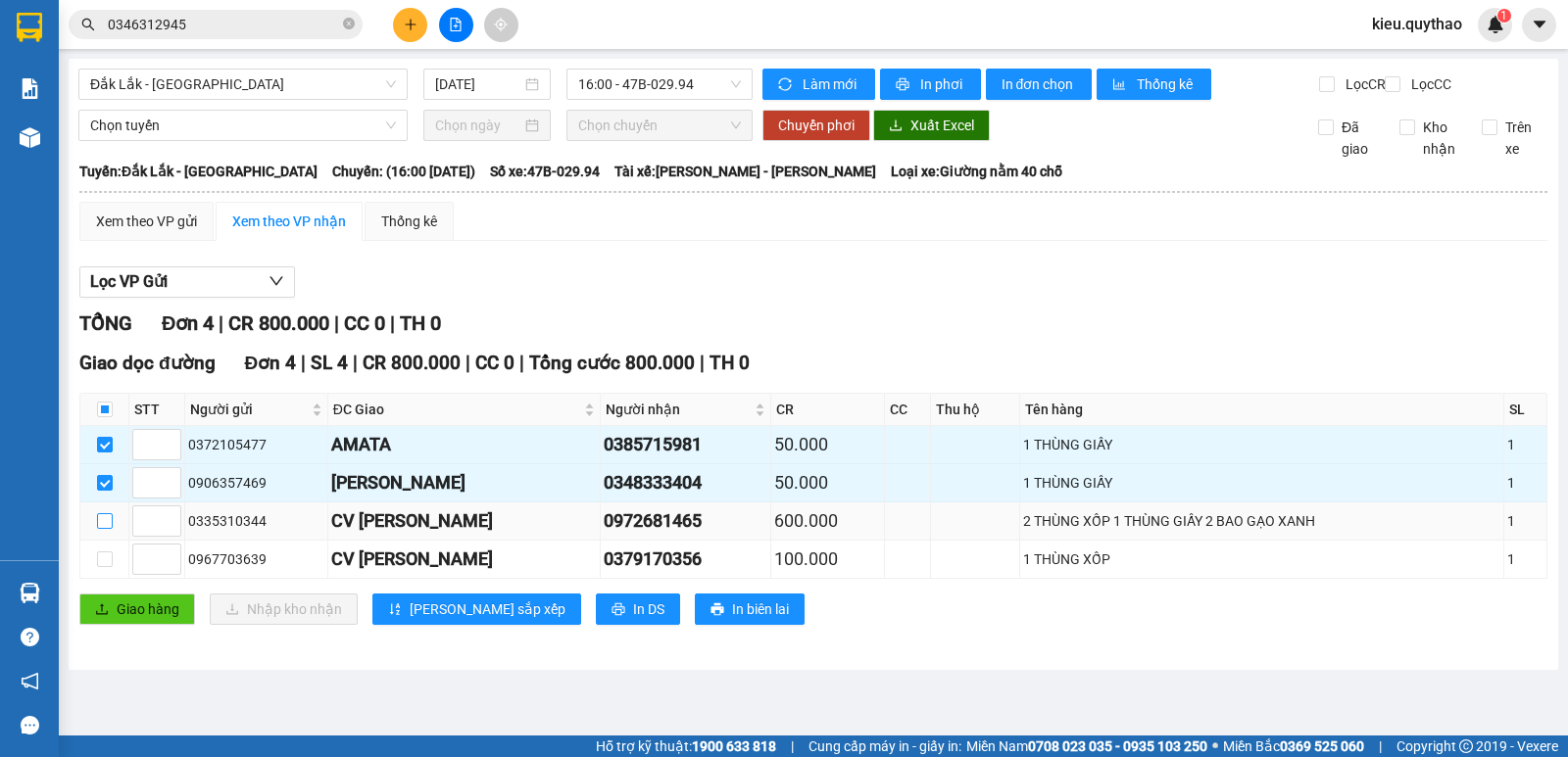
click at [102, 529] on input "checkbox" at bounding box center [105, 521] width 16 height 16
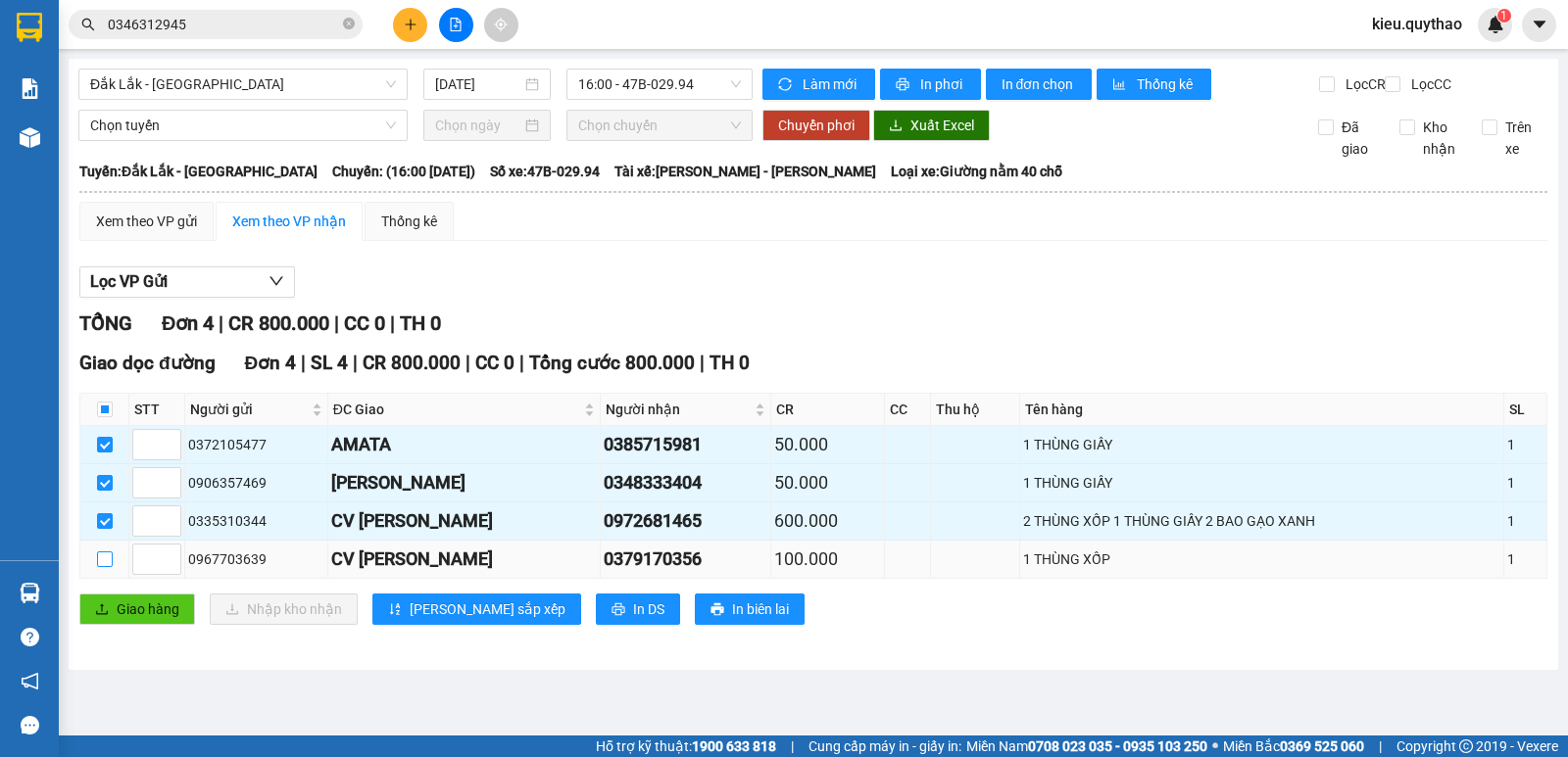
drag, startPoint x: 101, startPoint y: 572, endPoint x: 158, endPoint y: 541, distance: 64.9
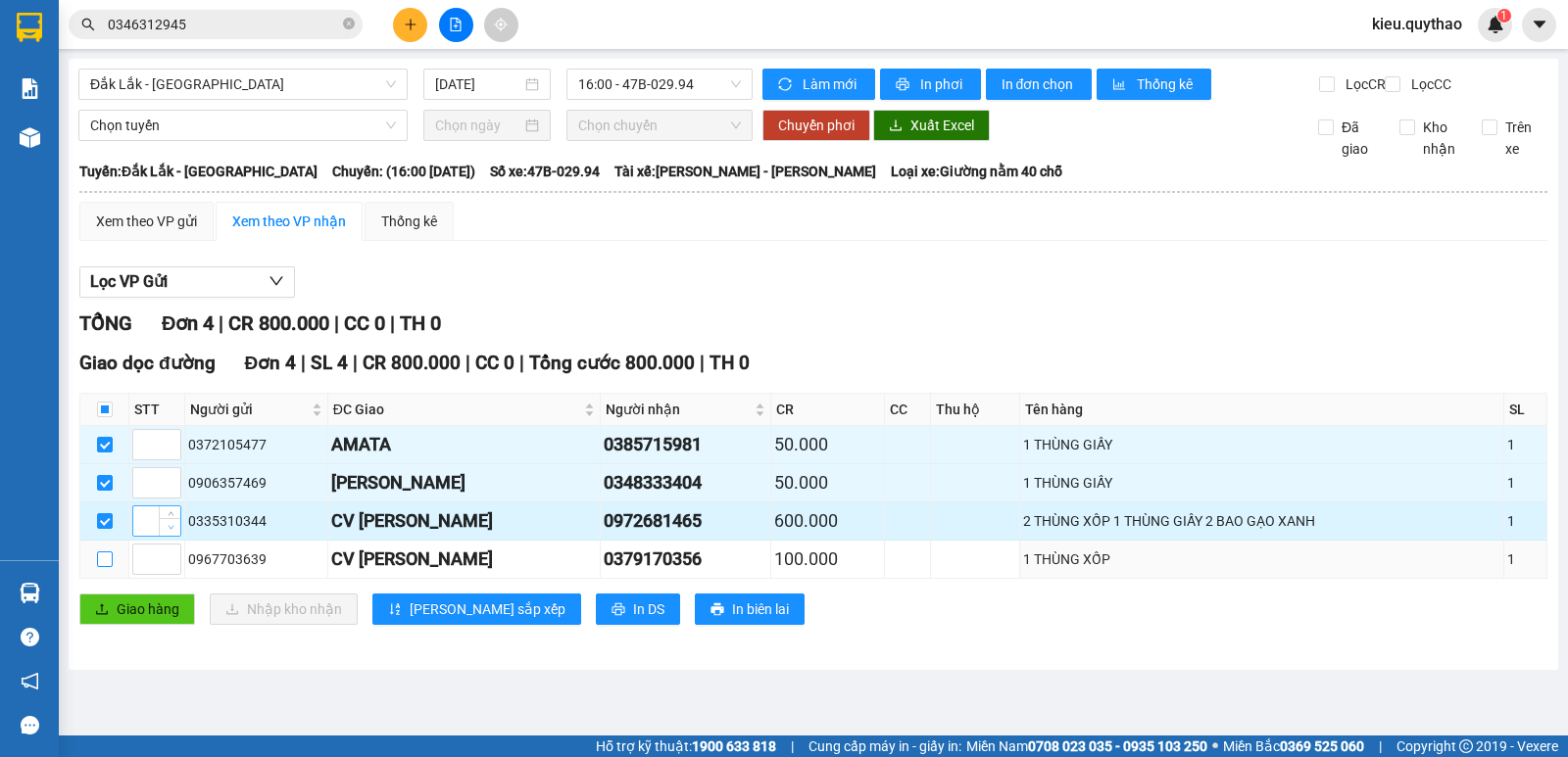
click at [102, 567] on input "checkbox" at bounding box center [105, 560] width 16 height 16
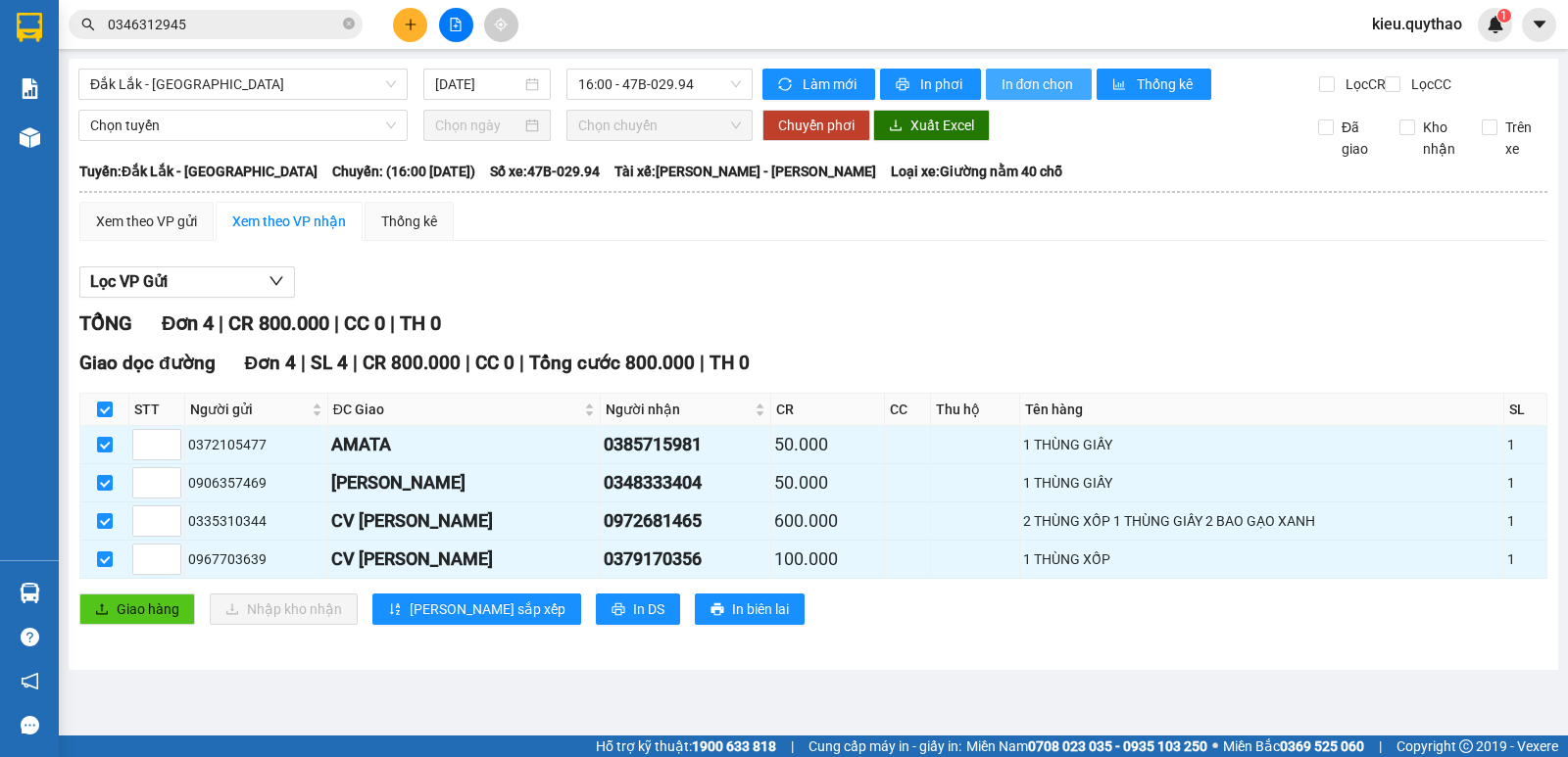
click at [1020, 89] on span "In đơn chọn" at bounding box center [1039, 85] width 76 height 22
